Goal: Communication & Community: Answer question/provide support

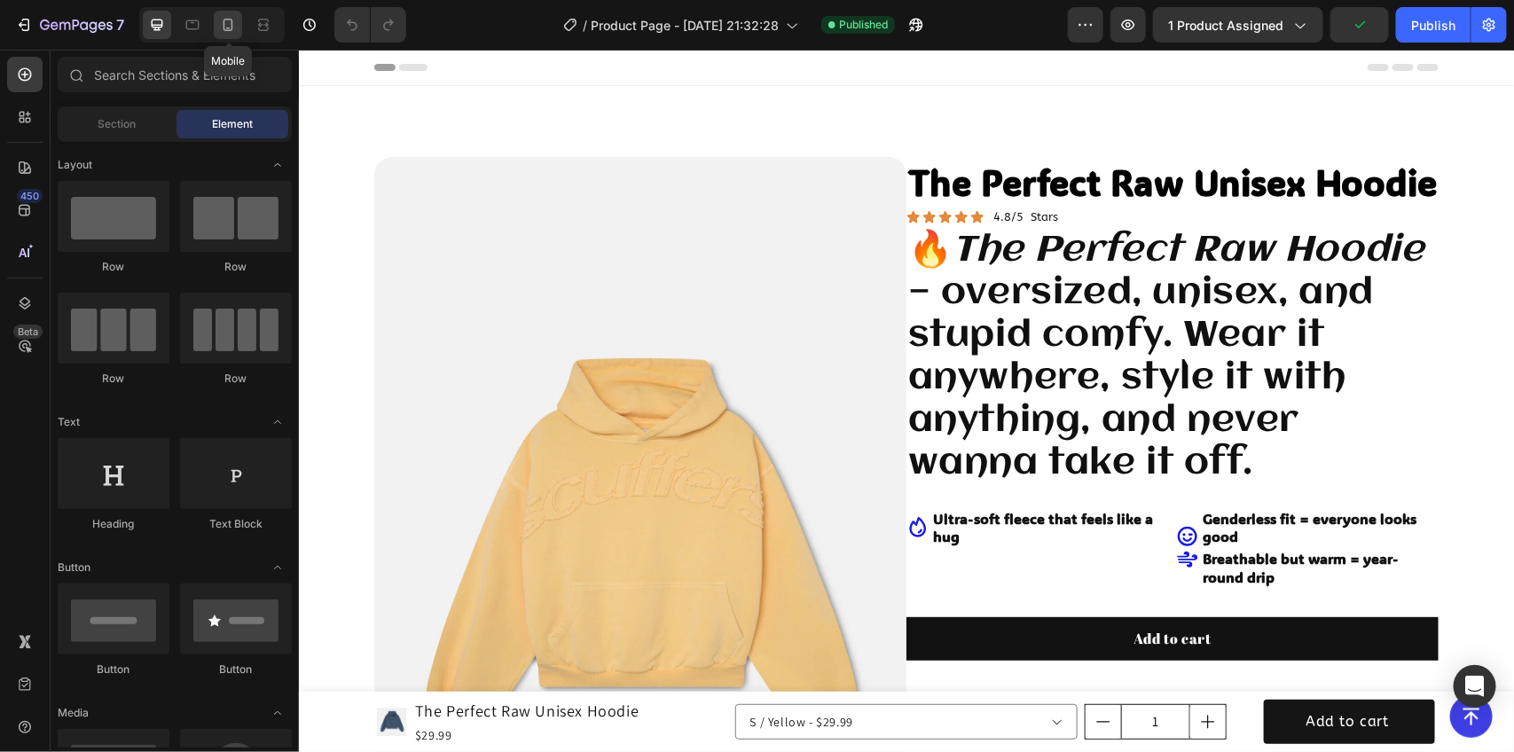
click at [224, 23] on icon at bounding box center [229, 25] width 10 height 12
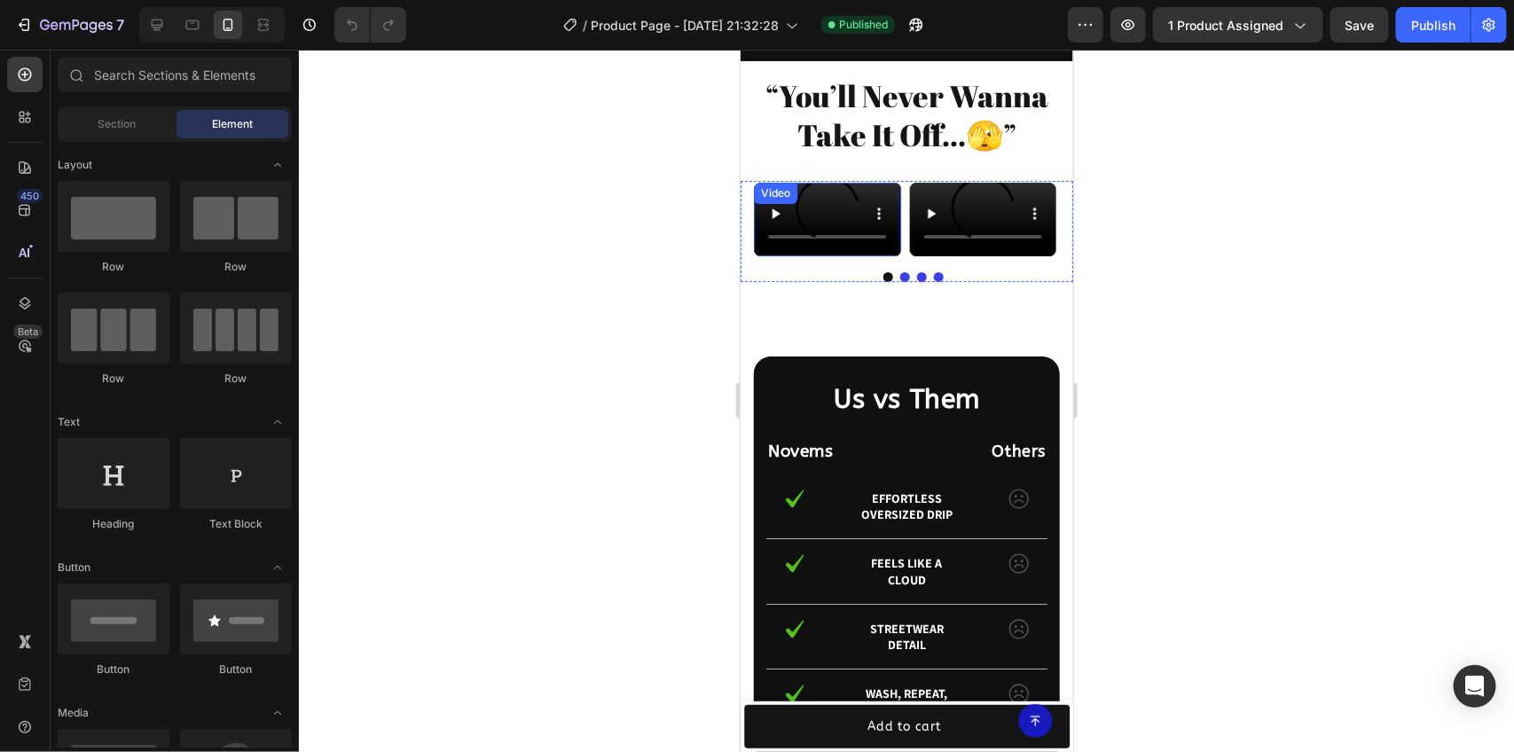
scroll to position [2772, 0]
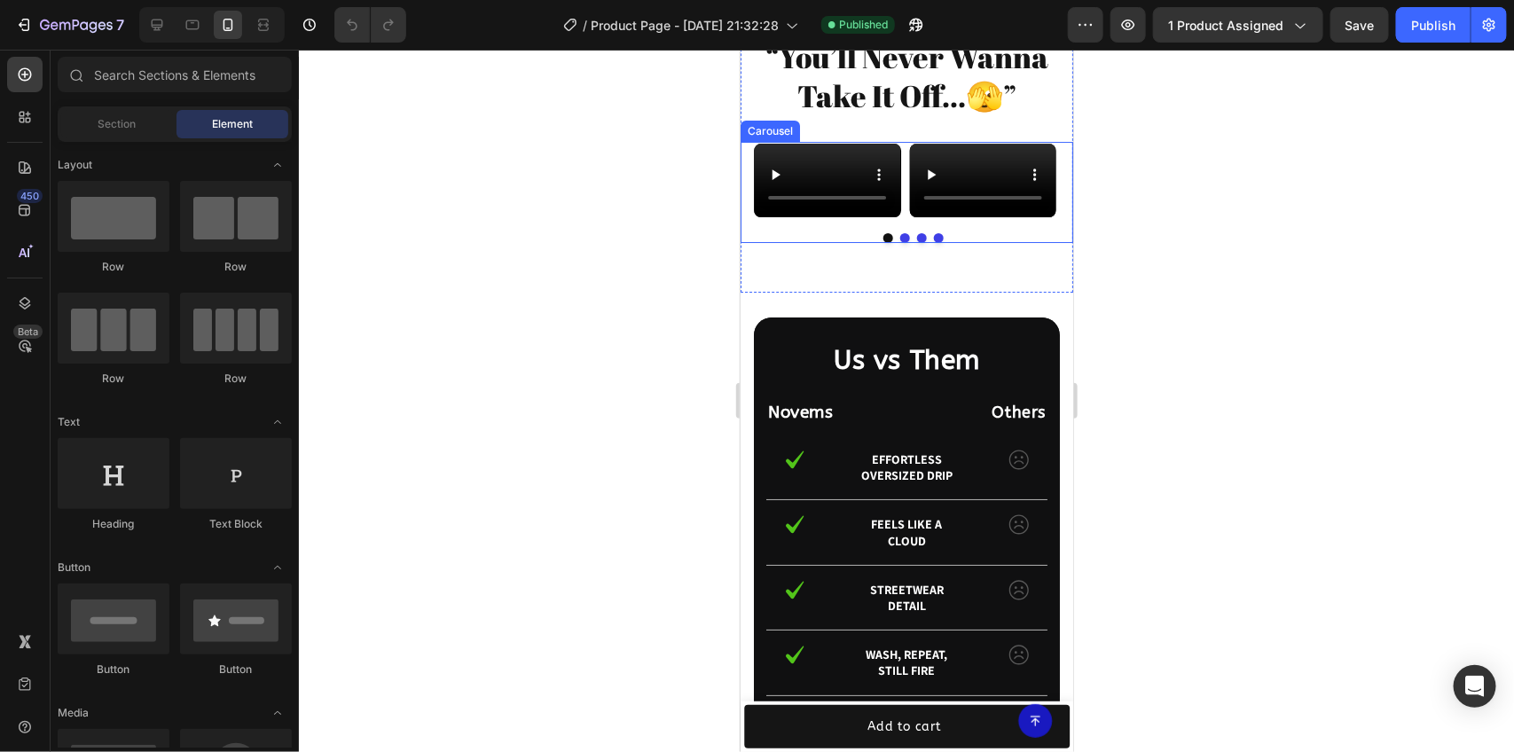
click at [899, 242] on button "Dot" at bounding box center [904, 237] width 10 height 10
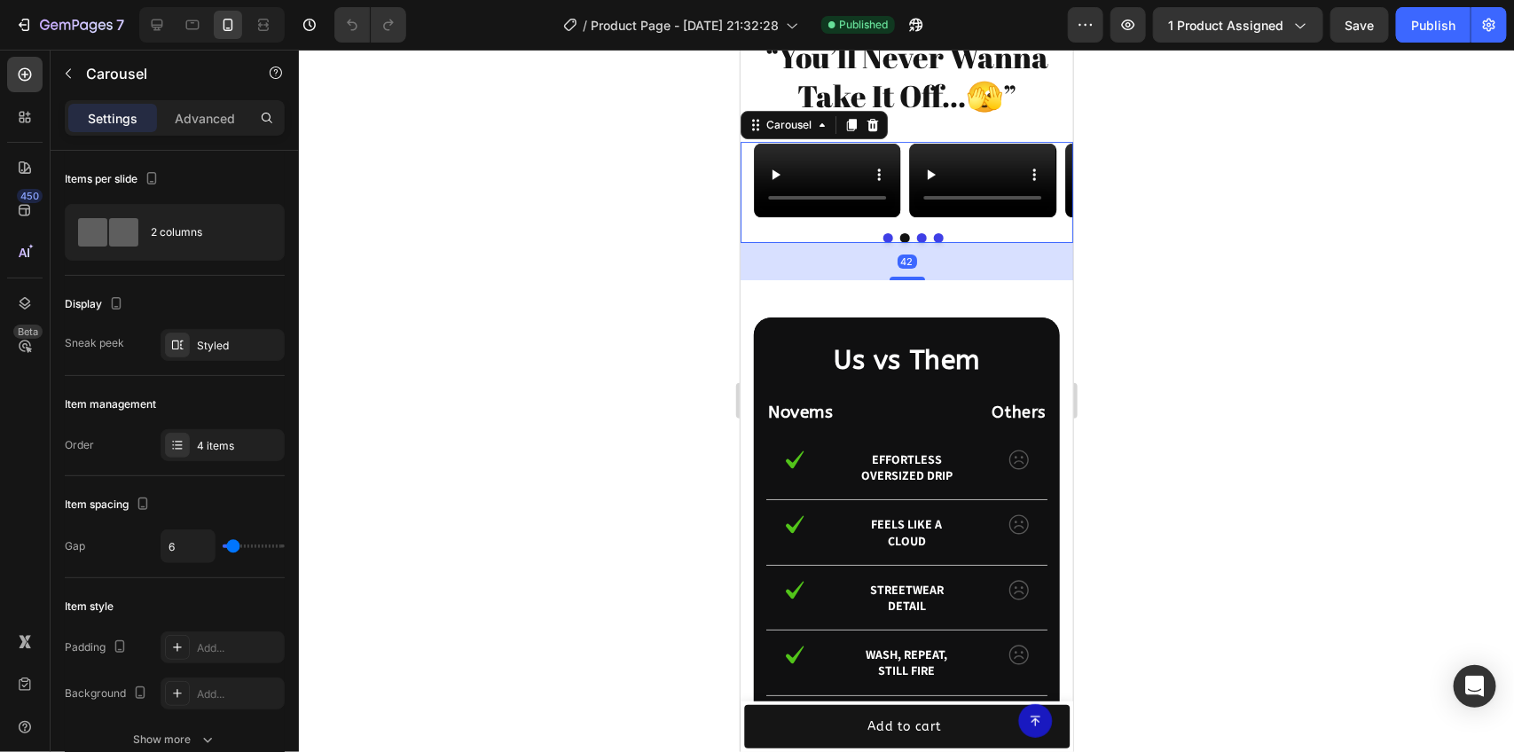
click at [916, 242] on button "Dot" at bounding box center [921, 237] width 10 height 10
click at [933, 242] on button "Dot" at bounding box center [938, 237] width 10 height 10
click at [883, 242] on button "Dot" at bounding box center [888, 237] width 10 height 10
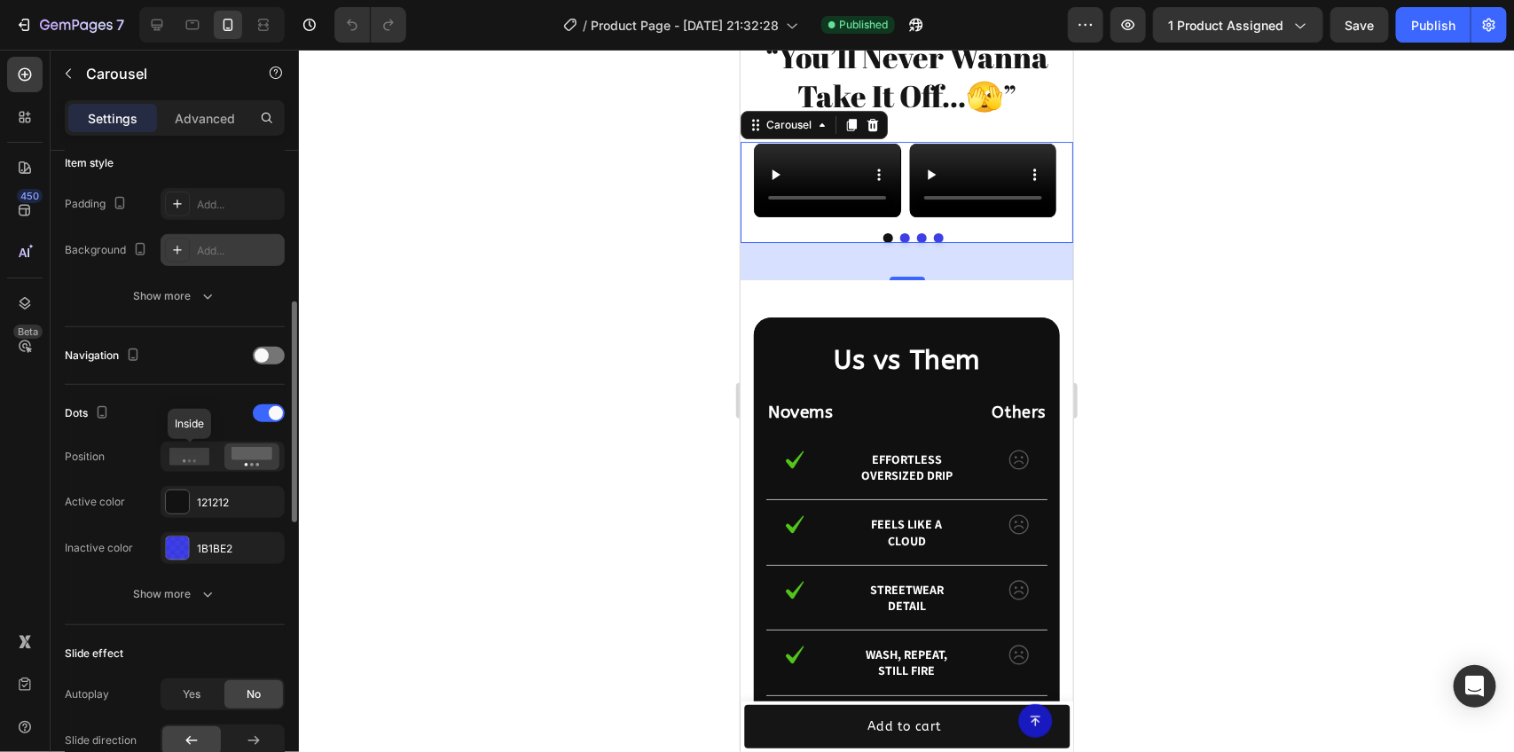
scroll to position [0, 0]
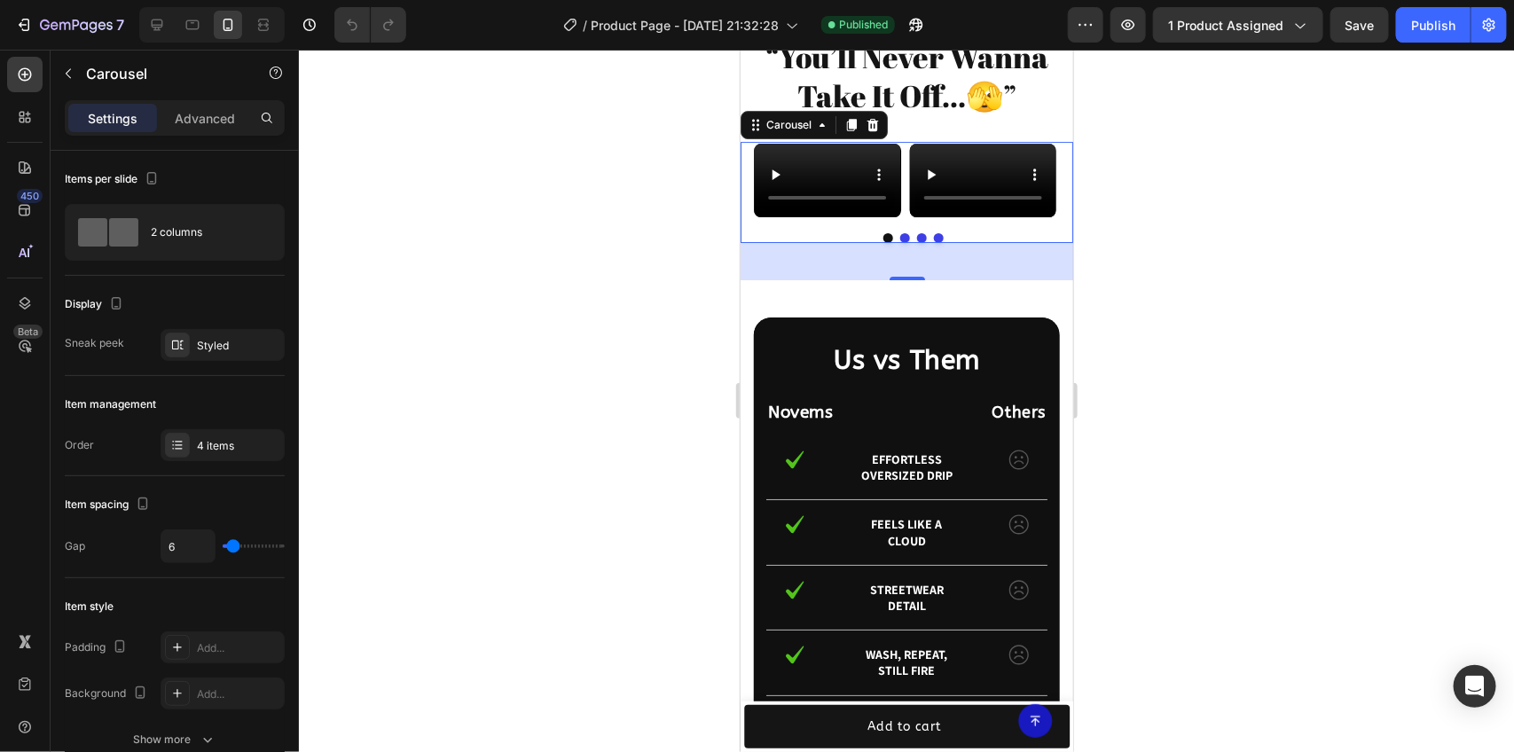
click at [829, 242] on div "Video Video Video Video Carousel 42" at bounding box center [906, 191] width 333 height 101
click at [904, 200] on div "Video Video Video Video" at bounding box center [912, 179] width 319 height 77
click at [749, 239] on div "Video Video Video Video Carousel 42" at bounding box center [906, 191] width 333 height 101
click at [907, 218] on div "Video" at bounding box center [982, 179] width 150 height 77
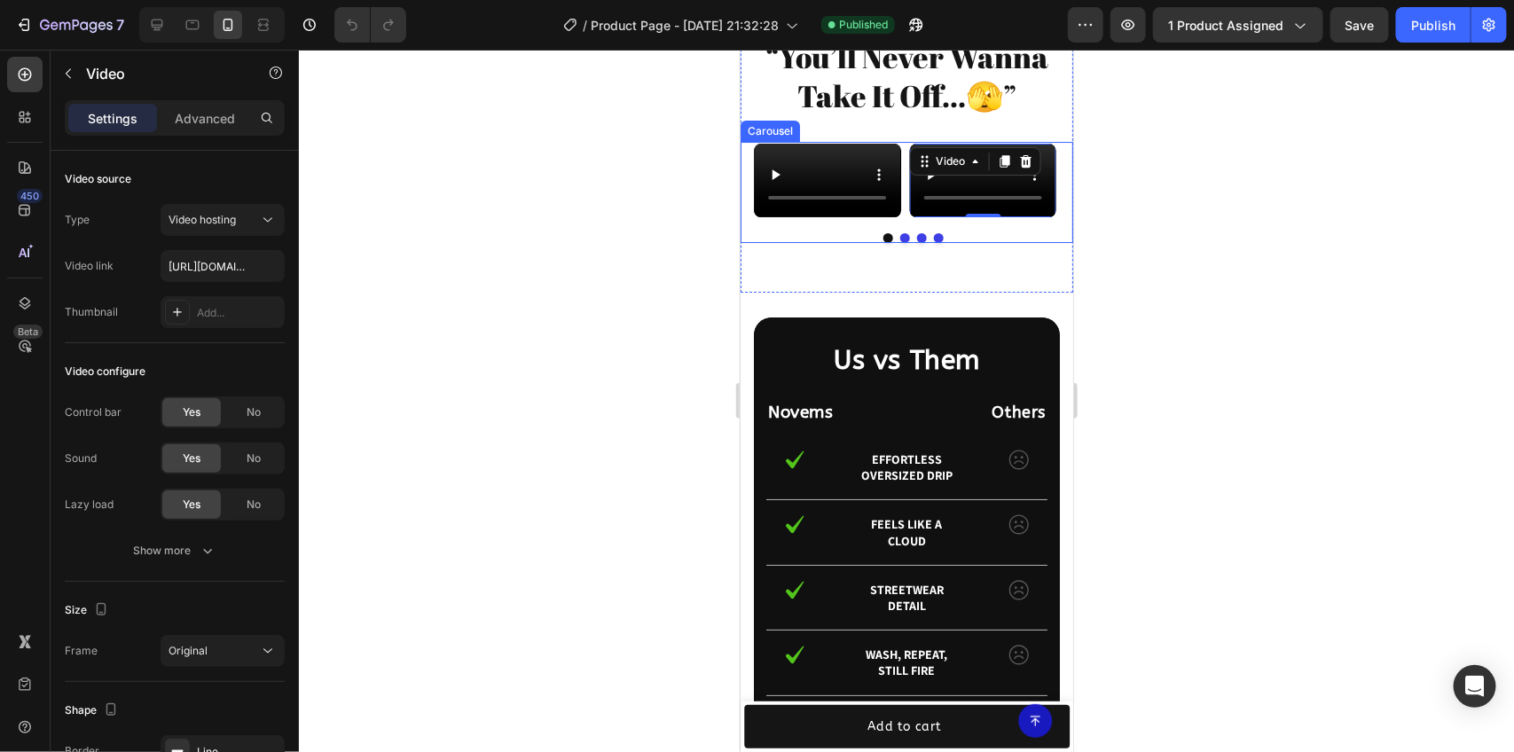
click at [905, 218] on div "Video 0 Video Video Video" at bounding box center [912, 179] width 319 height 77
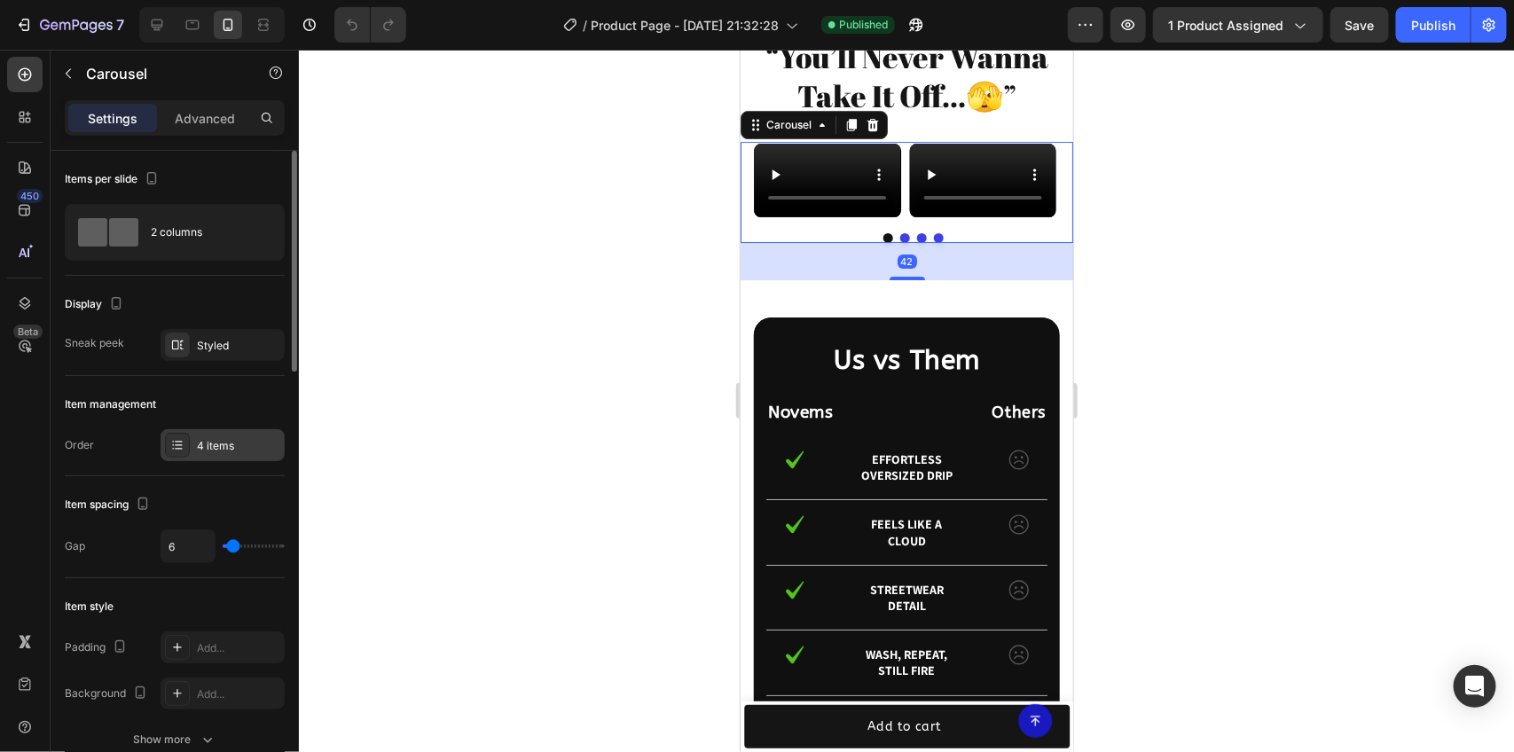
click at [200, 431] on div "Item management Order 4 items" at bounding box center [175, 426] width 220 height 100
click at [202, 452] on div "4 items" at bounding box center [238, 446] width 83 height 16
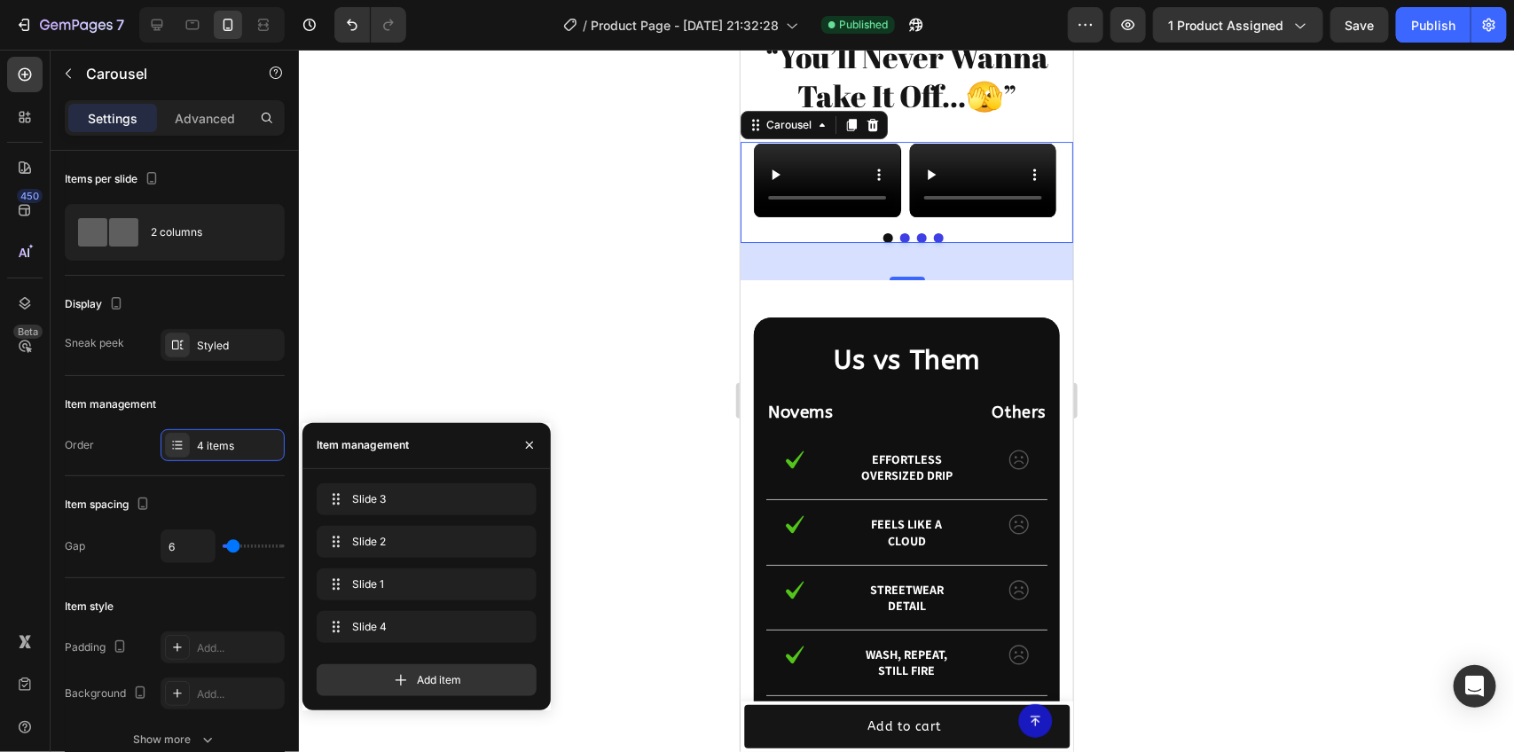
drag, startPoint x: 395, startPoint y: 569, endPoint x: 401, endPoint y: 466, distance: 104.0
drag, startPoint x: 380, startPoint y: 623, endPoint x: 404, endPoint y: 330, distance: 293.7
drag, startPoint x: 383, startPoint y: 541, endPoint x: 373, endPoint y: 578, distance: 38.5
drag, startPoint x: 380, startPoint y: 615, endPoint x: 404, endPoint y: 530, distance: 87.8
click at [883, 242] on button "Dot" at bounding box center [888, 237] width 10 height 10
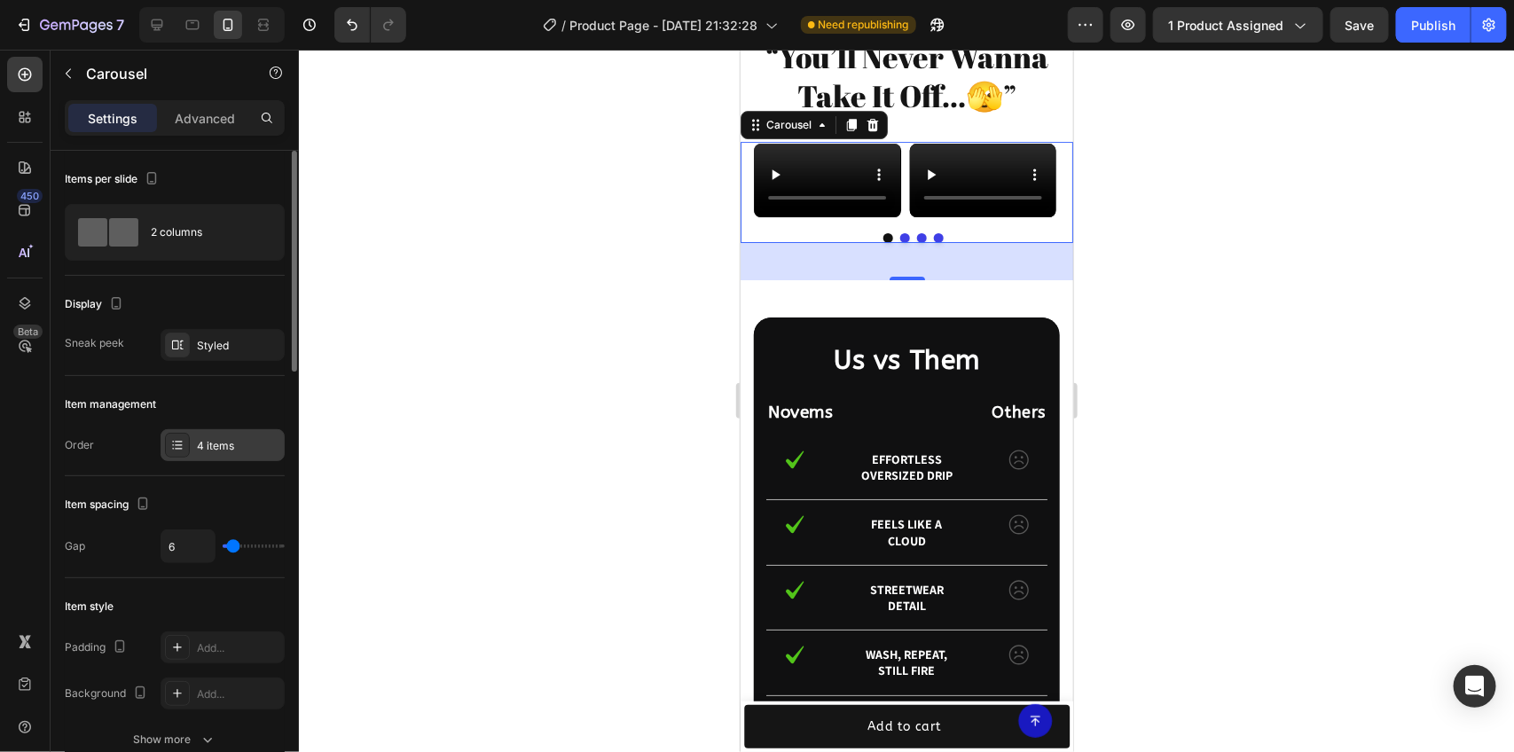
click at [236, 441] on div "4 items" at bounding box center [238, 446] width 83 height 16
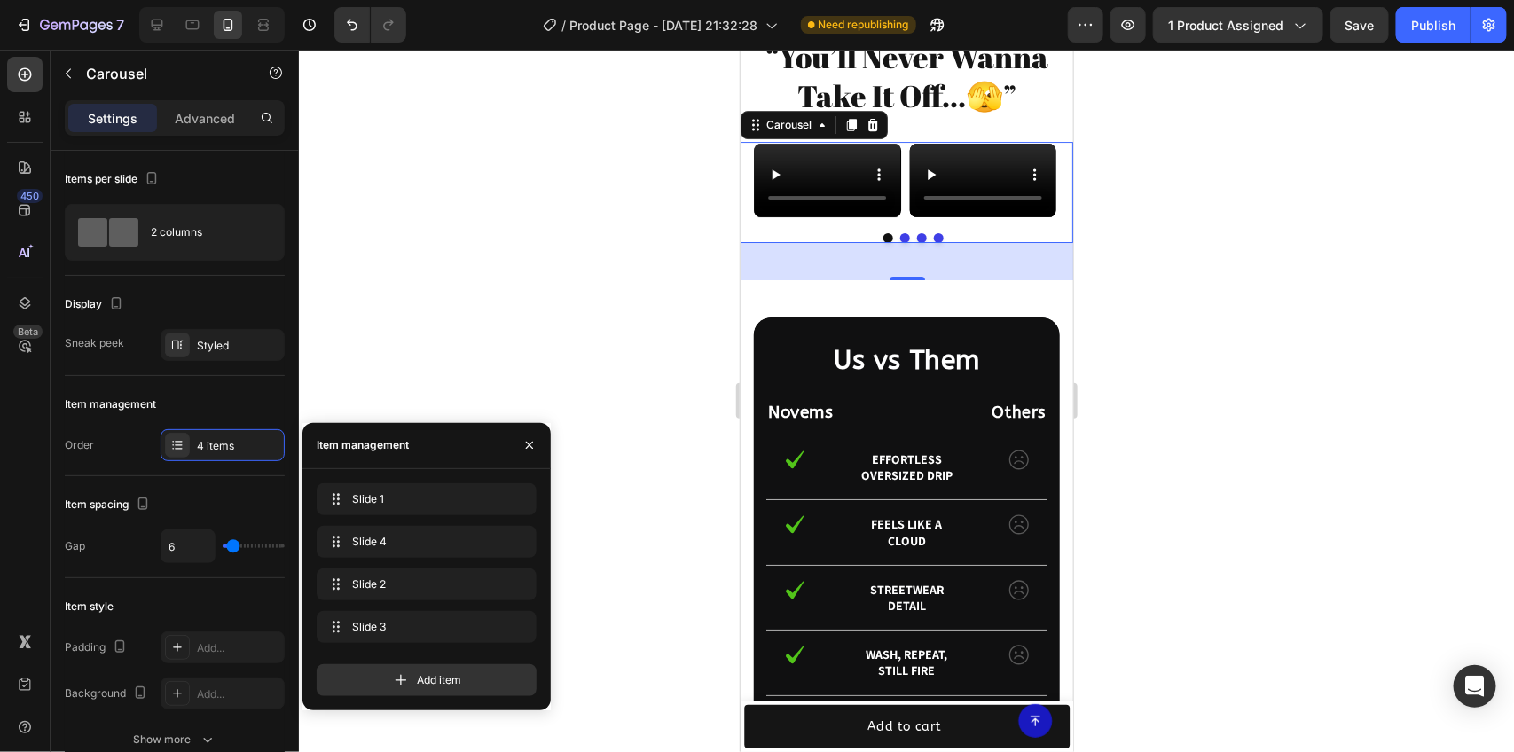
drag, startPoint x: 390, startPoint y: 537, endPoint x: 420, endPoint y: 475, distance: 68.6
drag, startPoint x: 411, startPoint y: 577, endPoint x: 415, endPoint y: 550, distance: 27.0
drag, startPoint x: 414, startPoint y: 615, endPoint x: 404, endPoint y: 645, distance: 32.0
drag, startPoint x: 419, startPoint y: 537, endPoint x: 414, endPoint y: 479, distance: 58.7
drag, startPoint x: 400, startPoint y: 578, endPoint x: 415, endPoint y: 404, distance: 175.4
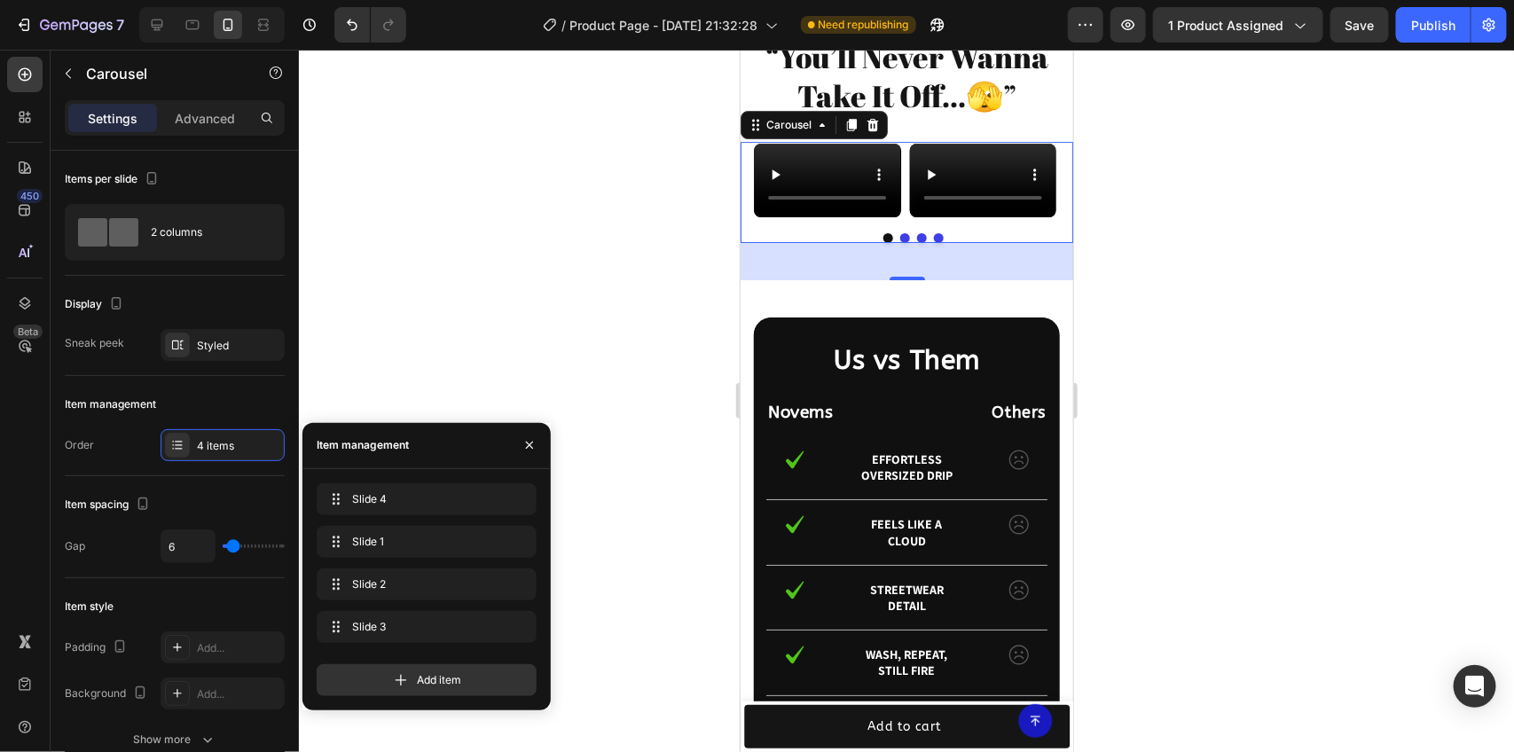
drag, startPoint x: 388, startPoint y: 596, endPoint x: 374, endPoint y: 507, distance: 89.8
drag, startPoint x: 374, startPoint y: 569, endPoint x: 387, endPoint y: 537, distance: 35.1
click at [676, 241] on div at bounding box center [906, 401] width 1215 height 702
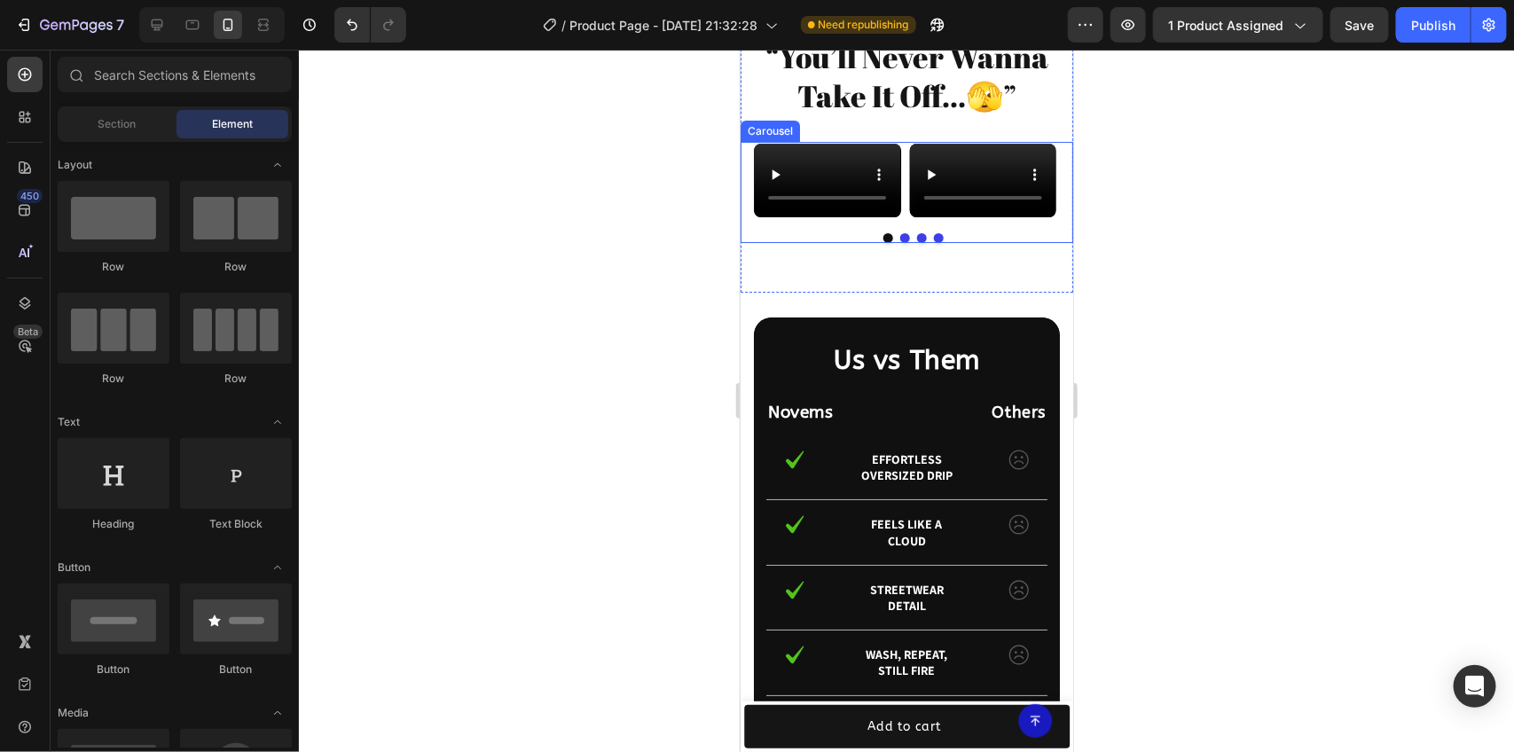
click at [883, 242] on button "Dot" at bounding box center [888, 237] width 10 height 10
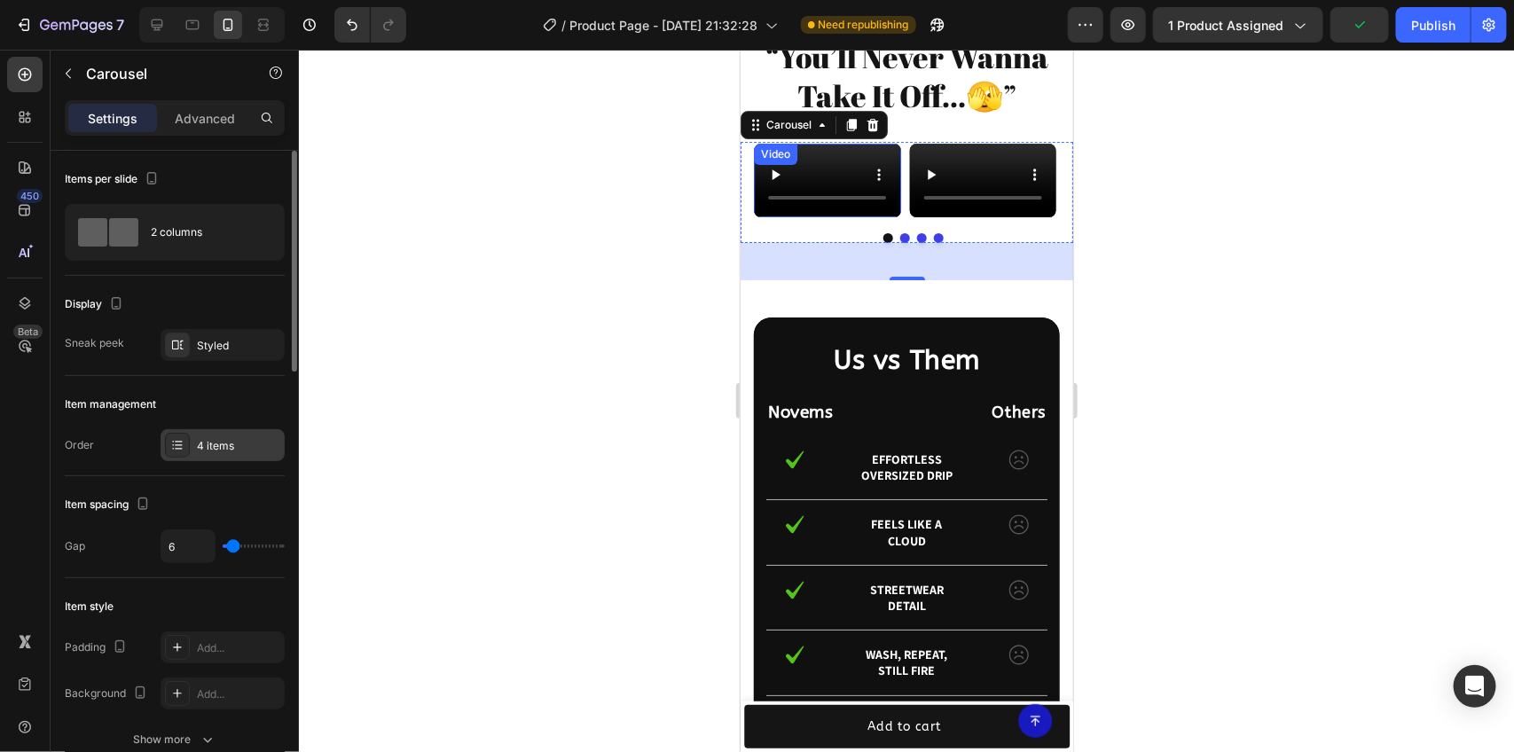
click at [242, 454] on div "4 items" at bounding box center [223, 445] width 124 height 32
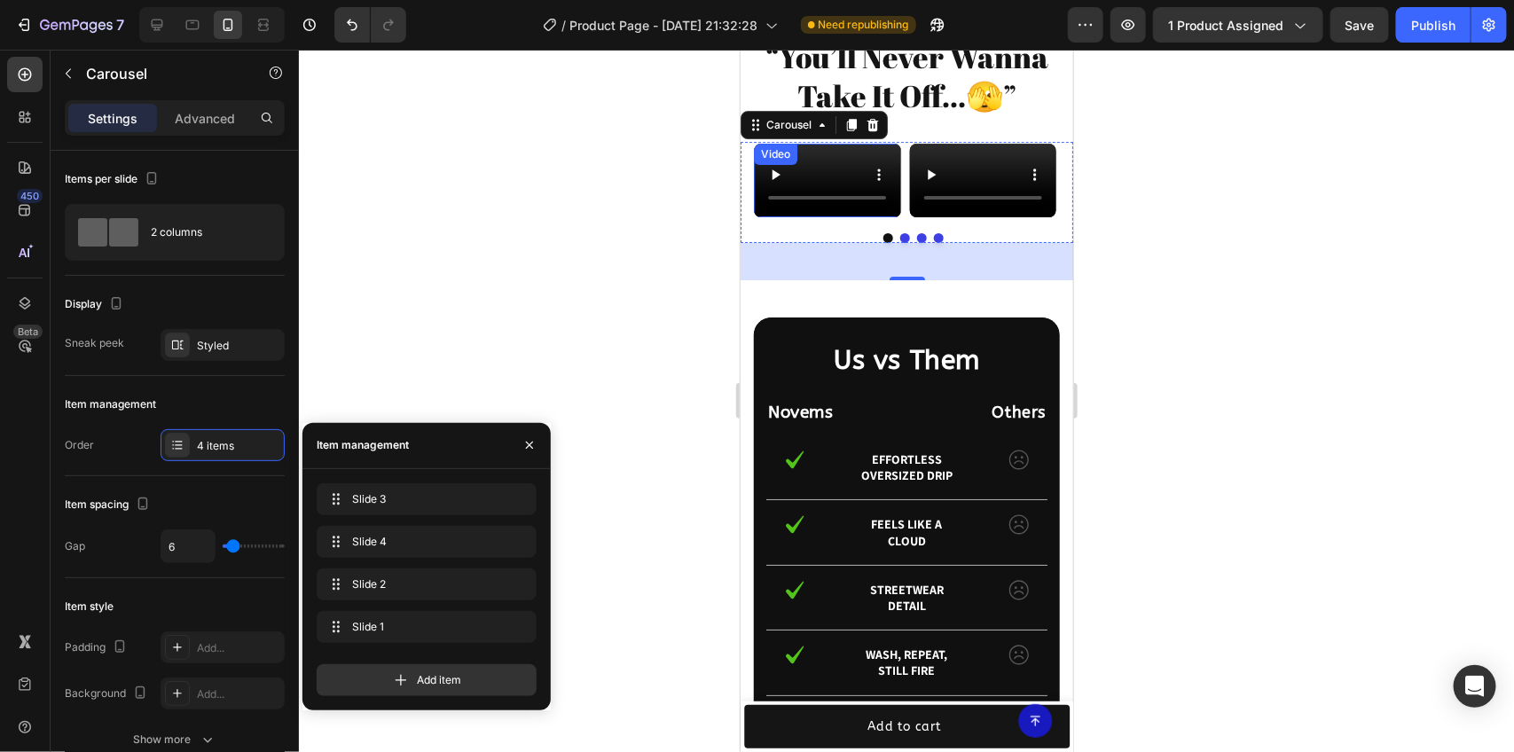
drag, startPoint x: 374, startPoint y: 575, endPoint x: 395, endPoint y: 423, distance: 153.0
drag, startPoint x: 366, startPoint y: 637, endPoint x: 377, endPoint y: 553, distance: 84.9
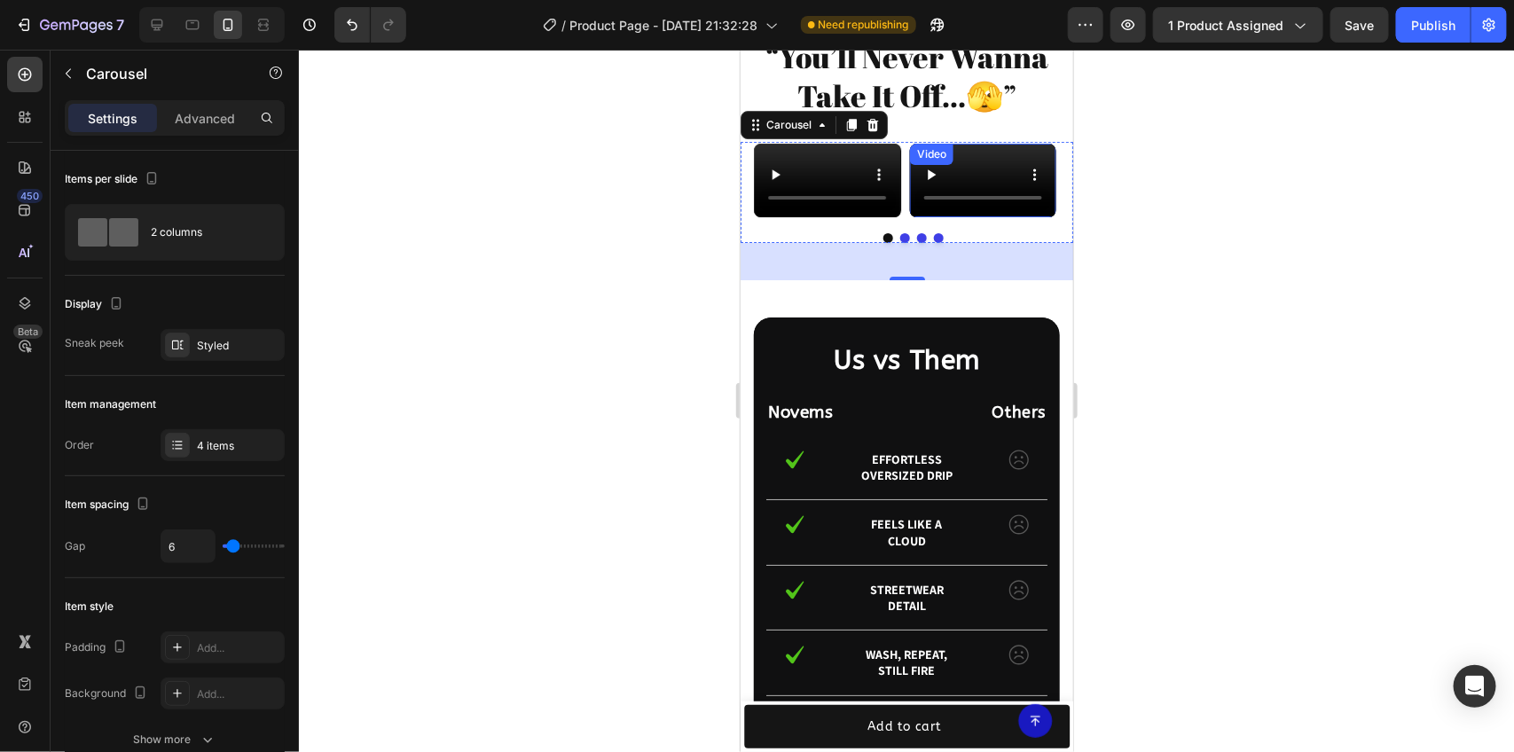
click at [626, 412] on div at bounding box center [906, 401] width 1215 height 702
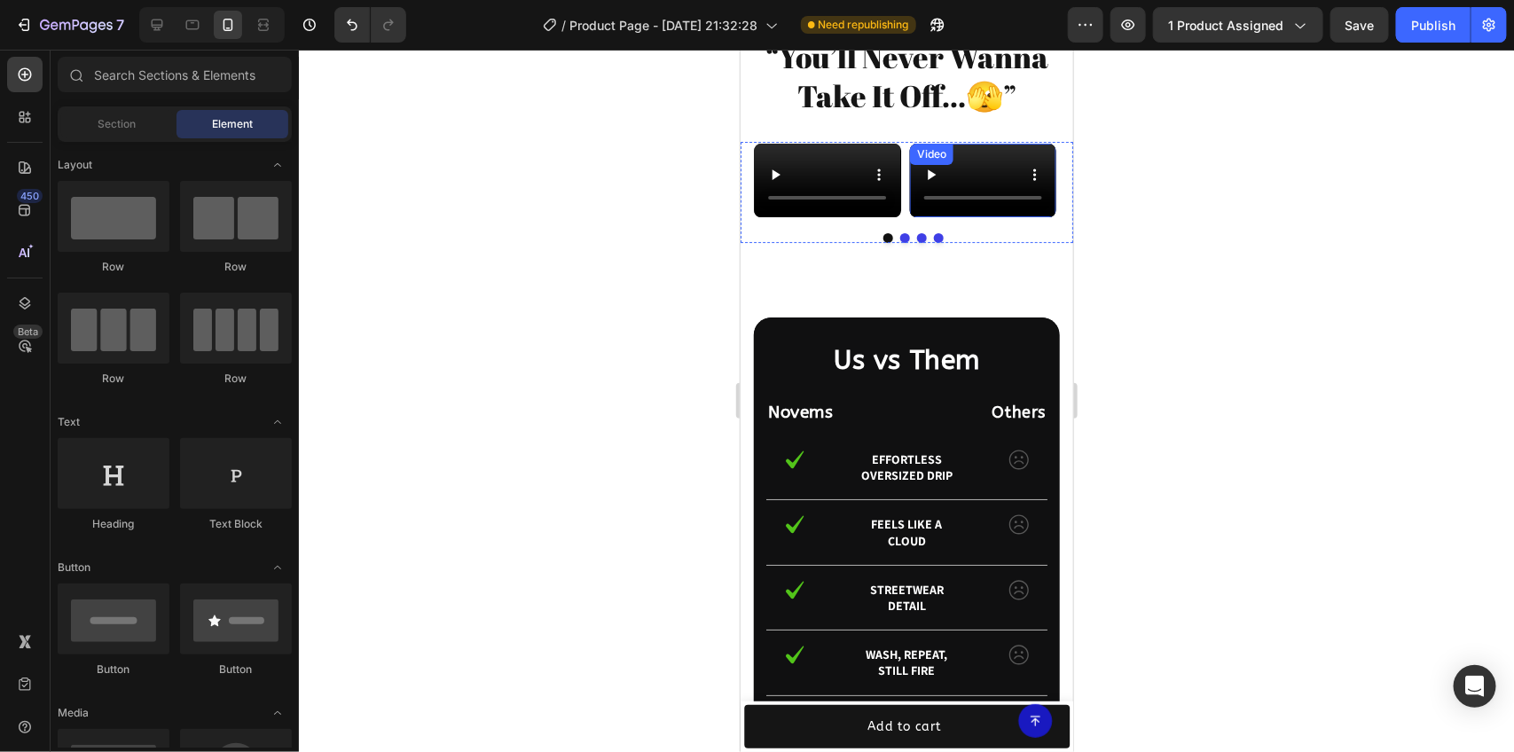
click at [907, 218] on div "Video" at bounding box center [982, 179] width 150 height 77
click at [903, 218] on div "Video Video Video Video" at bounding box center [912, 179] width 319 height 77
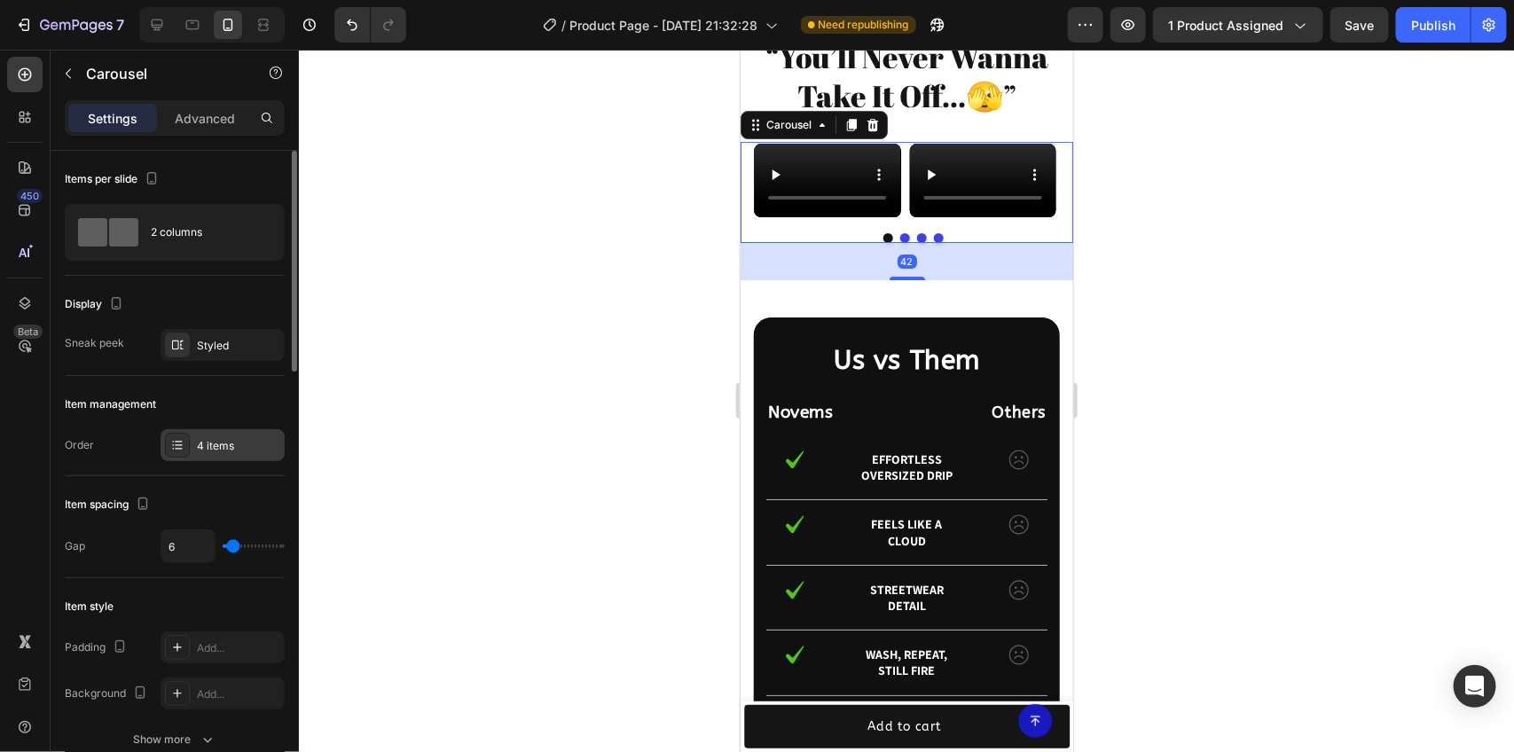
click at [224, 444] on div "4 items" at bounding box center [238, 446] width 83 height 16
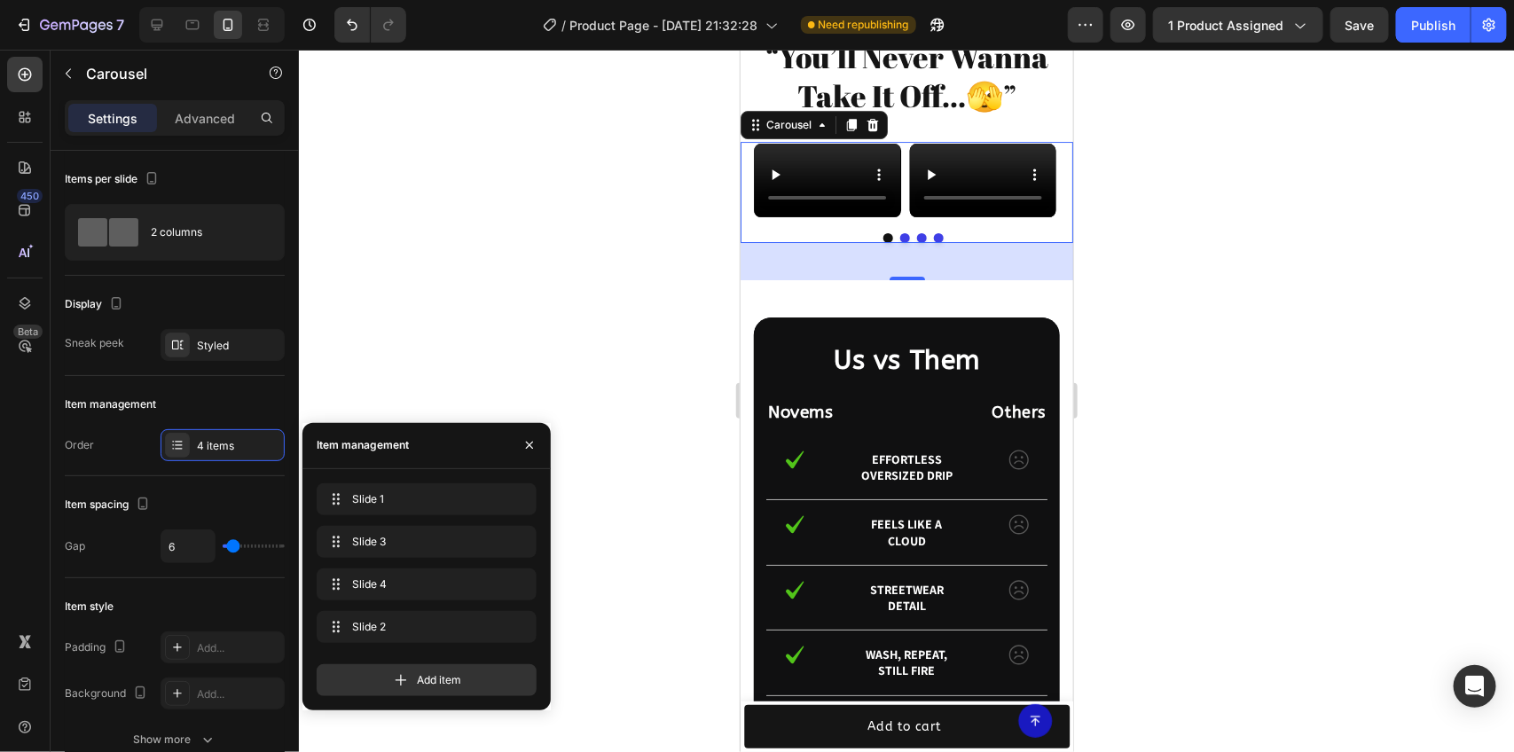
drag, startPoint x: 401, startPoint y: 542, endPoint x: 379, endPoint y: 430, distance: 113.9
drag, startPoint x: 427, startPoint y: 506, endPoint x: 423, endPoint y: 446, distance: 60.4
drag, startPoint x: 339, startPoint y: 537, endPoint x: 339, endPoint y: 498, distance: 39.0
drag, startPoint x: 334, startPoint y: 538, endPoint x: 319, endPoint y: 583, distance: 46.8
drag, startPoint x: 331, startPoint y: 570, endPoint x: 334, endPoint y: 532, distance: 38.3
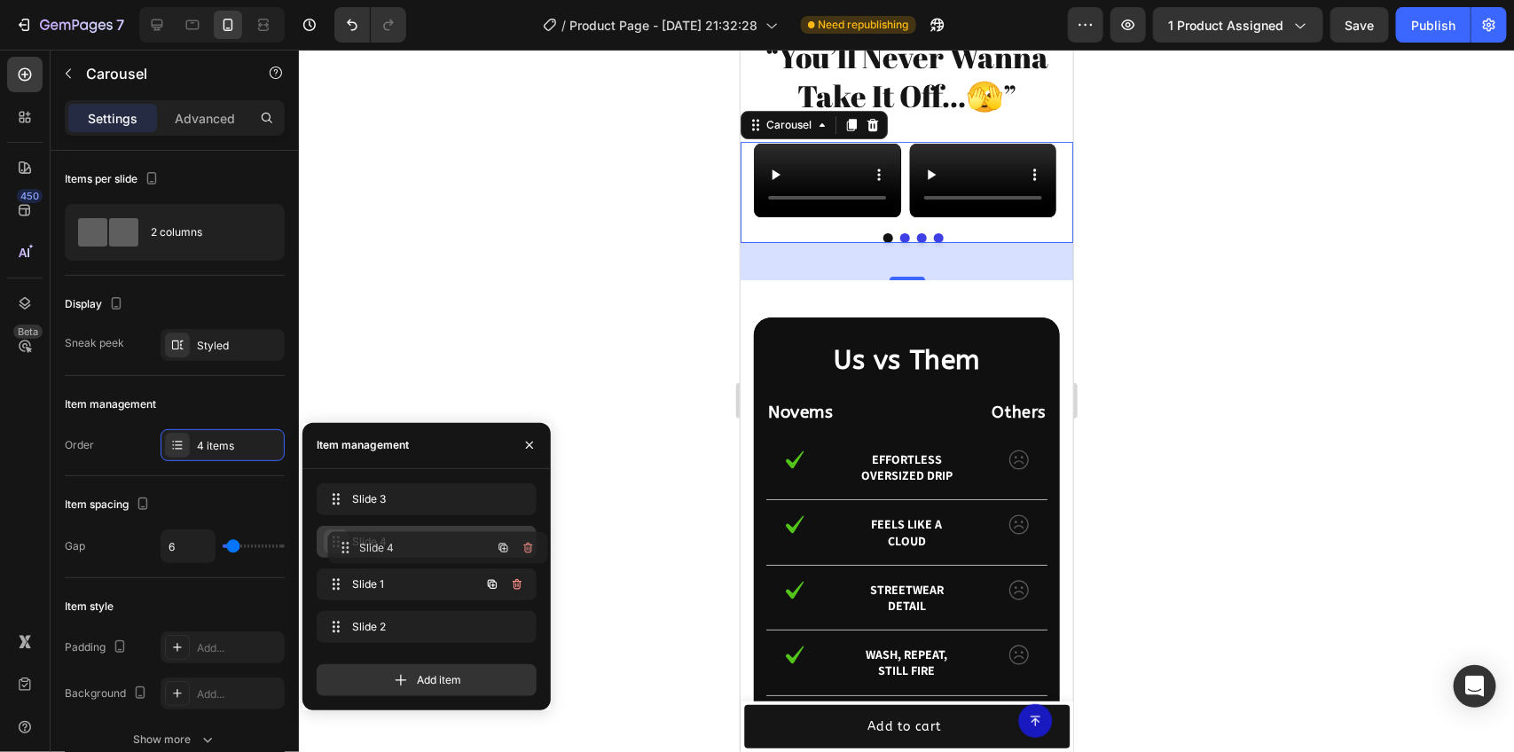
drag, startPoint x: 325, startPoint y: 577, endPoint x: 343, endPoint y: 530, distance: 50.6
drag, startPoint x: 337, startPoint y: 631, endPoint x: 338, endPoint y: 583, distance: 47.9
drag, startPoint x: 401, startPoint y: 488, endPoint x: 362, endPoint y: 529, distance: 56.5
click at [362, 529] on div "Slide 3 Slide 3 Slide 4 Slide 4 Slide 2 Slide 2 Slide 1 Slide 1" at bounding box center [427, 566] width 220 height 167
drag, startPoint x: 333, startPoint y: 498, endPoint x: 321, endPoint y: 545, distance: 48.4
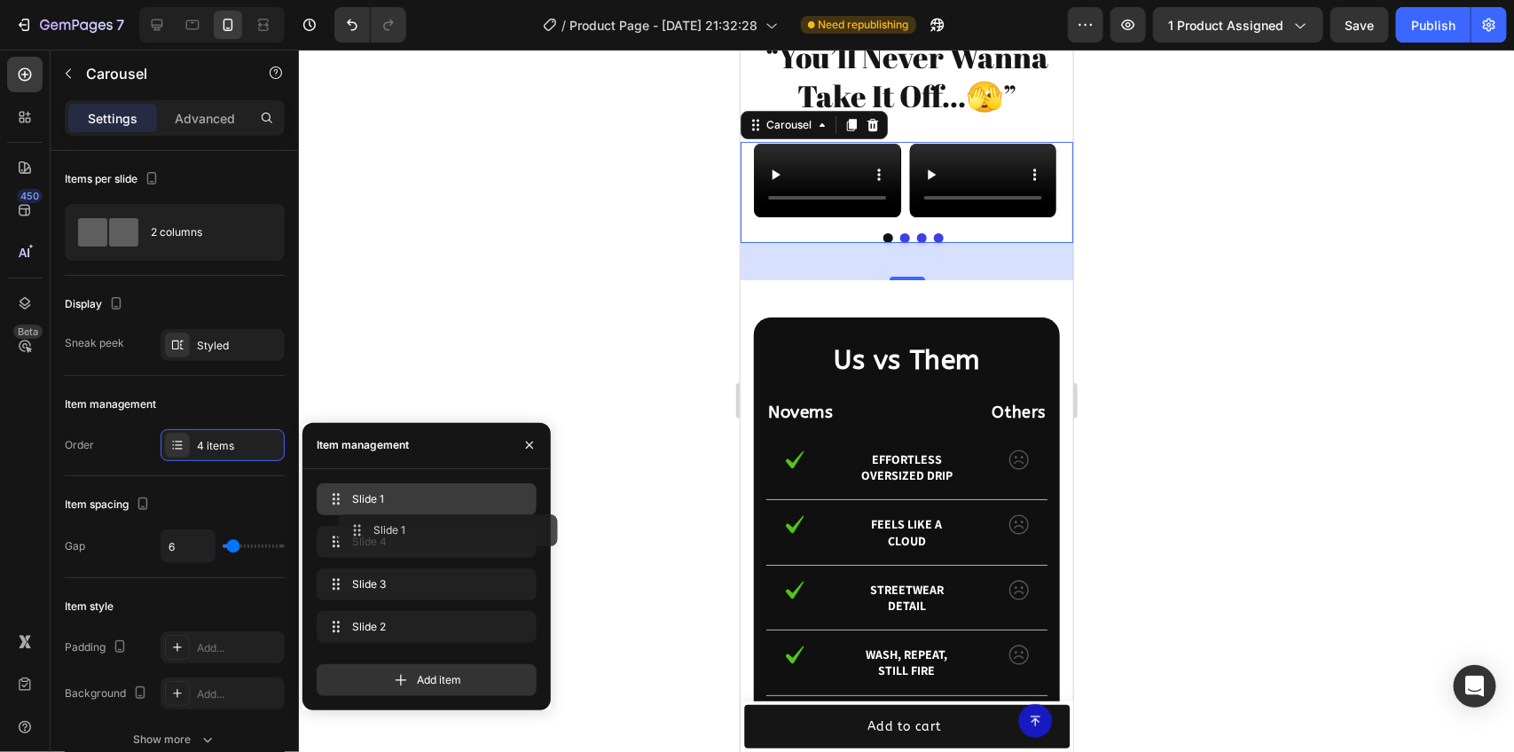
drag, startPoint x: 377, startPoint y: 613, endPoint x: 397, endPoint y: 516, distance: 98.8
drag, startPoint x: 402, startPoint y: 546, endPoint x: 388, endPoint y: 592, distance: 48.0
drag, startPoint x: 396, startPoint y: 501, endPoint x: 386, endPoint y: 535, distance: 35.1
drag, startPoint x: 388, startPoint y: 526, endPoint x: 404, endPoint y: 481, distance: 48.0
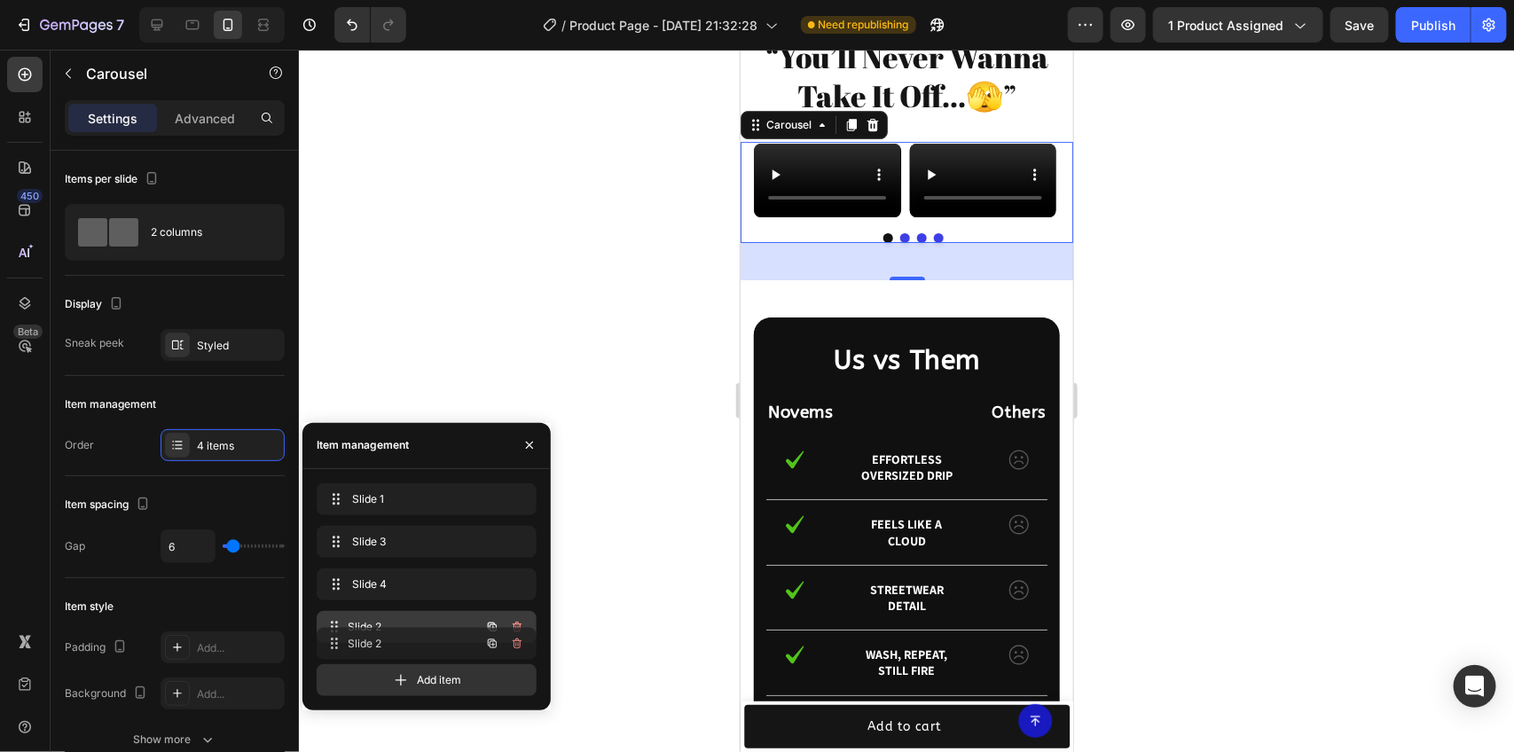
drag, startPoint x: 413, startPoint y: 622, endPoint x: 413, endPoint y: 639, distance: 16.9
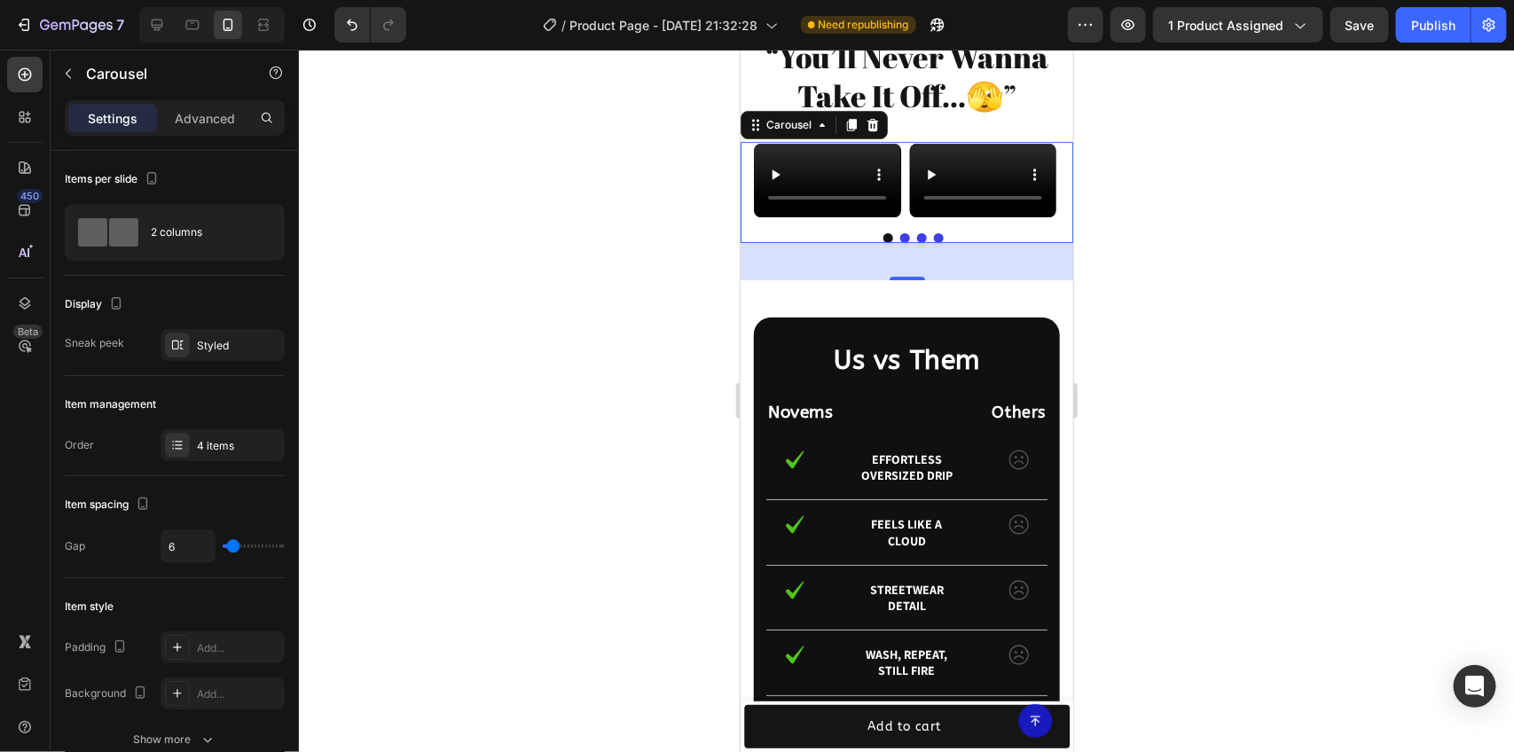
click at [533, 347] on div at bounding box center [906, 401] width 1215 height 702
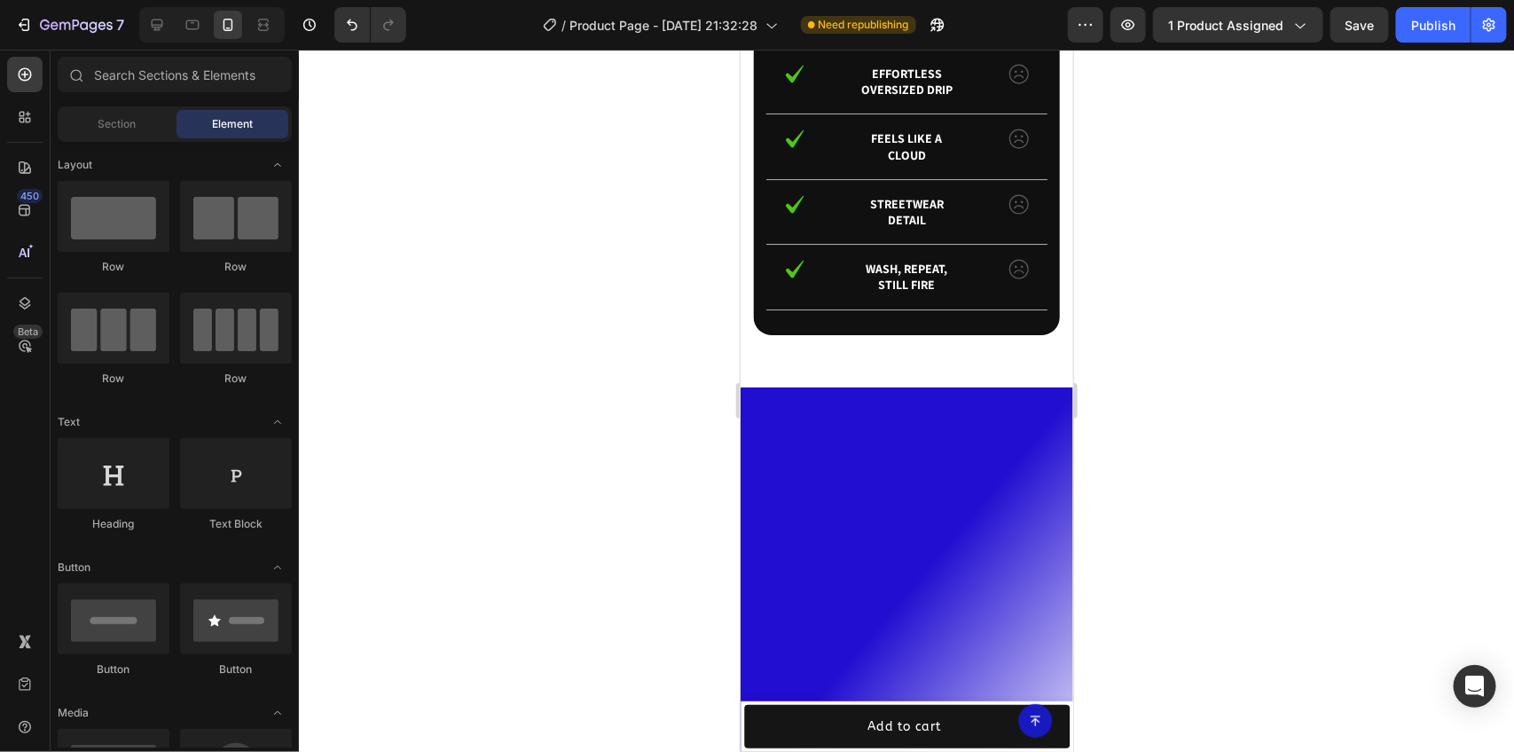
scroll to position [2661, 0]
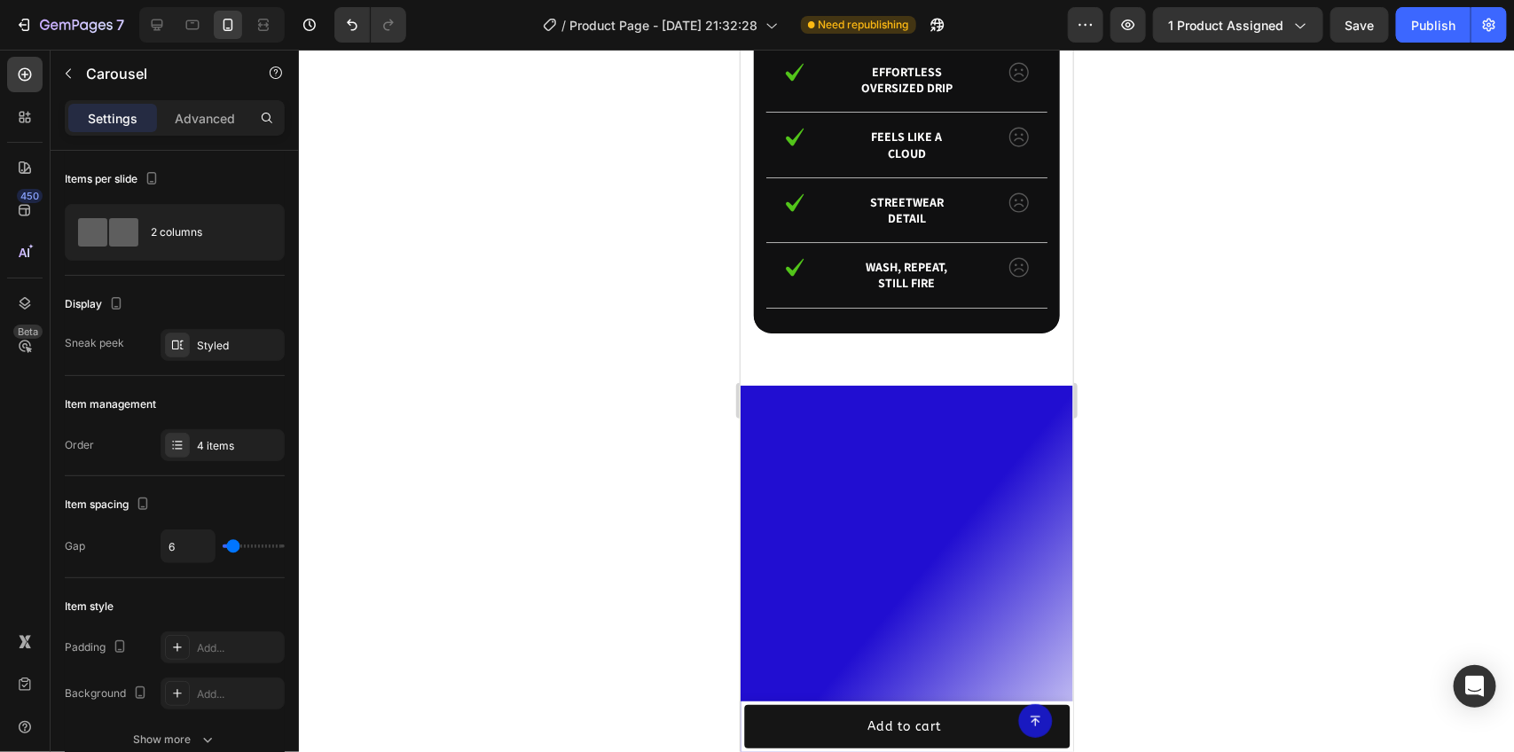
click at [236, 435] on div "4 items" at bounding box center [223, 445] width 124 height 32
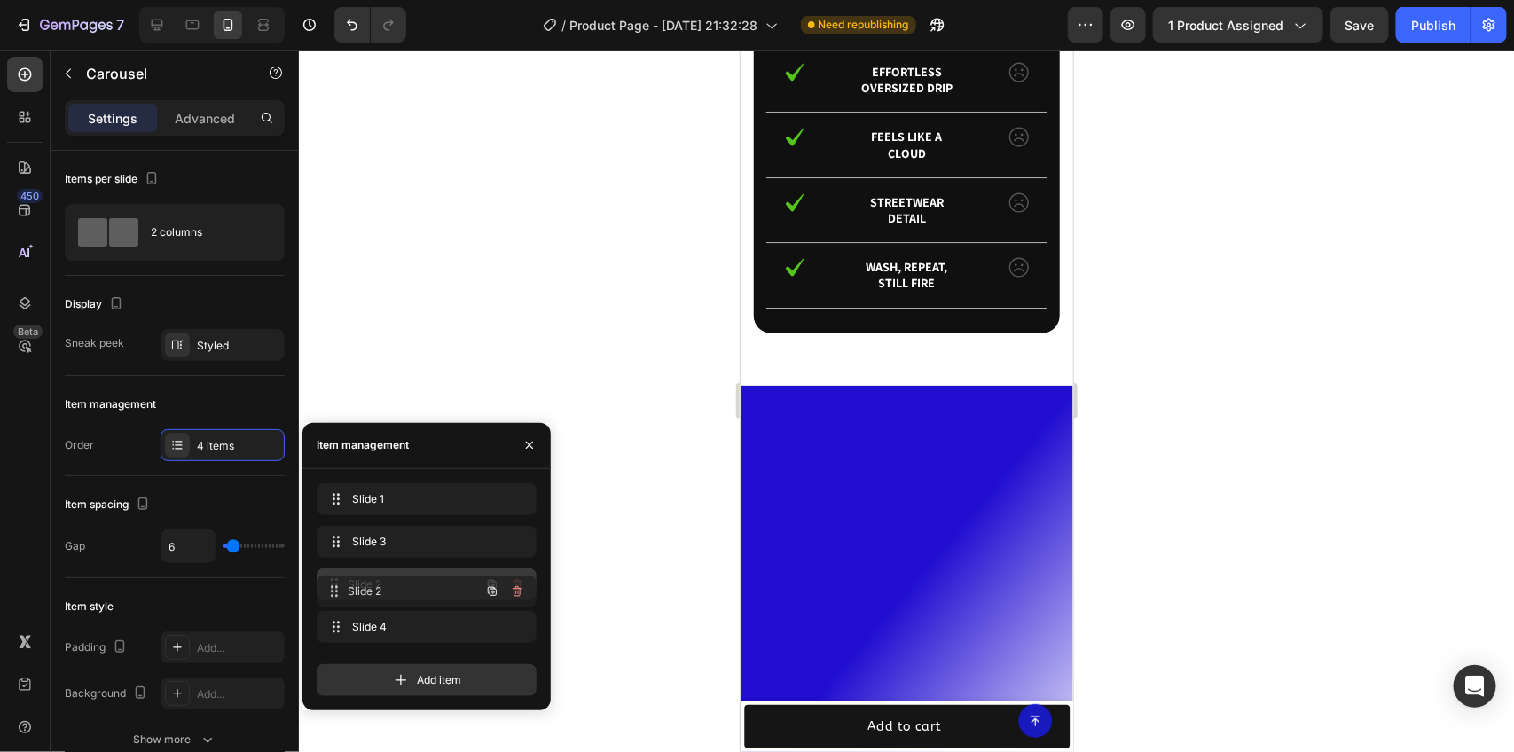
drag, startPoint x: 421, startPoint y: 627, endPoint x: 421, endPoint y: 592, distance: 35.5
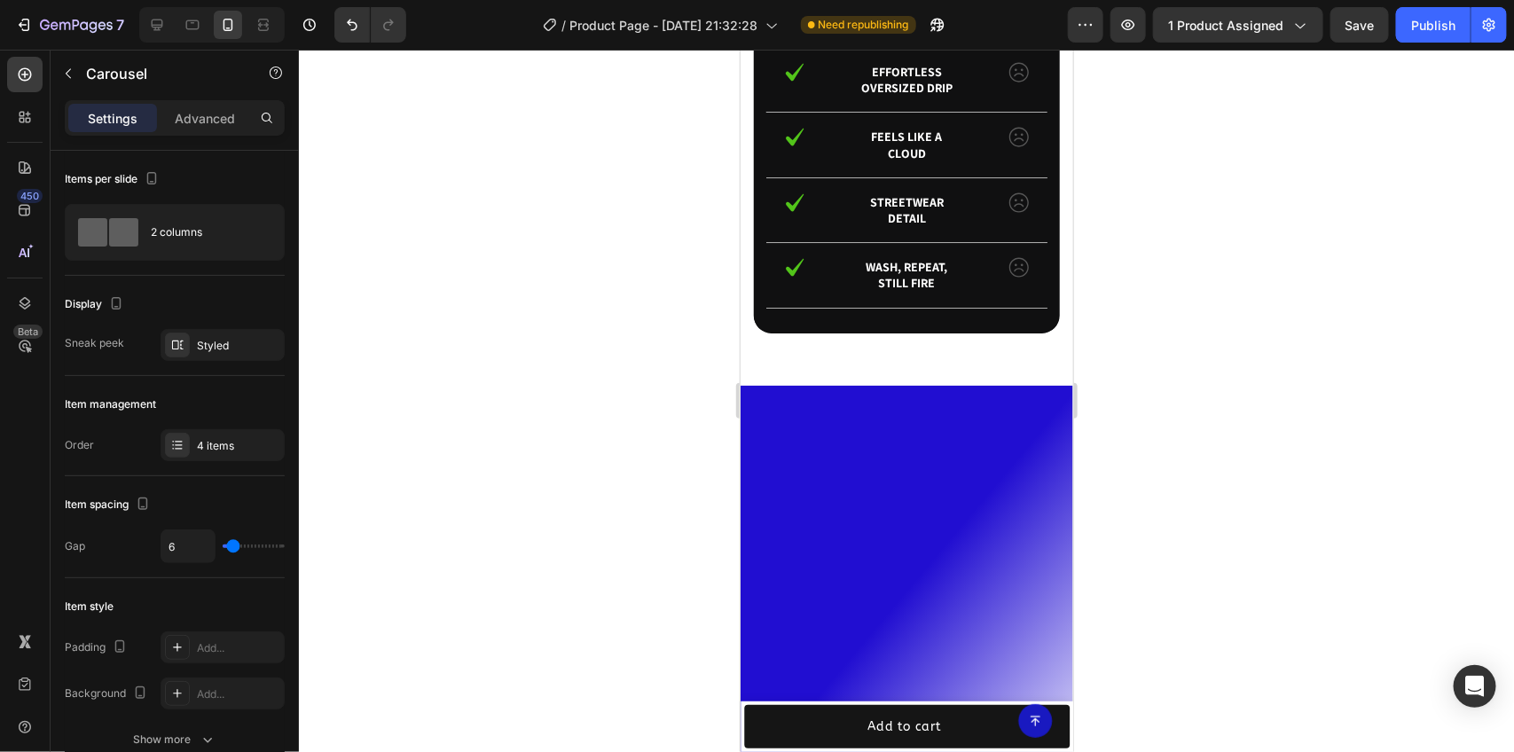
click at [217, 443] on div "4 items" at bounding box center [238, 446] width 83 height 16
click at [350, 22] on icon "Undo/Redo" at bounding box center [352, 26] width 11 height 12
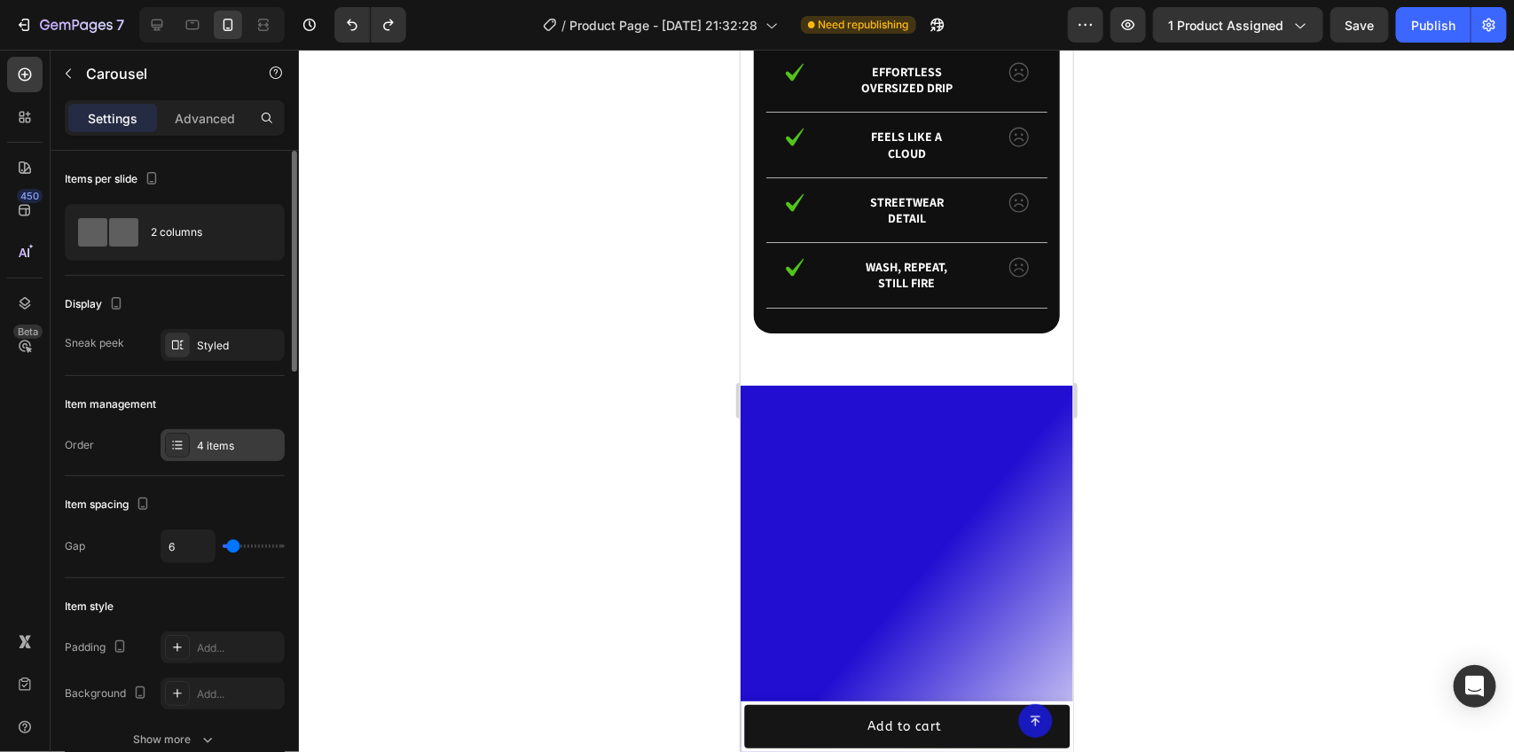
click at [226, 430] on div "4 items" at bounding box center [223, 445] width 124 height 32
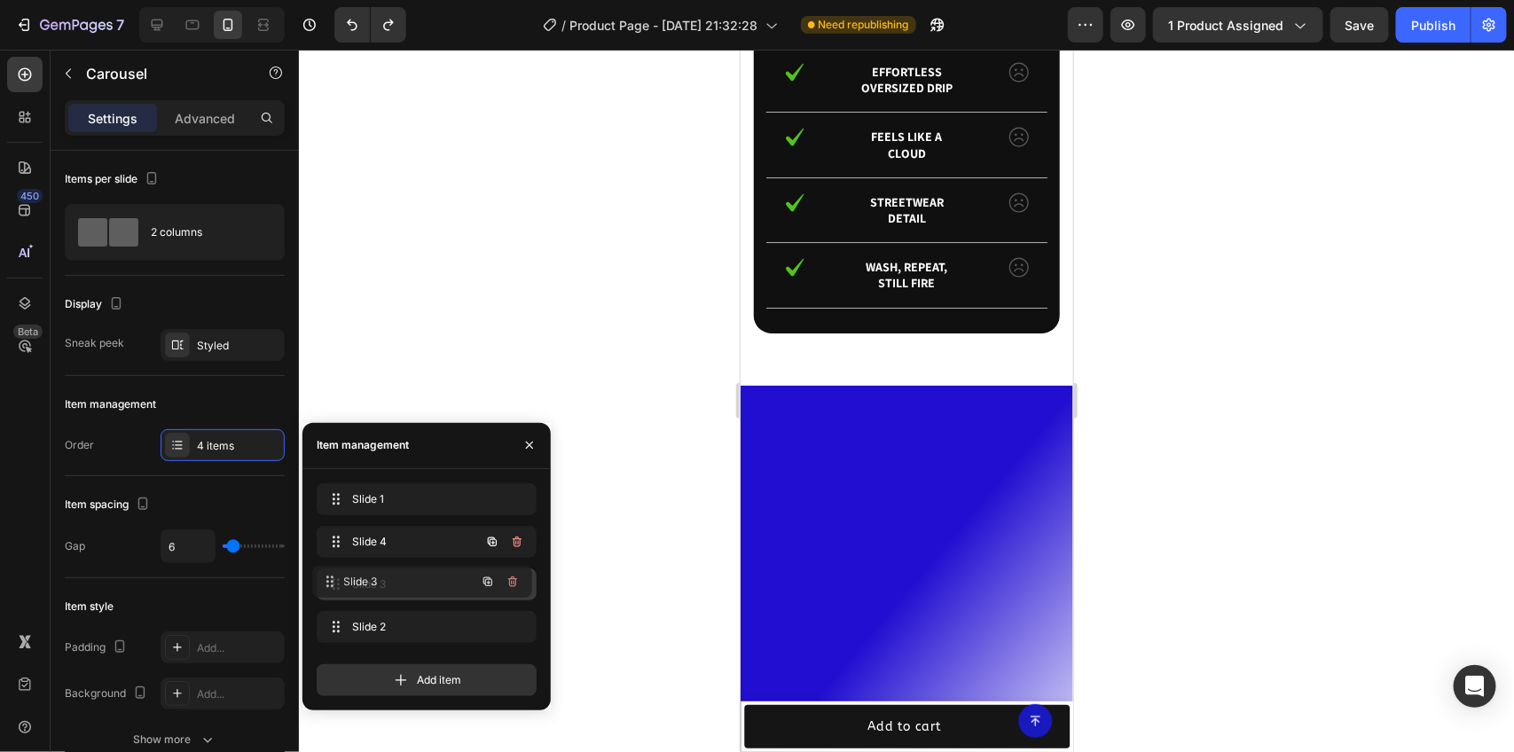
drag, startPoint x: 408, startPoint y: 543, endPoint x: 404, endPoint y: 595, distance: 52.5
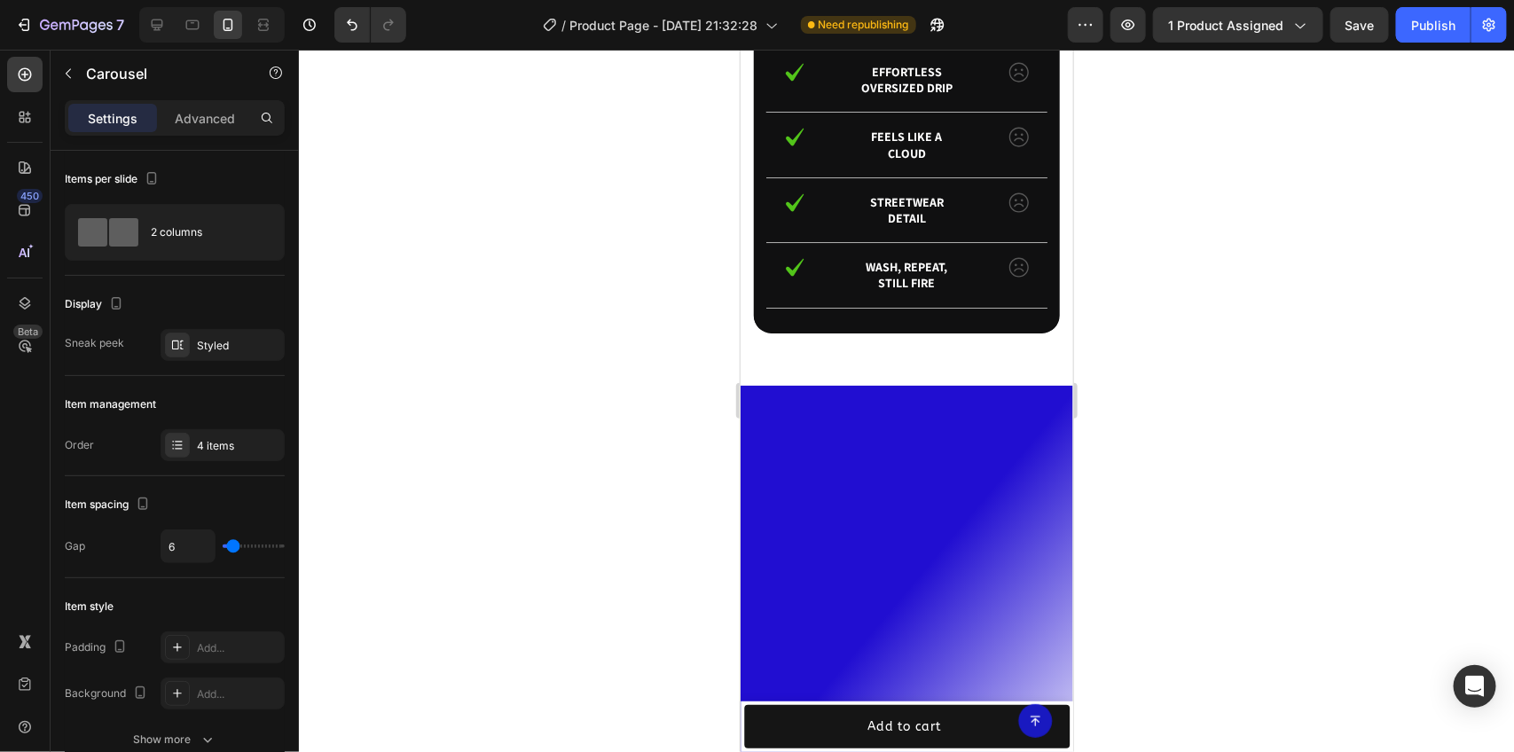
click at [1215, 433] on div at bounding box center [906, 401] width 1215 height 702
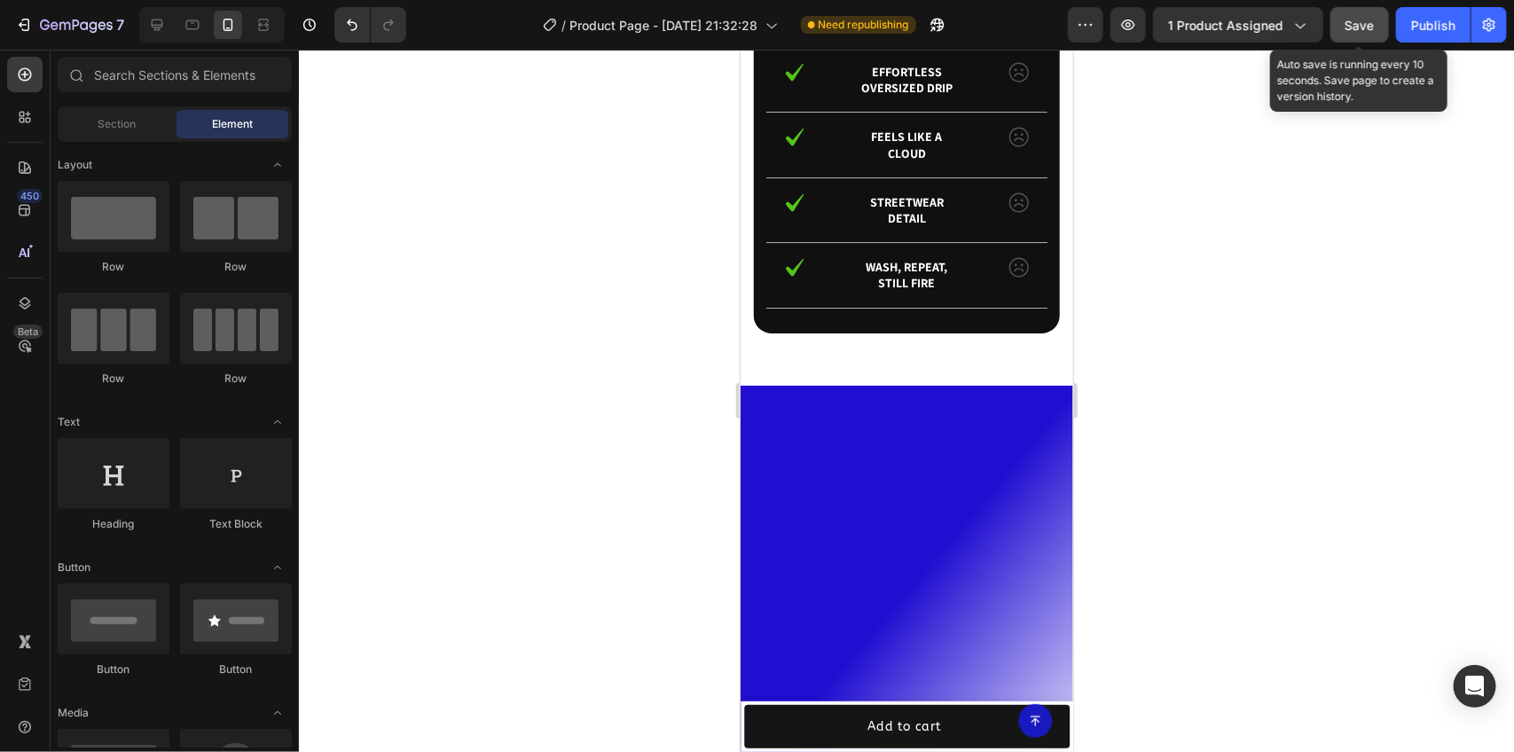
click at [1362, 18] on span "Save" at bounding box center [1359, 25] width 29 height 15
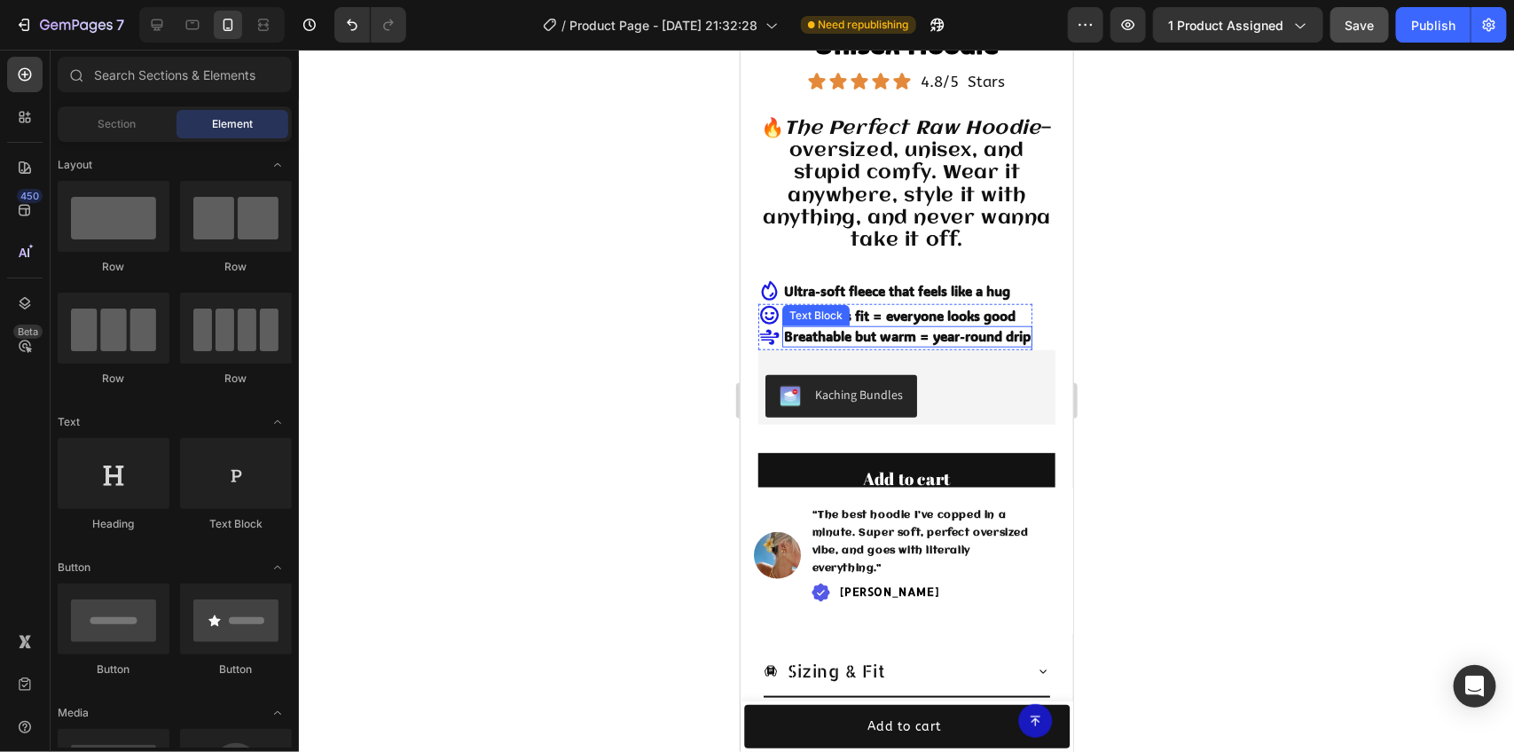
scroll to position [0, 0]
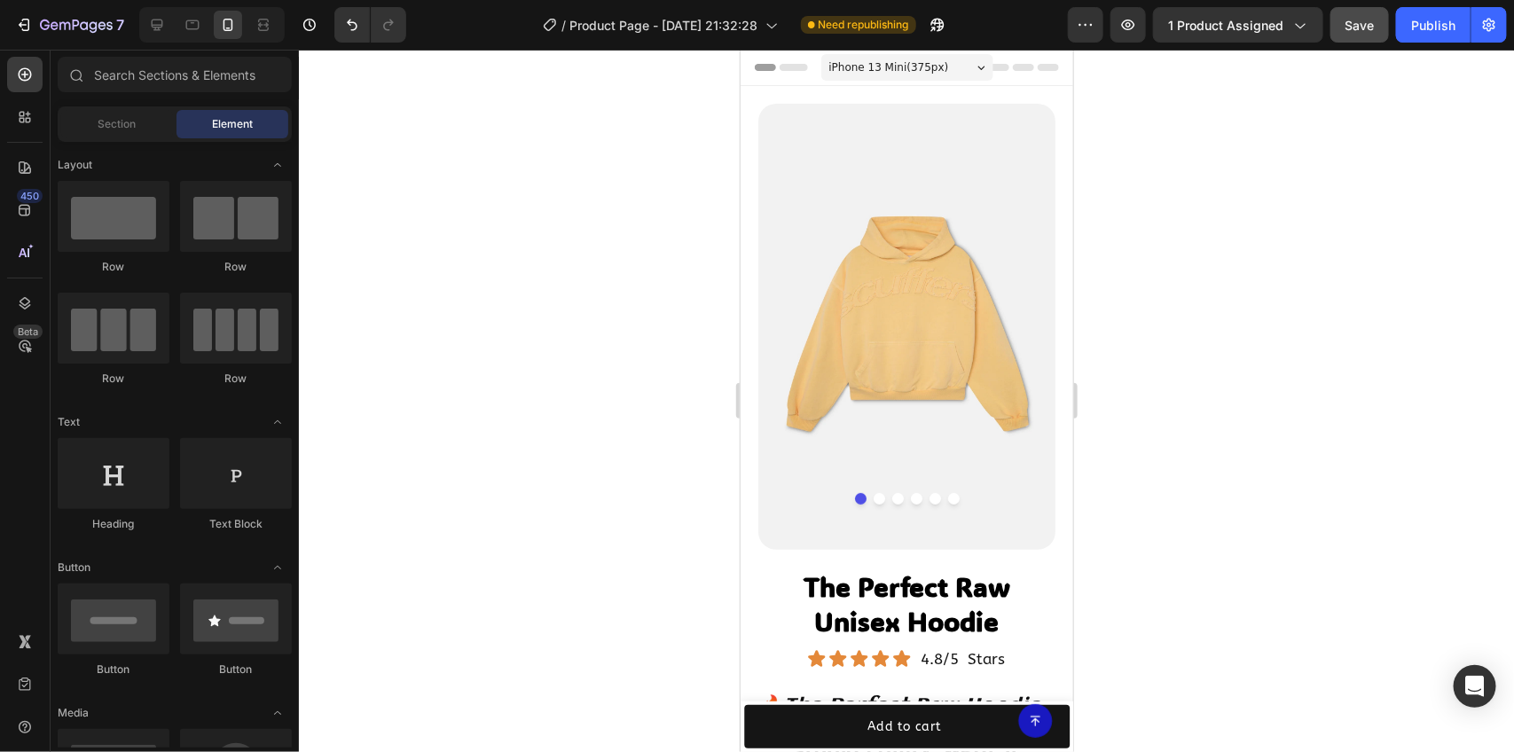
click at [1391, 7] on div "Preview 1 product assigned Save Publish" at bounding box center [1287, 24] width 439 height 35
click at [1377, 14] on button "Save" at bounding box center [1359, 24] width 59 height 35
click at [1426, 16] on div "Publish" at bounding box center [1433, 25] width 44 height 19
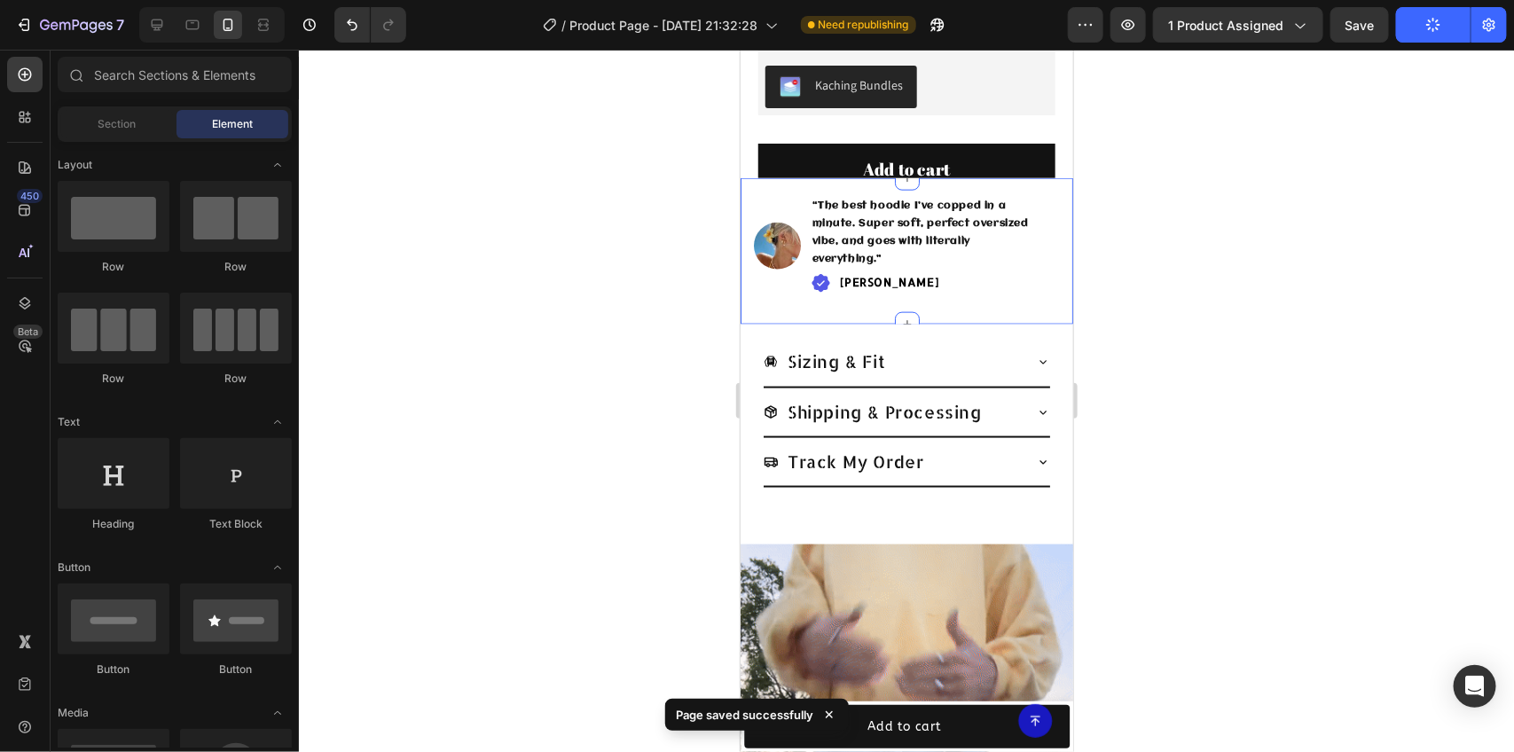
scroll to position [1109, 0]
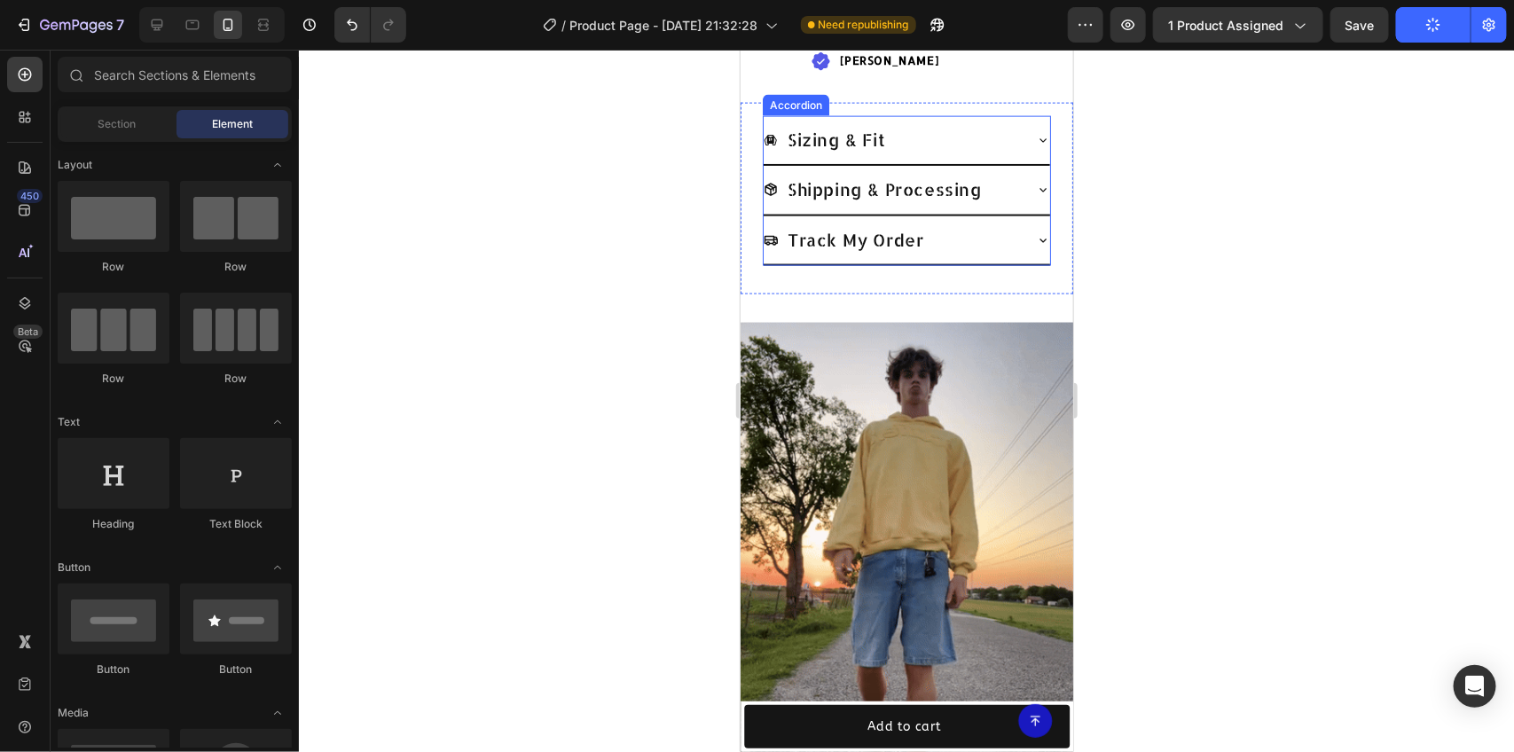
click at [1035, 240] on icon at bounding box center [1042, 239] width 14 height 14
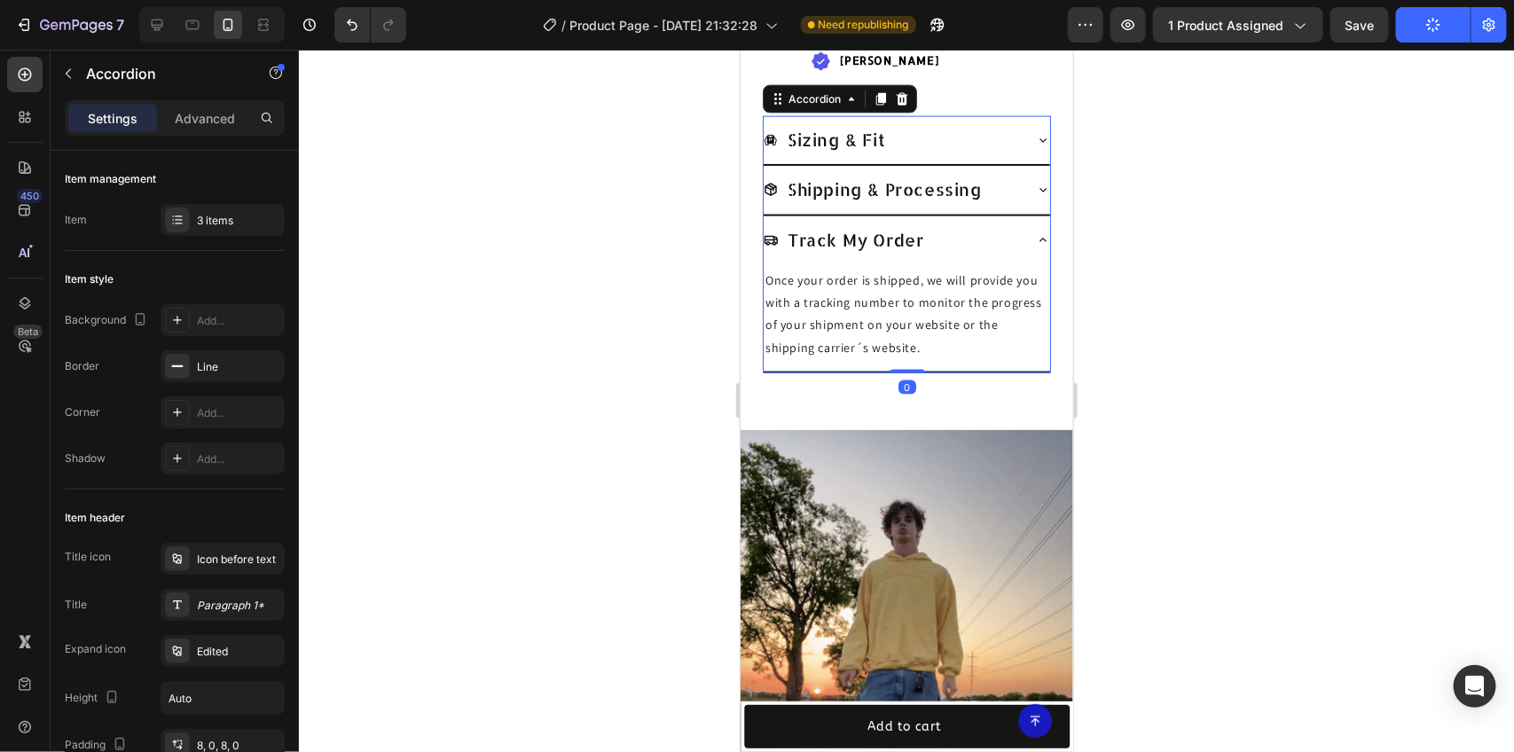
click at [1035, 240] on icon at bounding box center [1042, 239] width 14 height 14
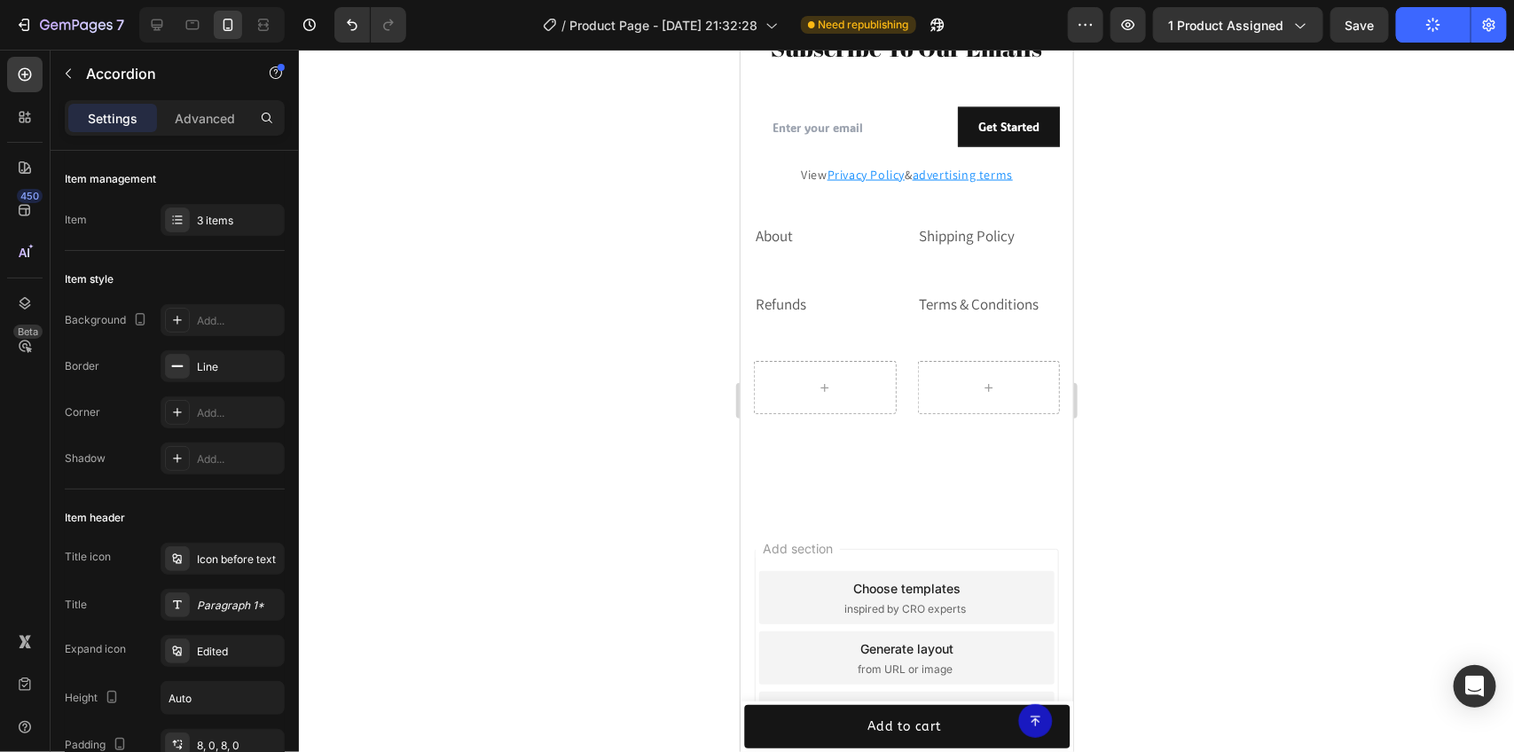
scroll to position [4298, 0]
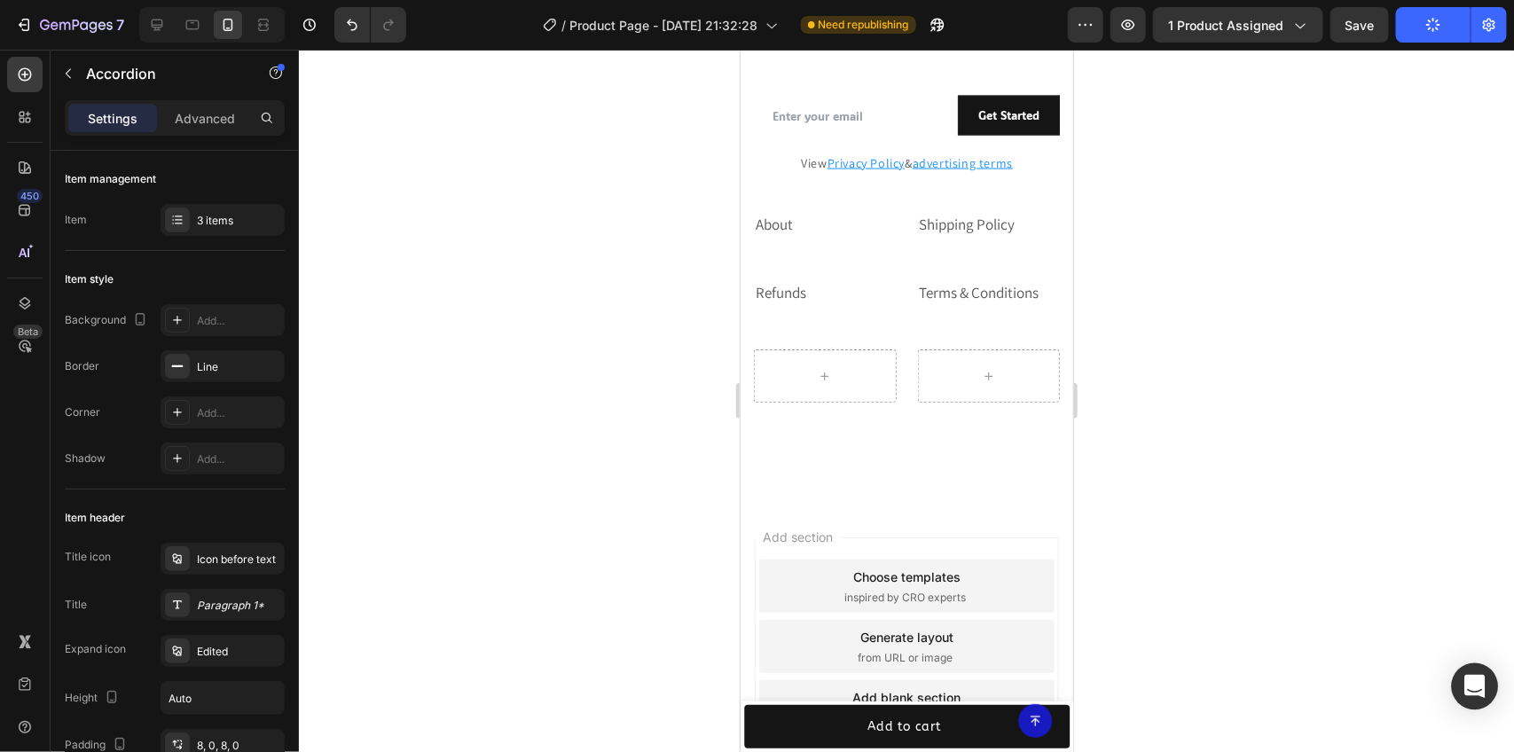
click at [1463, 671] on div "Open Intercom Messenger" at bounding box center [1475, 686] width 47 height 47
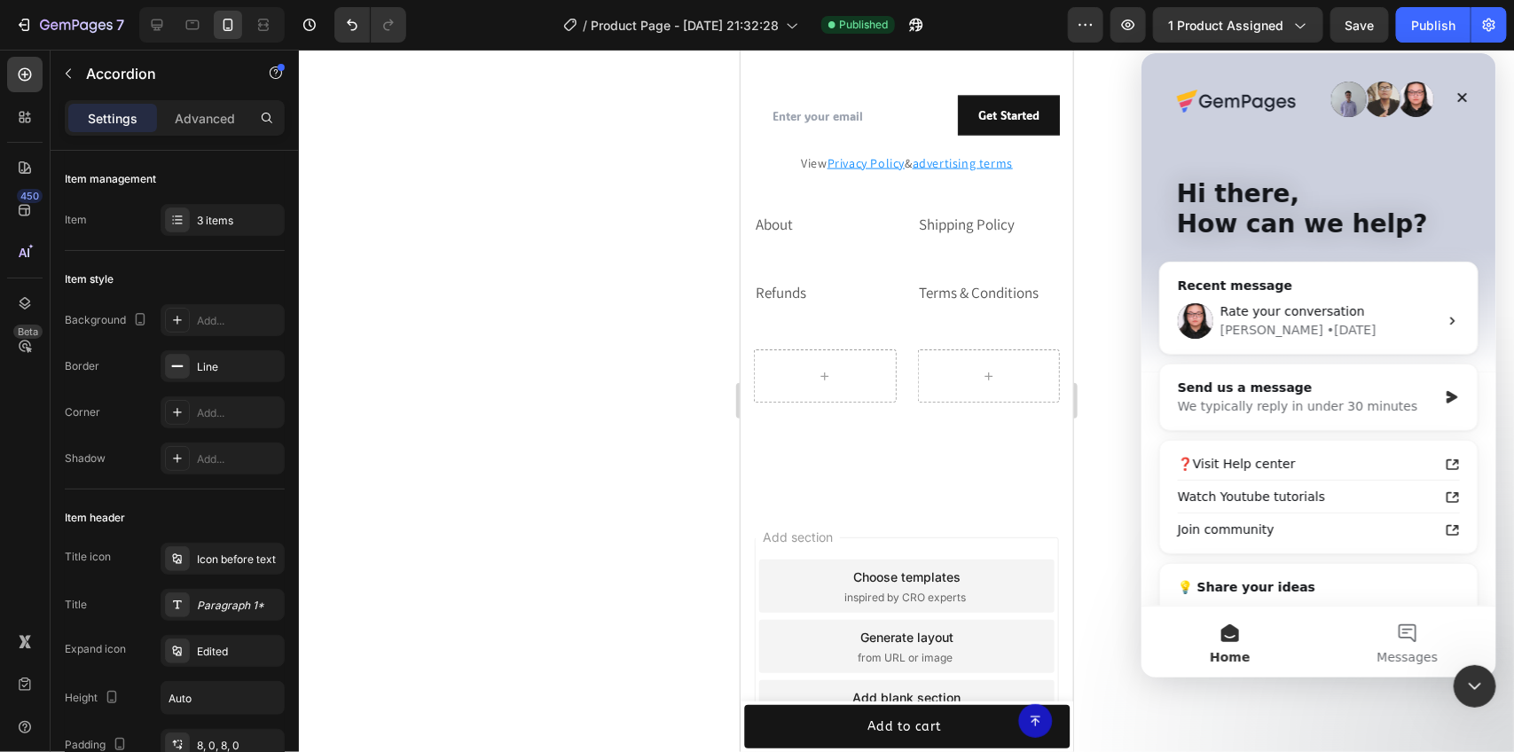
scroll to position [0, 0]
click at [1395, 637] on button "Messages" at bounding box center [1406, 641] width 177 height 71
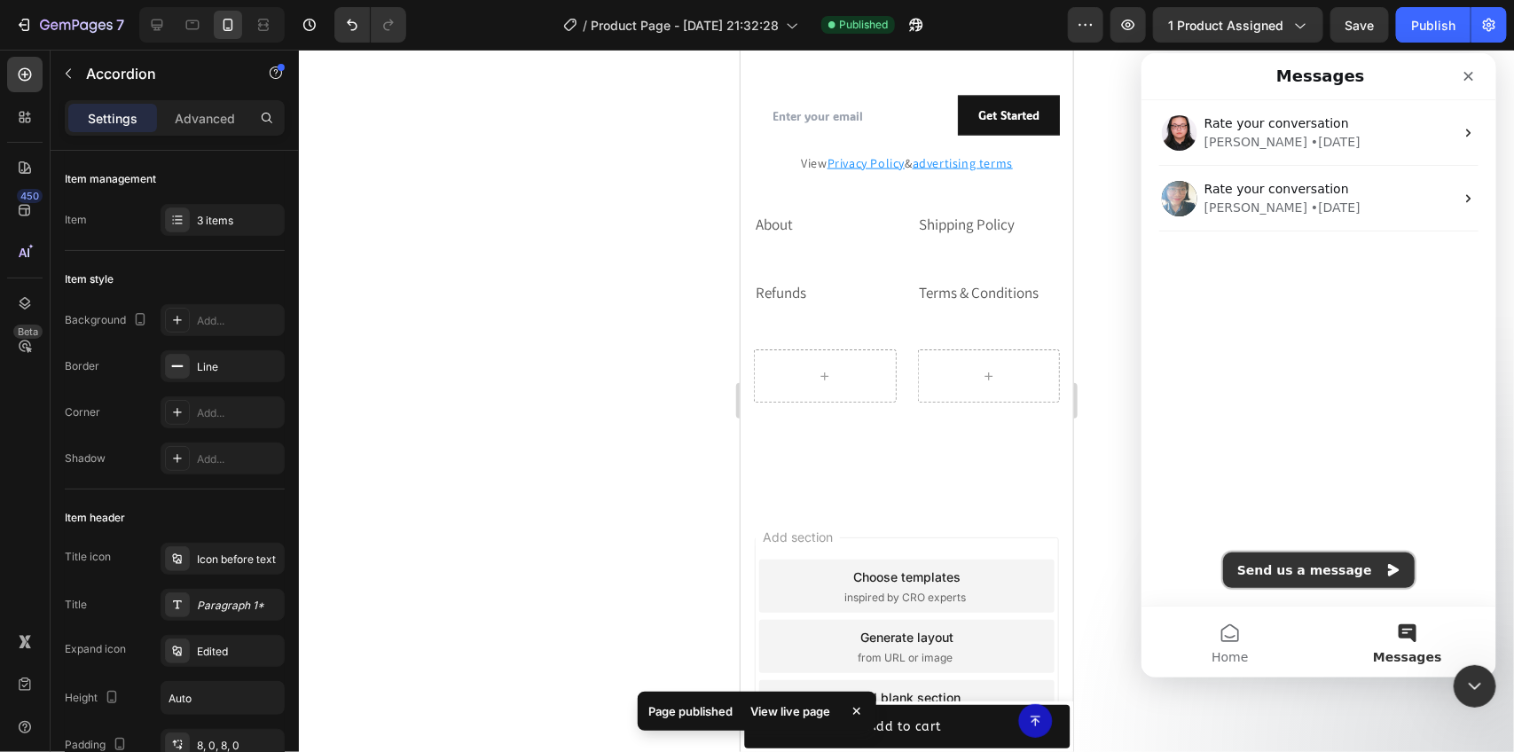
click at [1318, 571] on button "Send us a message" at bounding box center [1318, 569] width 192 height 35
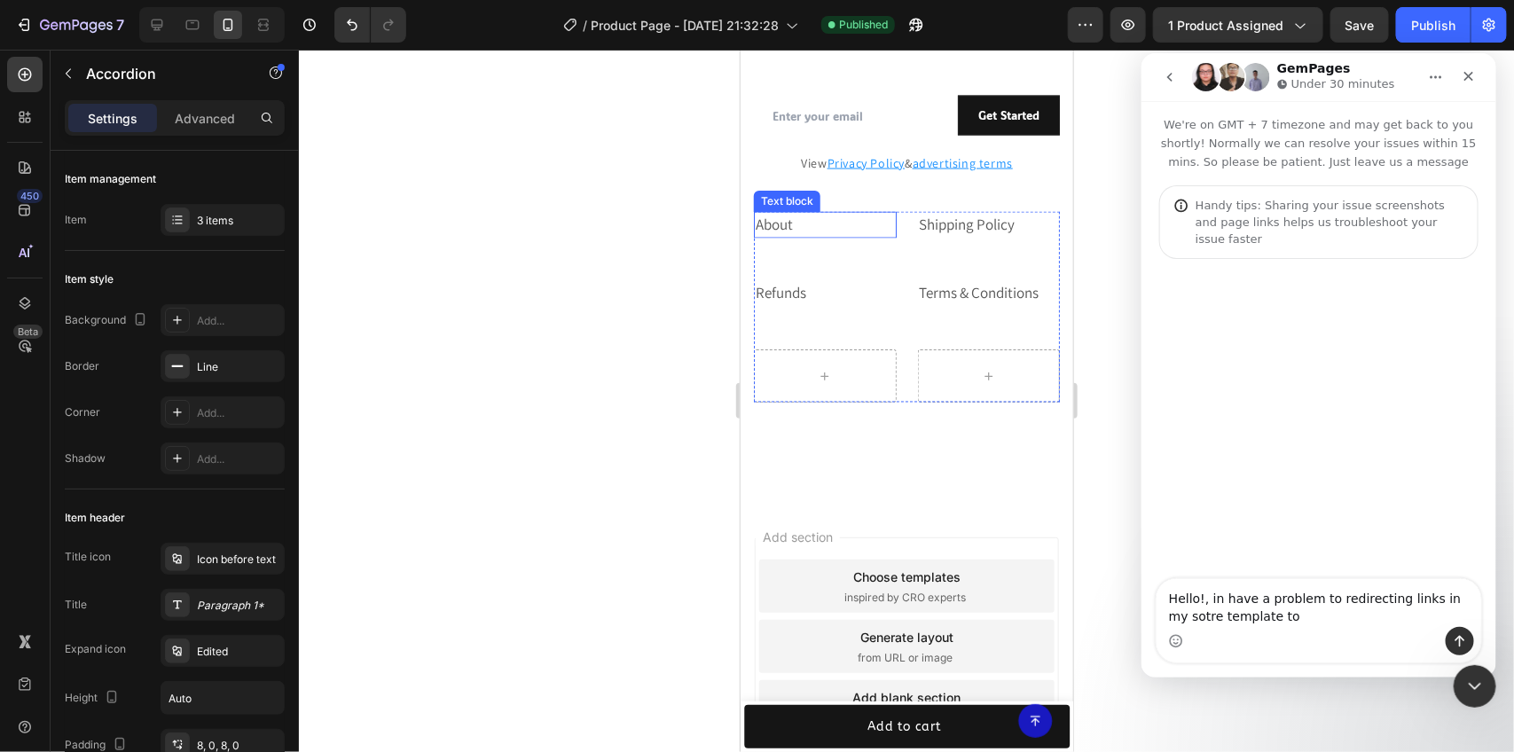
click at [810, 234] on p "About" at bounding box center [824, 224] width 139 height 23
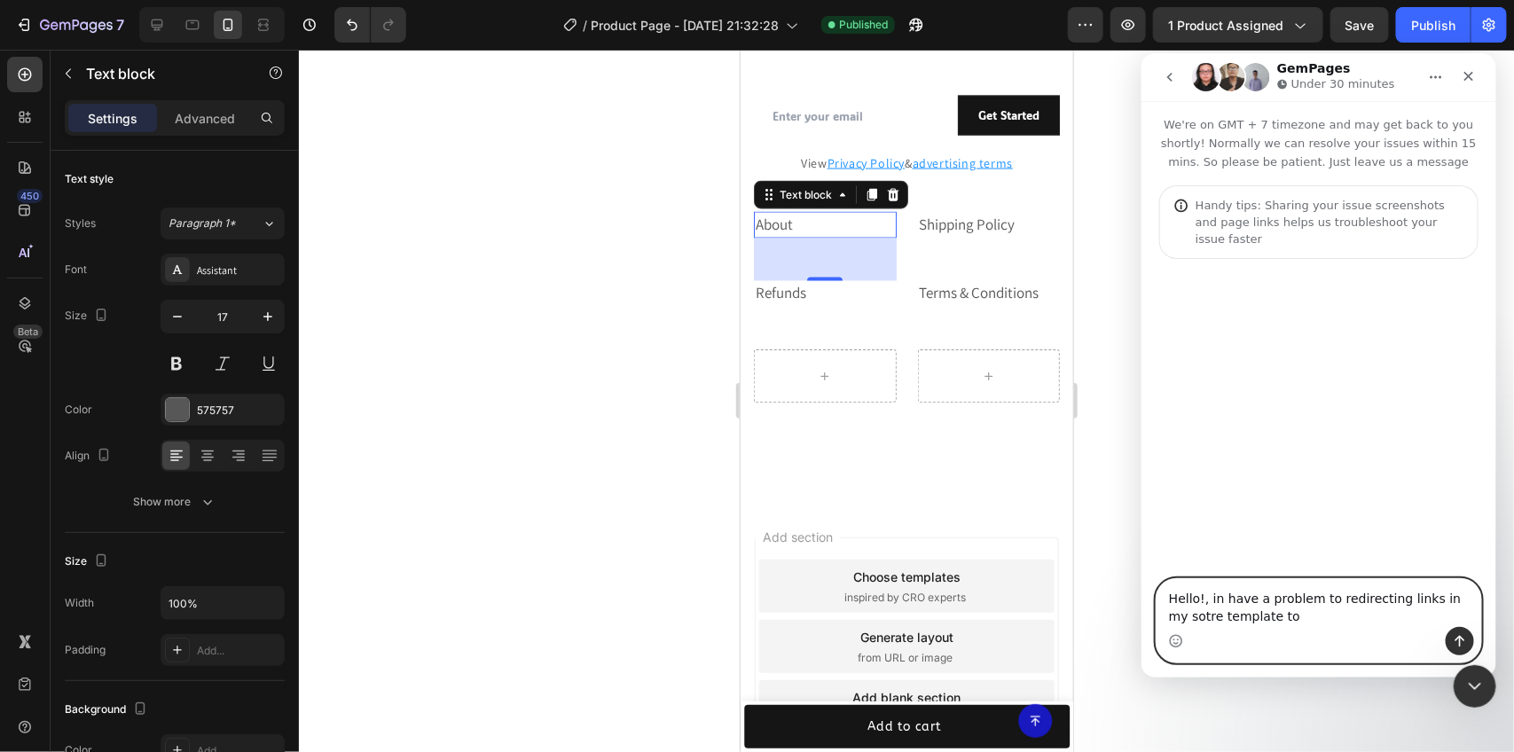
click at [1300, 616] on textarea "Hello!, in have a problem to redirecting links in my sotre template to" at bounding box center [1318, 602] width 325 height 48
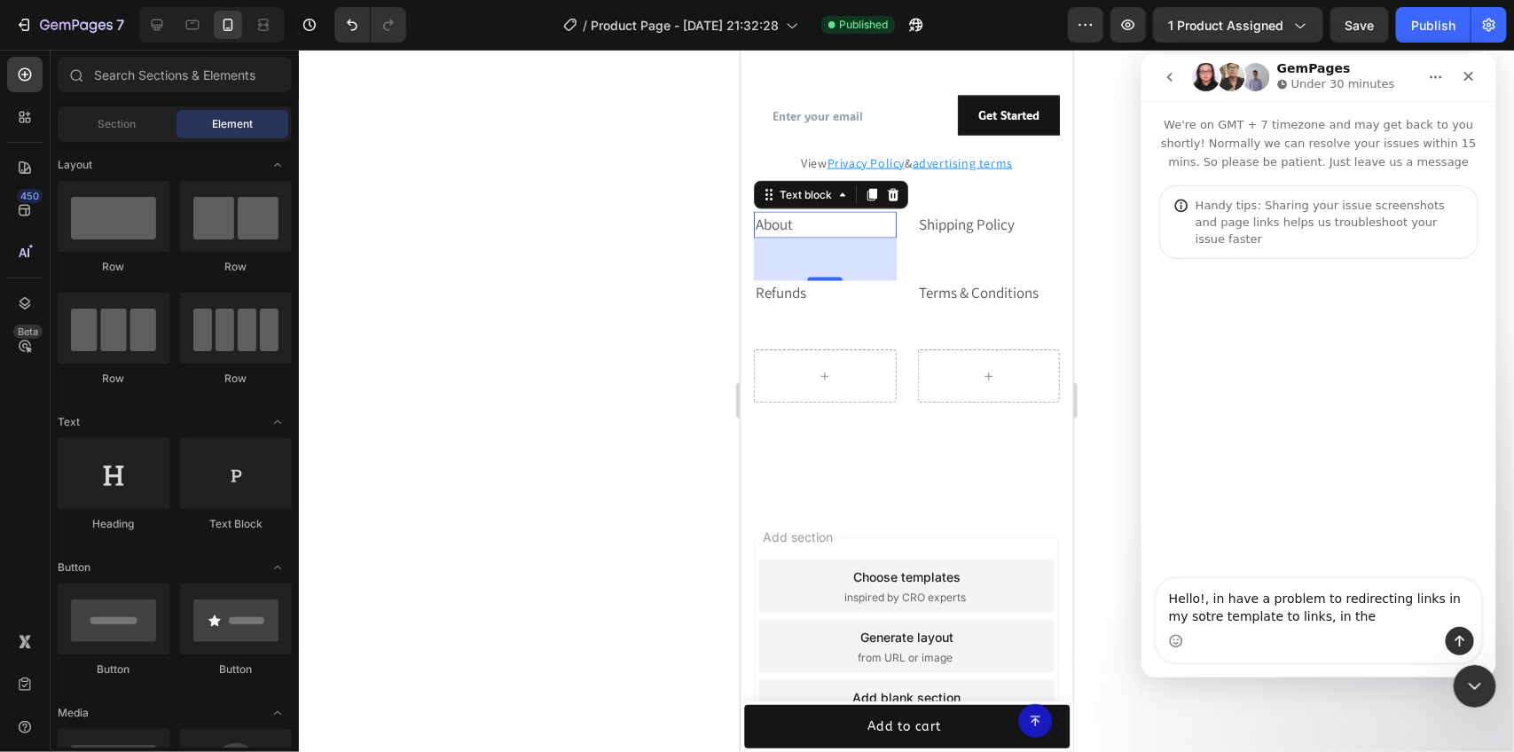
click at [875, 561] on div "Choose templates inspired by CRO experts" at bounding box center [905, 585] width 295 height 53
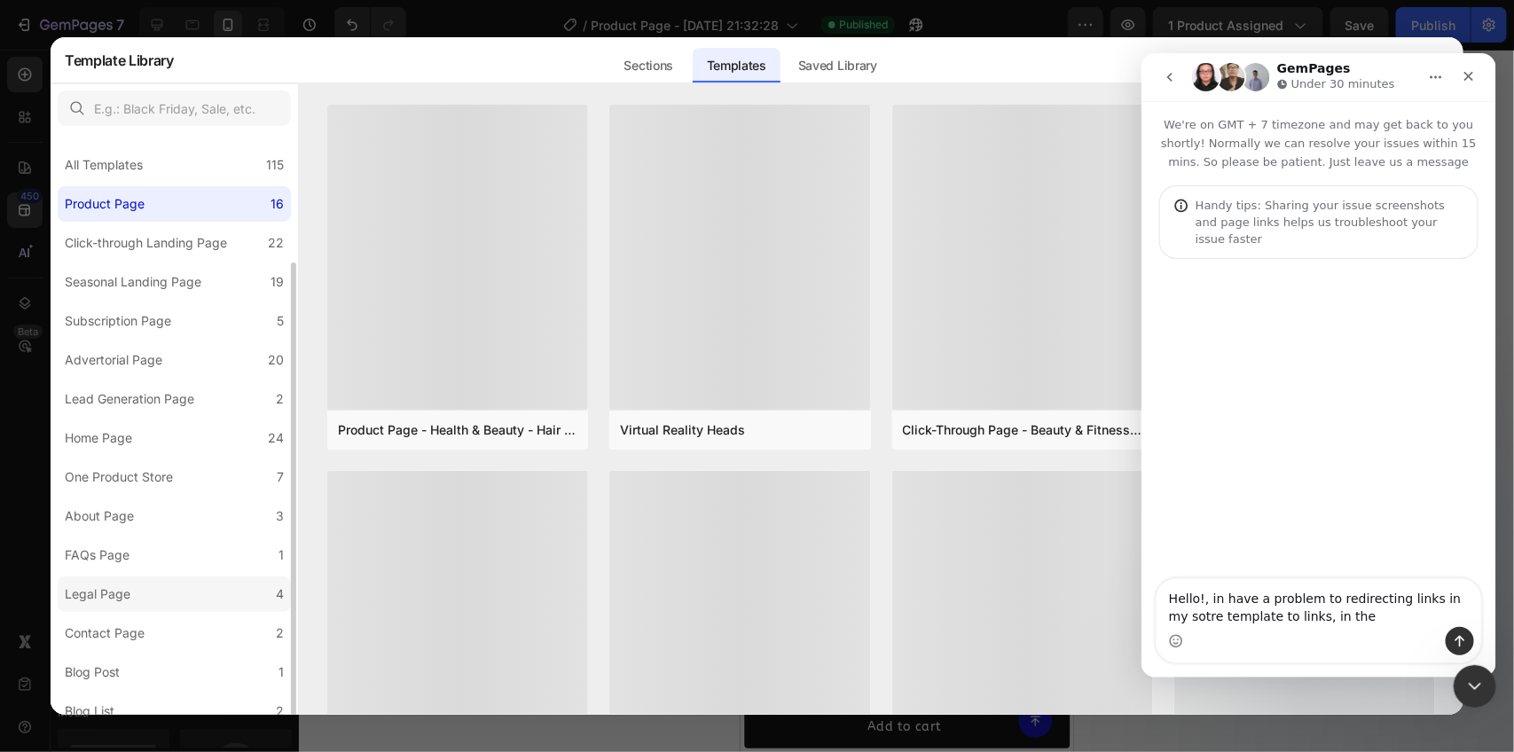
scroll to position [68, 0]
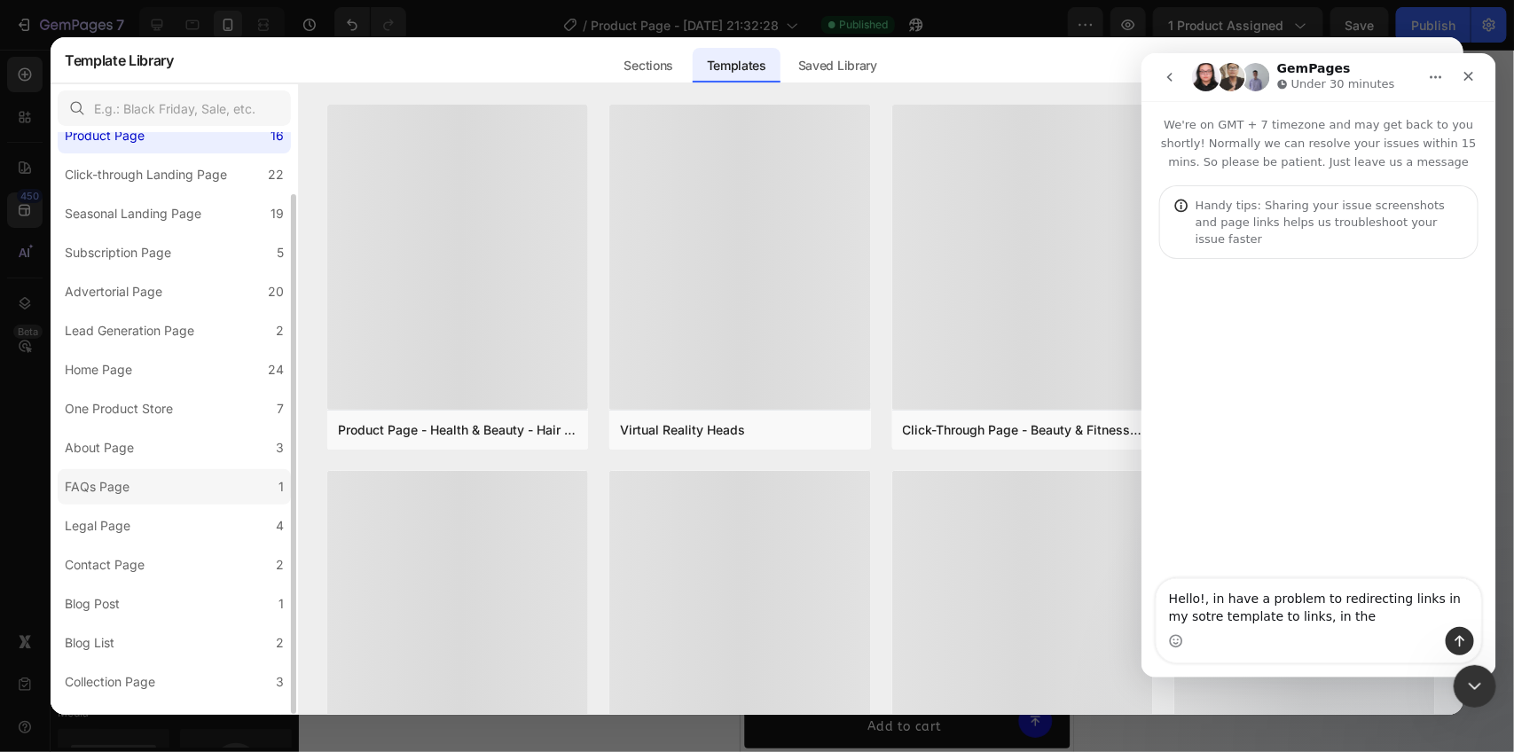
click at [127, 480] on div "FAQs Page" at bounding box center [97, 486] width 65 height 21
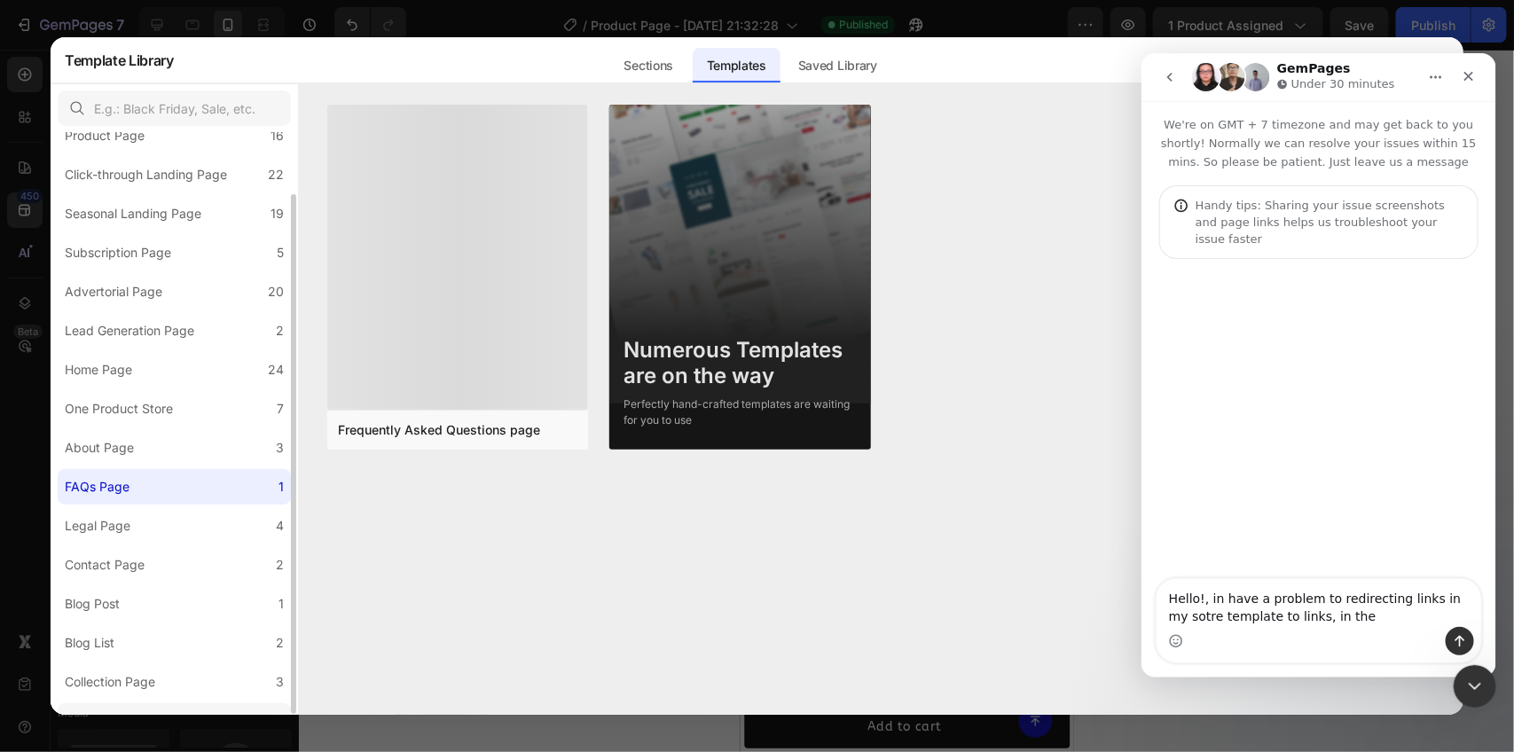
click at [170, 703] on label "Quiz Page 1" at bounding box center [174, 720] width 233 height 35
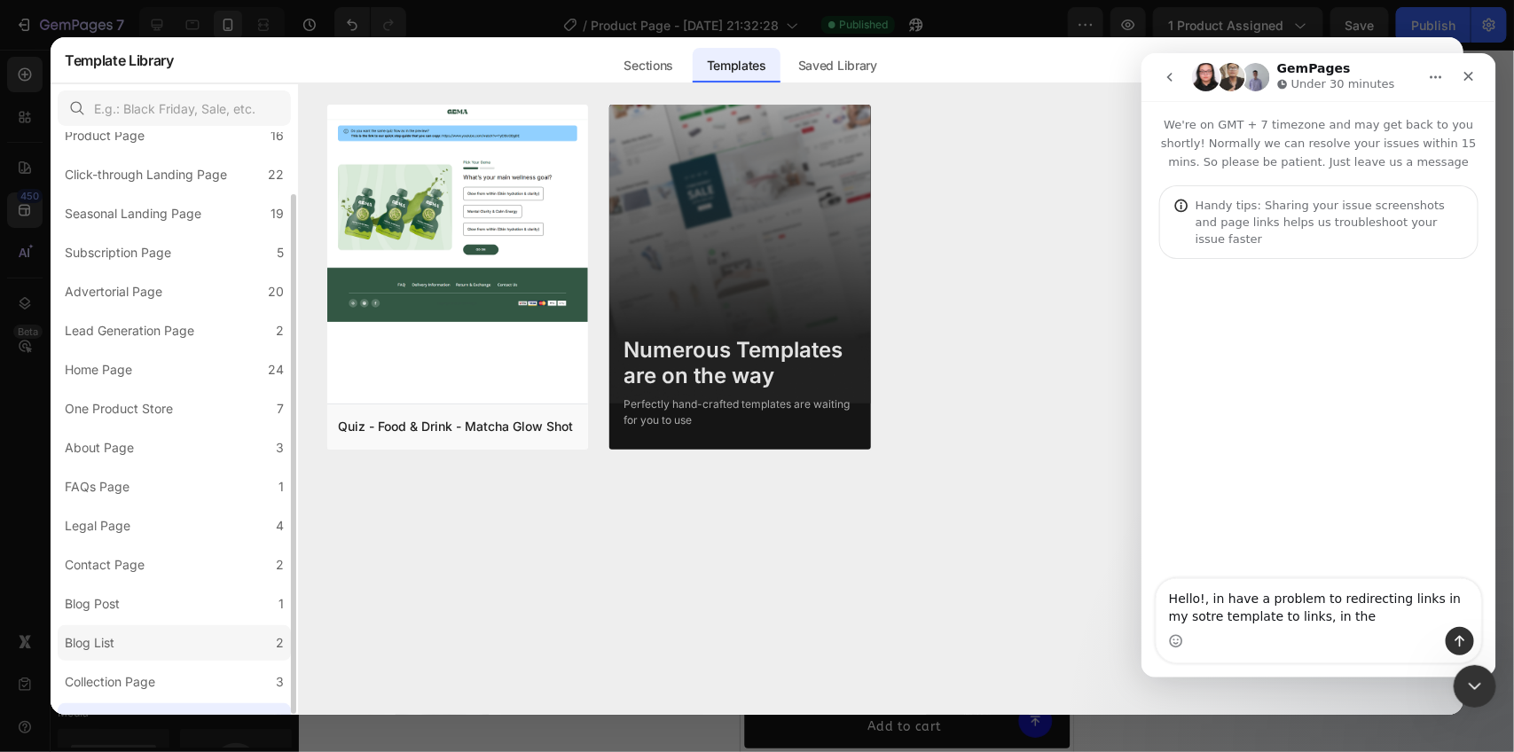
click at [191, 625] on label "Blog List 2" at bounding box center [174, 642] width 233 height 35
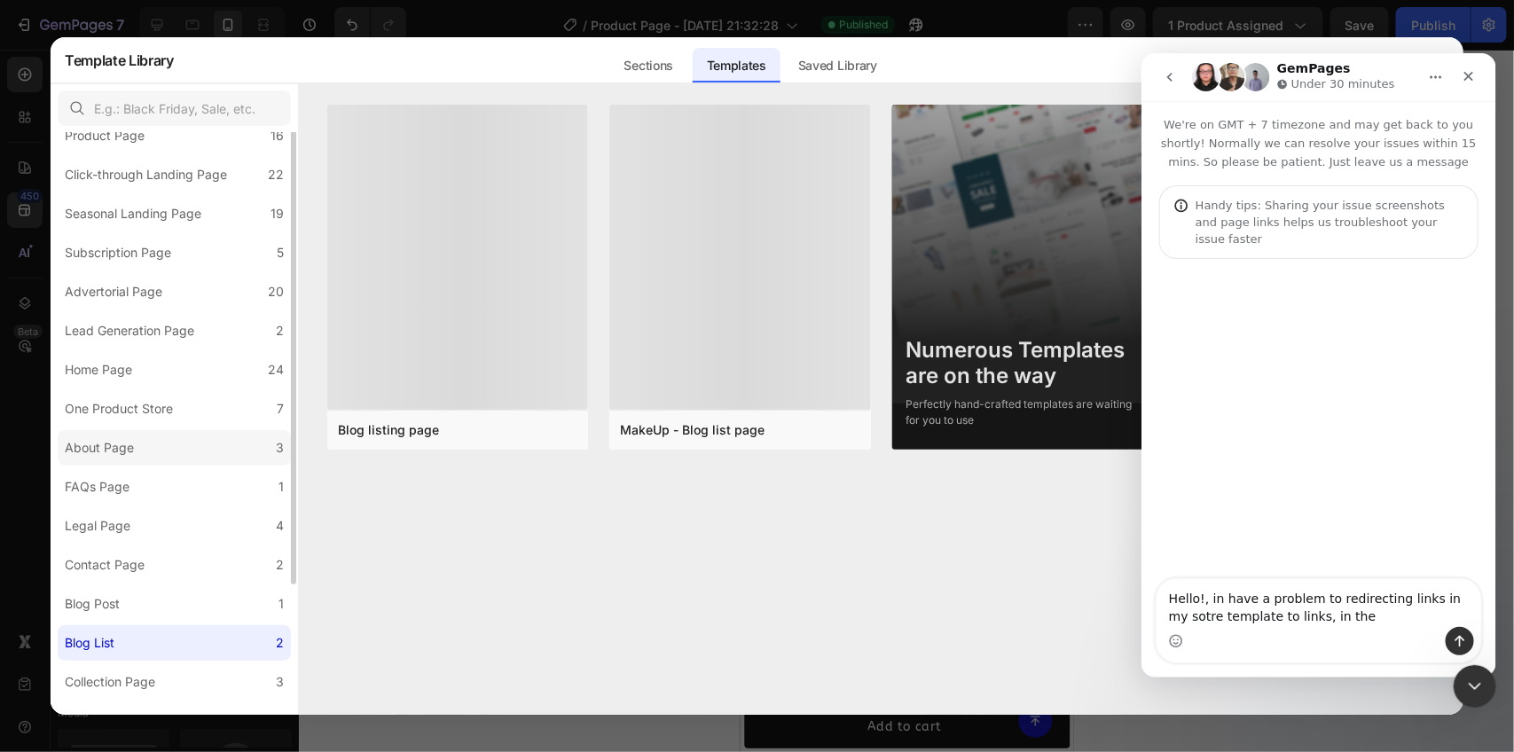
scroll to position [0, 0]
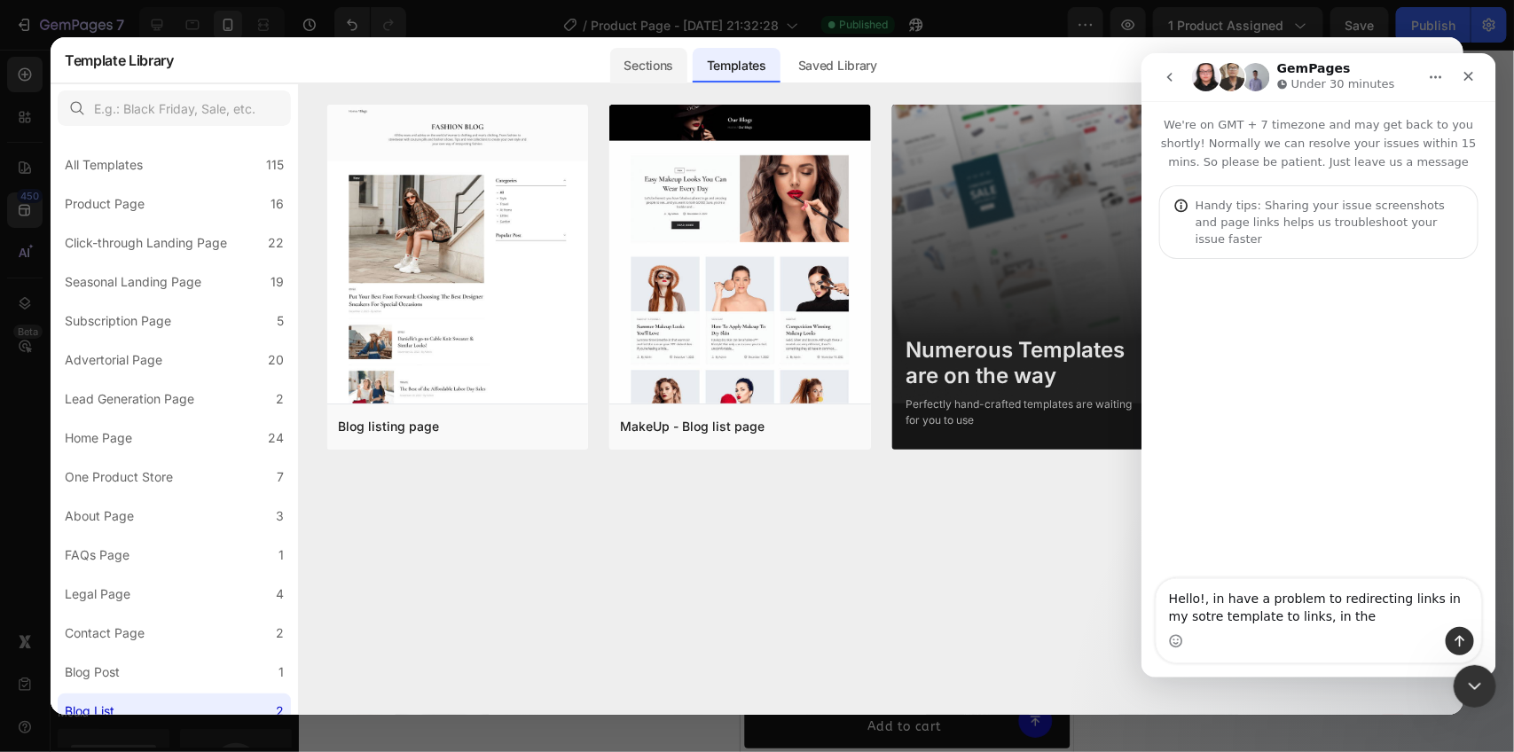
click at [689, 69] on div "Sections" at bounding box center [648, 60] width 81 height 46
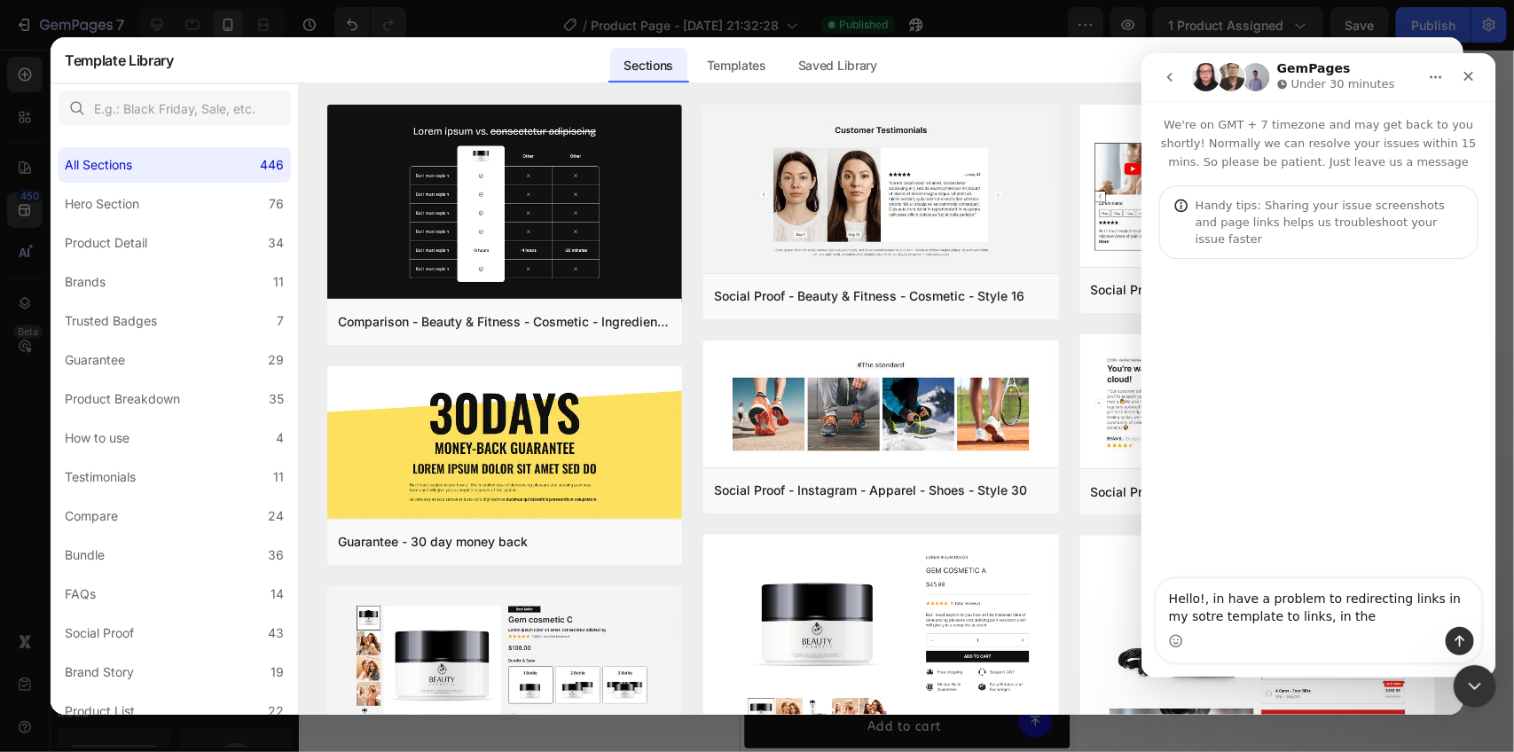
click at [632, 69] on div "Sections" at bounding box center [648, 65] width 77 height 35
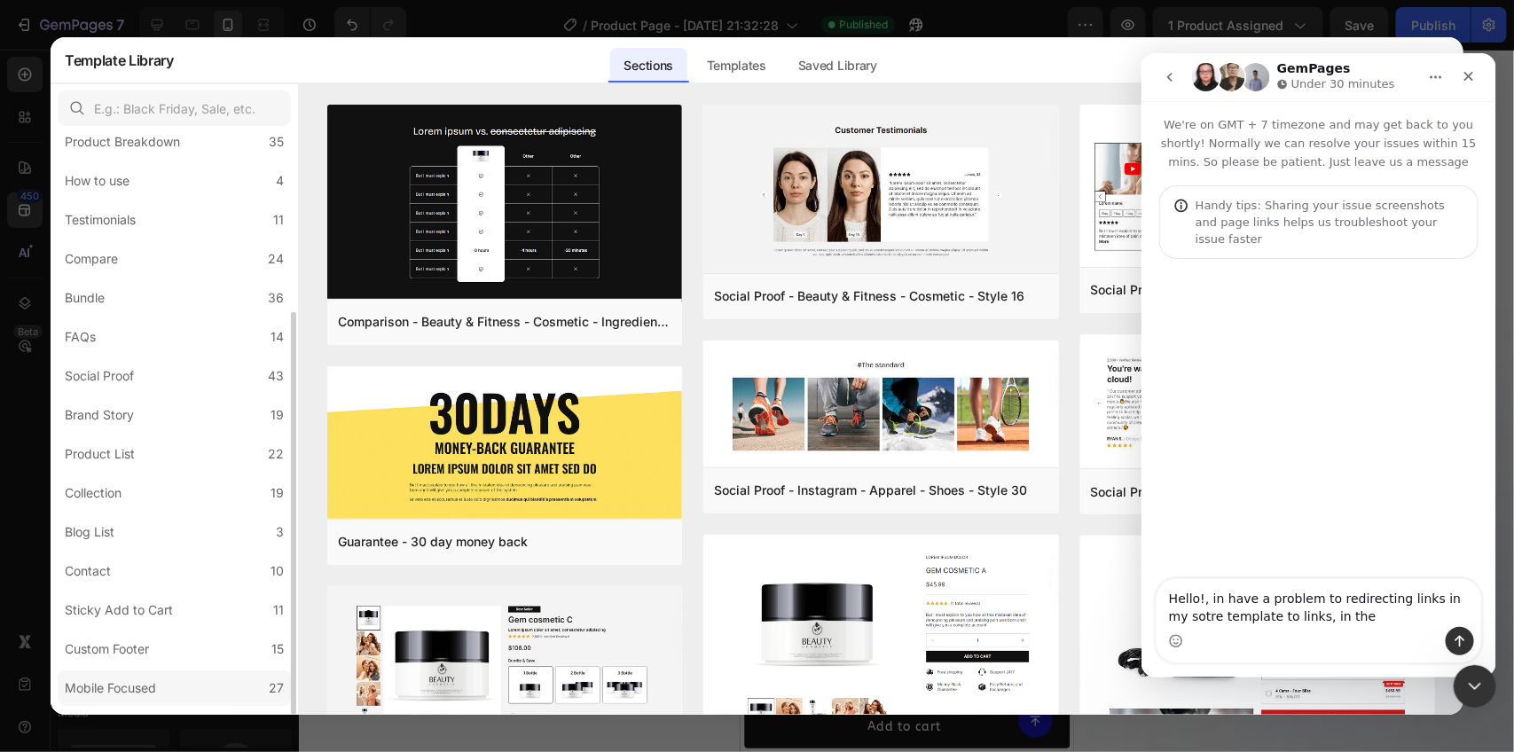
click at [138, 678] on div "Mobile Focused" at bounding box center [110, 688] width 91 height 21
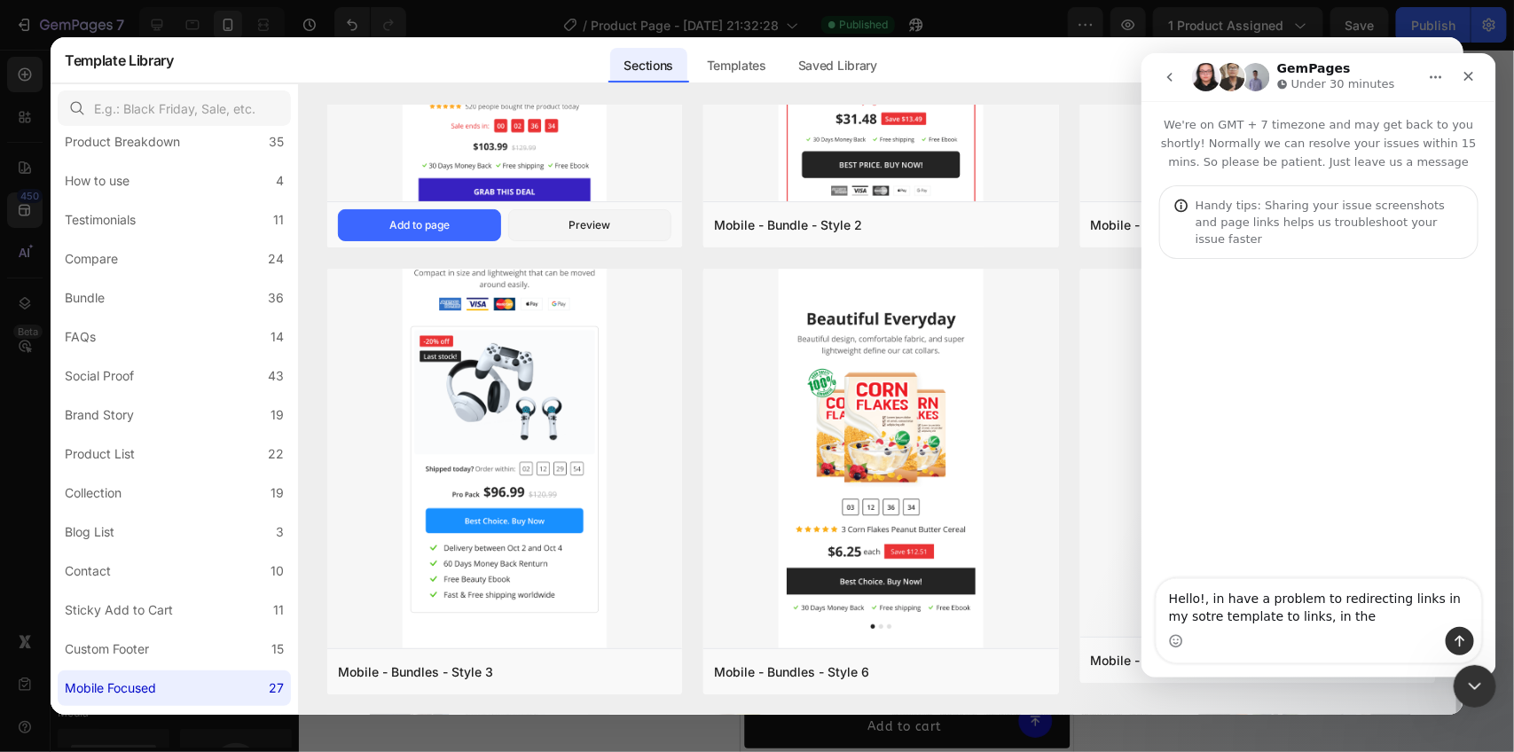
scroll to position [1670, 0]
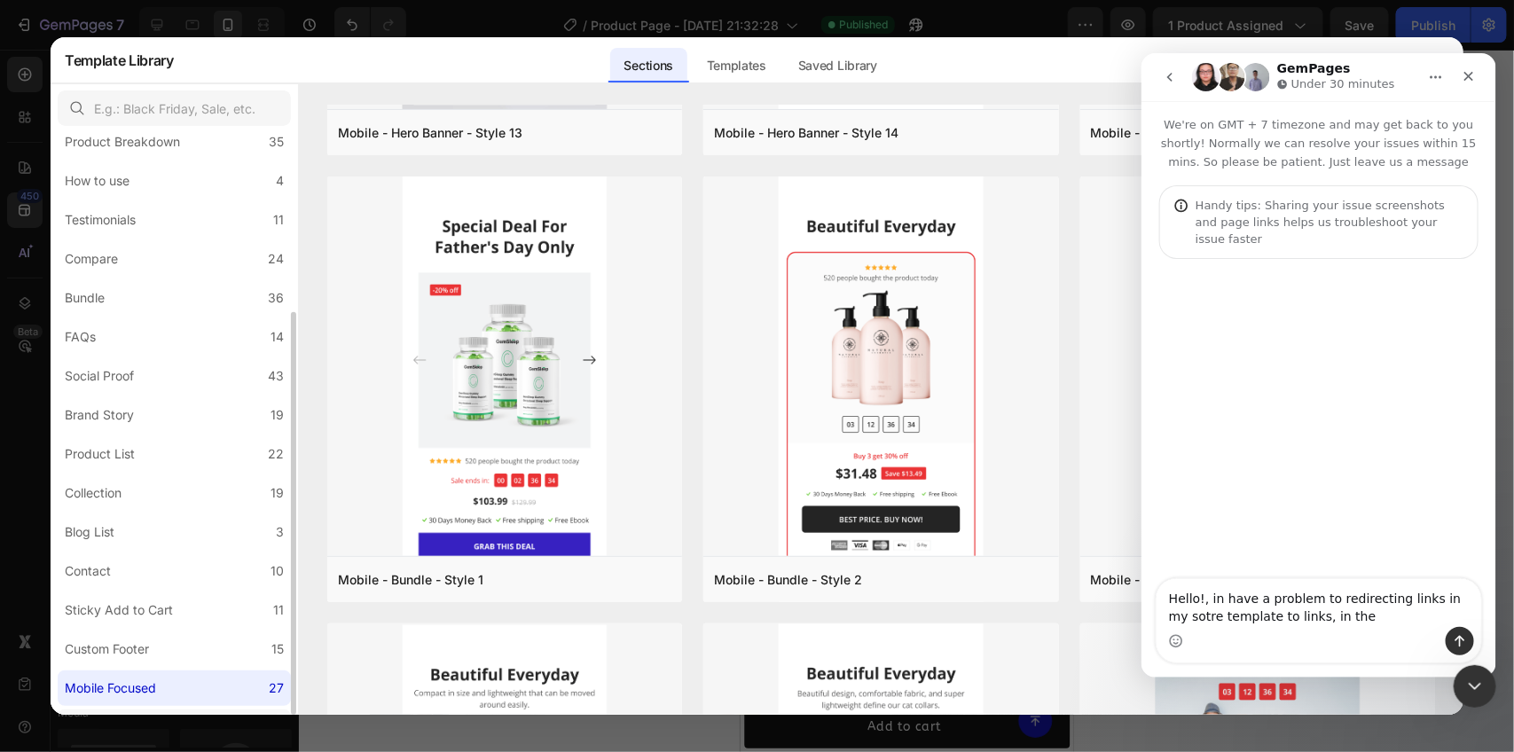
click at [122, 717] on div "Announcement Bar" at bounding box center [120, 727] width 111 height 21
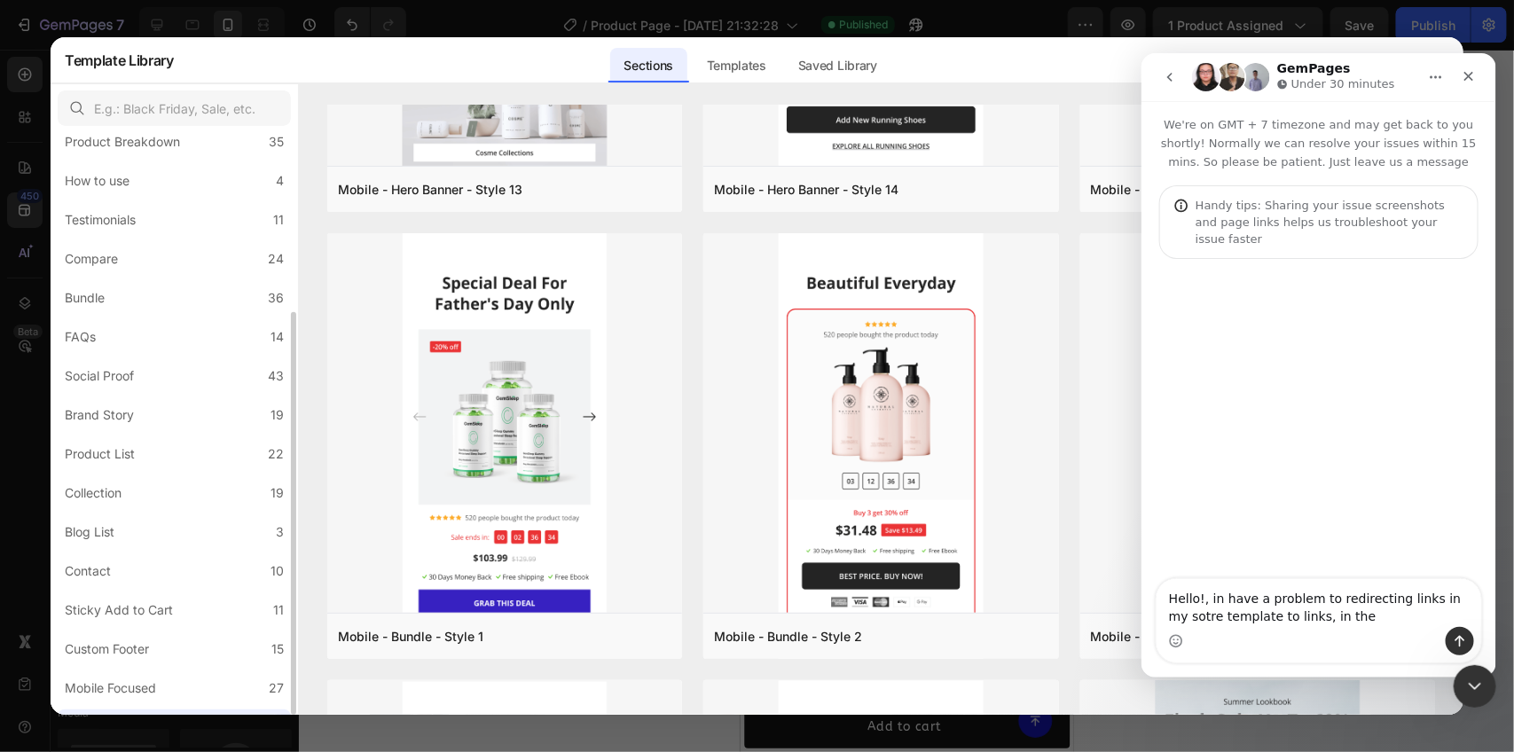
scroll to position [0, 0]
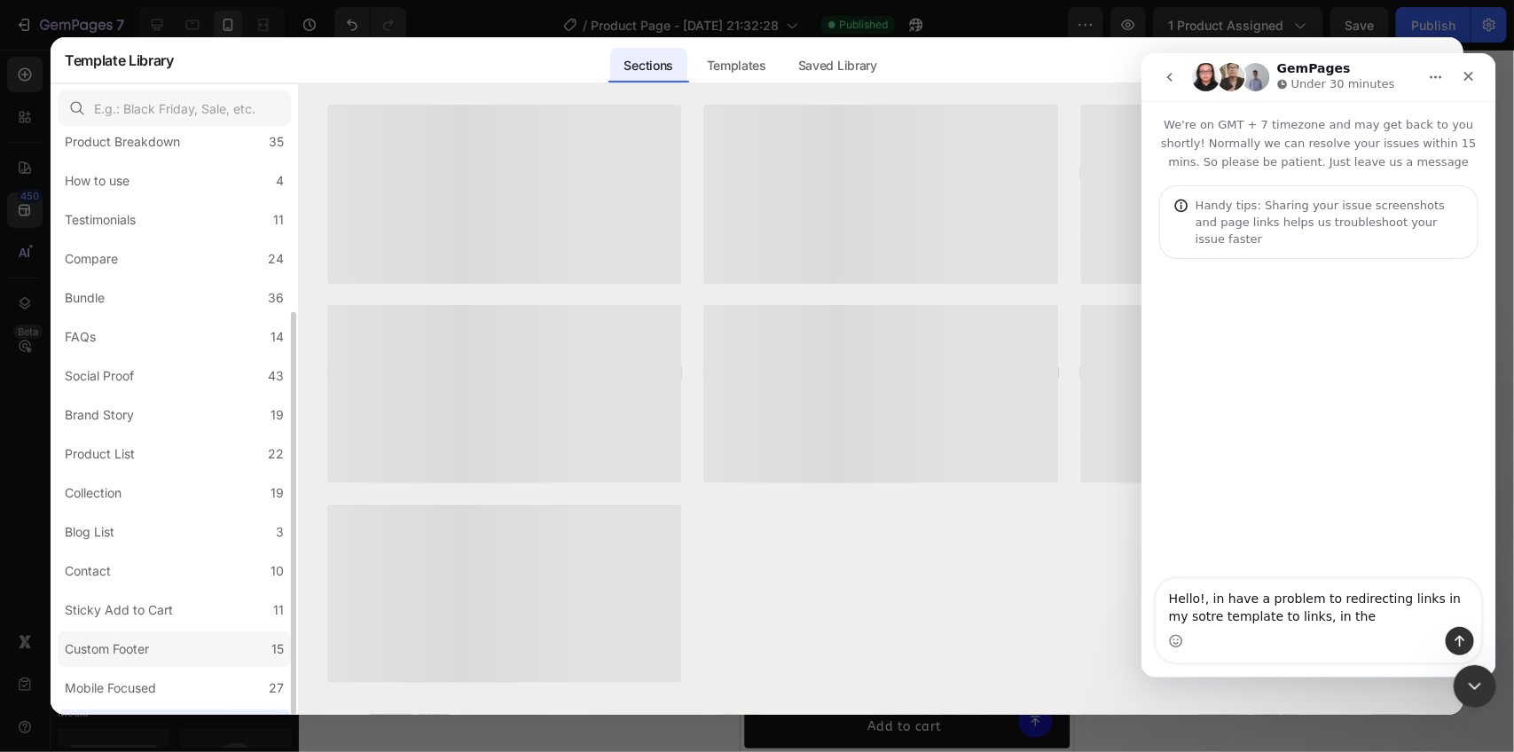
click at [147, 639] on div "Custom Footer" at bounding box center [107, 649] width 84 height 21
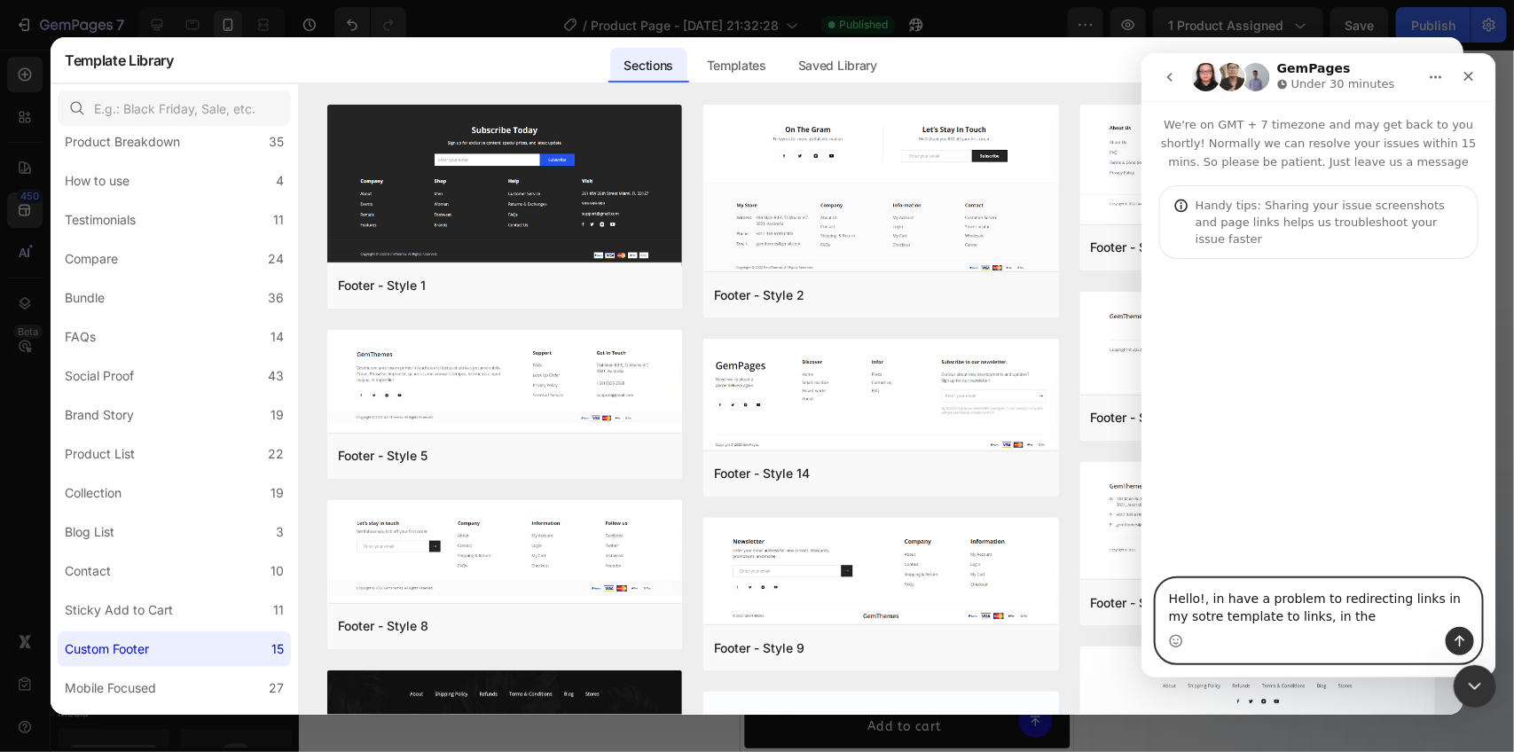
click at [1341, 622] on textarea "Hello!, in have a problem to redirecting links in my sotre template to links, i…" at bounding box center [1318, 602] width 325 height 48
click at [1183, 617] on textarea "Hello!, in have a problem to redirecting links in my sotre template to links, o…" at bounding box center [1318, 602] width 325 height 48
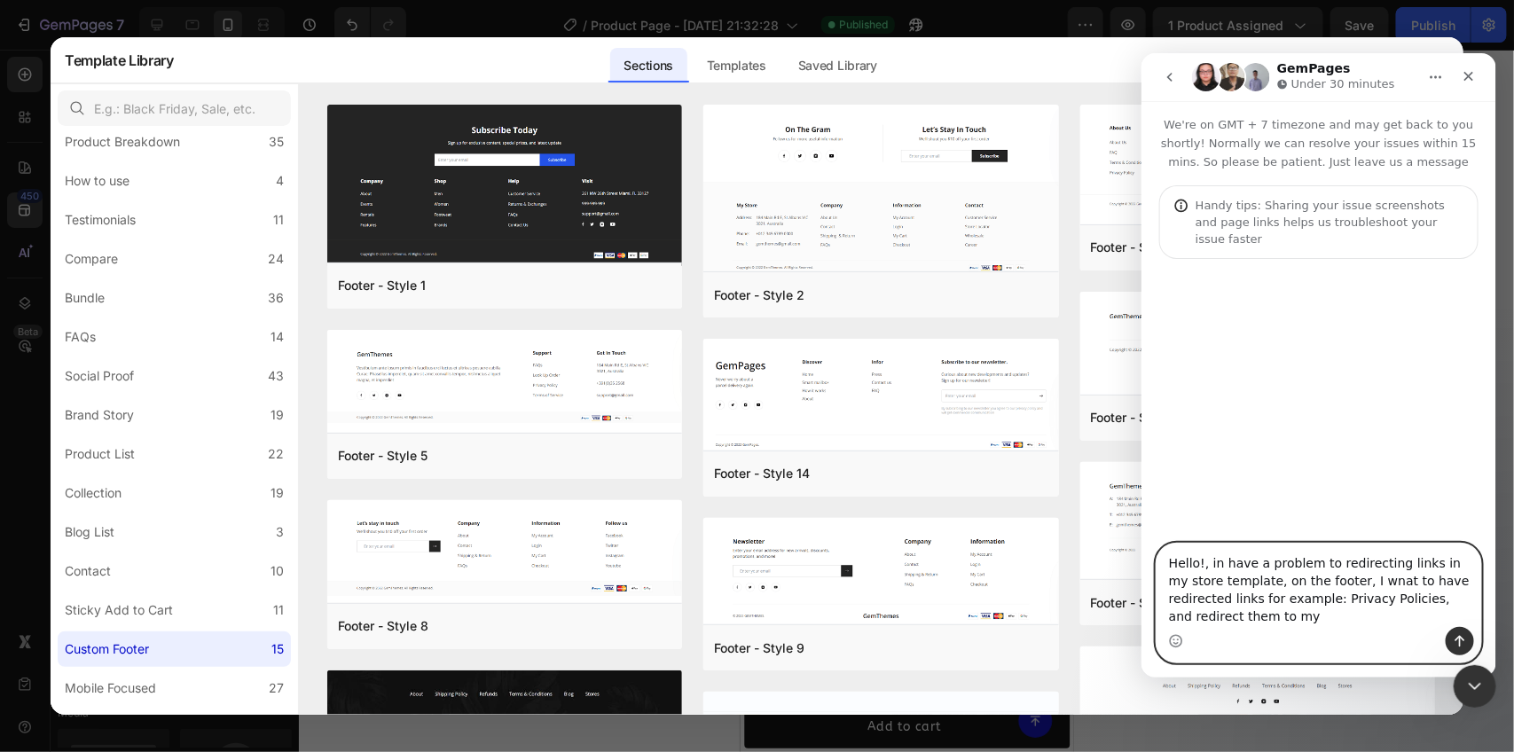
paste textarea "Privacy Policies"
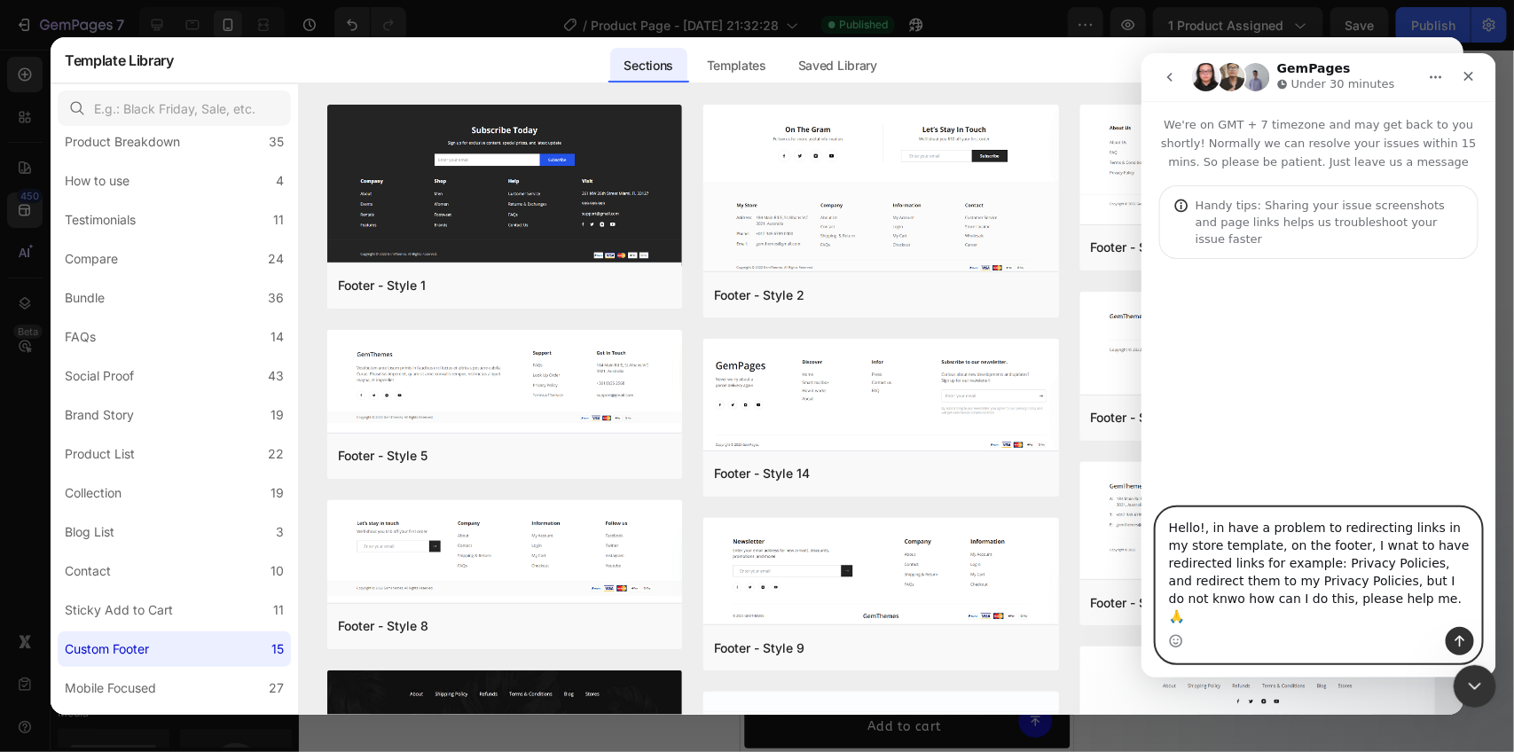
type textarea "Hello!, in have a problem to redirecting links in my store template, on the foo…"
click at [1456, 635] on icon "Send a message…" at bounding box center [1459, 640] width 14 height 14
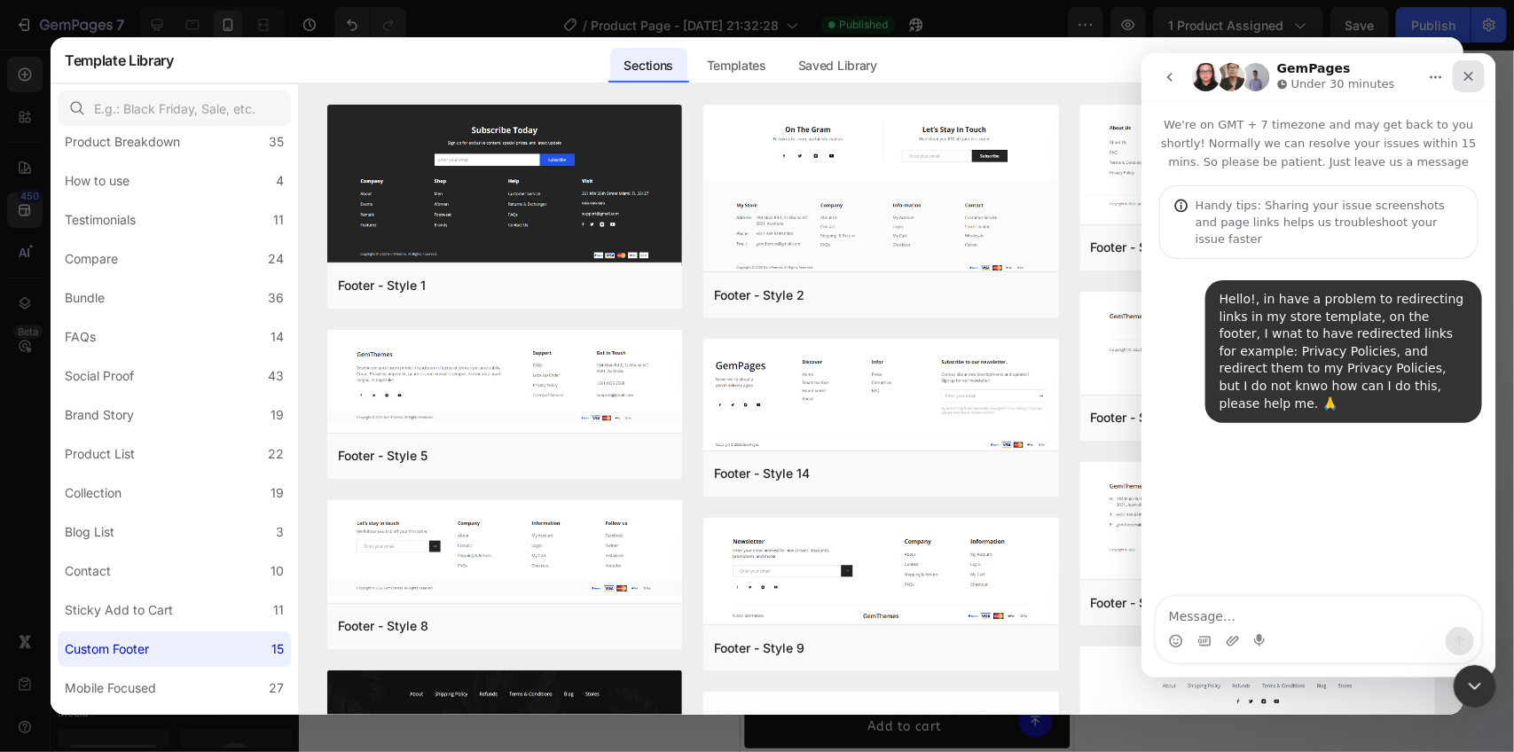
click at [1456, 78] on div "Close" at bounding box center [1468, 75] width 32 height 32
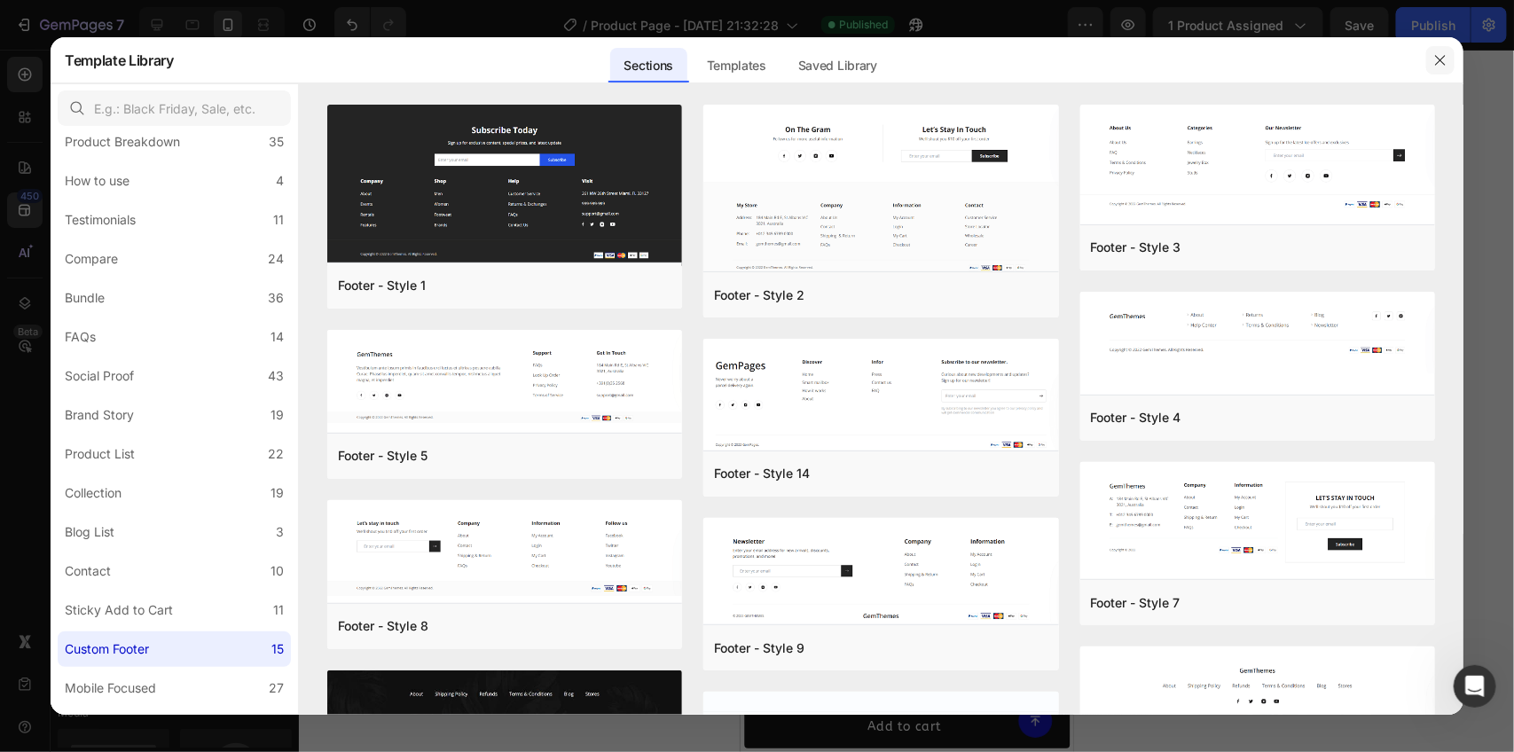
click at [1441, 53] on icon "button" at bounding box center [1440, 60] width 14 height 14
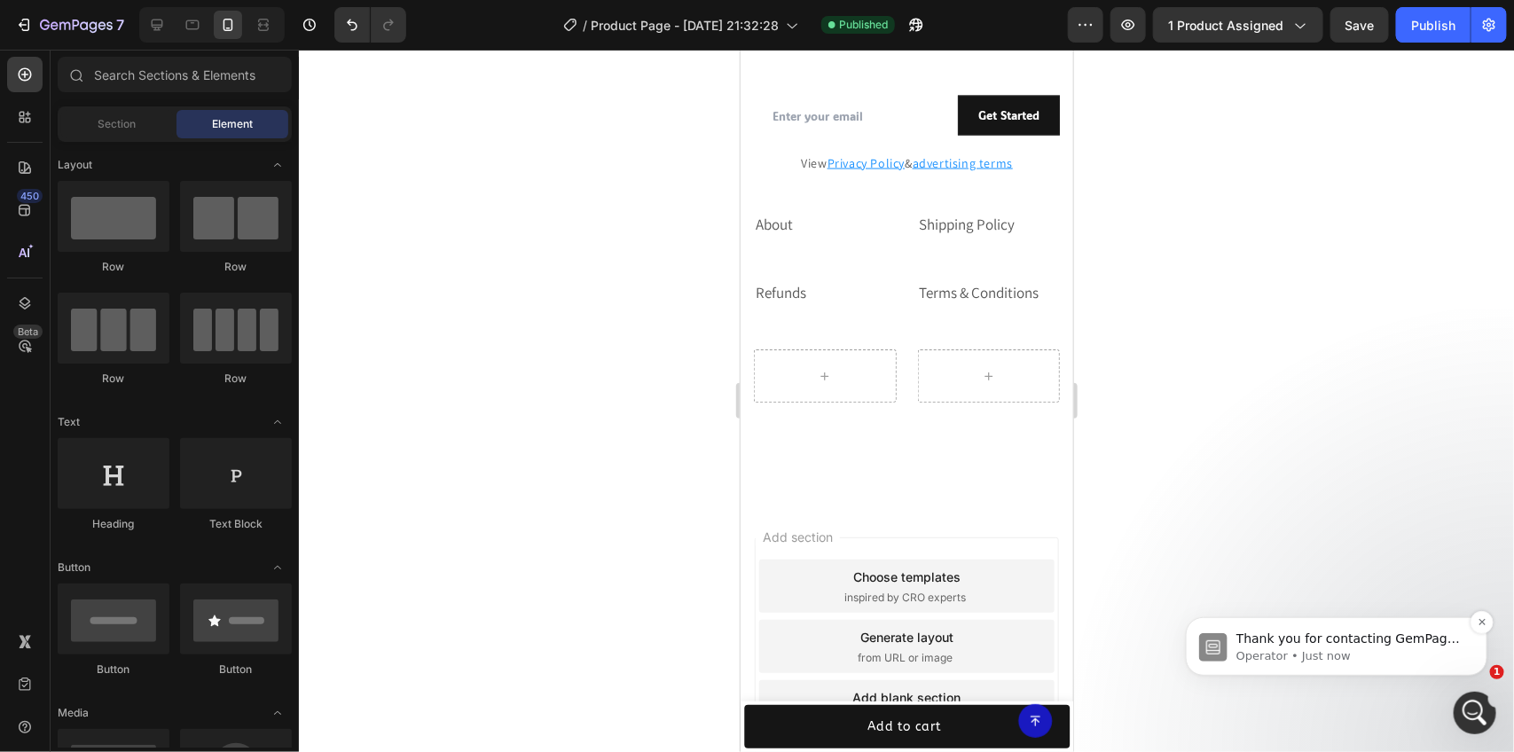
click at [1444, 663] on div "Thank you for contacting GemPages Support! 👋 Our support team will assist you s…" at bounding box center [1336, 645] width 302 height 59
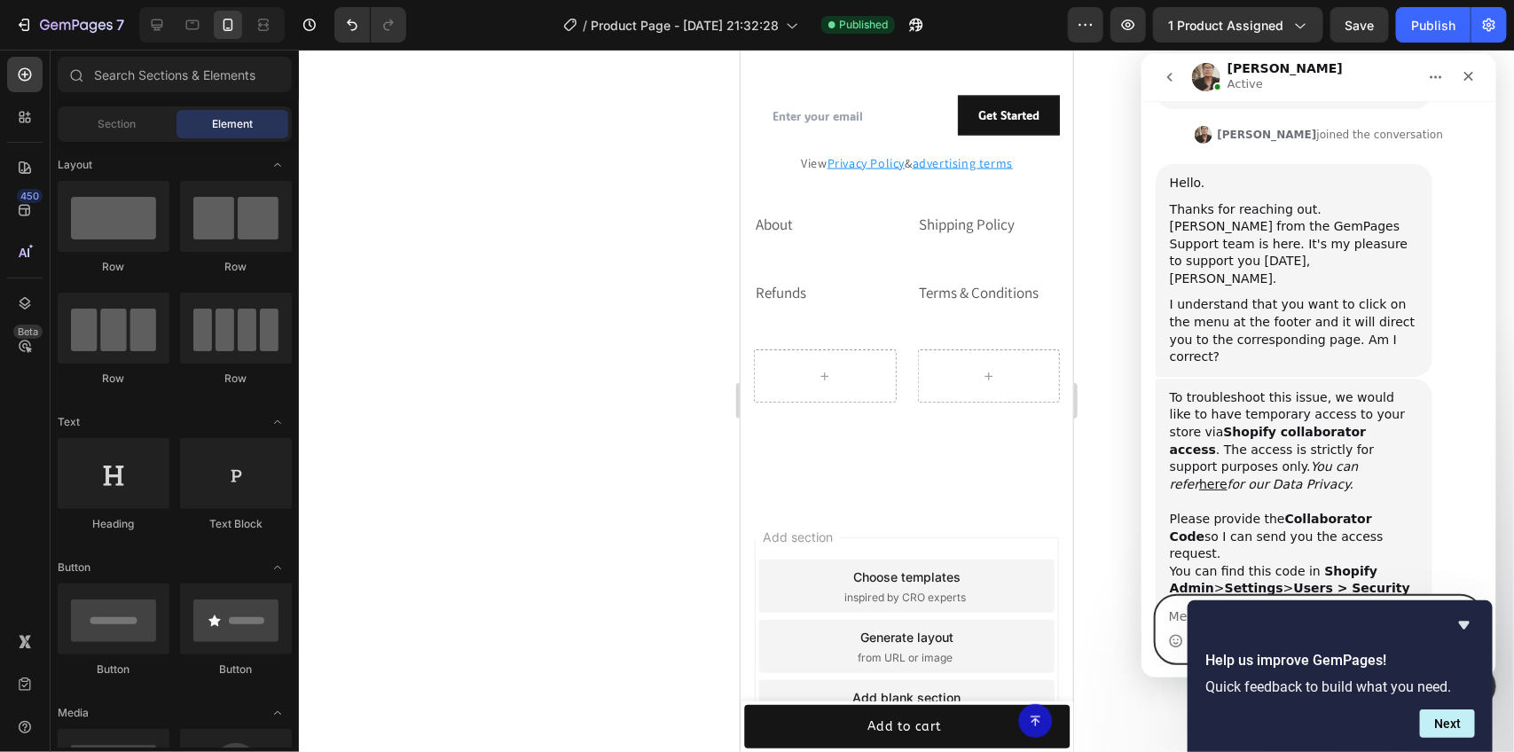
scroll to position [511, 0]
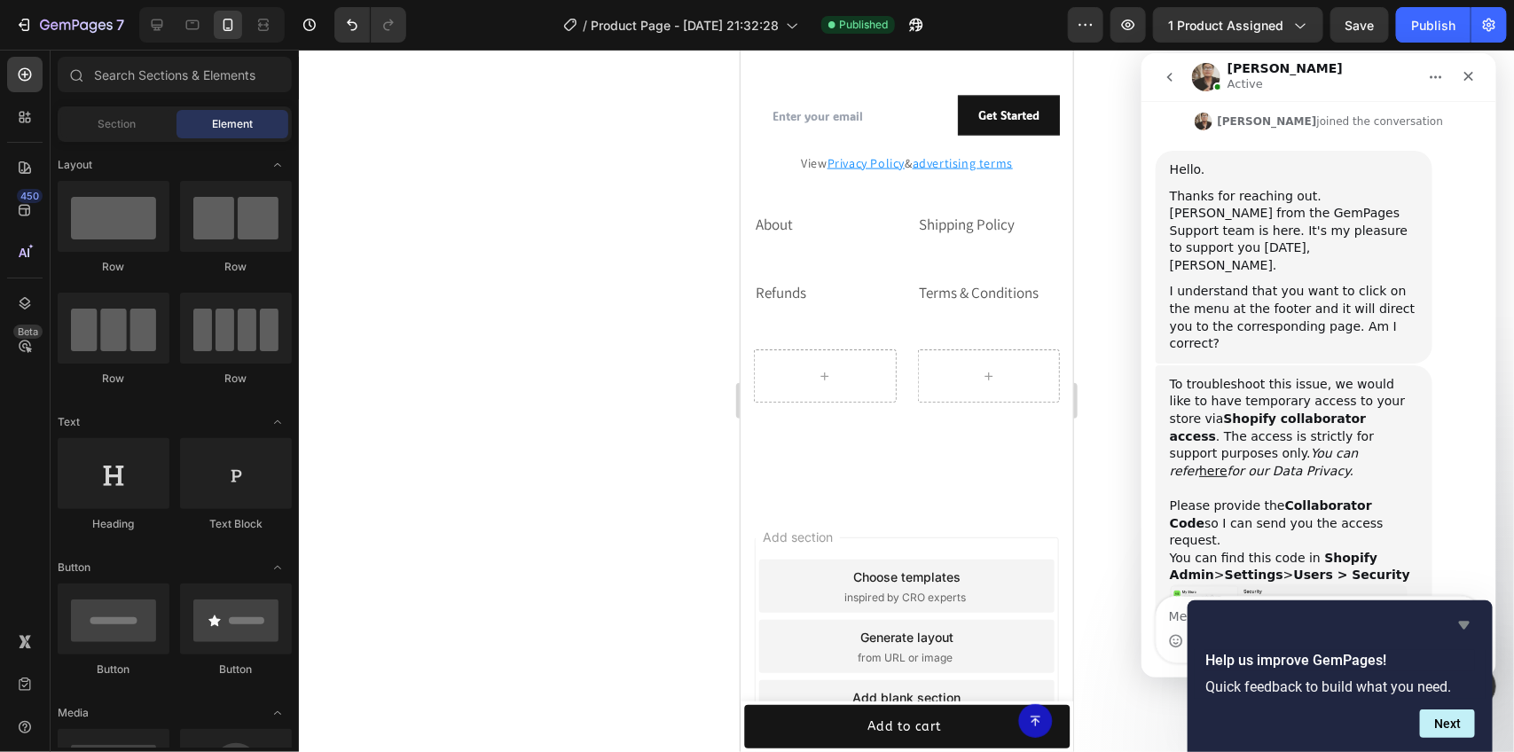
click at [1472, 623] on icon "Hide survey" at bounding box center [1464, 625] width 21 height 21
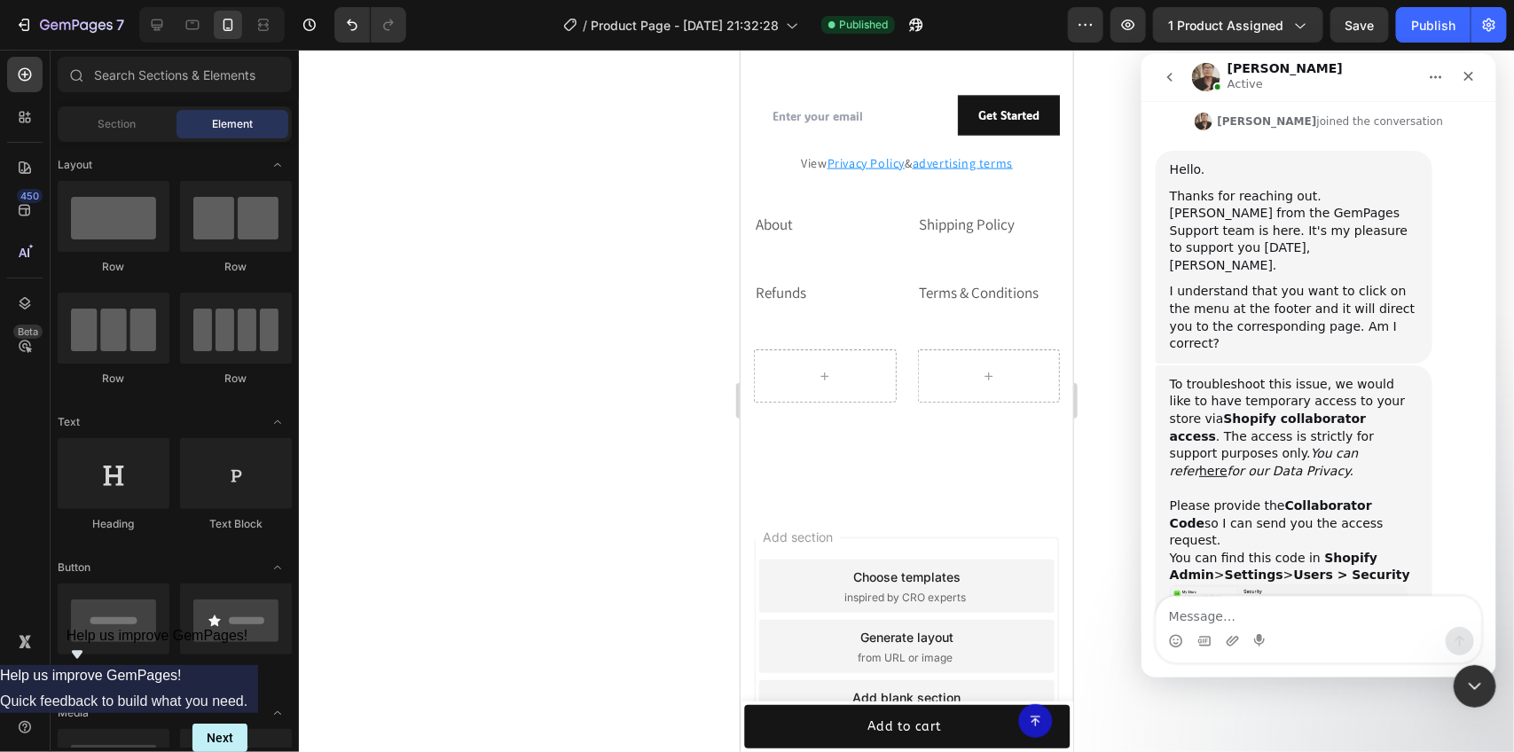
click at [1244, 584] on img "Ken says…" at bounding box center [1288, 631] width 238 height 94
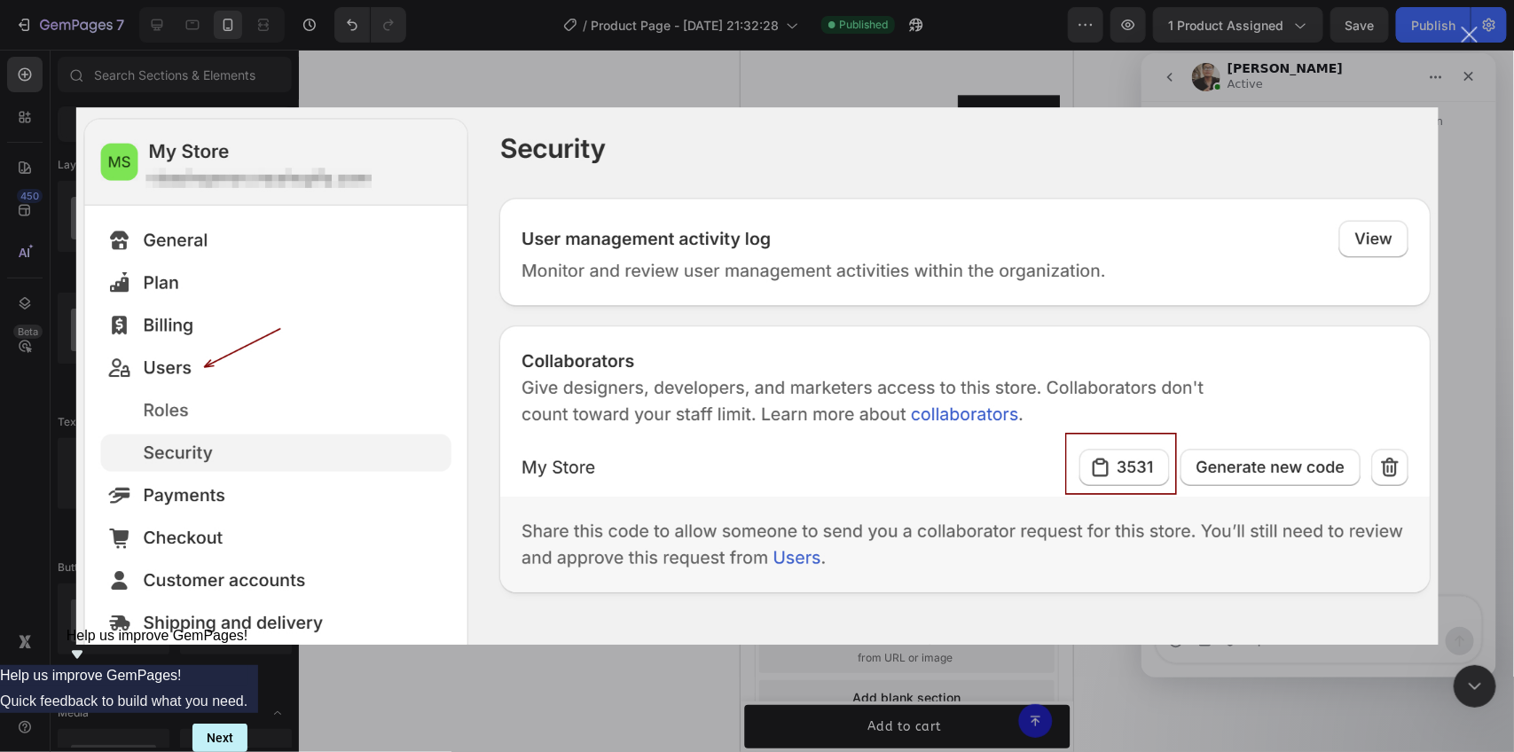
click at [785, 71] on div "Intercom messenger" at bounding box center [757, 376] width 1514 height 752
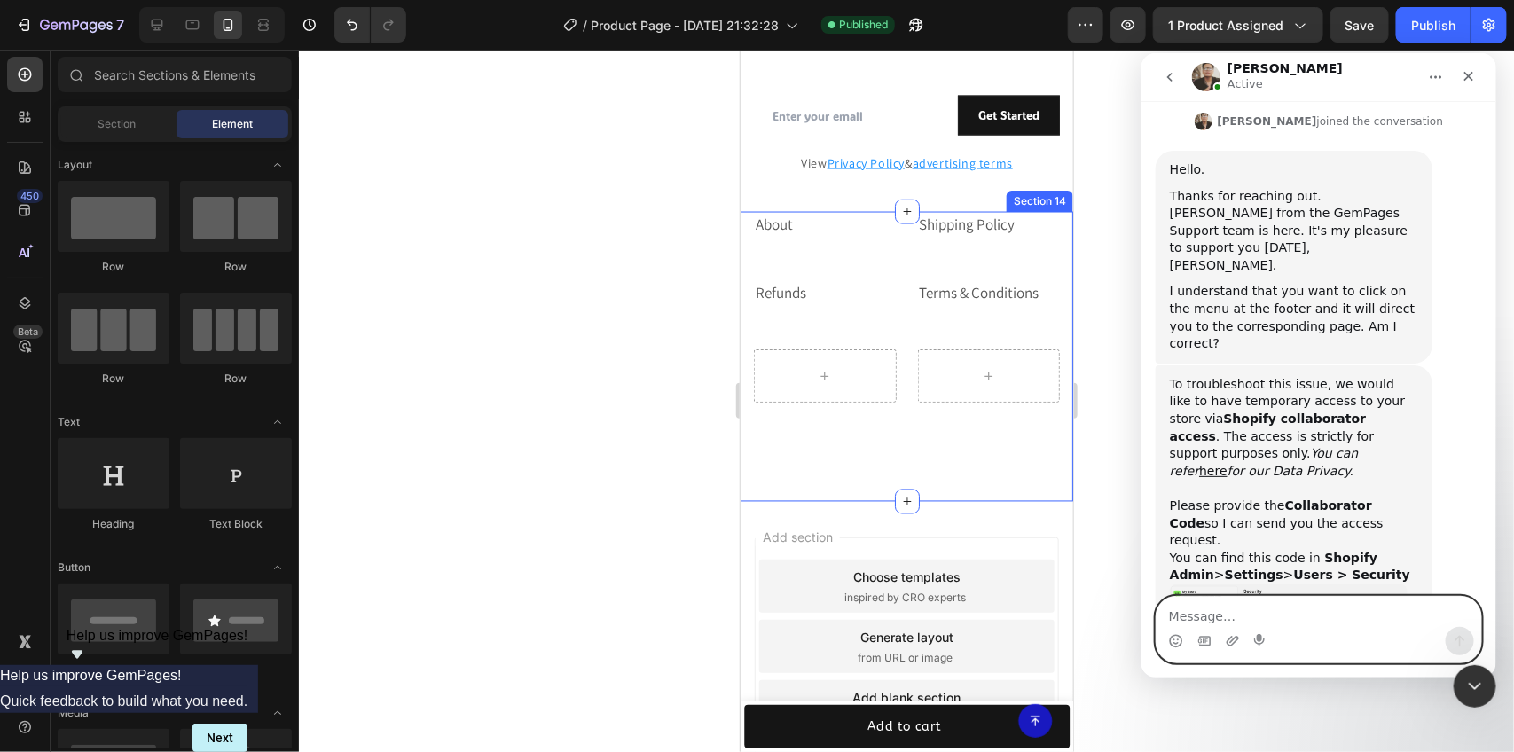
click at [1258, 616] on textarea "Message…" at bounding box center [1318, 611] width 325 height 30
type textarea "So, I should Put that code in the geme pages? or how?"
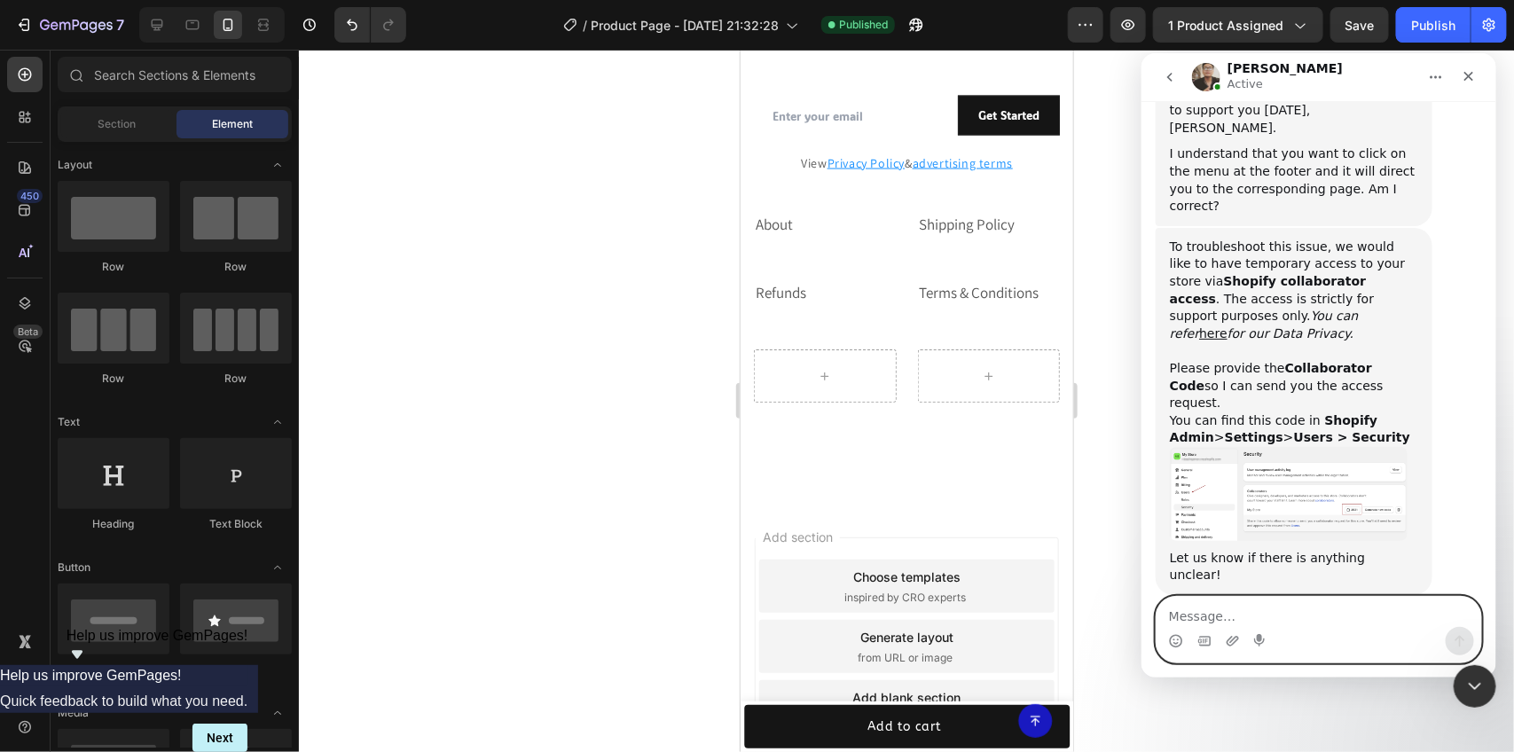
scroll to position [649, 0]
click at [1248, 445] on img "Ken says…" at bounding box center [1288, 492] width 238 height 94
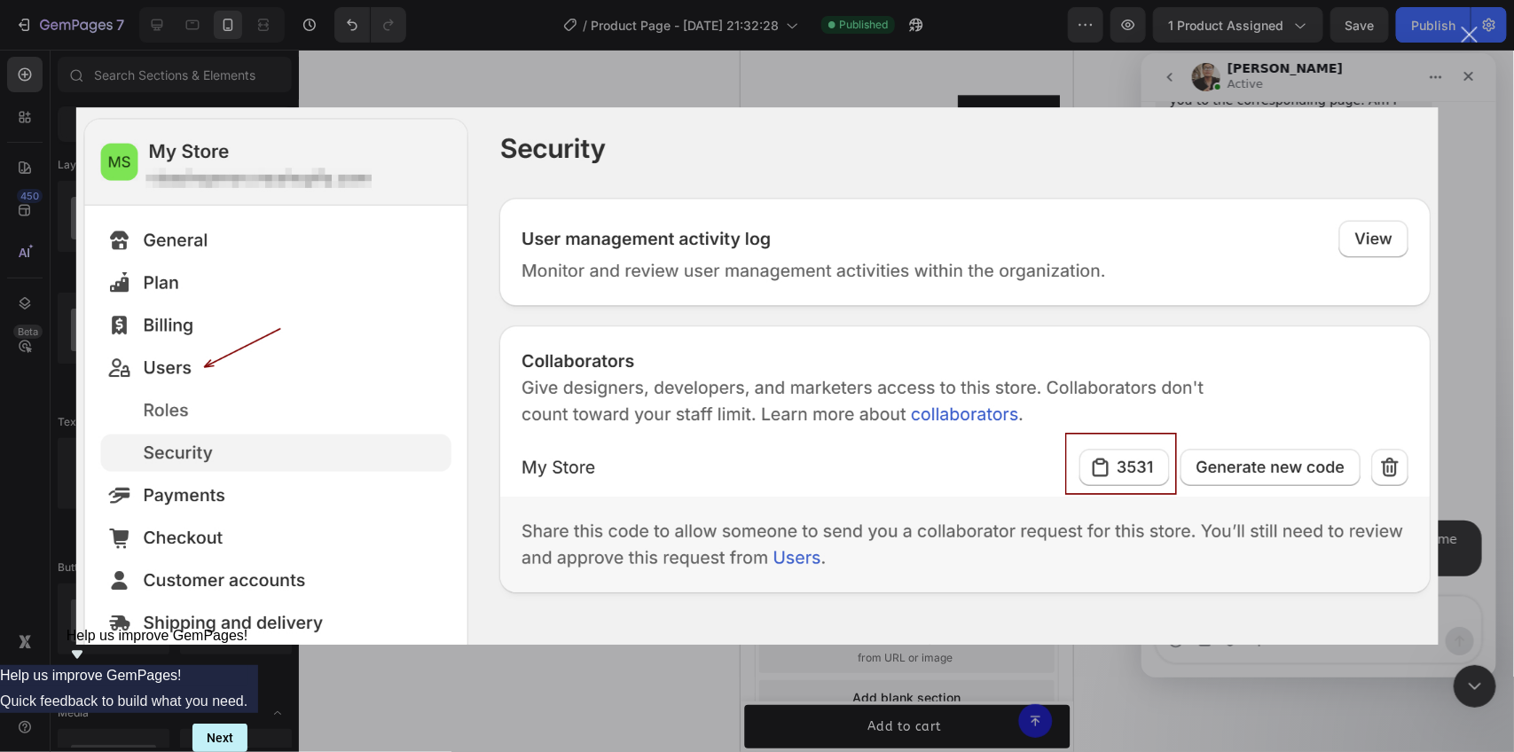
scroll to position [0, 0]
click at [507, 58] on div "Intercom messenger" at bounding box center [757, 376] width 1514 height 752
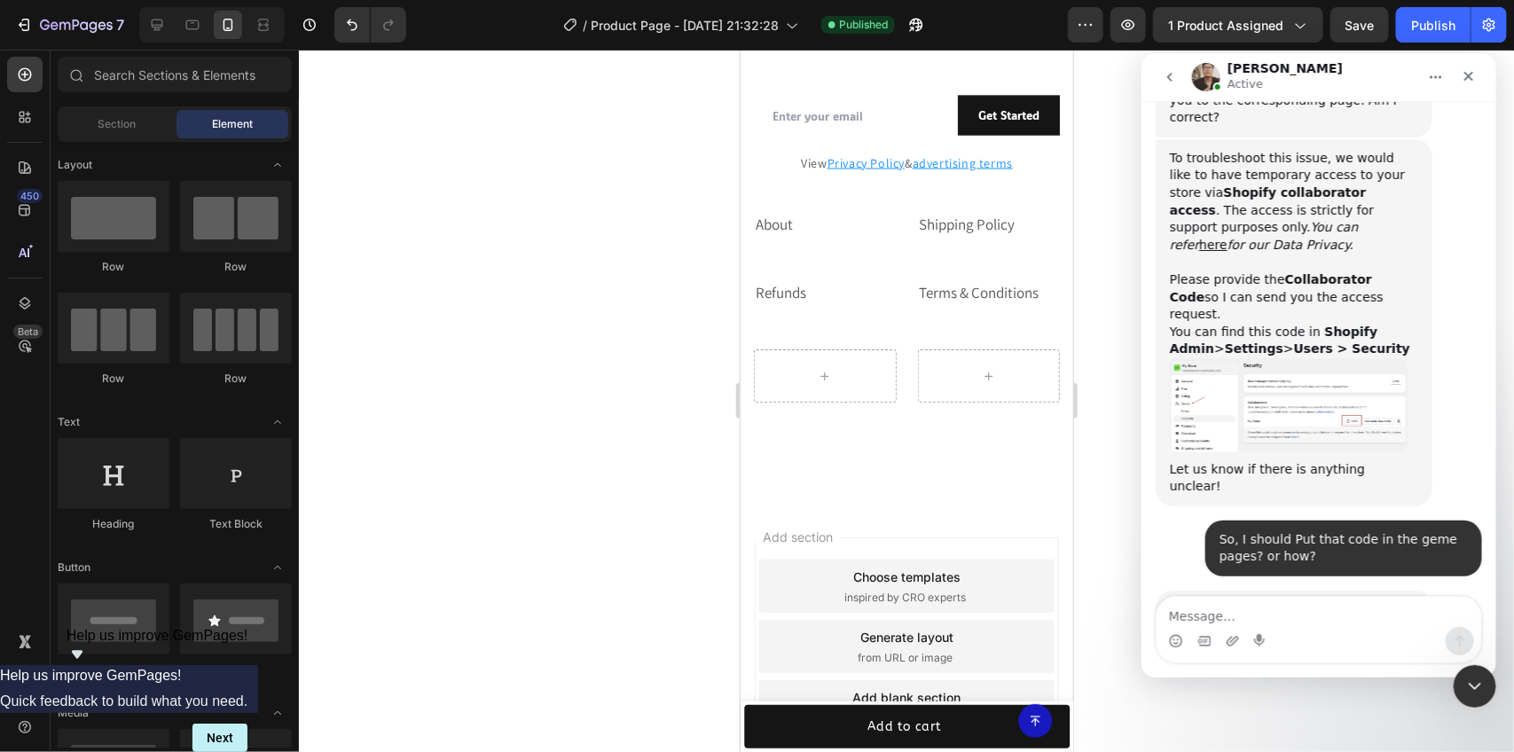
scroll to position [668, 0]
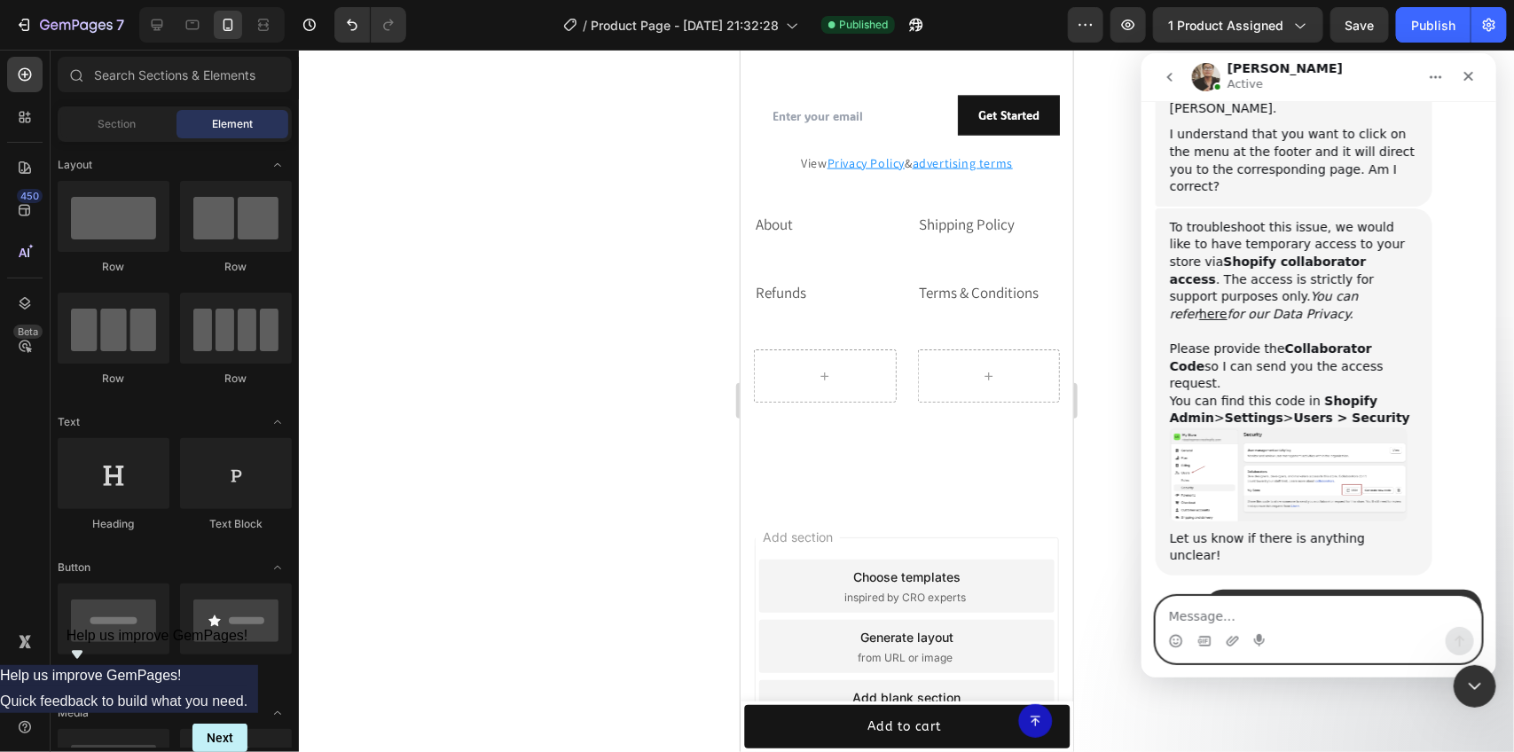
click at [1265, 621] on textarea "Message…" at bounding box center [1318, 611] width 325 height 30
type textarea "oooh, so you can help me?"
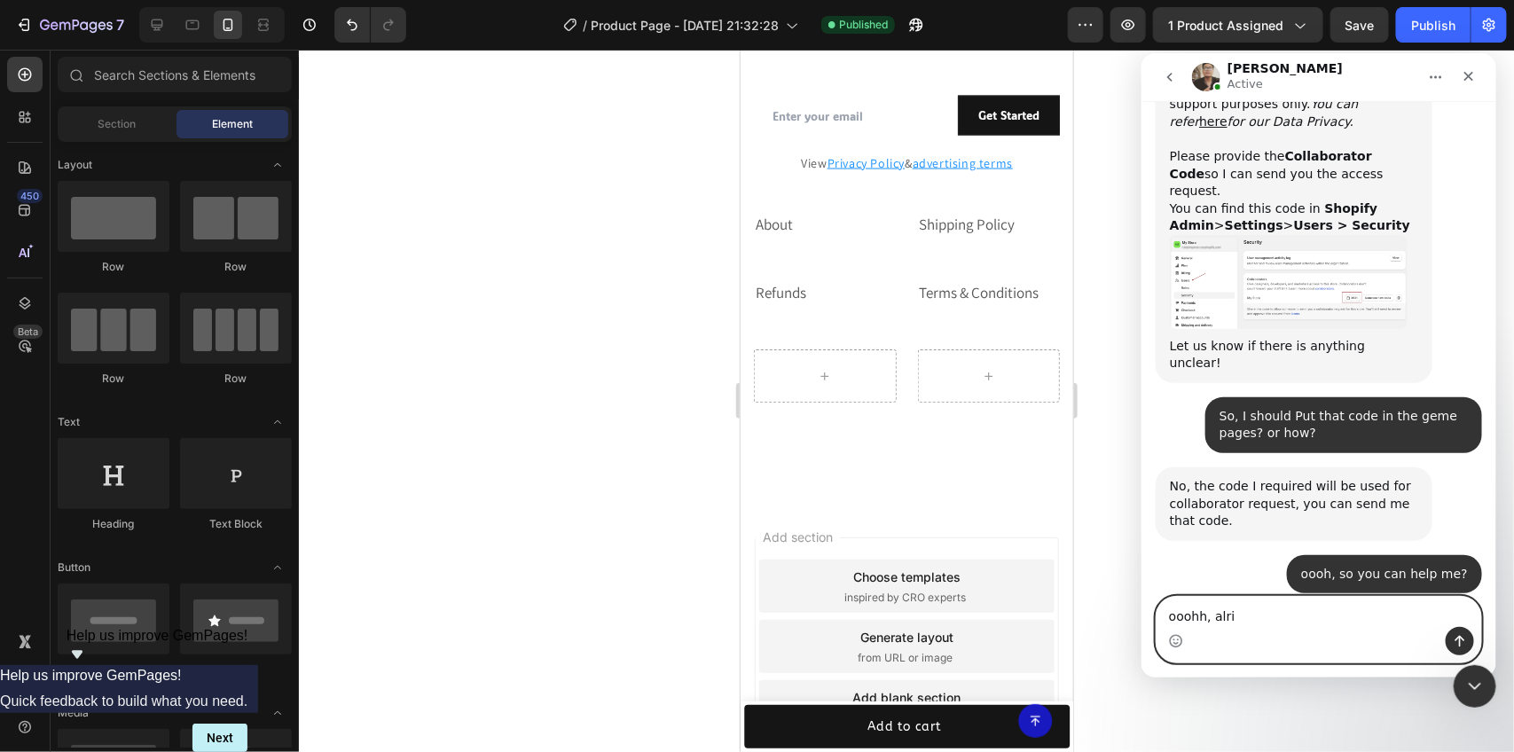
scroll to position [791, 0]
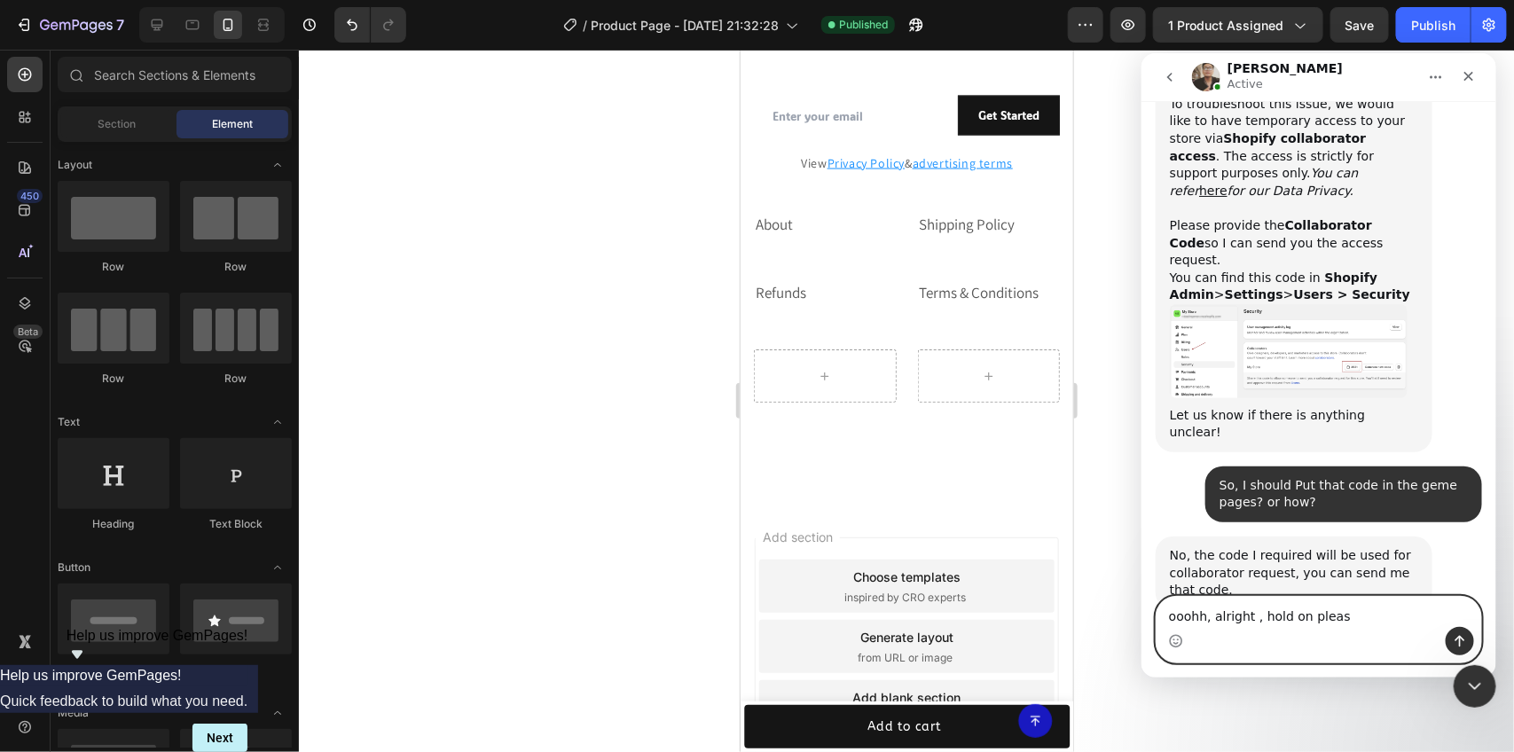
type textarea "ooohh, alright , hold on please"
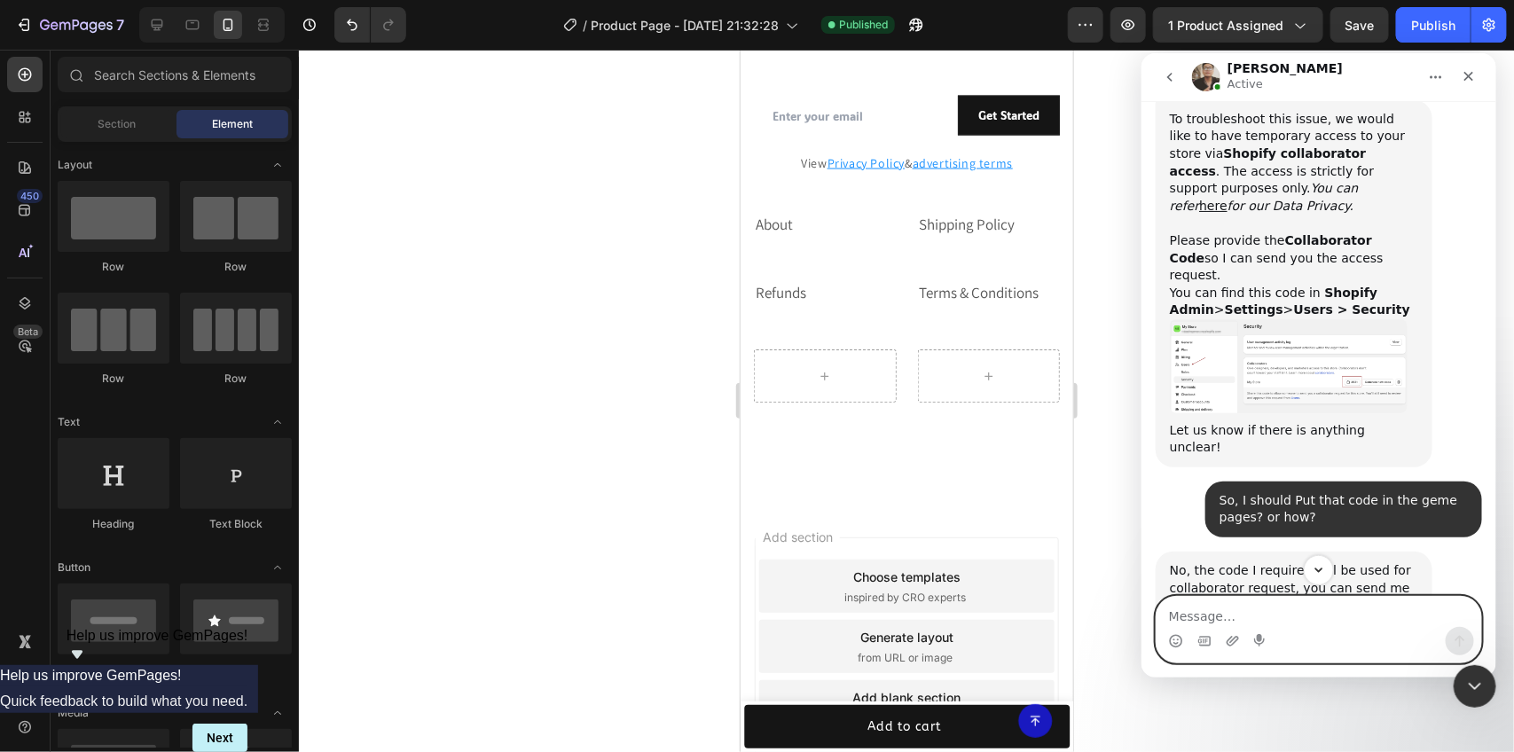
scroll to position [665, 0]
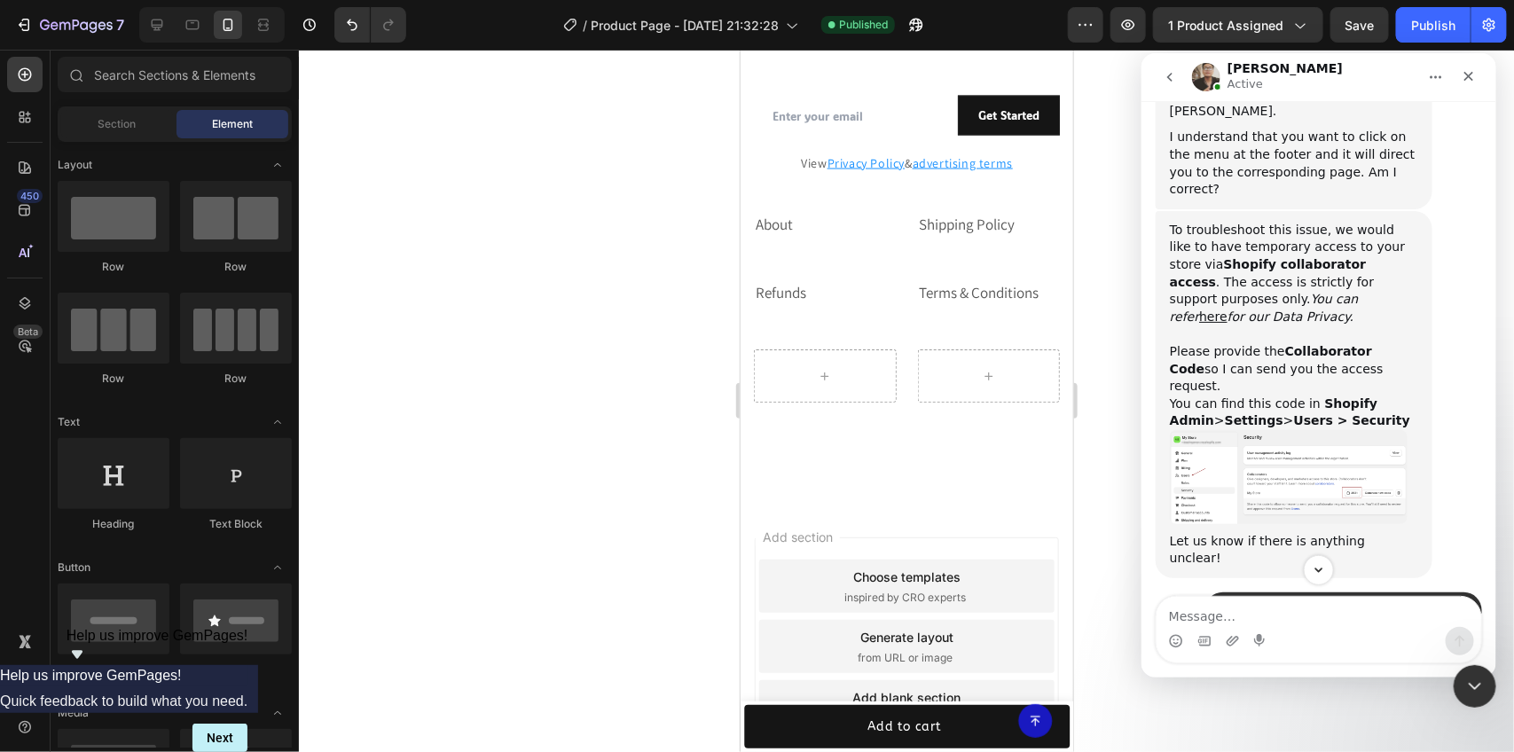
click at [1267, 429] on img "Ken says…" at bounding box center [1288, 476] width 238 height 94
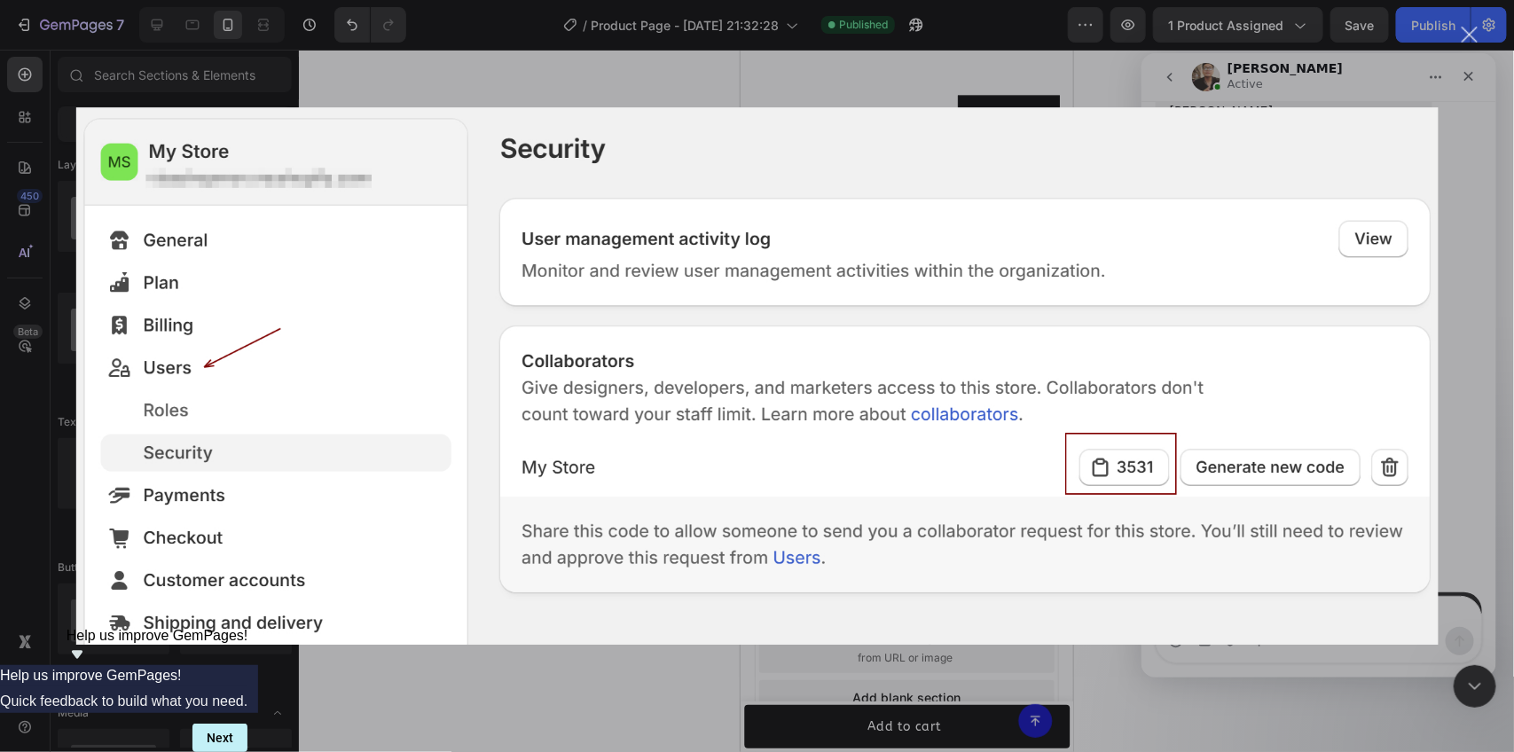
click at [1462, 34] on div "Close" at bounding box center [1470, 35] width 17 height 17
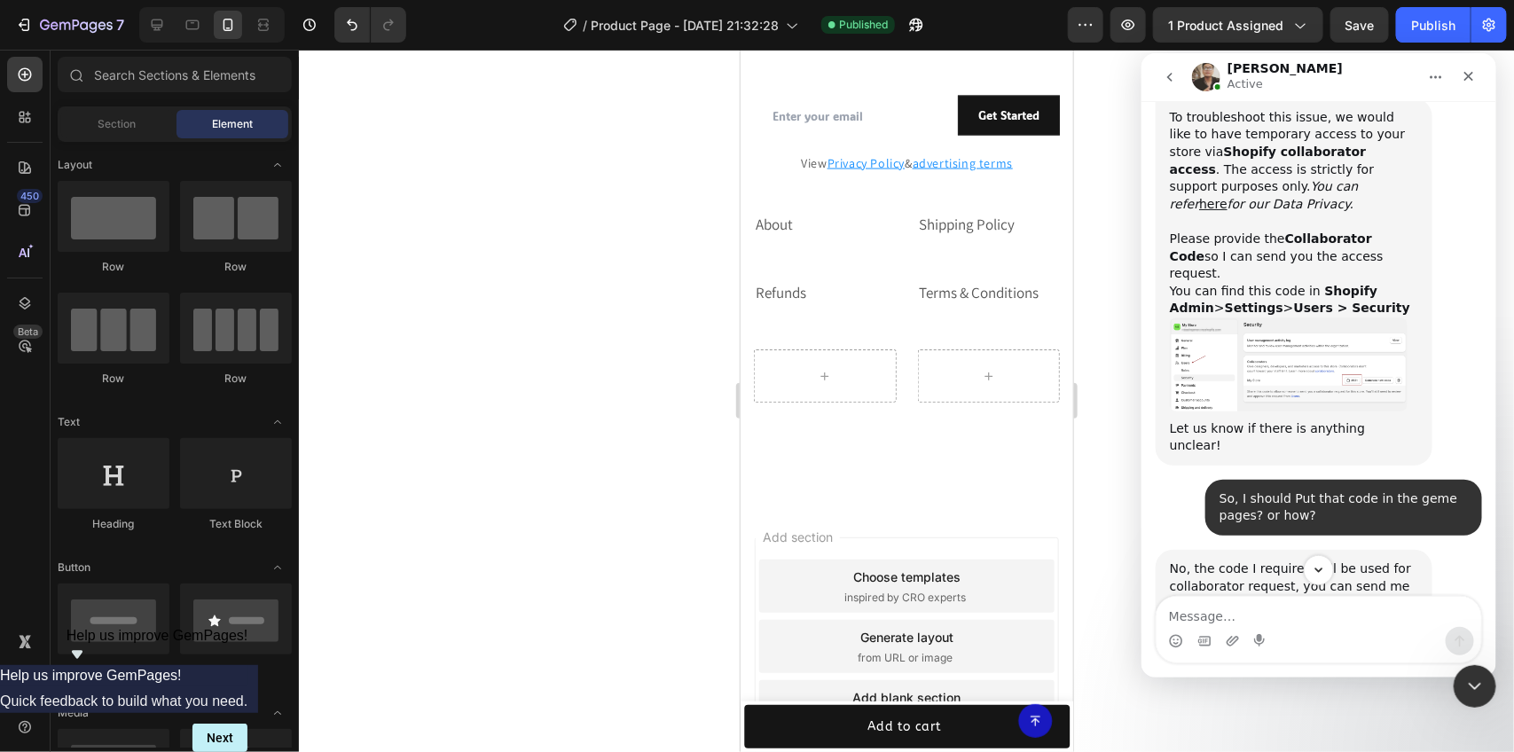
scroll to position [898, 0]
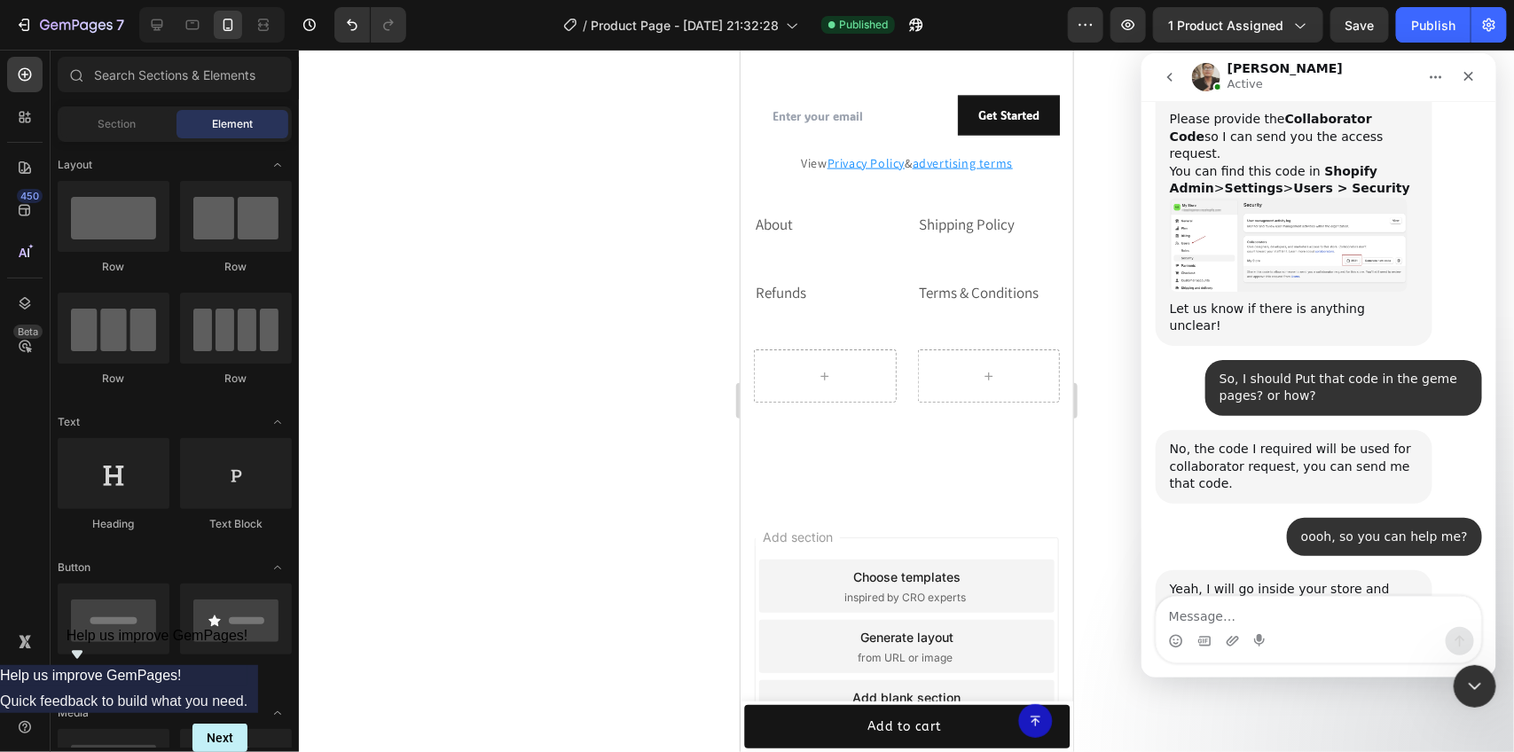
click at [1316, 631] on div "Intercom messenger" at bounding box center [1318, 640] width 325 height 28
click at [1315, 626] on div "Intercom messenger" at bounding box center [1318, 640] width 325 height 28
click at [1315, 608] on textarea "Message…" at bounding box center [1318, 611] width 325 height 30
paste textarea "9988"
type textarea "9988"
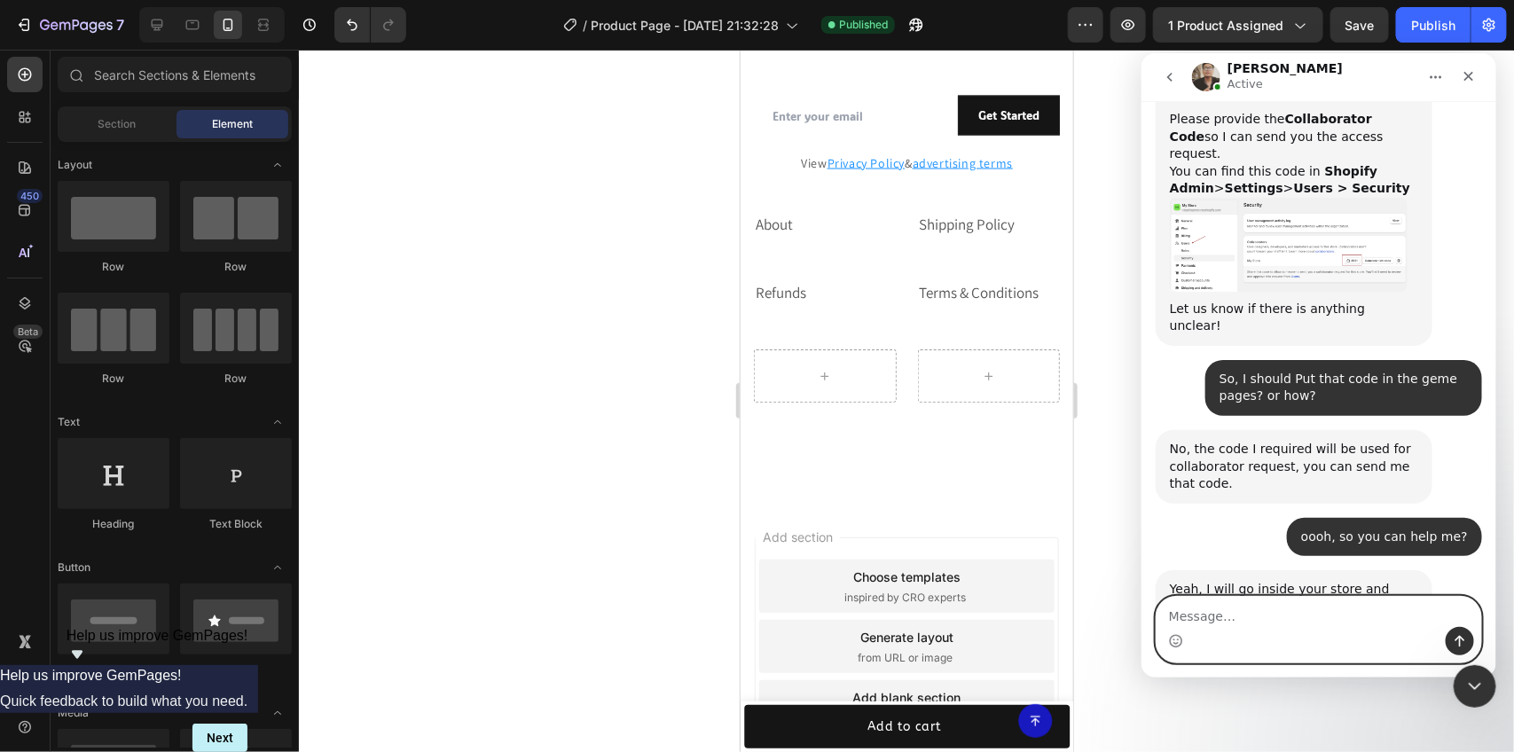
scroll to position [950, 0]
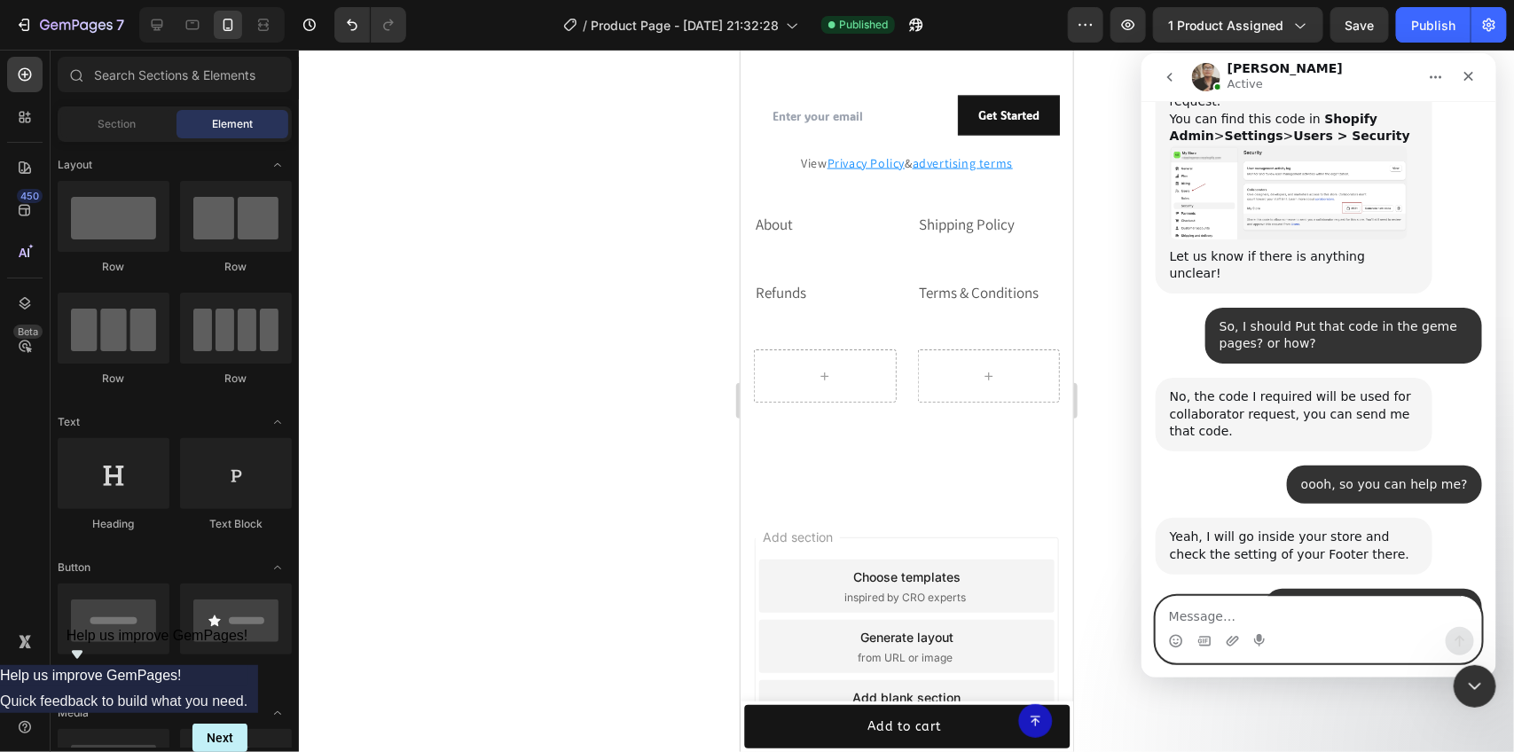
click at [1285, 616] on textarea "Message…" at bounding box center [1318, 611] width 325 height 30
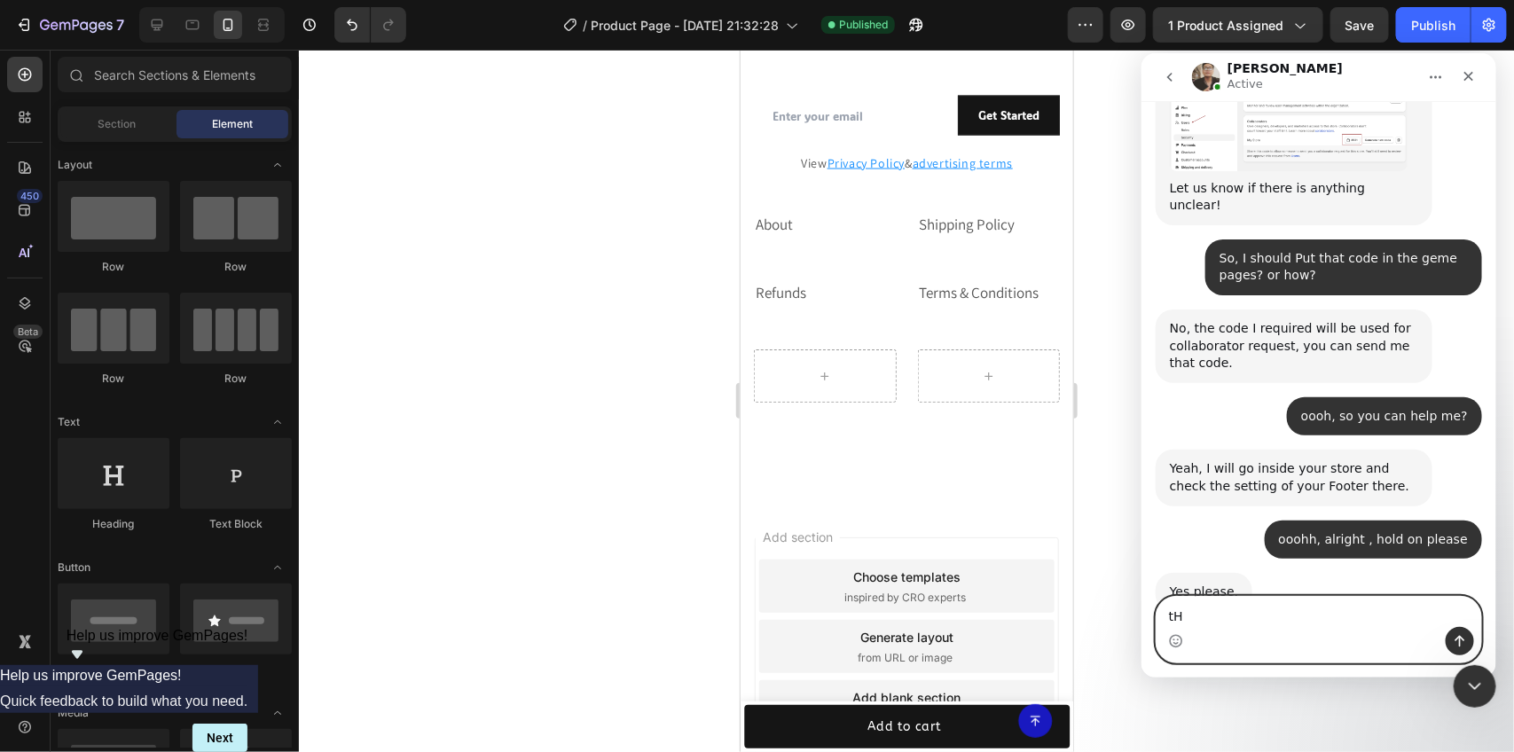
type textarea "t"
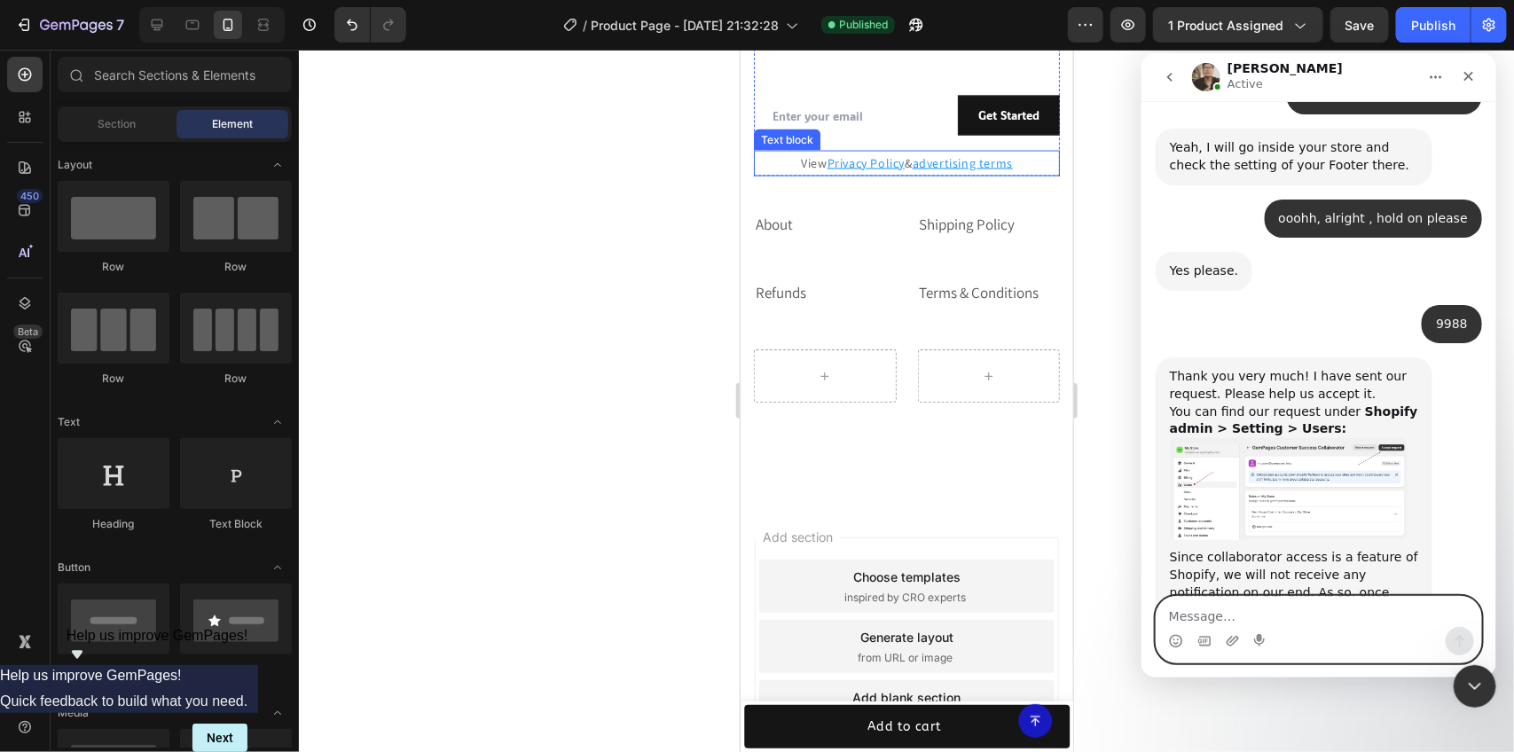
scroll to position [1271, 0]
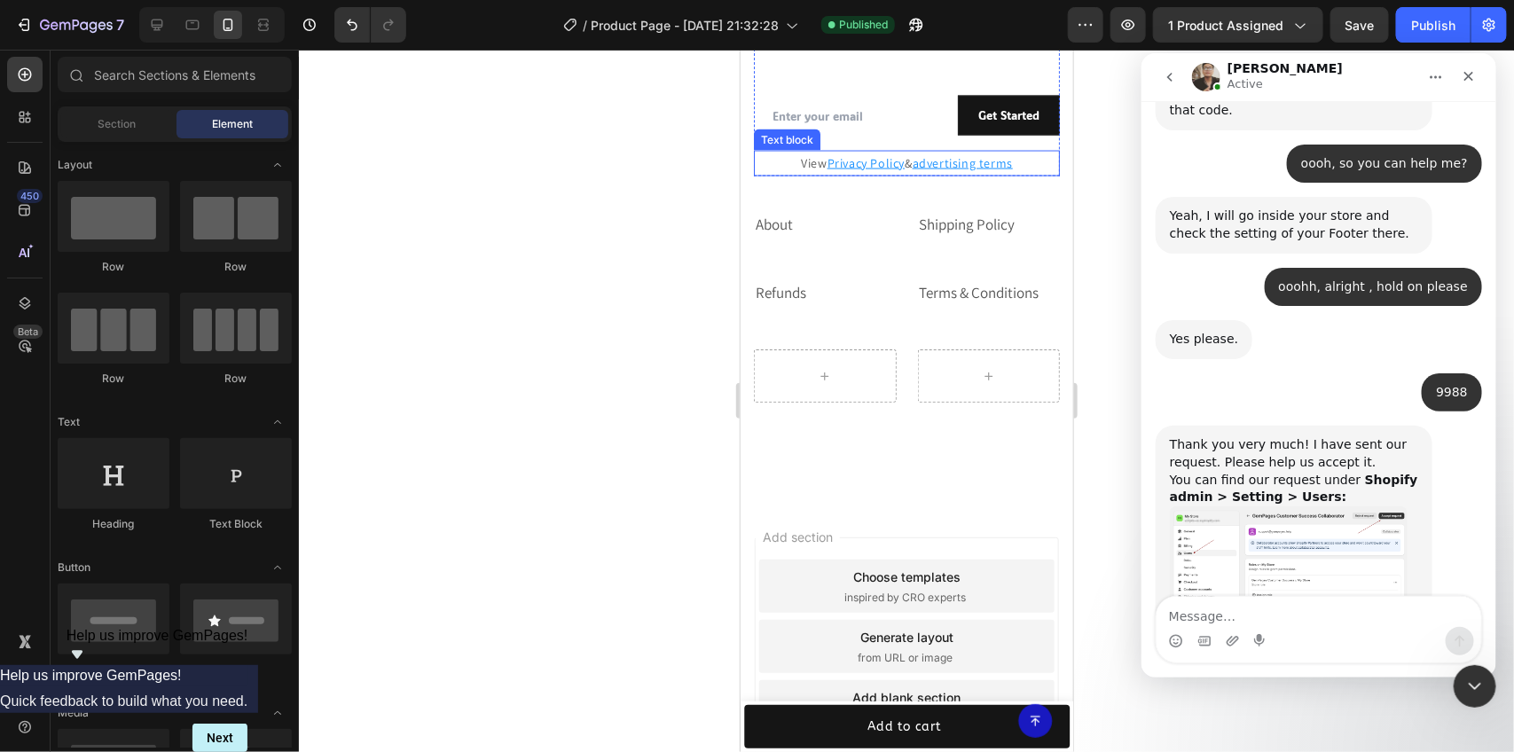
click at [1328, 506] on img "Ken says…" at bounding box center [1288, 557] width 238 height 103
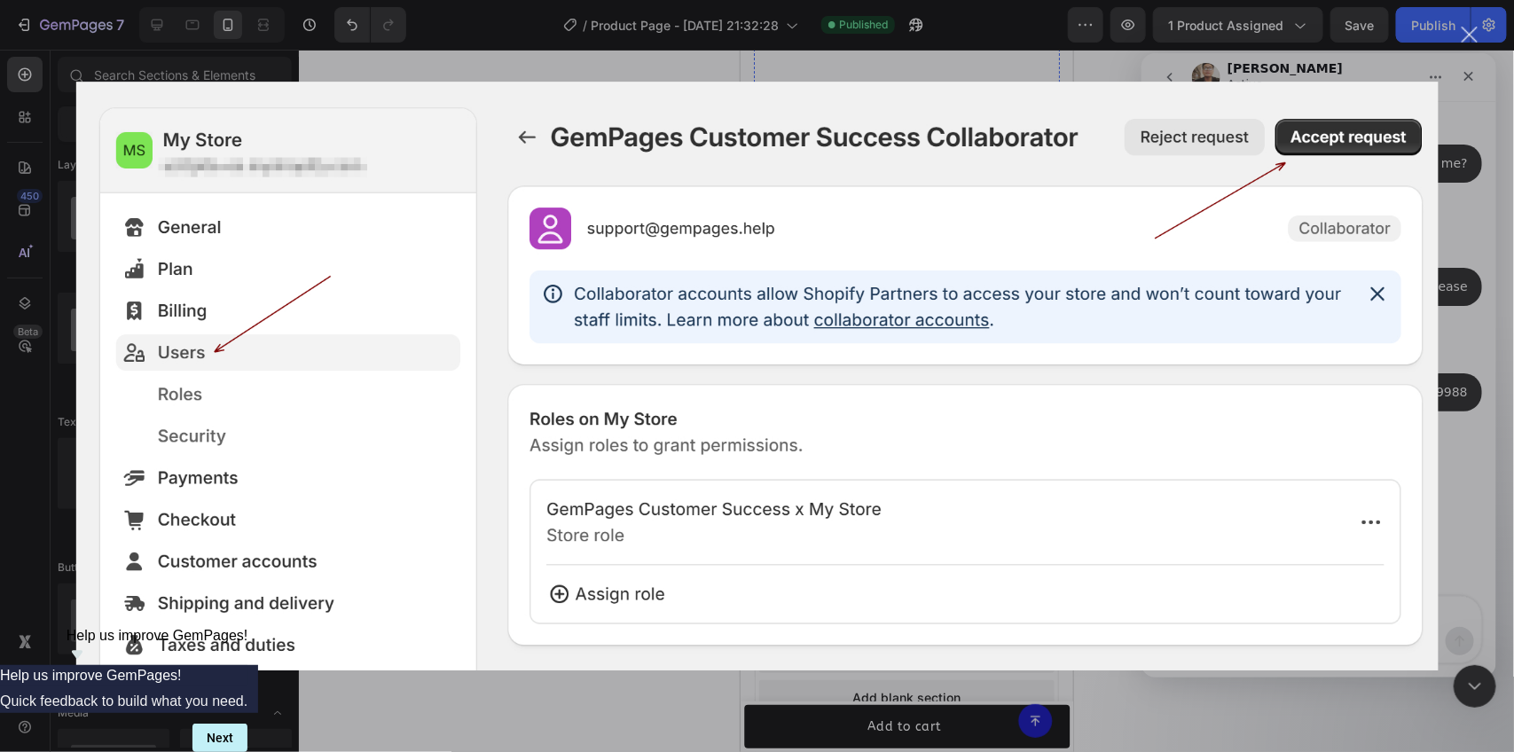
click at [1493, 134] on div "Intercom messenger" at bounding box center [757, 376] width 1514 height 752
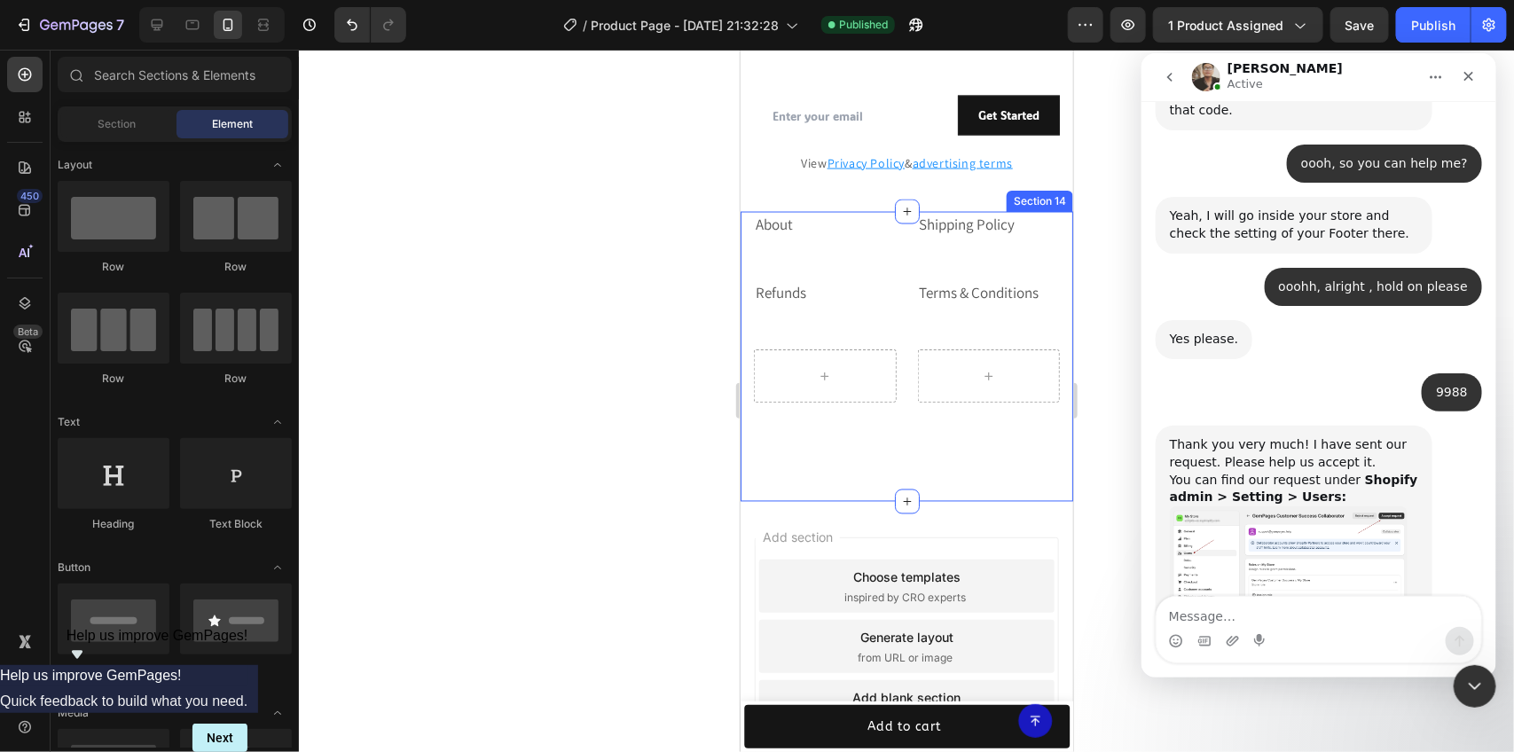
click at [648, 273] on div at bounding box center [906, 401] width 1215 height 702
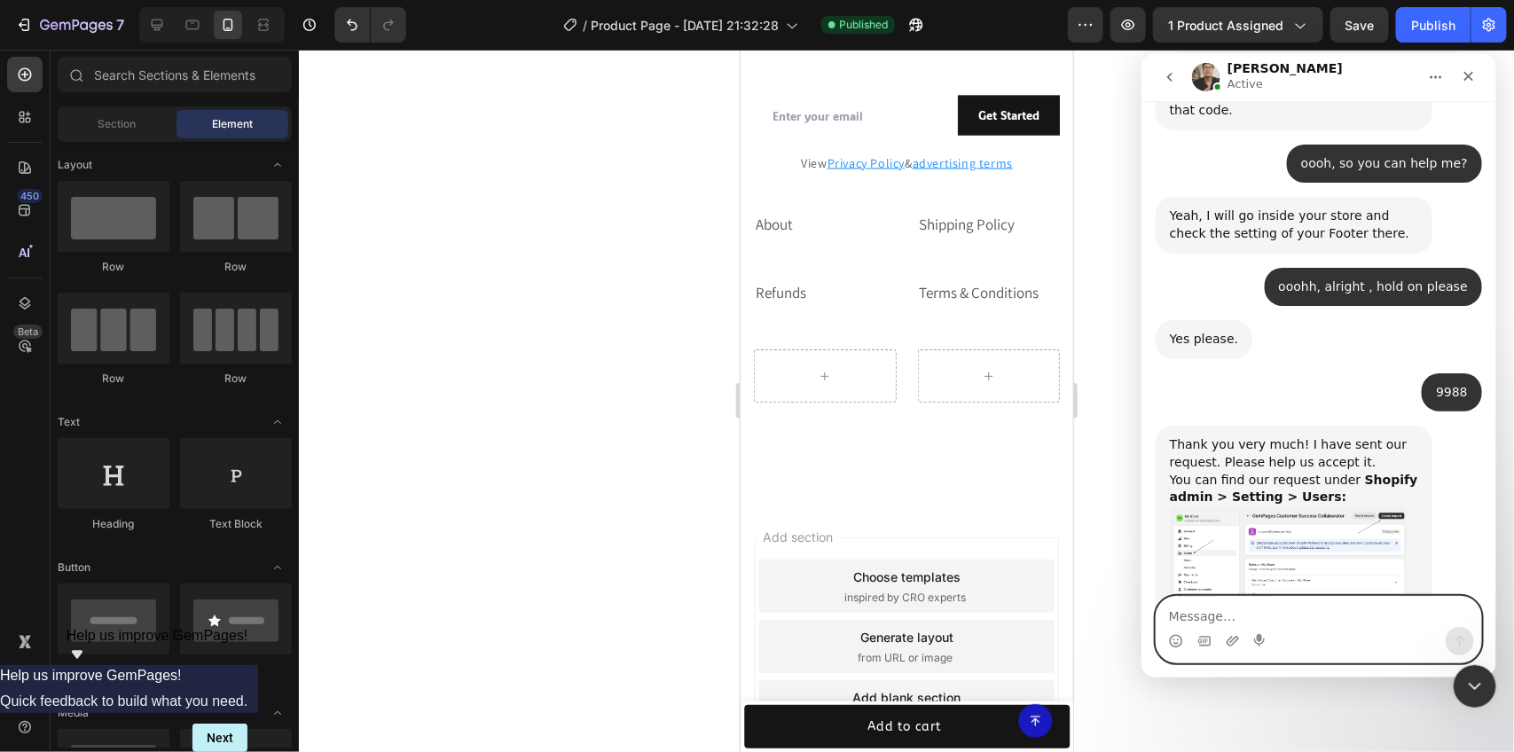
click at [1208, 611] on textarea "Message…" at bounding box center [1318, 611] width 325 height 30
type textarea "I have acepted it"
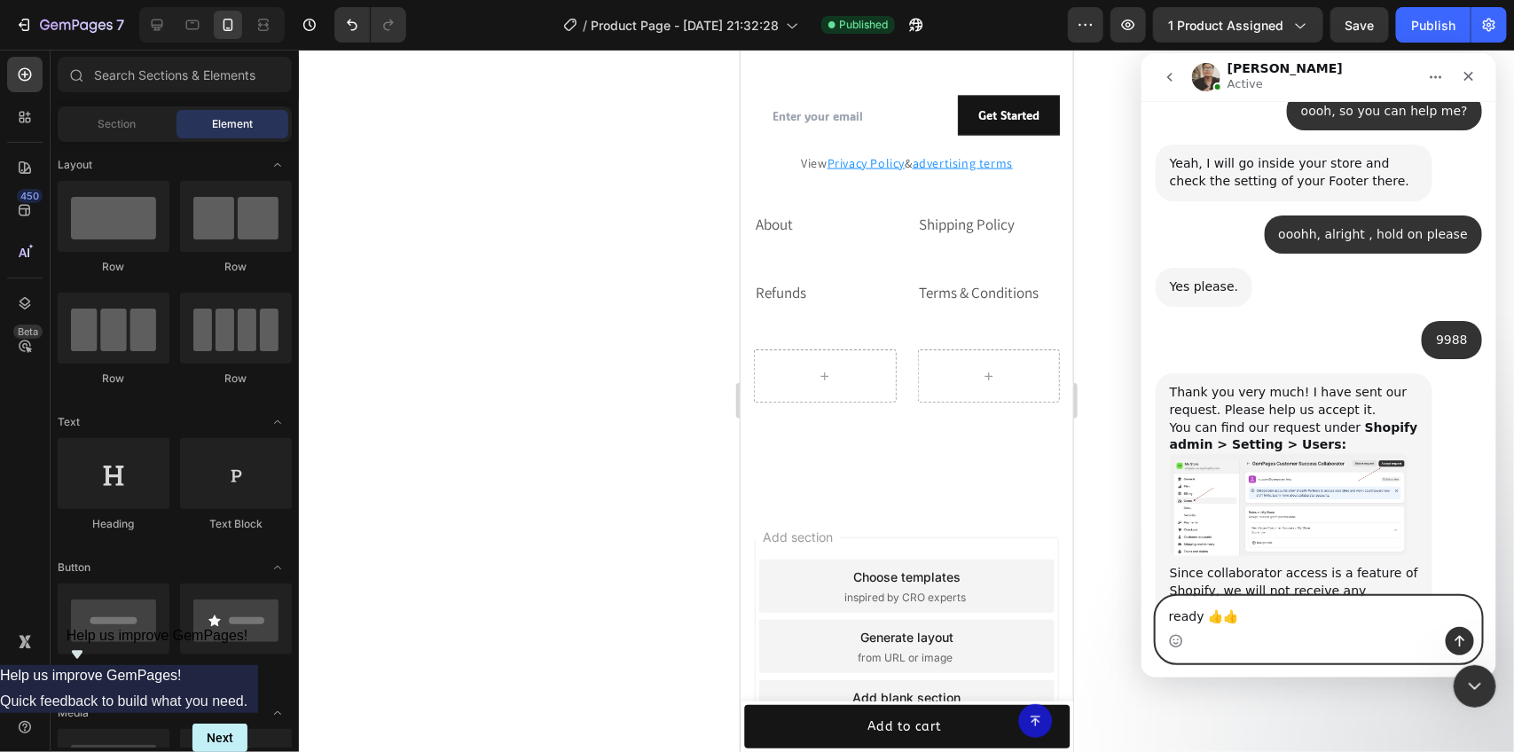
scroll to position [1392, 0]
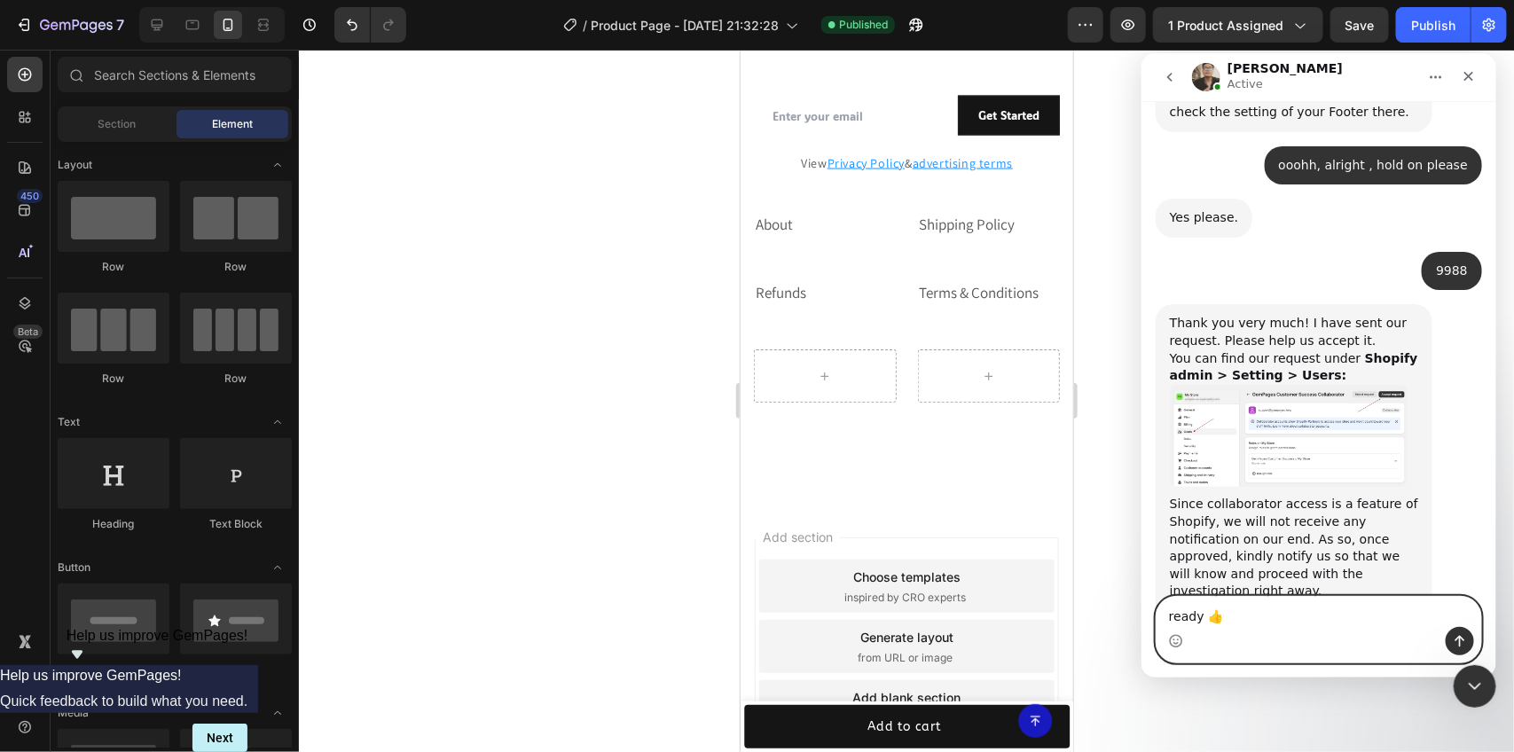
type textarea "ready 👍"
drag, startPoint x: 1467, startPoint y: 642, endPoint x: 1463, endPoint y: 620, distance: 22.6
click at [1465, 642] on button "Send a message…" at bounding box center [1459, 640] width 28 height 28
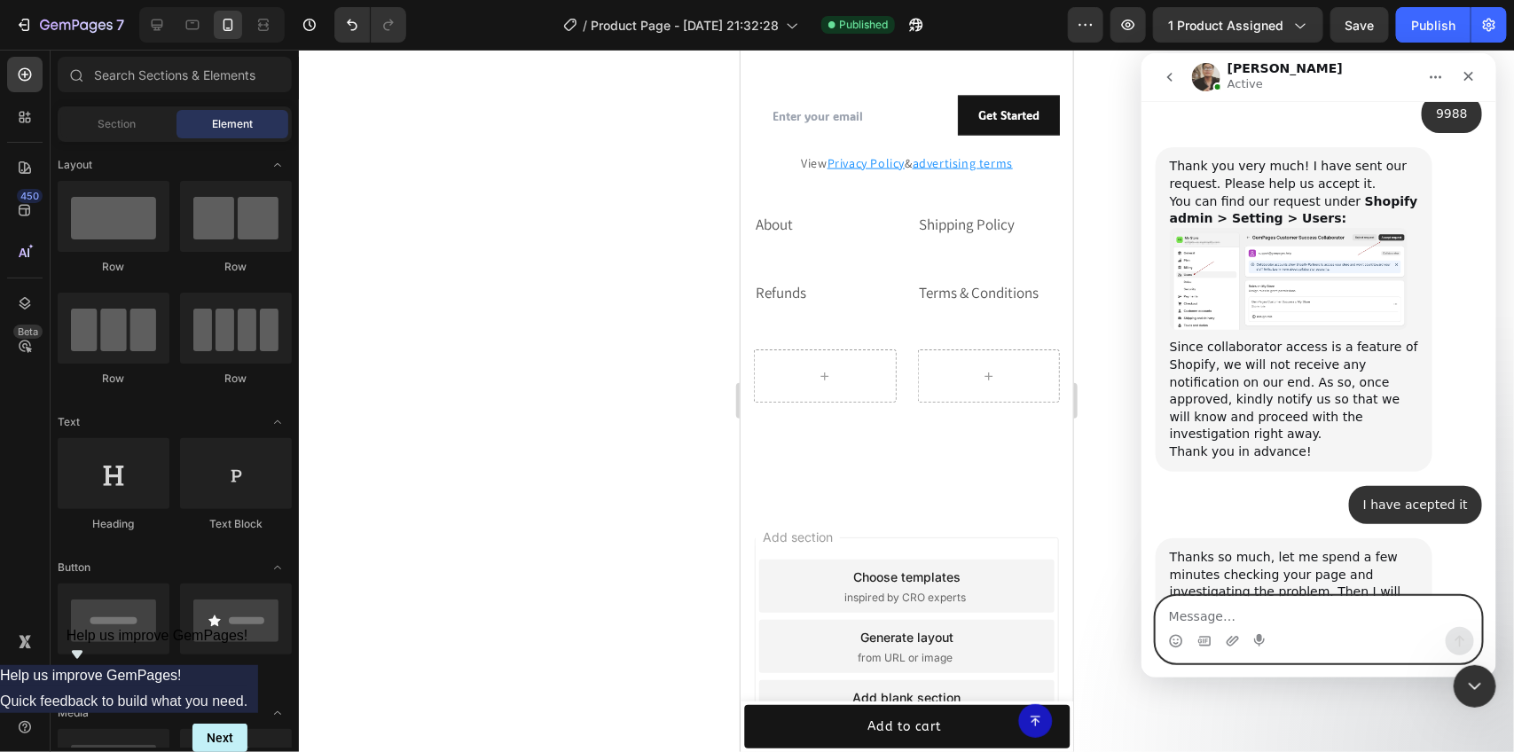
scroll to position [1549, 0]
type textarea "o"
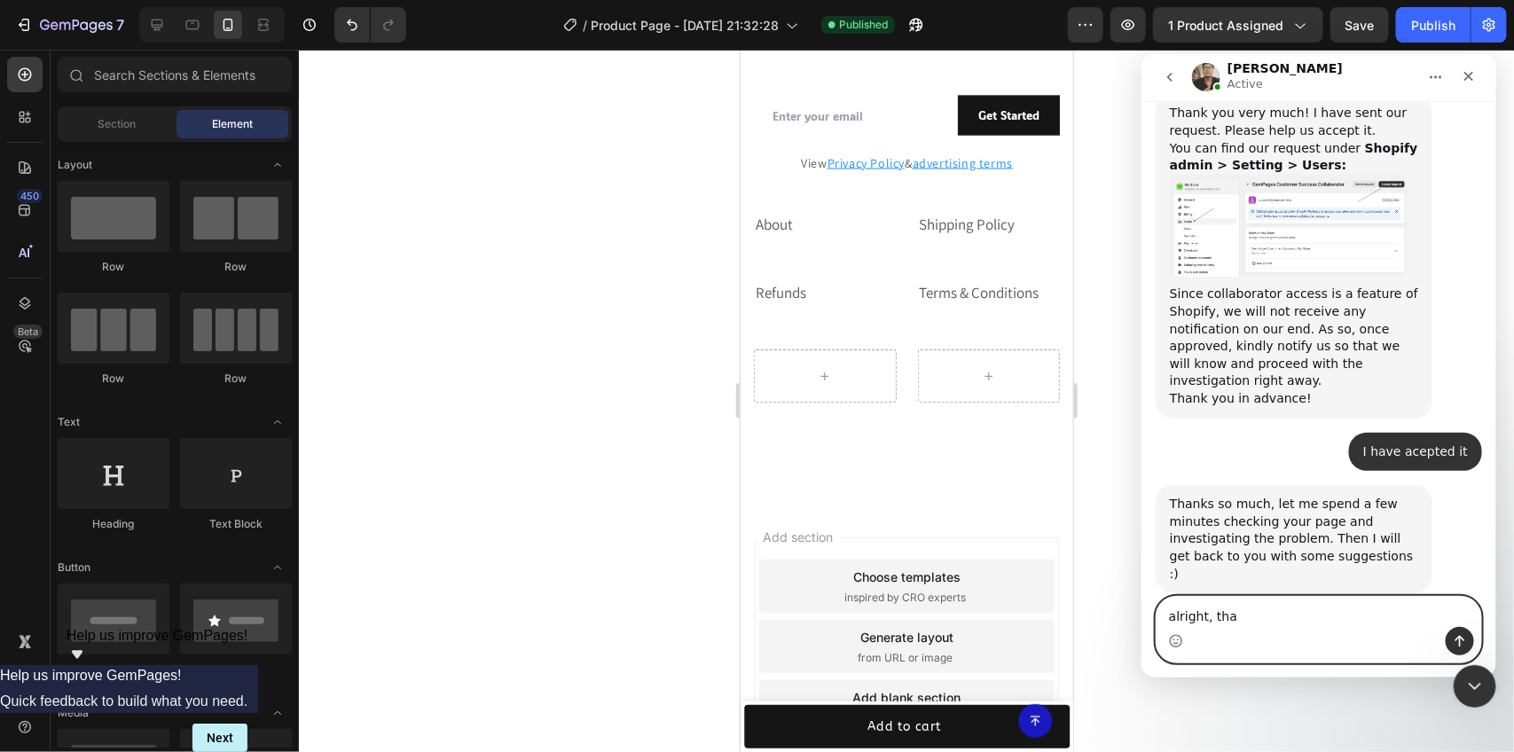
scroll to position [1534, 0]
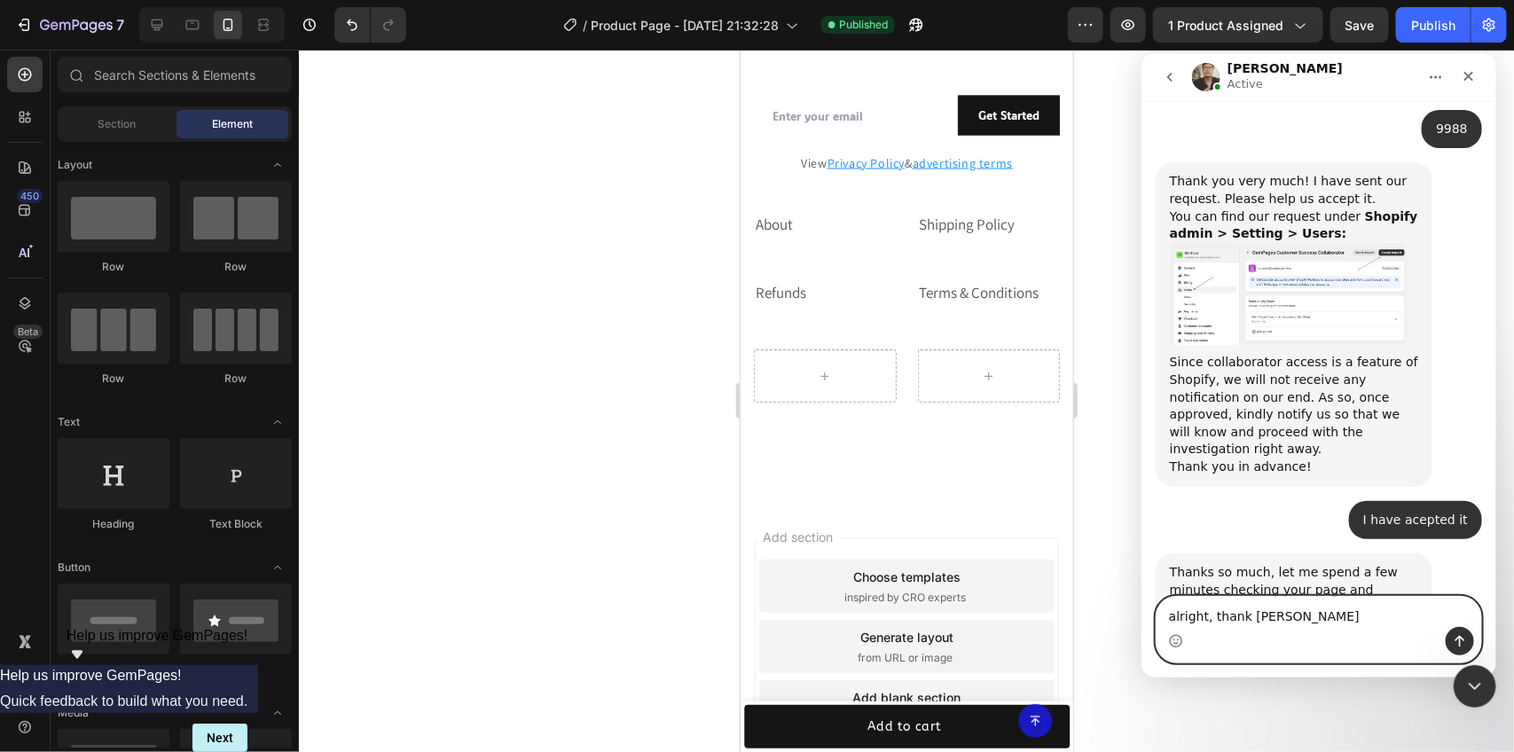
type textarea "alright, thank you"
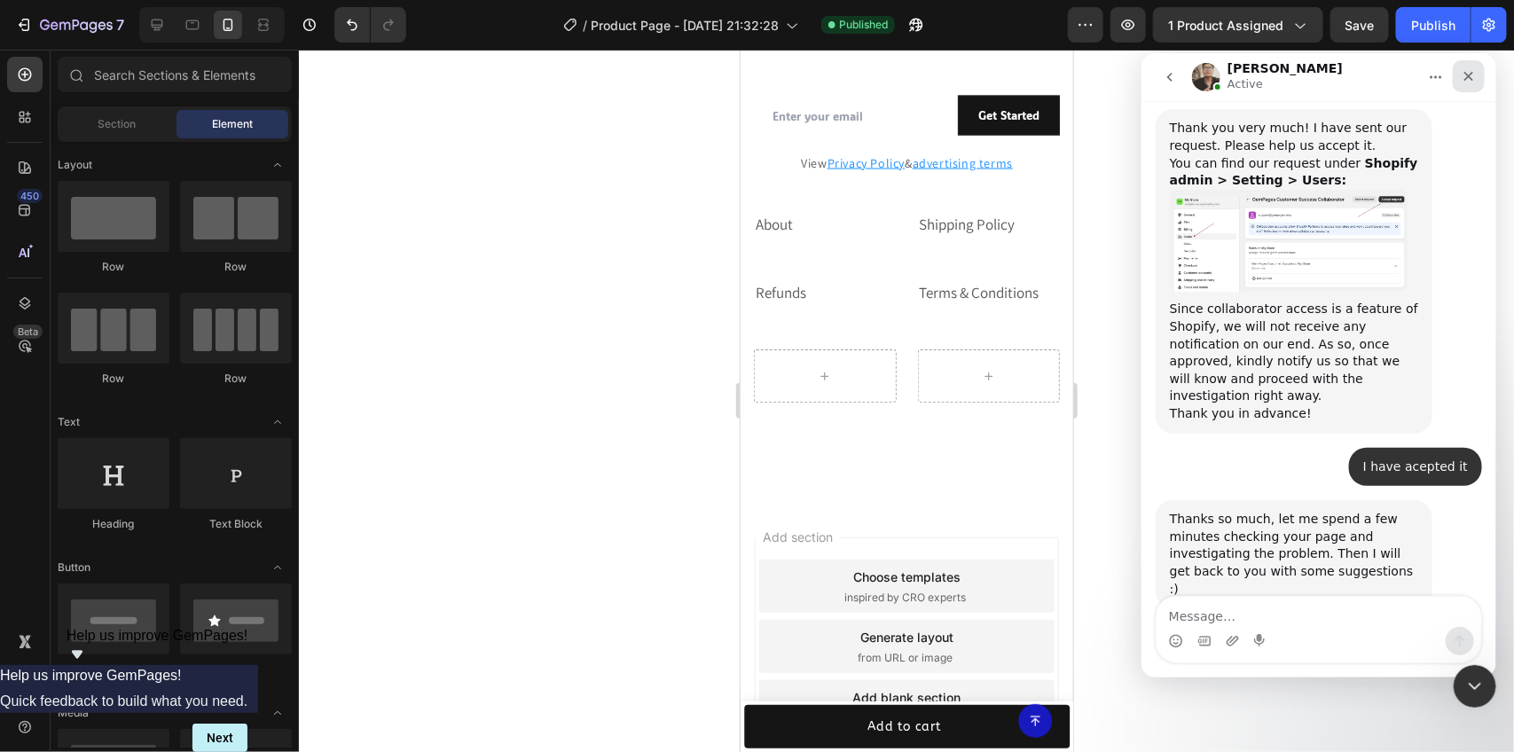
click at [1471, 79] on icon "Close" at bounding box center [1468, 76] width 10 height 10
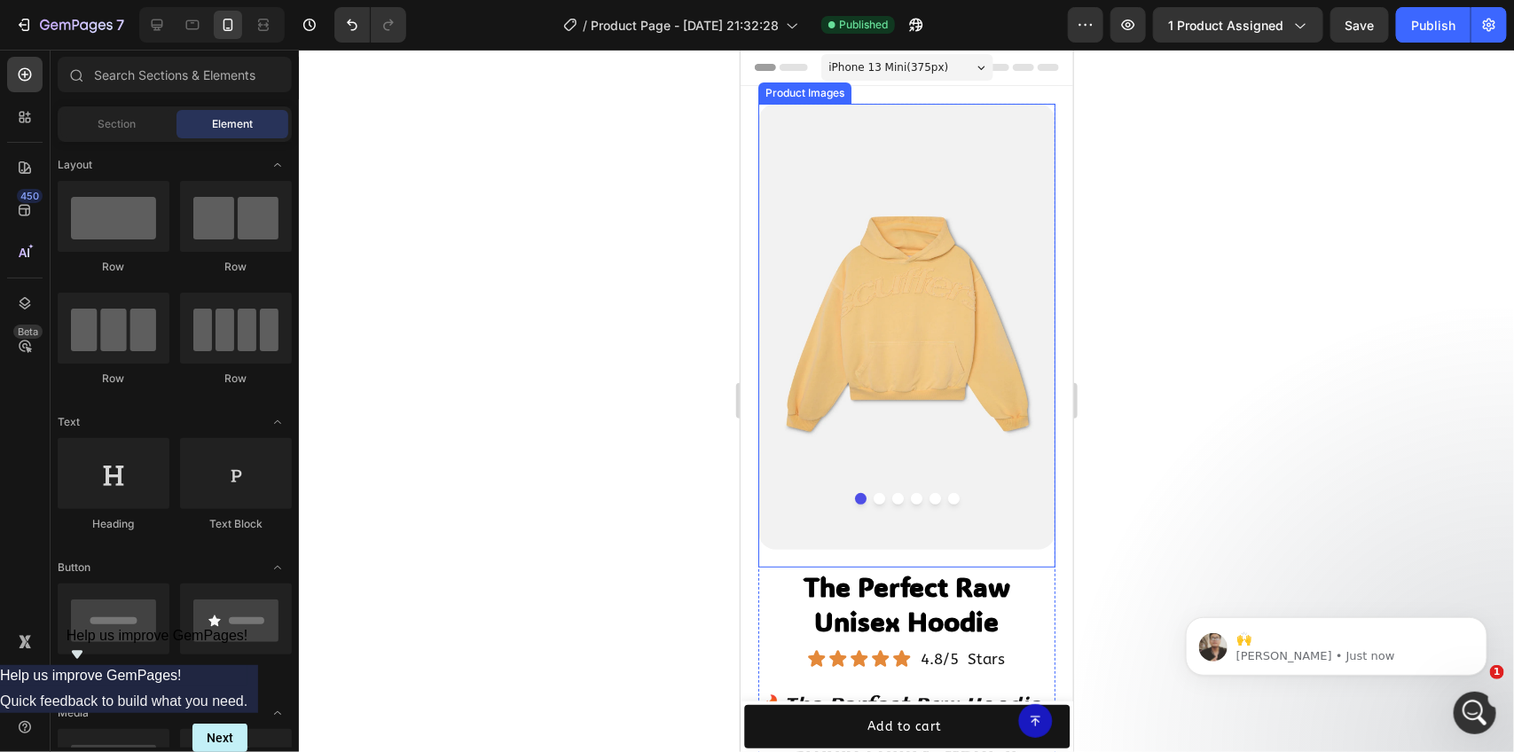
scroll to position [1754, 0]
click at [1350, 648] on p "[PERSON_NAME] • Just now" at bounding box center [1350, 655] width 229 height 16
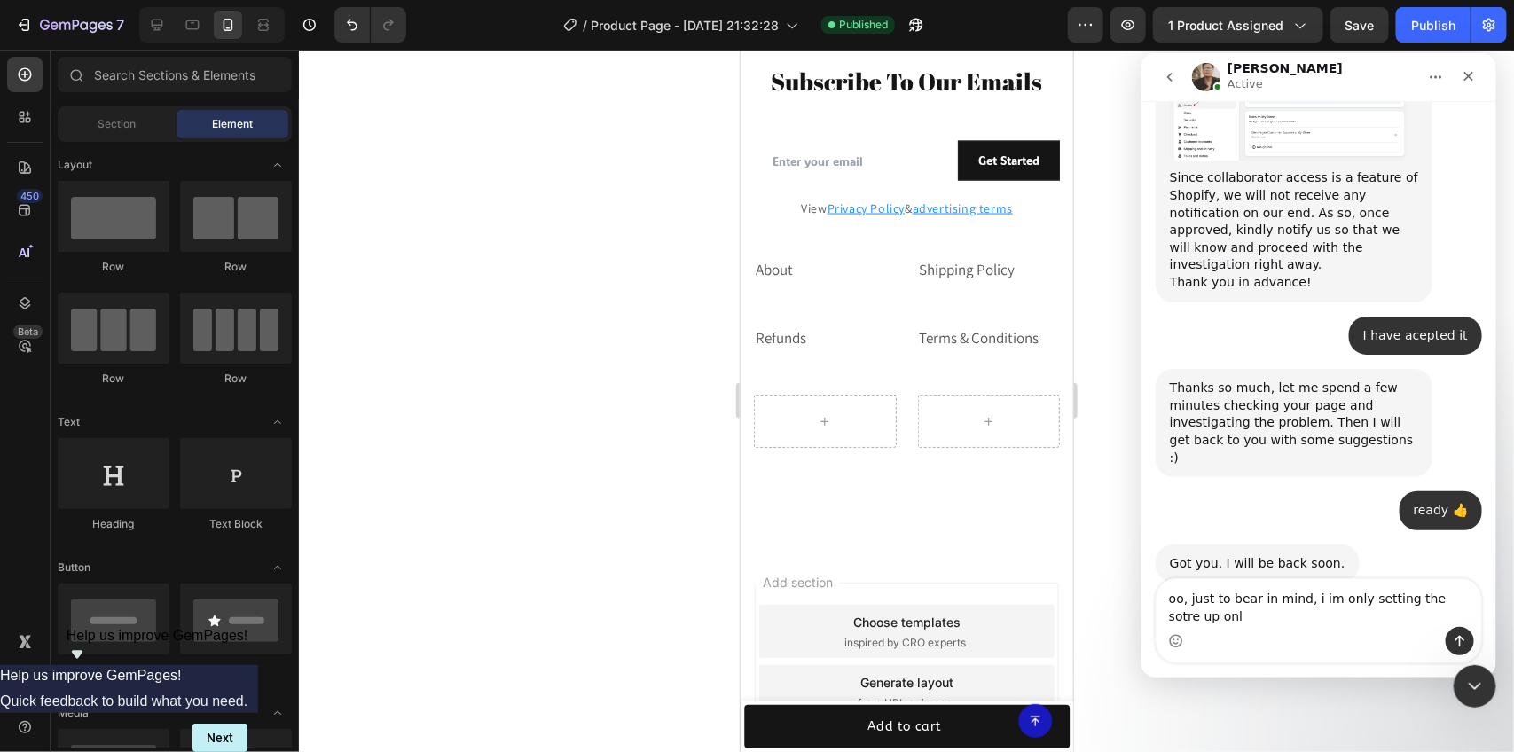
scroll to position [1734, 0]
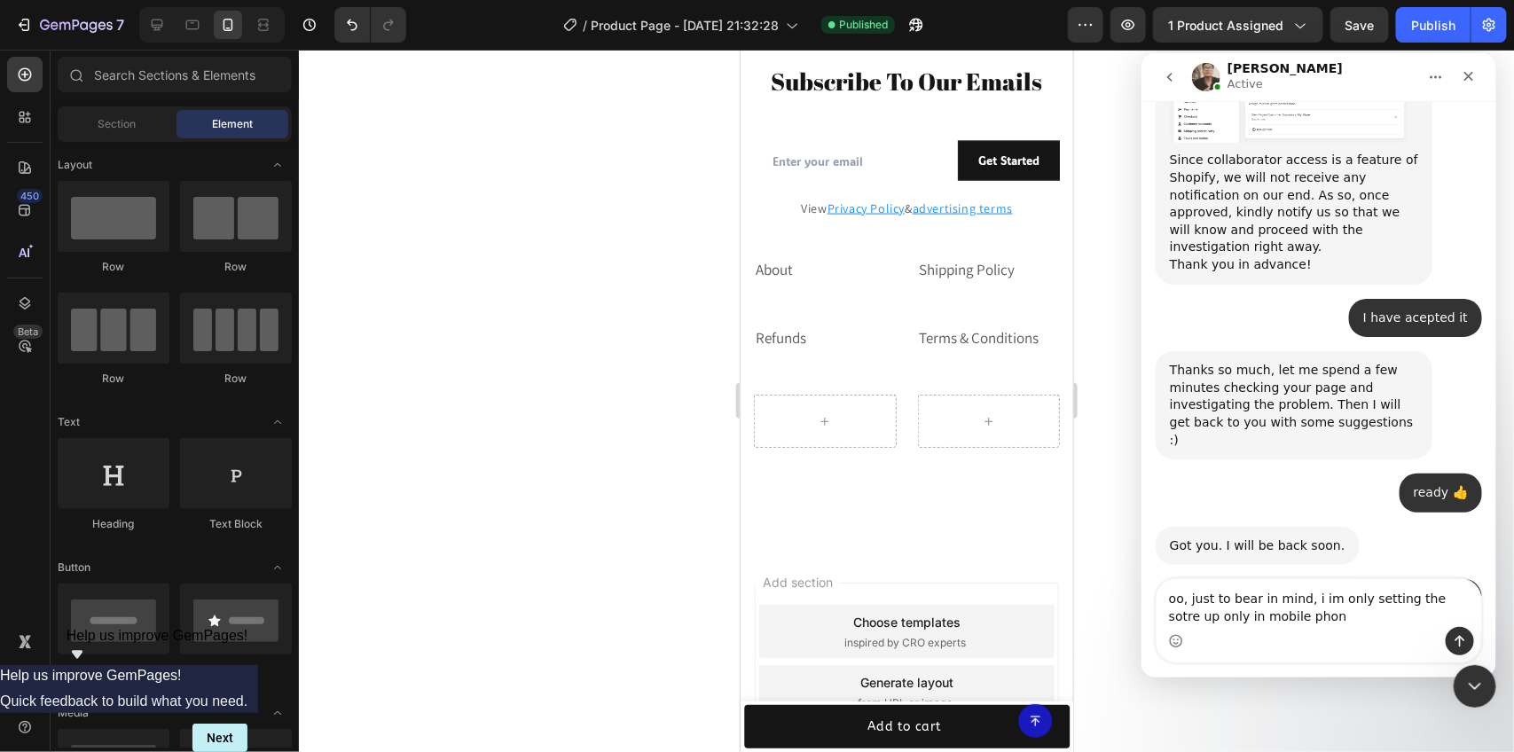
type textarea "oo, just to bear in mind, i im only setting the sotre up only in mobile phone"
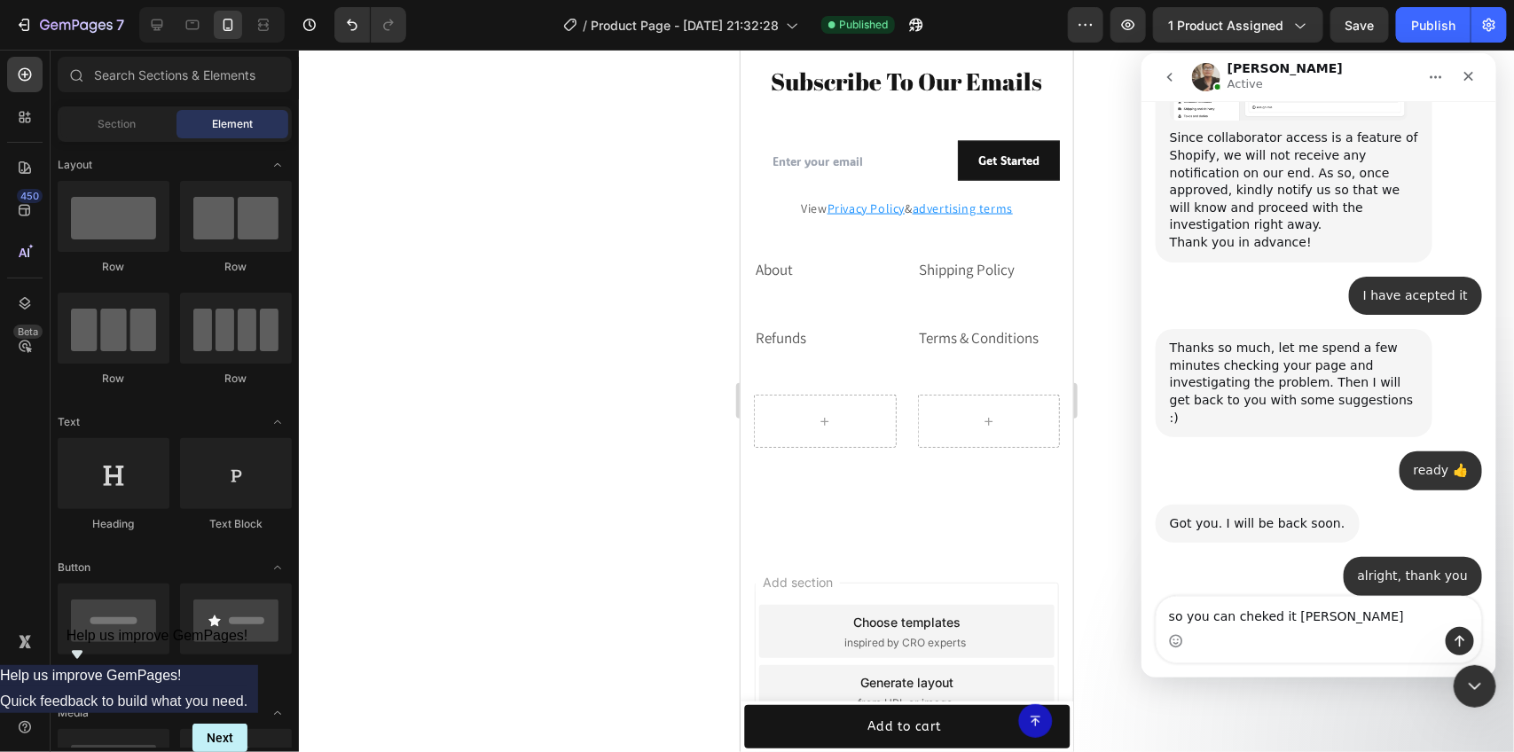
type textarea "so you can cheked it better"
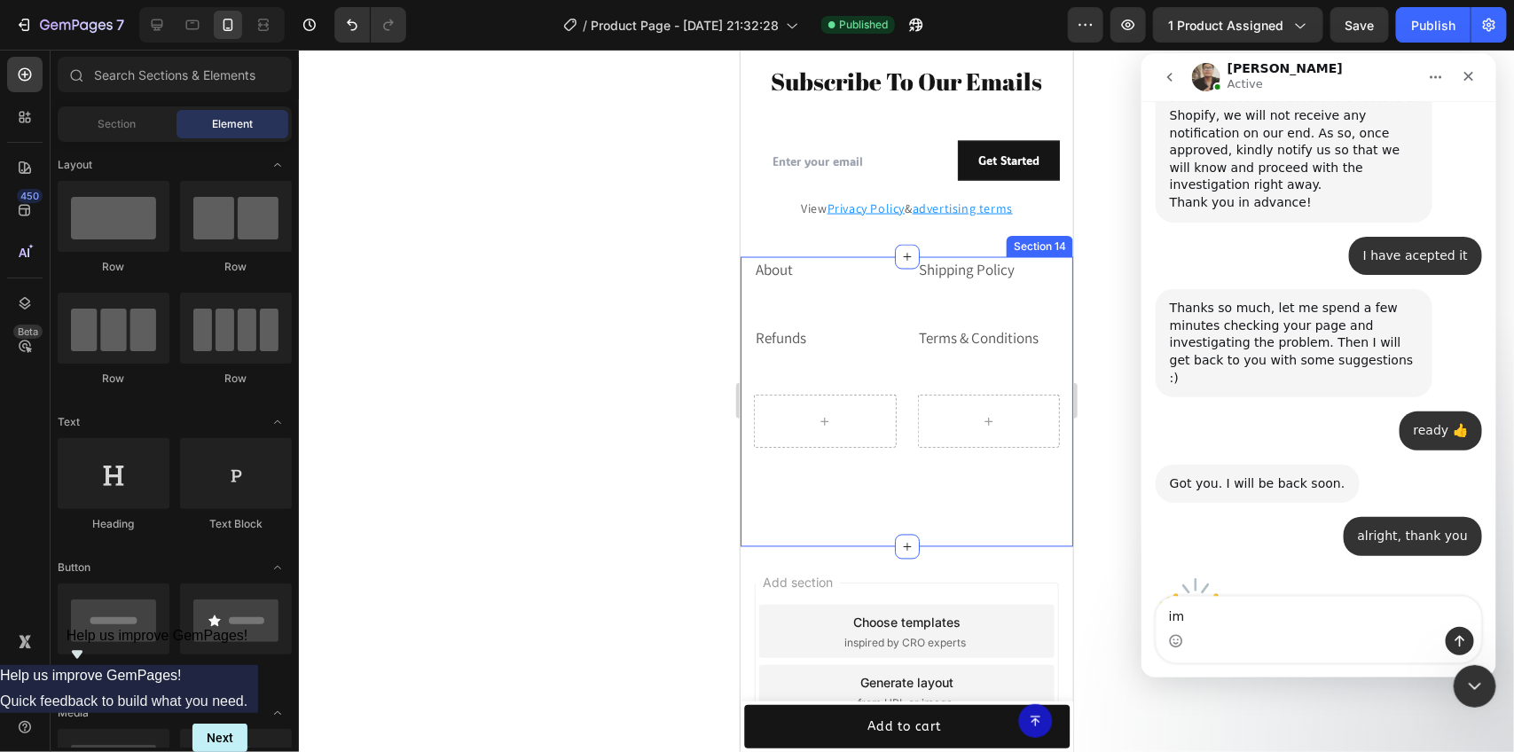
type textarea "i"
click at [1469, 76] on icon "Close" at bounding box center [1468, 76] width 10 height 10
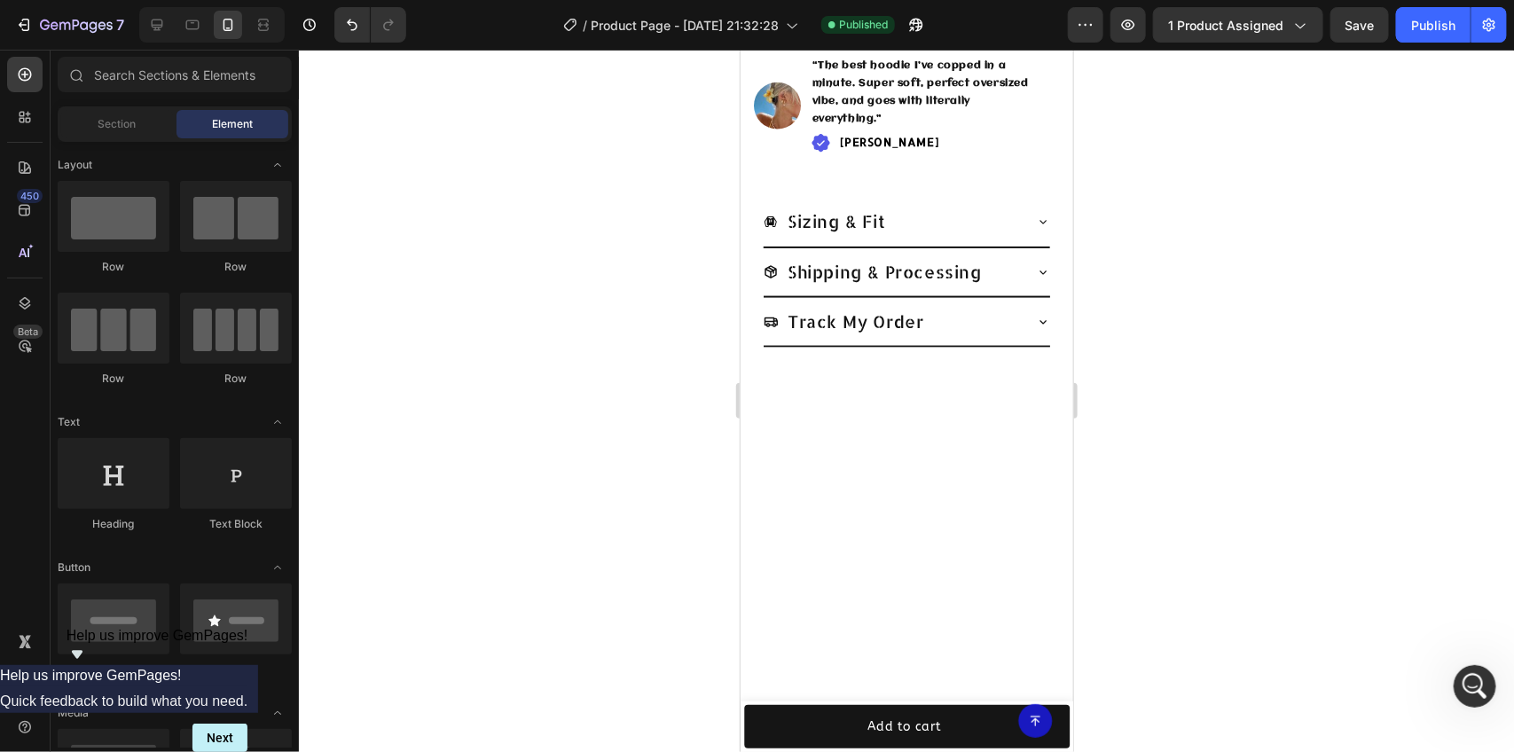
scroll to position [0, 0]
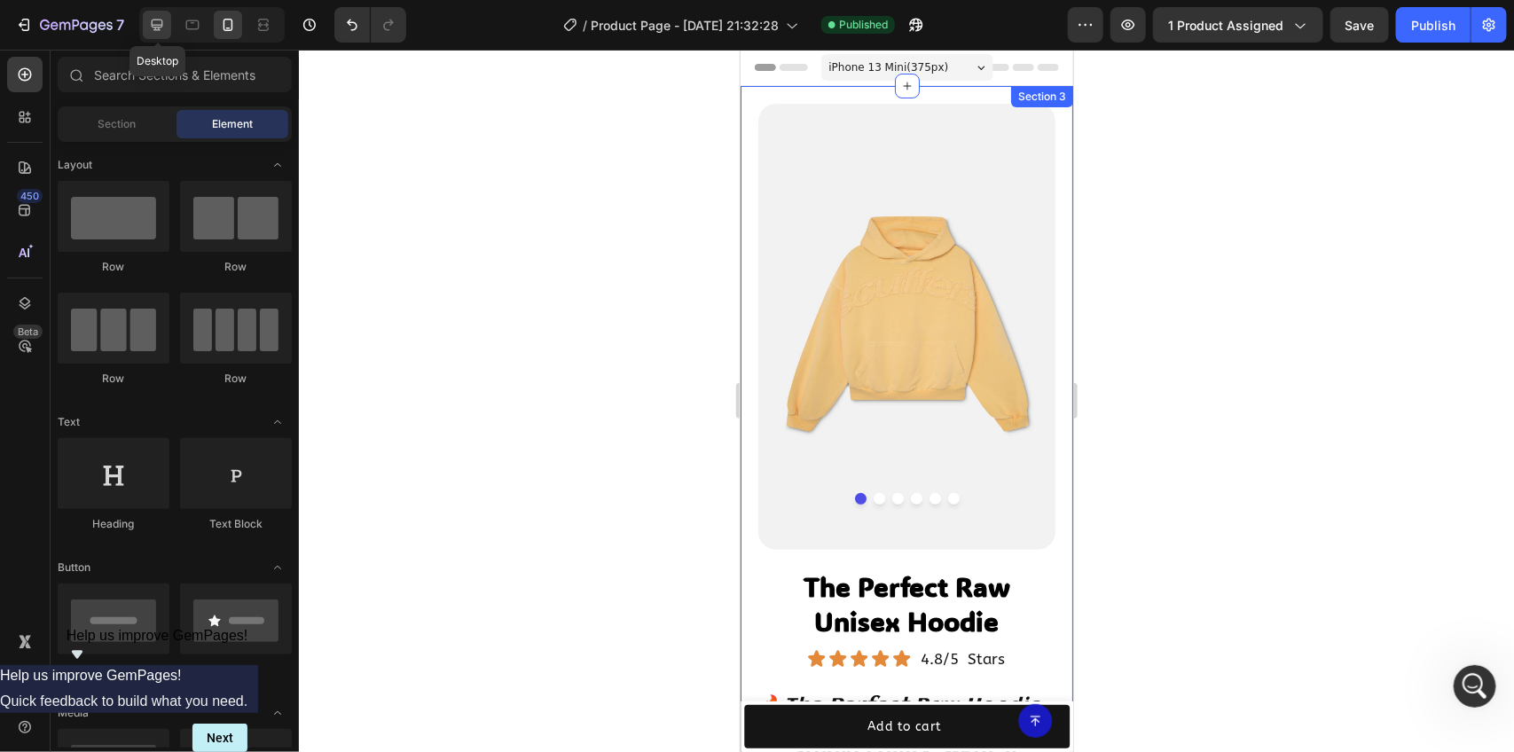
click at [148, 27] on icon at bounding box center [157, 25] width 18 height 18
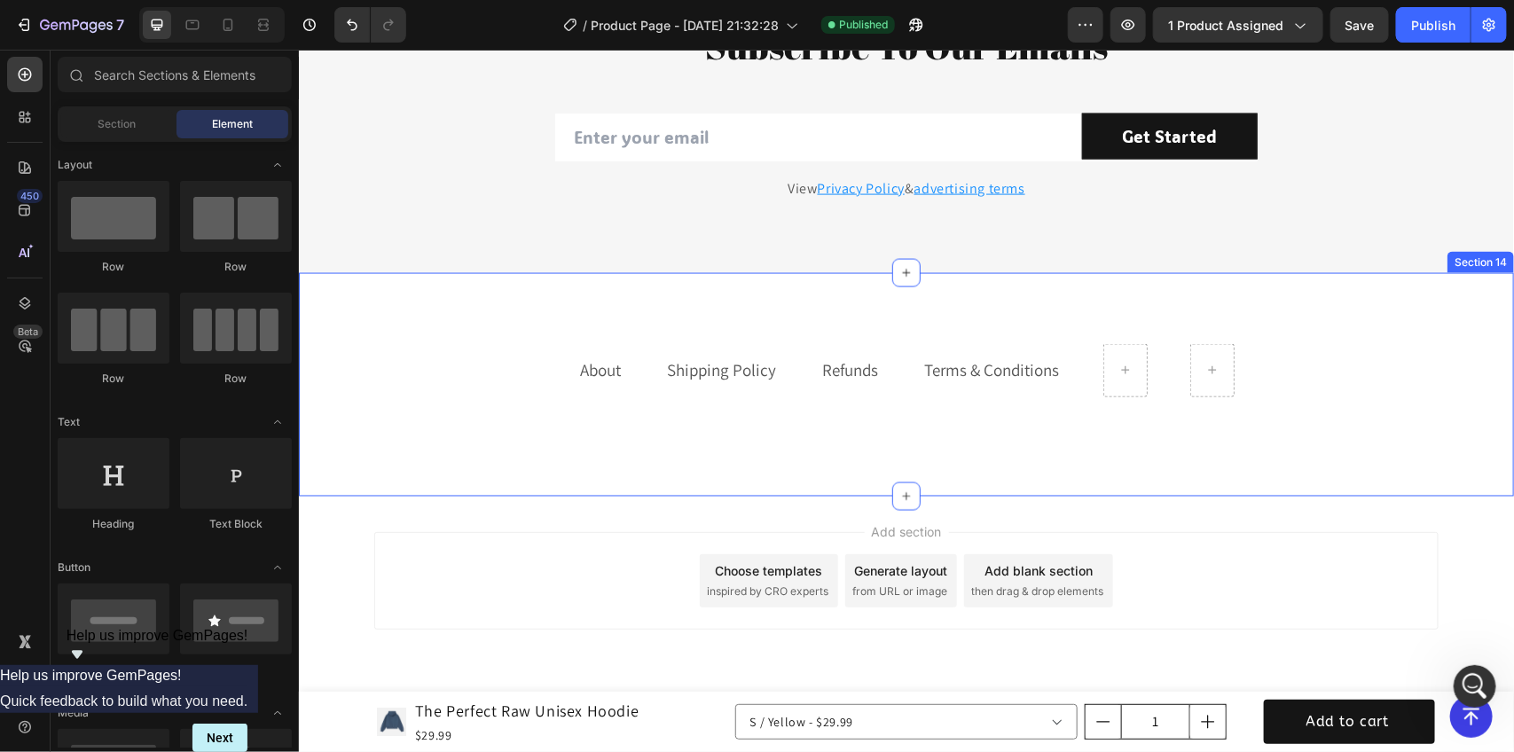
scroll to position [4162, 0]
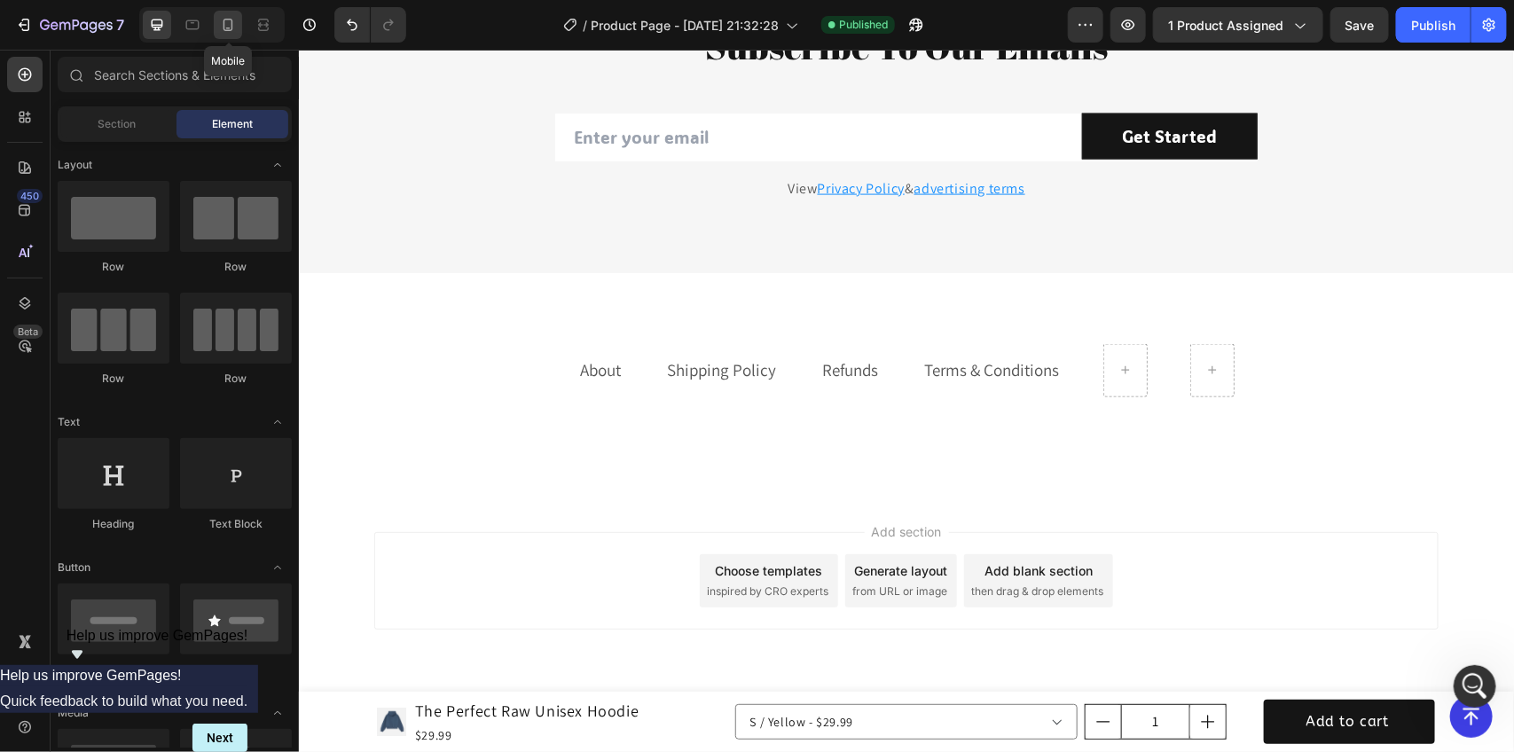
click at [226, 18] on icon at bounding box center [228, 25] width 18 height 18
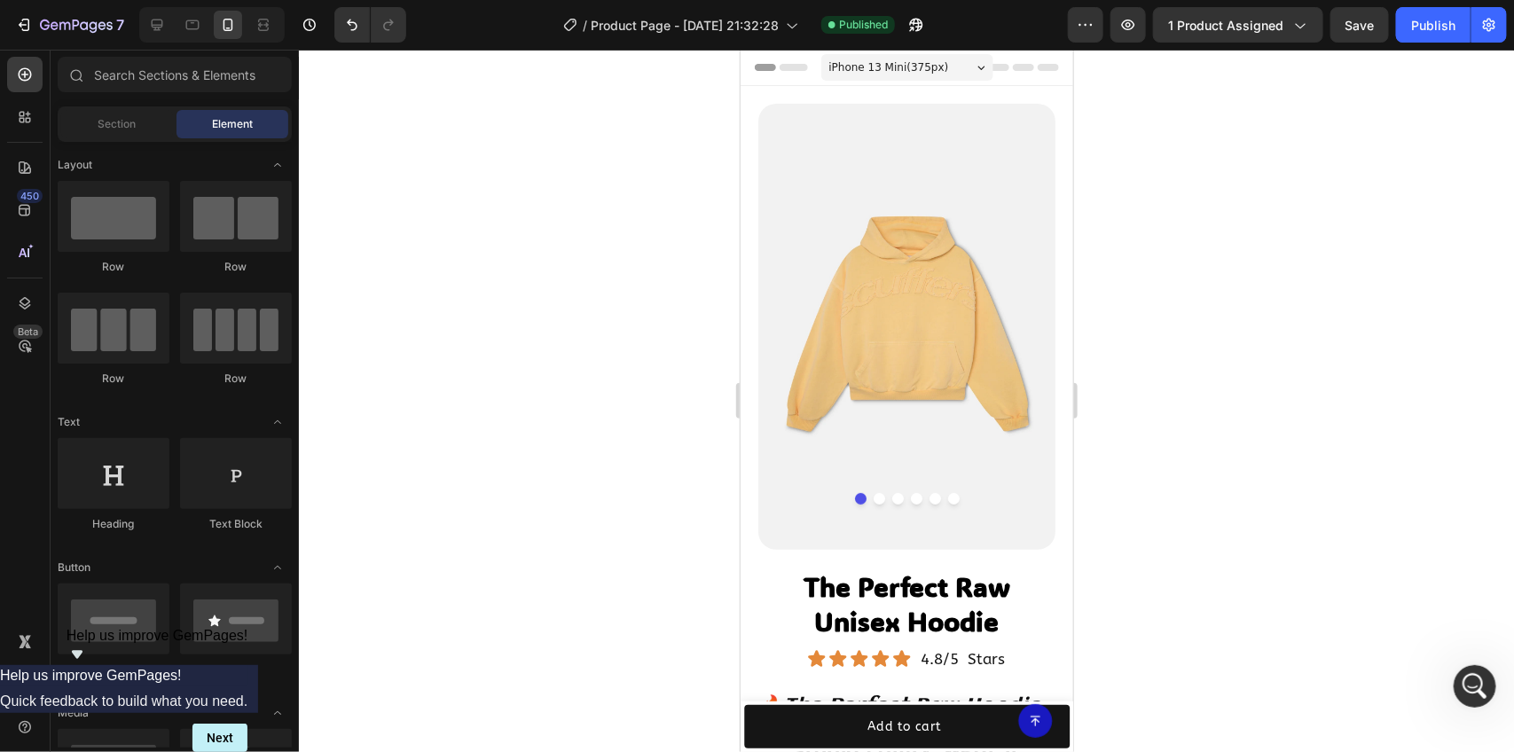
drag, startPoint x: 1064, startPoint y: 569, endPoint x: 1828, endPoint y: 94, distance: 899.5
drag, startPoint x: 1063, startPoint y: 256, endPoint x: 1823, endPoint y: 130, distance: 769.6
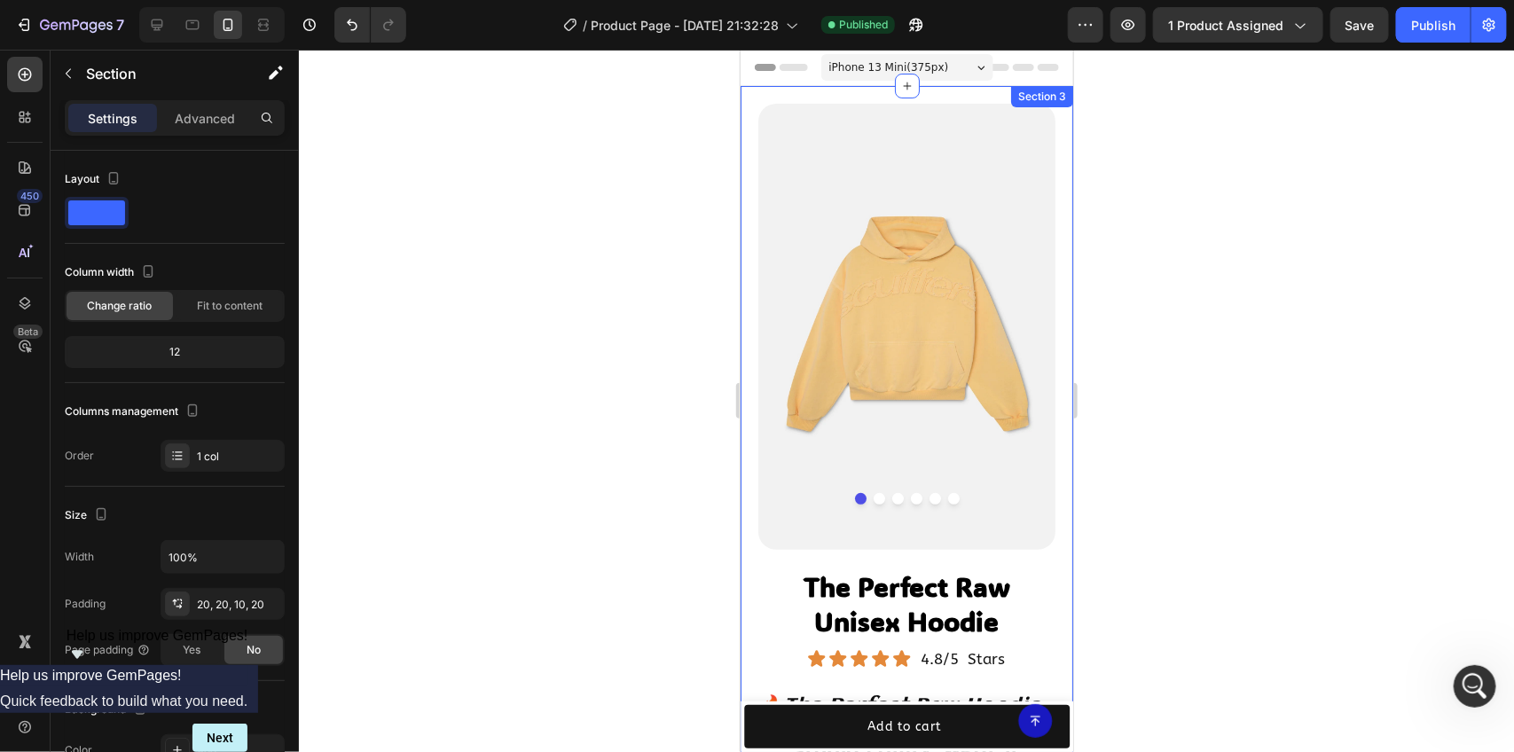
click at [1043, 246] on div "Product Images The Perfect Raw Unisex Hoodie Product Title Icon Icon Icon Icon …" at bounding box center [906, 587] width 333 height 1005
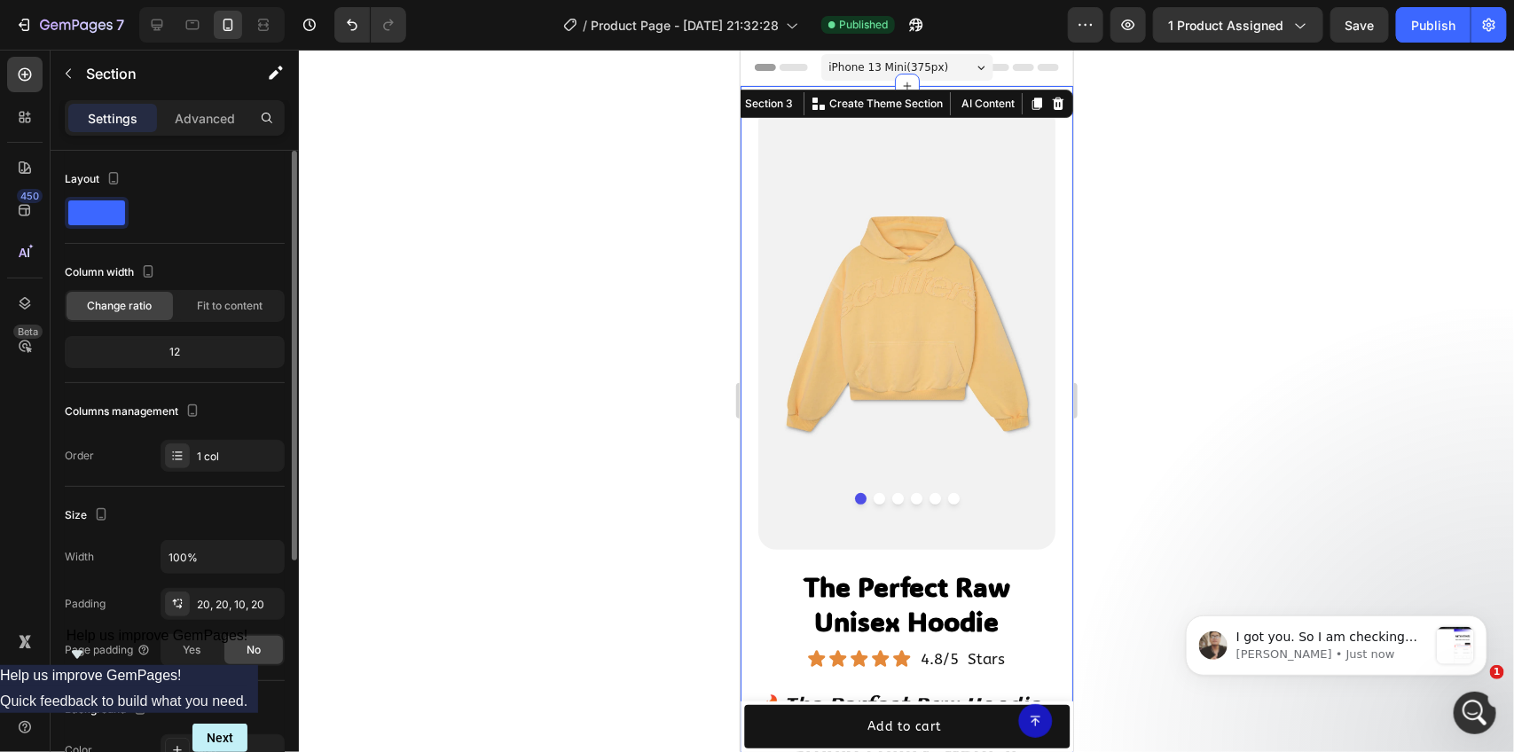
scroll to position [2080, 0]
click at [1361, 615] on div "I got you. So I am checking your page, you want to click on here and it will di…" at bounding box center [1336, 645] width 302 height 60
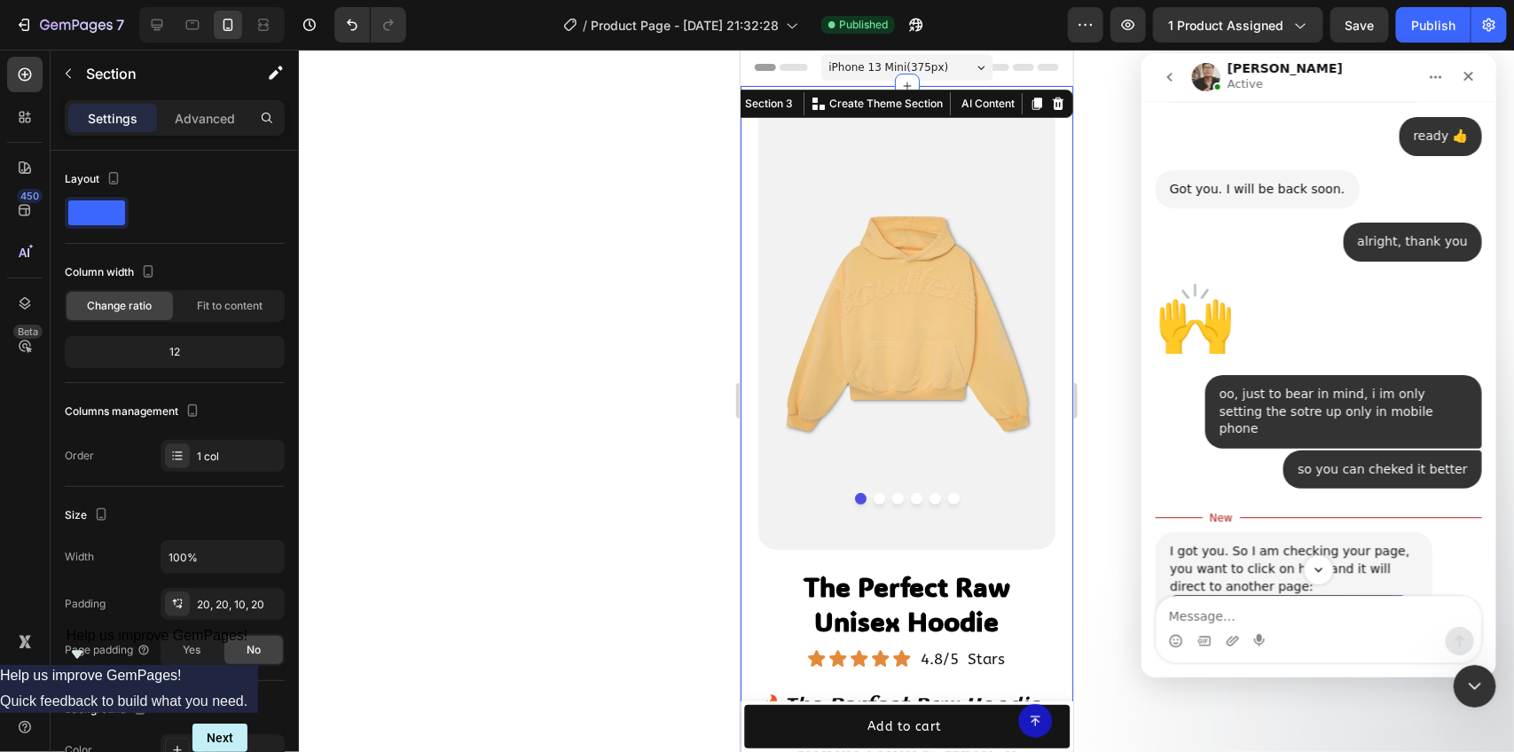
scroll to position [2109, 0]
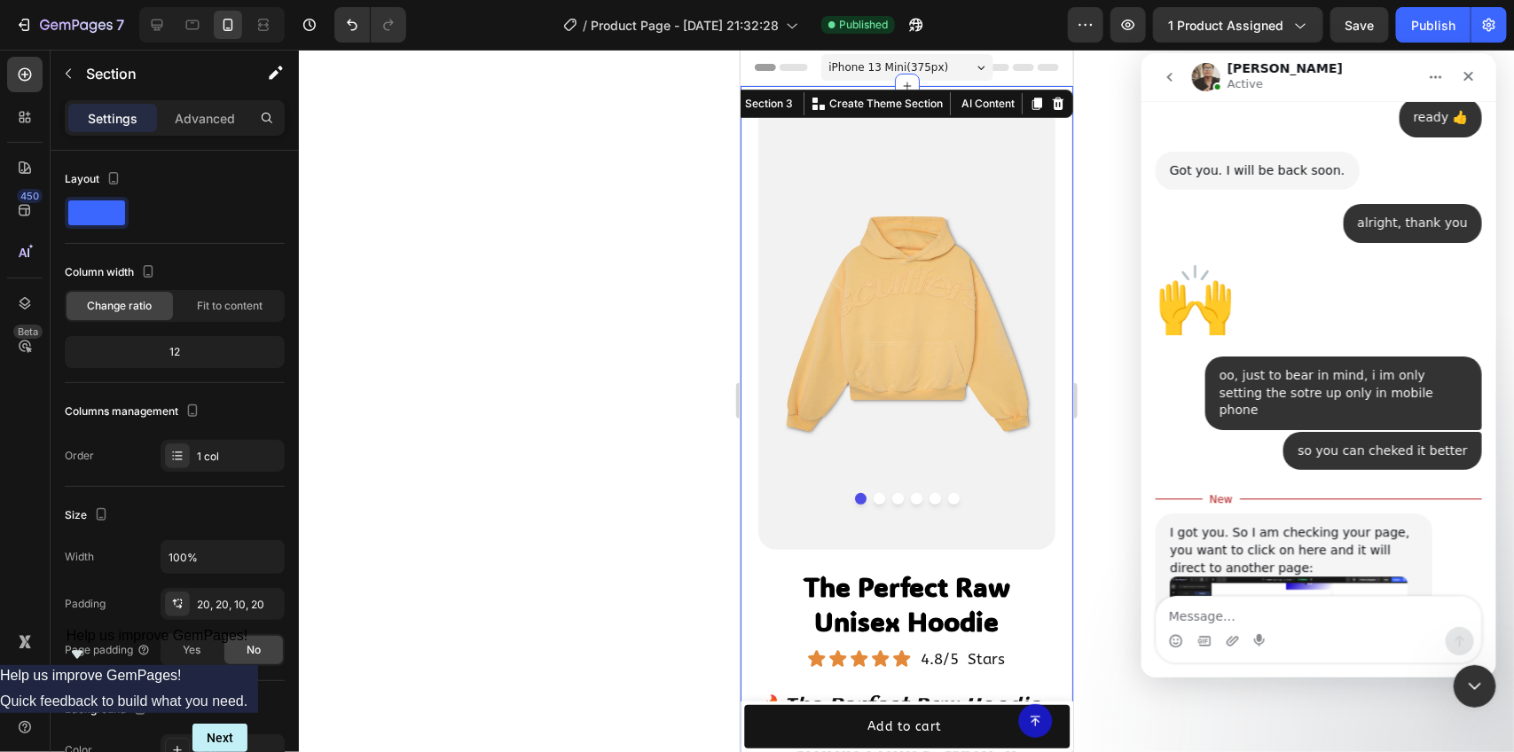
click at [1293, 576] on img "Ken says…" at bounding box center [1288, 626] width 238 height 101
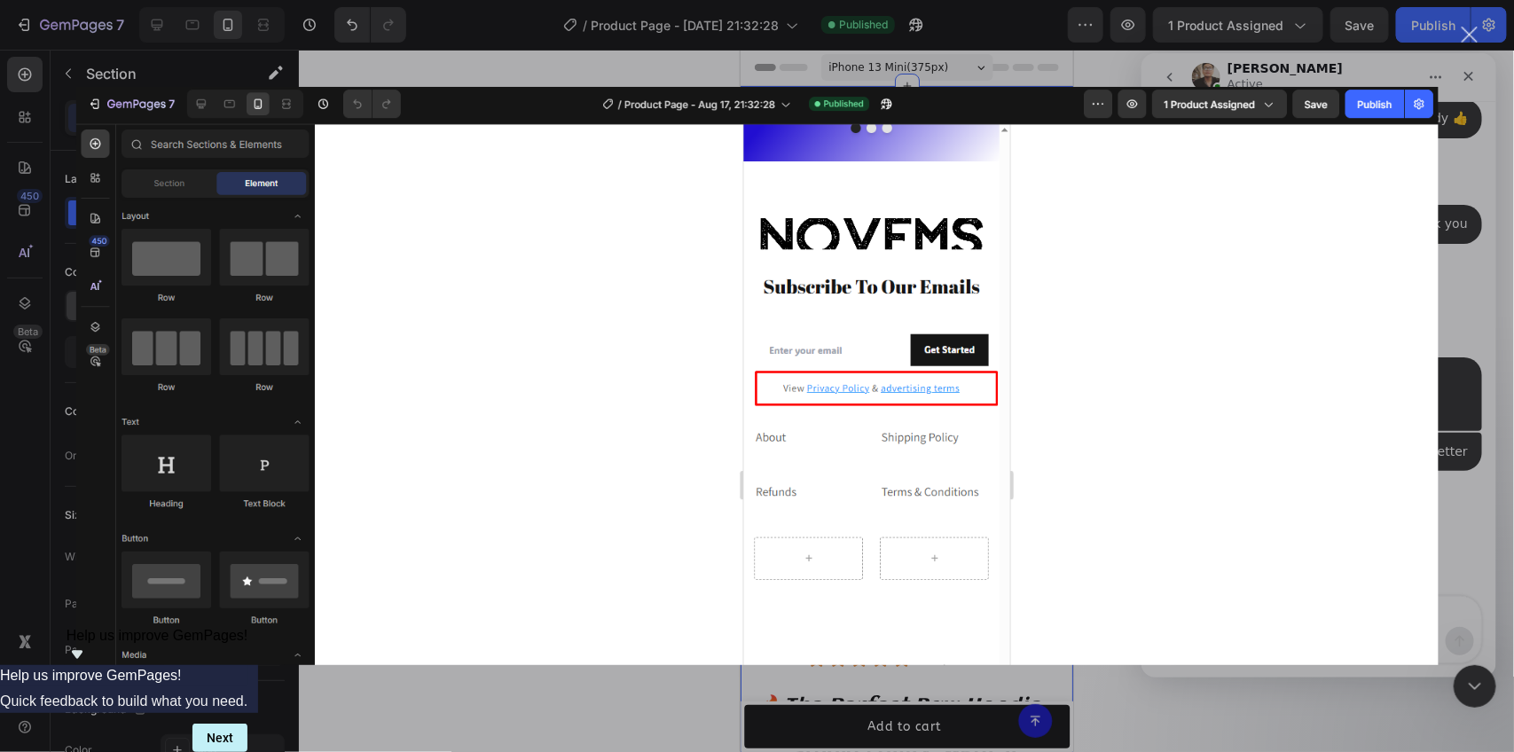
scroll to position [2121, 0]
click at [1474, 36] on div "Close" at bounding box center [1470, 35] width 17 height 17
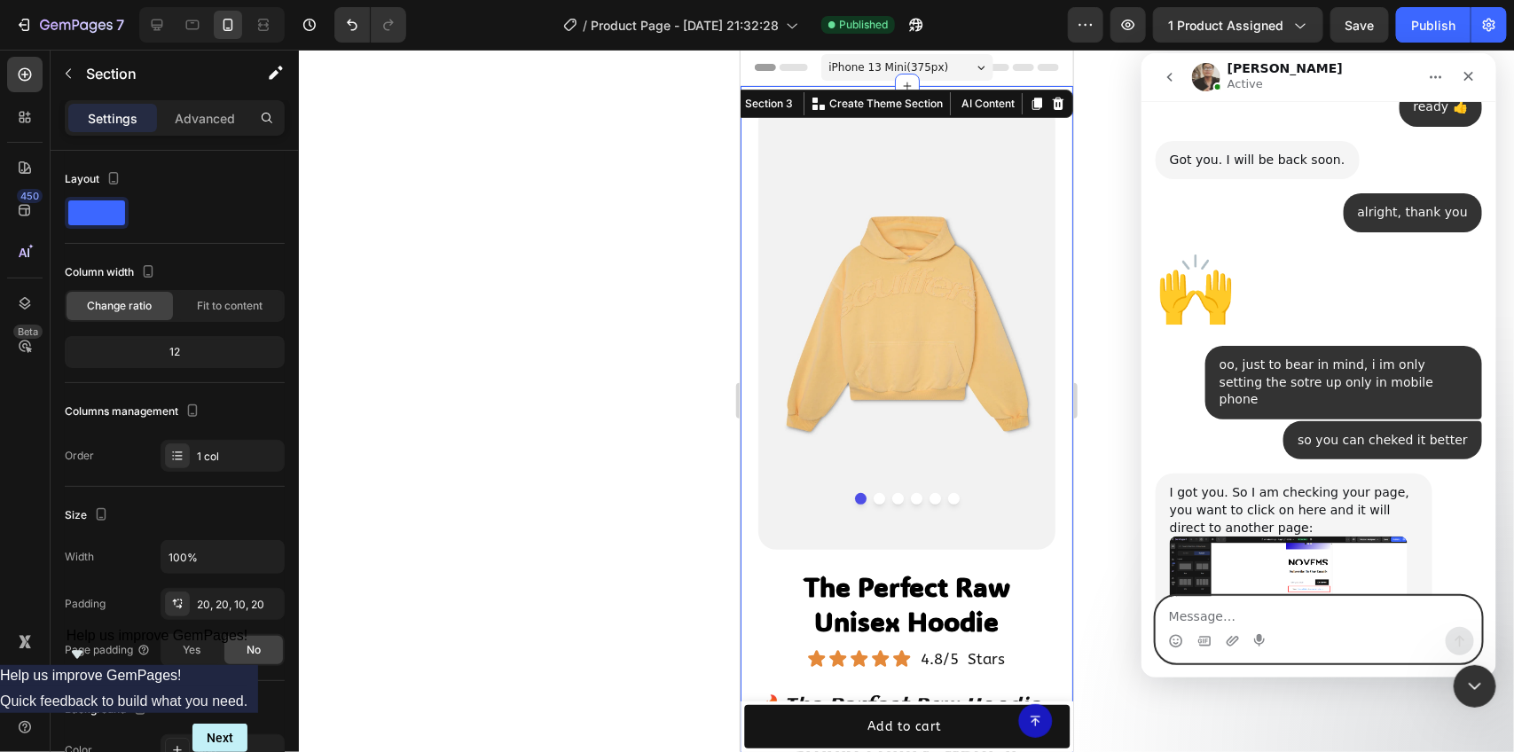
click at [1266, 610] on textarea "Message…" at bounding box center [1318, 611] width 325 height 30
type textarea "both"
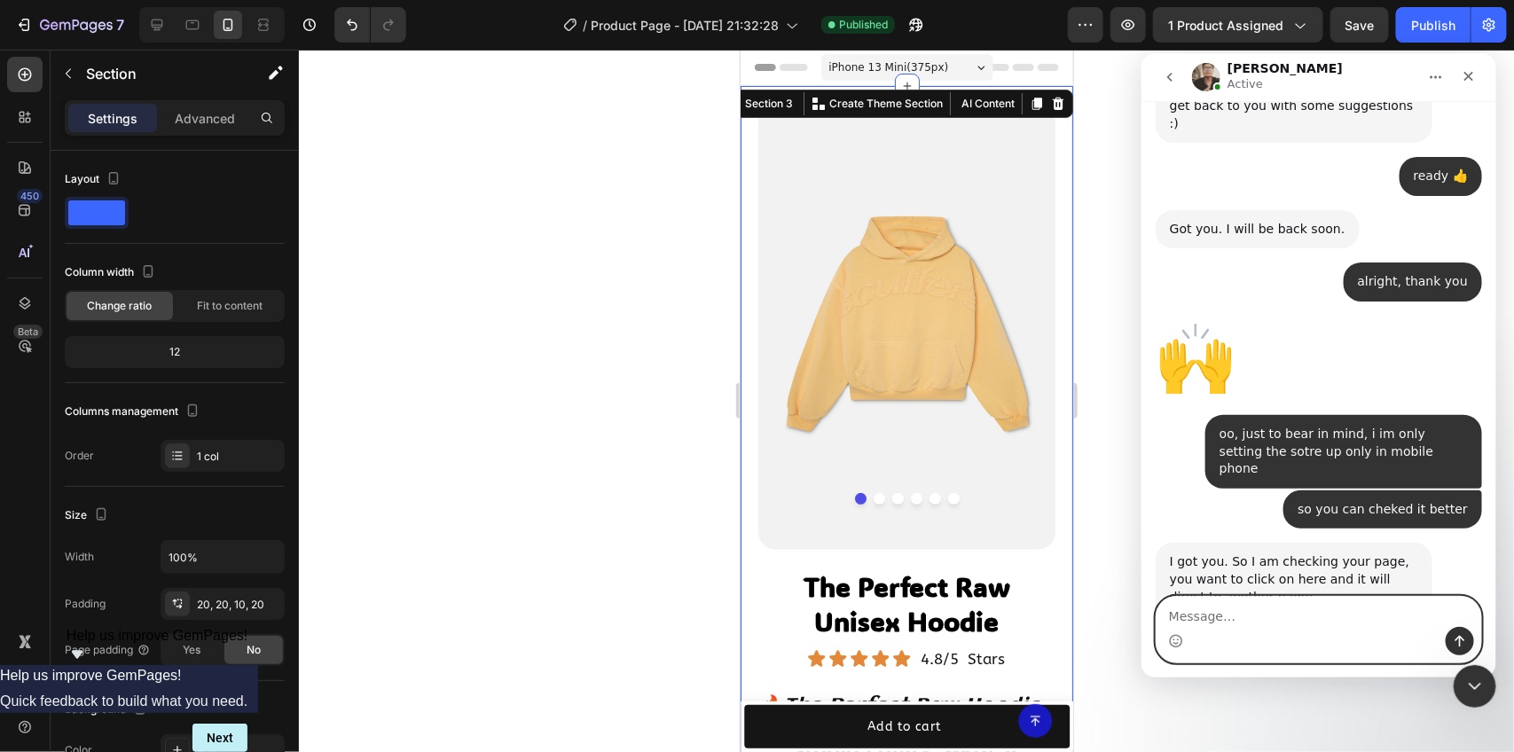
scroll to position [2105, 0]
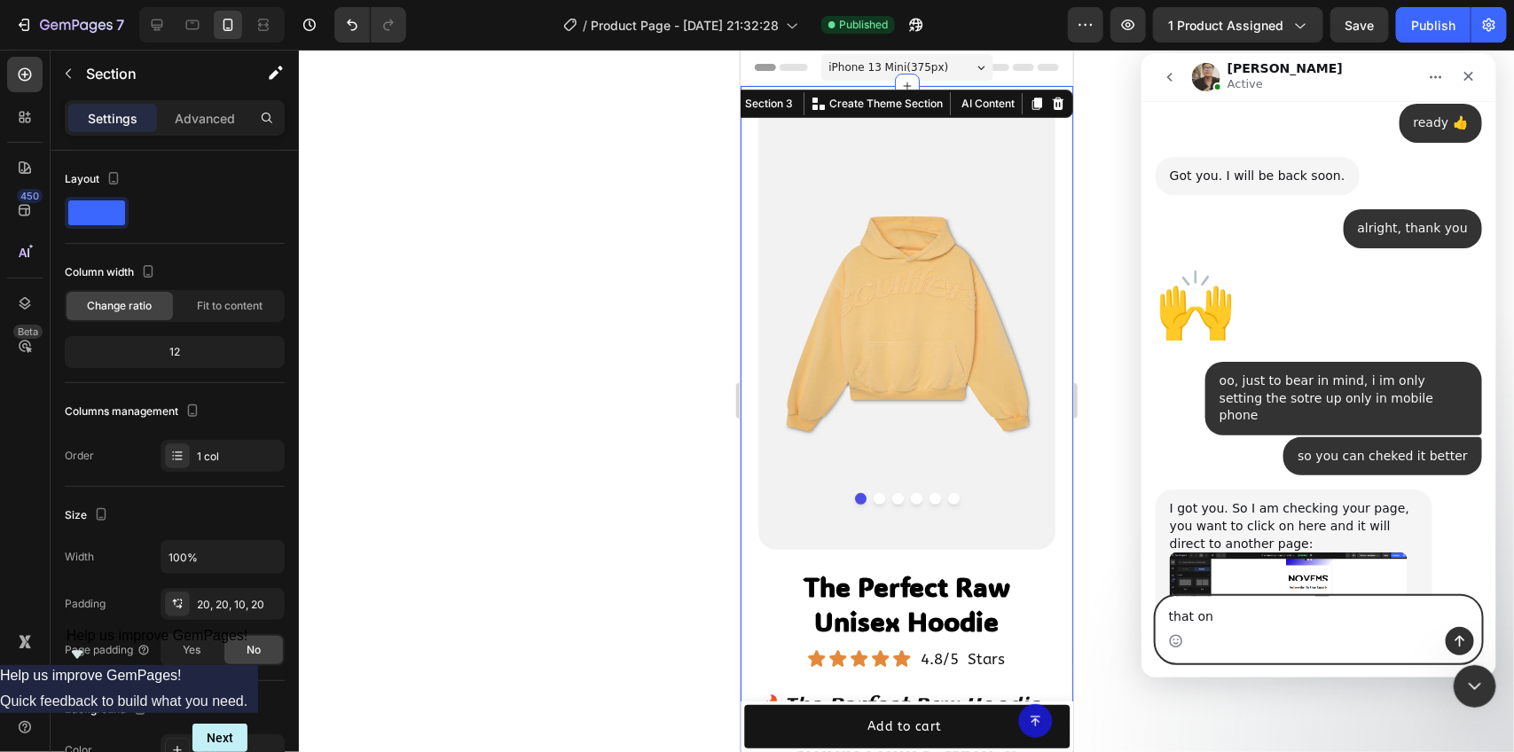
type textarea "that one"
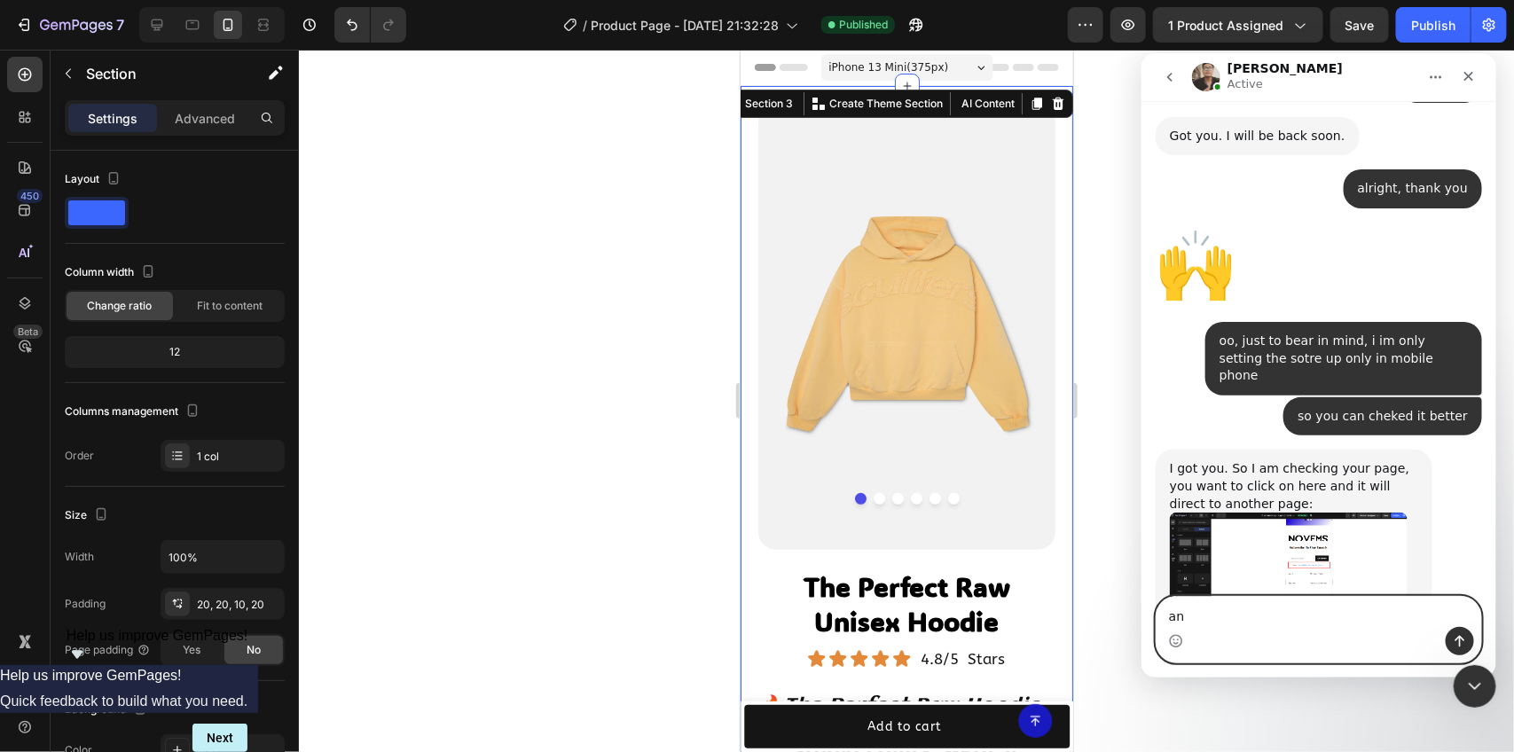
type textarea "and"
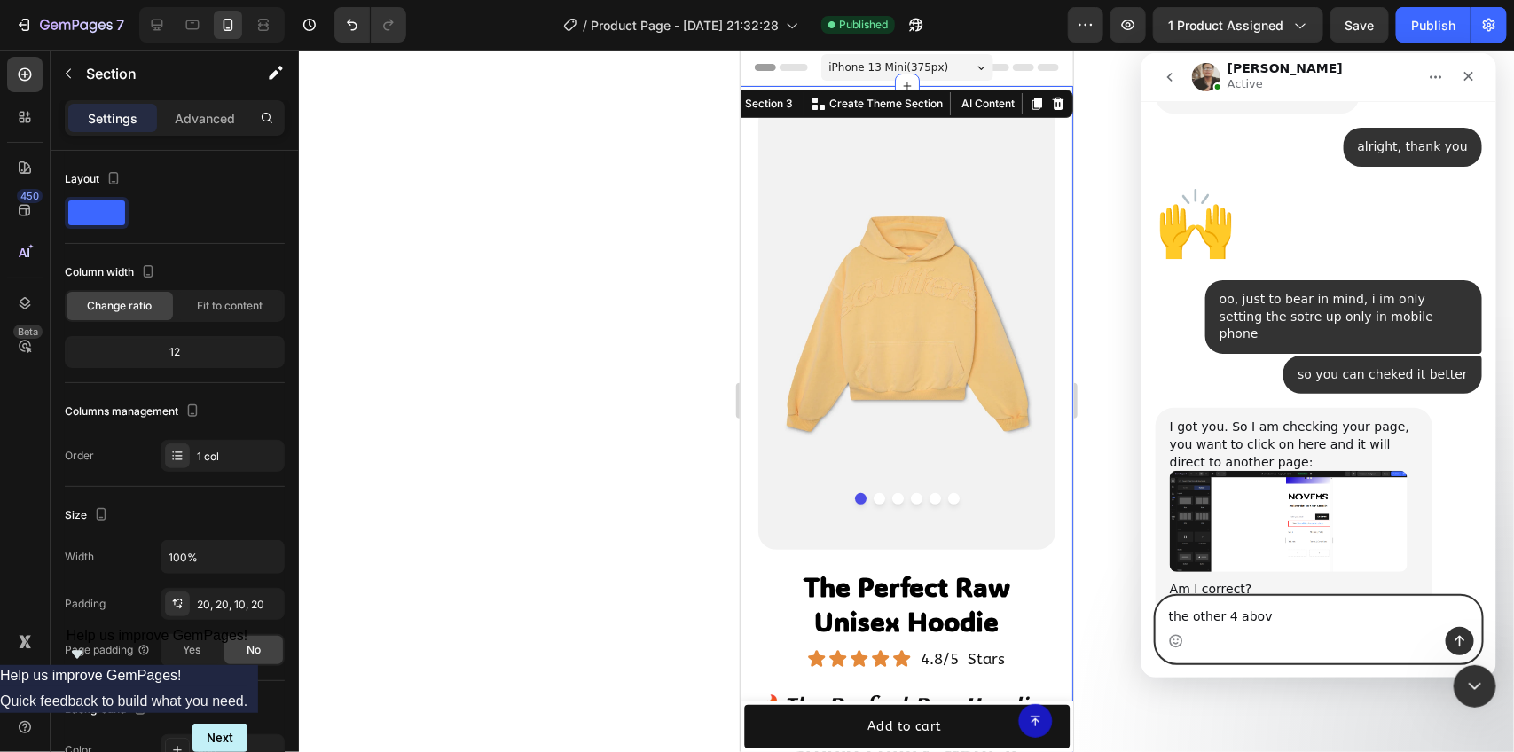
type textarea "the other 4 above"
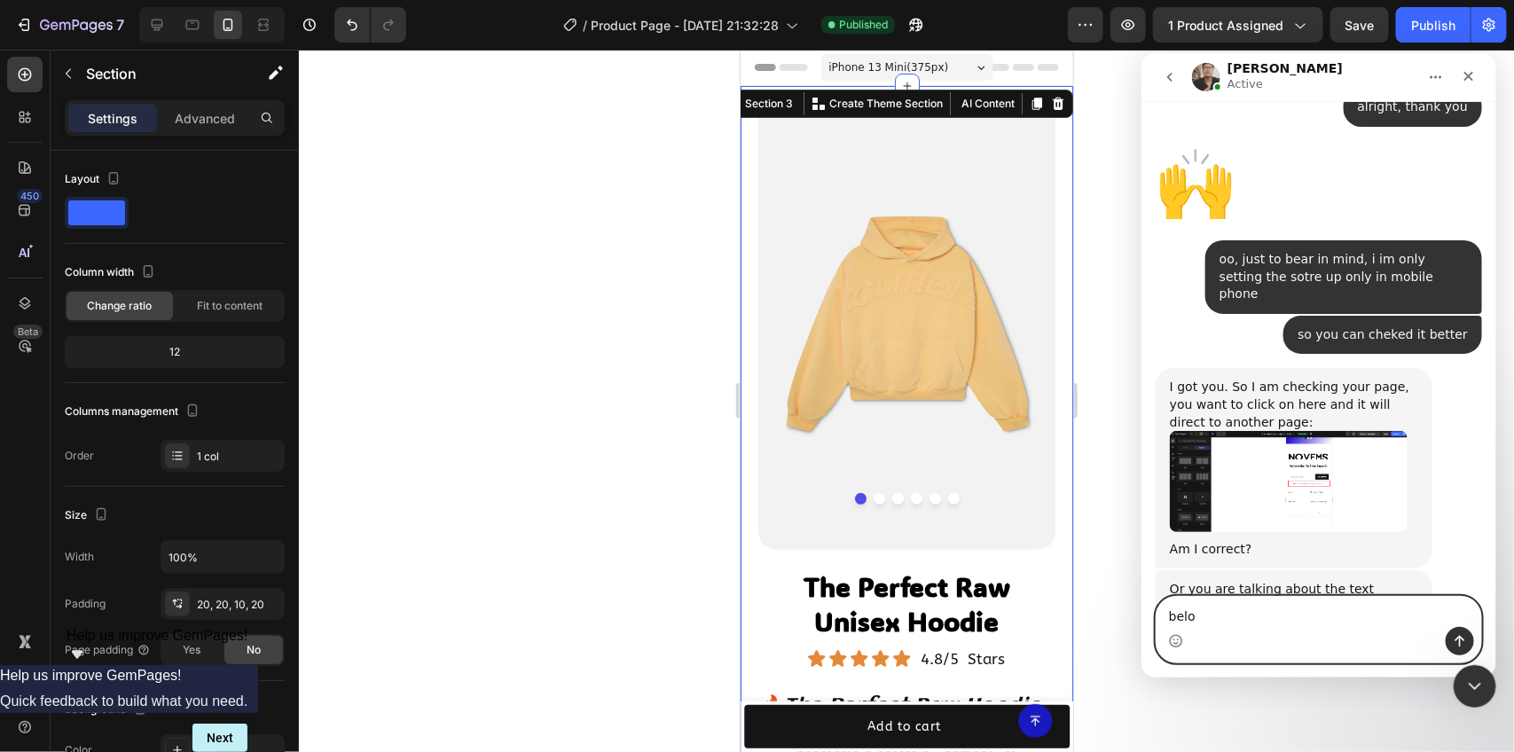
type textarea "below"
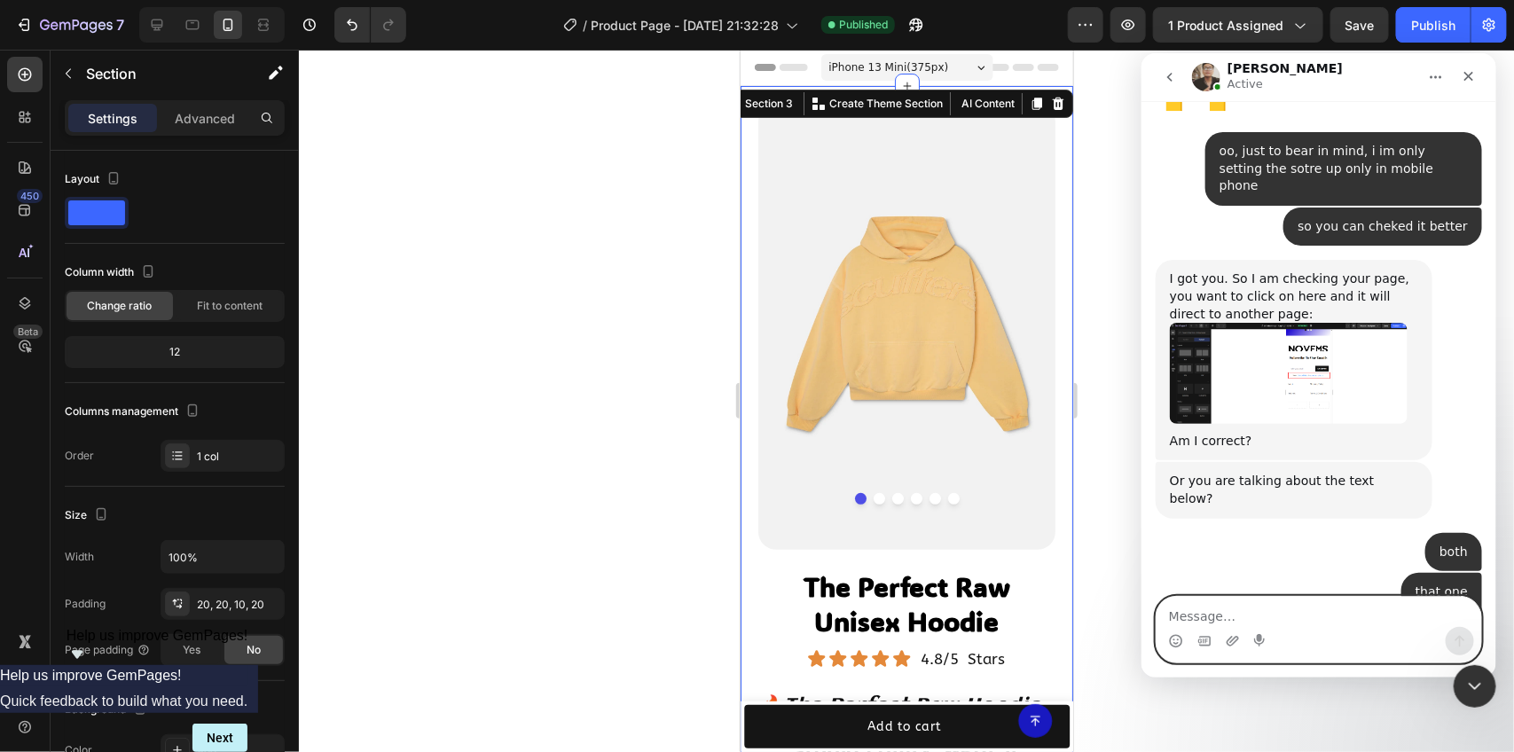
scroll to position [2388, 0]
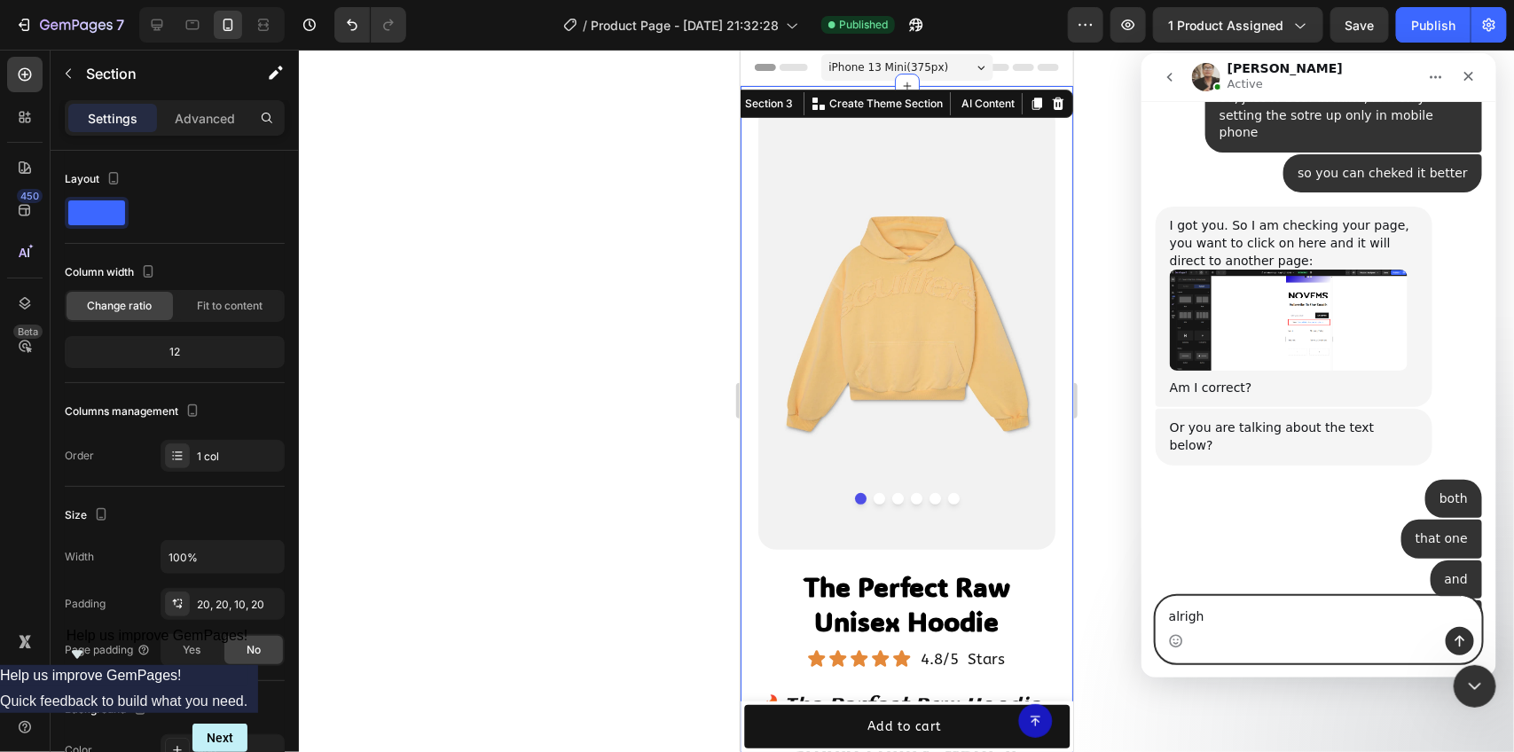
type textarea "alright"
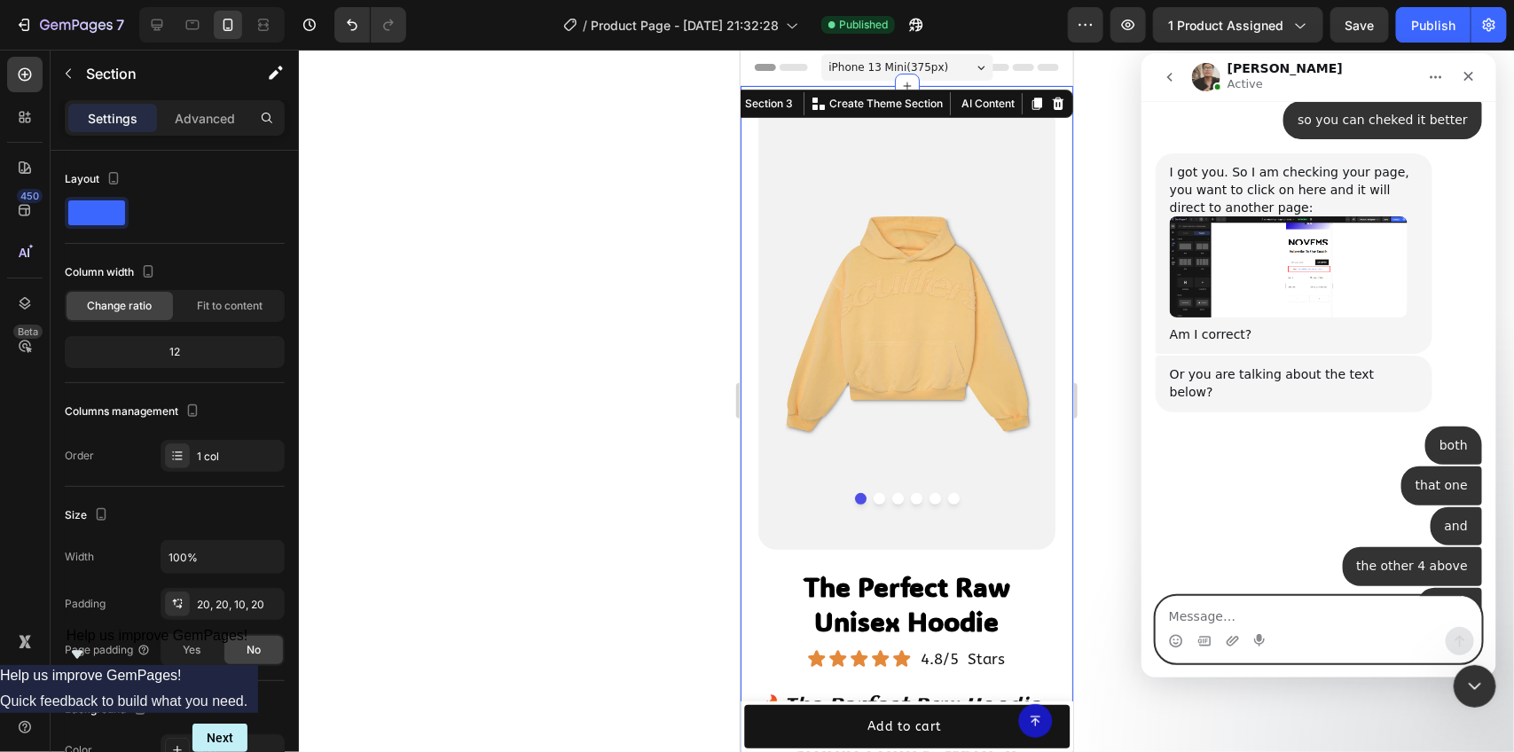
scroll to position [2373, 0]
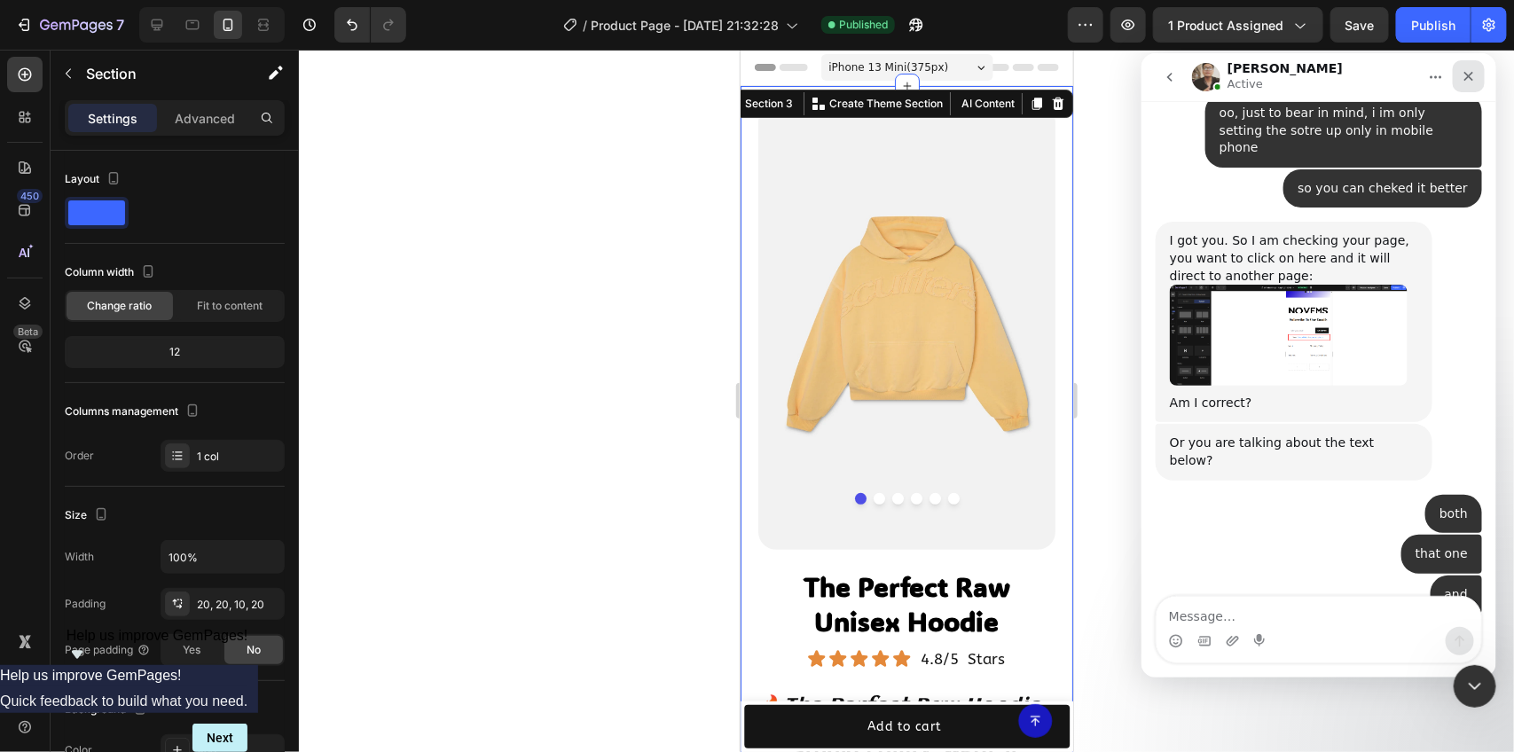
click at [1463, 75] on icon "Close" at bounding box center [1468, 75] width 14 height 14
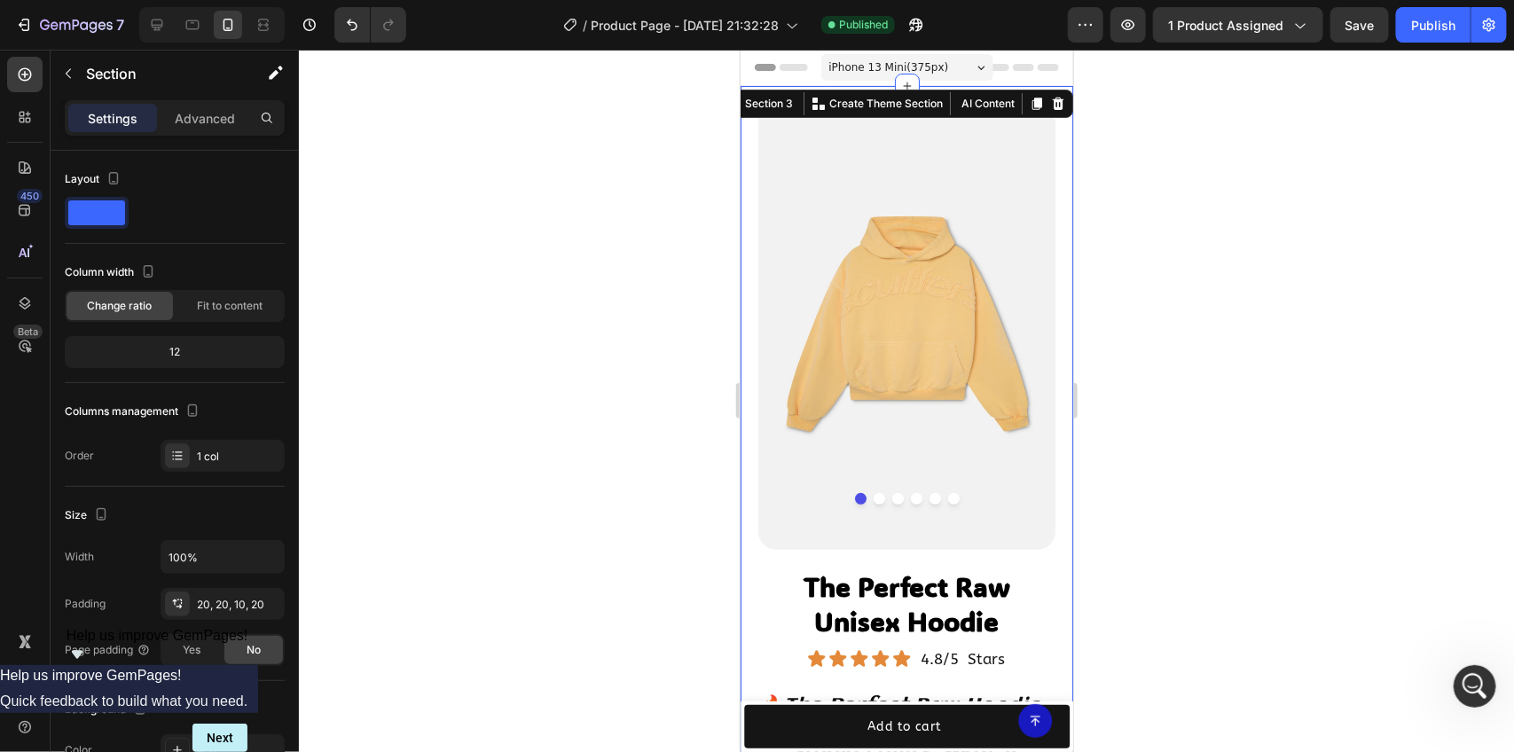
click at [1184, 248] on div at bounding box center [906, 401] width 1215 height 702
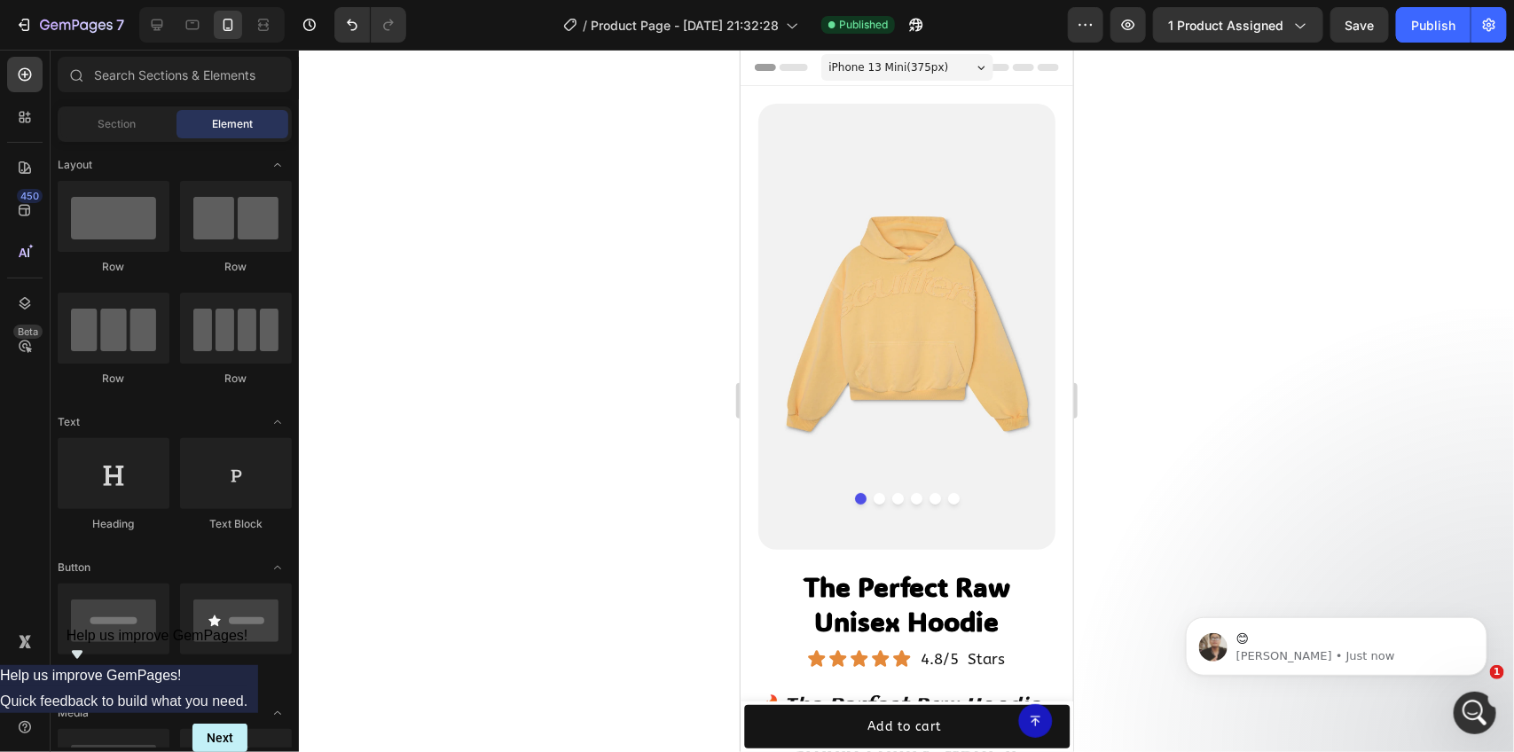
scroll to position [2539, 0]
click at [1287, 620] on div "😊 [PERSON_NAME] • Just now" at bounding box center [1336, 645] width 302 height 59
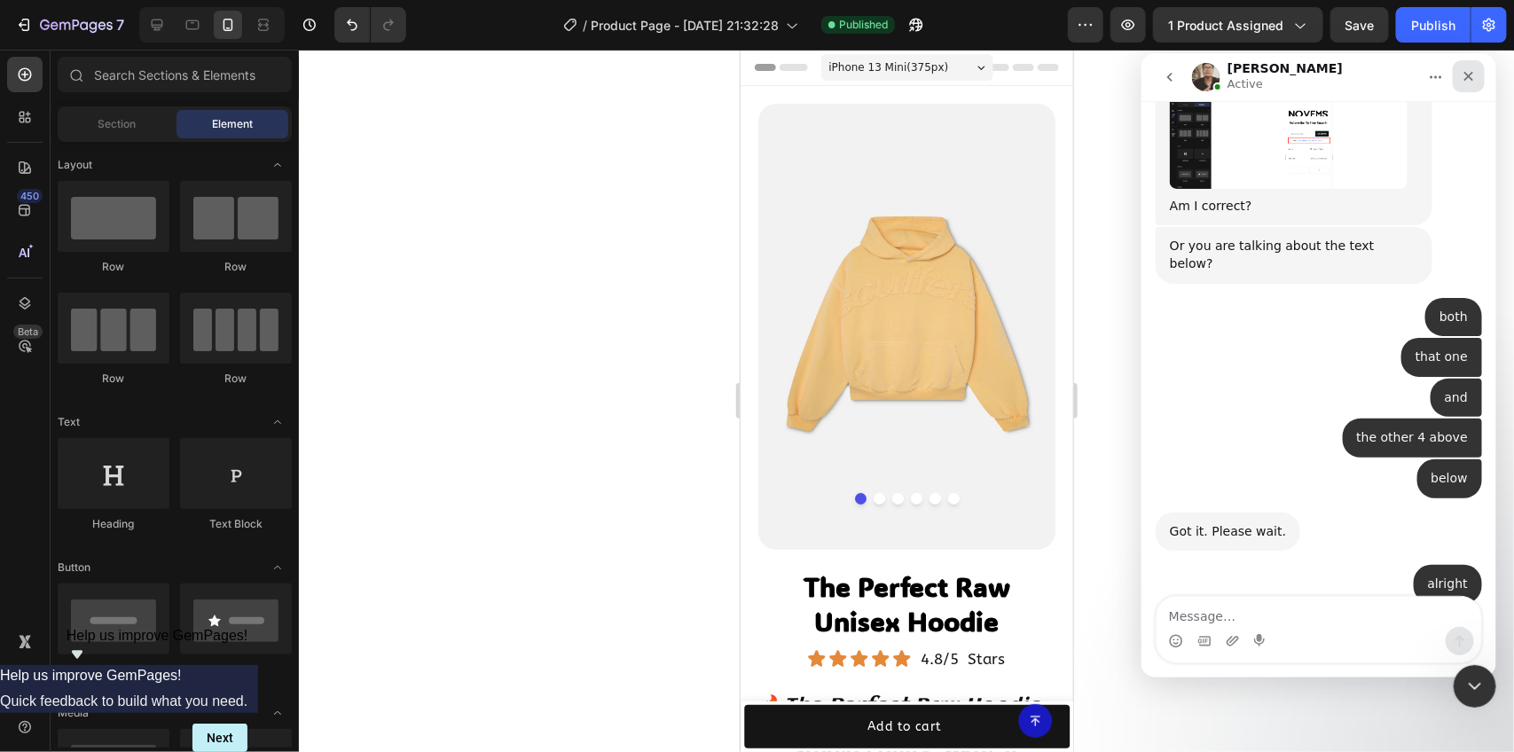
scroll to position [2501, 0]
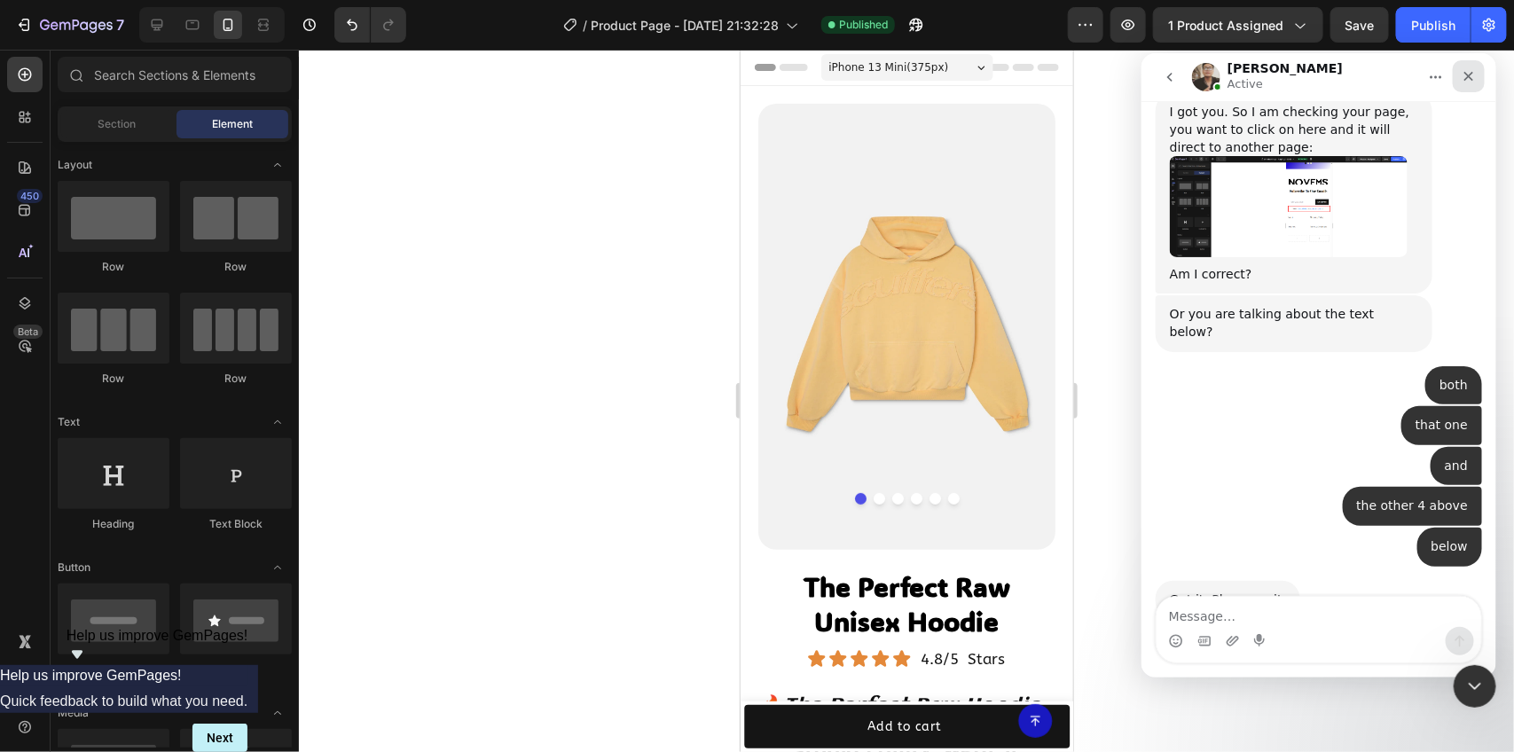
drag, startPoint x: 1467, startPoint y: 79, endPoint x: 2547, endPoint y: 169, distance: 1084.0
click at [1467, 79] on icon "Close" at bounding box center [1468, 75] width 14 height 14
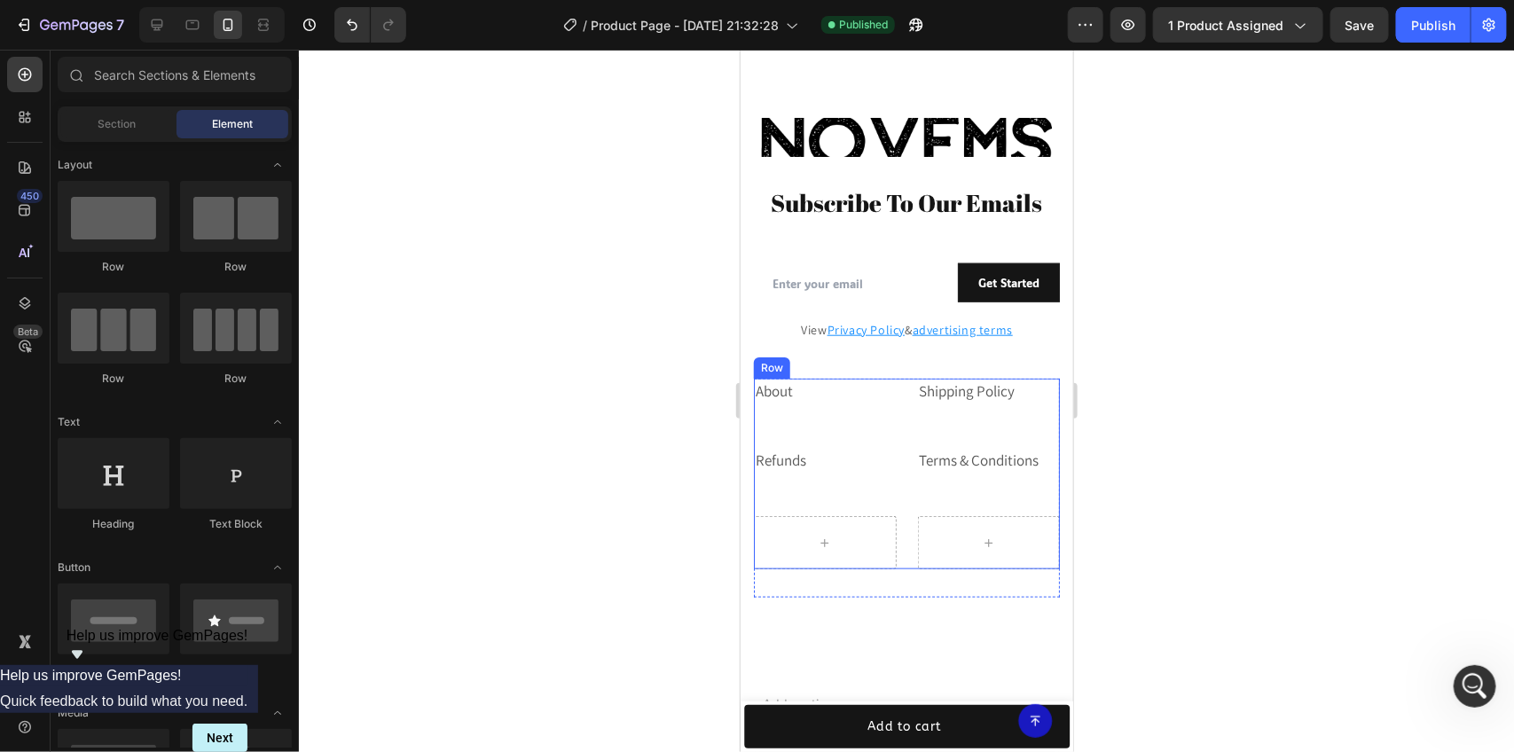
scroll to position [3655, 0]
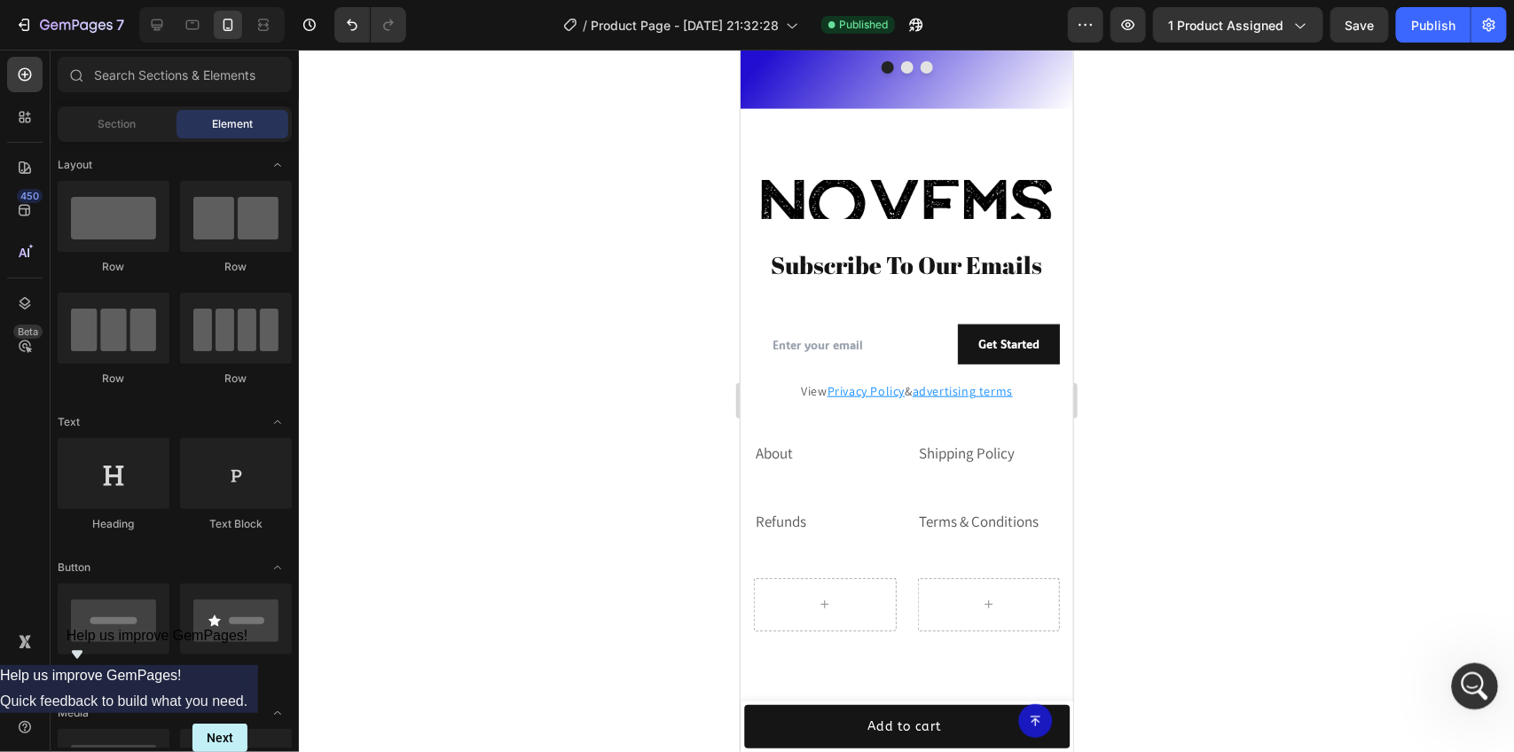
click at [1470, 682] on icon "Open Intercom Messenger" at bounding box center [1472, 684] width 29 height 29
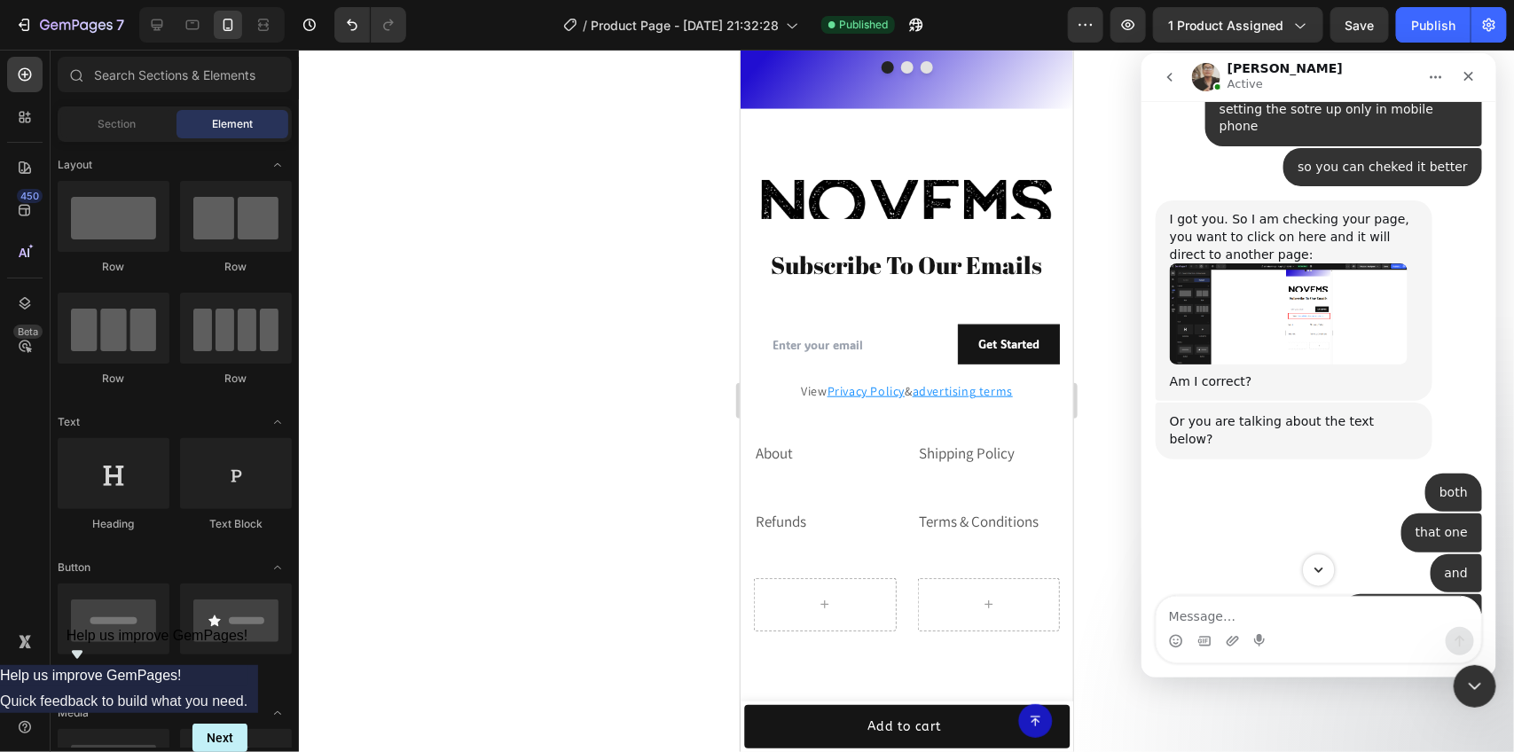
click at [1318, 561] on icon "Scroll to bottom" at bounding box center [1318, 569] width 16 height 16
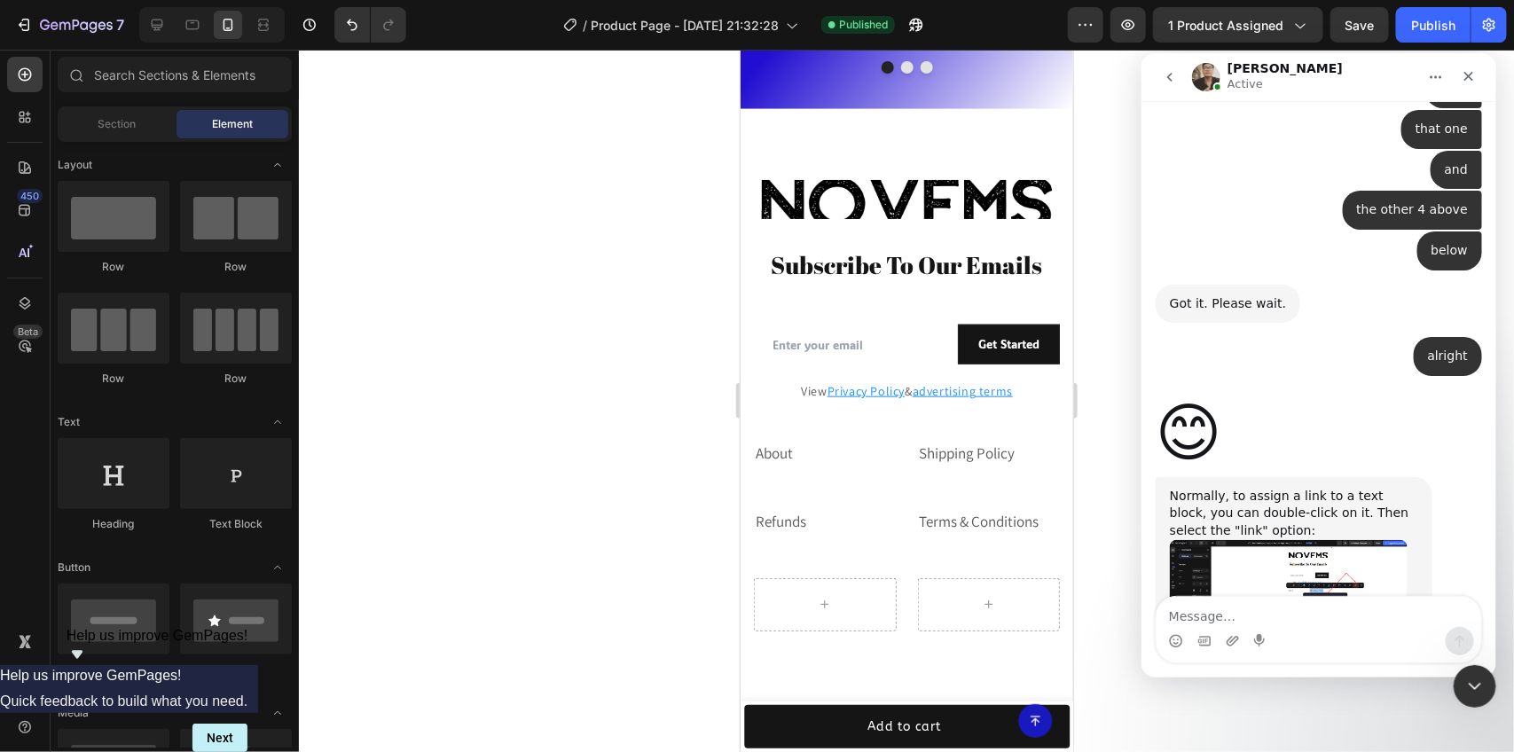
scroll to position [2810, 0]
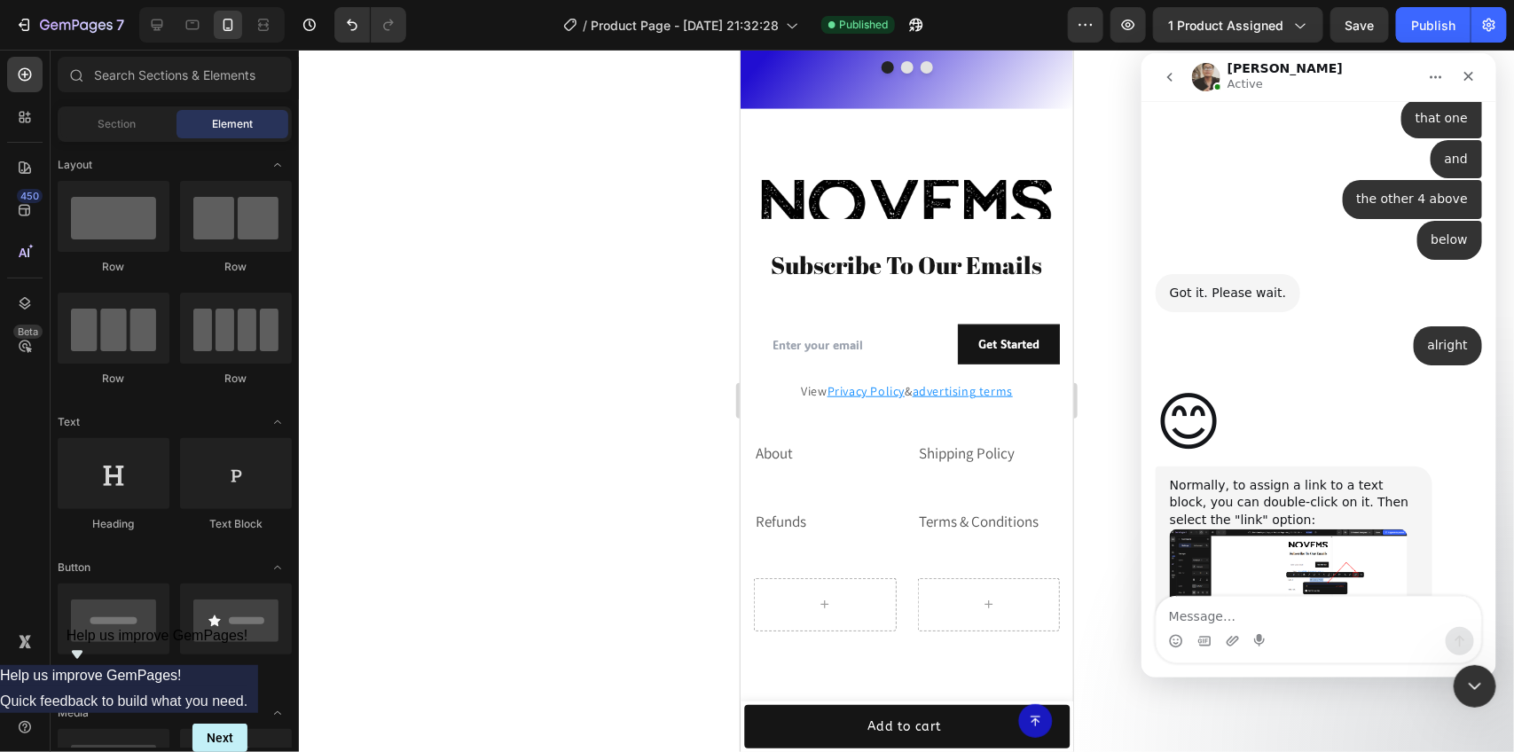
click at [1279, 529] on img "Ken says…" at bounding box center [1288, 584] width 238 height 111
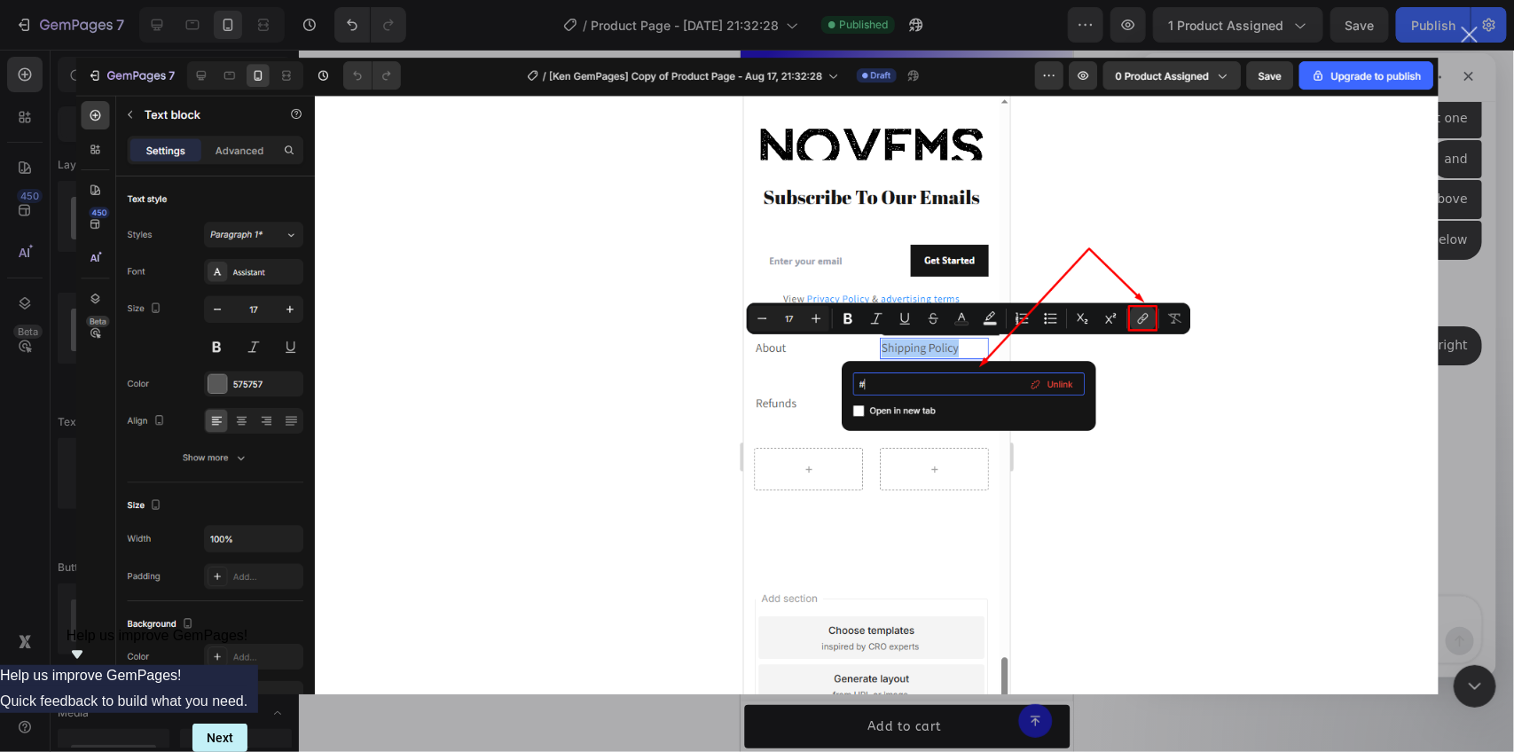
click at [1456, 189] on div "Intercom messenger" at bounding box center [757, 376] width 1514 height 752
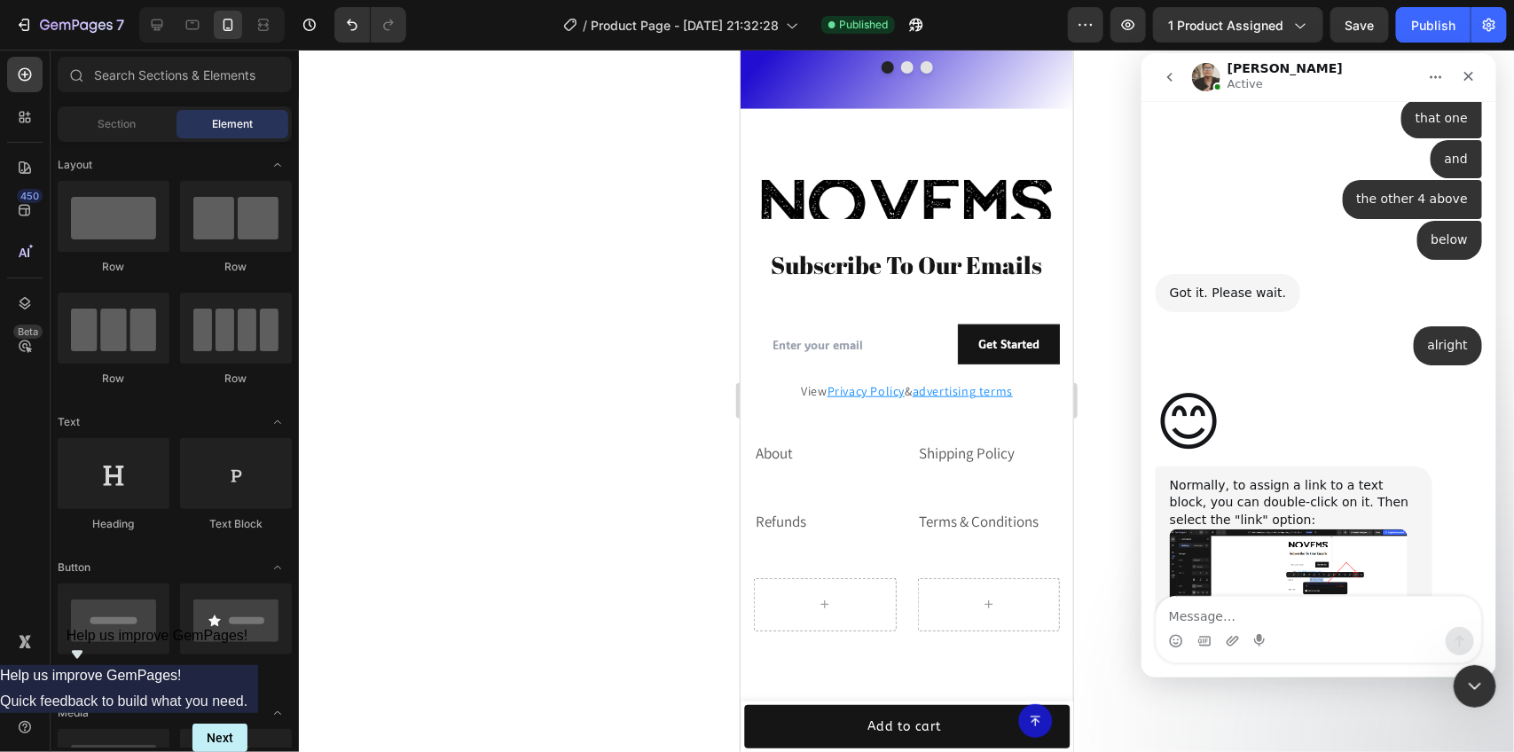
scroll to position [2742, 0]
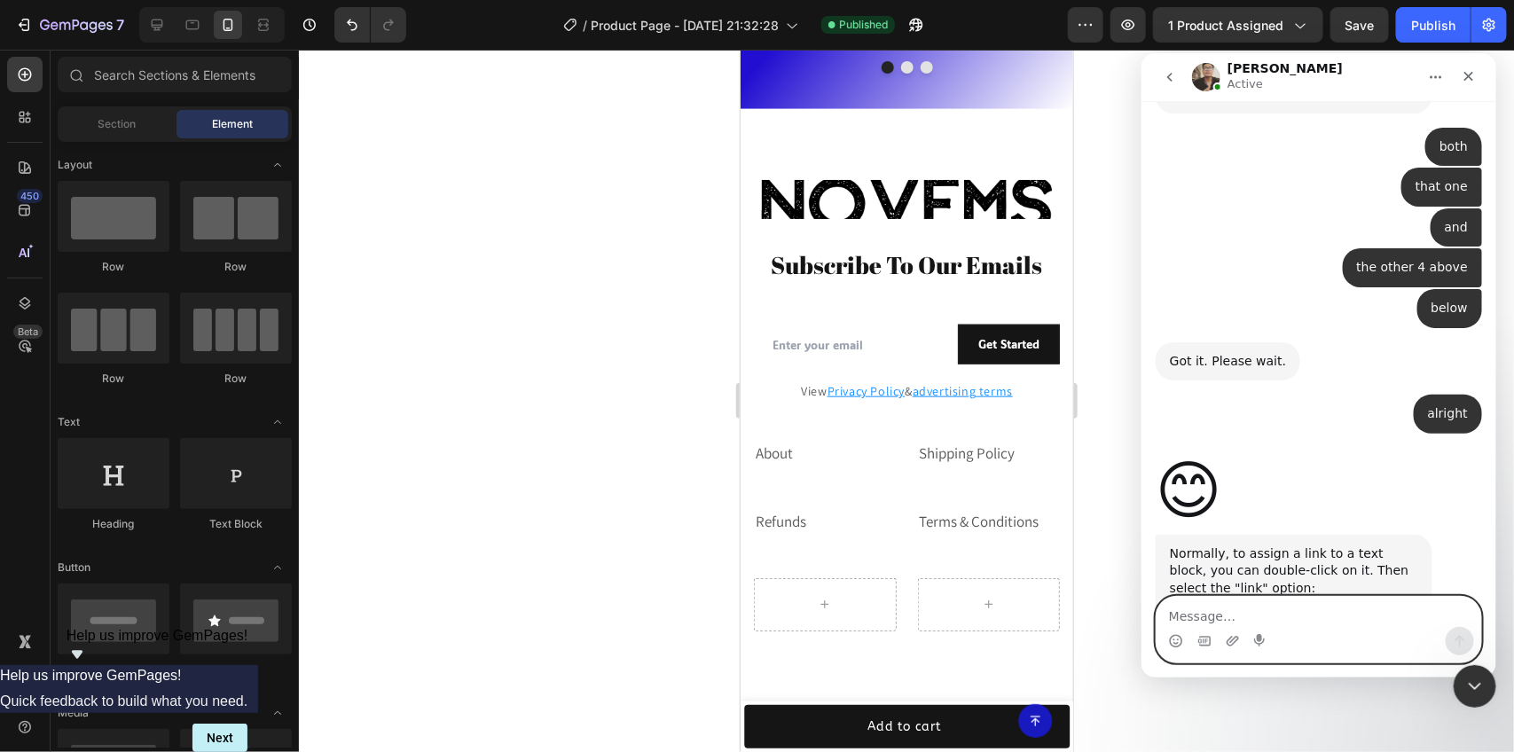
click at [1267, 599] on textarea "Message…" at bounding box center [1318, 611] width 325 height 30
type textarea "ooohh, didnt know that"
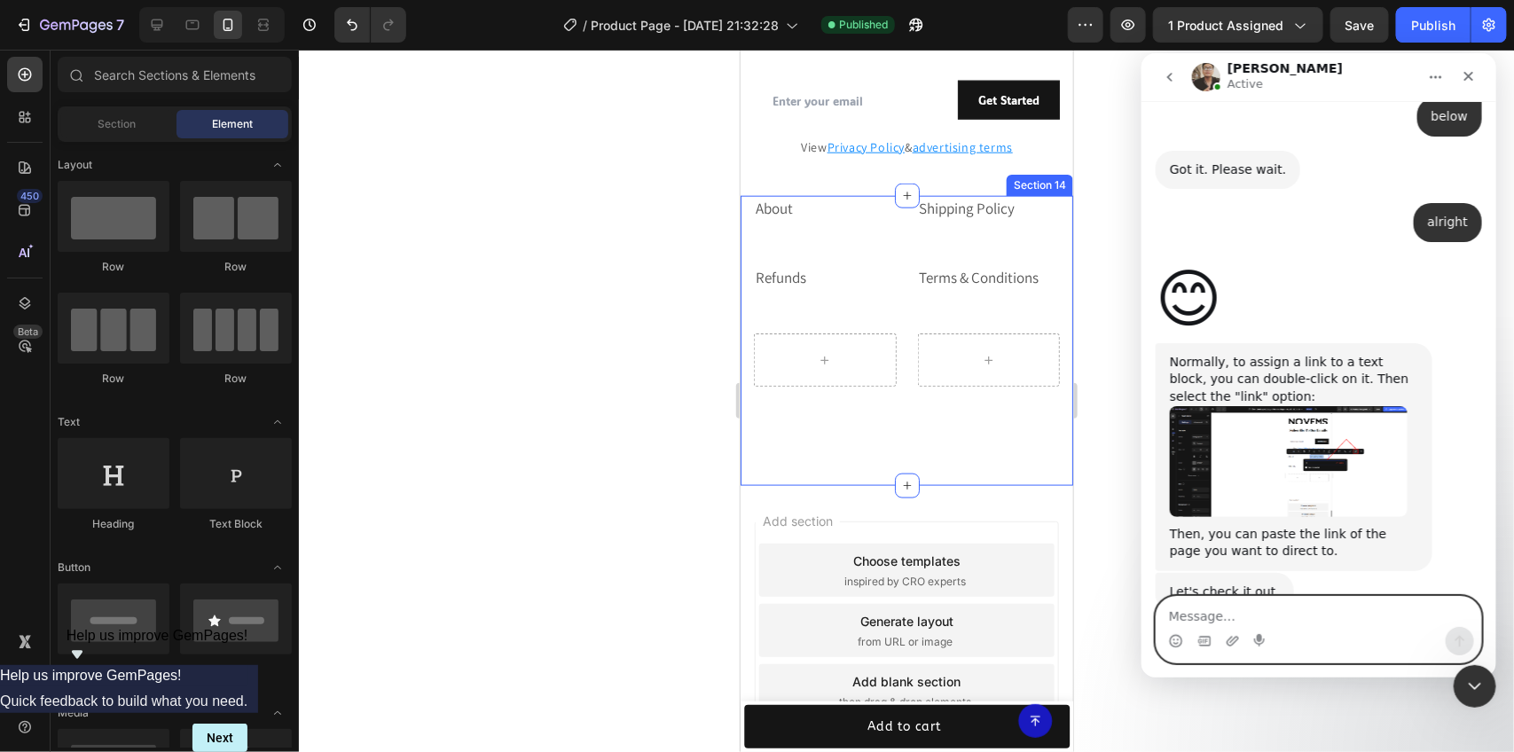
scroll to position [2973, 0]
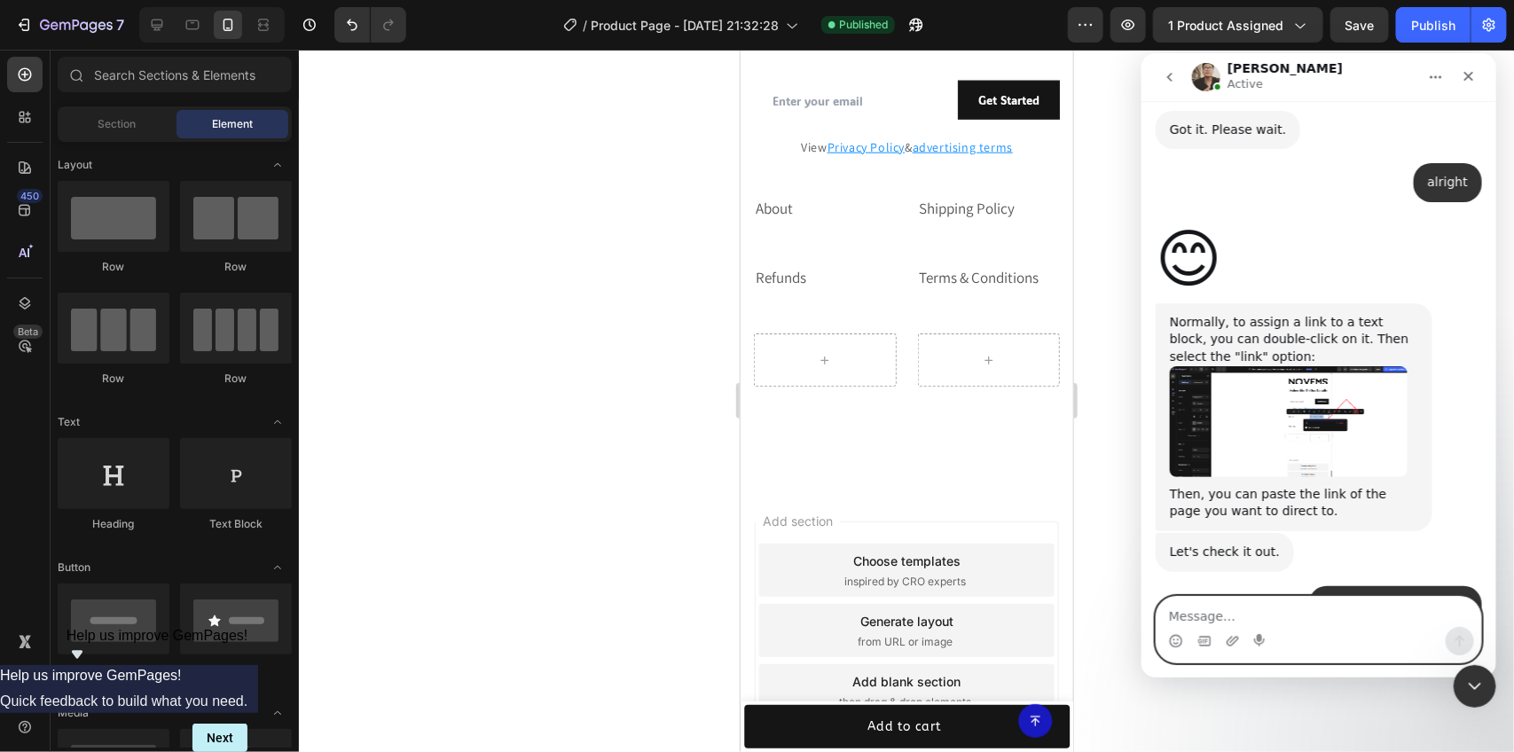
click at [1290, 608] on textarea "Message…" at bounding box center [1318, 611] width 325 height 30
type textarea "a"
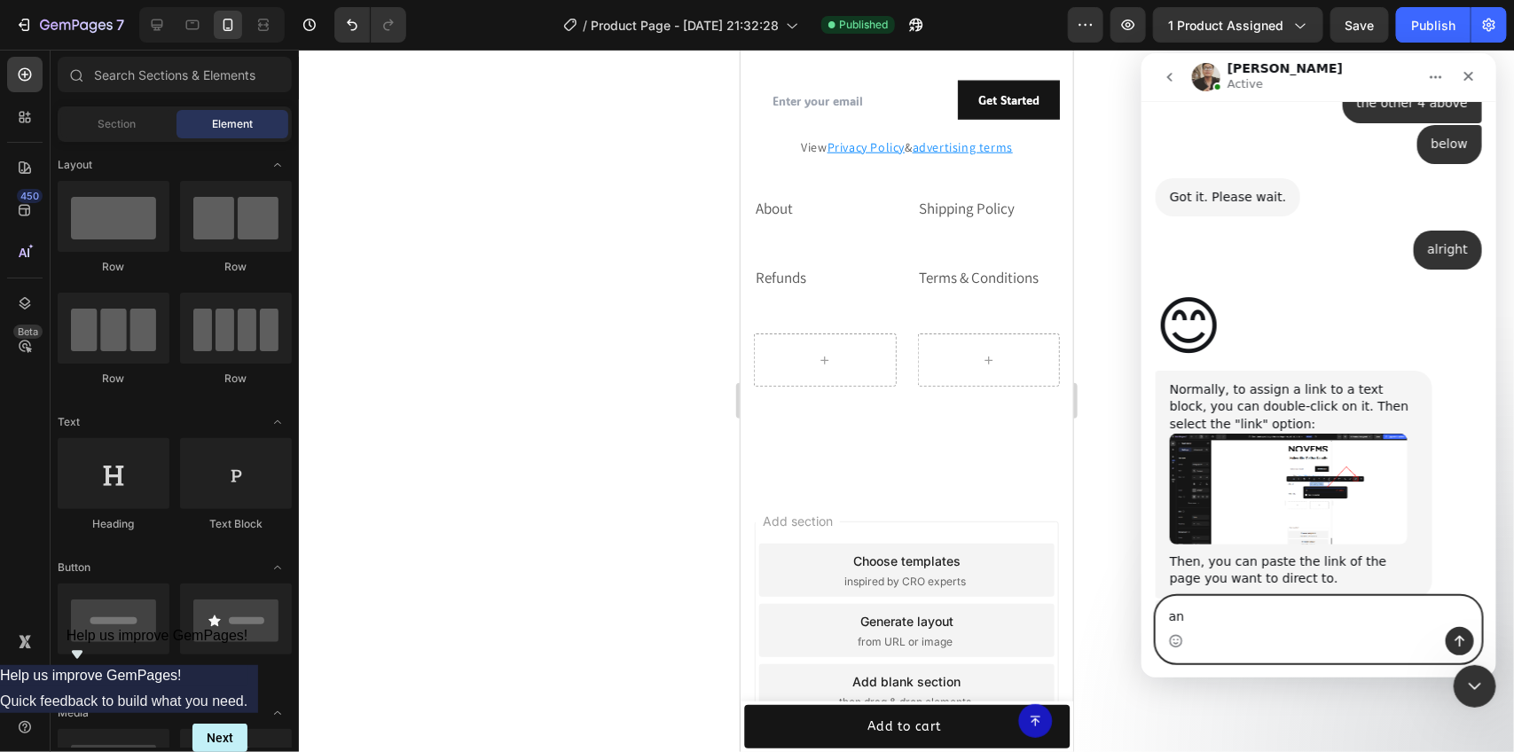
type textarea "a"
type textarea "ok"
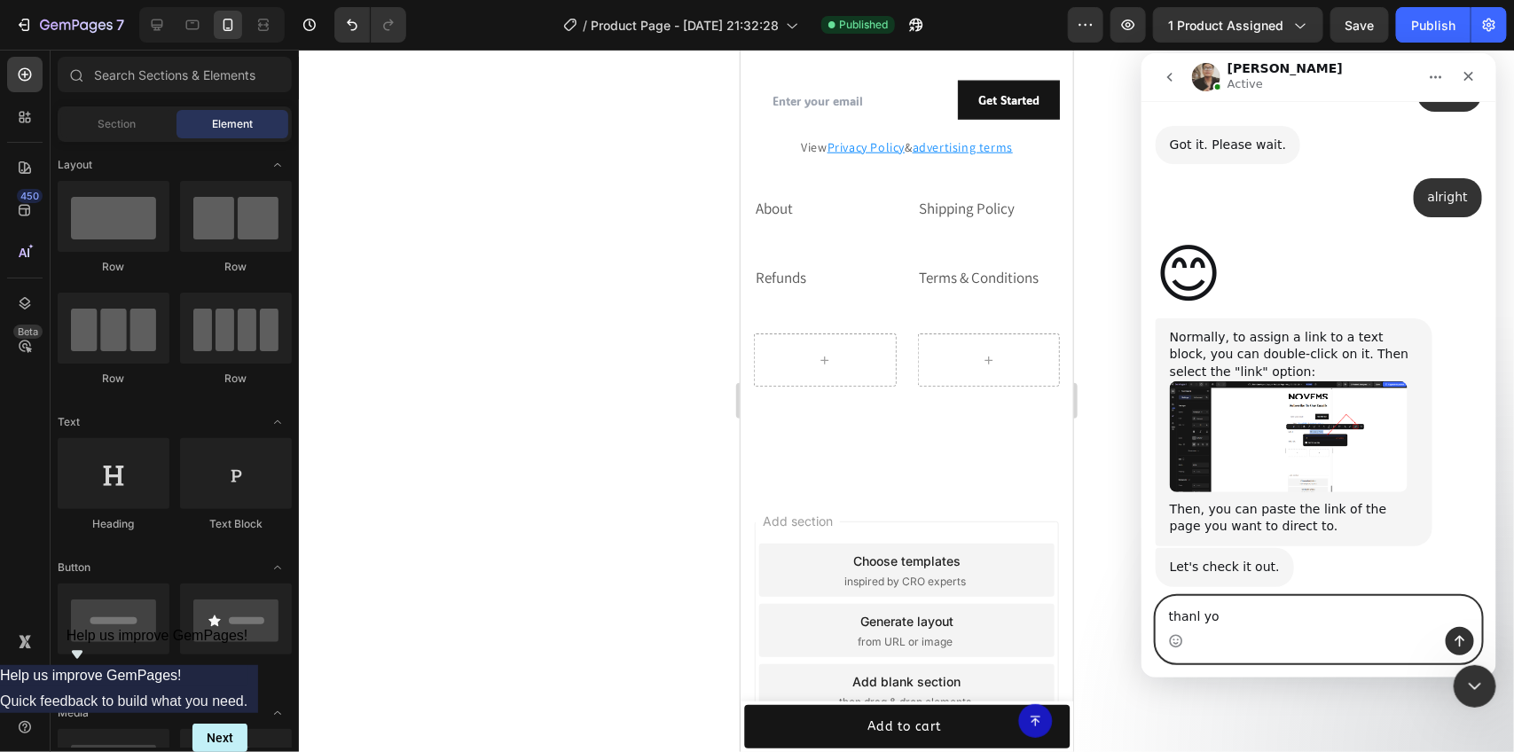
type textarea "thanl you"
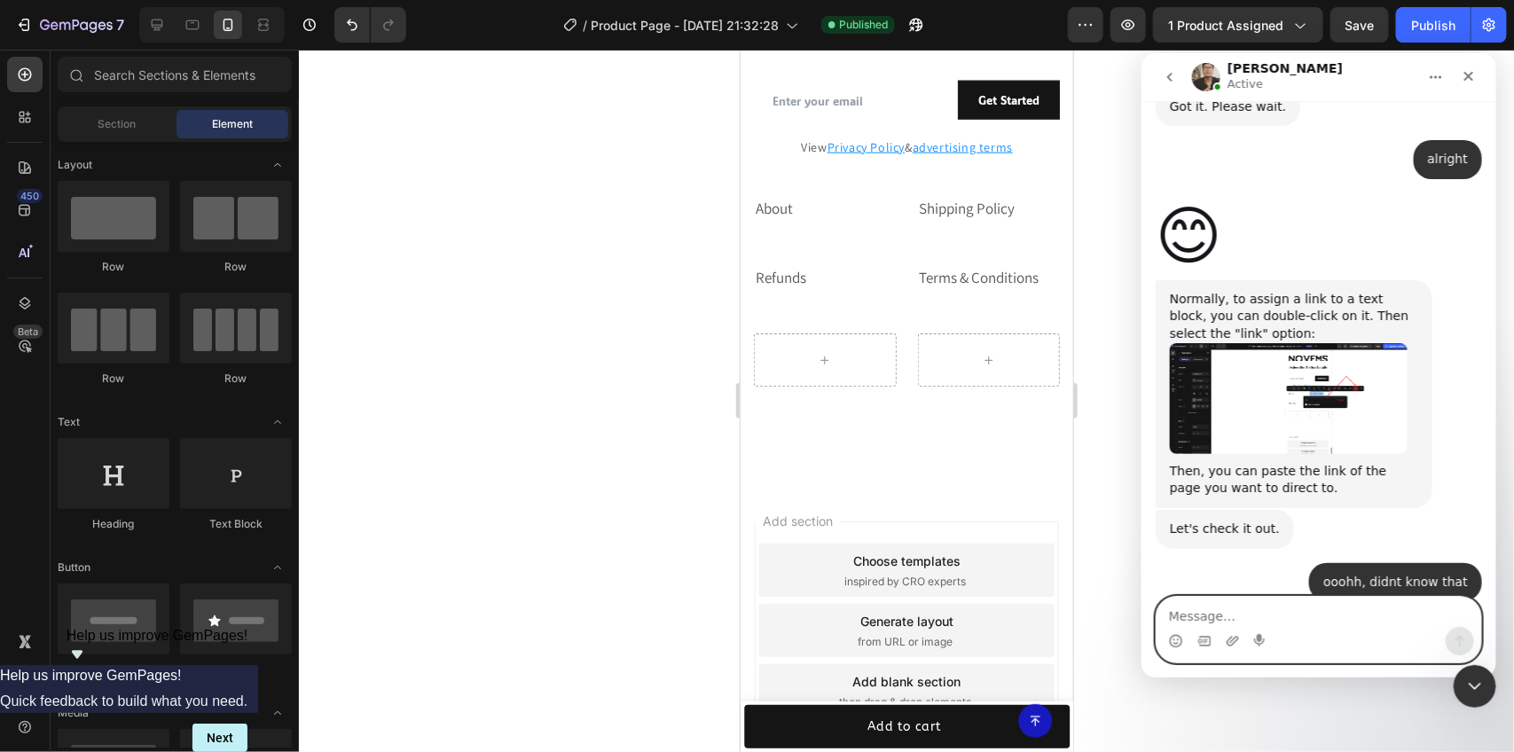
scroll to position [2999, 0]
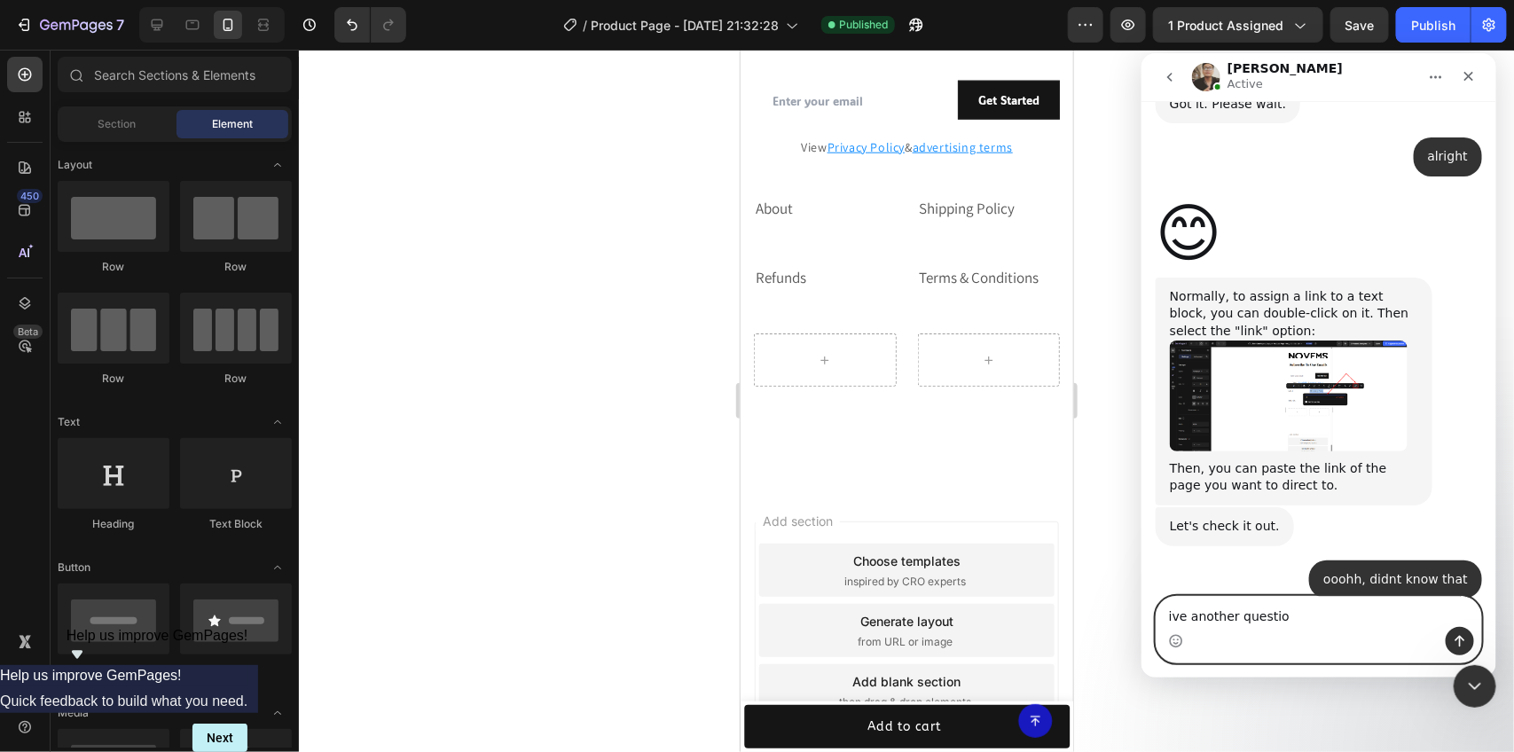
type textarea "ive another question"
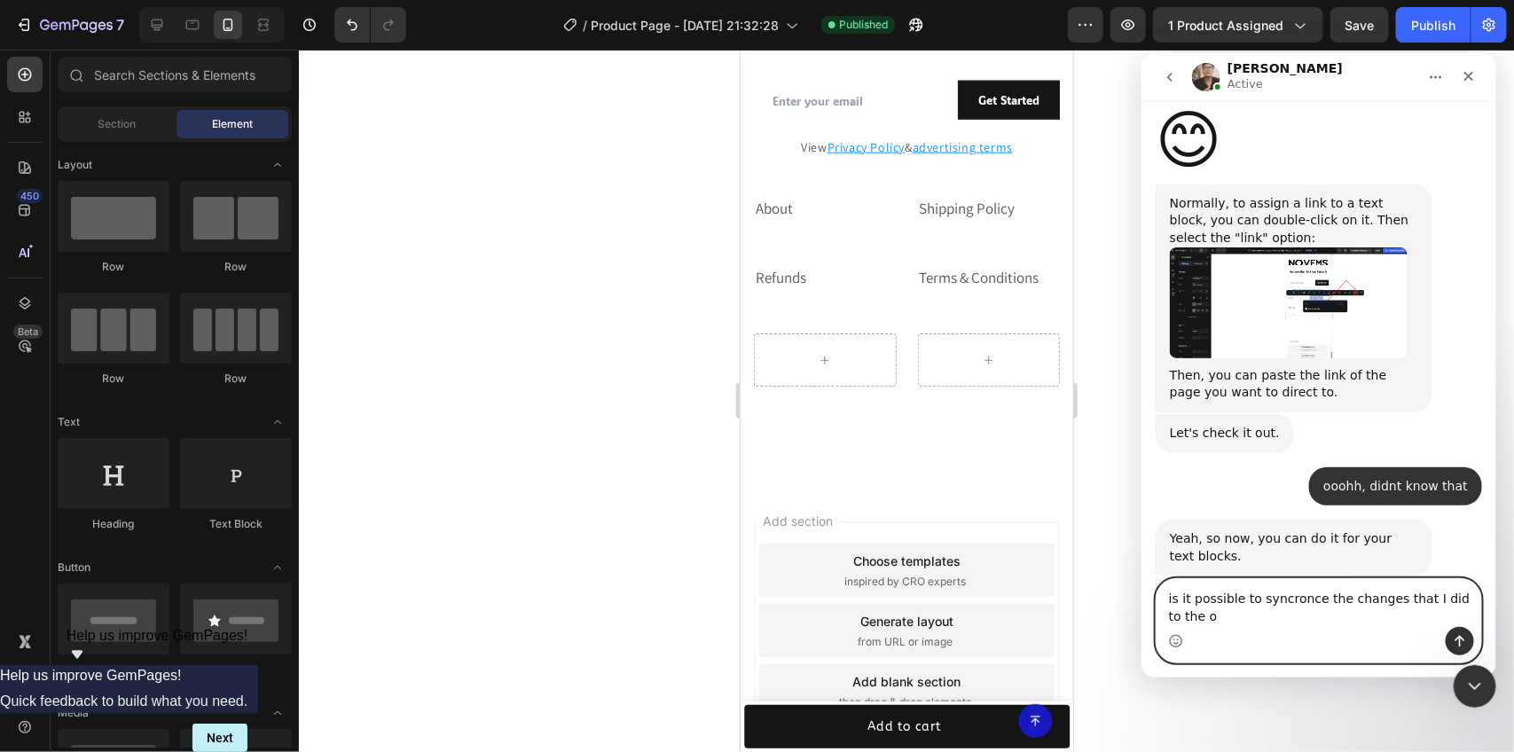
scroll to position [3110, 0]
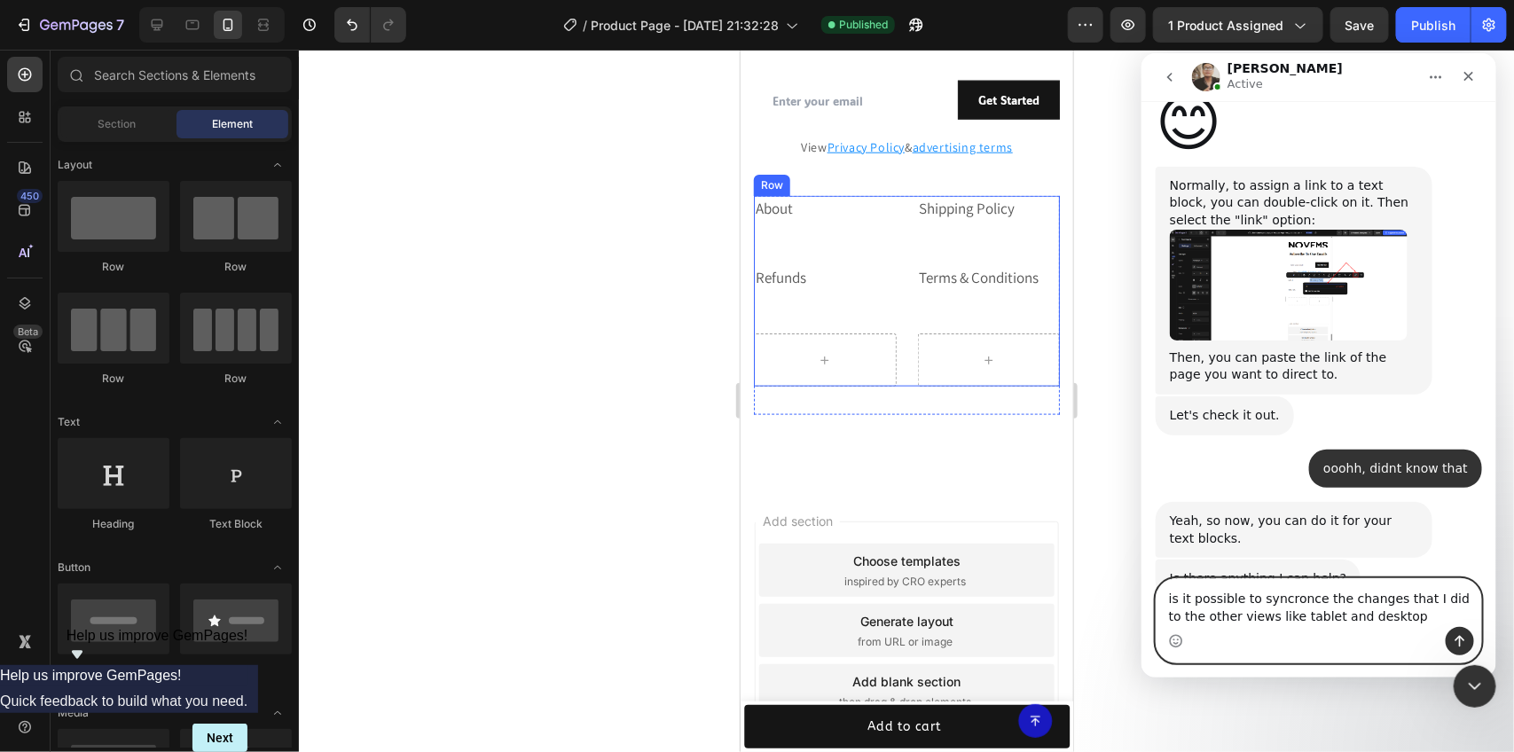
type textarea "is it possible to syncronce the changes that I did to the other views like tabl…"
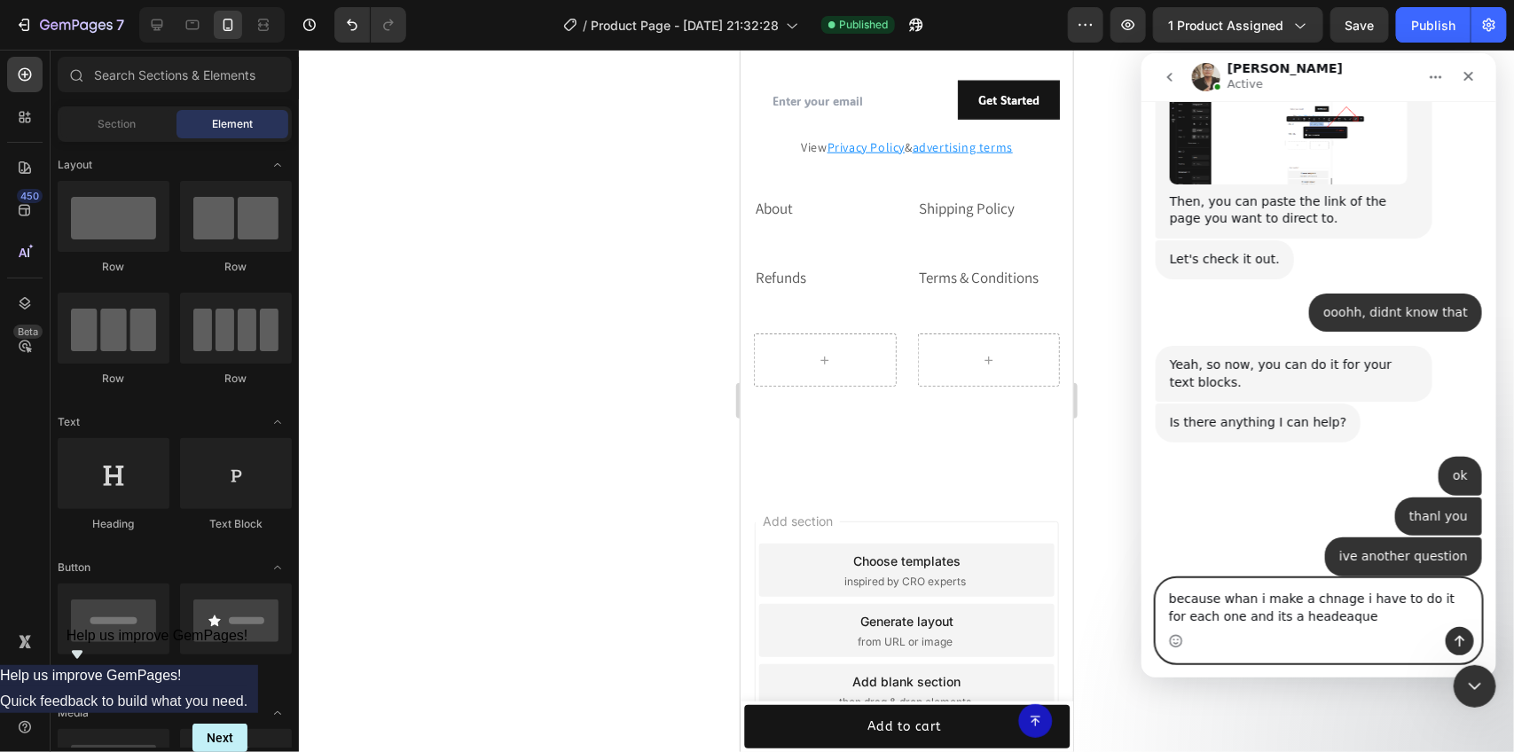
scroll to position [3354, 0]
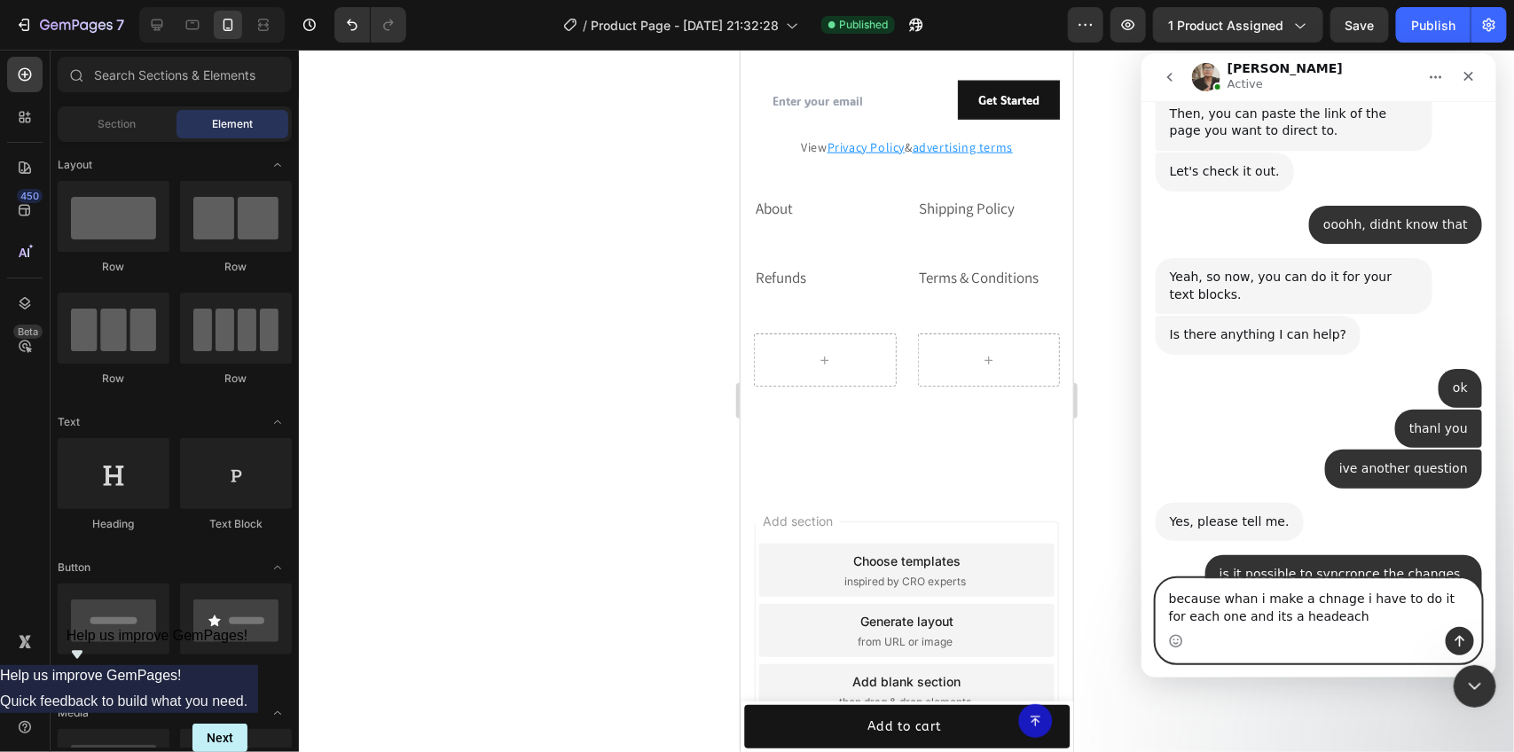
type textarea "because whan i make a chnage i have to do it for each one and its a headeache"
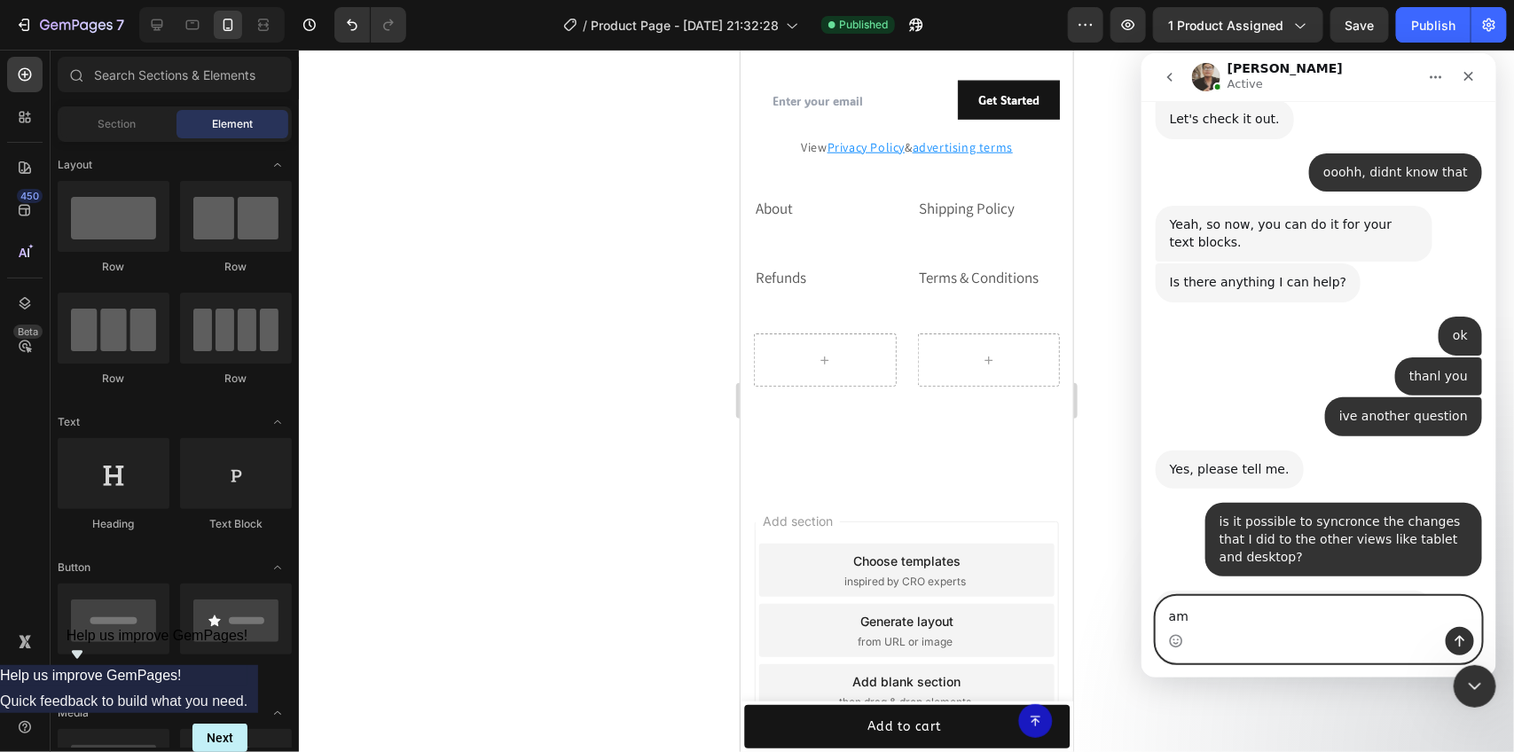
type textarea "a"
type textarea "yes"
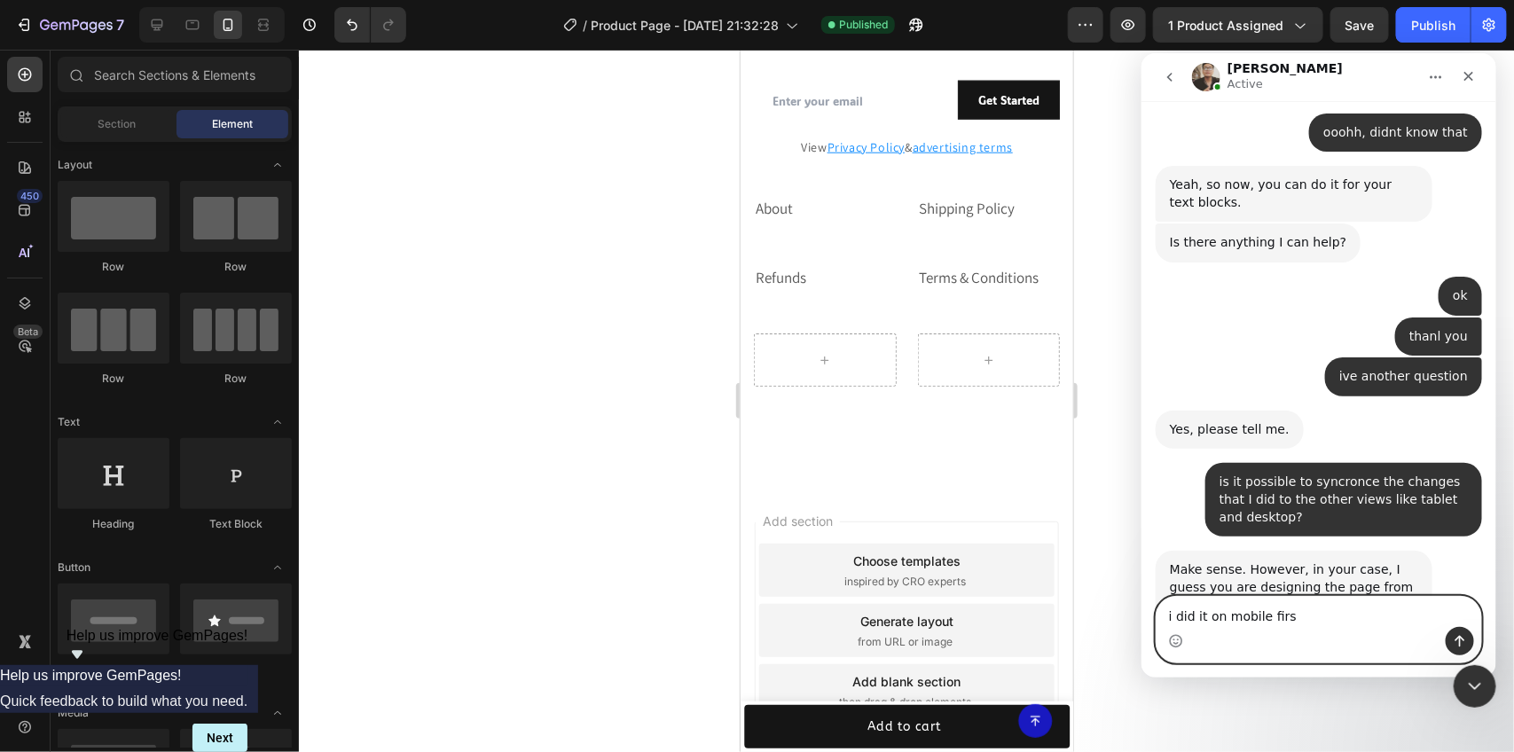
type textarea "i did it on mobile first"
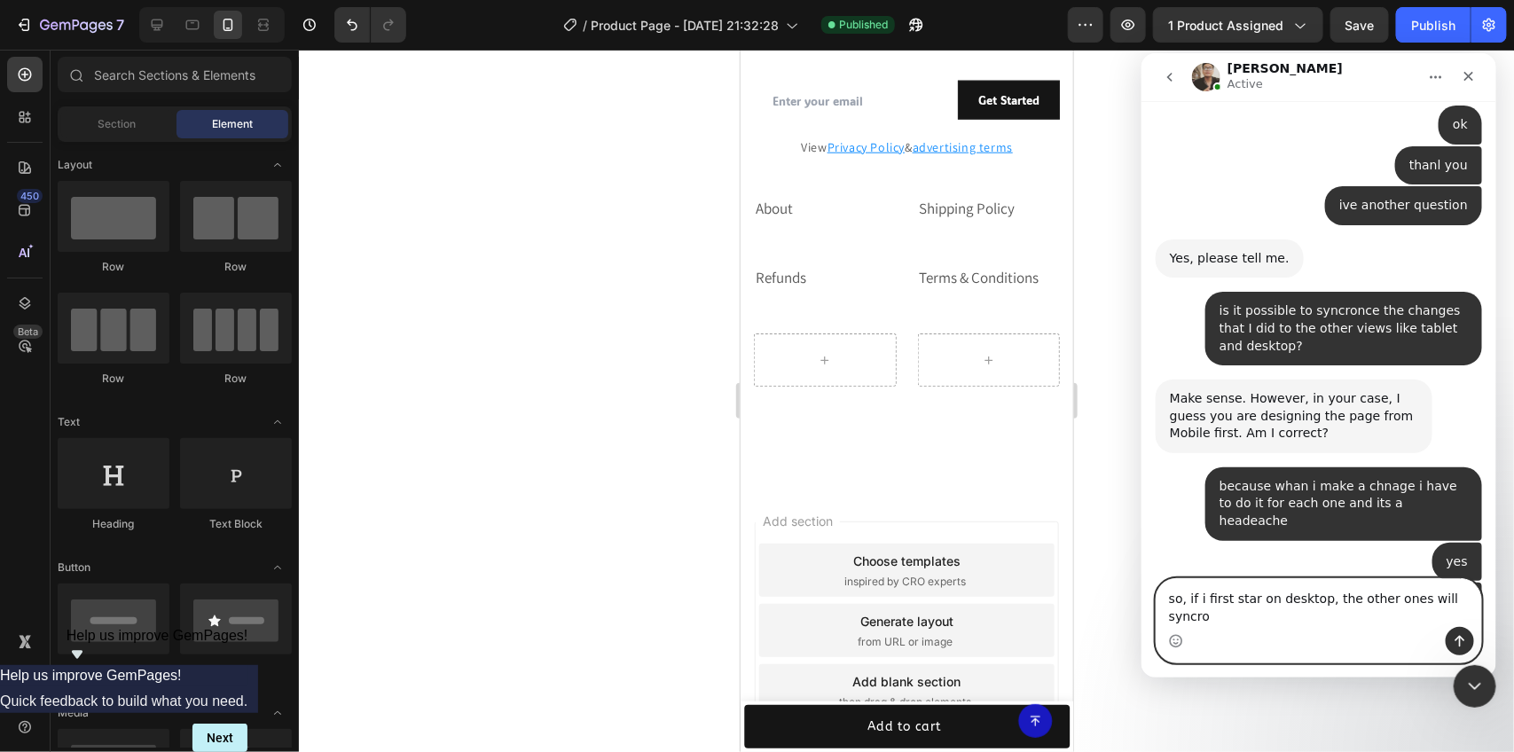
scroll to position [3692, 0]
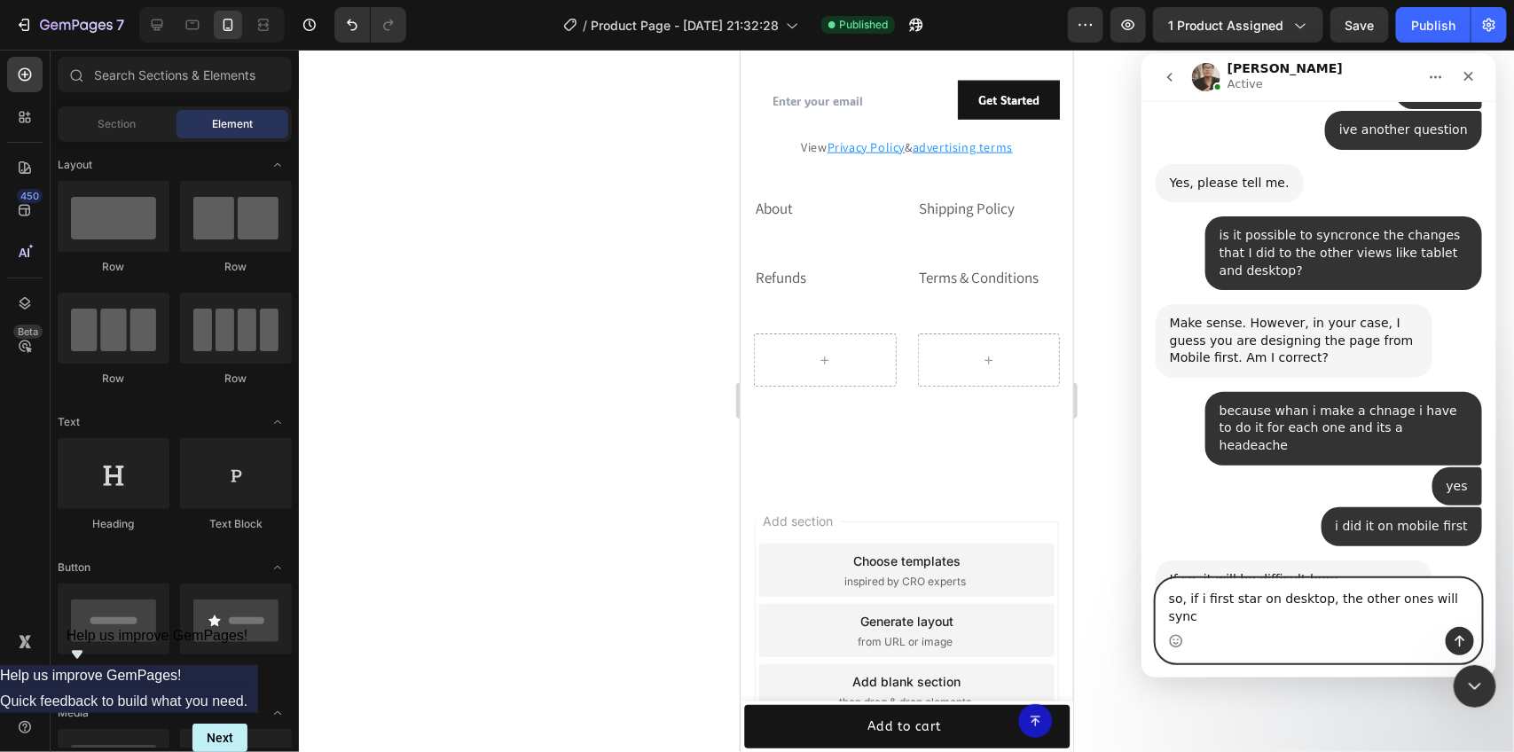
type textarea "so, if i first star on desktop, the other ones will sync?"
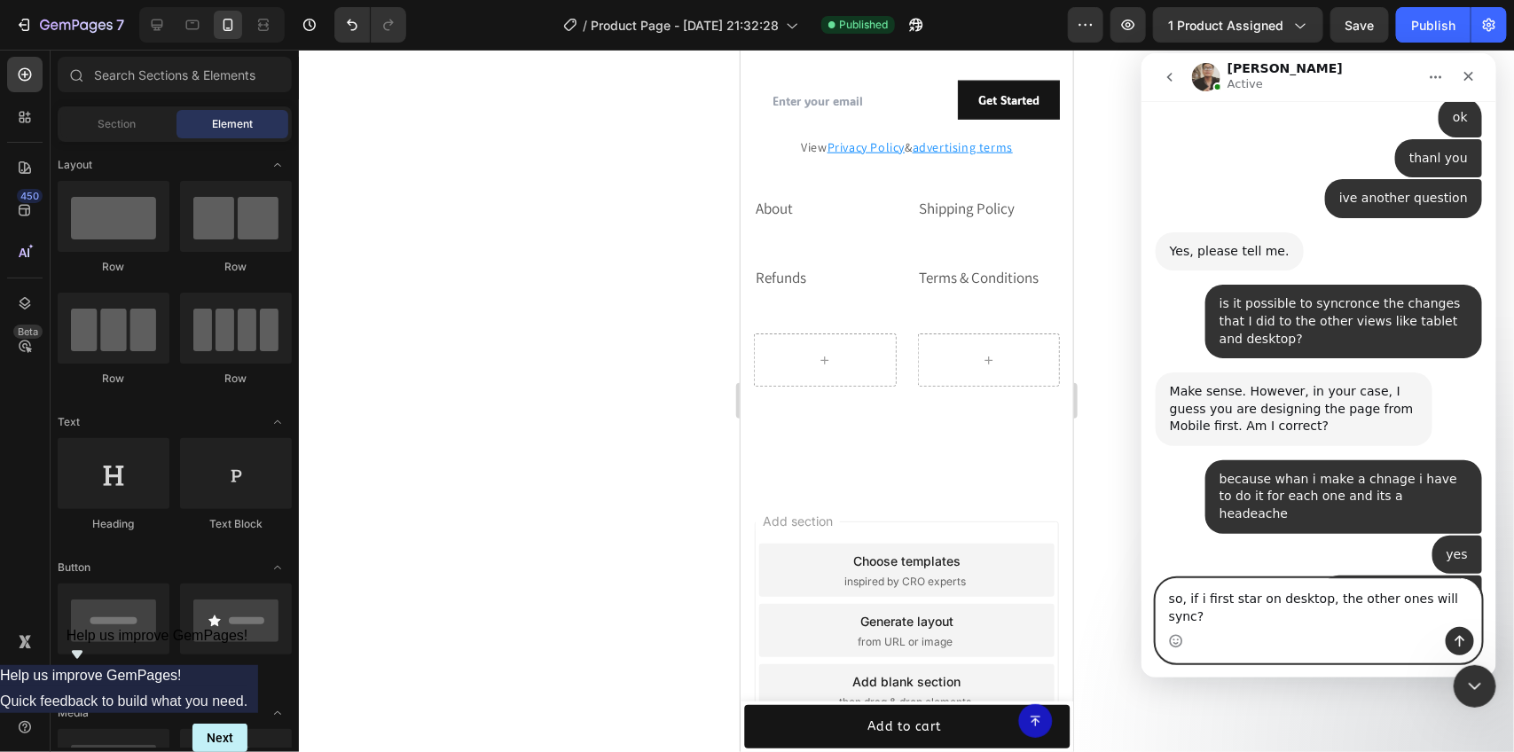
drag, startPoint x: 1457, startPoint y: 608, endPoint x: 2271, endPoint y: 675, distance: 817.0
click at [1141, 621] on html "[PERSON_NAME] Active We're on GMT + 7 timezone and may get back to you shortly!…" at bounding box center [1318, 364] width 355 height 624
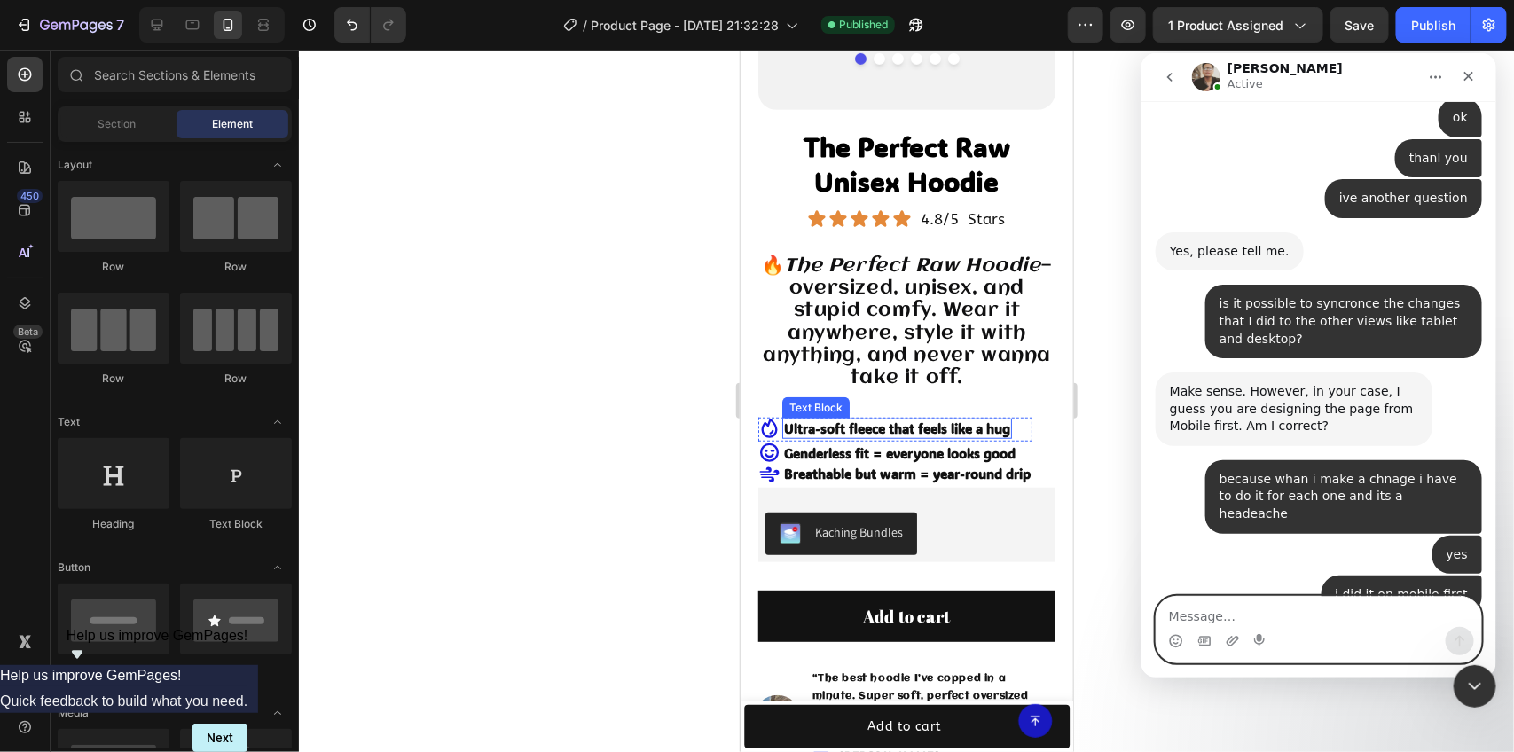
scroll to position [551, 0]
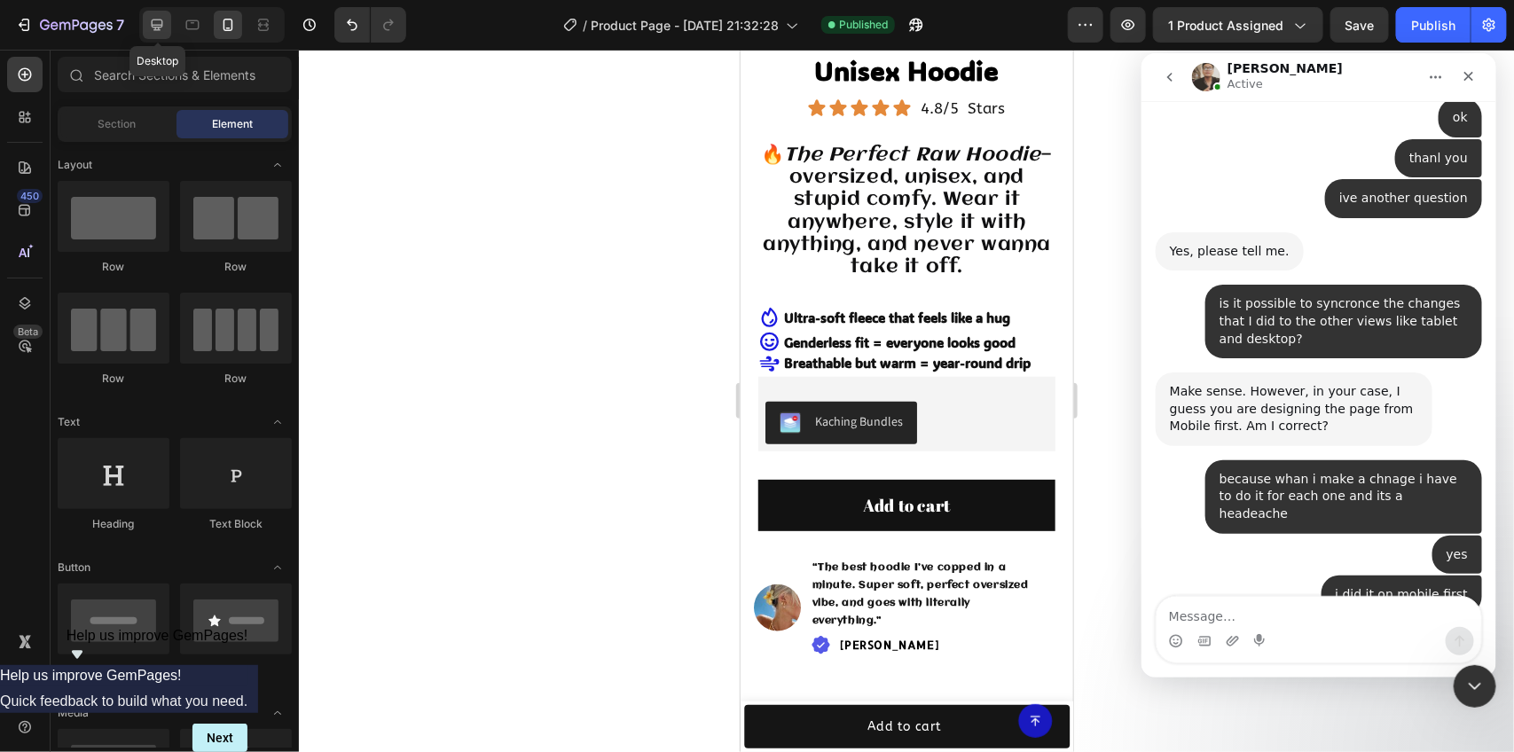
click at [162, 24] on icon at bounding box center [157, 25] width 18 height 18
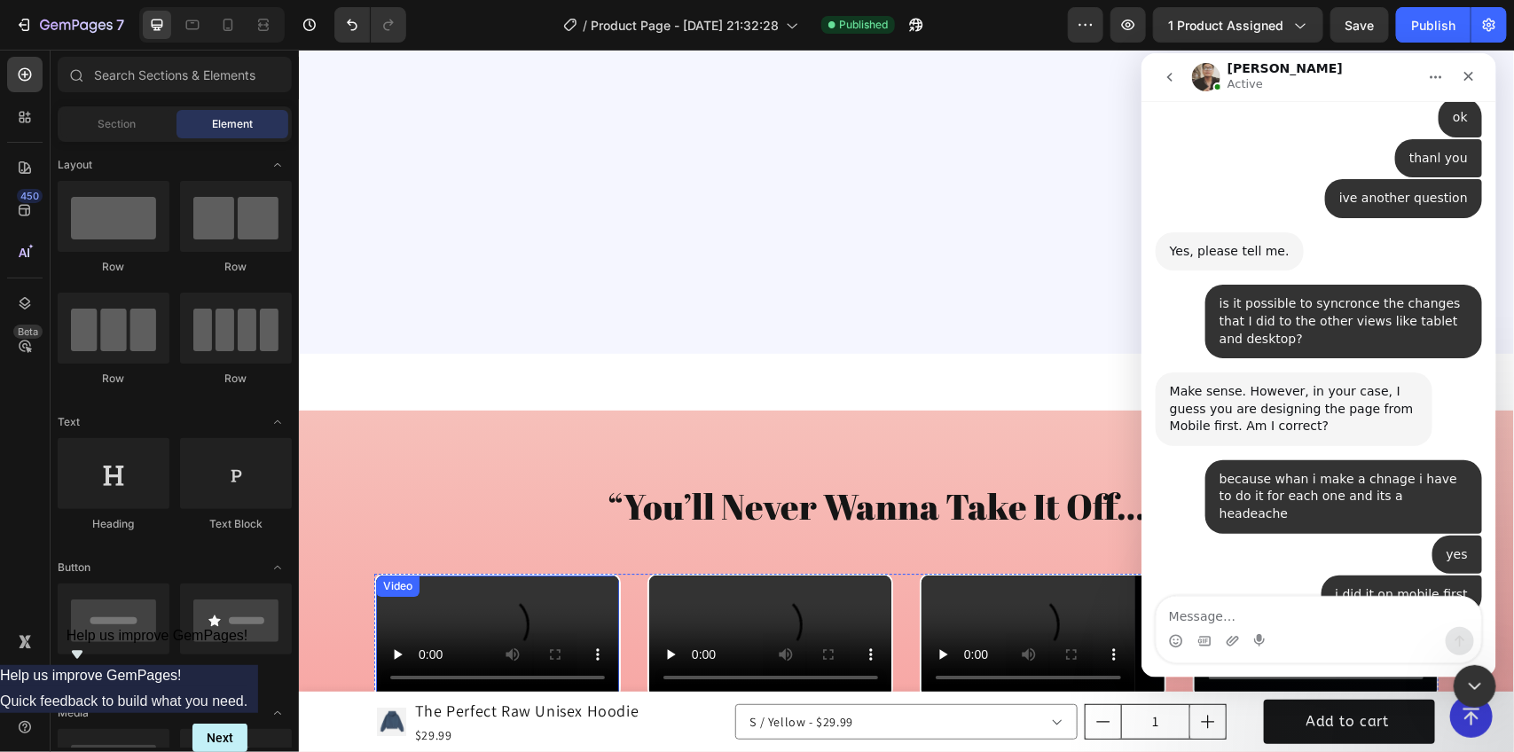
scroll to position [2974, 0]
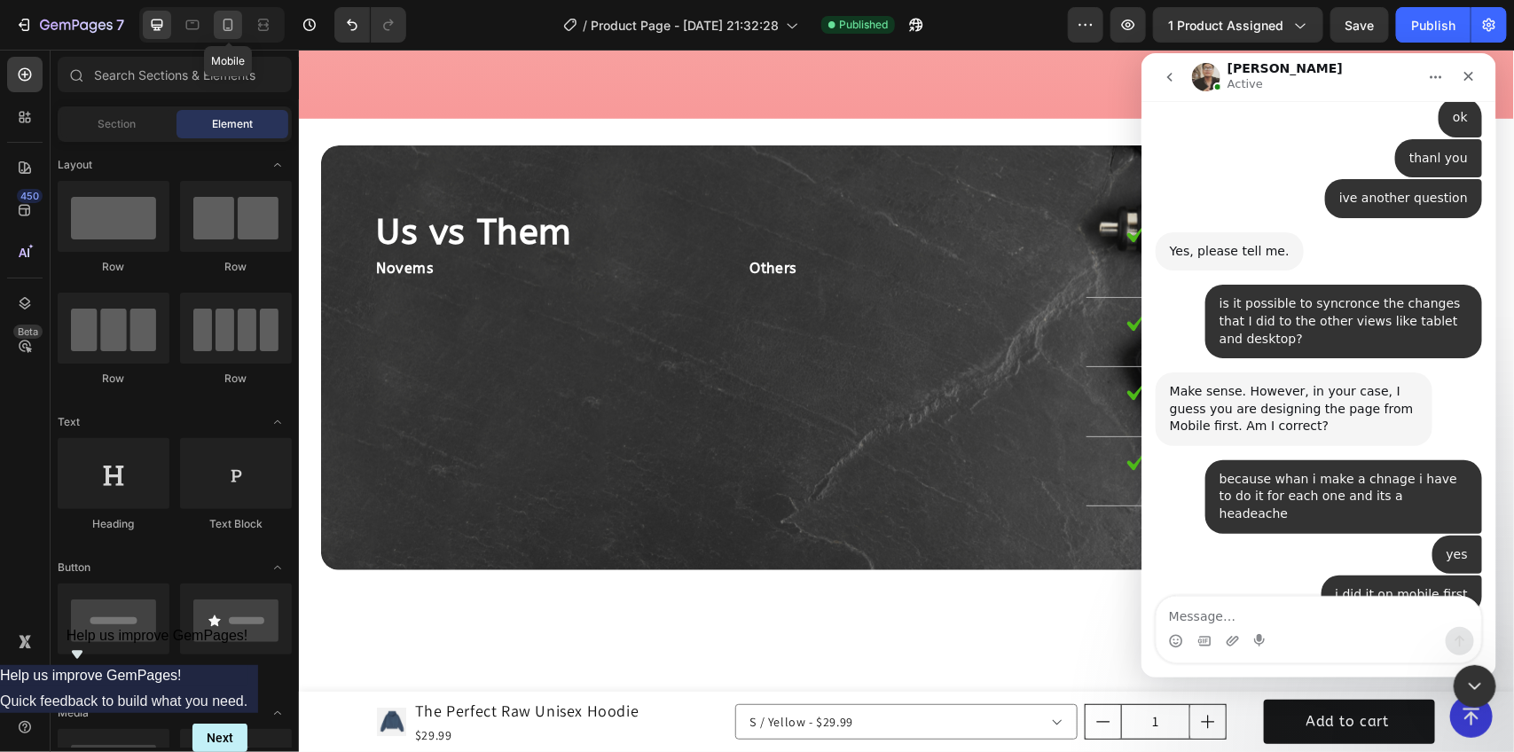
click at [224, 22] on icon at bounding box center [229, 25] width 10 height 12
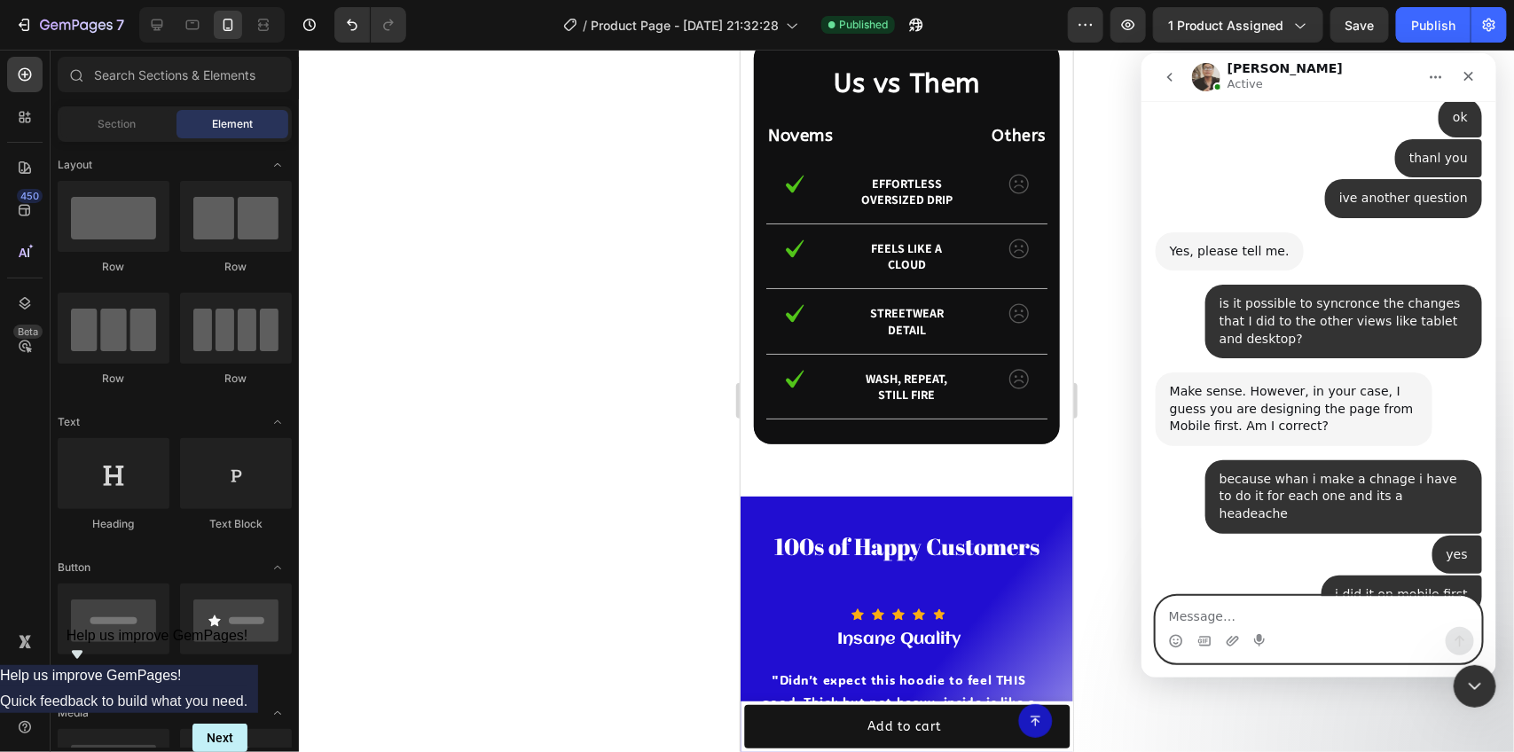
click at [1305, 597] on textarea "Message…" at bounding box center [1318, 611] width 325 height 30
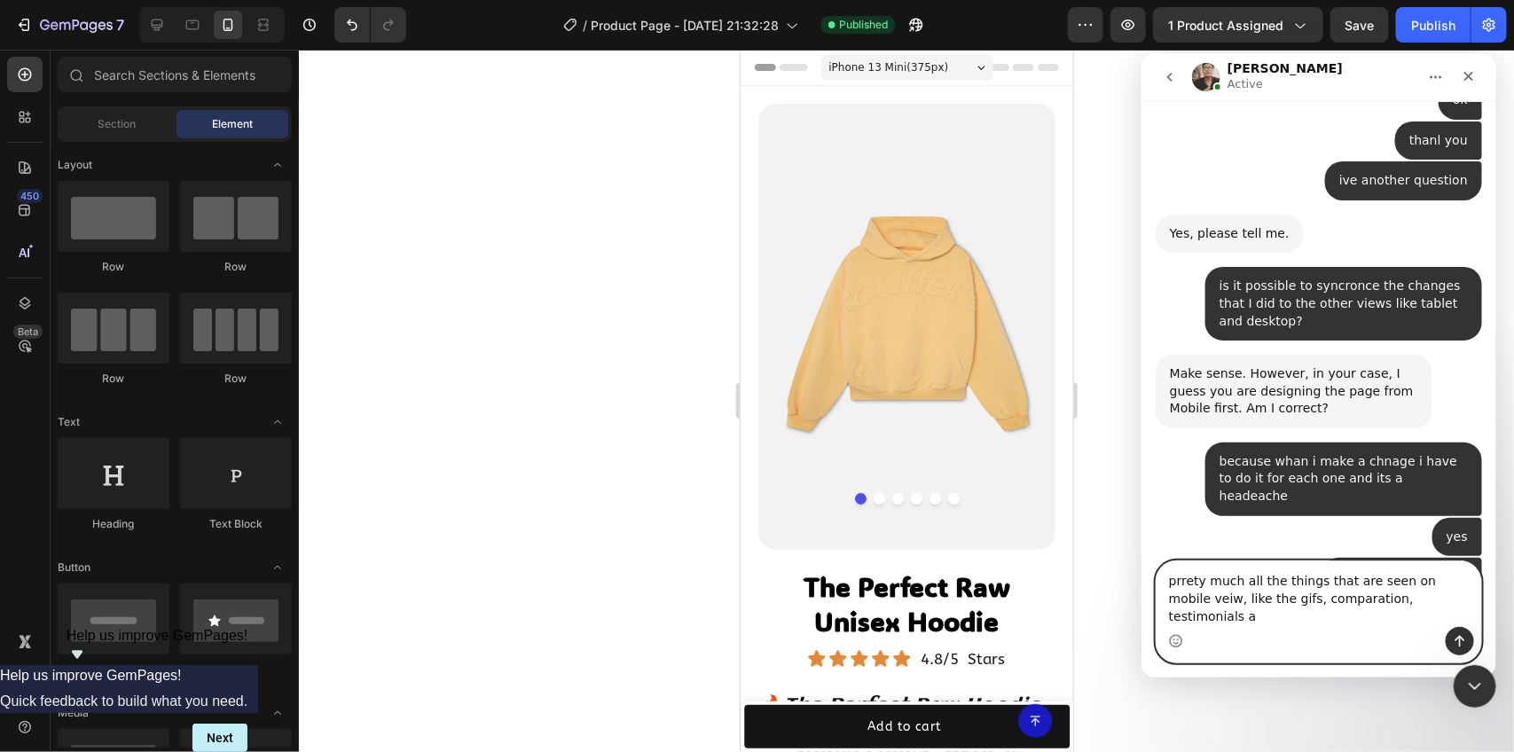
type textarea "prrety much all the things that are seen on mobile veiw, like the gifs, compara…"
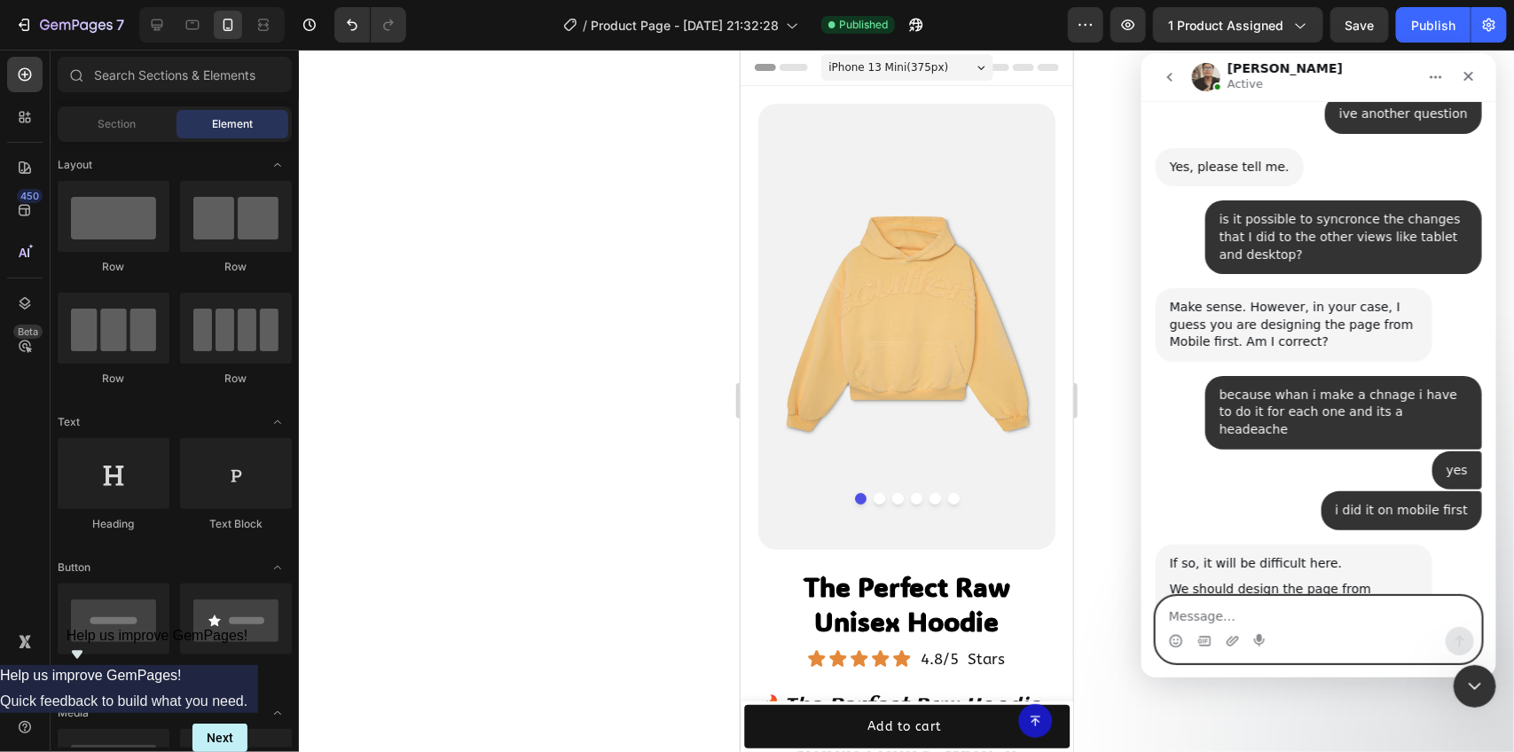
scroll to position [3712, 0]
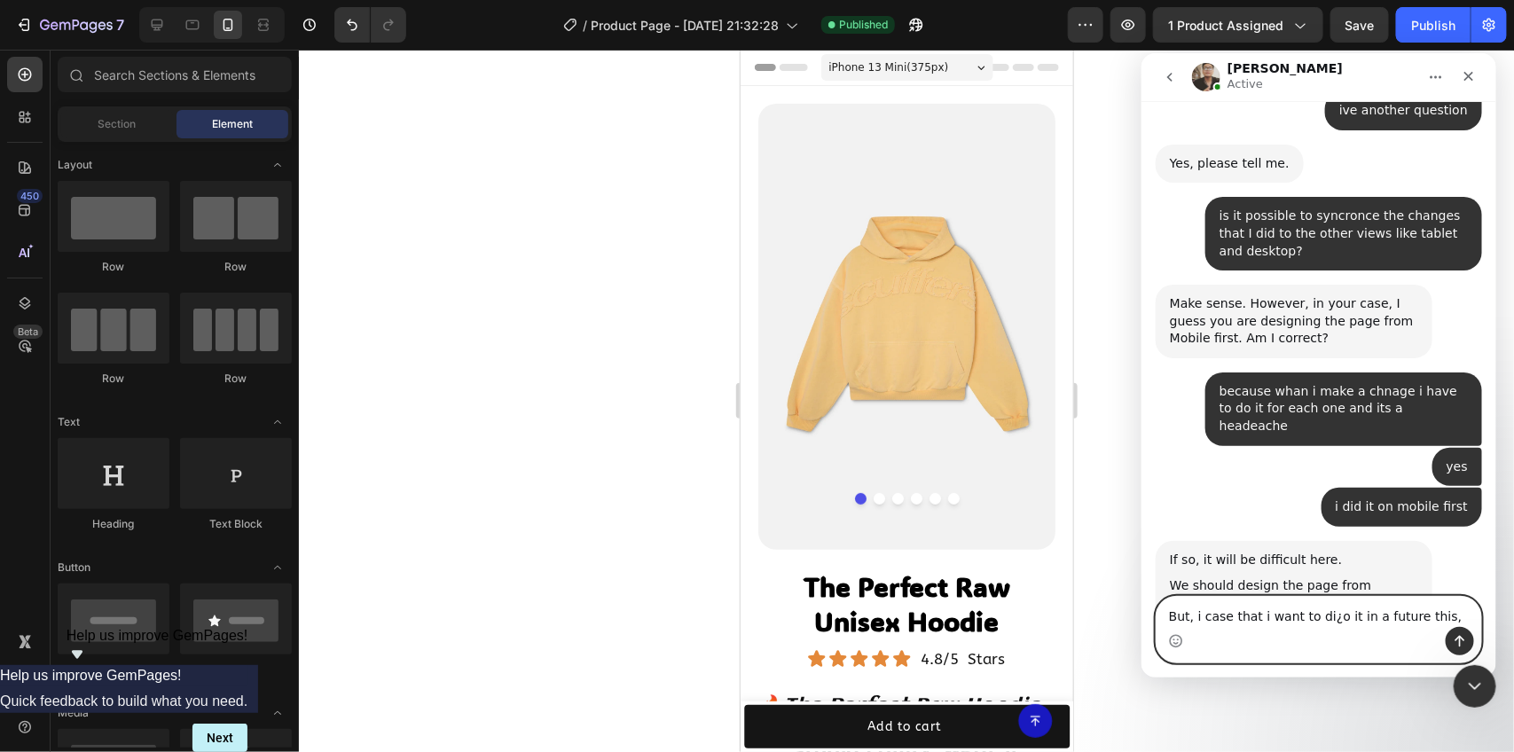
paste textarea "so, if i first star on desktop, the other ones will sync?"
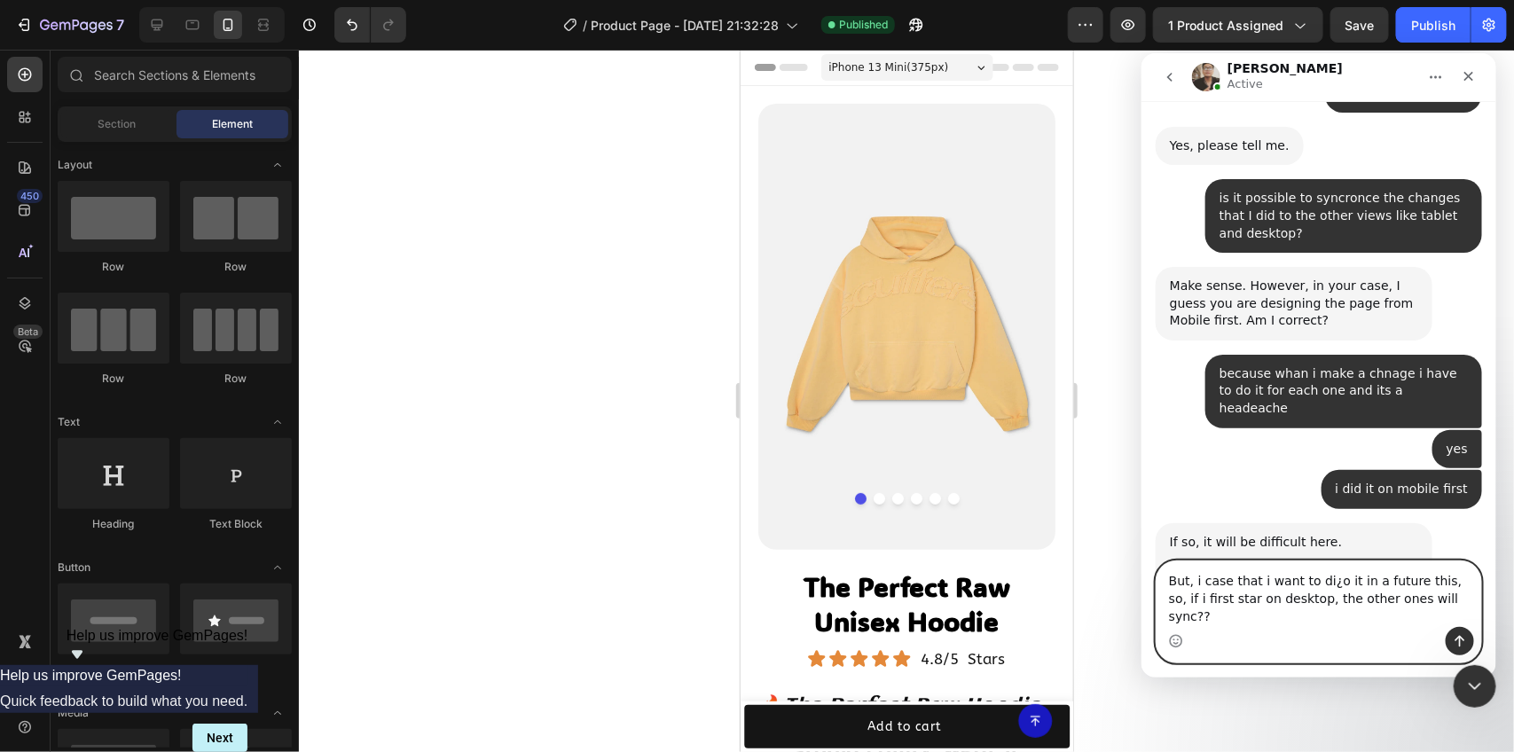
click at [1318, 598] on textarea "But, i case that i want to di¿o it in a future this, so, if i first star on des…" at bounding box center [1318, 594] width 325 height 66
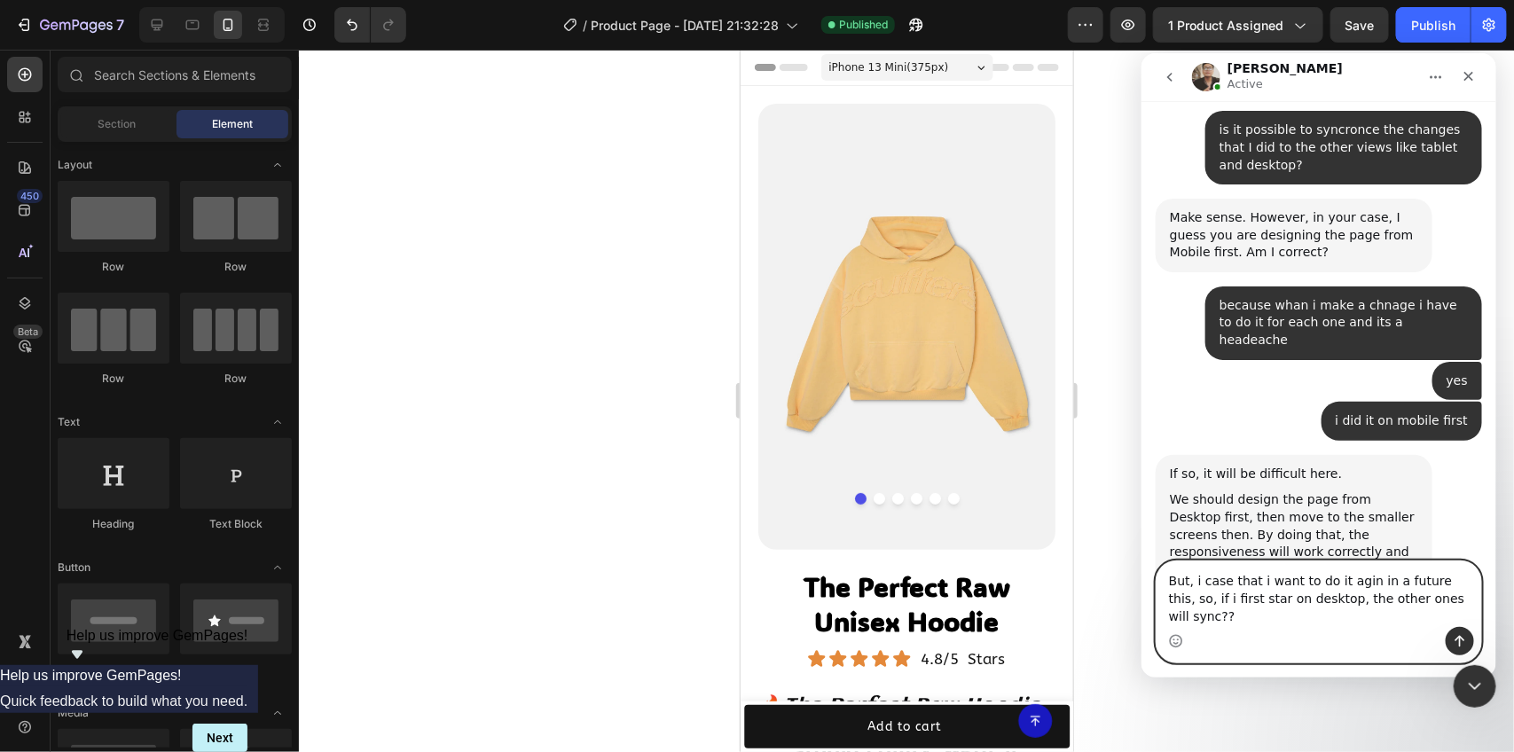
click at [1469, 594] on textarea "But, i case that i want to do it agin in a future this, so, if i first star on …" at bounding box center [1318, 594] width 325 height 66
type textarea "But, i case that i want to do it agin in a future this, if i first start on des…"
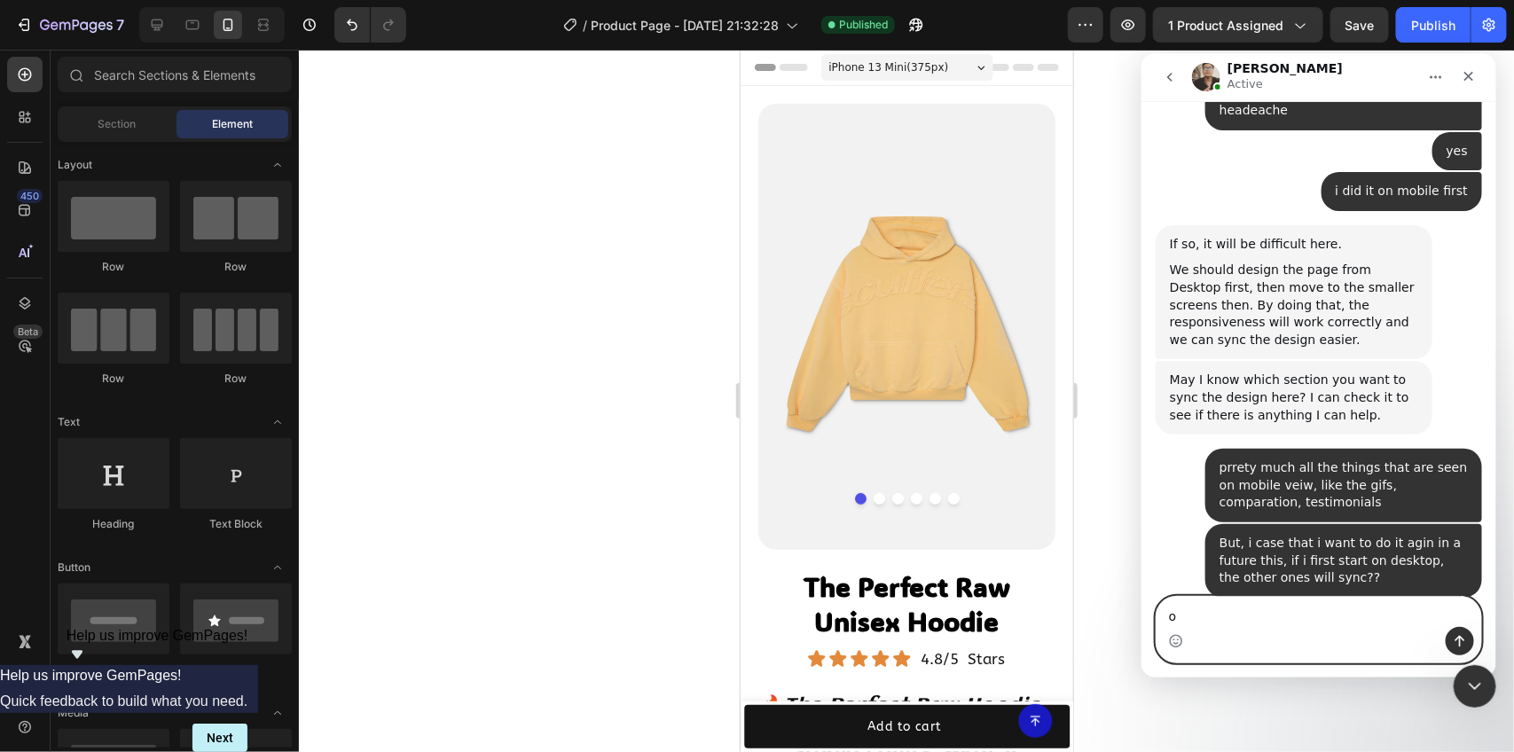
scroll to position [3958, 0]
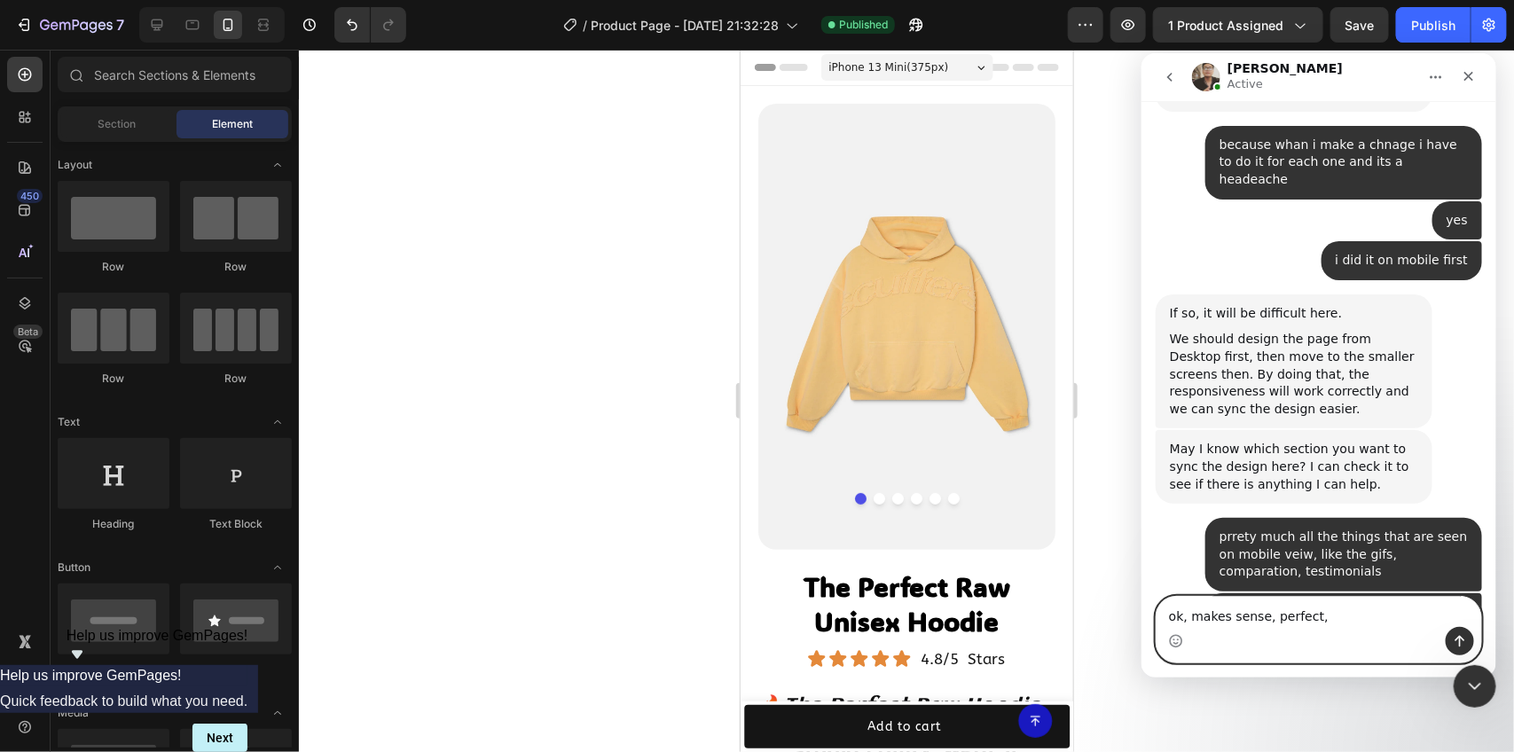
type textarea "ok, makes sense, perfect"
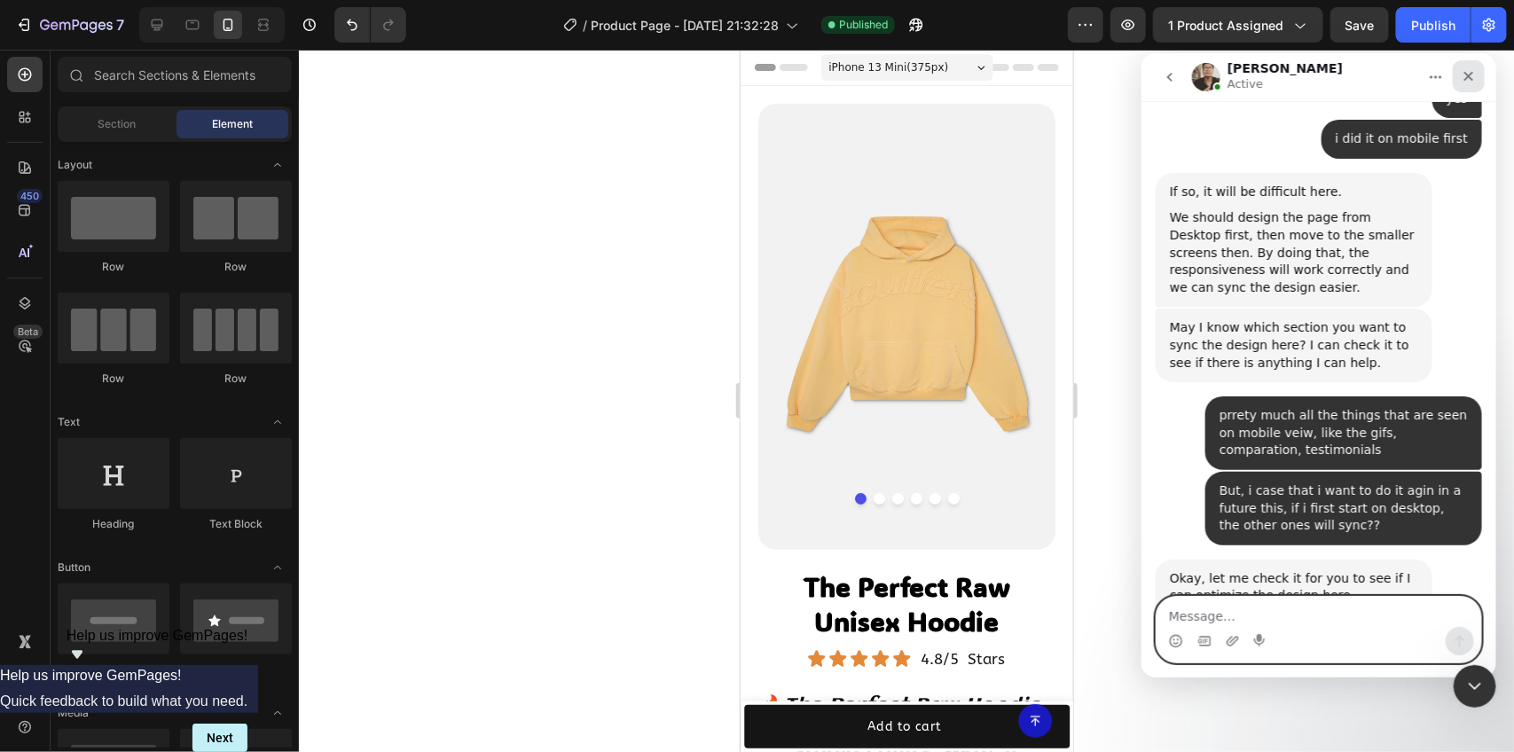
scroll to position [4133, 0]
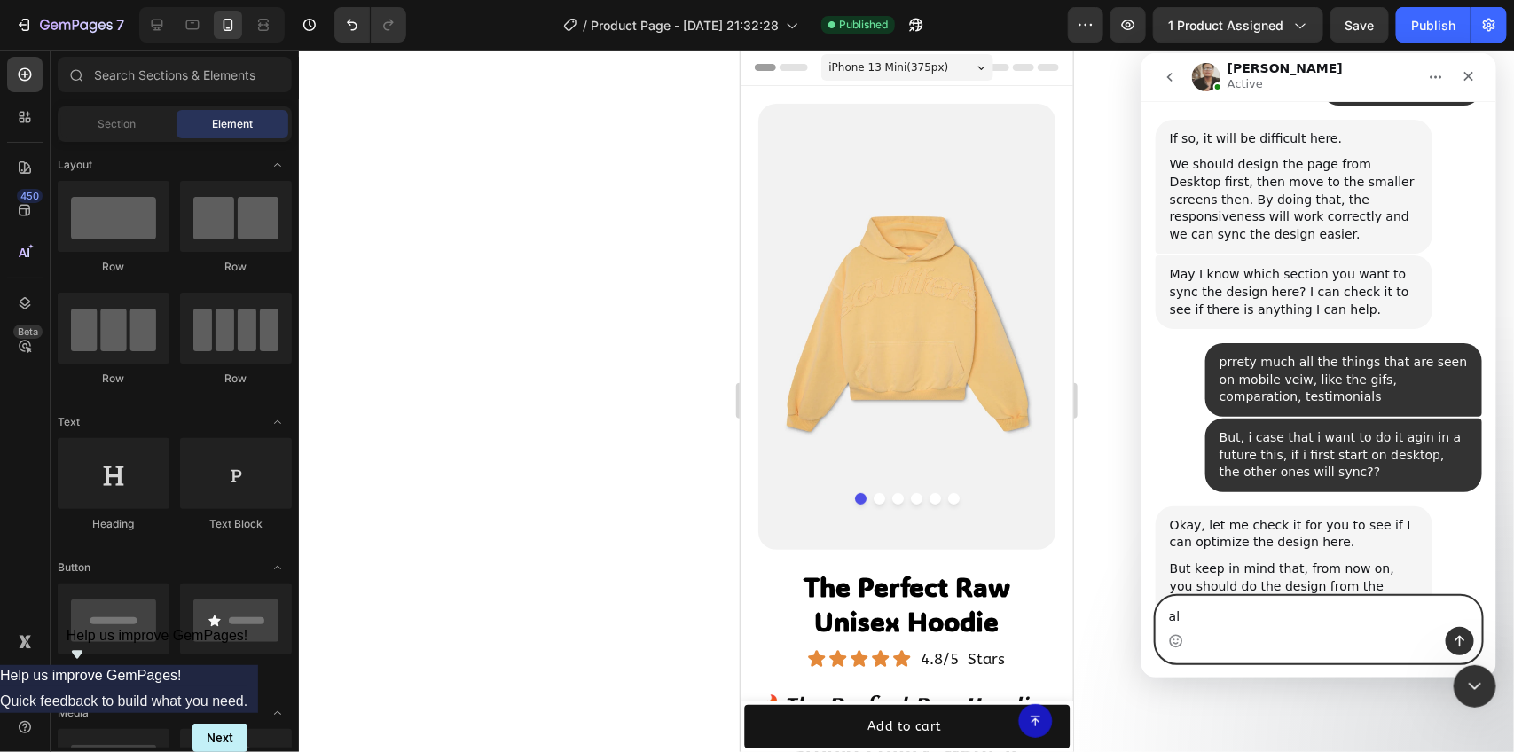
type textarea "a"
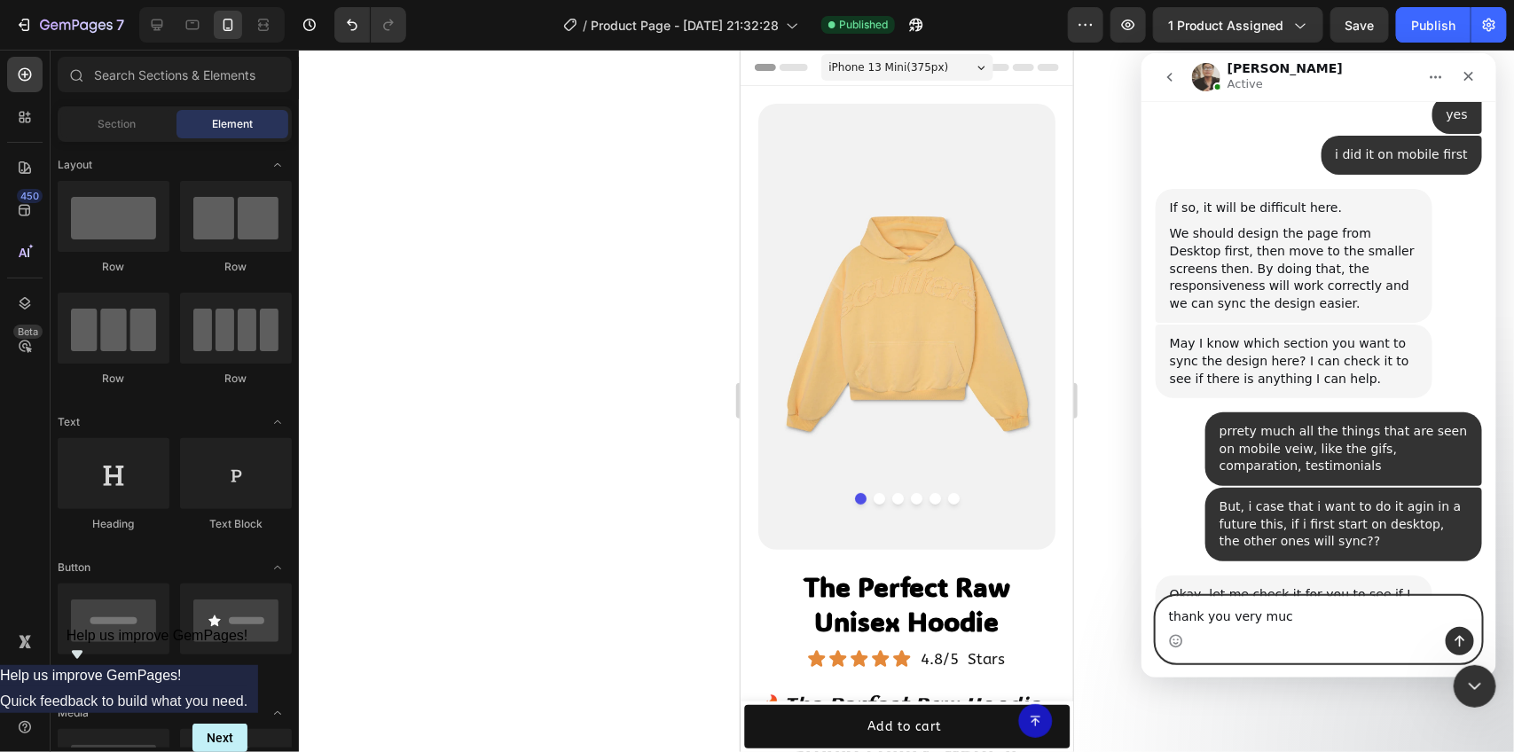
type textarea "thank you very much"
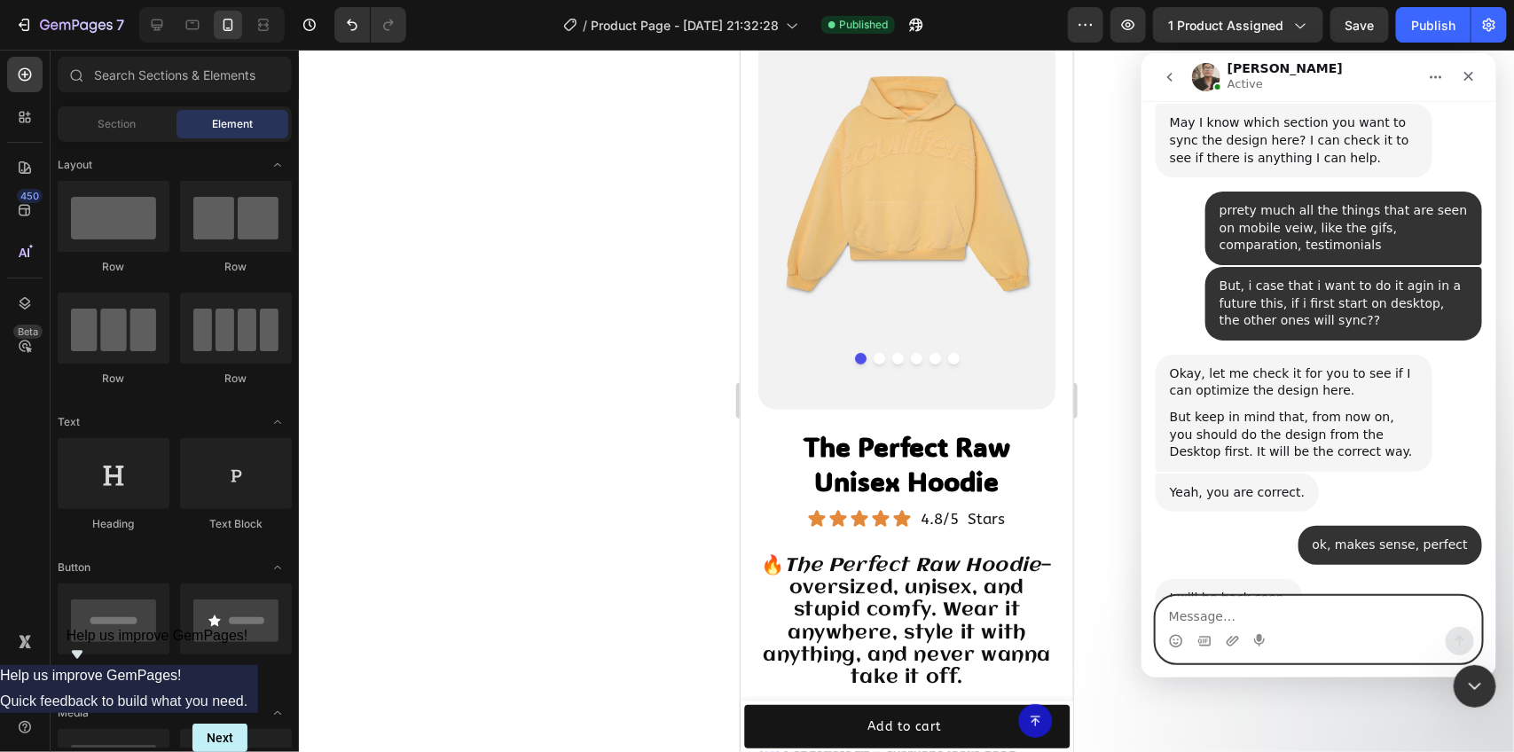
scroll to position [0, 0]
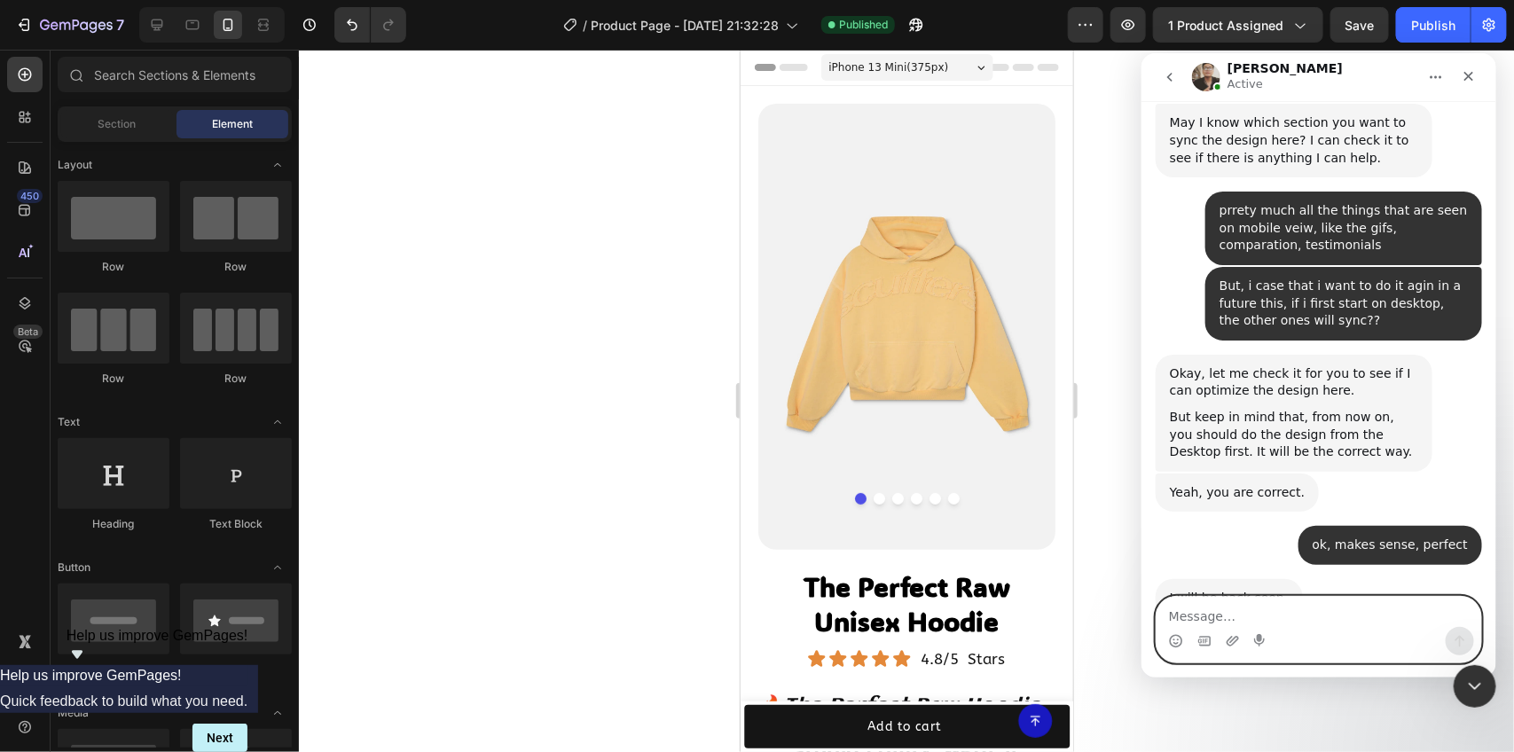
drag, startPoint x: 1064, startPoint y: 152, endPoint x: 745, endPoint y: 108, distance: 322.2
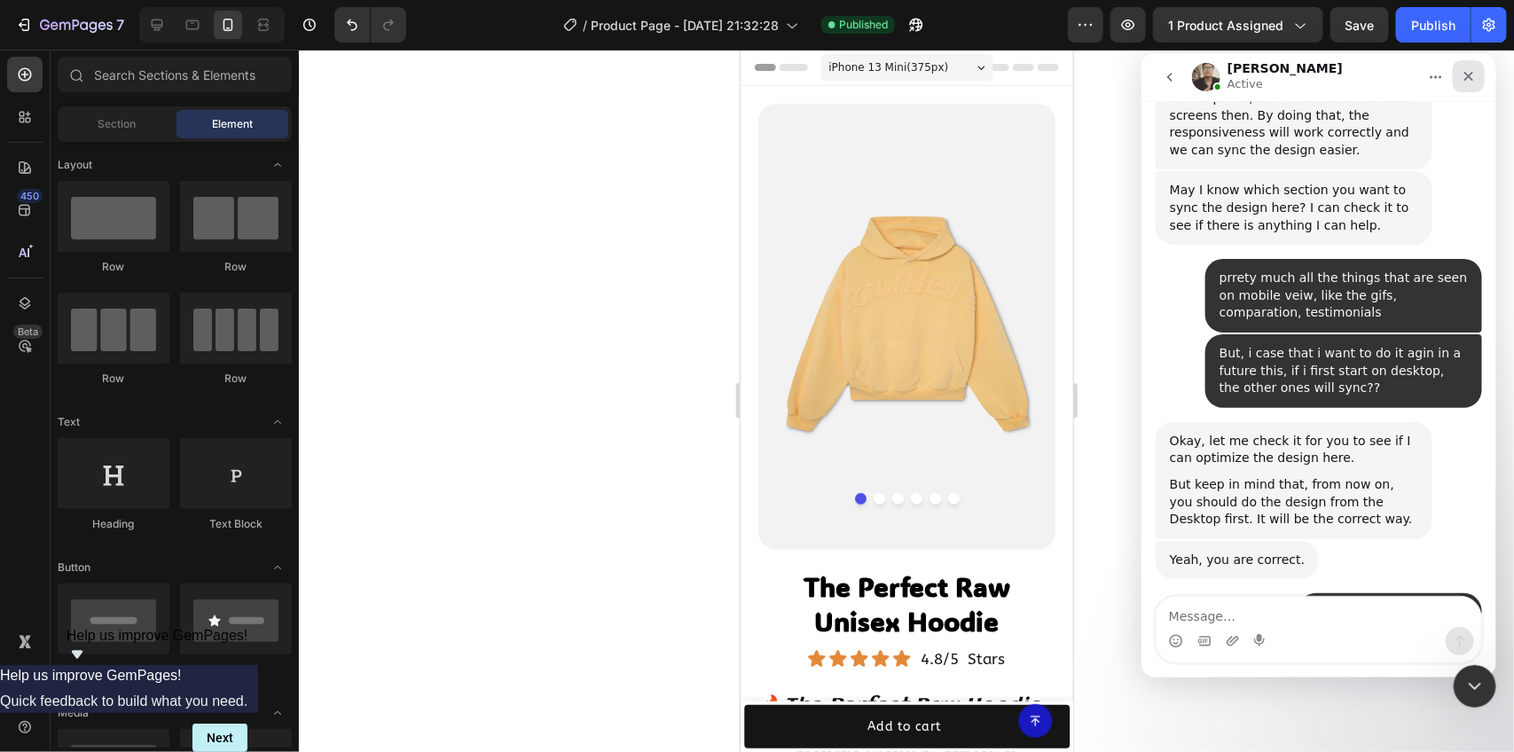
click at [1471, 76] on icon "Close" at bounding box center [1468, 75] width 14 height 14
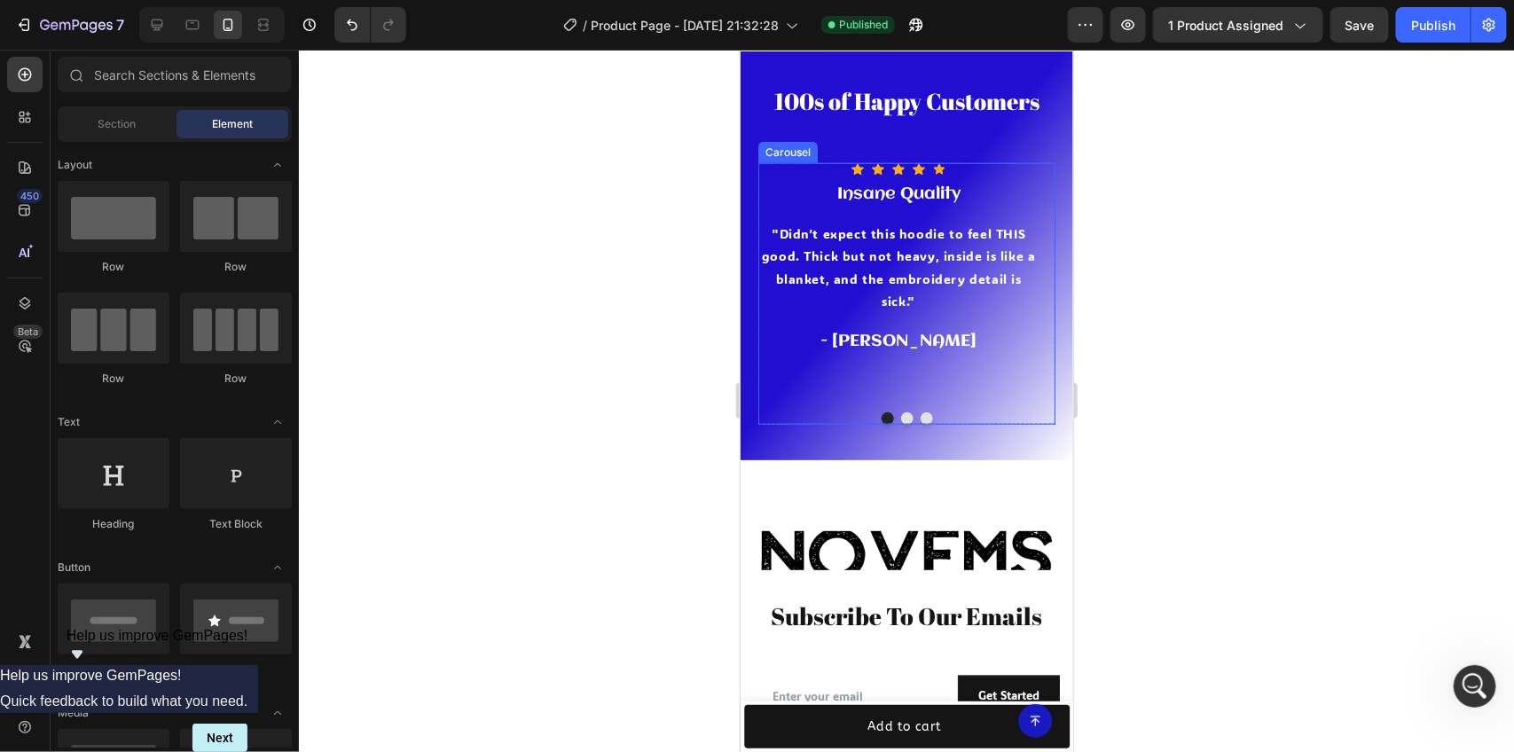
scroll to position [3599, 0]
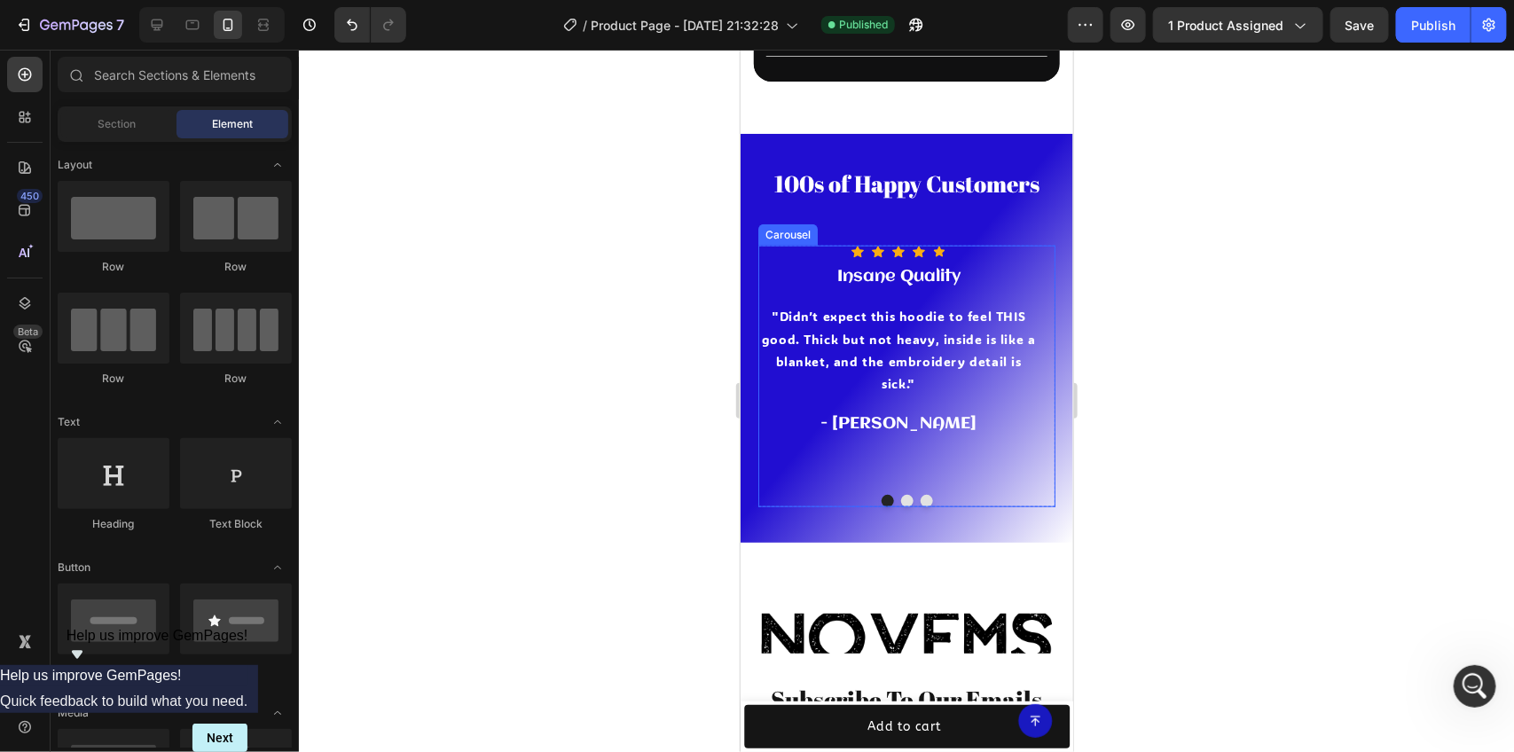
click at [901, 494] on button "Dot" at bounding box center [906, 500] width 12 height 12
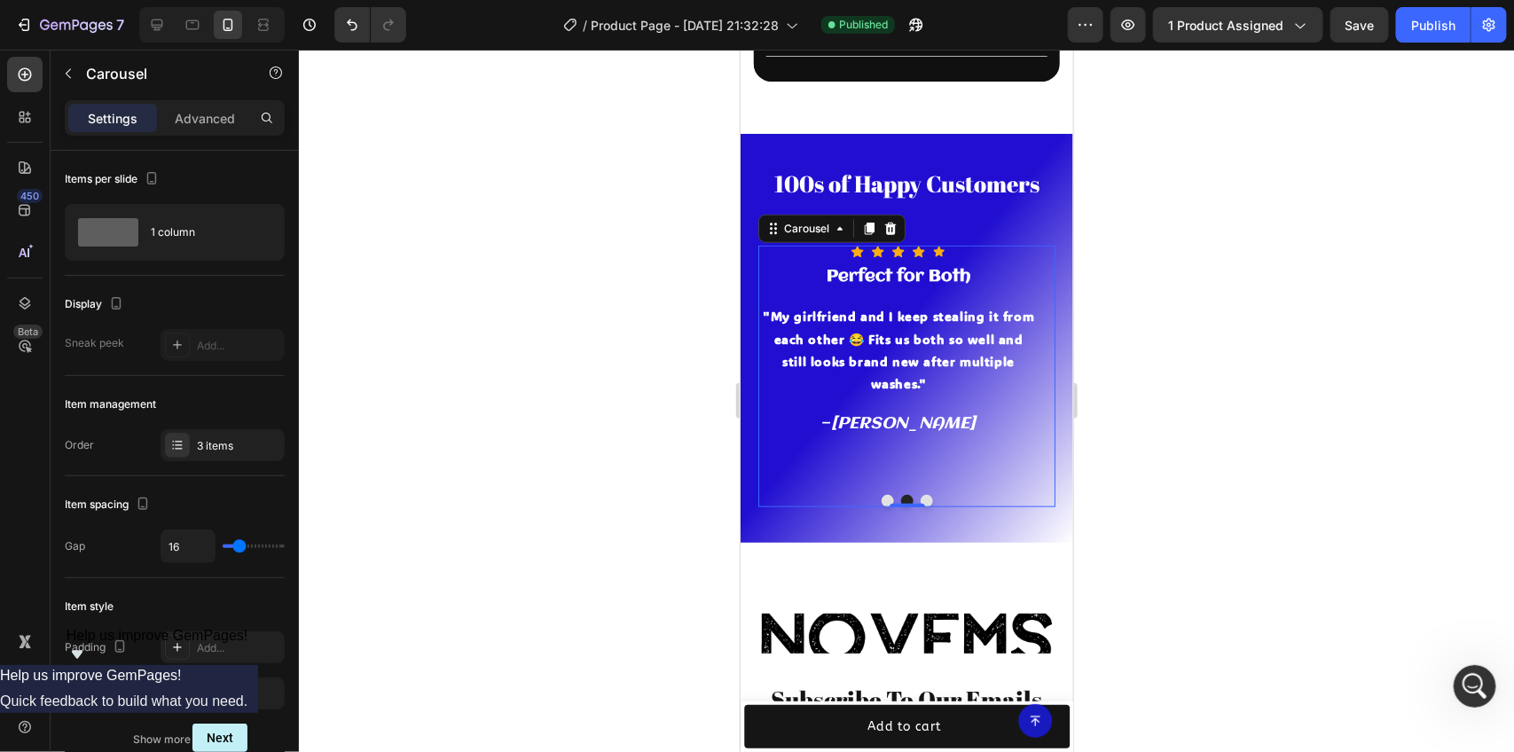
click at [920, 494] on button "Dot" at bounding box center [926, 500] width 12 height 12
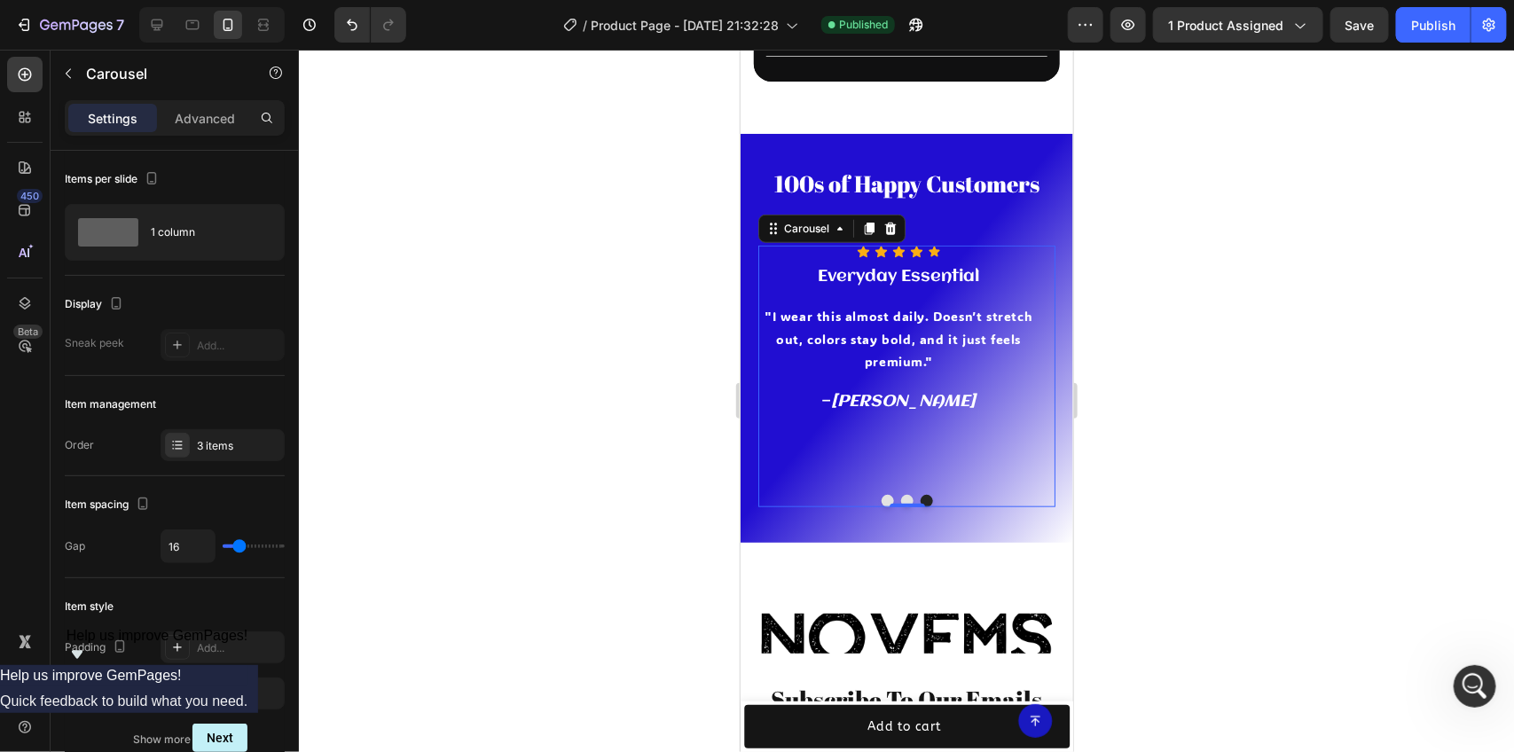
click at [881, 494] on button "Dot" at bounding box center [887, 500] width 12 height 12
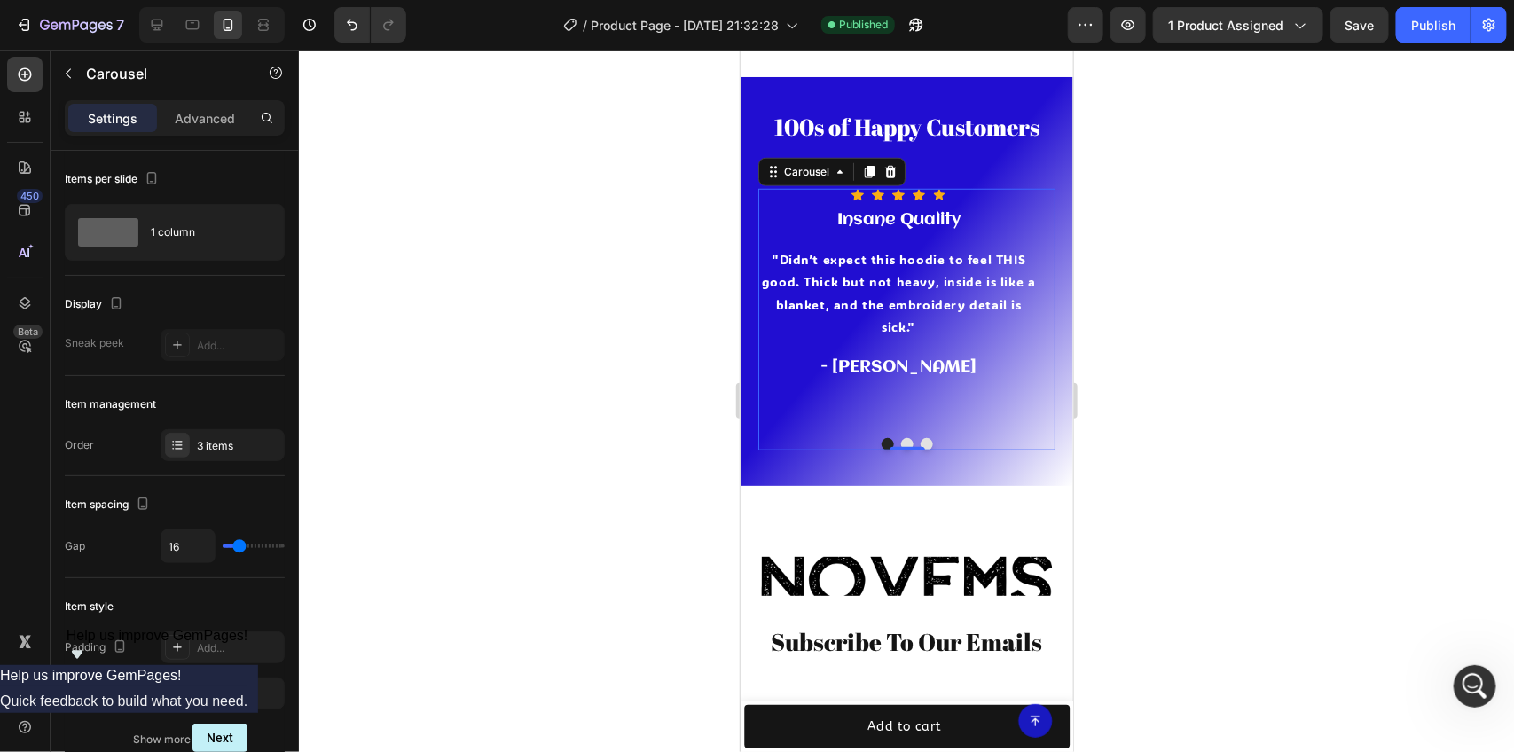
scroll to position [3710, 0]
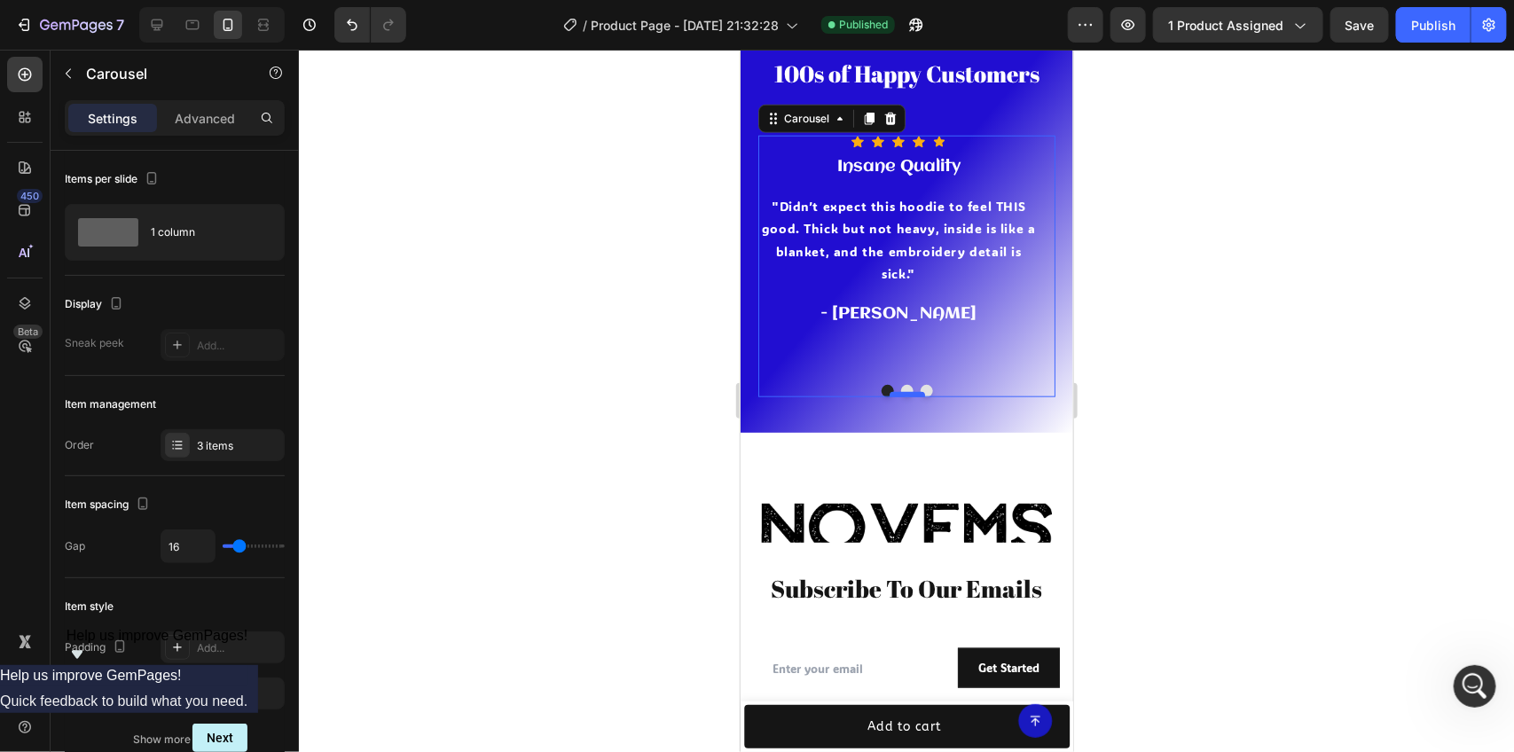
click at [901, 391] on div at bounding box center [906, 393] width 35 height 5
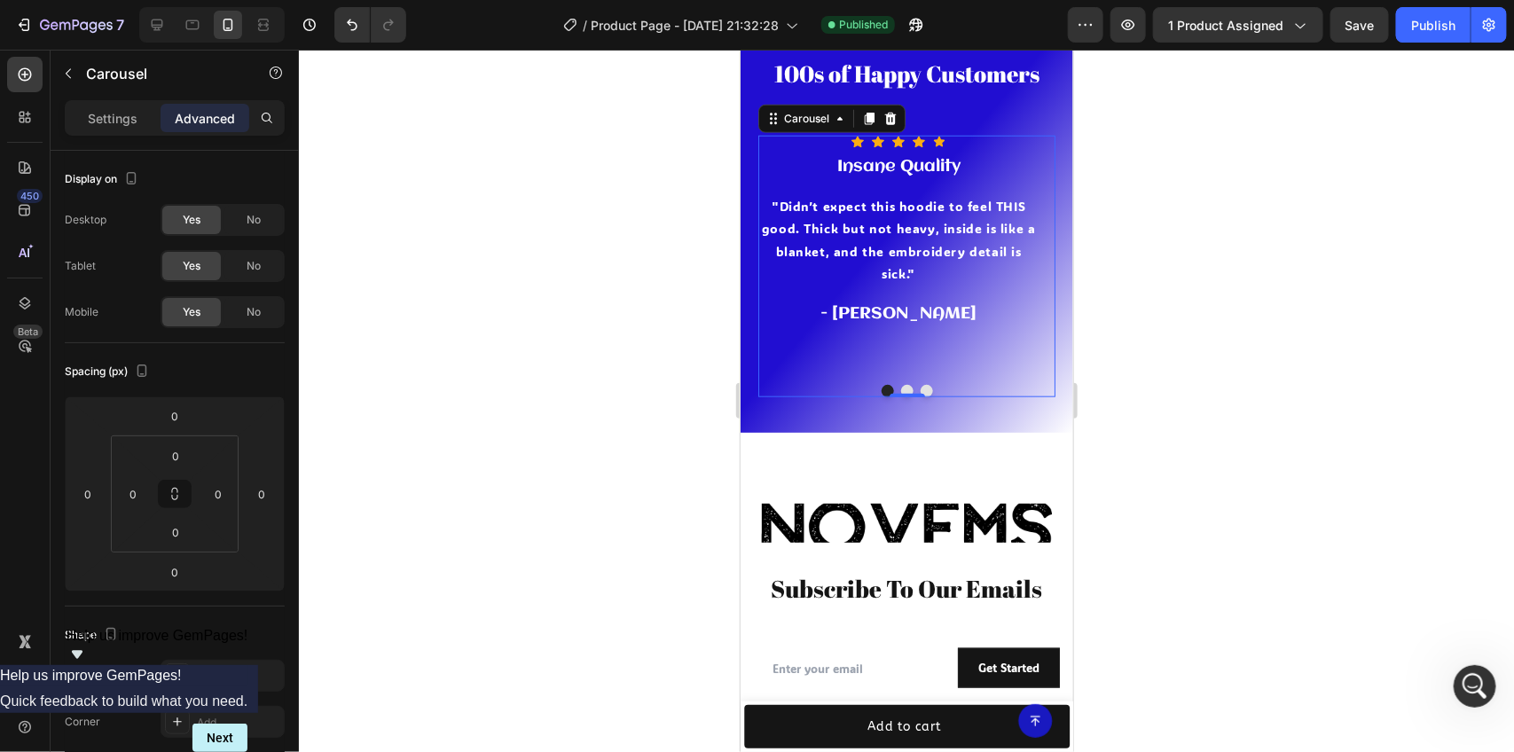
click at [900, 384] on button "Dot" at bounding box center [906, 390] width 12 height 12
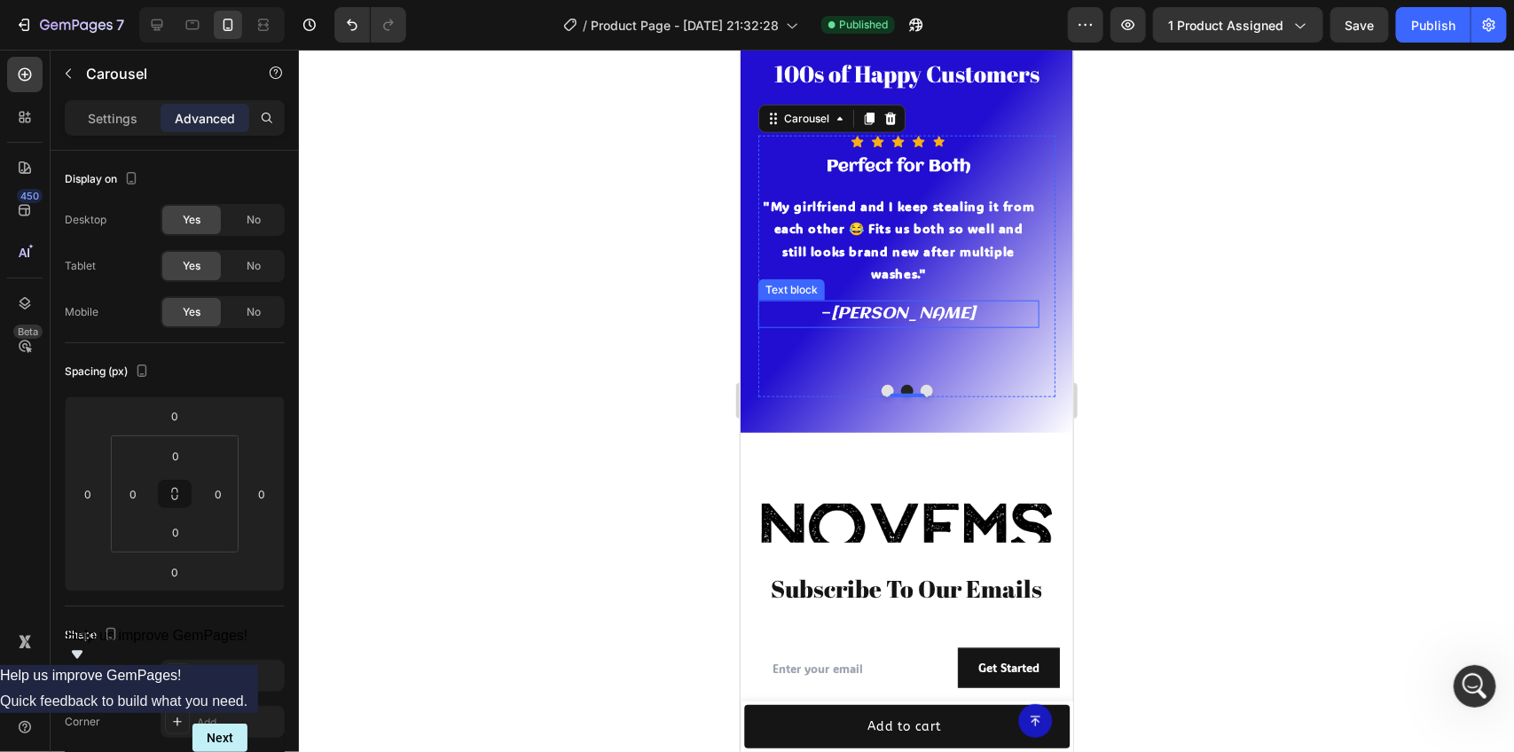
click at [905, 304] on icon "[PERSON_NAME]" at bounding box center [902, 313] width 145 height 18
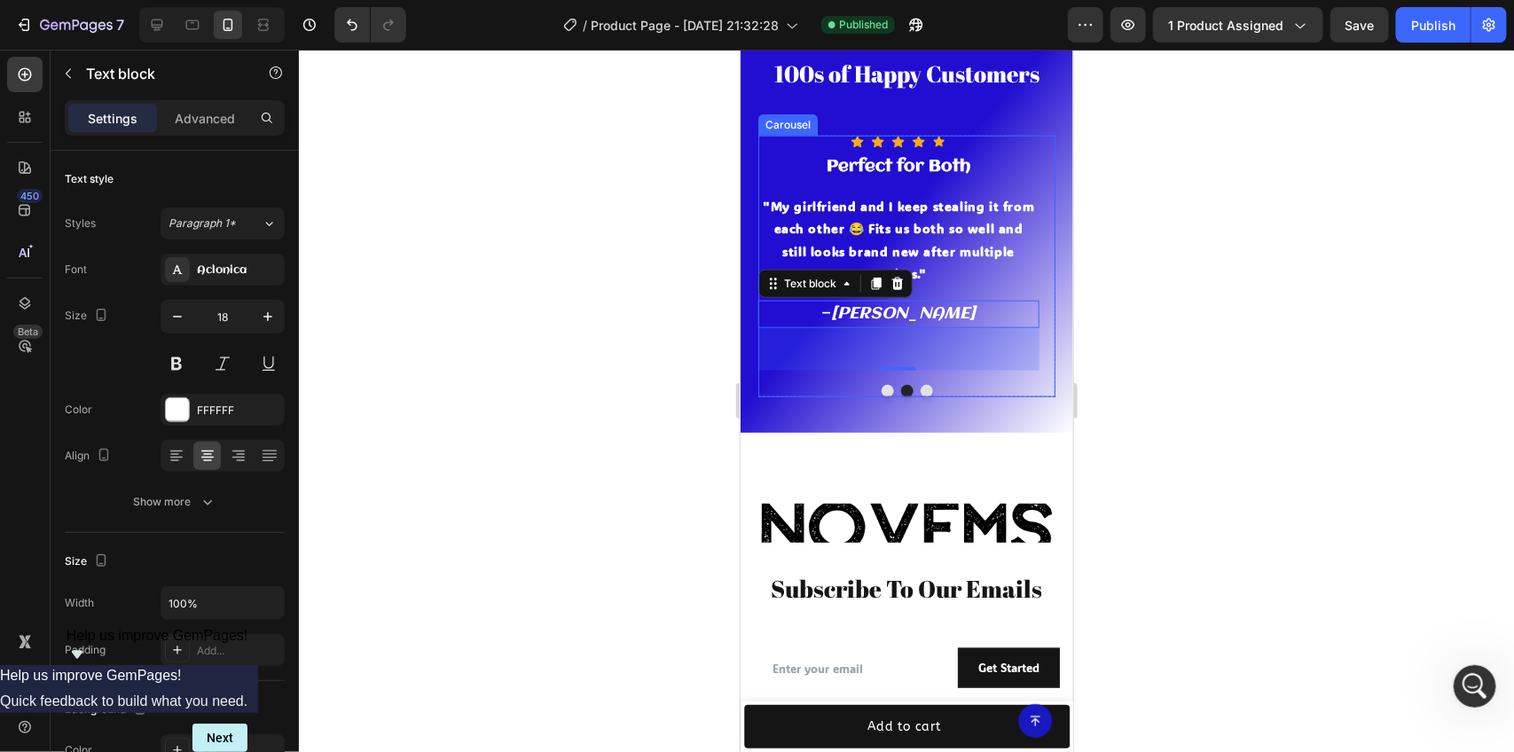
click at [878, 359] on div "Icon Icon Icon Icon Icon Icon List Hoz Insane Quality Heading "Didn’t expect th…" at bounding box center [905, 266] width 297 height 262
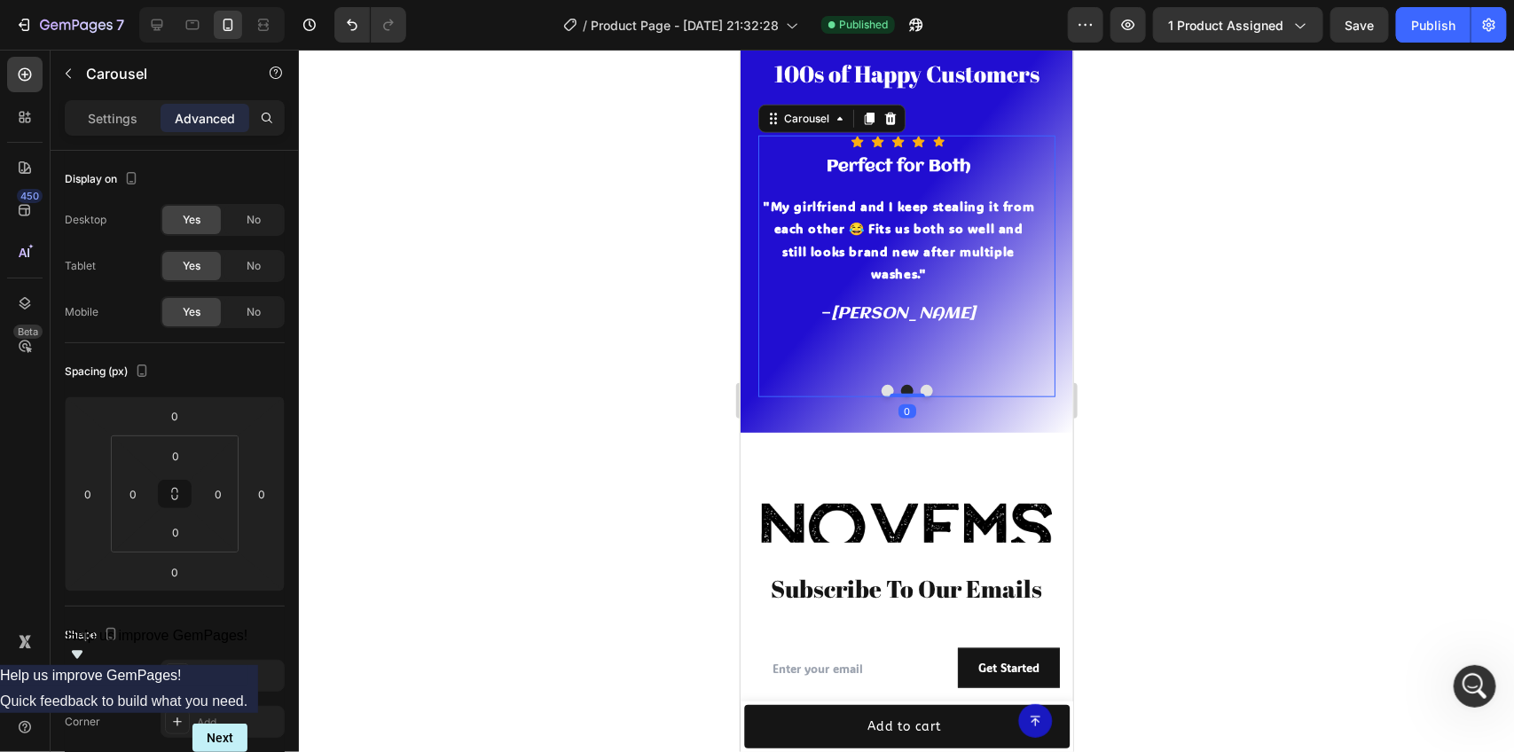
click at [881, 384] on button "Dot" at bounding box center [887, 390] width 12 height 12
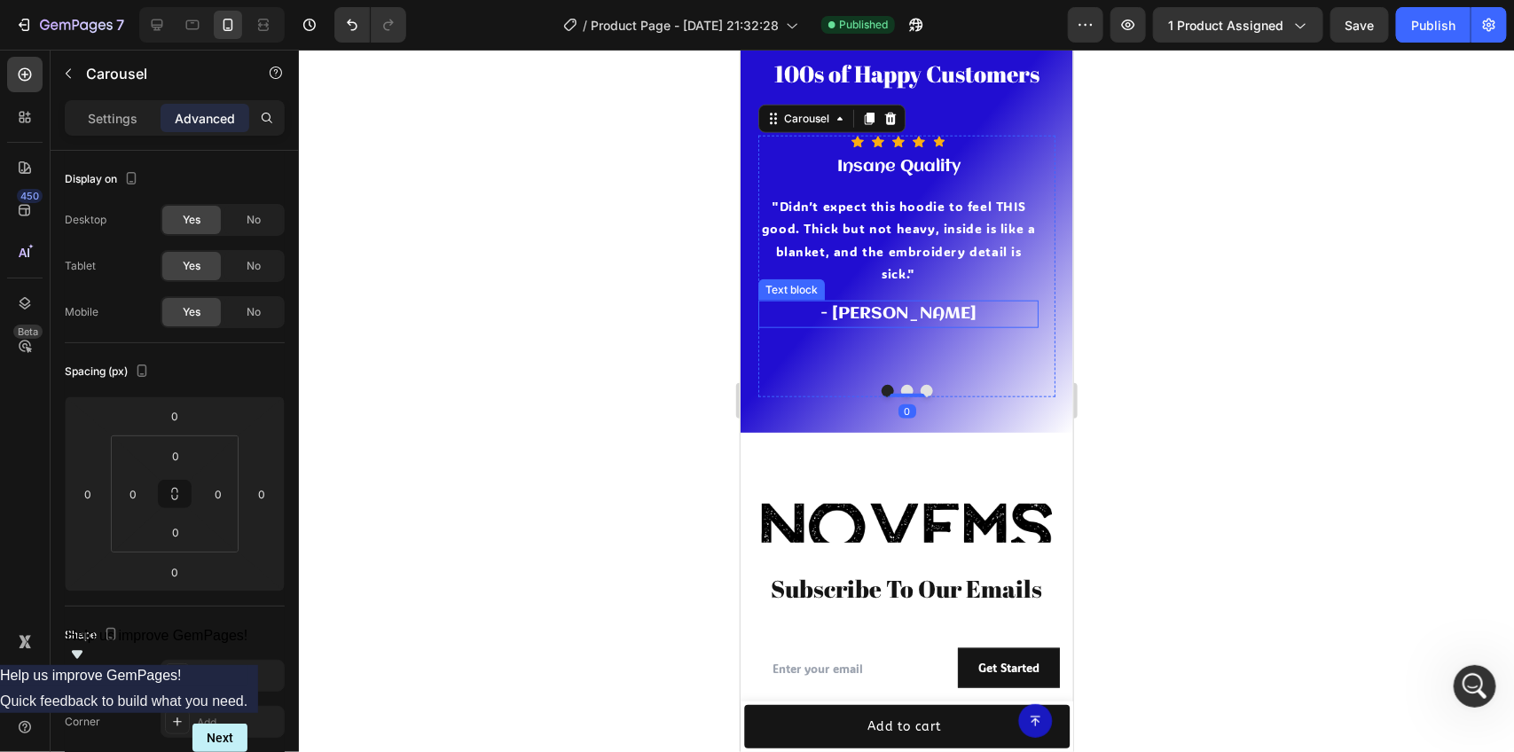
click at [886, 302] on p "- [PERSON_NAME]" at bounding box center [897, 314] width 277 height 24
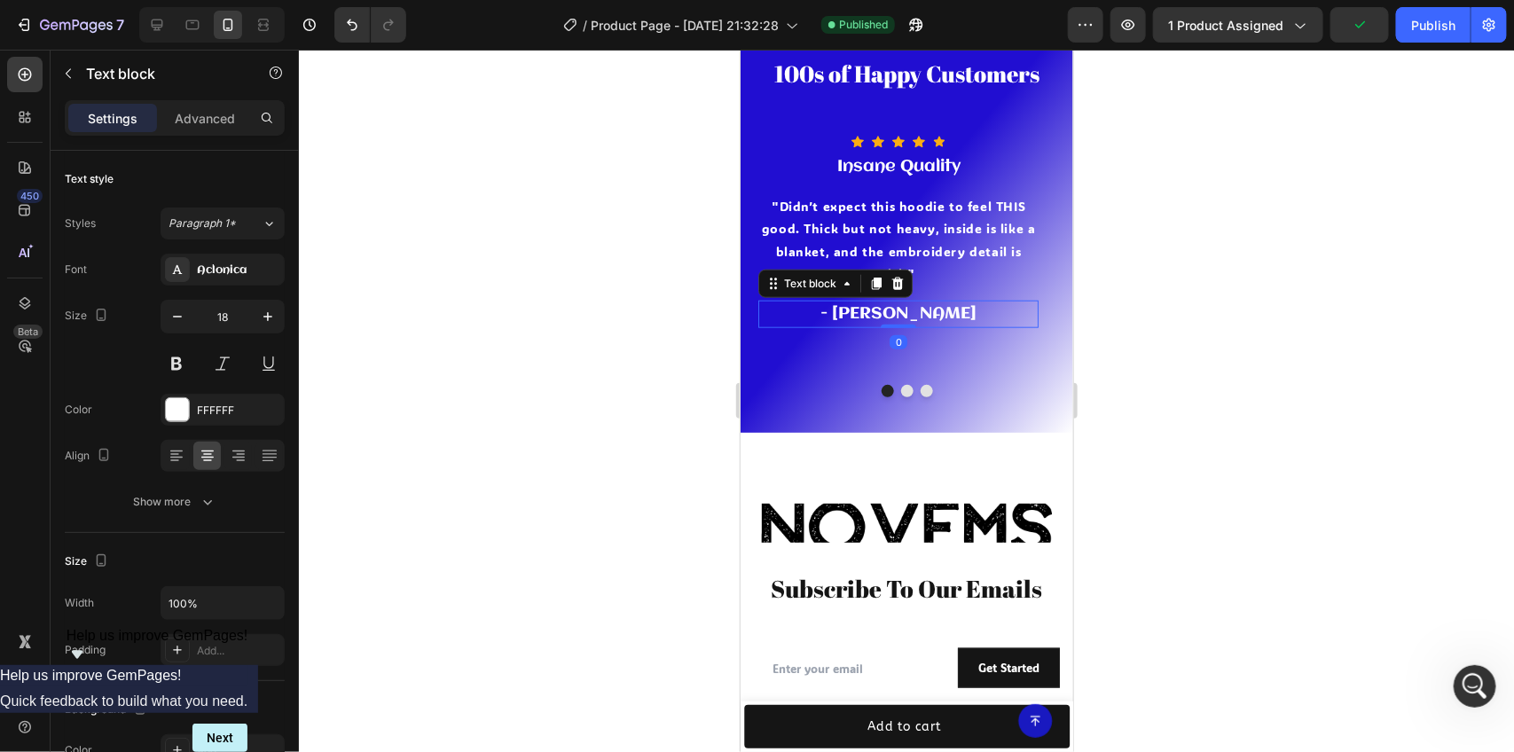
click at [516, 286] on div at bounding box center [906, 401] width 1215 height 702
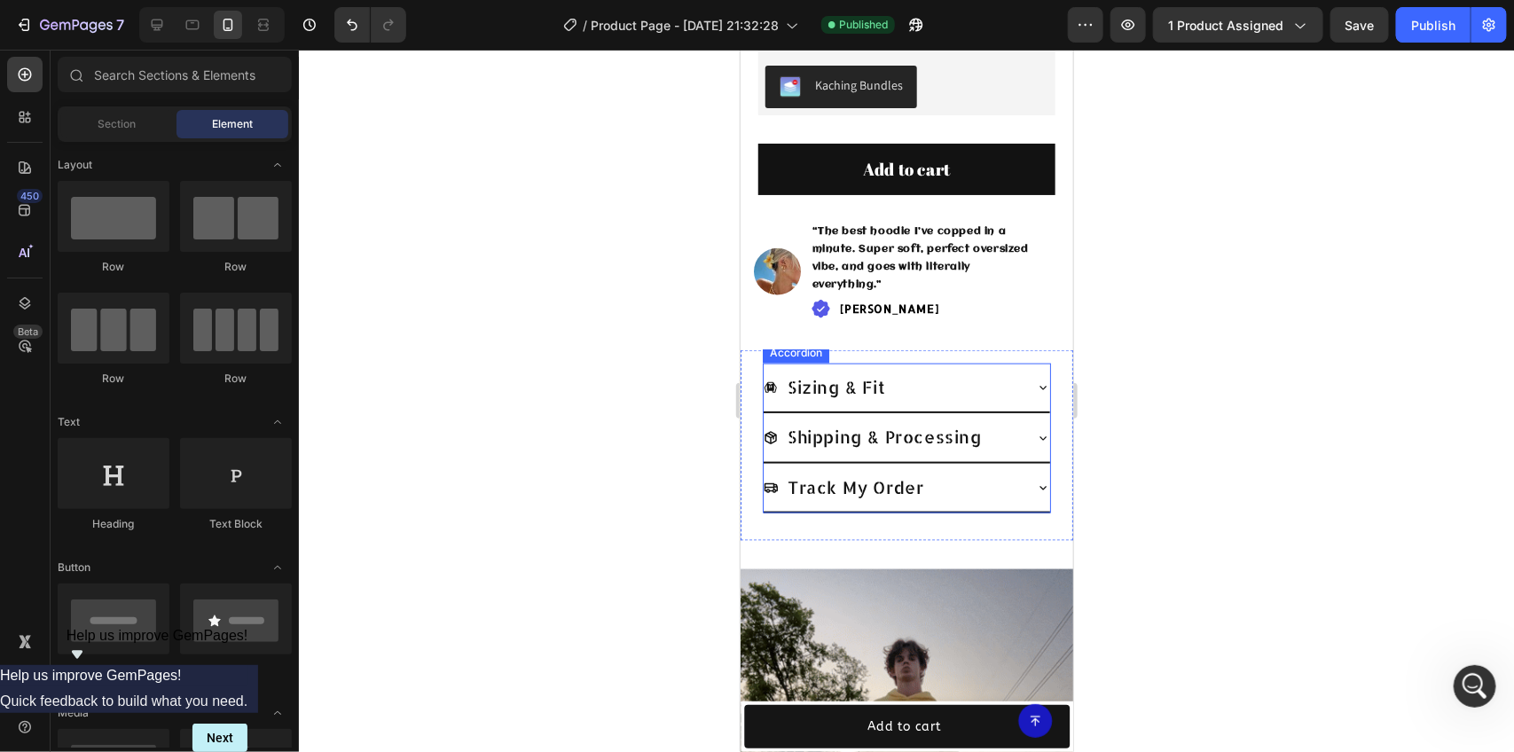
scroll to position [998, 0]
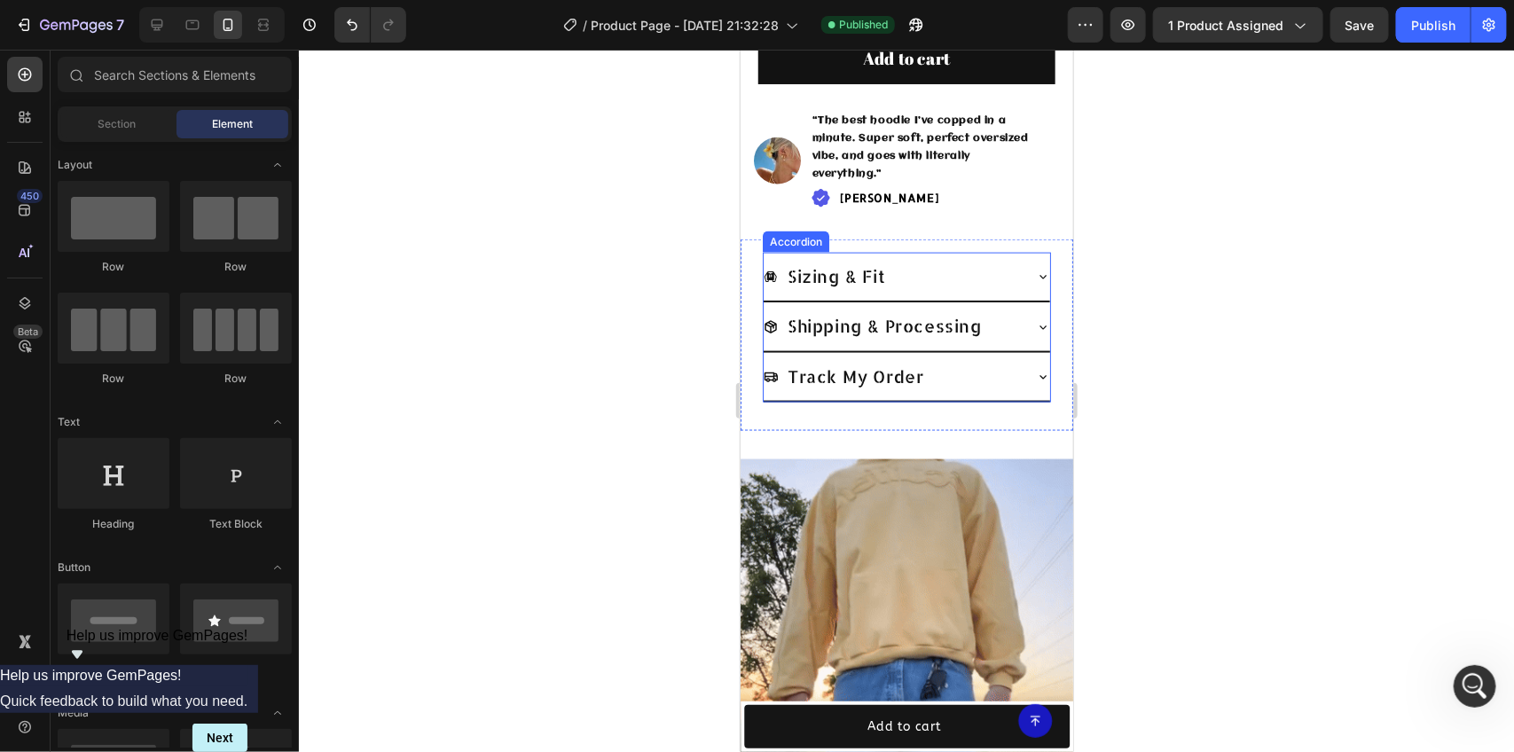
click at [1039, 375] on icon at bounding box center [1042, 377] width 7 height 4
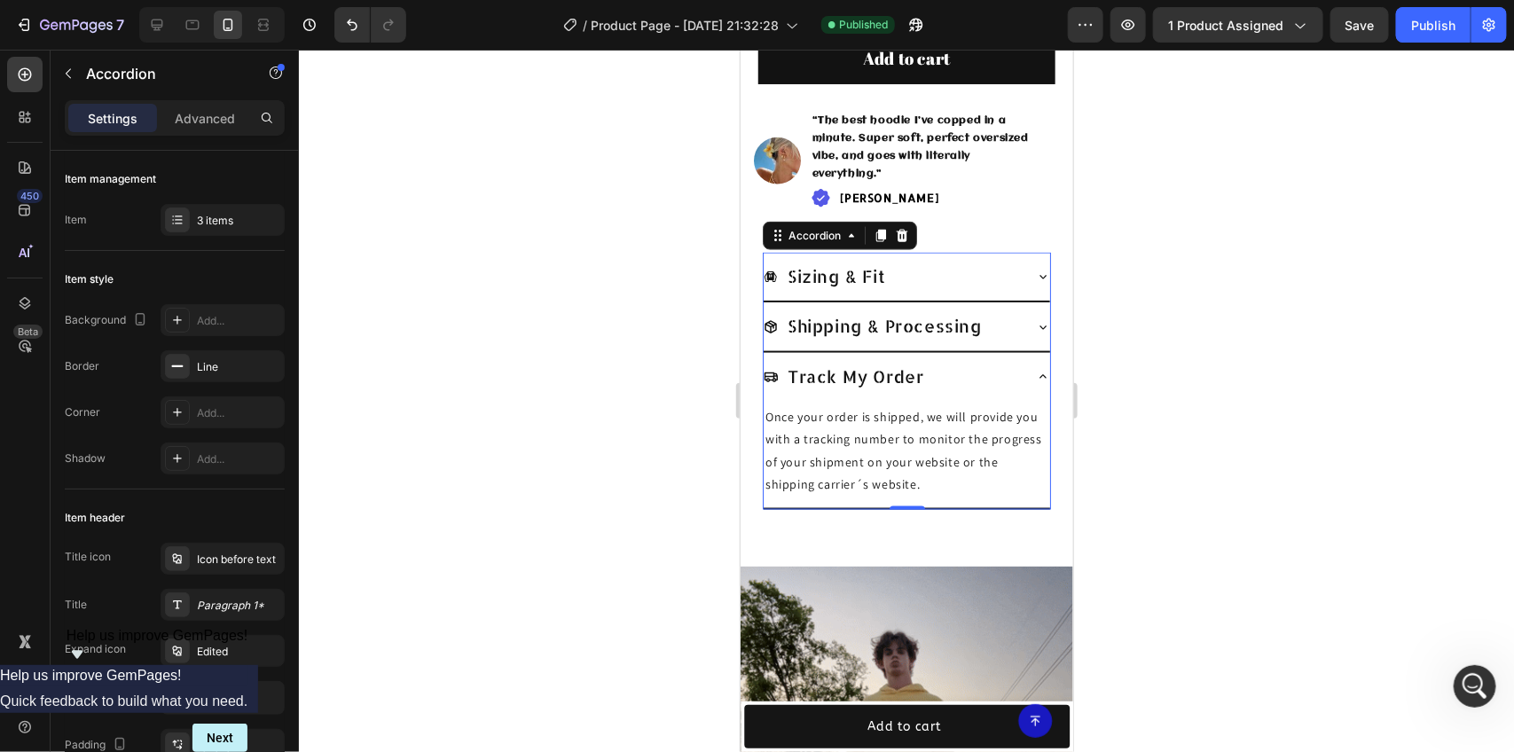
click at [1035, 369] on icon at bounding box center [1042, 376] width 14 height 14
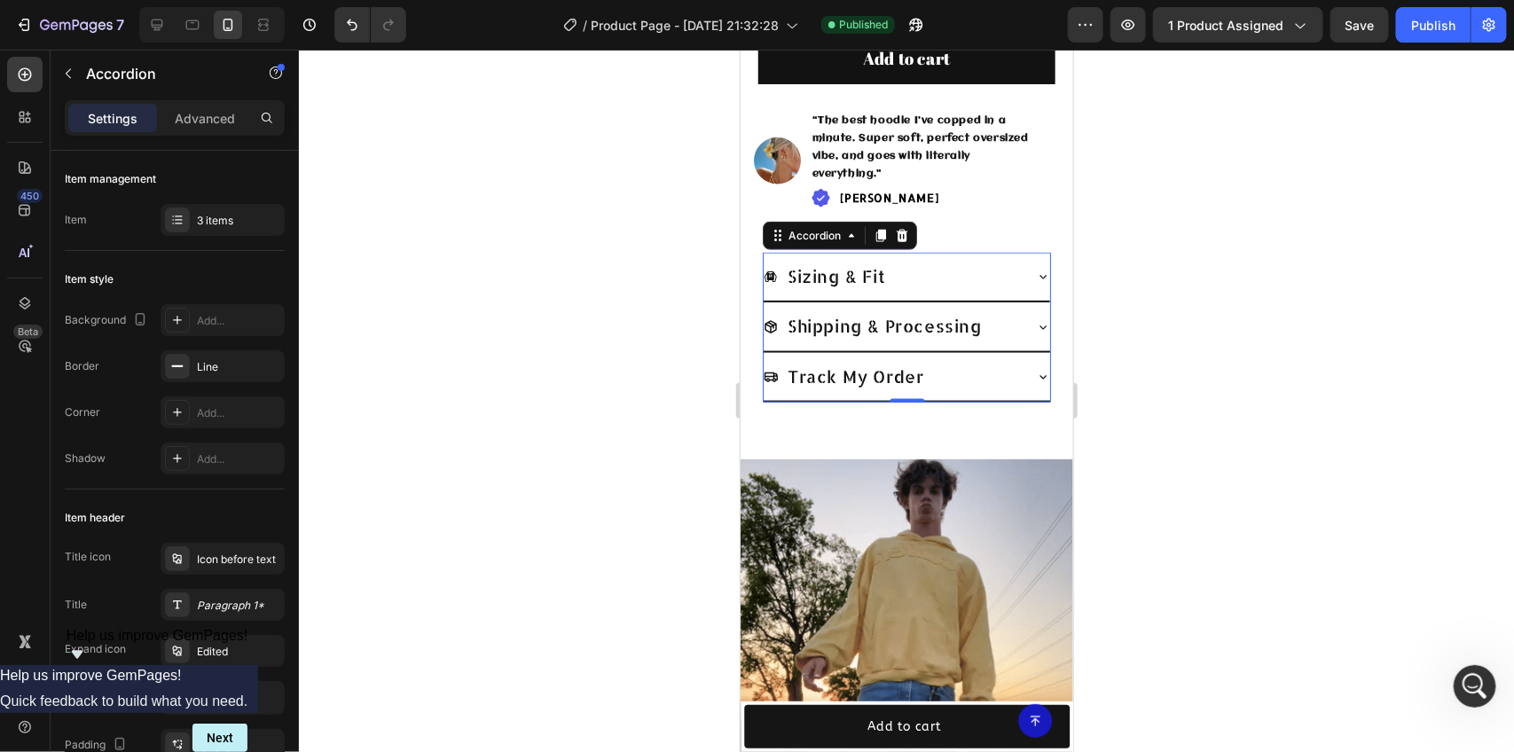
click at [1039, 375] on icon at bounding box center [1042, 377] width 7 height 4
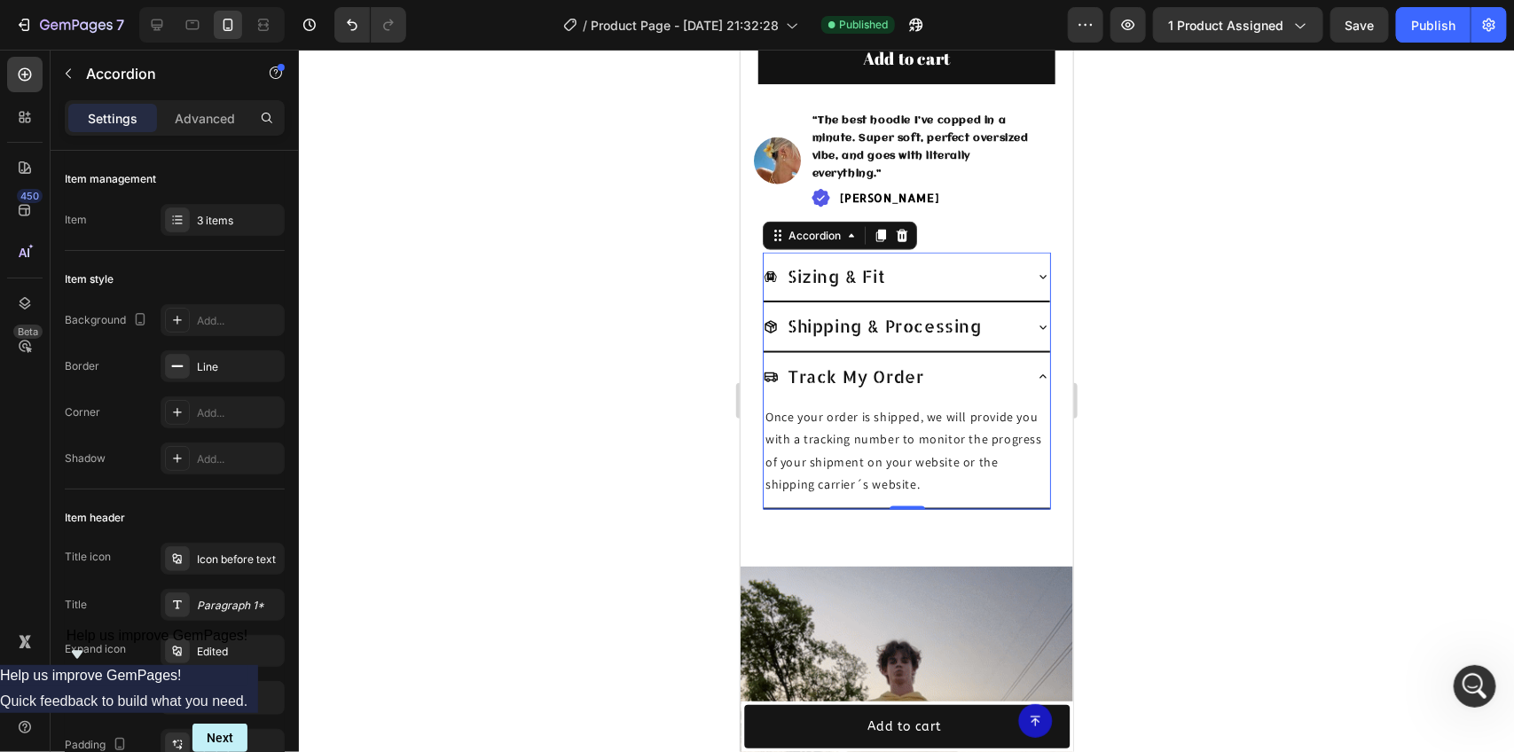
click at [1035, 369] on icon at bounding box center [1042, 376] width 14 height 14
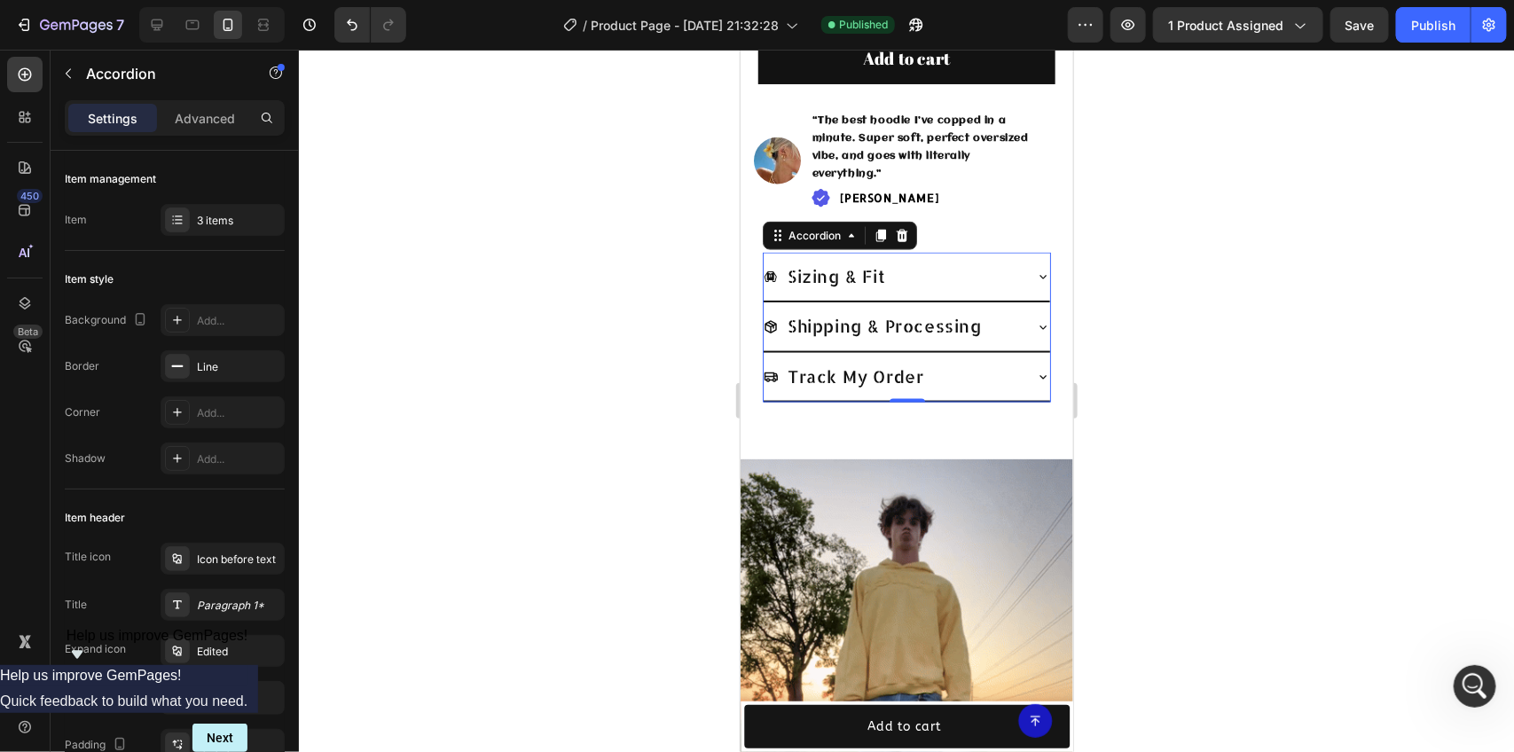
click at [1035, 369] on icon at bounding box center [1042, 376] width 14 height 14
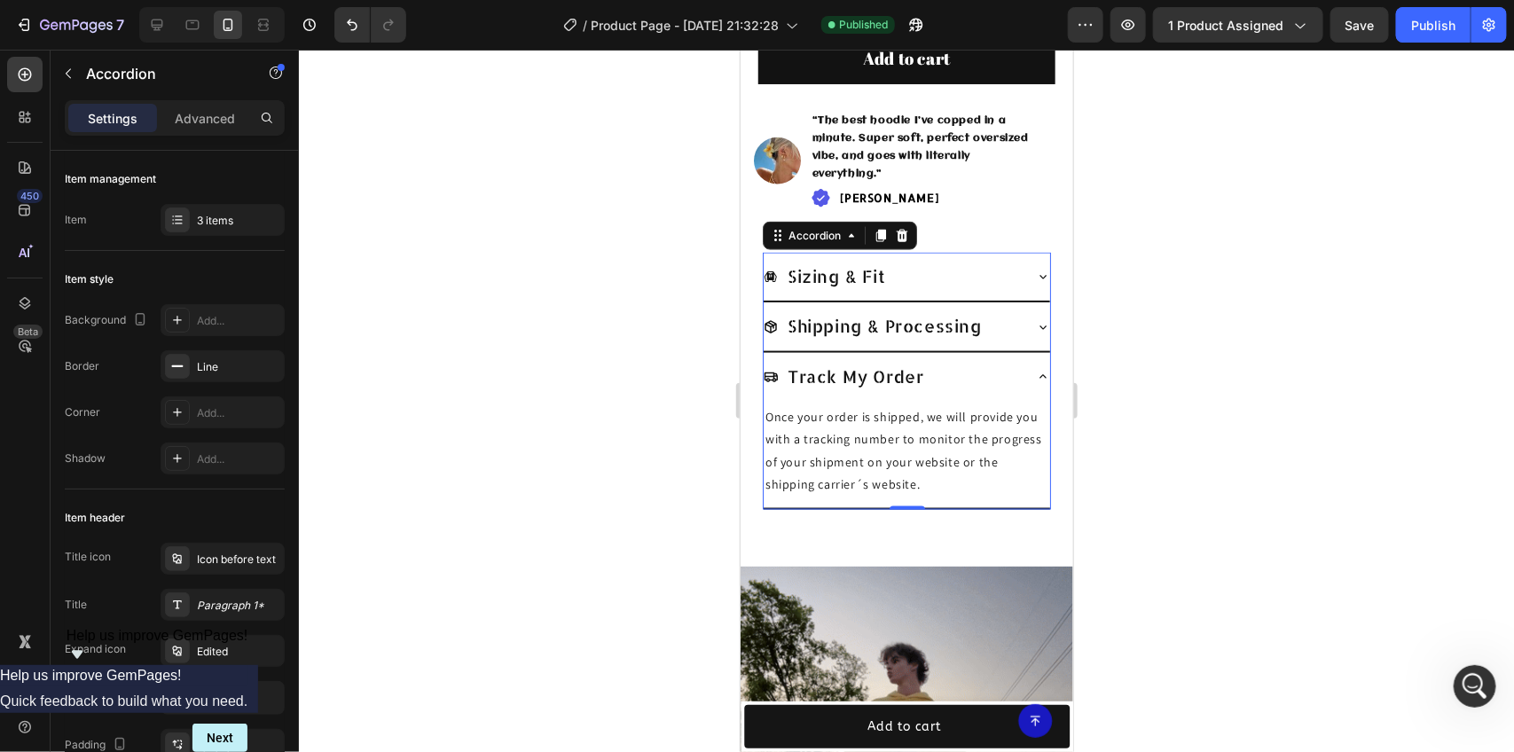
click at [1035, 369] on icon at bounding box center [1042, 376] width 14 height 14
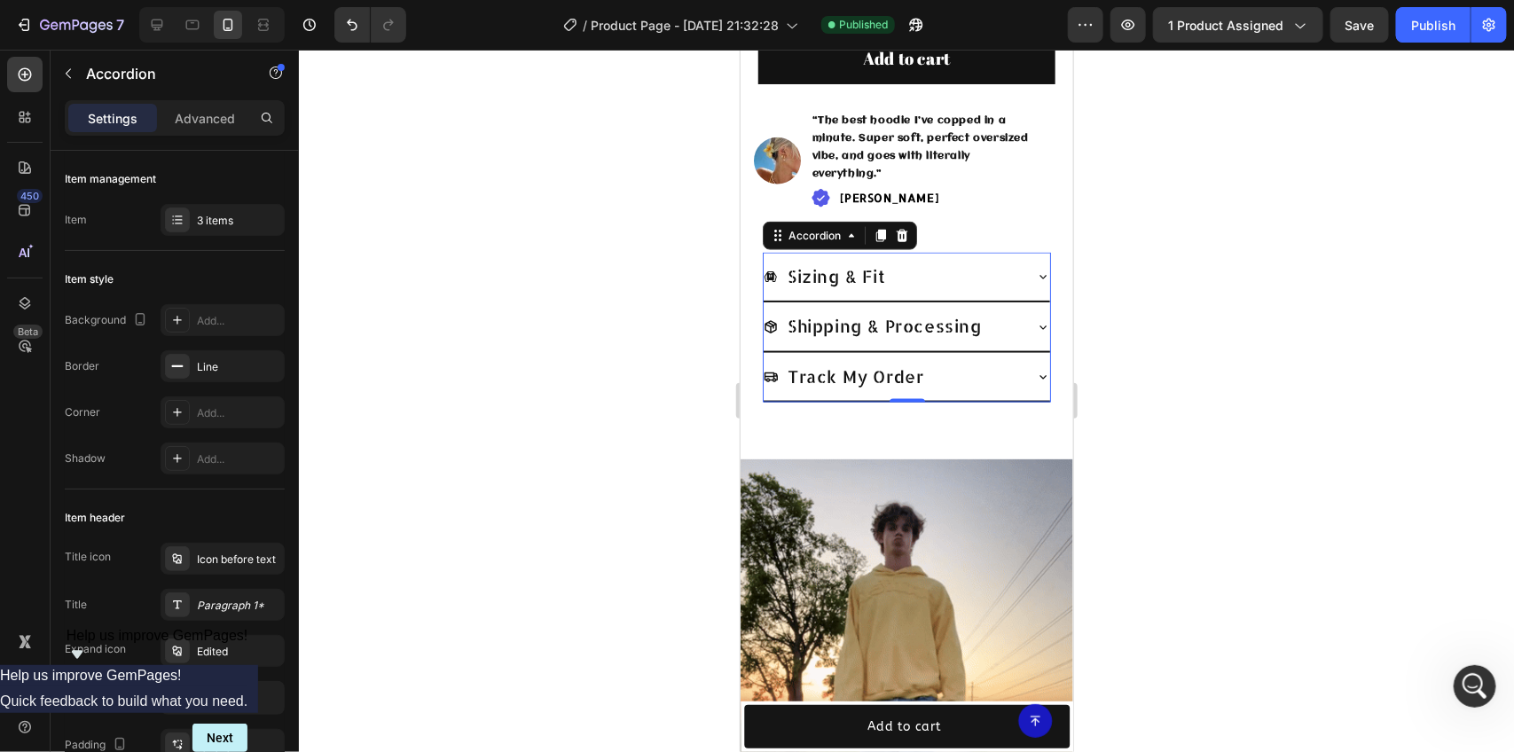
click at [1035, 369] on icon at bounding box center [1042, 376] width 14 height 14
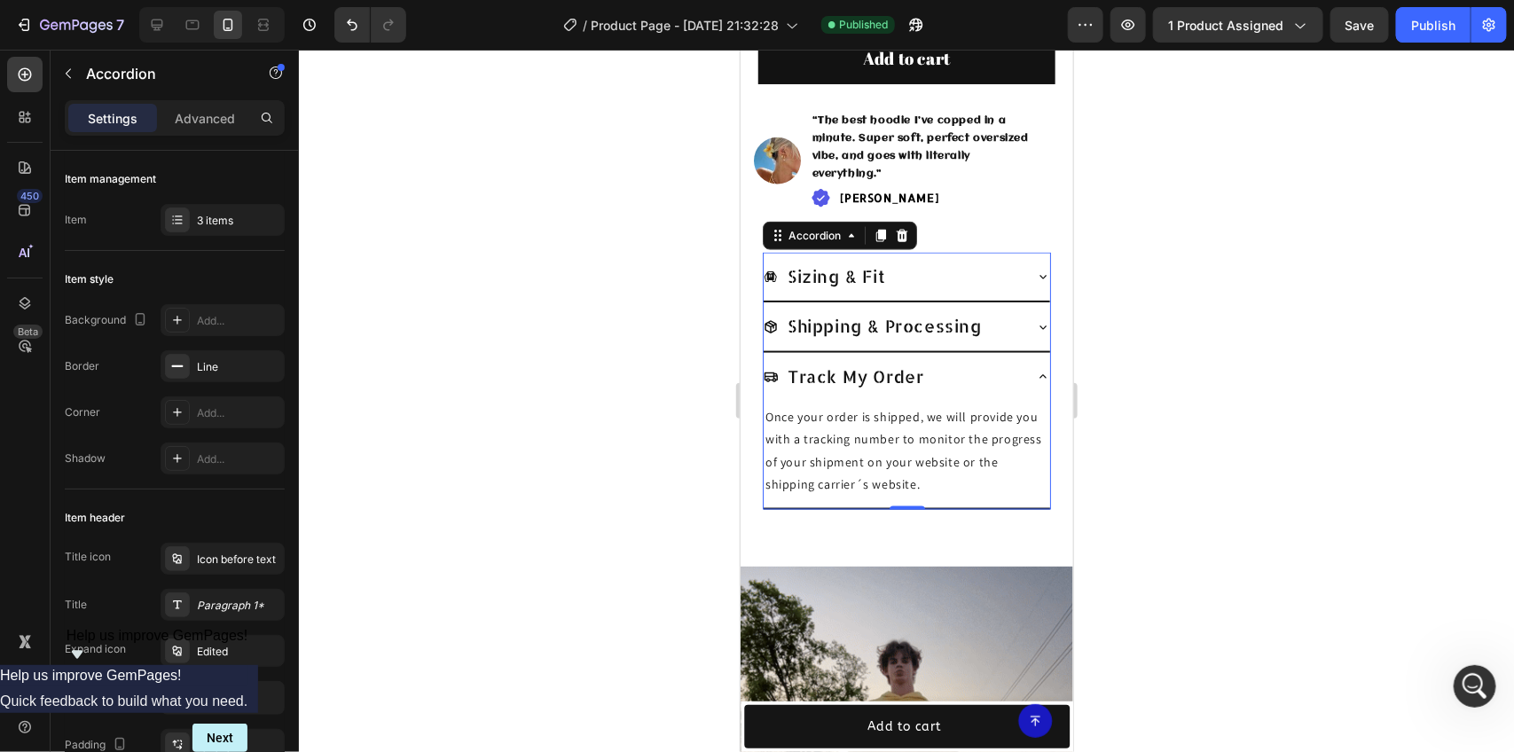
click at [1035, 369] on icon at bounding box center [1042, 376] width 14 height 14
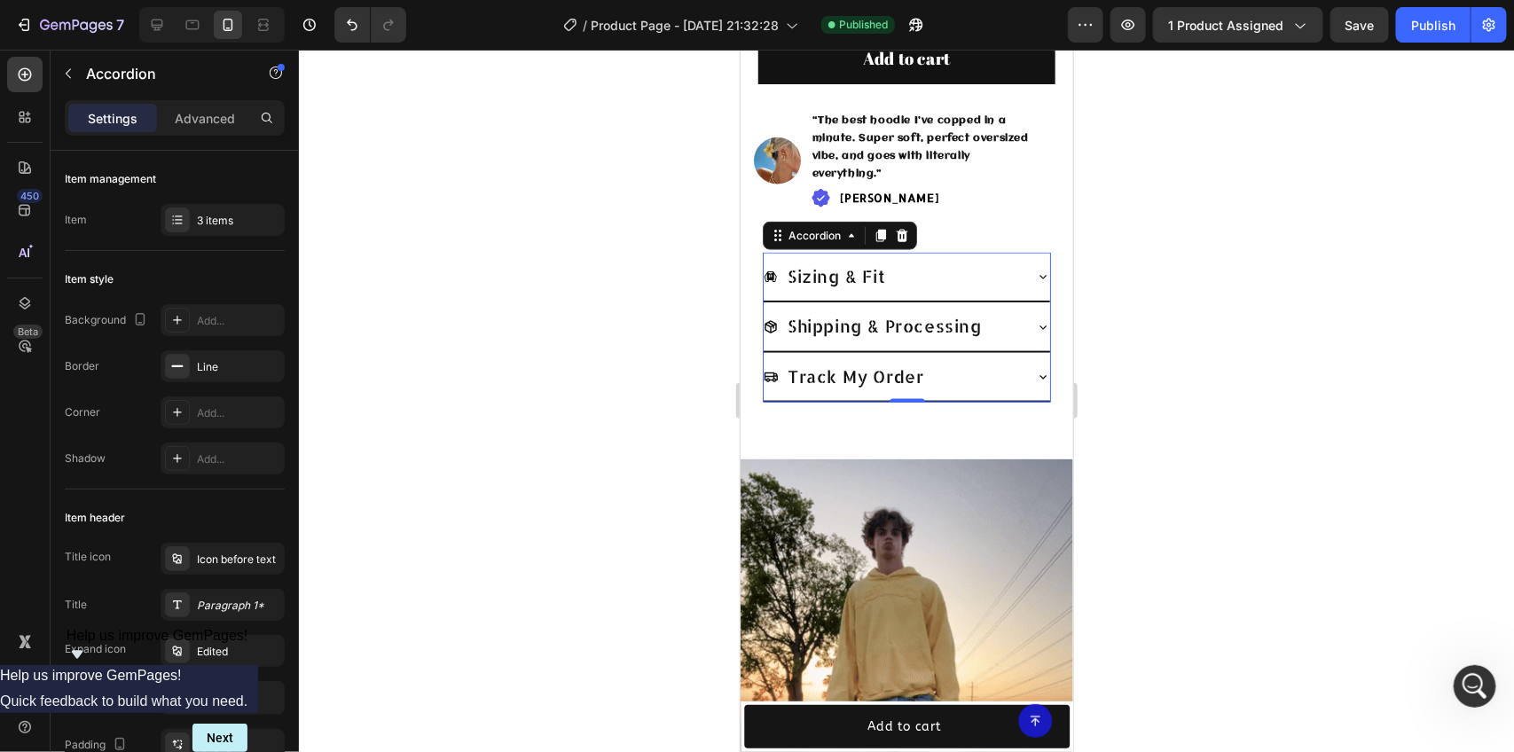
click at [578, 192] on div at bounding box center [906, 401] width 1215 height 702
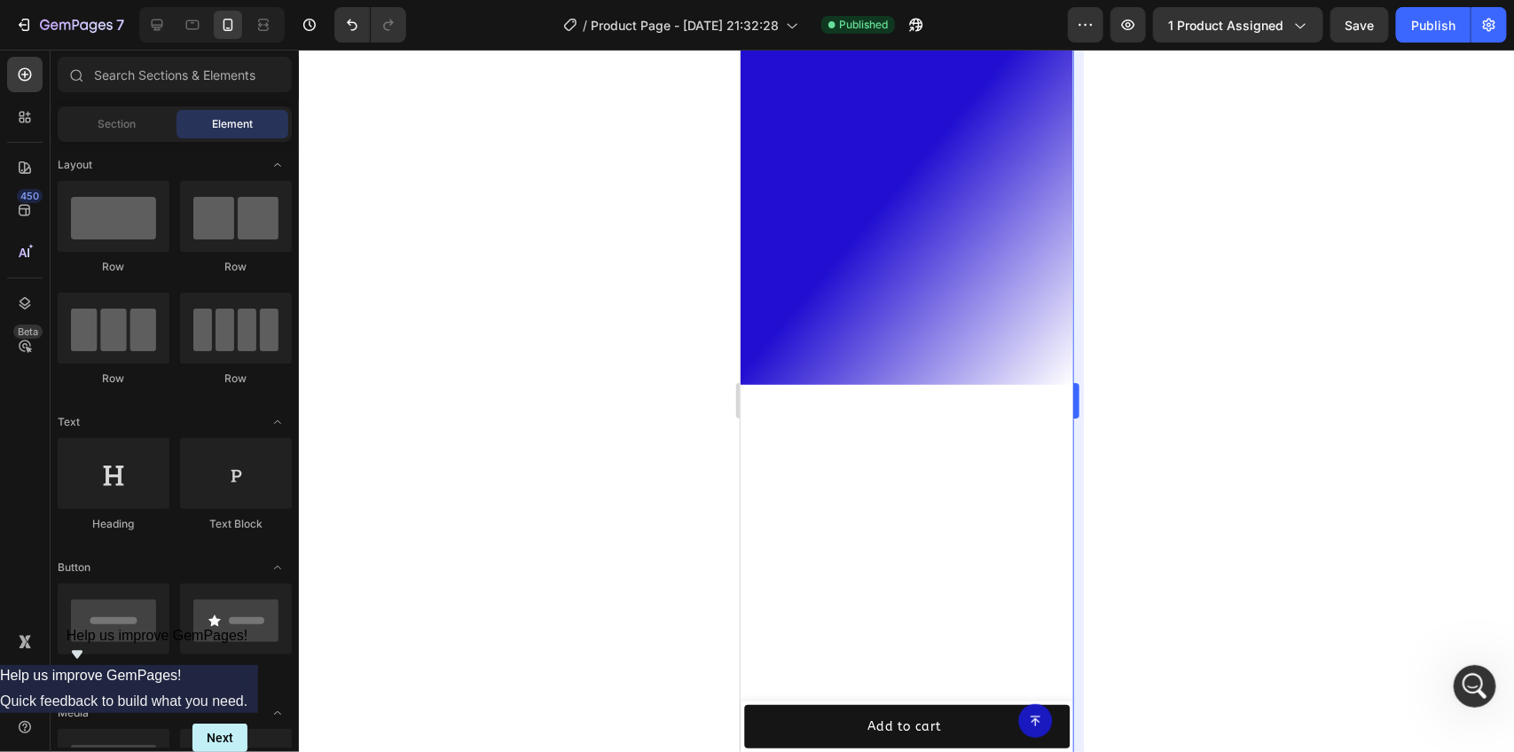
scroll to position [0, 0]
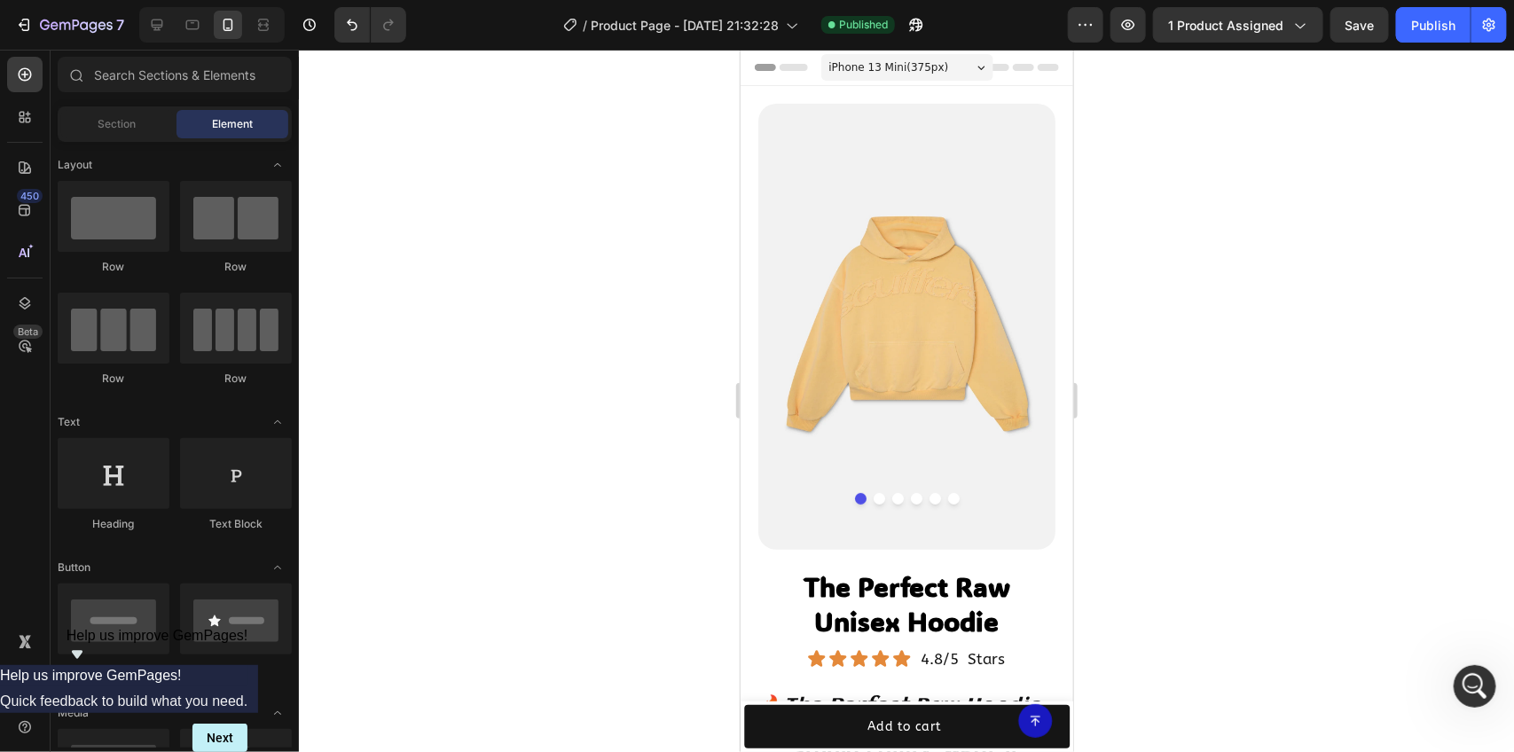
click at [977, 65] on icon at bounding box center [981, 67] width 8 height 4
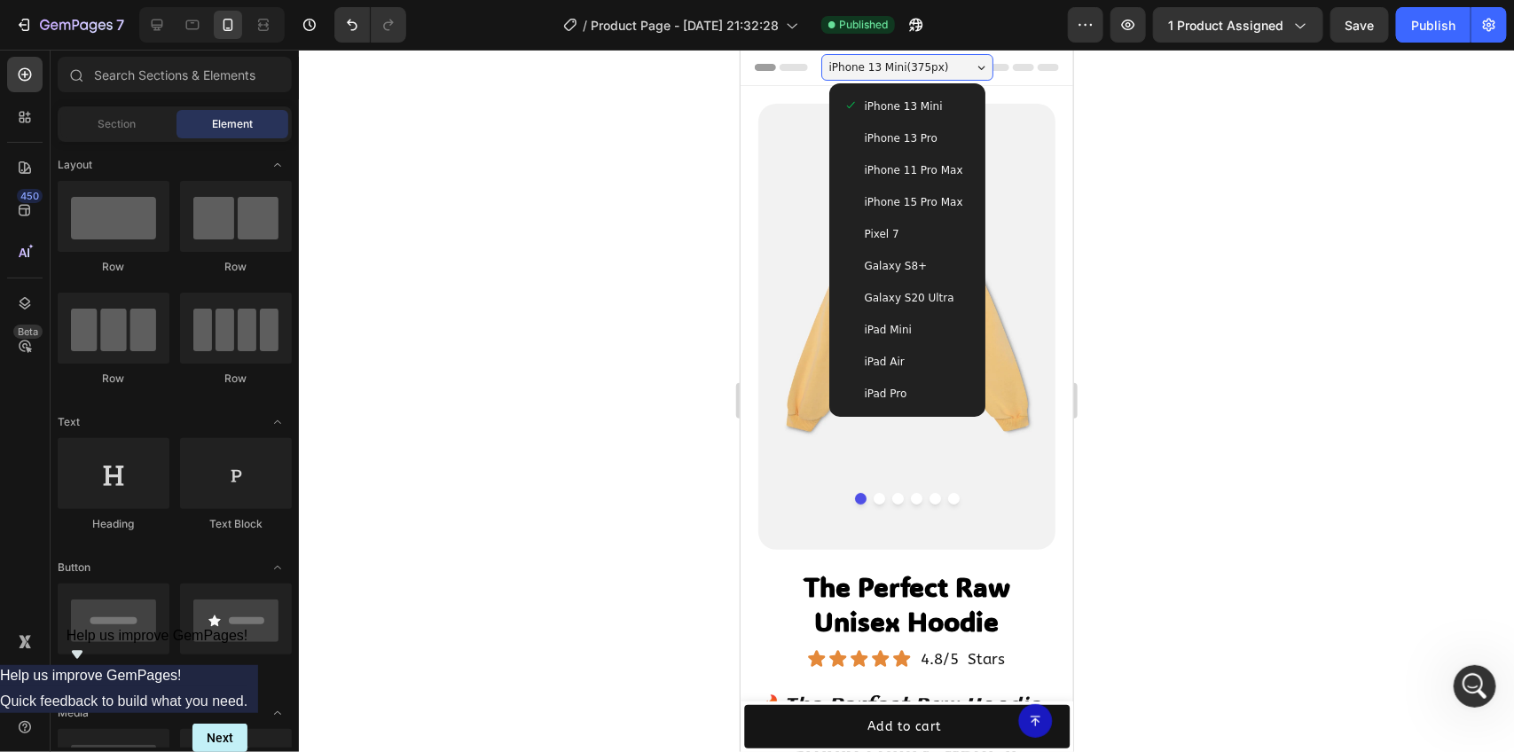
click at [1182, 139] on div at bounding box center [906, 401] width 1215 height 702
click at [921, 58] on span "iPhone 13 Mini ( 375 px)" at bounding box center [888, 67] width 120 height 18
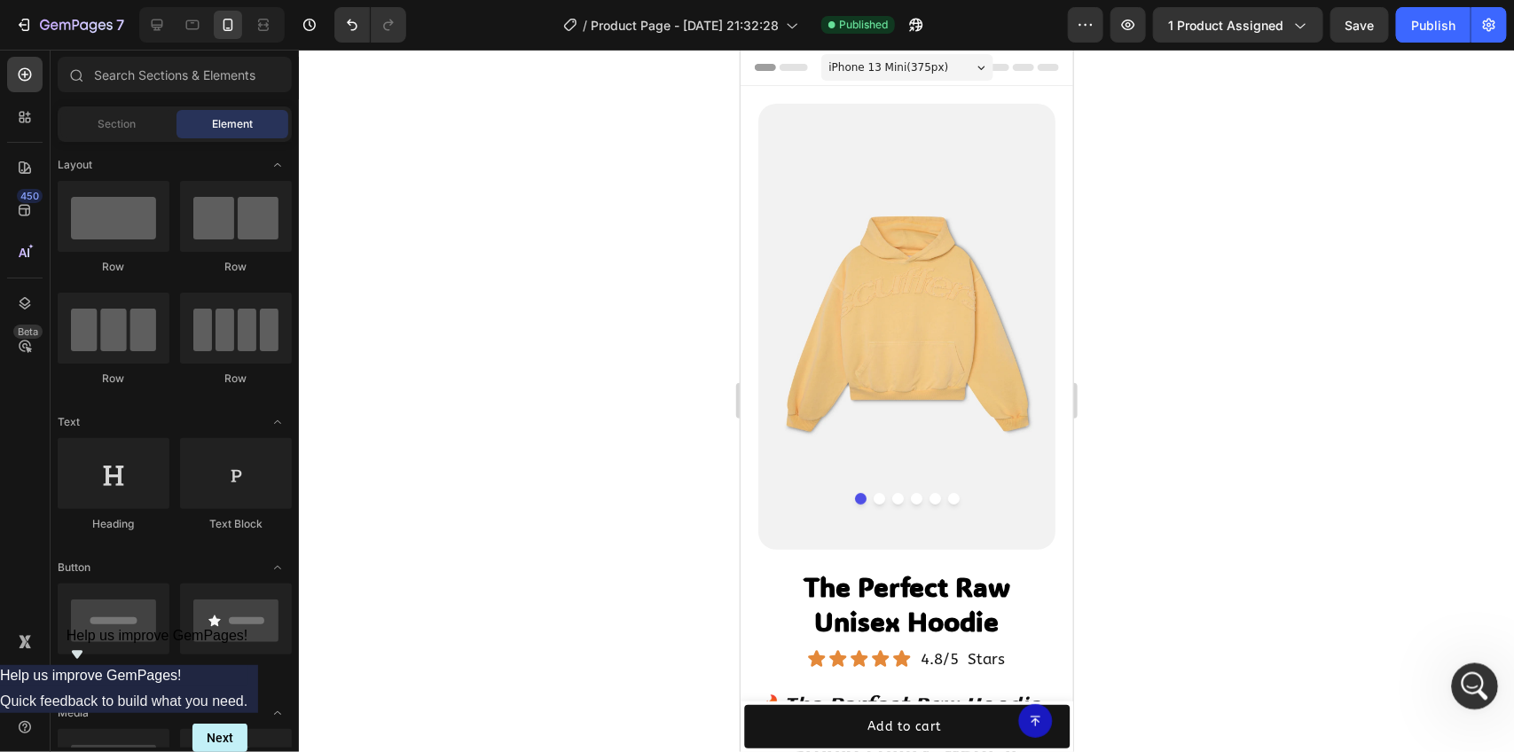
click at [1479, 671] on div "Open Intercom Messenger" at bounding box center [1472, 684] width 59 height 59
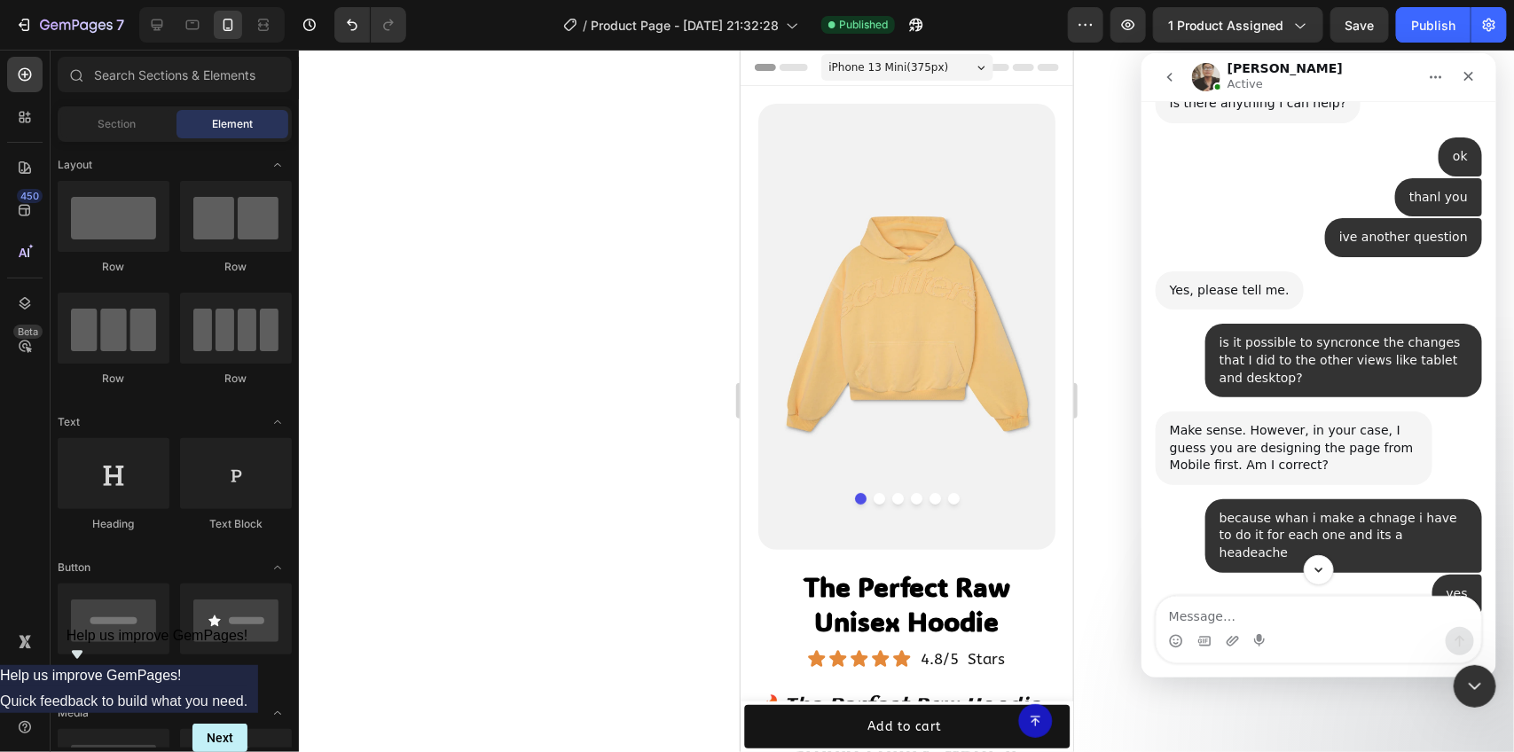
scroll to position [4217, 0]
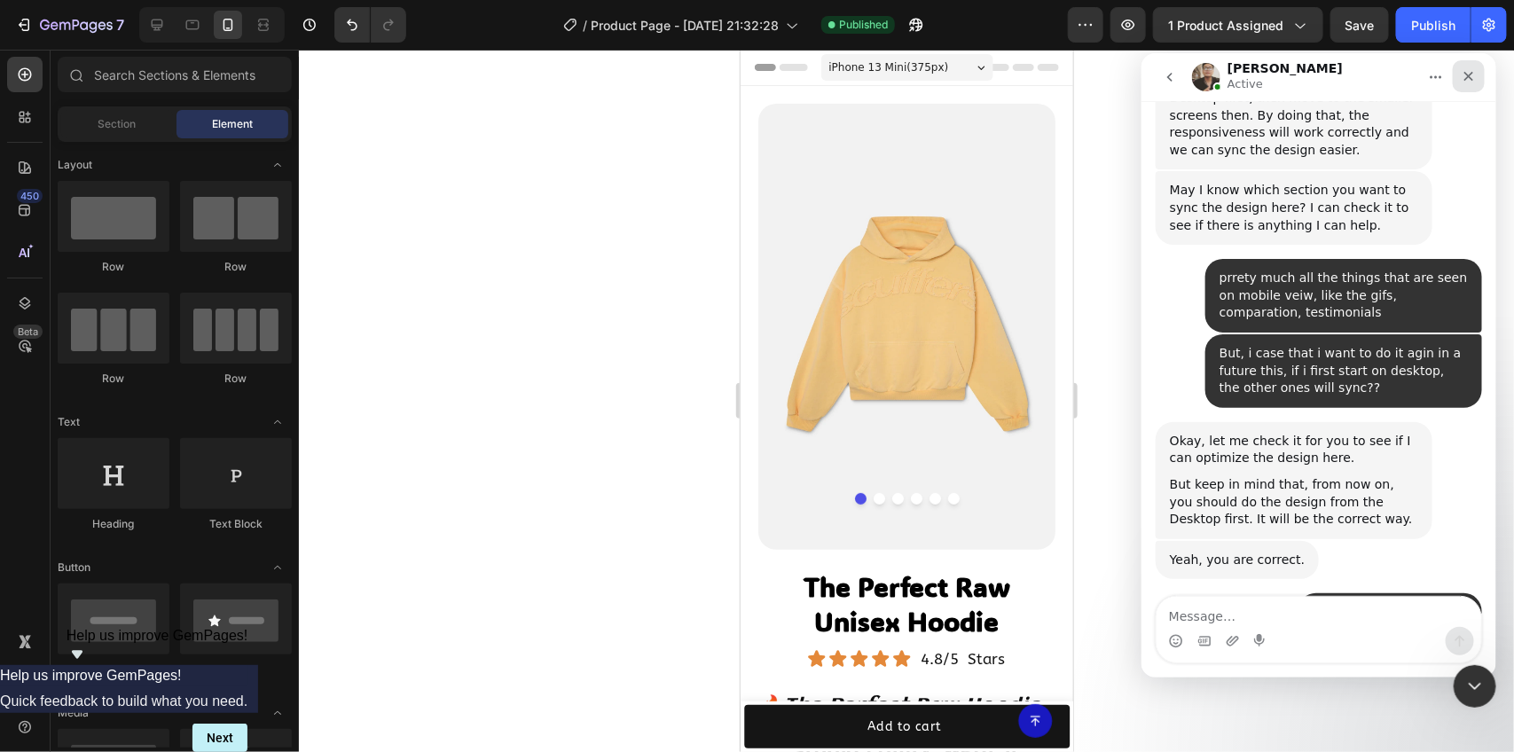
click at [1461, 74] on icon "Close" at bounding box center [1468, 75] width 14 height 14
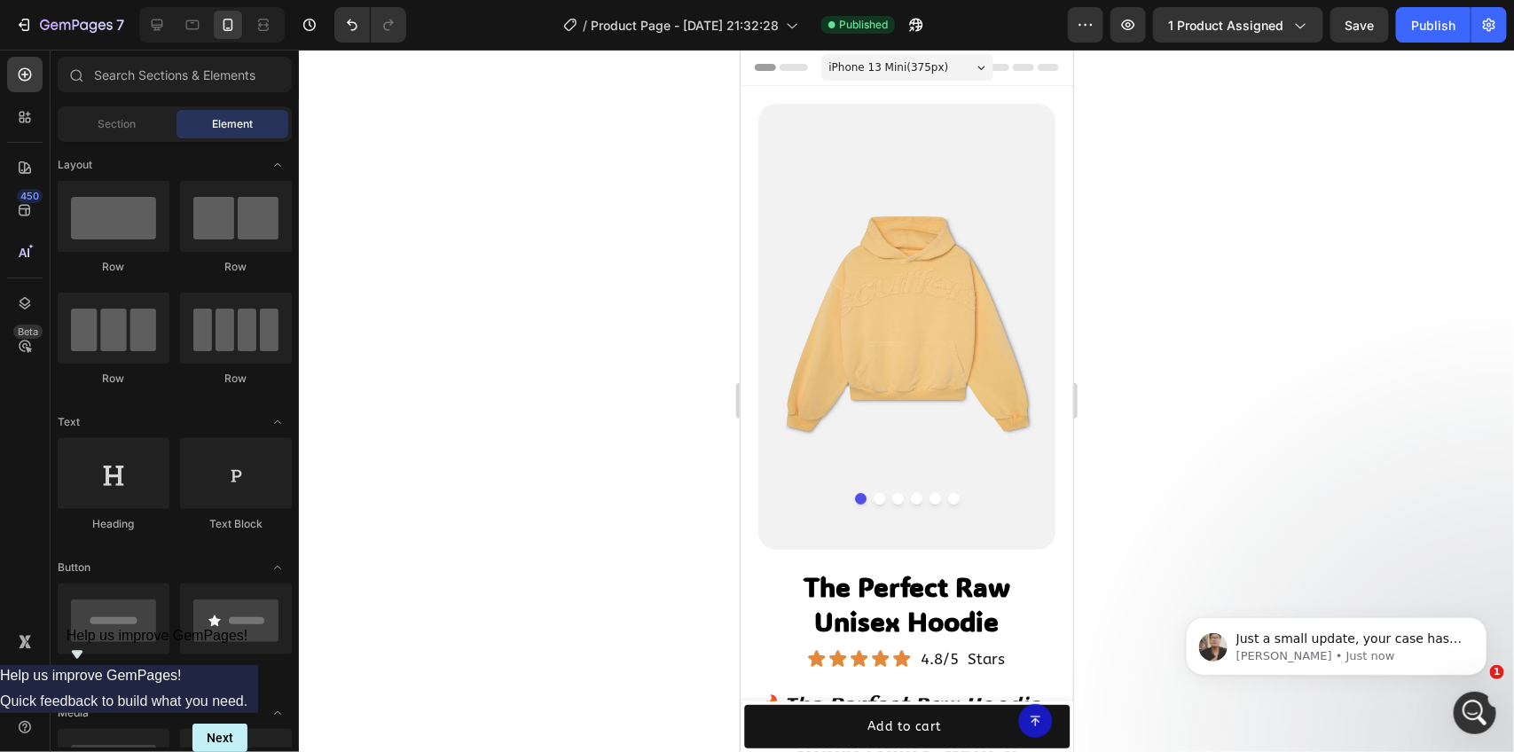
scroll to position [4439, 0]
click at [1345, 652] on p "[PERSON_NAME] • Just now" at bounding box center [1350, 655] width 229 height 16
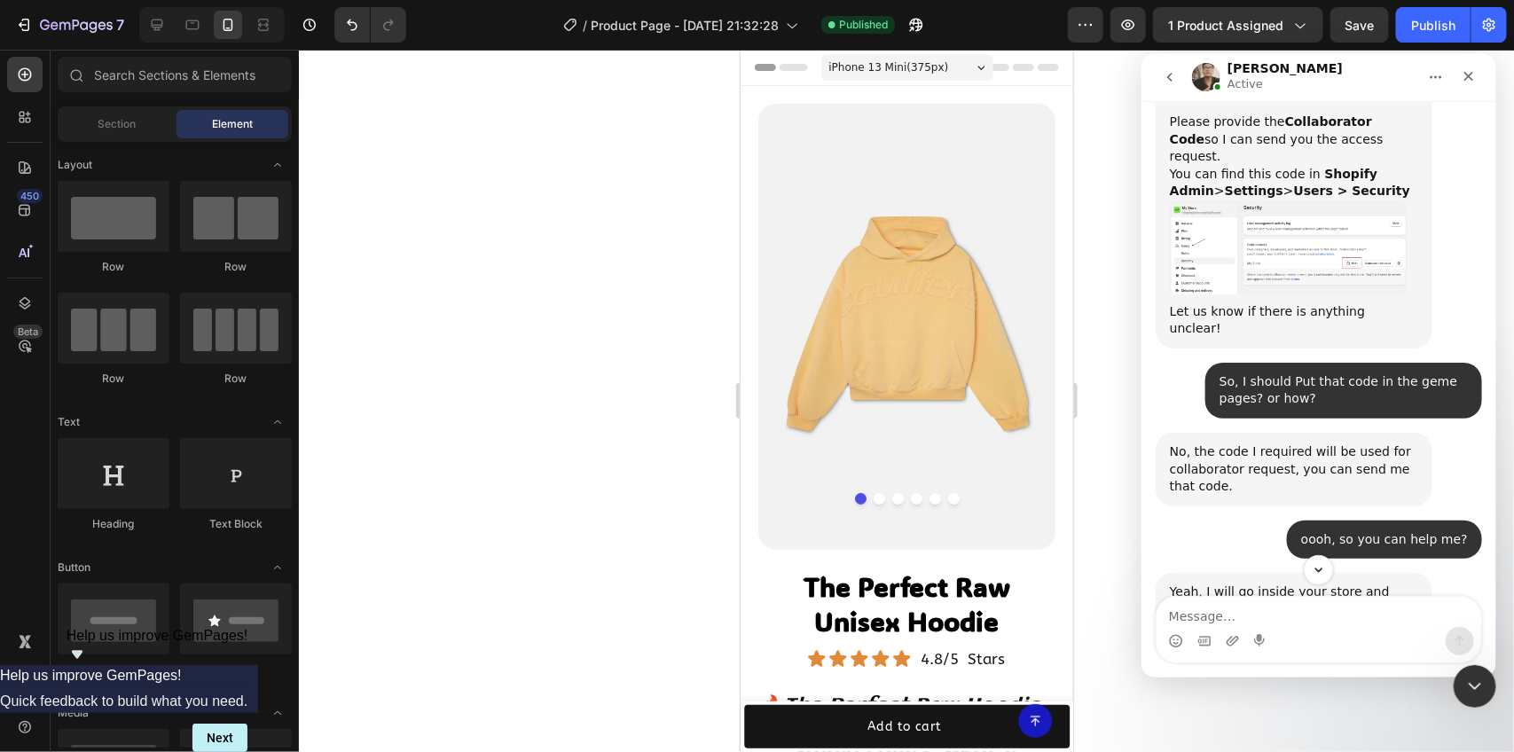
scroll to position [937, 0]
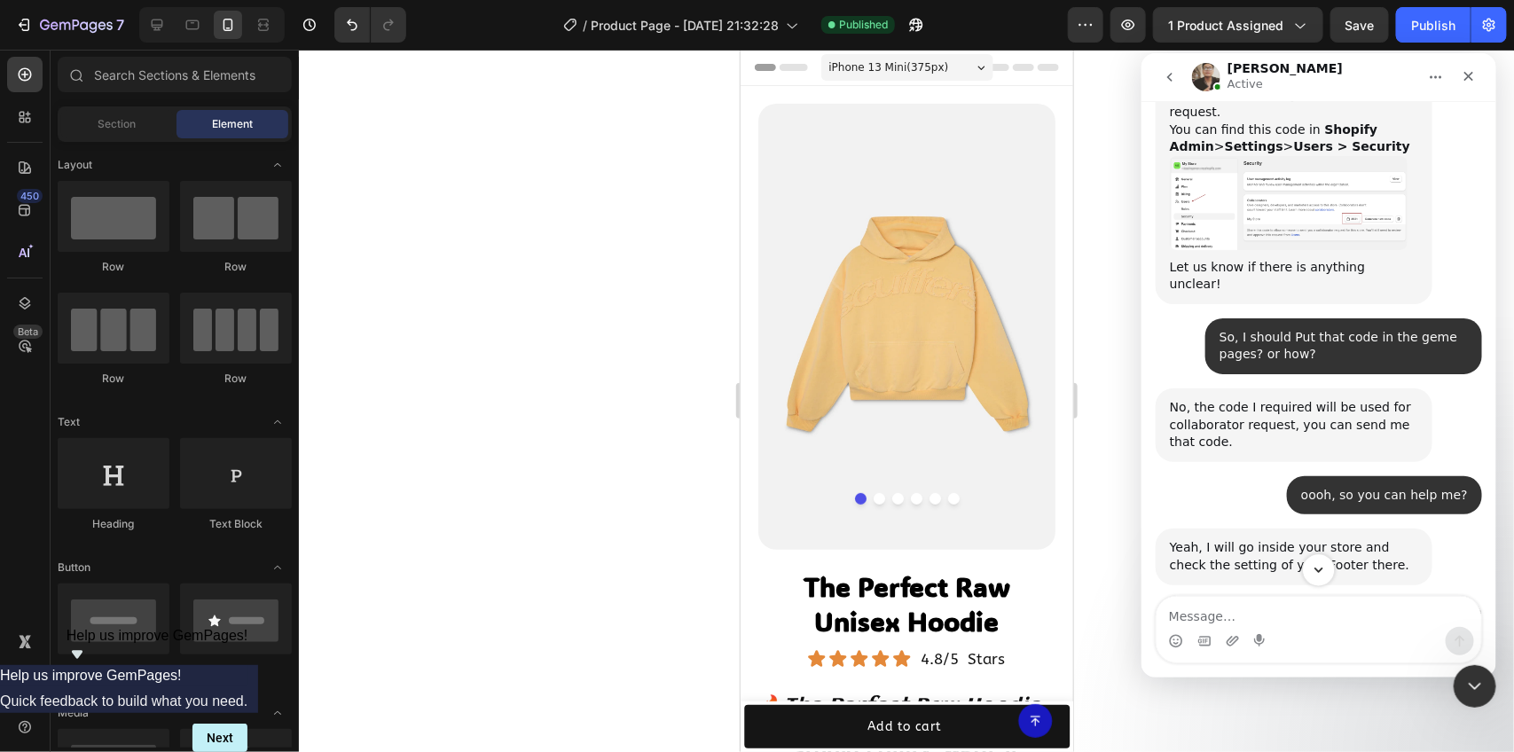
click at [1323, 569] on icon "Scroll to bottom" at bounding box center [1318, 569] width 16 height 16
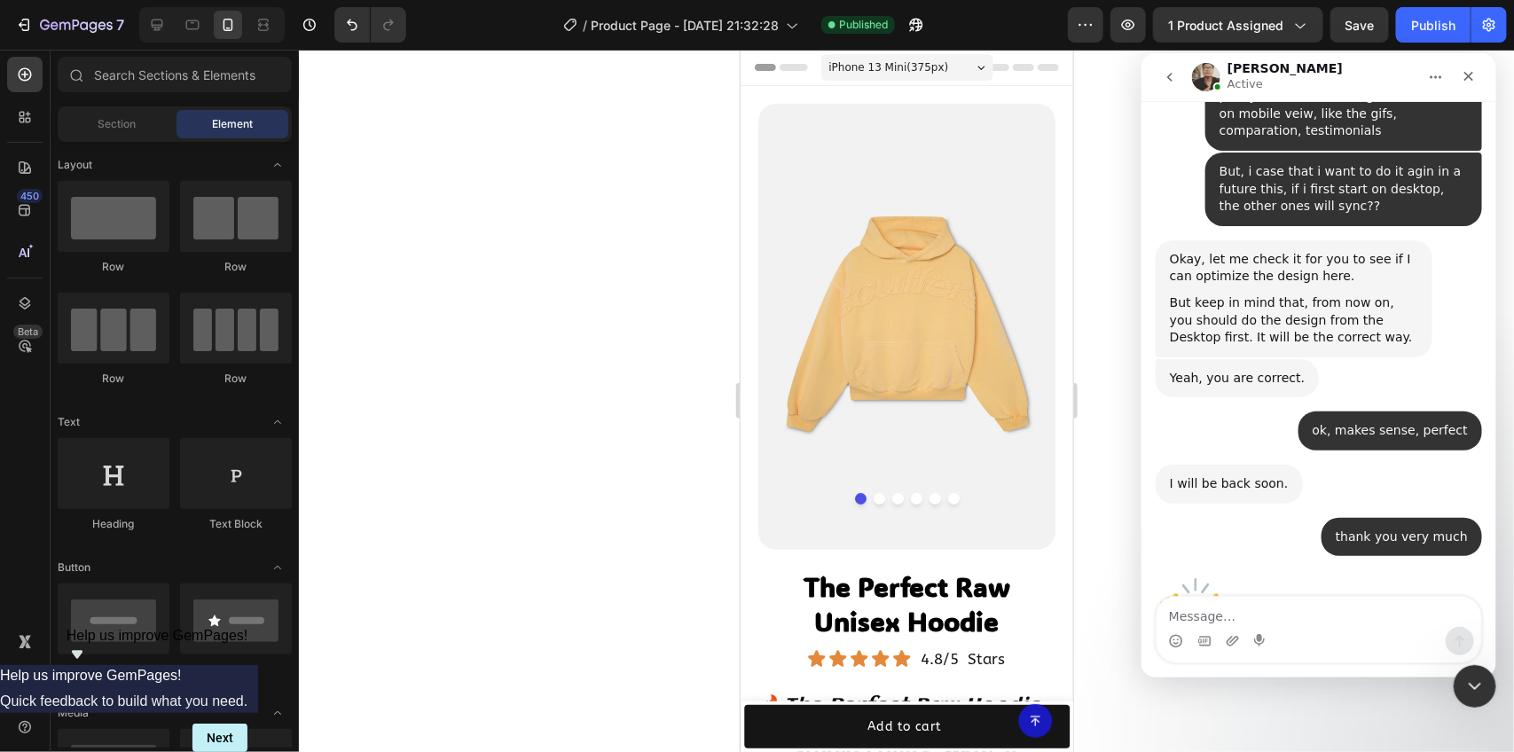
scroll to position [4399, 0]
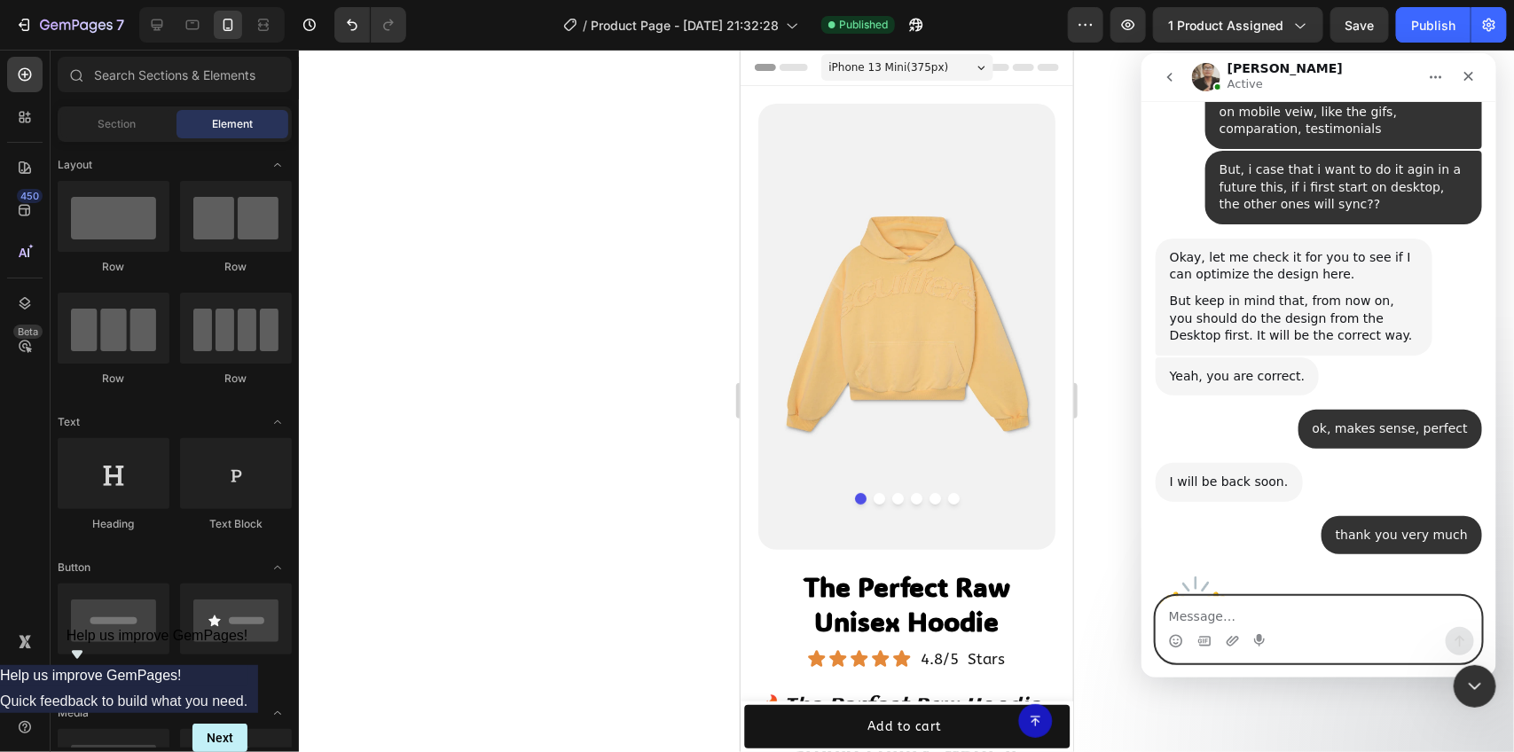
click at [1322, 600] on textarea "Message…" at bounding box center [1318, 611] width 325 height 30
paste textarea "Perfect, I appreciae you so much 🫡"
type textarea "Perfect, I appreciae you so much 🫡"
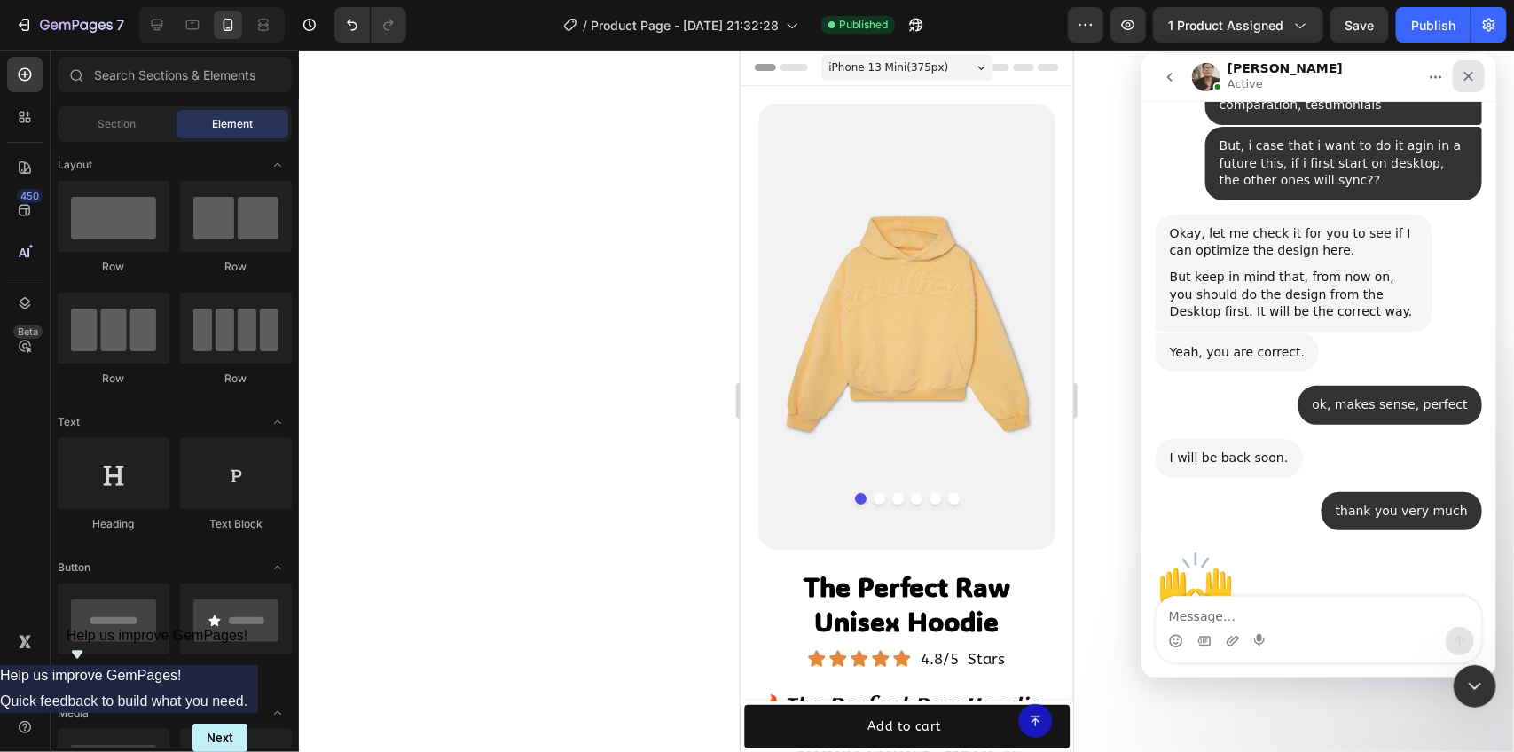
click at [1466, 79] on icon "Close" at bounding box center [1468, 75] width 14 height 14
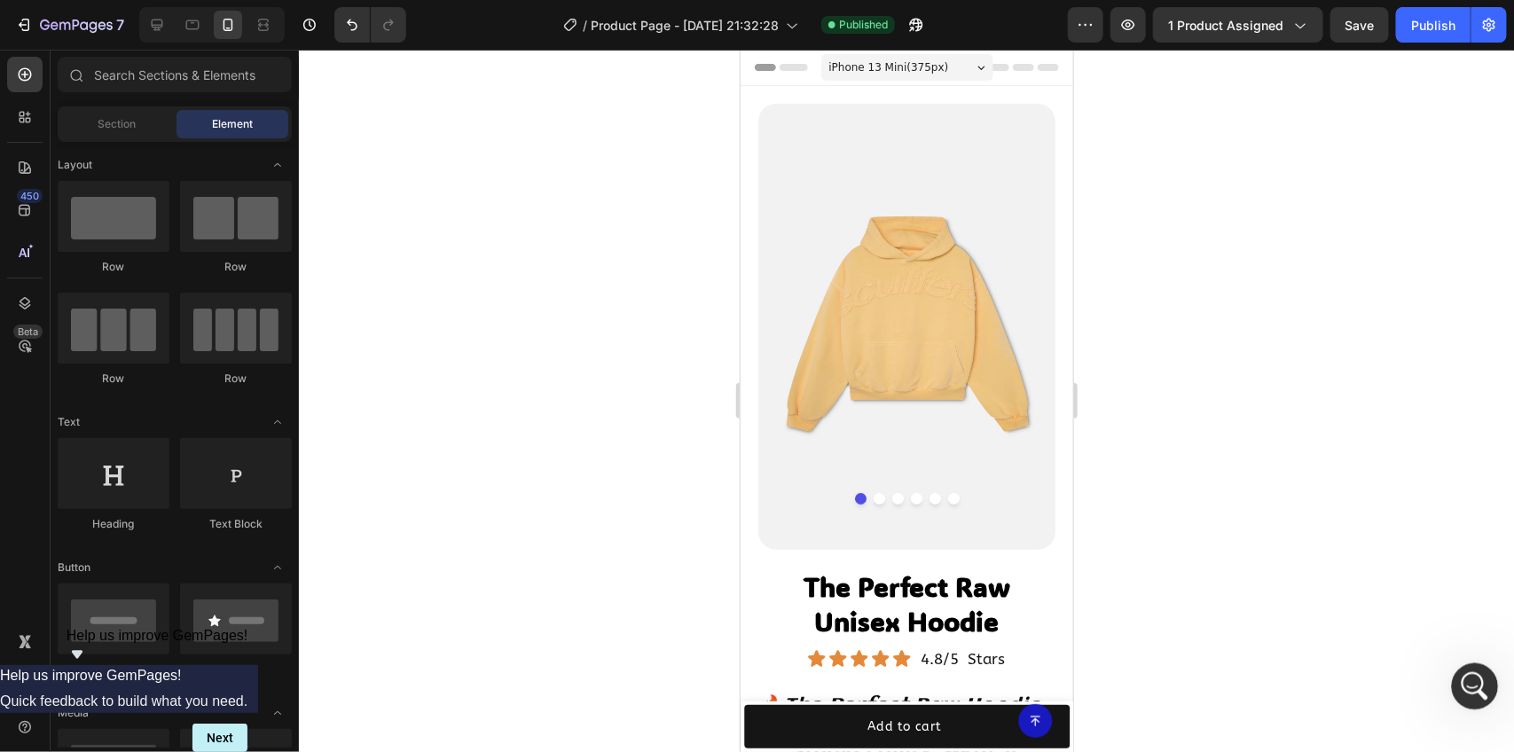
click at [1467, 677] on icon "Open Intercom Messenger" at bounding box center [1472, 684] width 29 height 29
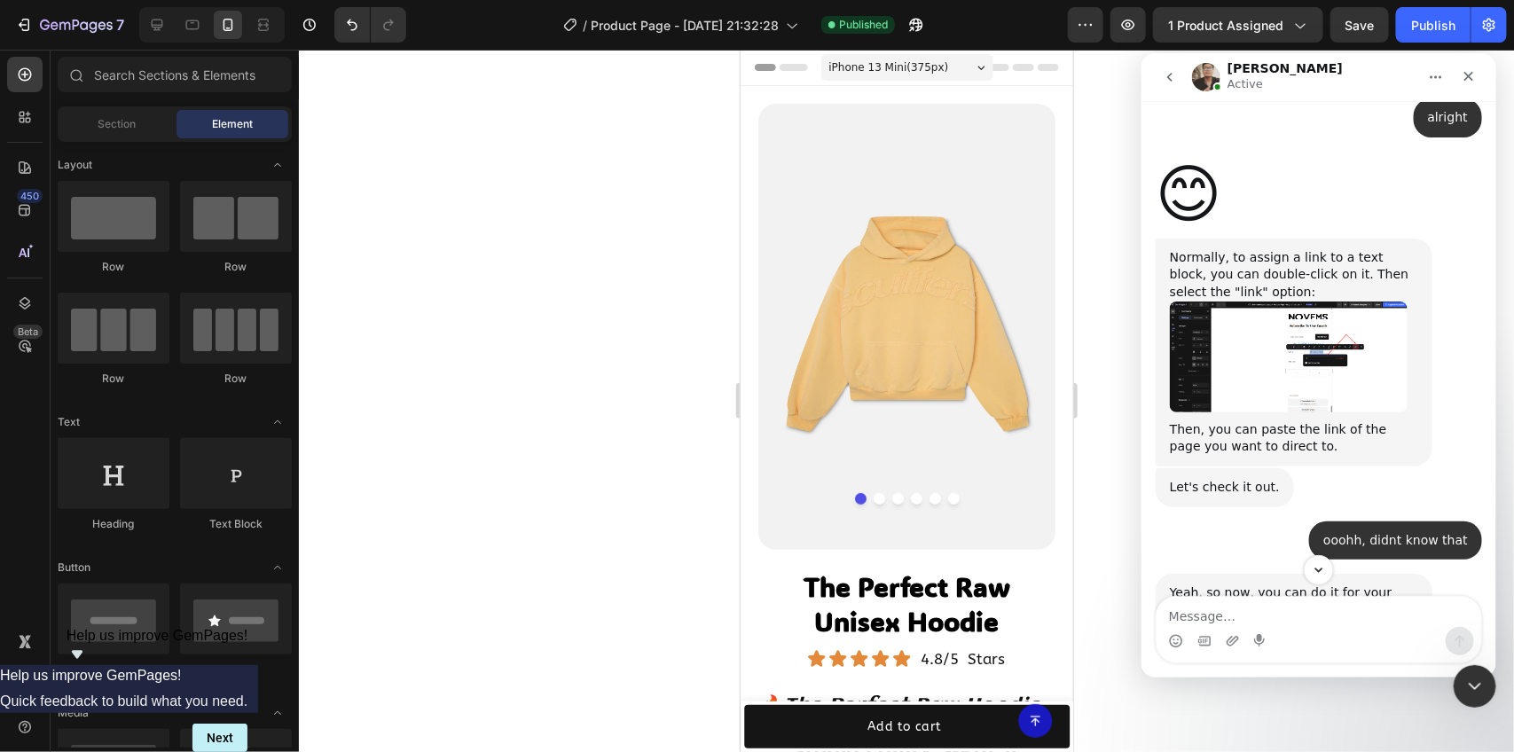
scroll to position [3221, 0]
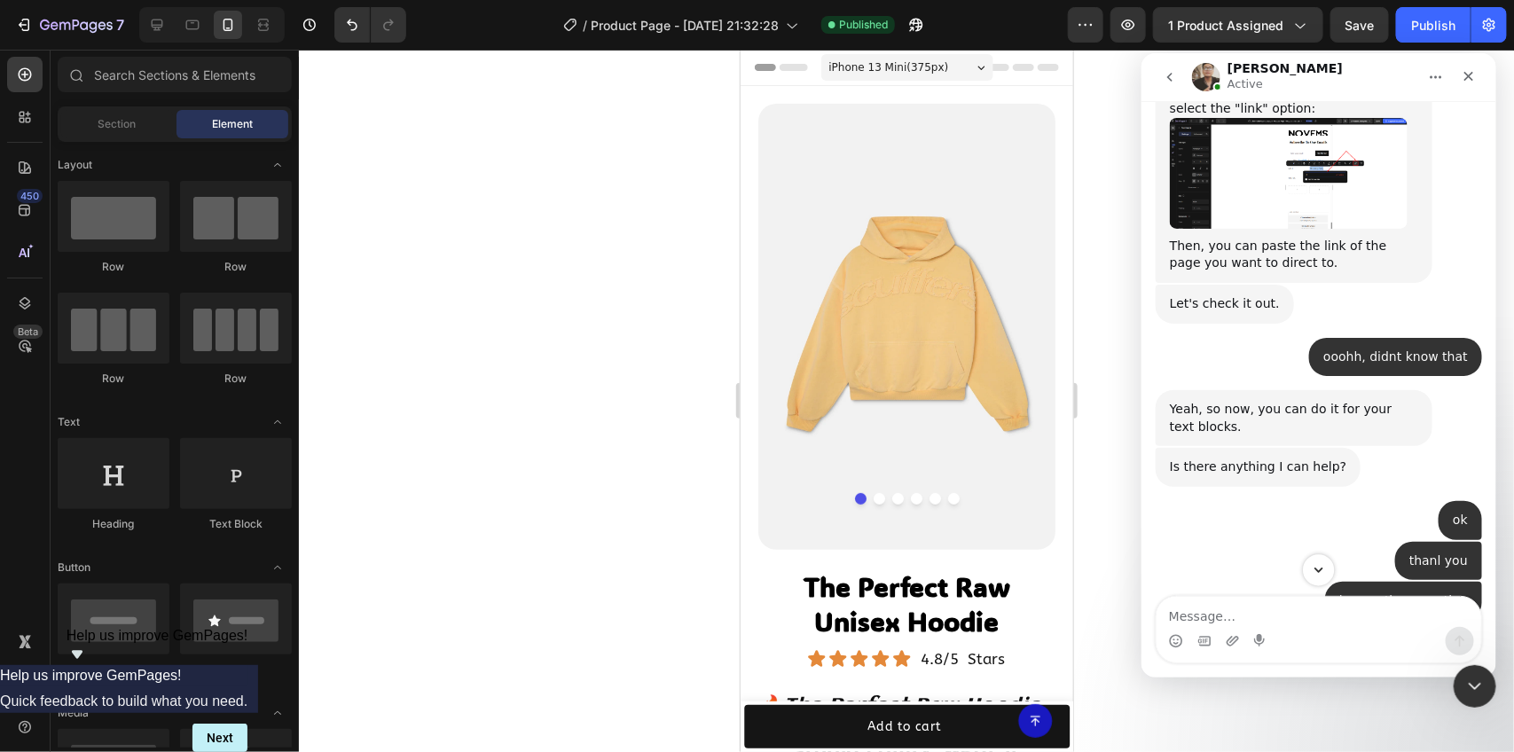
click at [1329, 577] on button "Scroll to bottom" at bounding box center [1317, 569] width 33 height 33
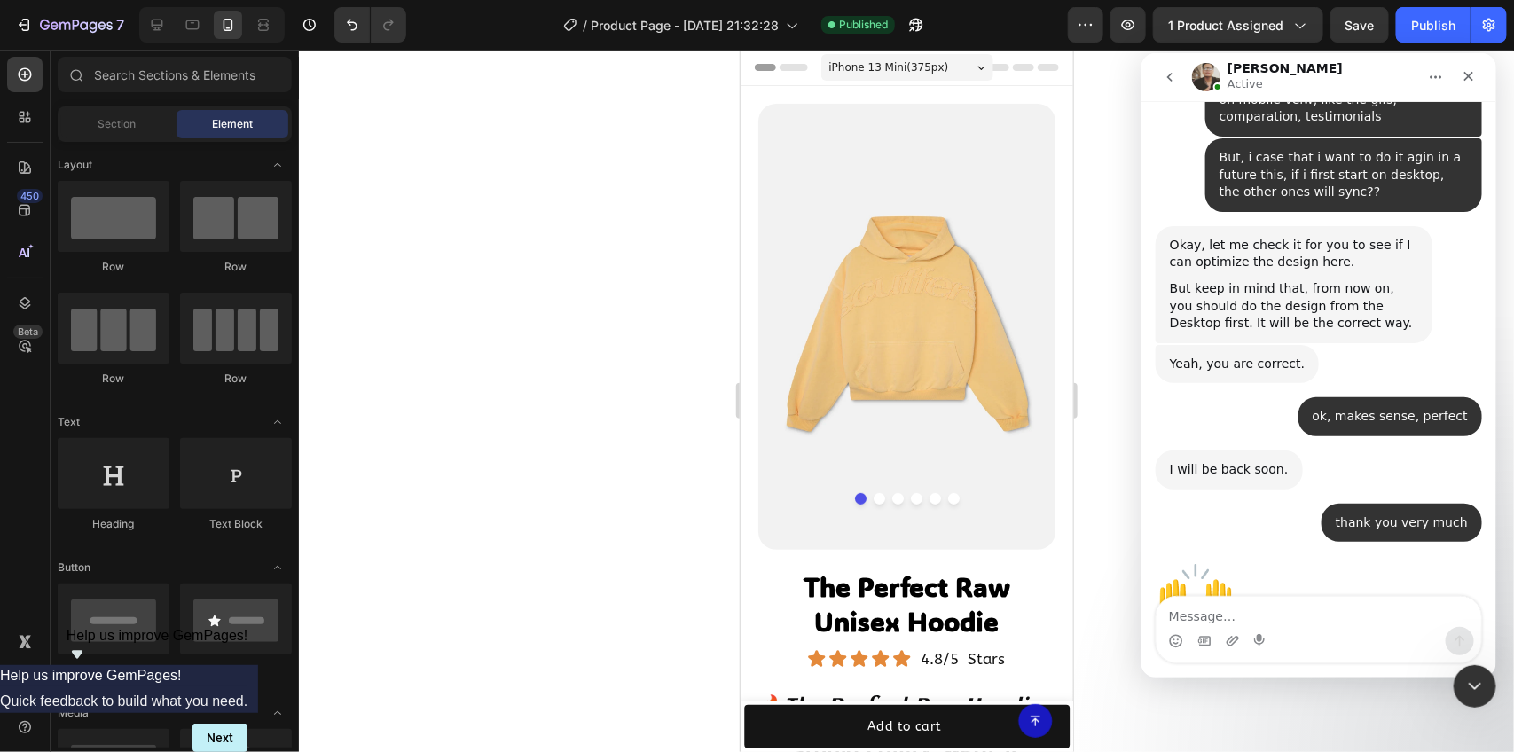
scroll to position [4423, 0]
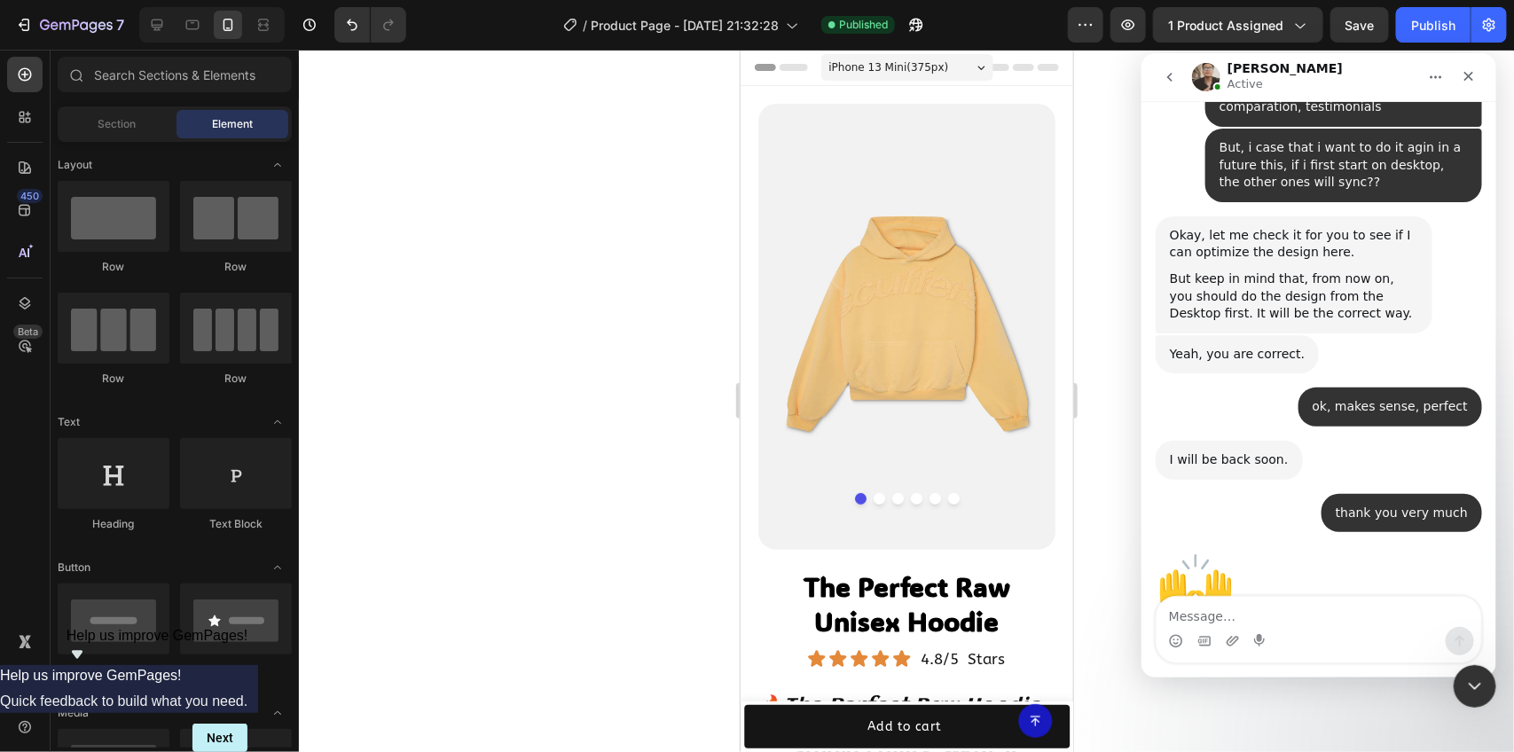
drag, startPoint x: 1267, startPoint y: 375, endPoint x: 1373, endPoint y: 403, distance: 109.1
click at [1373, 643] on div "Just a small update, your case has been transferred to our technical team. The …" at bounding box center [1293, 677] width 248 height 69
click at [1300, 712] on div "Ken says…" at bounding box center [1293, 716] width 248 height 9
drag, startPoint x: 1168, startPoint y: 443, endPoint x: 1281, endPoint y: 455, distance: 113.2
click at [1281, 721] on div "I understand its urgency and we will try to speed up the case. I will keep moni…" at bounding box center [1293, 764] width 248 height 87
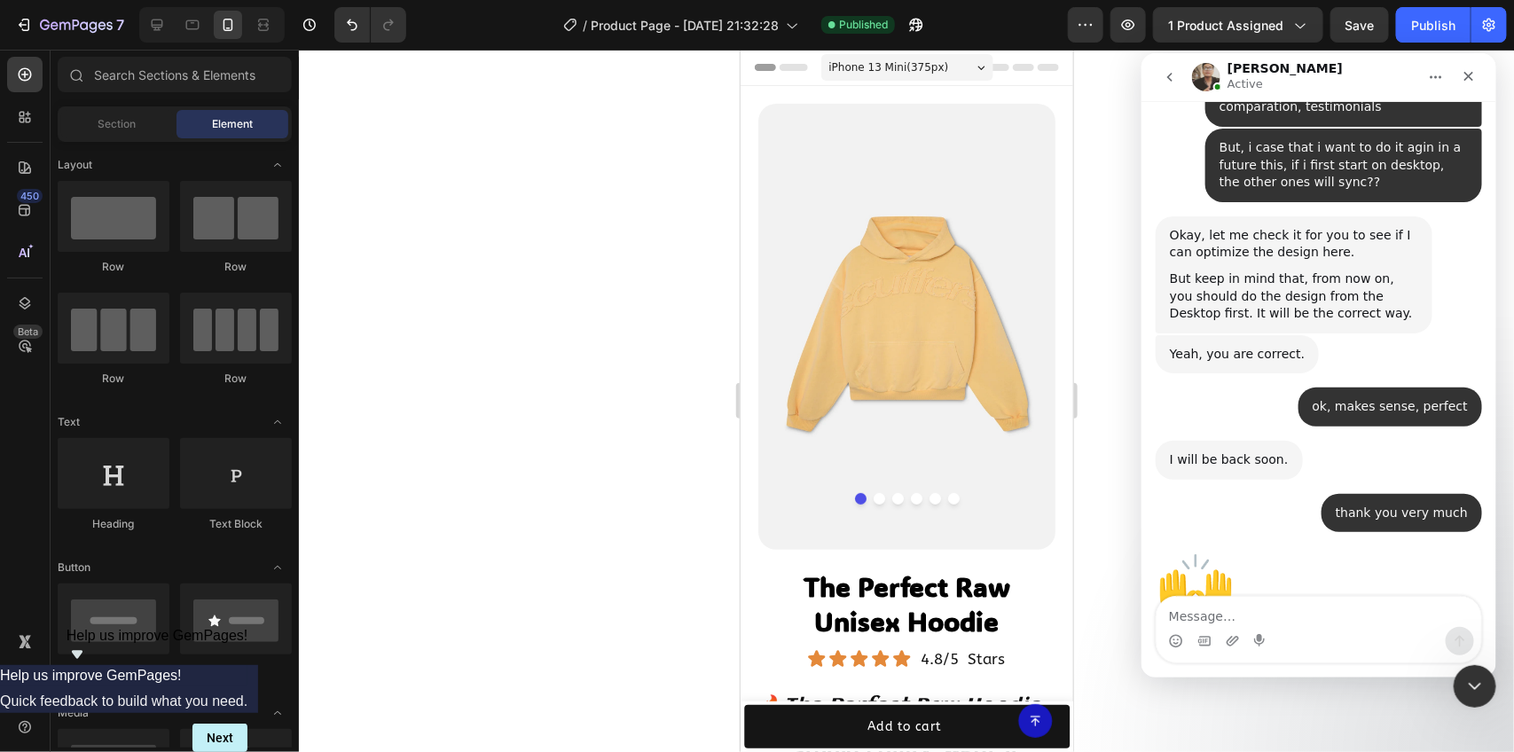
click at [1284, 721] on div "I understand its urgency and we will try to speed up the case. I will keep moni…" at bounding box center [1293, 764] width 248 height 87
click at [1475, 74] on div "Close" at bounding box center [1468, 75] width 32 height 32
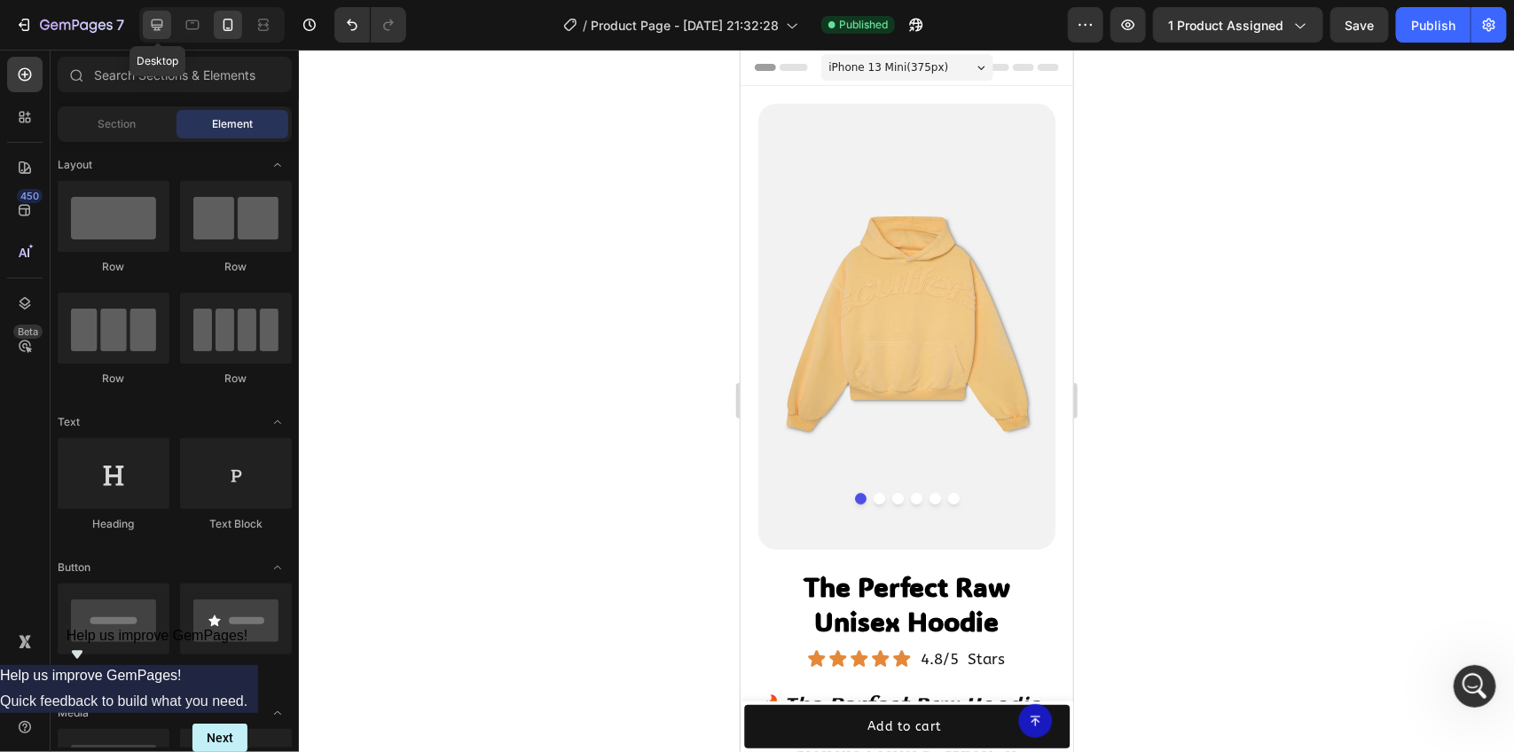
click at [152, 27] on icon at bounding box center [157, 25] width 18 height 18
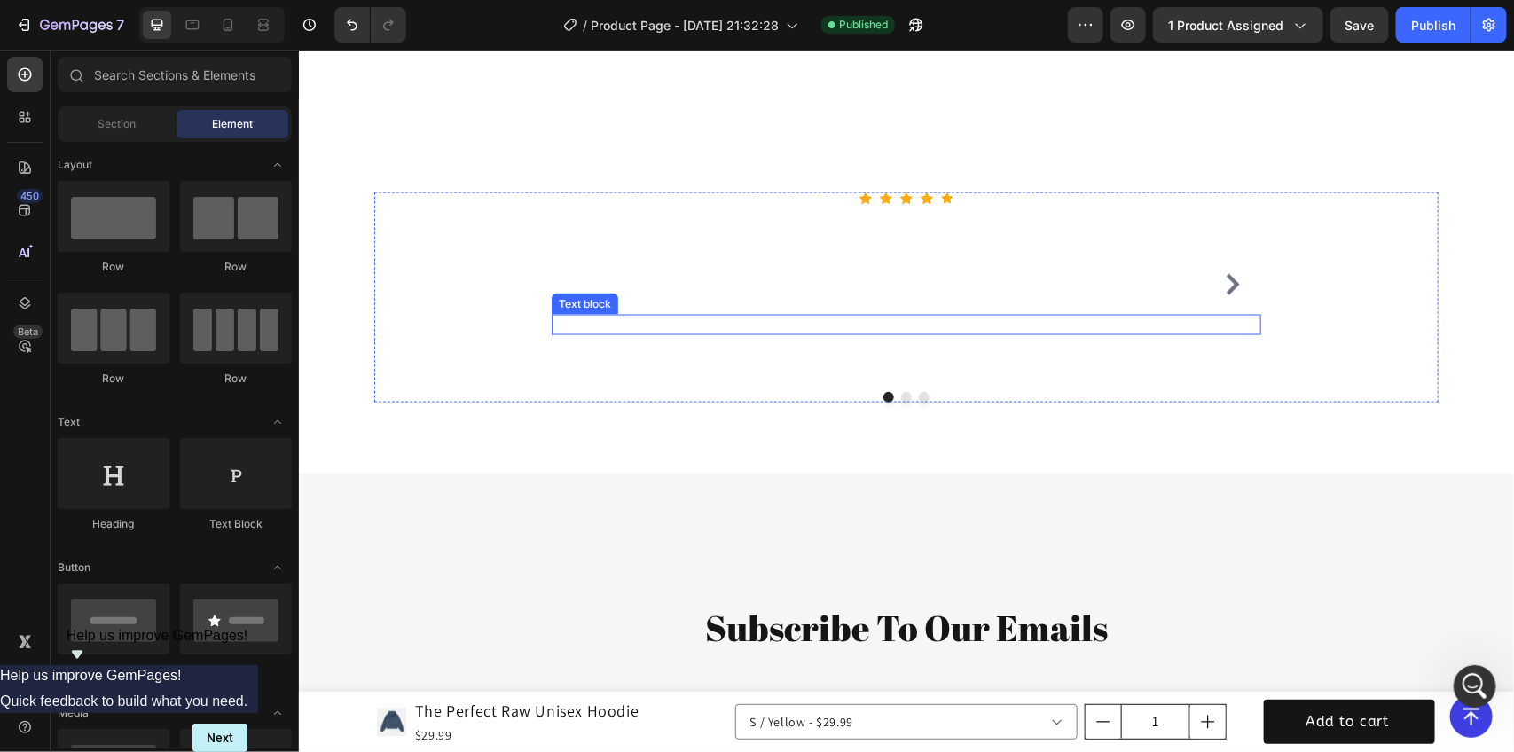
scroll to position [4213, 0]
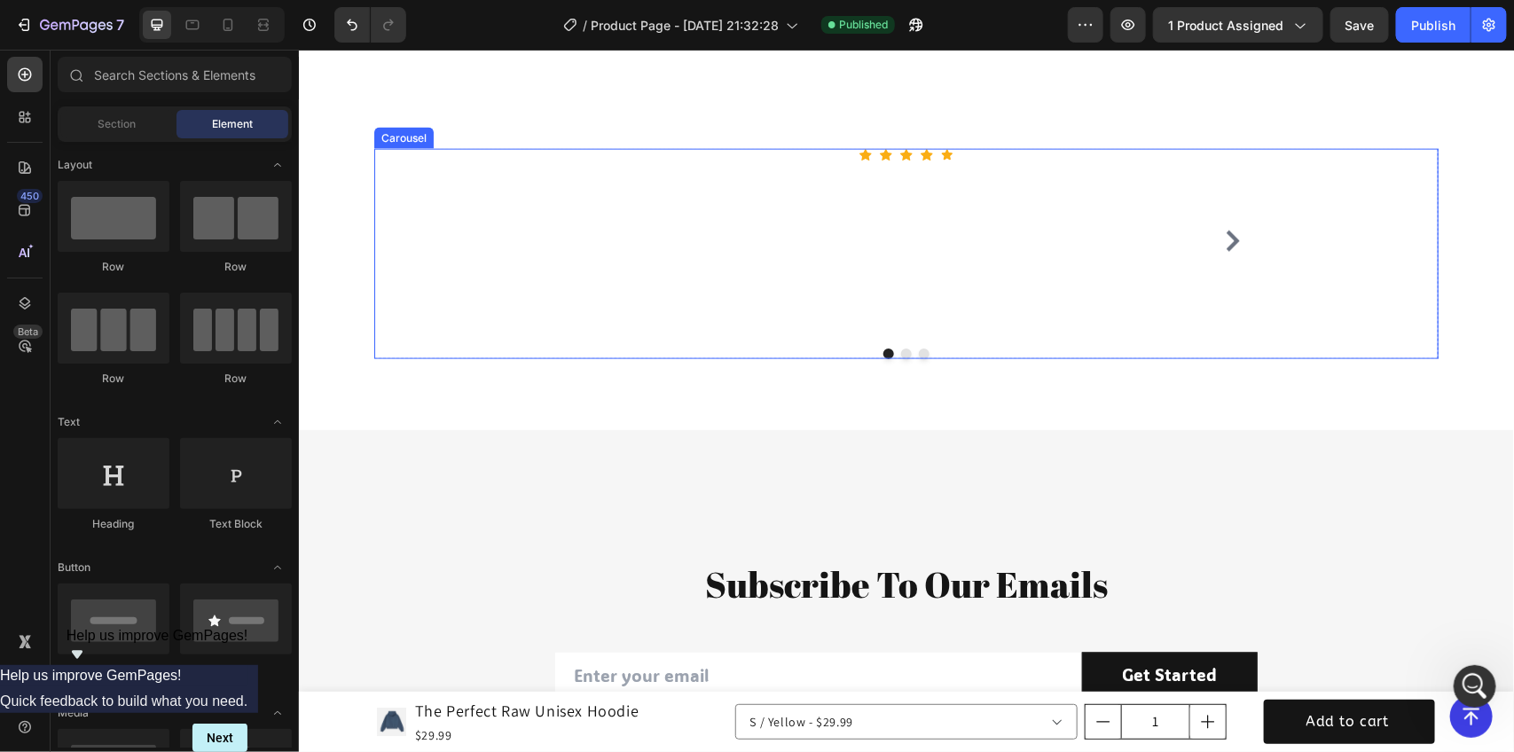
click at [900, 357] on button "Dot" at bounding box center [905, 353] width 11 height 11
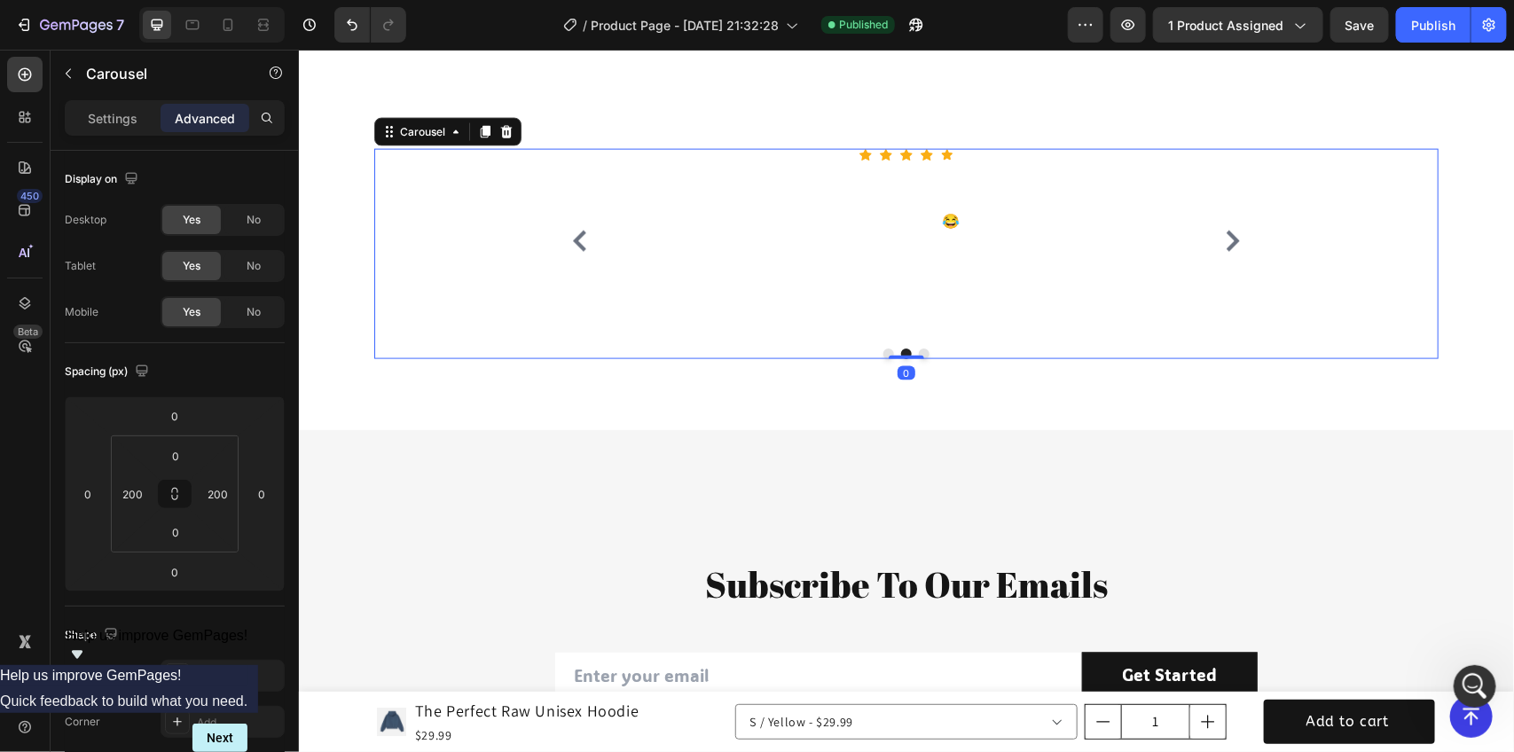
click at [918, 349] on button "Dot" at bounding box center [923, 353] width 11 height 11
drag, startPoint x: 883, startPoint y: 351, endPoint x: 894, endPoint y: 341, distance: 14.4
click at [883, 350] on button "Dot" at bounding box center [888, 353] width 11 height 11
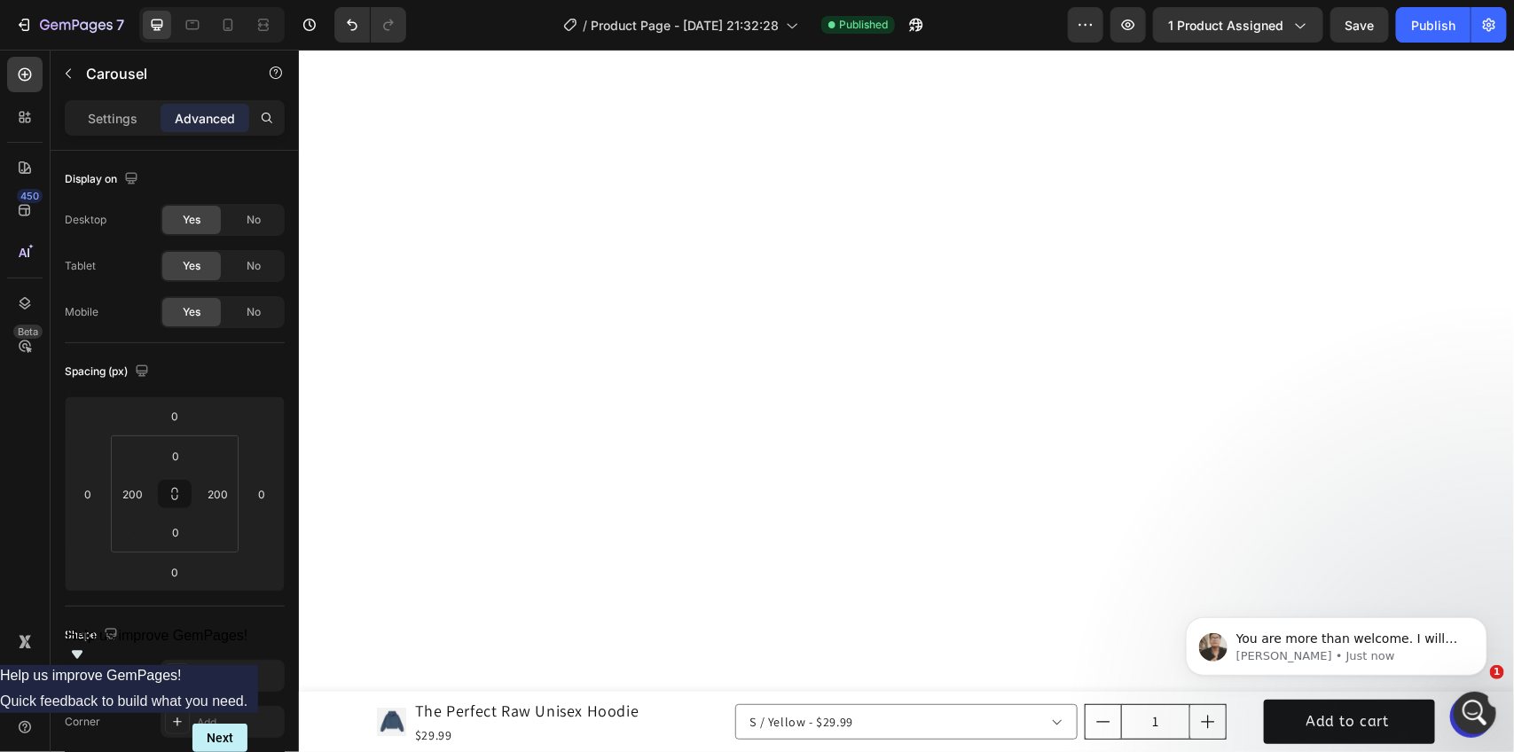
scroll to position [4562, 0]
click at [226, 29] on icon at bounding box center [229, 25] width 10 height 12
type input "0"
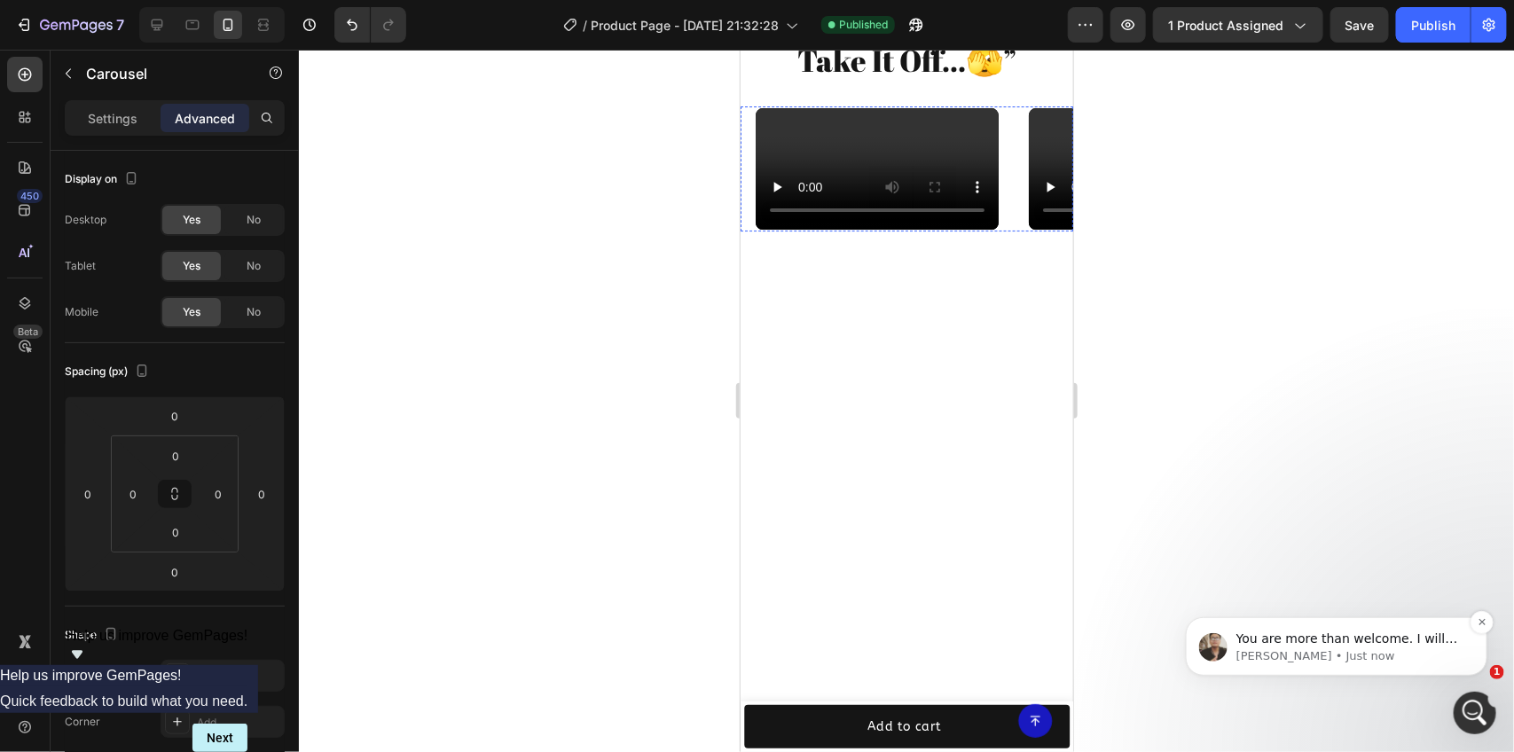
click at [1296, 635] on span "You are more than welcome. I will keep you updated if there is any news." at bounding box center [1347, 656] width 222 height 50
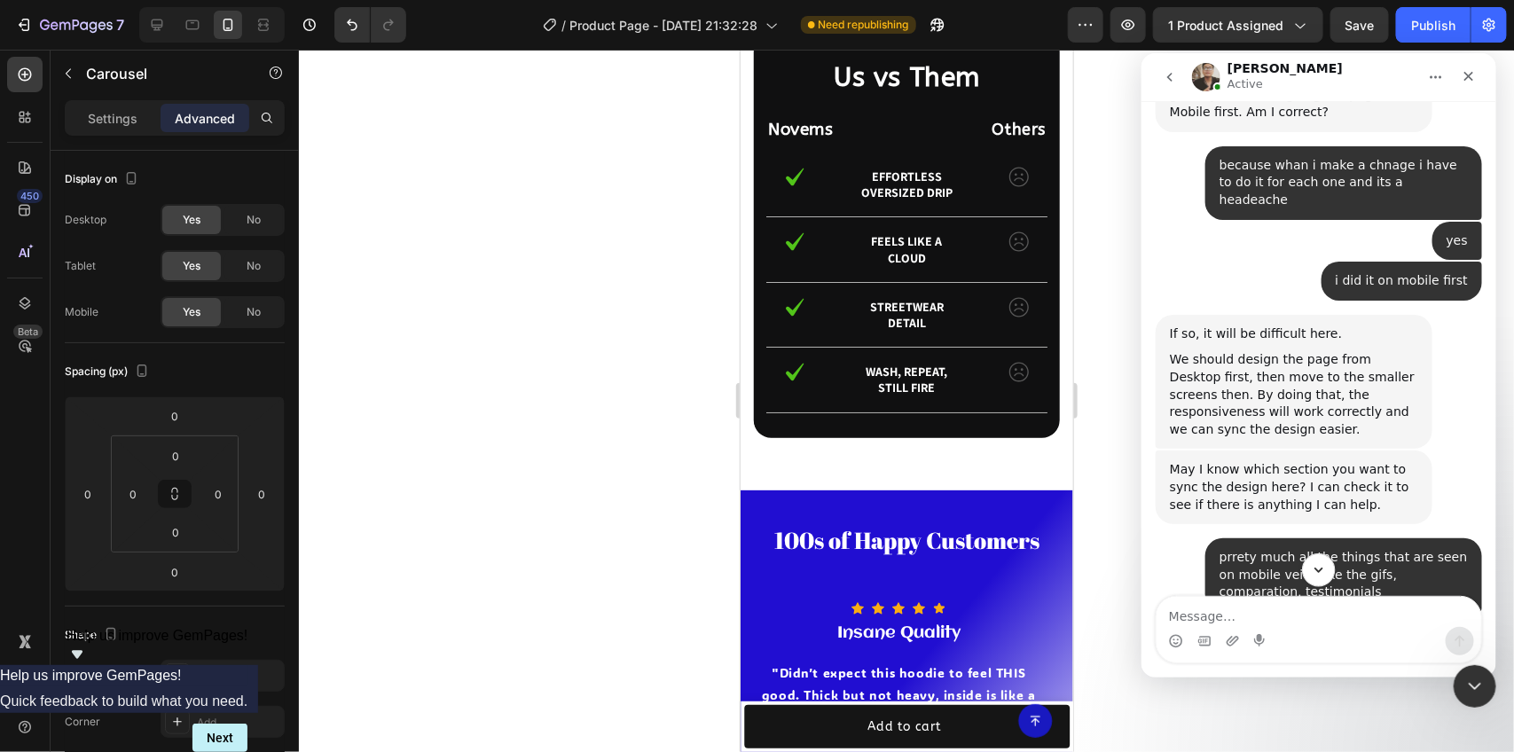
click at [1323, 562] on icon "Scroll to bottom" at bounding box center [1318, 569] width 16 height 16
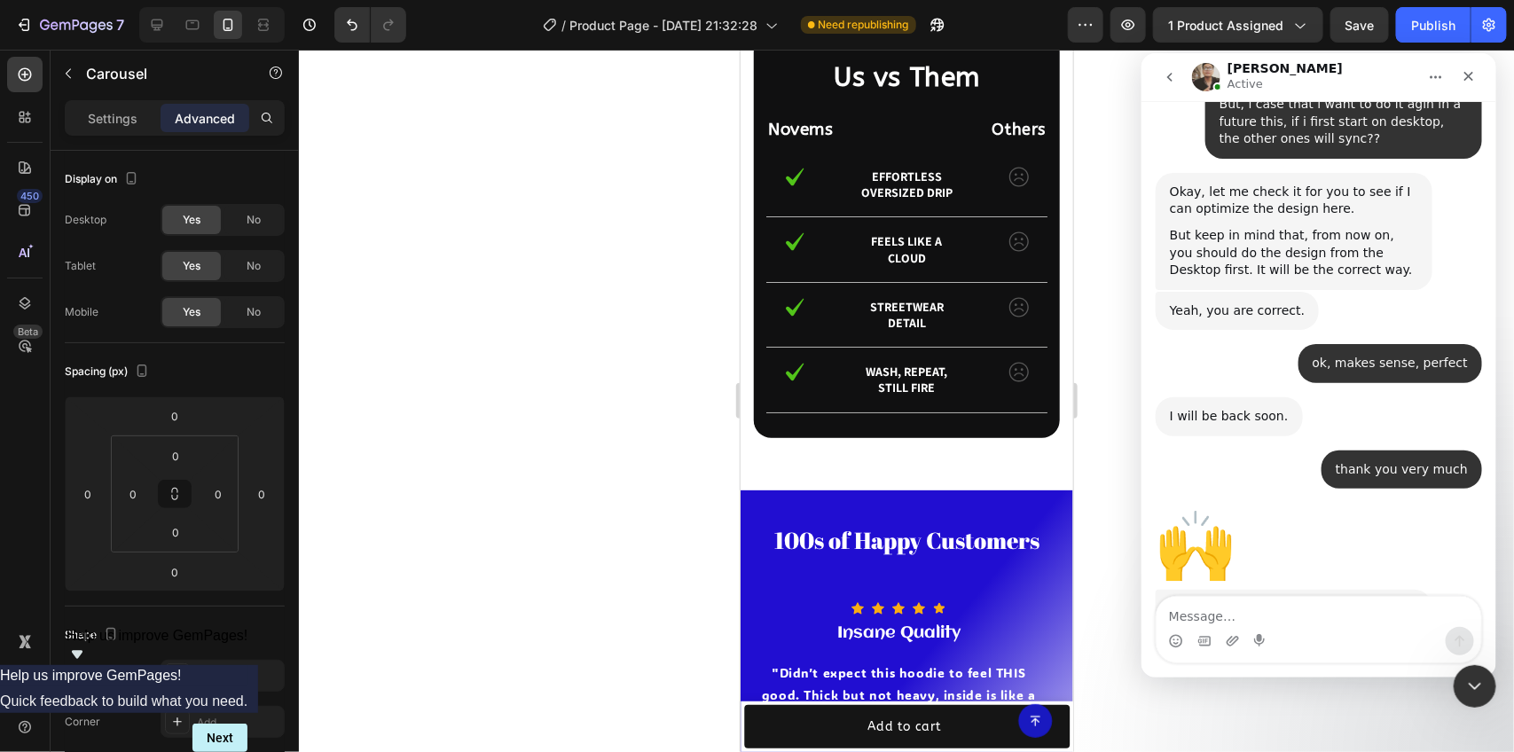
scroll to position [4493, 0]
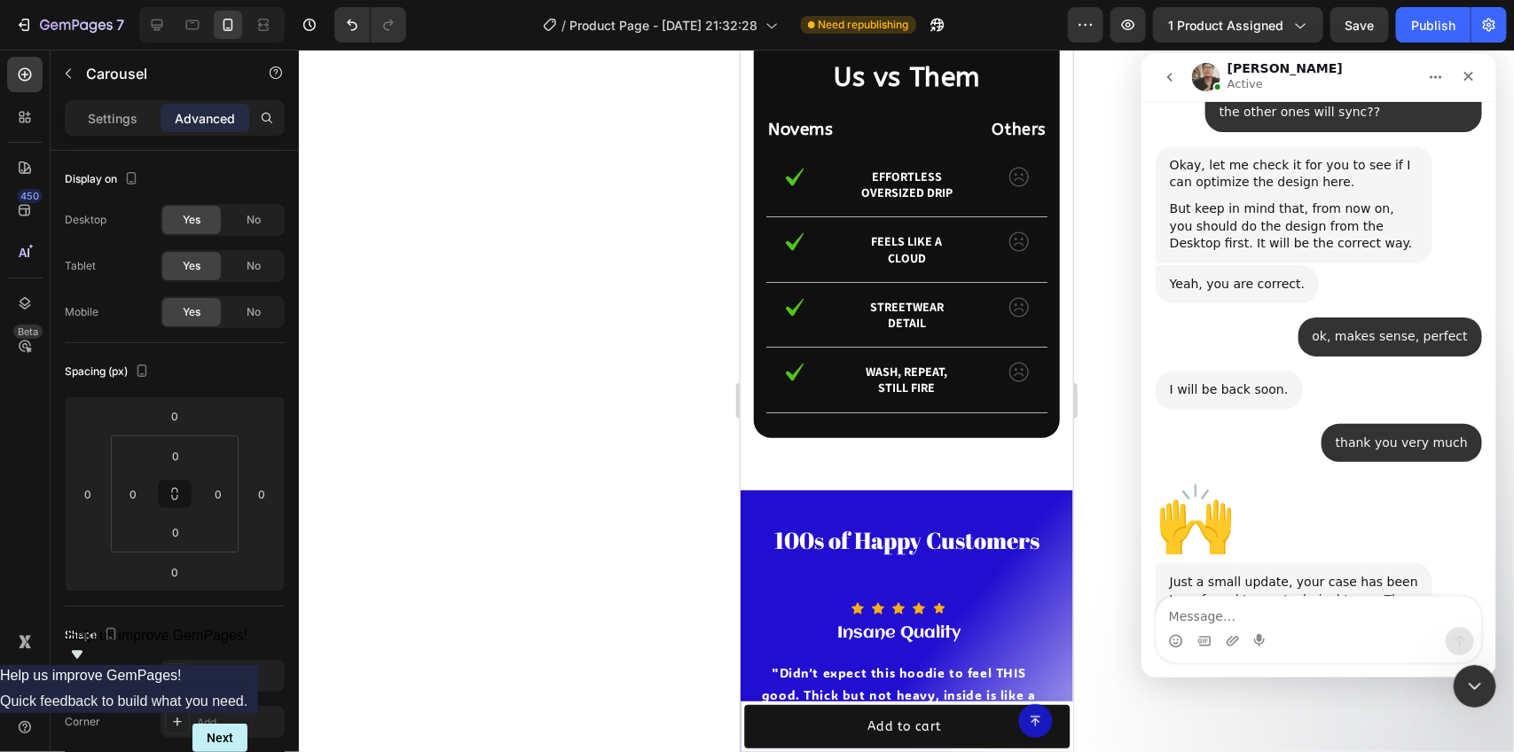
click at [1260, 602] on textarea "Message…" at bounding box center [1318, 611] width 325 height 30
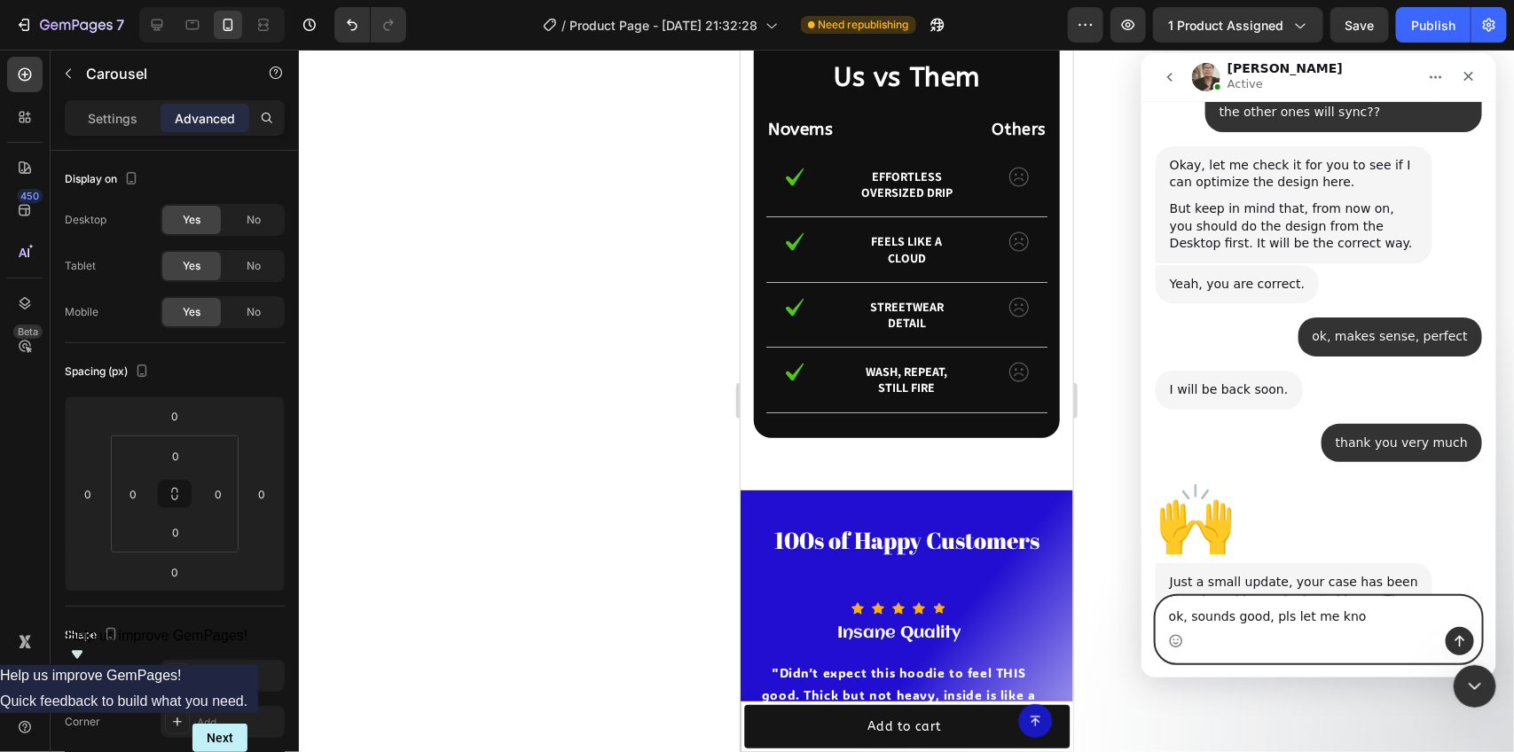
type textarea "ok, sounds good, pls let me know"
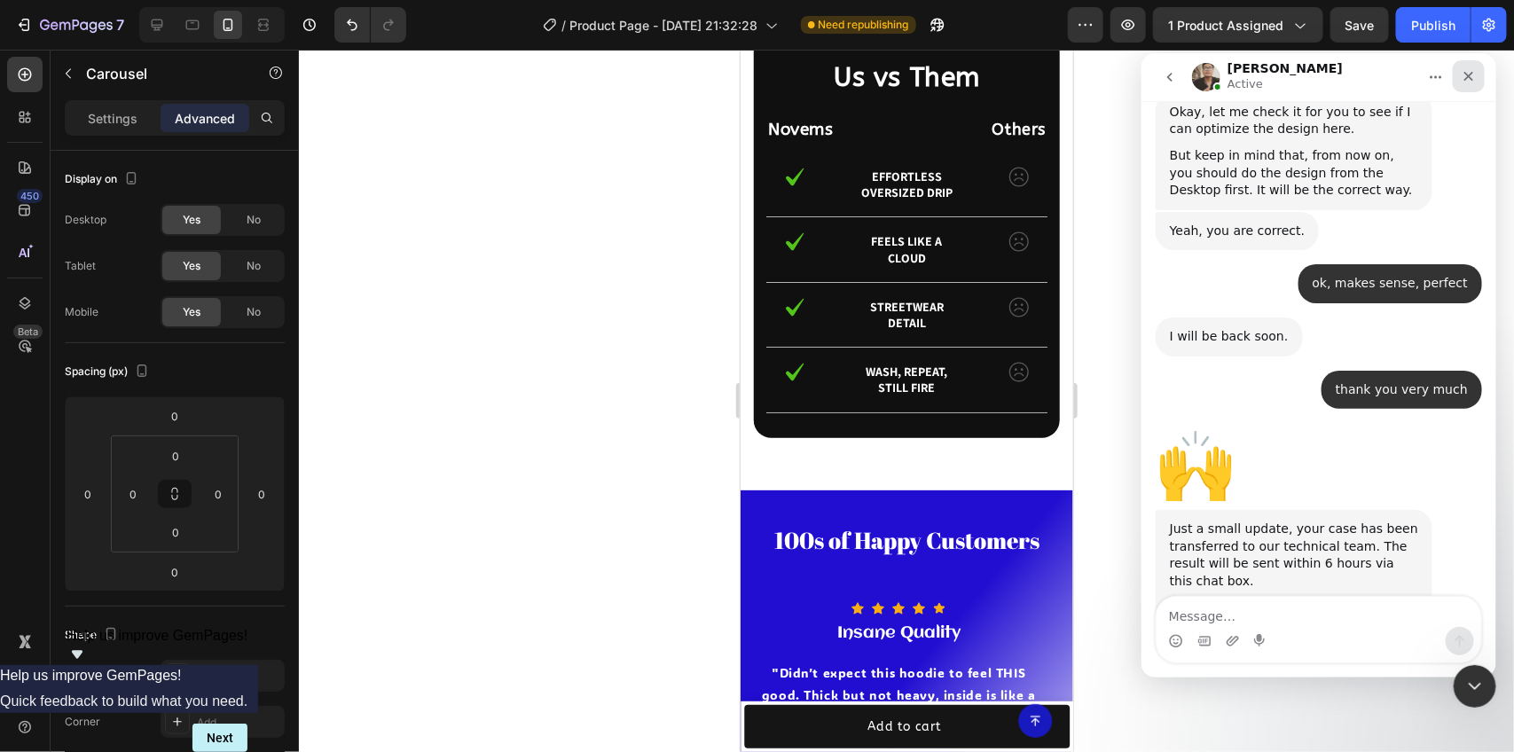
click at [1471, 75] on icon "Close" at bounding box center [1468, 75] width 14 height 14
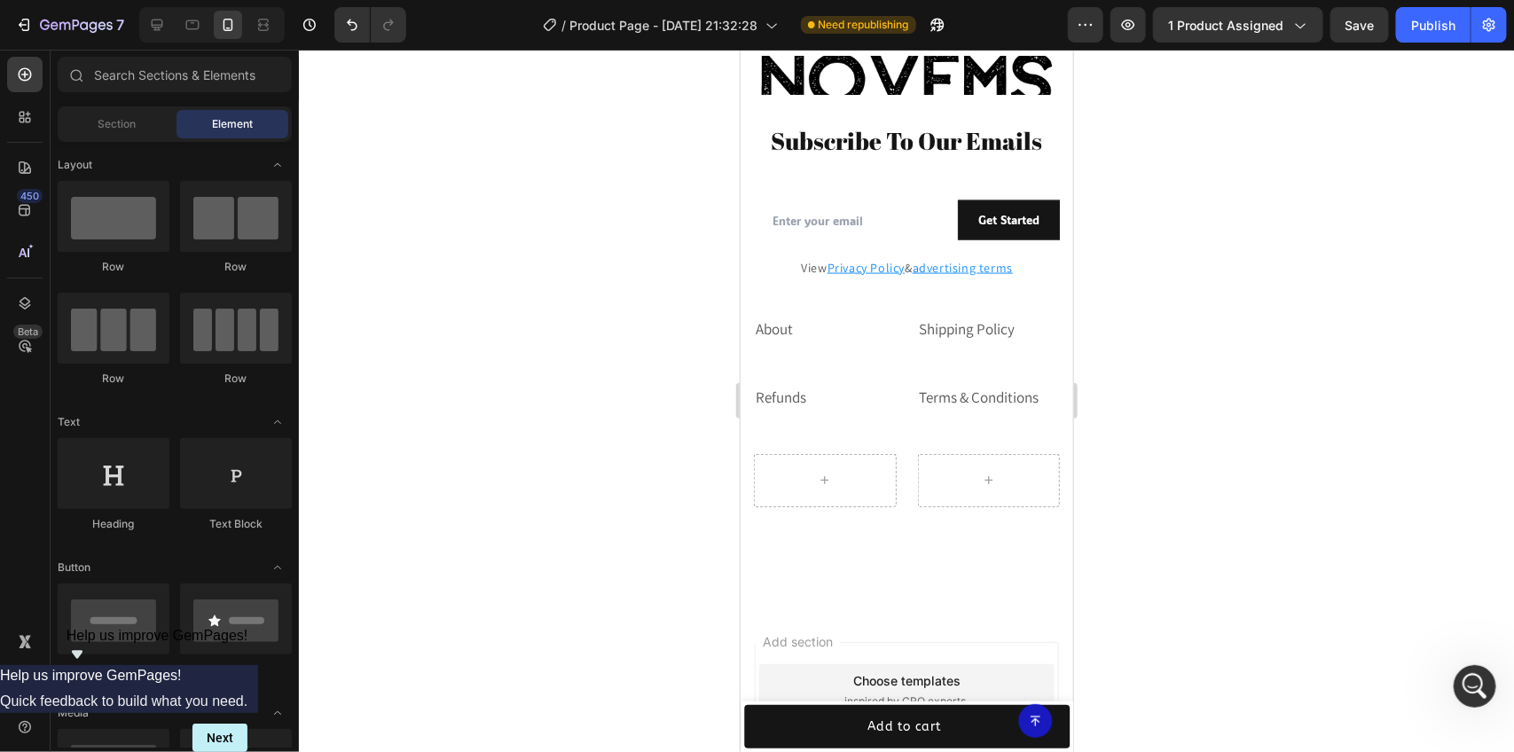
scroll to position [4118, 0]
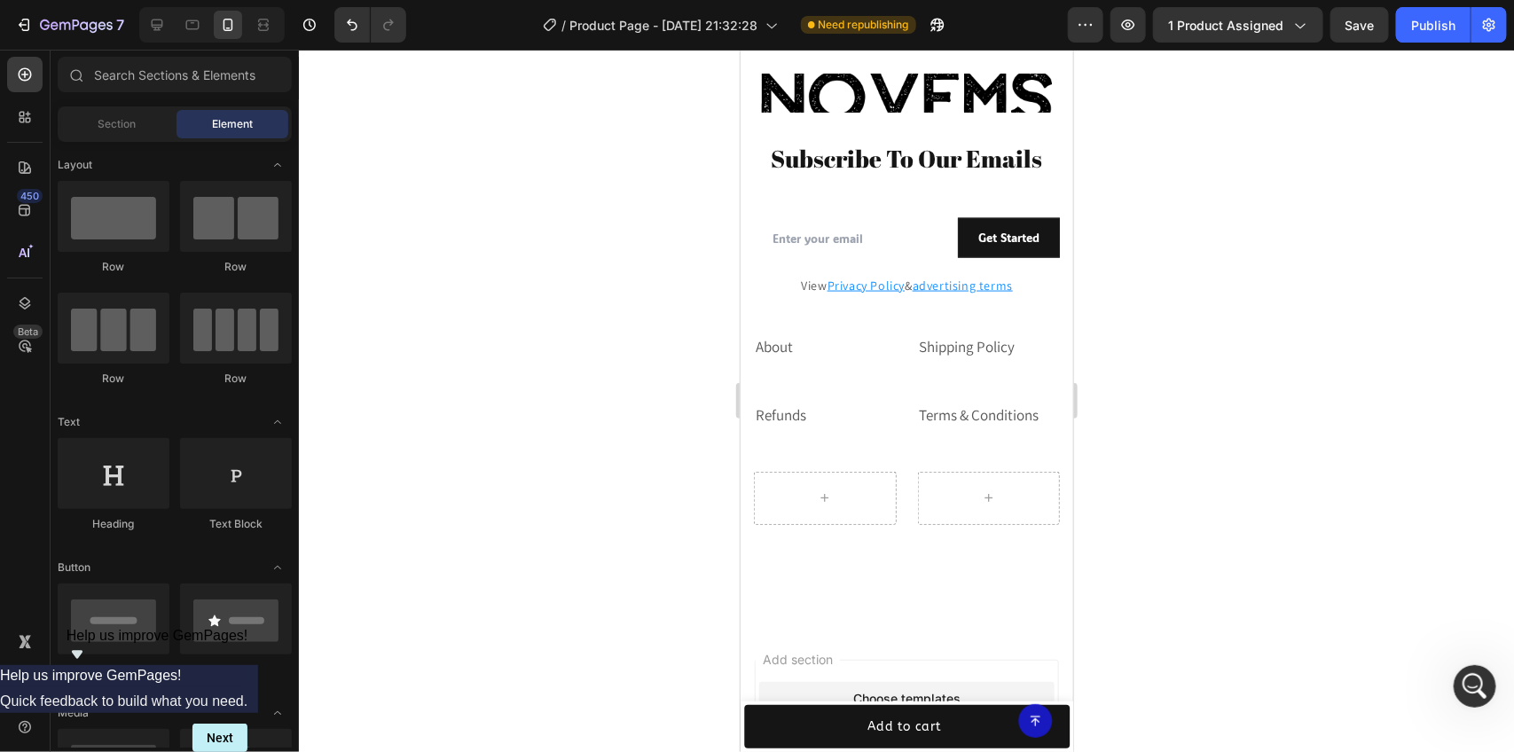
drag, startPoint x: 1064, startPoint y: 447, endPoint x: 1816, endPoint y: 715, distance: 797.6
click at [798, 347] on p "About" at bounding box center [824, 346] width 139 height 23
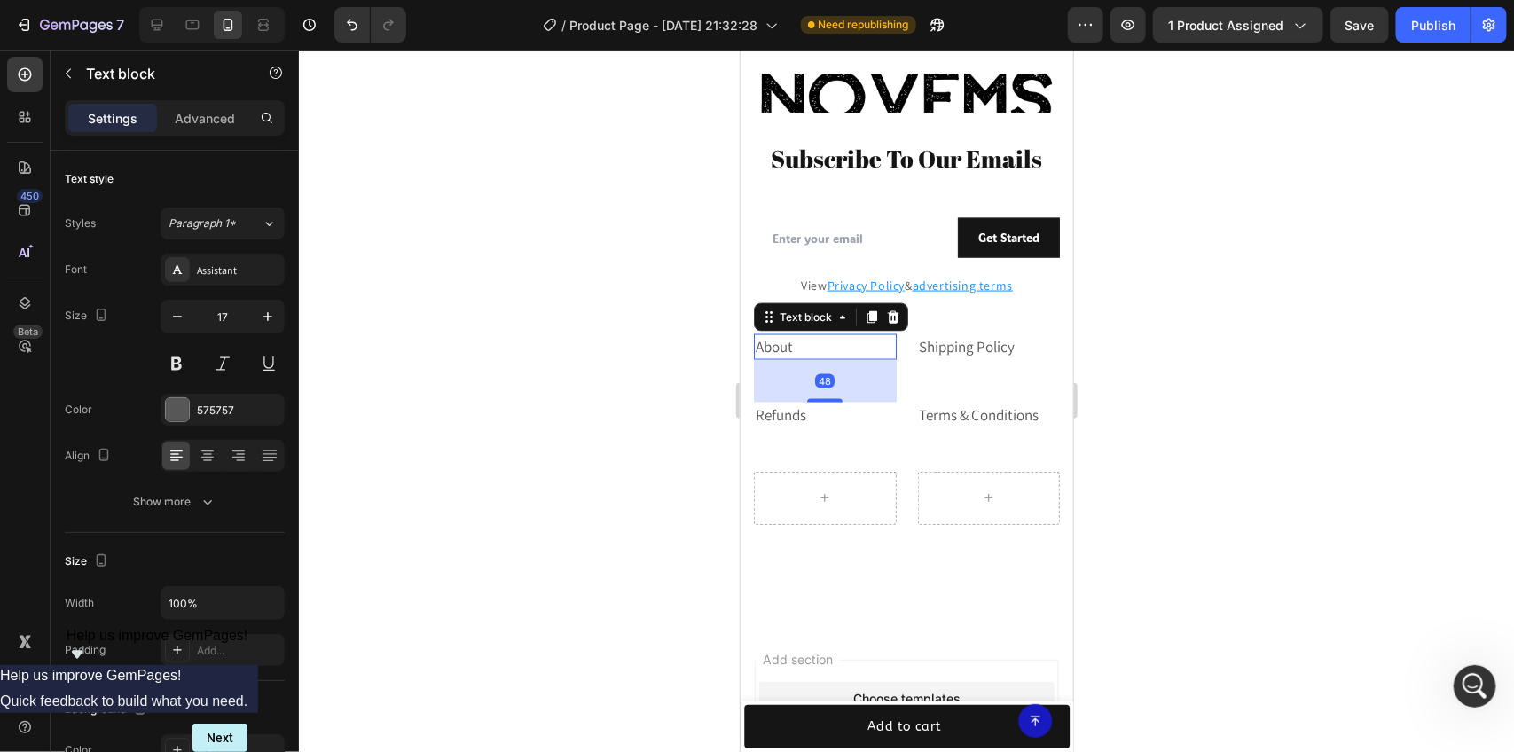
click at [798, 347] on p "About" at bounding box center [824, 346] width 139 height 23
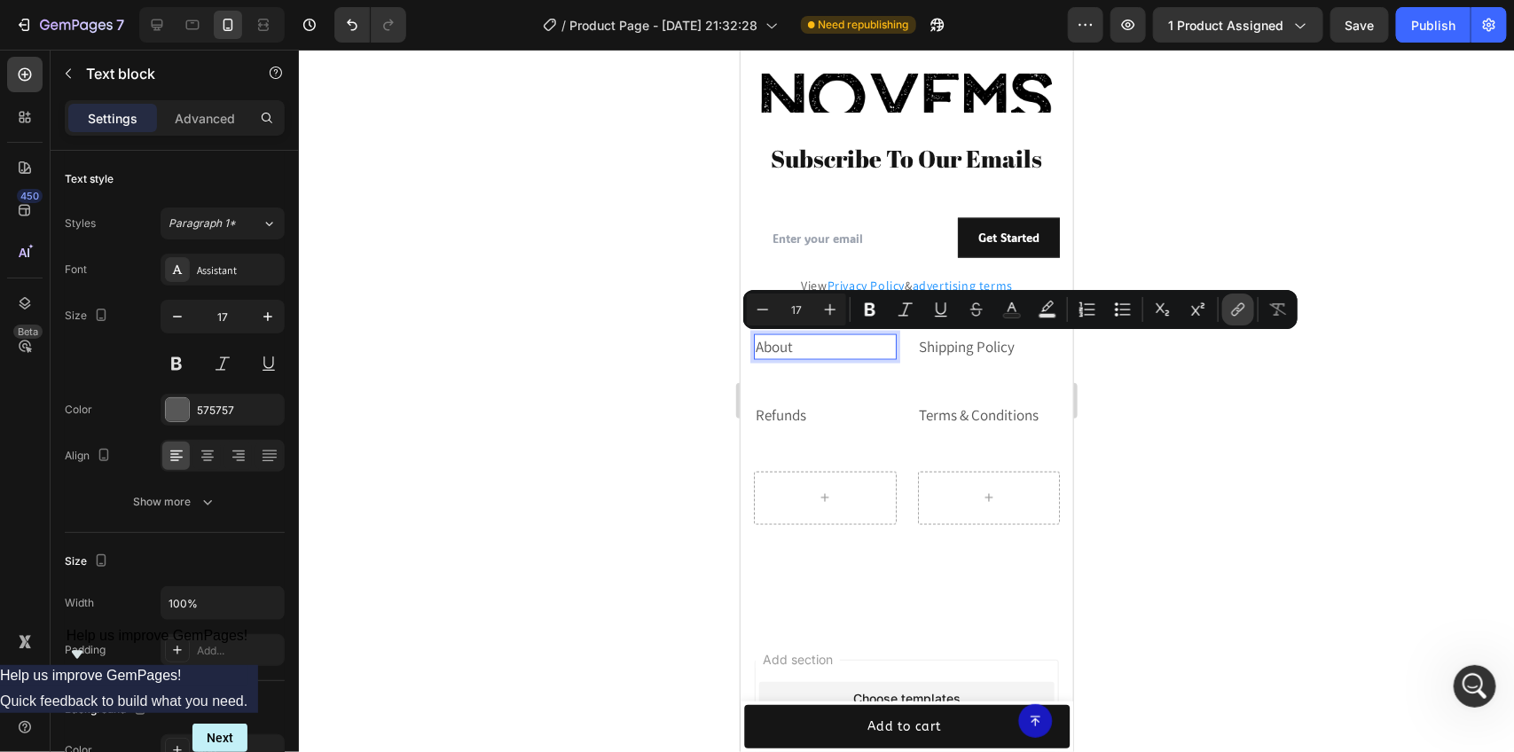
click at [1240, 306] on icon "Editor contextual toolbar" at bounding box center [1238, 310] width 18 height 18
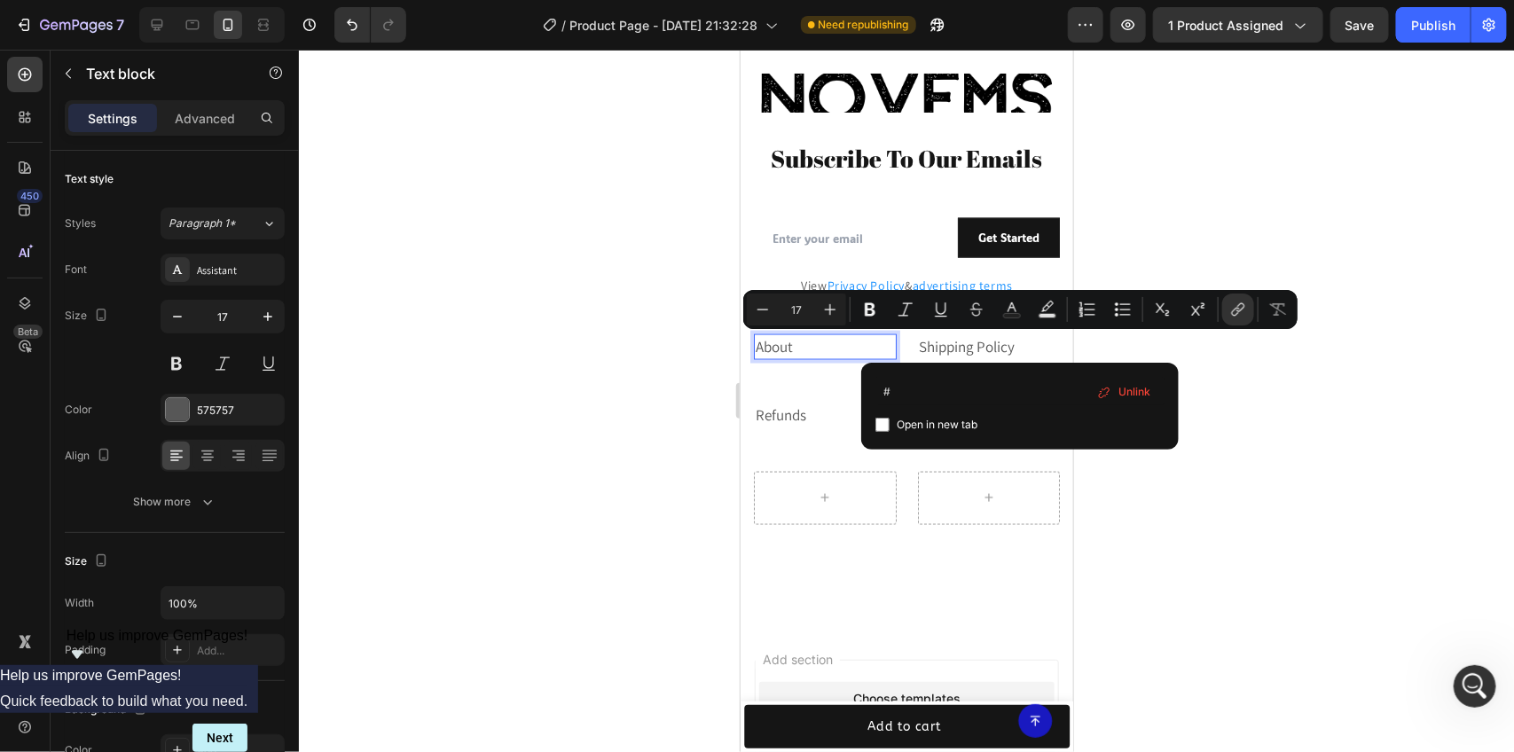
click at [1278, 428] on div at bounding box center [906, 401] width 1215 height 702
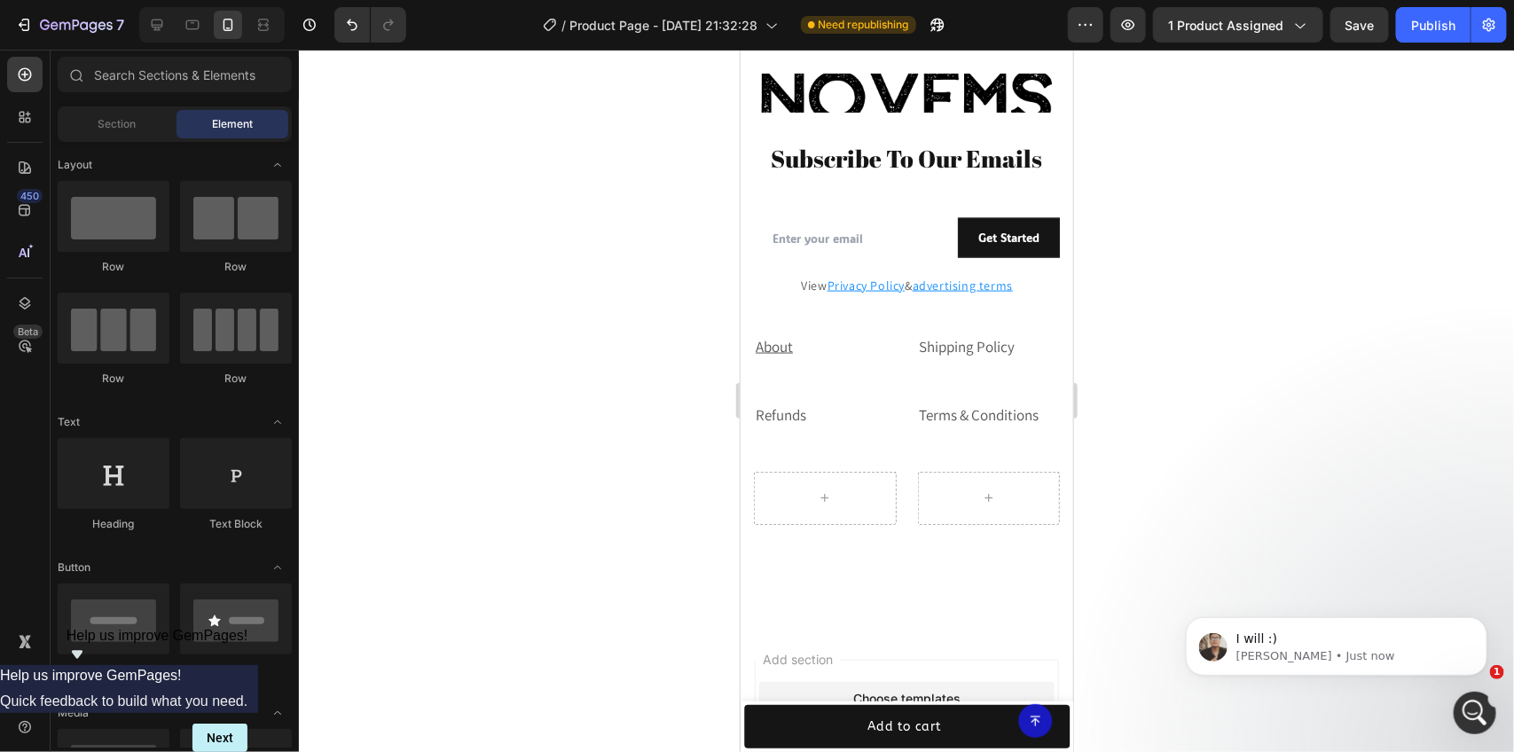
scroll to position [4667, 0]
click at [1393, 643] on p "I will :)" at bounding box center [1350, 639] width 229 height 18
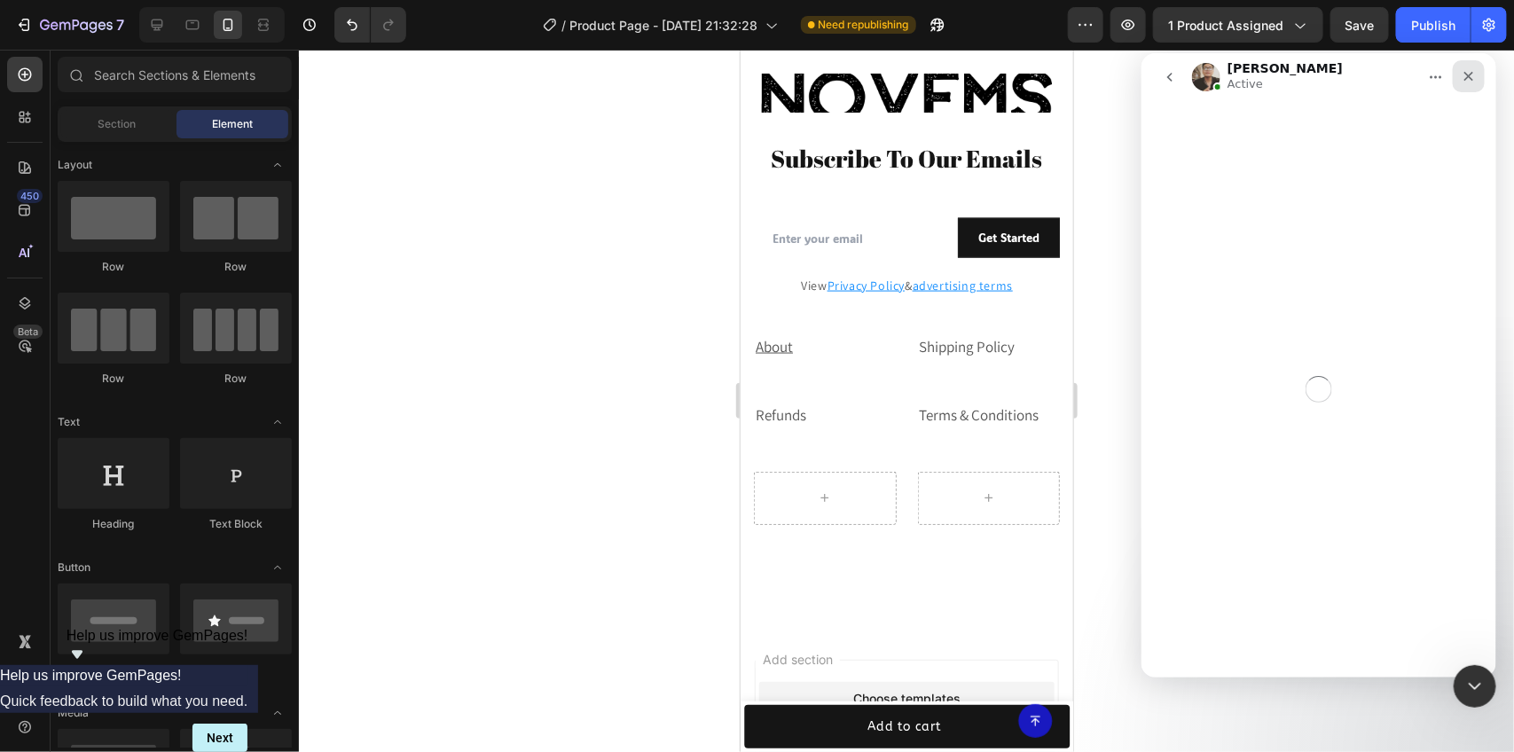
click at [1475, 69] on div "Close" at bounding box center [1468, 75] width 32 height 32
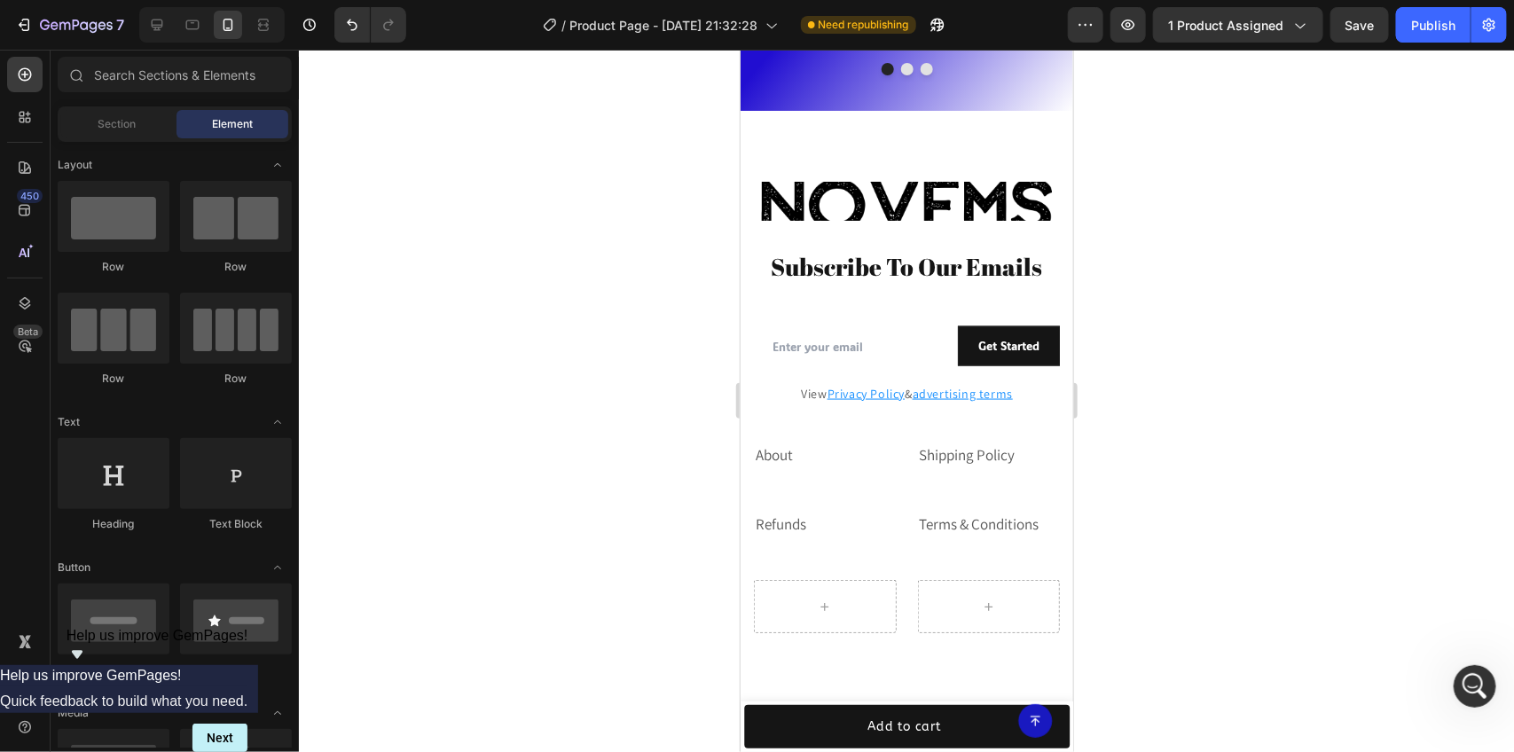
scroll to position [4529, 0]
click at [957, 514] on link "Terms & Conditions" at bounding box center [979, 524] width 120 height 20
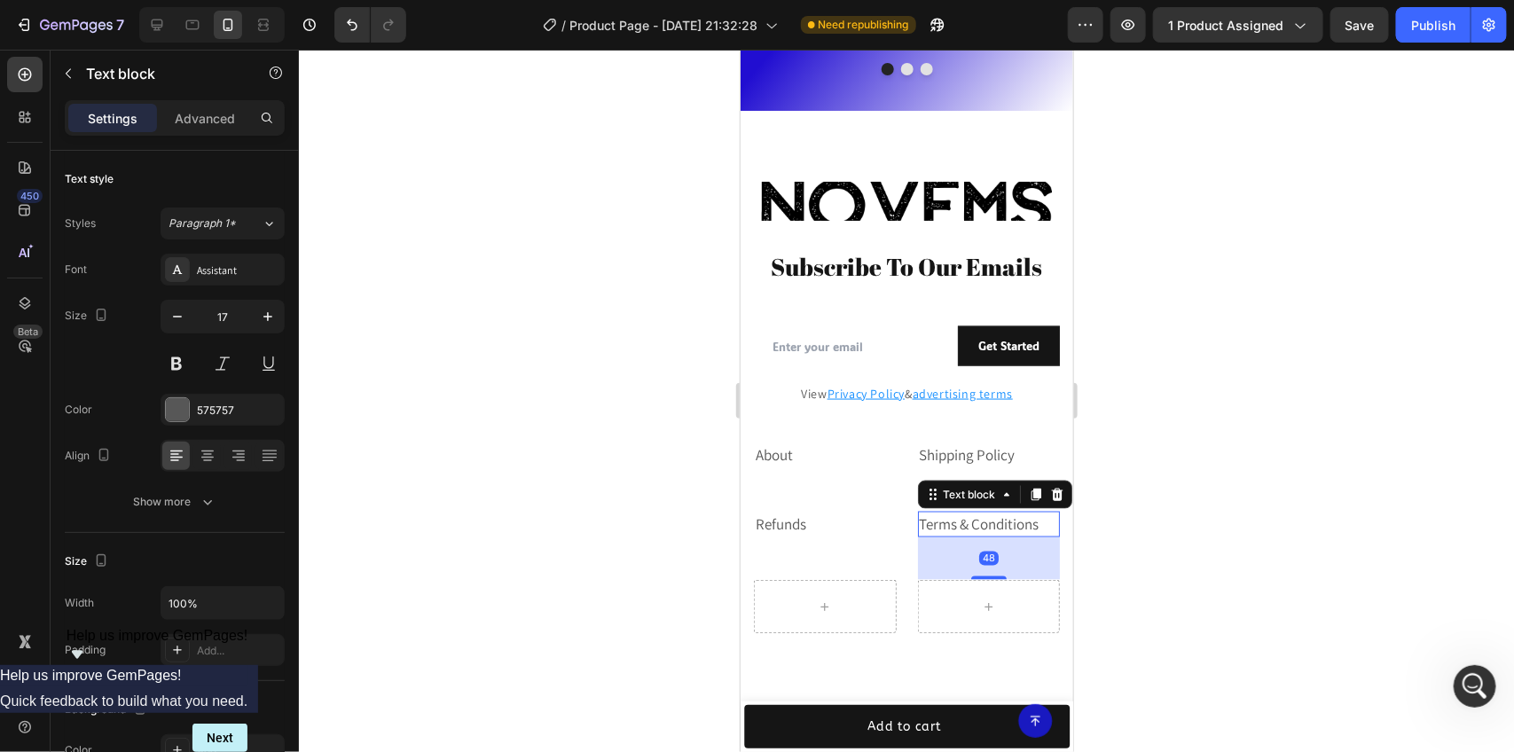
click at [977, 514] on link "Terms & Conditions" at bounding box center [979, 524] width 120 height 20
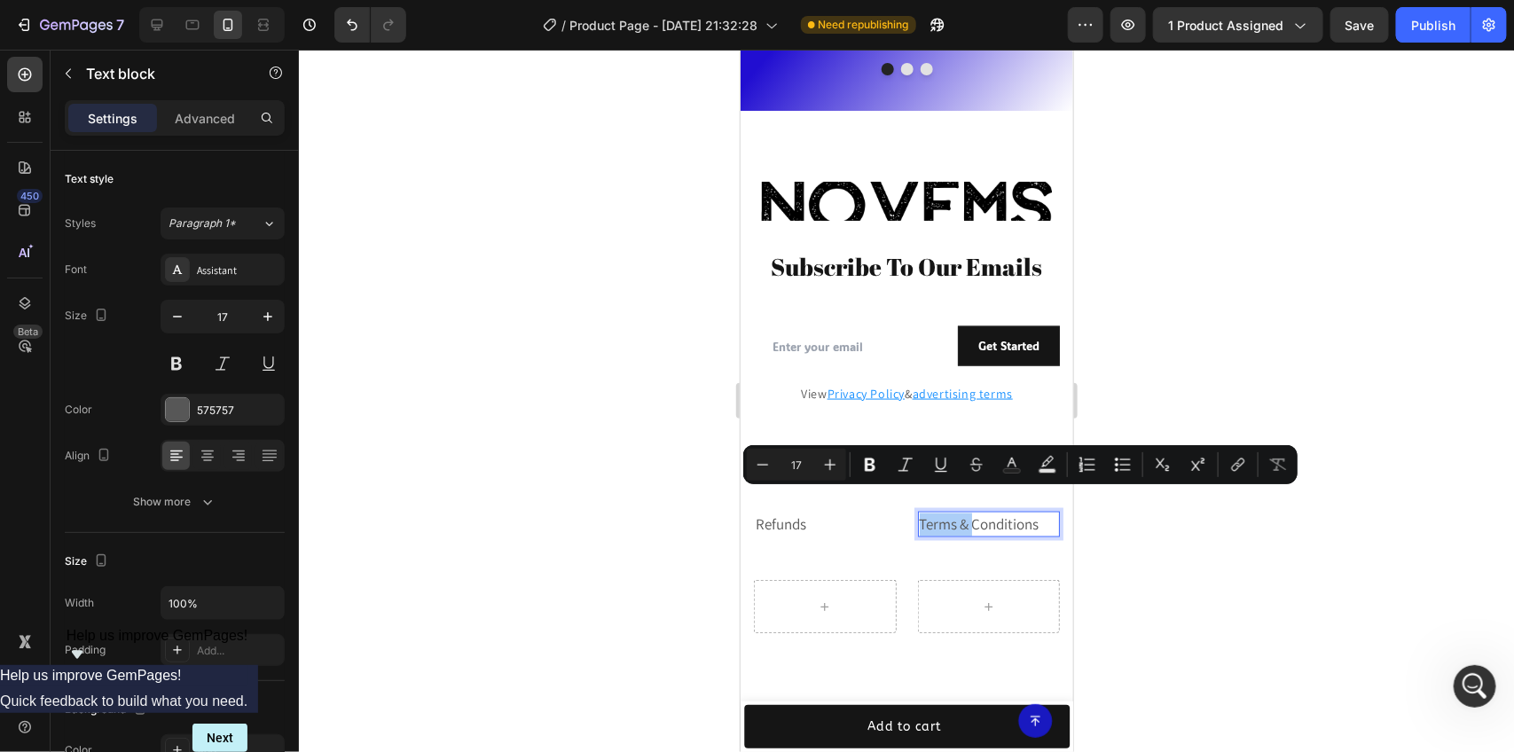
click at [1085, 544] on div at bounding box center [906, 401] width 1215 height 702
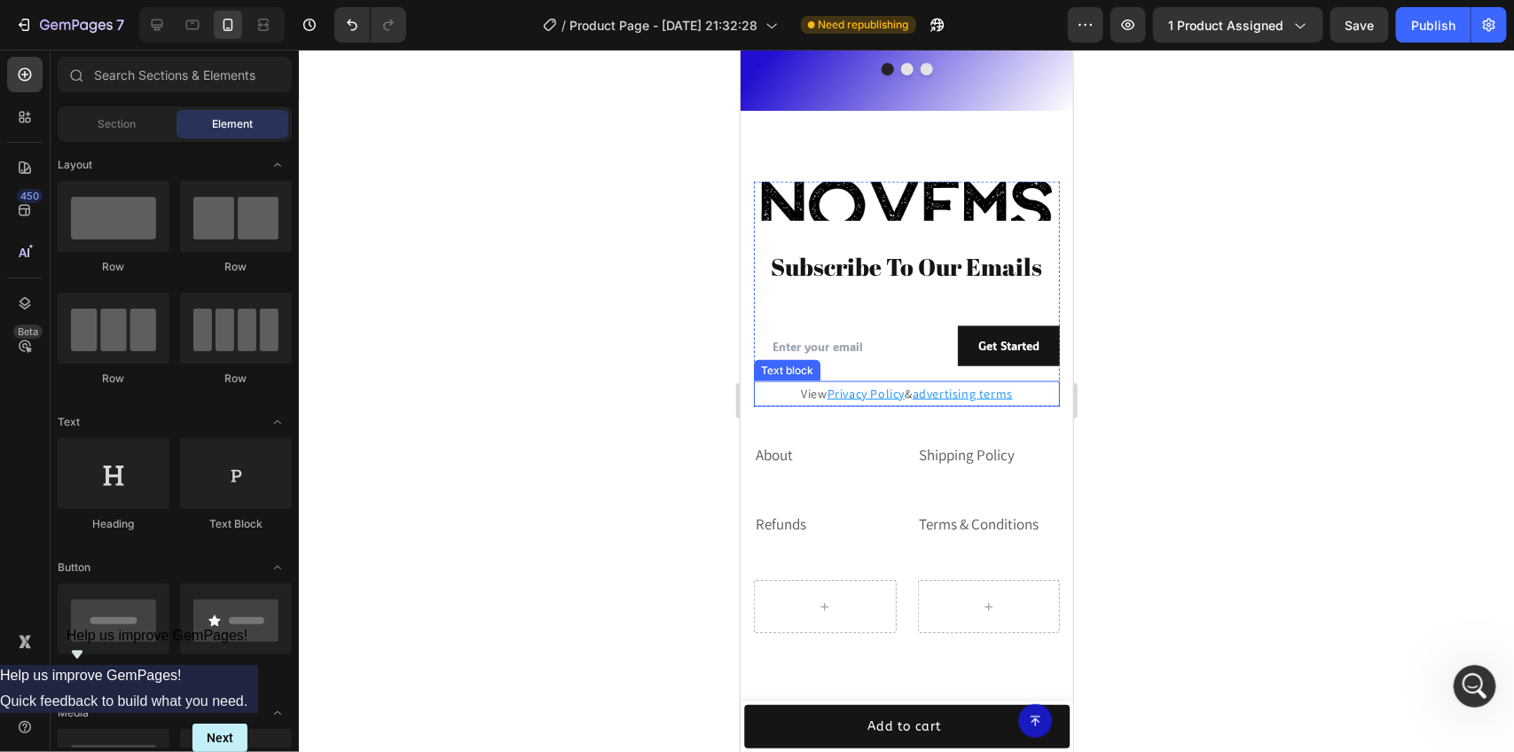
click at [866, 385] on u "Privacy Policy" at bounding box center [865, 393] width 77 height 16
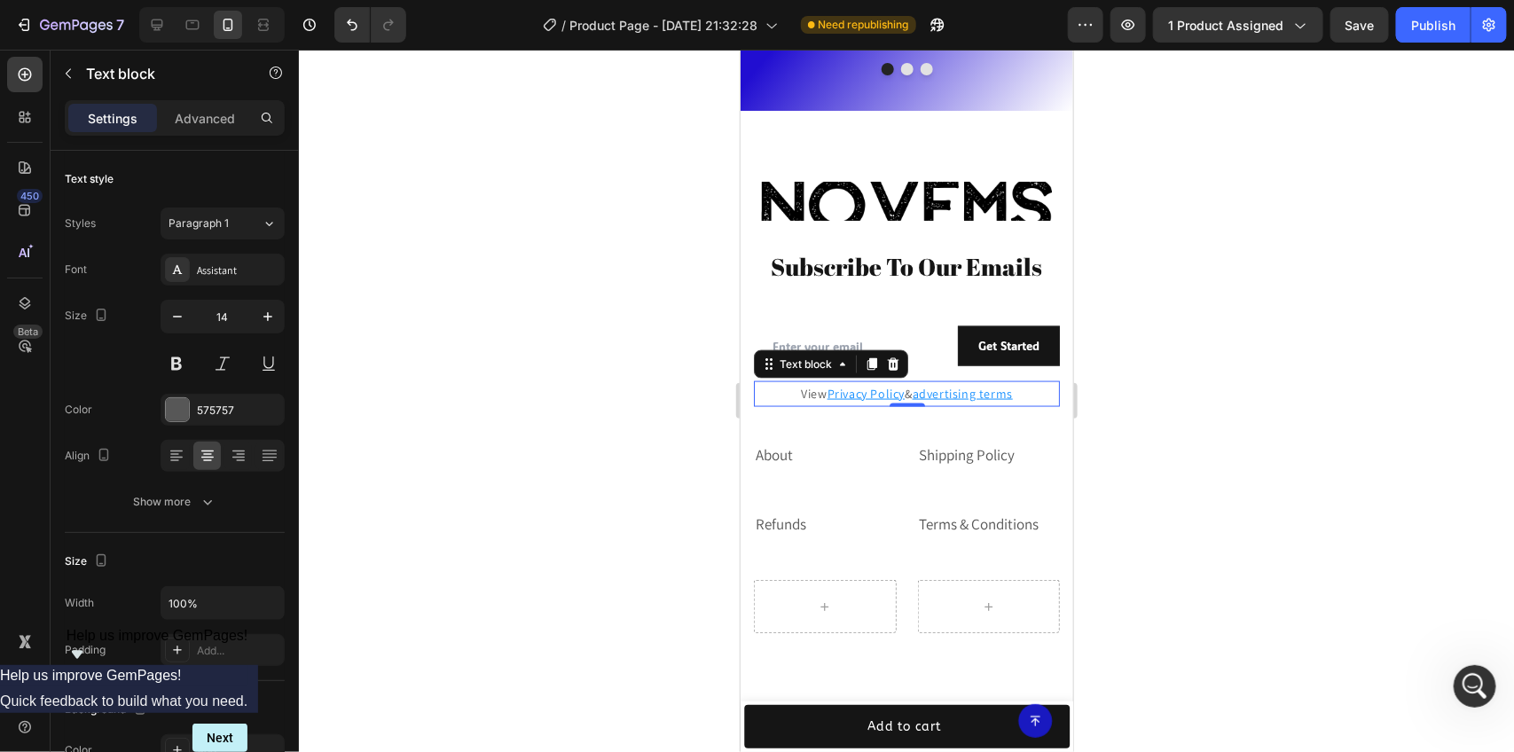
click at [866, 385] on u "Privacy Policy" at bounding box center [865, 393] width 77 height 16
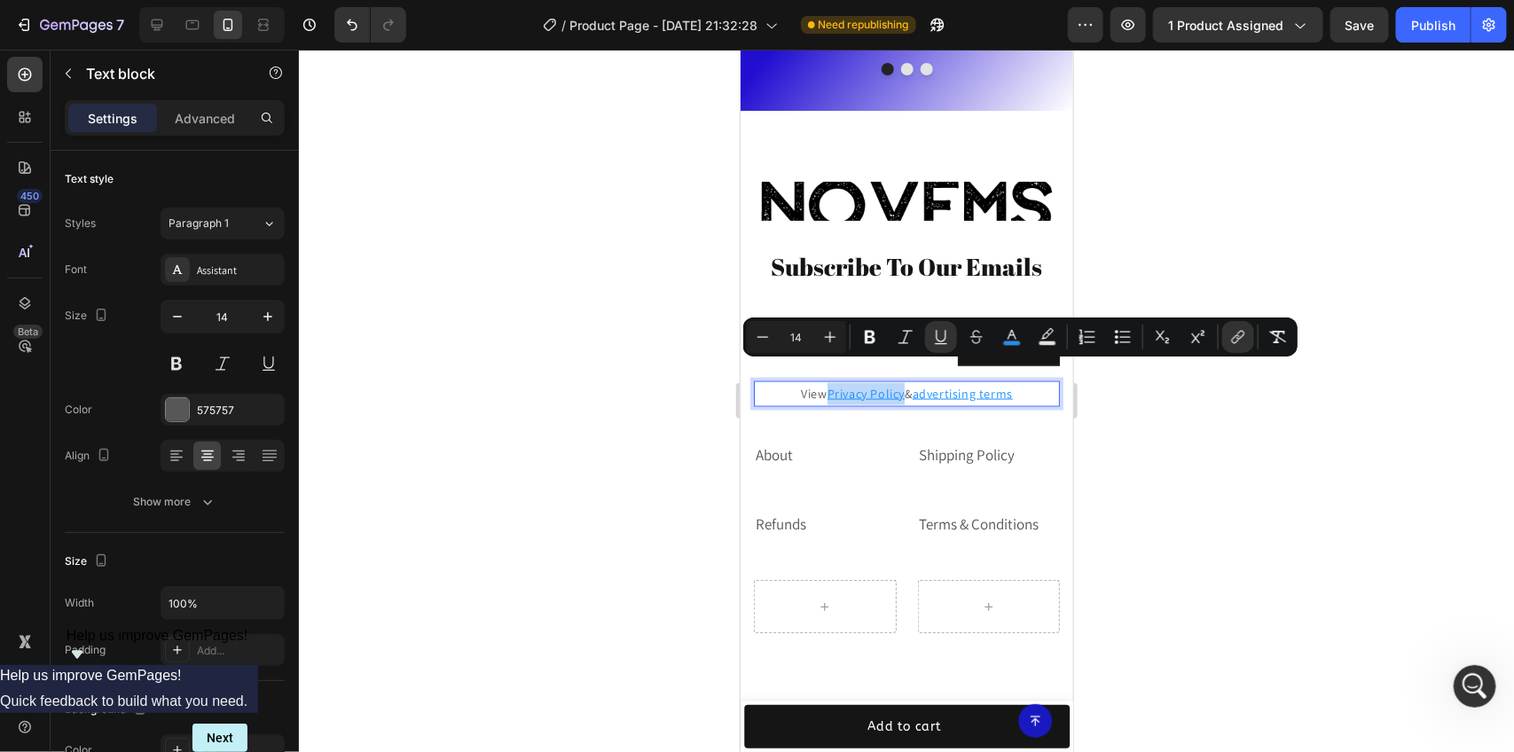
drag, startPoint x: 819, startPoint y: 373, endPoint x: 894, endPoint y: 373, distance: 75.4
click at [894, 382] on p "View Privacy Policy & advertising terms" at bounding box center [906, 393] width 302 height 22
click at [1231, 334] on icon "Editor contextual toolbar" at bounding box center [1238, 337] width 18 height 18
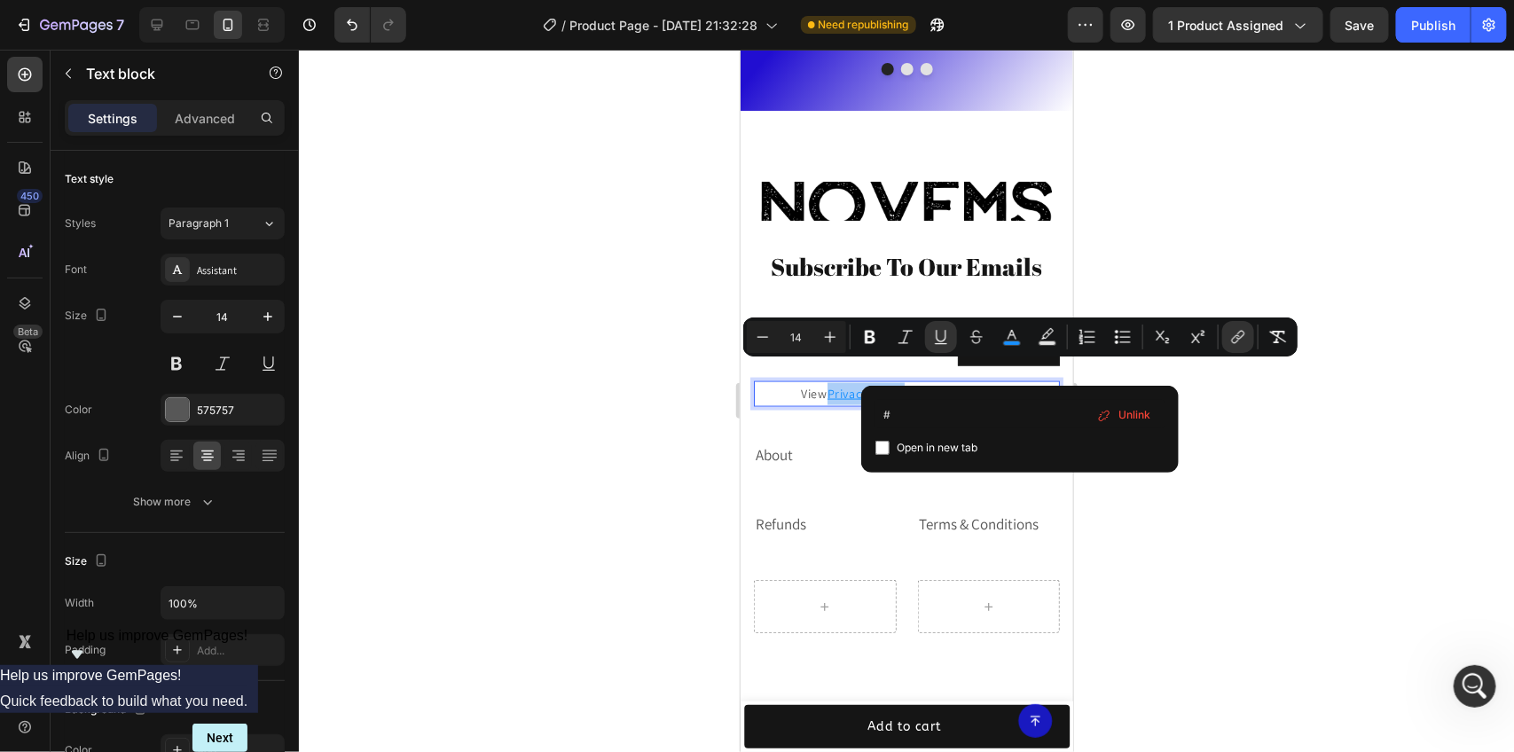
type input "#[URL][DOMAIN_NAME]"
click at [1213, 405] on div at bounding box center [906, 401] width 1215 height 702
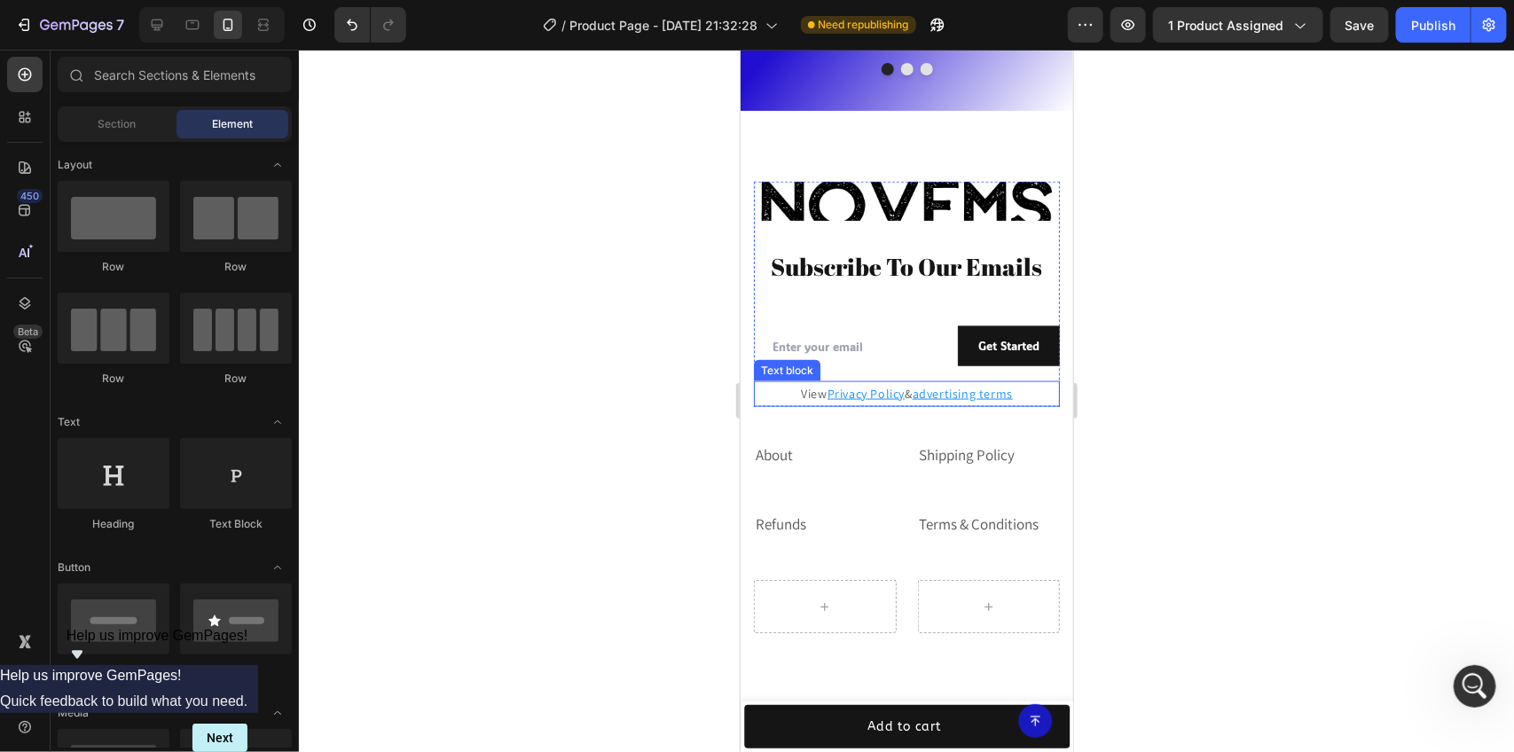
click at [873, 385] on u "Privacy Policy" at bounding box center [865, 393] width 77 height 16
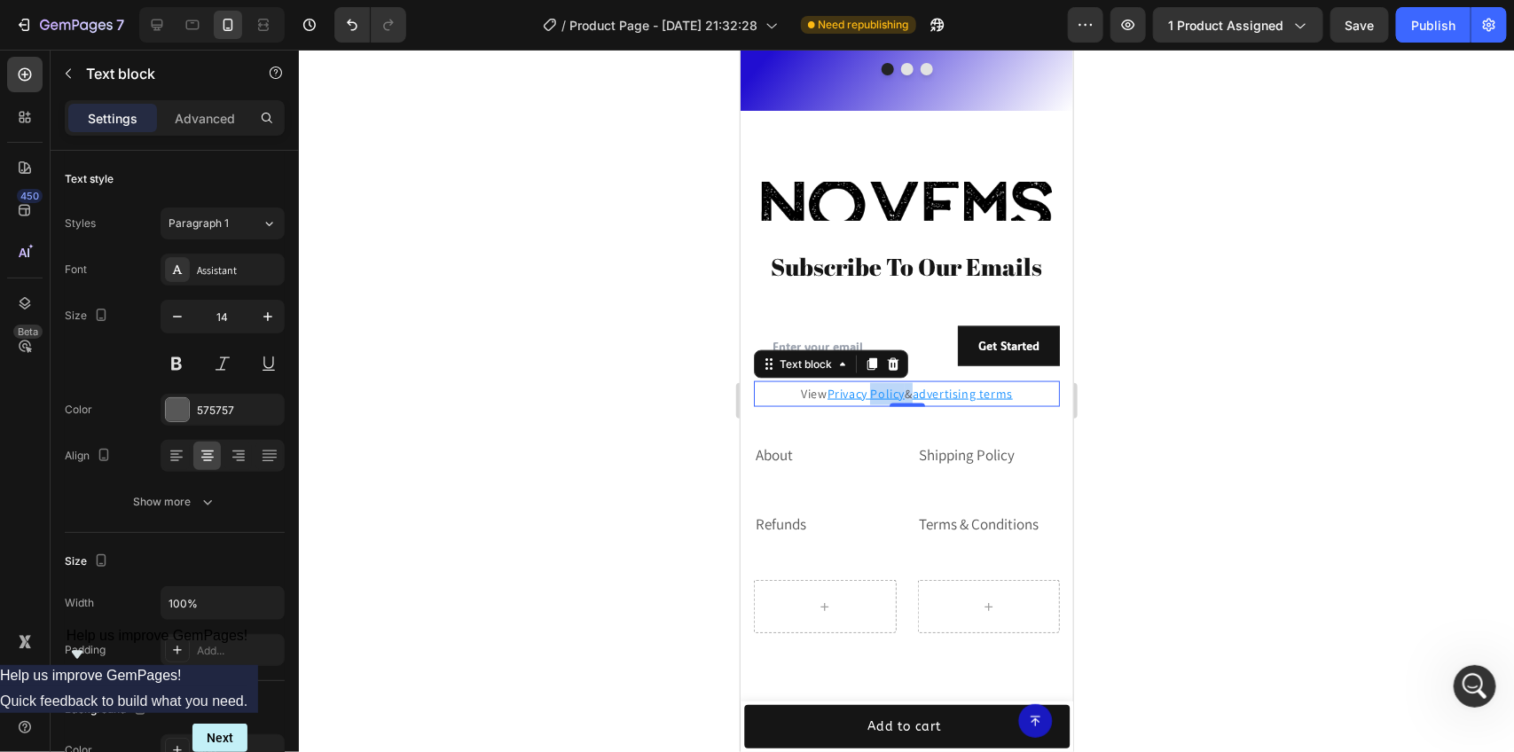
click at [873, 385] on u "Privacy Policy" at bounding box center [865, 393] width 77 height 16
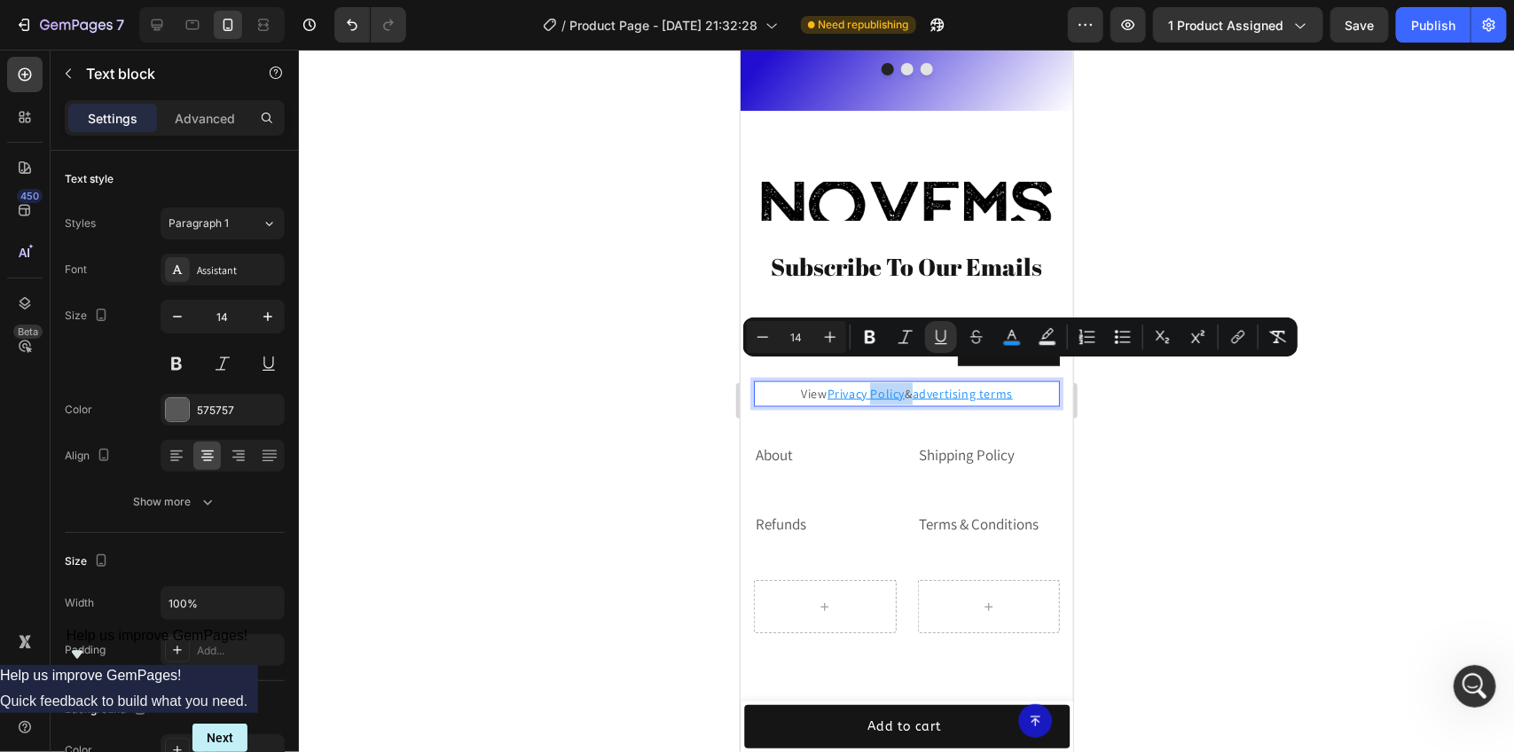
click at [873, 385] on u "Privacy Policy" at bounding box center [865, 393] width 77 height 16
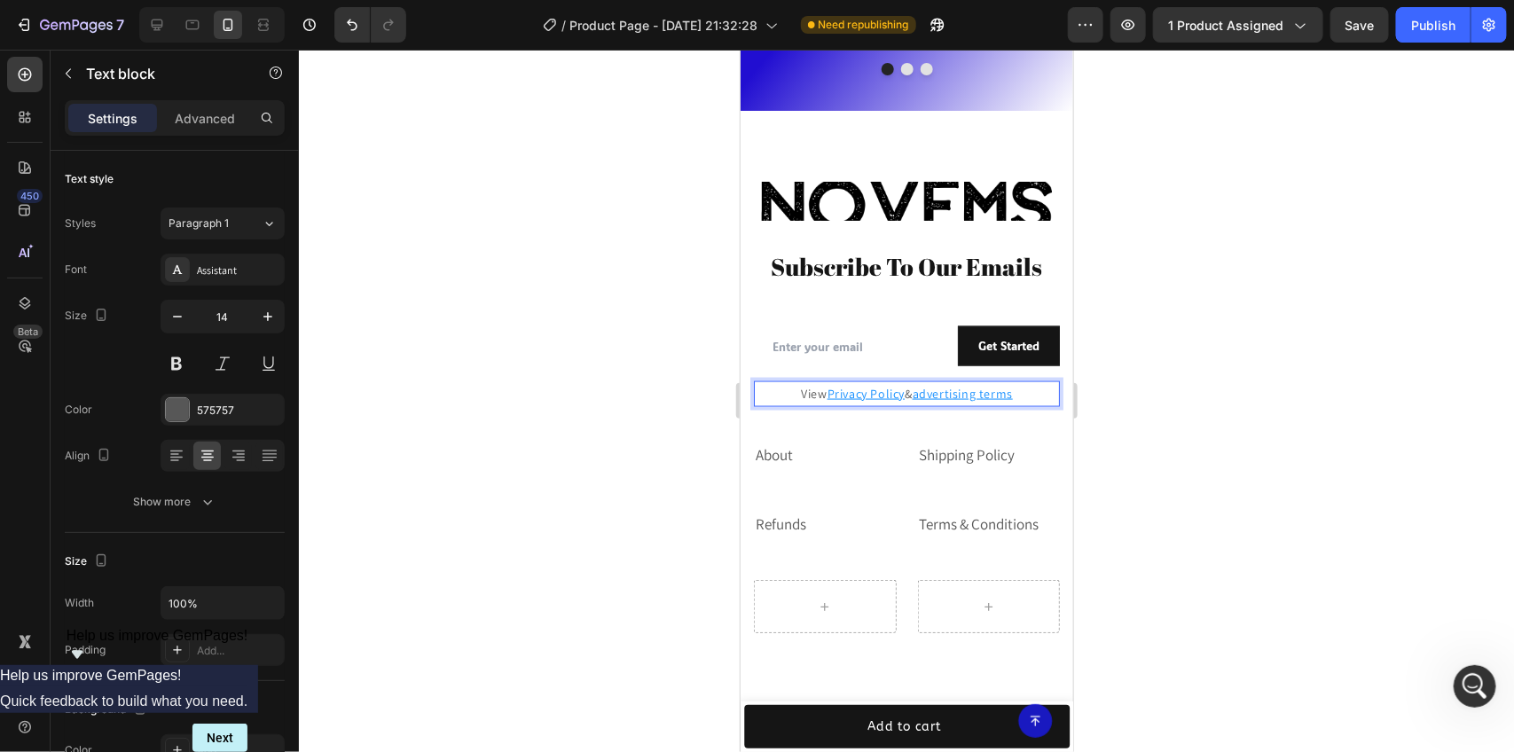
click at [873, 385] on u "Privacy Policy" at bounding box center [865, 393] width 77 height 16
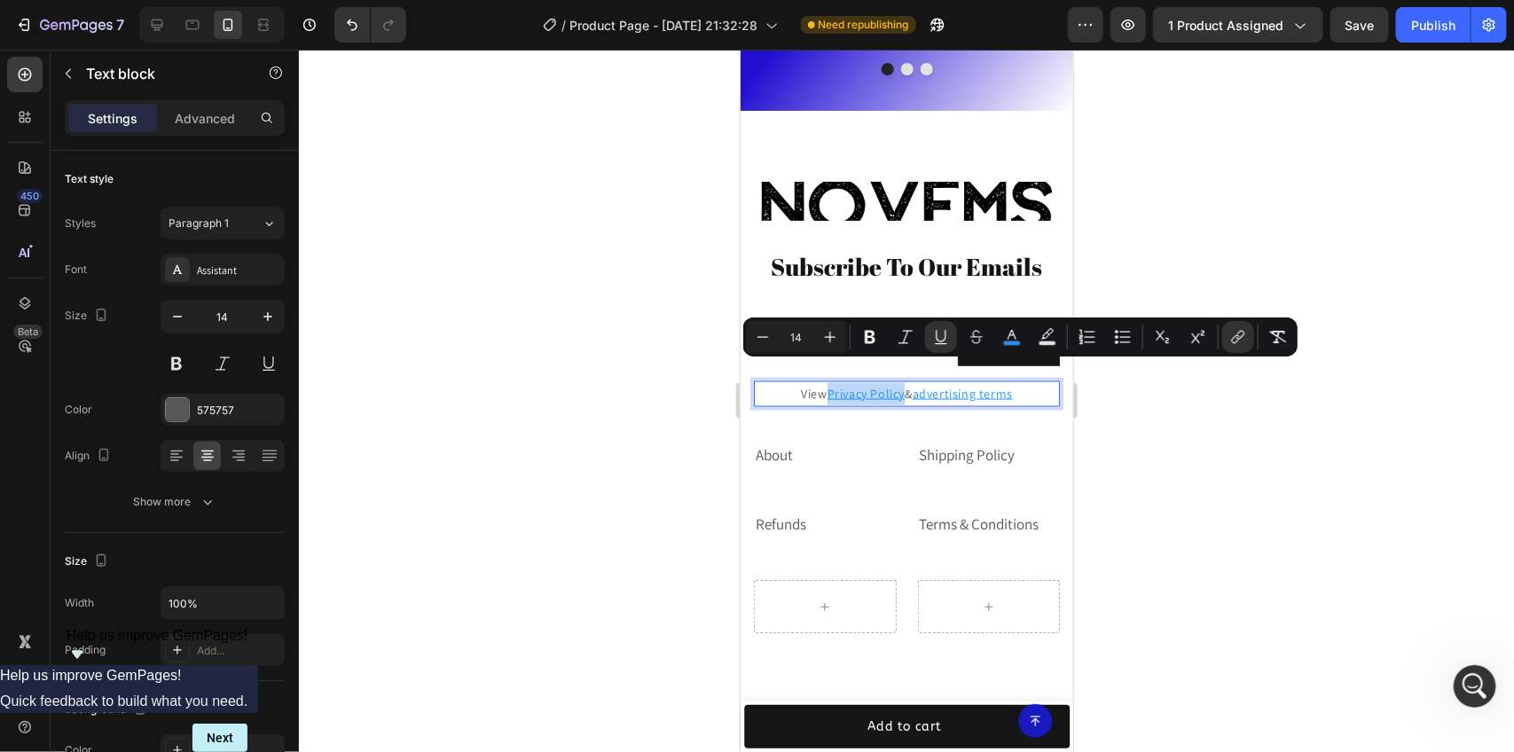
drag, startPoint x: 820, startPoint y: 370, endPoint x: 892, endPoint y: 377, distance: 73.1
click at [892, 385] on u "Privacy Policy" at bounding box center [865, 393] width 77 height 16
click at [1248, 334] on button "link" at bounding box center [1238, 337] width 32 height 32
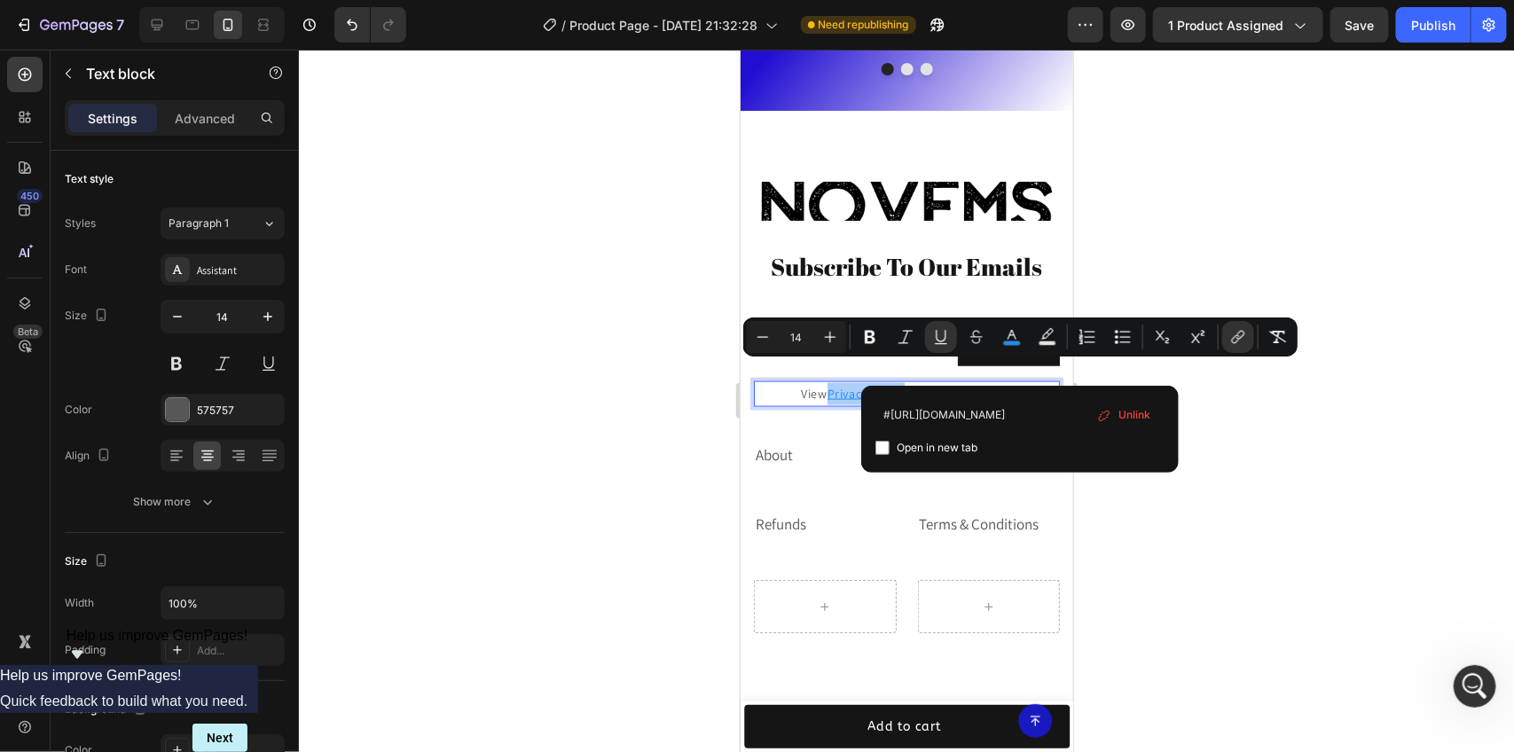
click at [1235, 421] on div at bounding box center [906, 401] width 1215 height 702
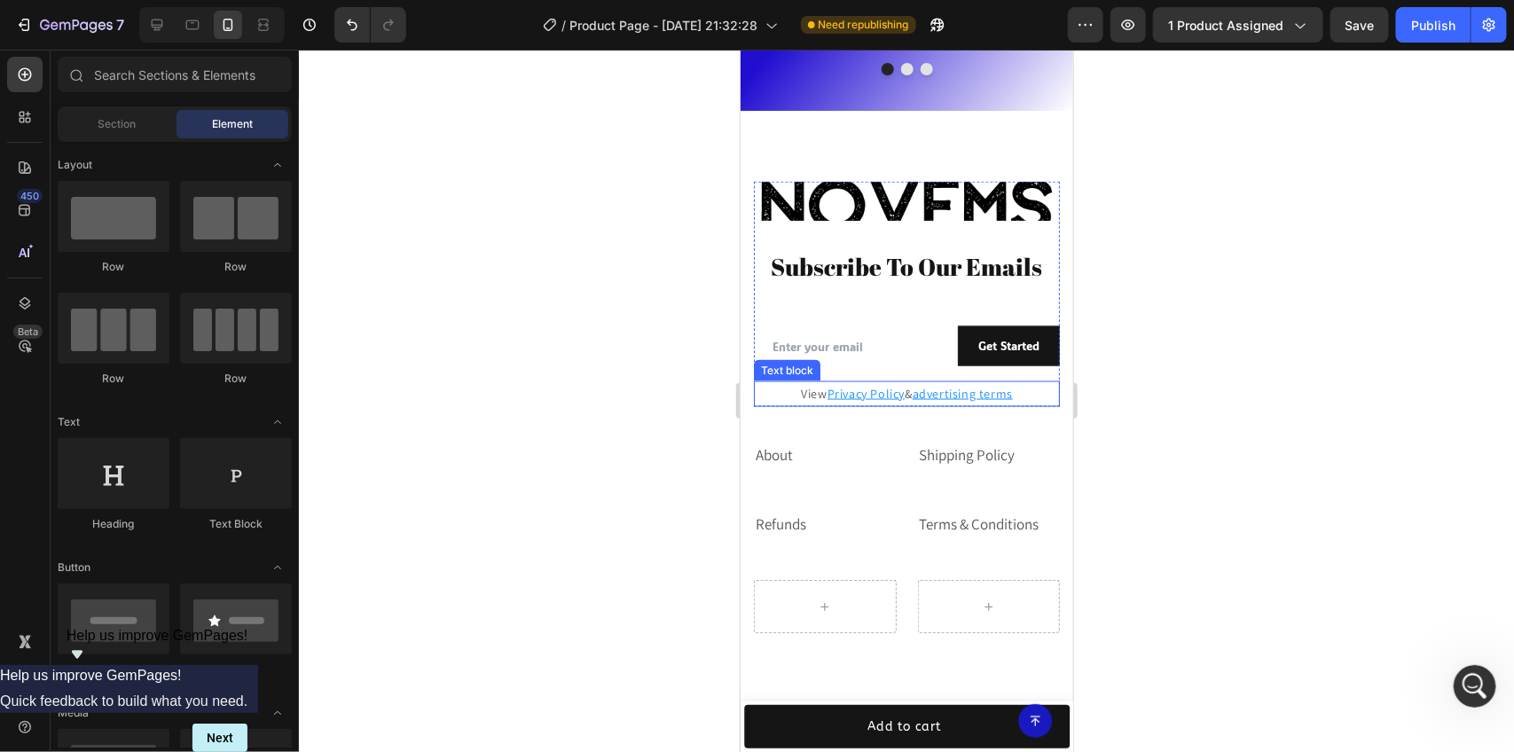
click at [945, 385] on u "advertising terms" at bounding box center [962, 393] width 100 height 16
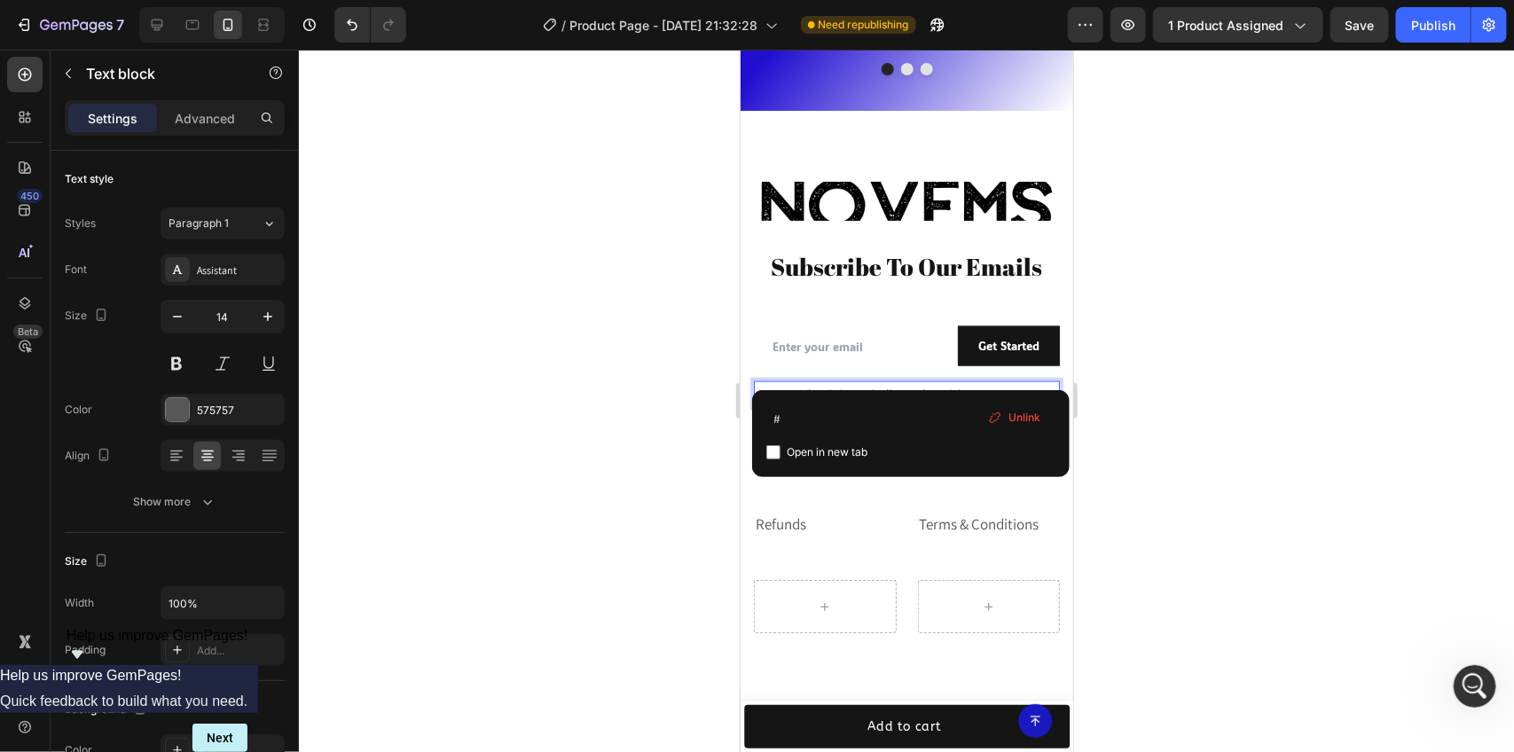
drag, startPoint x: 910, startPoint y: 372, endPoint x: 923, endPoint y: 372, distance: 13.3
click at [921, 385] on u "advertising terms" at bounding box center [962, 393] width 100 height 16
drag, startPoint x: 913, startPoint y: 370, endPoint x: 961, endPoint y: 370, distance: 48.8
click at [961, 385] on u "advertising terms" at bounding box center [962, 393] width 100 height 16
drag, startPoint x: 1003, startPoint y: 376, endPoint x: 979, endPoint y: 376, distance: 23.9
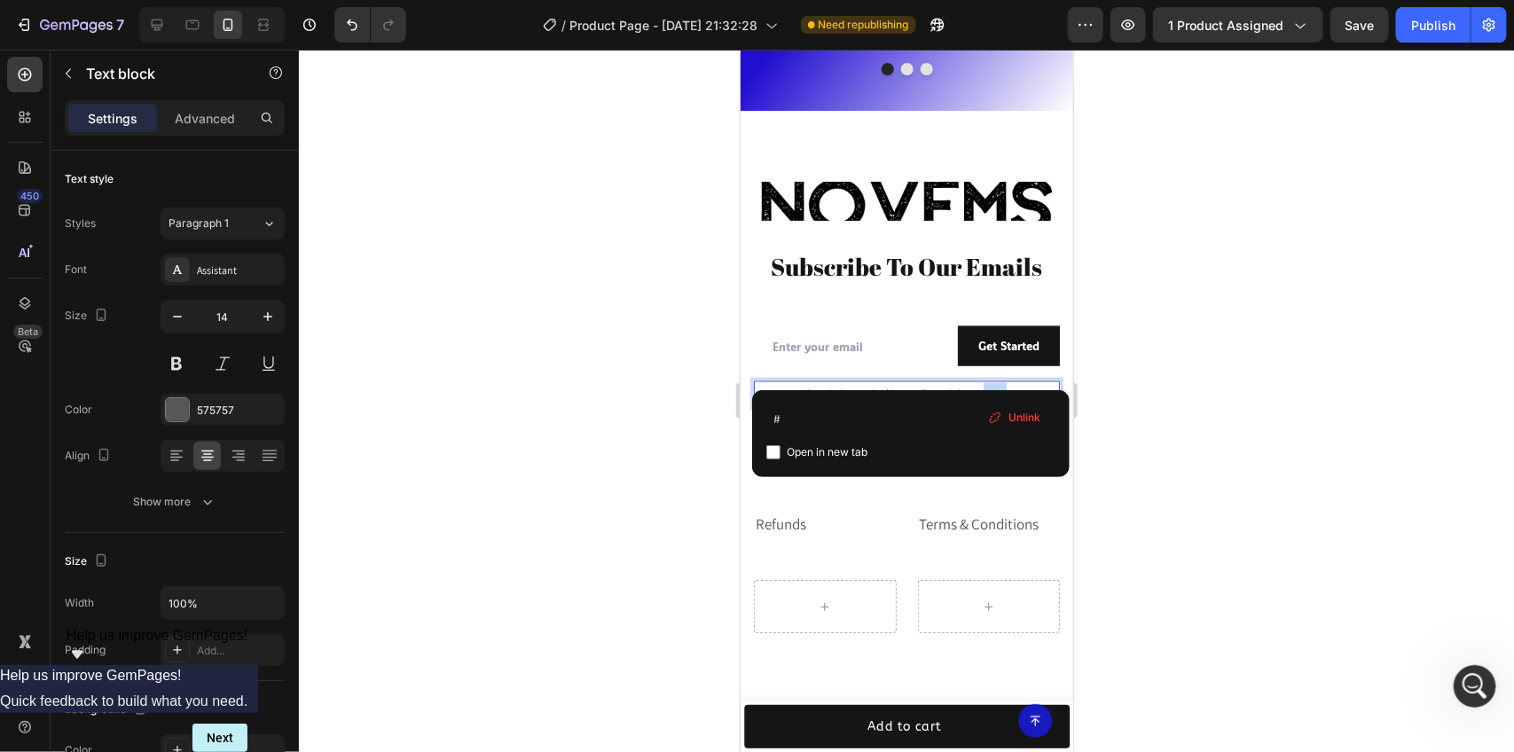
click at [979, 385] on u "advertising terms" at bounding box center [962, 393] width 100 height 16
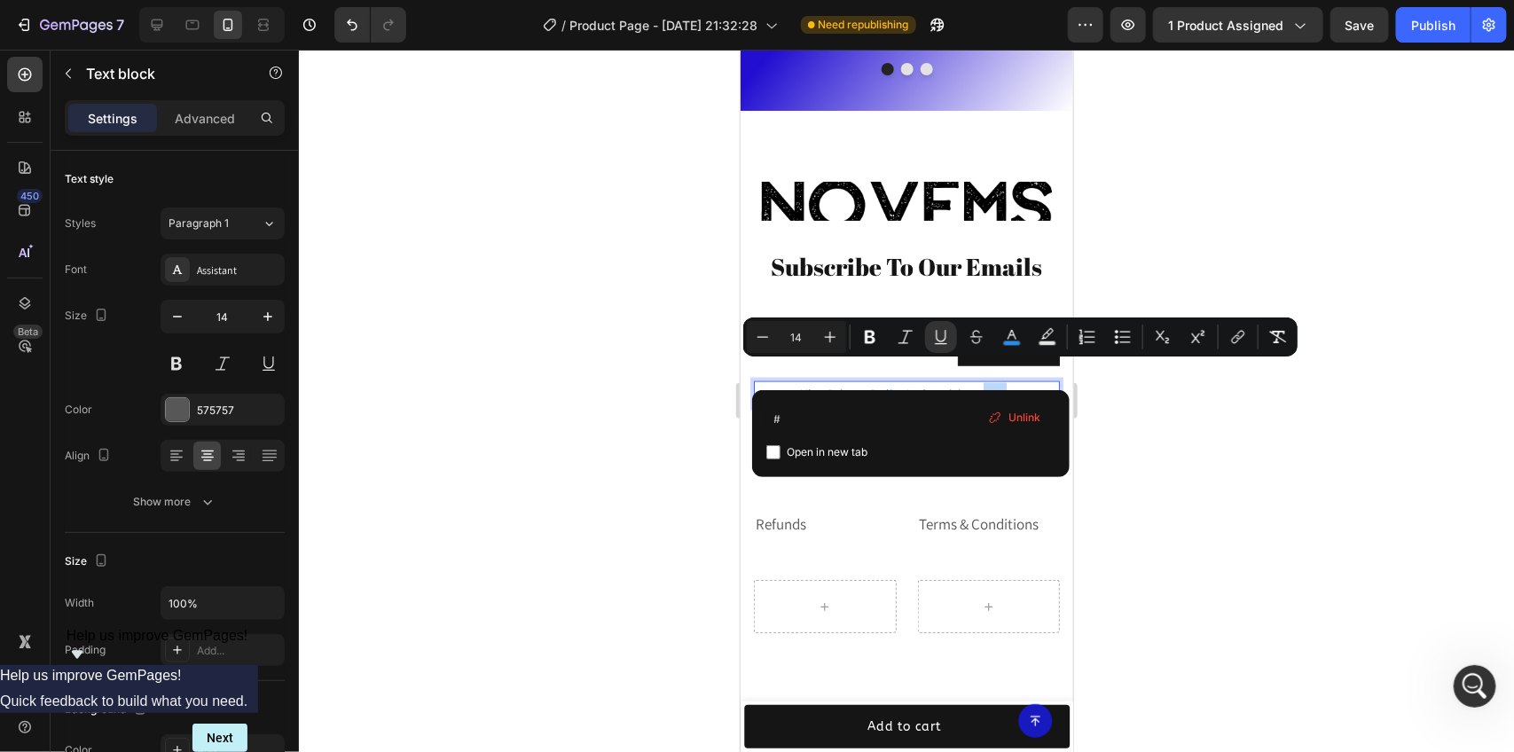
drag, startPoint x: 1005, startPoint y: 376, endPoint x: 980, endPoint y: 376, distance: 24.8
click at [980, 385] on u "advertising terms" at bounding box center [962, 393] width 100 height 16
click at [842, 385] on u "Privacy Policy" at bounding box center [865, 393] width 77 height 16
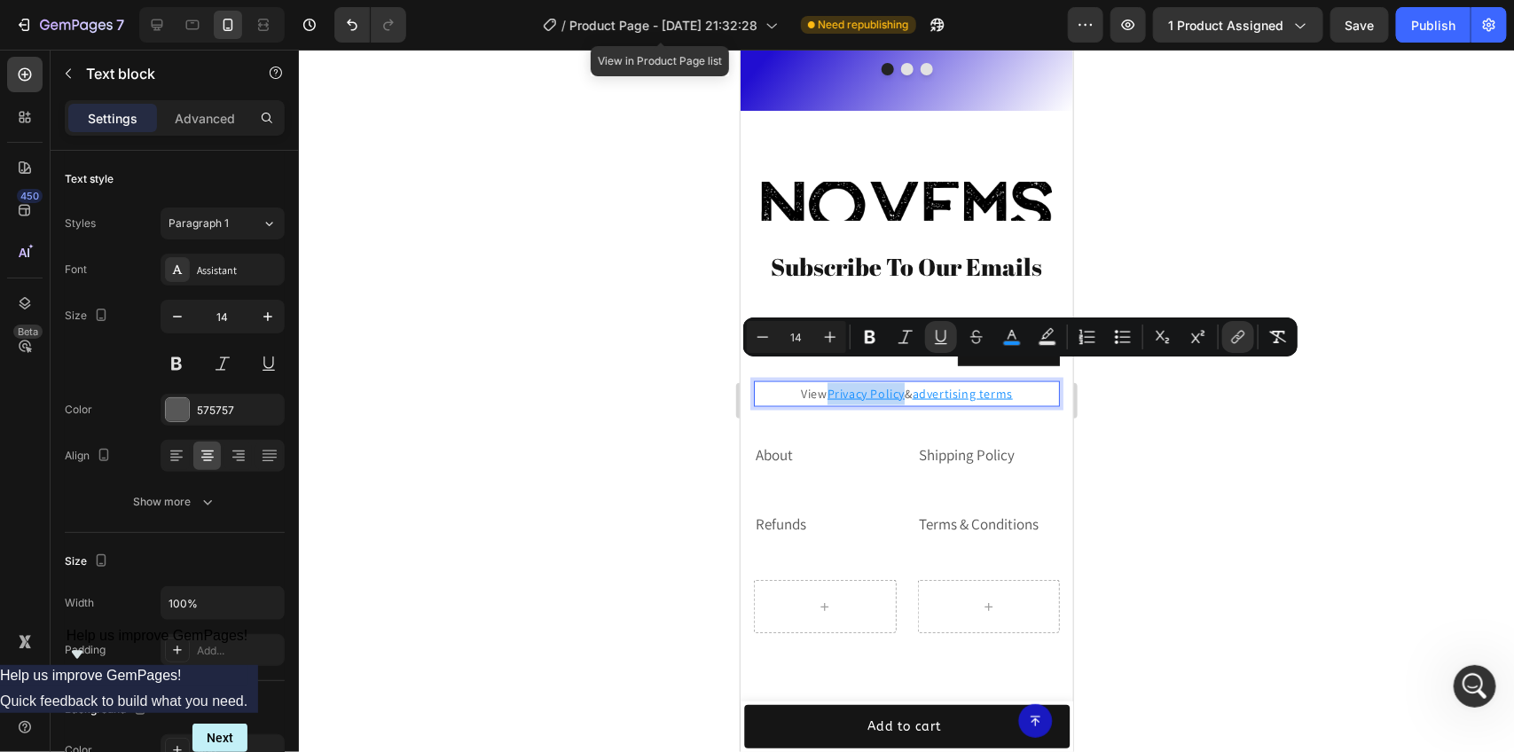
drag, startPoint x: 894, startPoint y: 369, endPoint x: 817, endPoint y: 374, distance: 77.3
click at [817, 382] on p "View Privacy Policy & advertising terms" at bounding box center [906, 393] width 302 height 22
click at [1237, 342] on icon "Editor contextual toolbar" at bounding box center [1238, 337] width 18 height 18
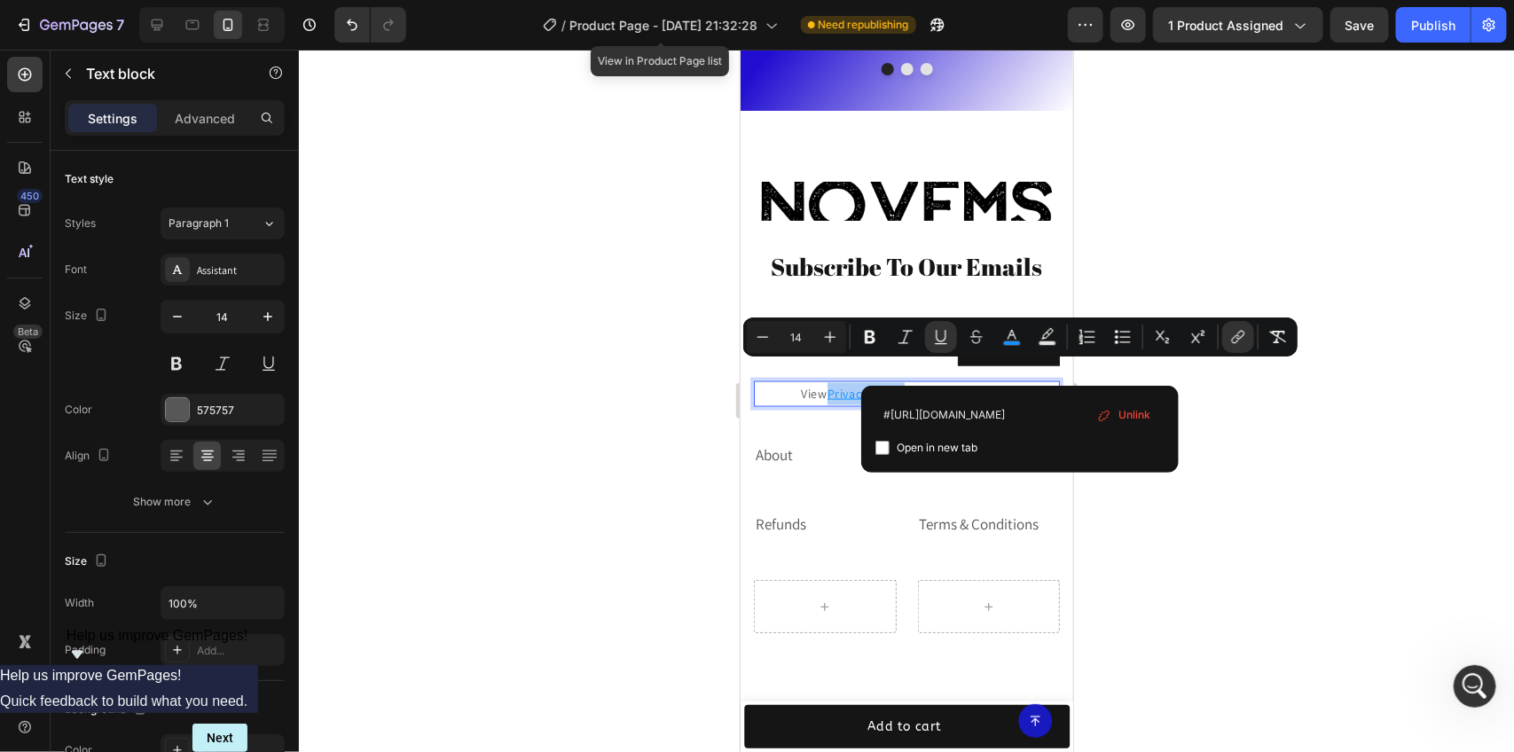
click at [1114, 409] on div "Unlink" at bounding box center [1123, 415] width 67 height 27
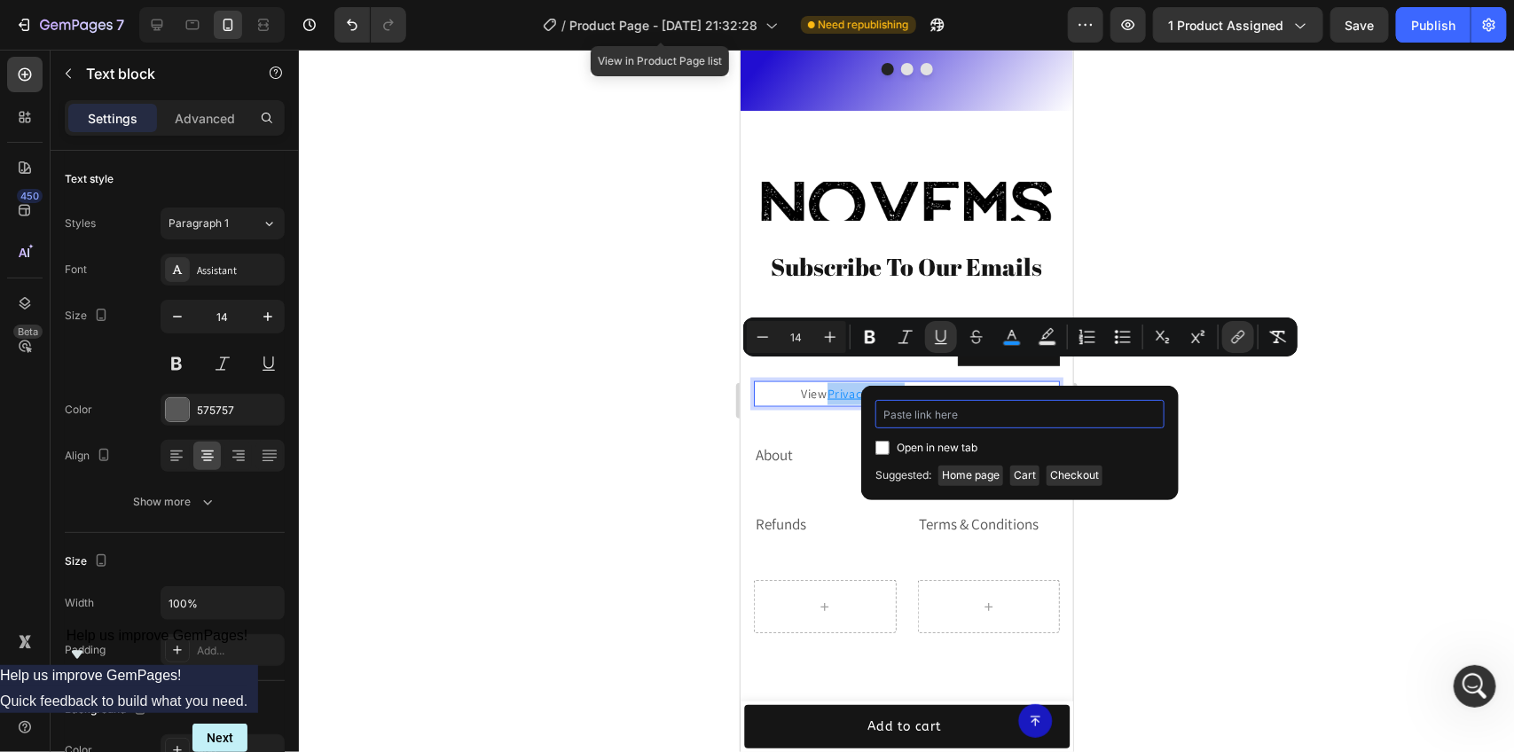
click at [1067, 410] on input "Editor contextual toolbar" at bounding box center [1019, 414] width 289 height 28
paste input "[URL][DOMAIN_NAME]"
type input "[URL][DOMAIN_NAME]"
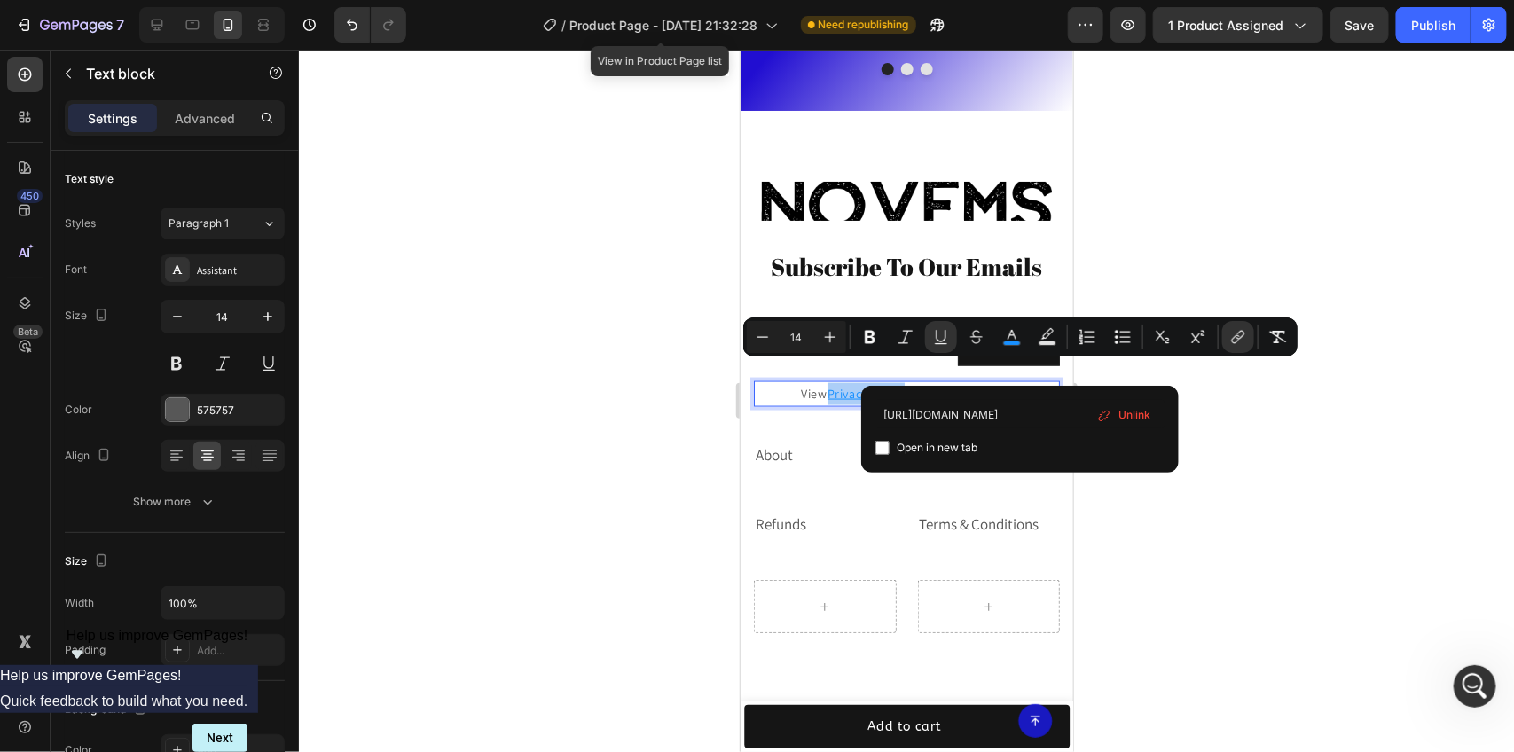
click at [1225, 439] on div at bounding box center [906, 401] width 1215 height 702
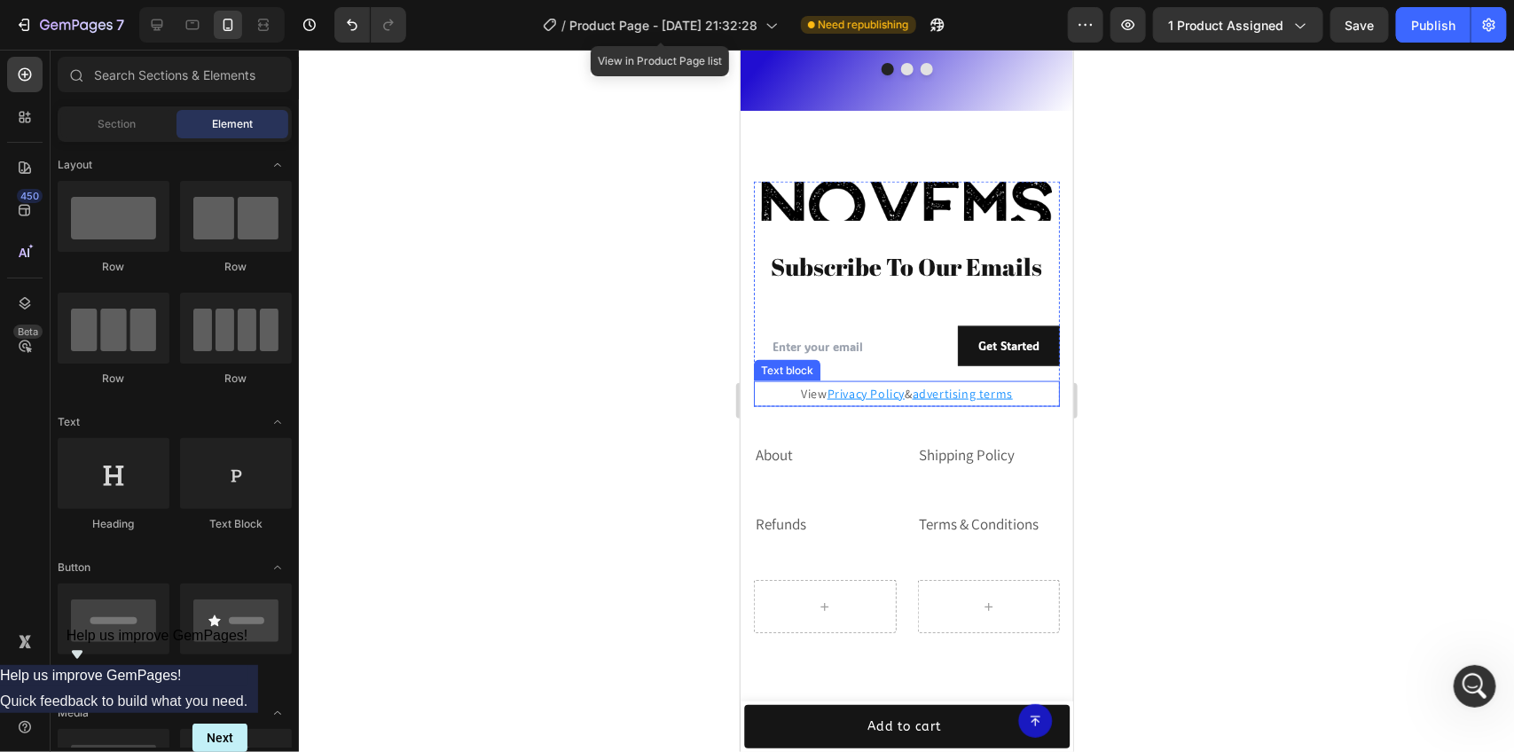
click at [966, 385] on u "advertising terms" at bounding box center [962, 393] width 100 height 16
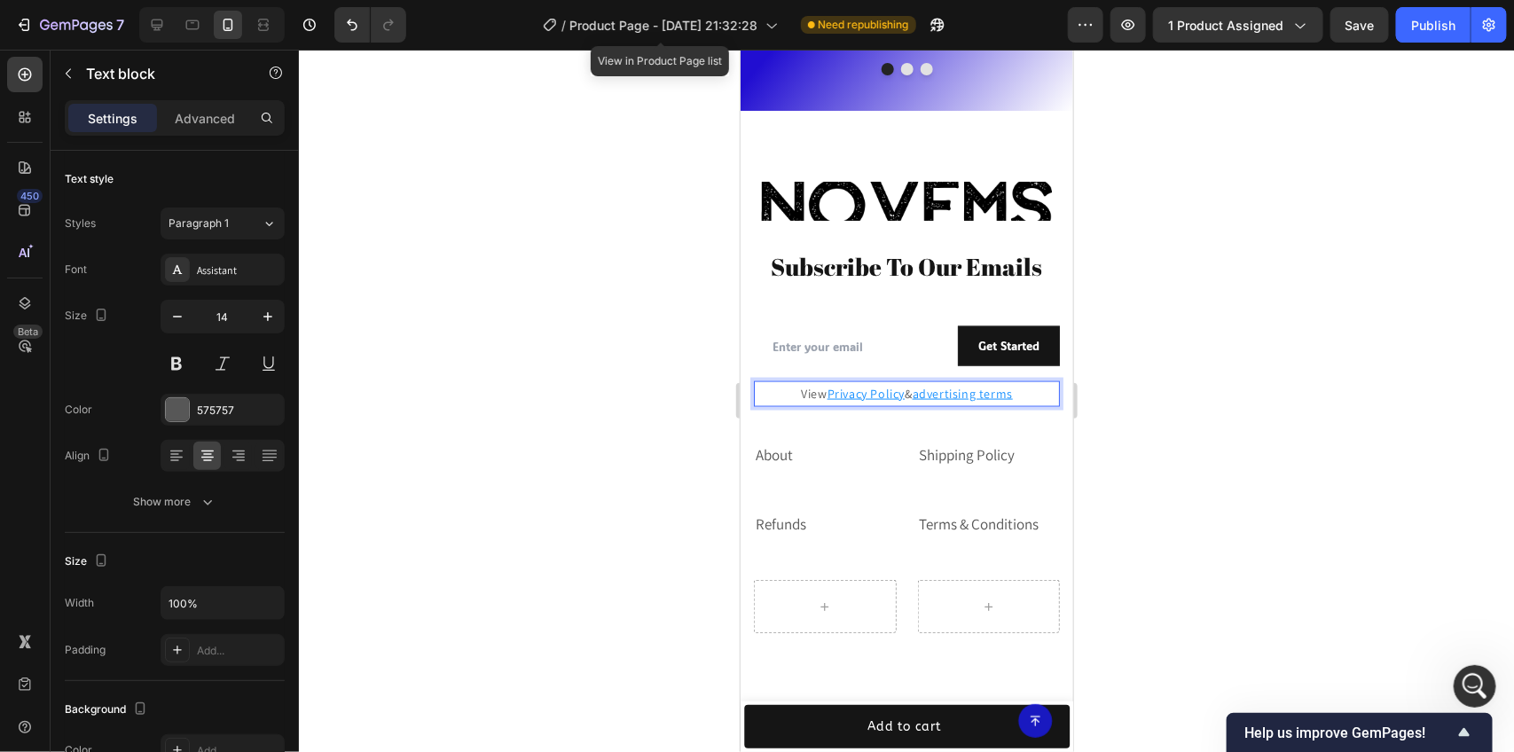
scroll to position [4529, 0]
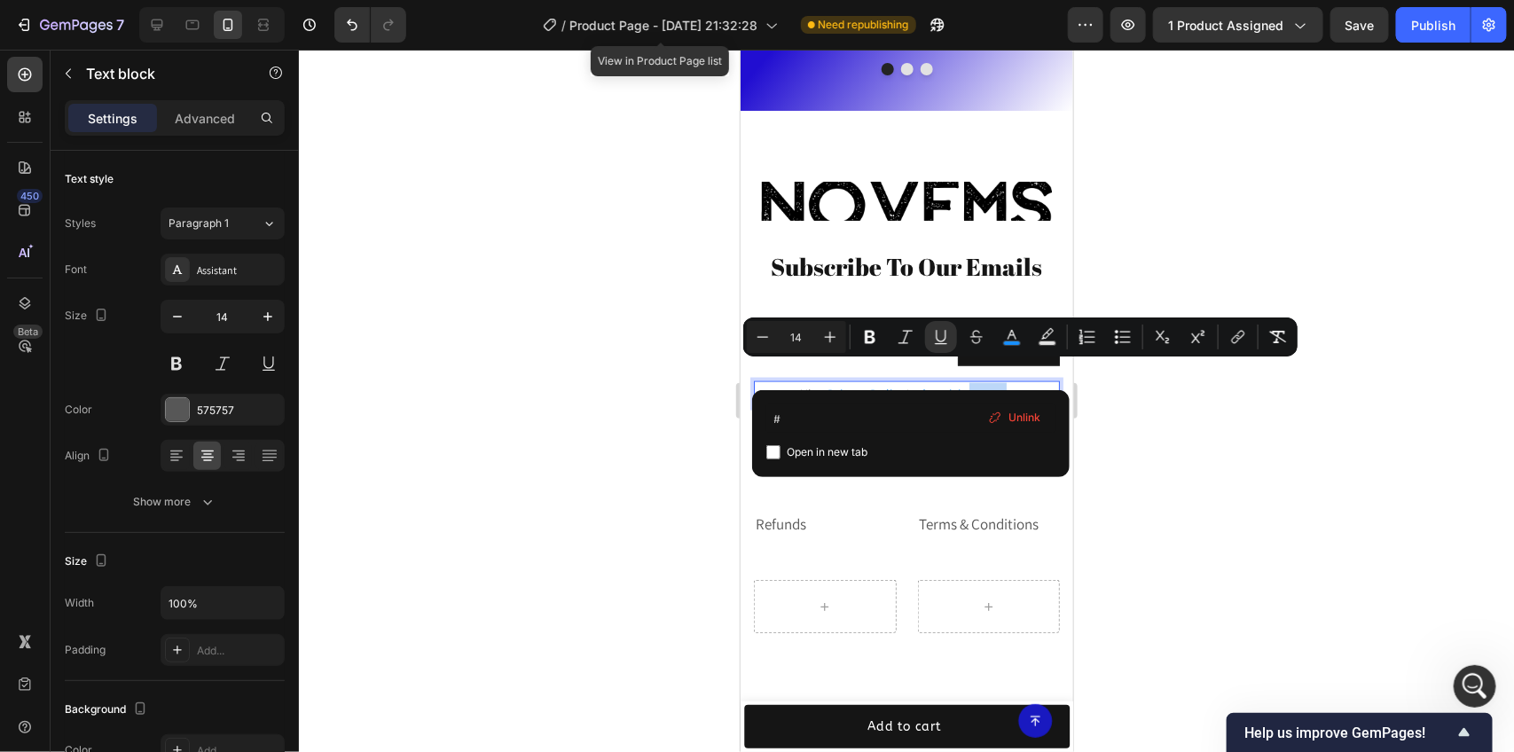
drag, startPoint x: 1003, startPoint y: 377, endPoint x: 967, endPoint y: 377, distance: 36.4
click at [967, 385] on u "advertising terms" at bounding box center [962, 393] width 100 height 16
click at [1124, 430] on div at bounding box center [906, 401] width 1215 height 702
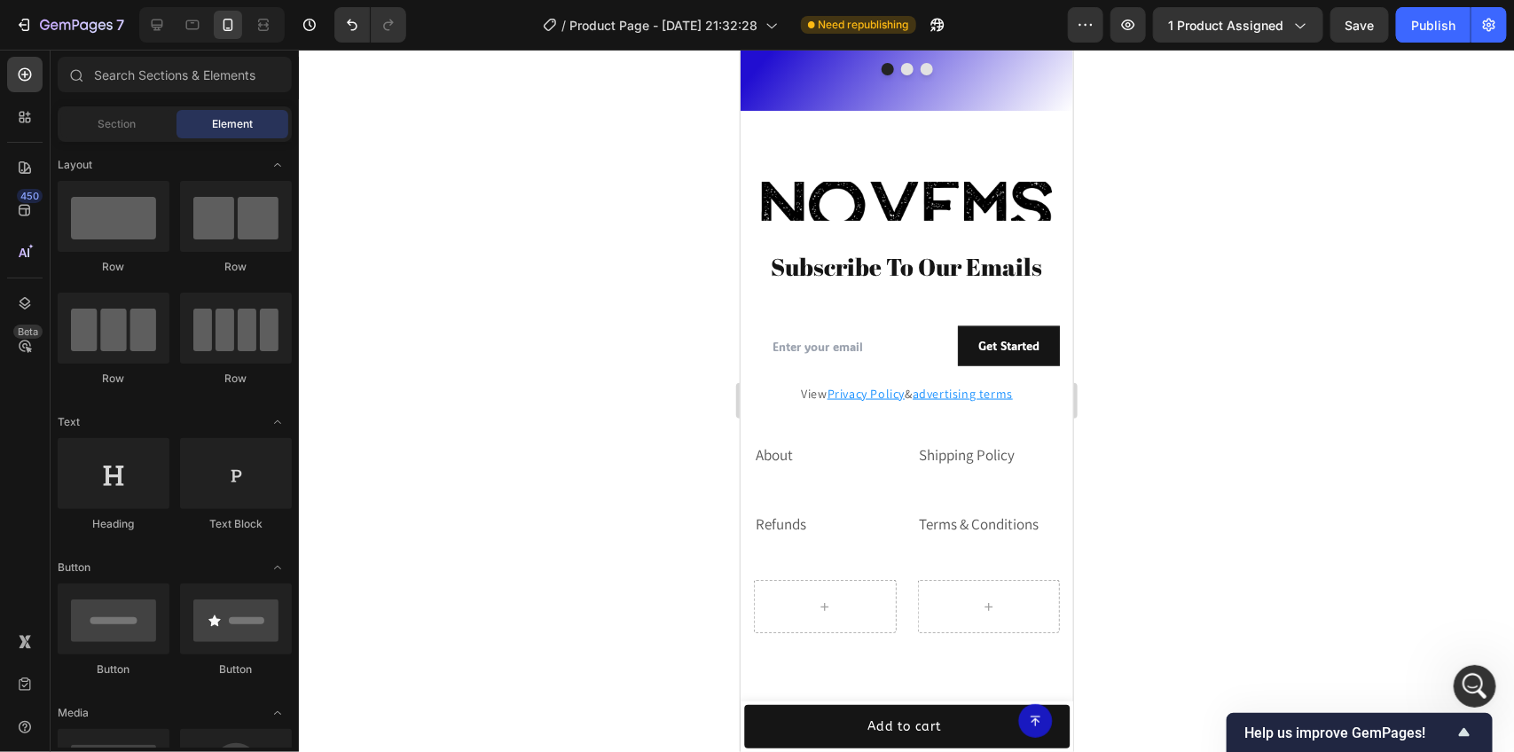
click at [499, 242] on div at bounding box center [906, 401] width 1215 height 702
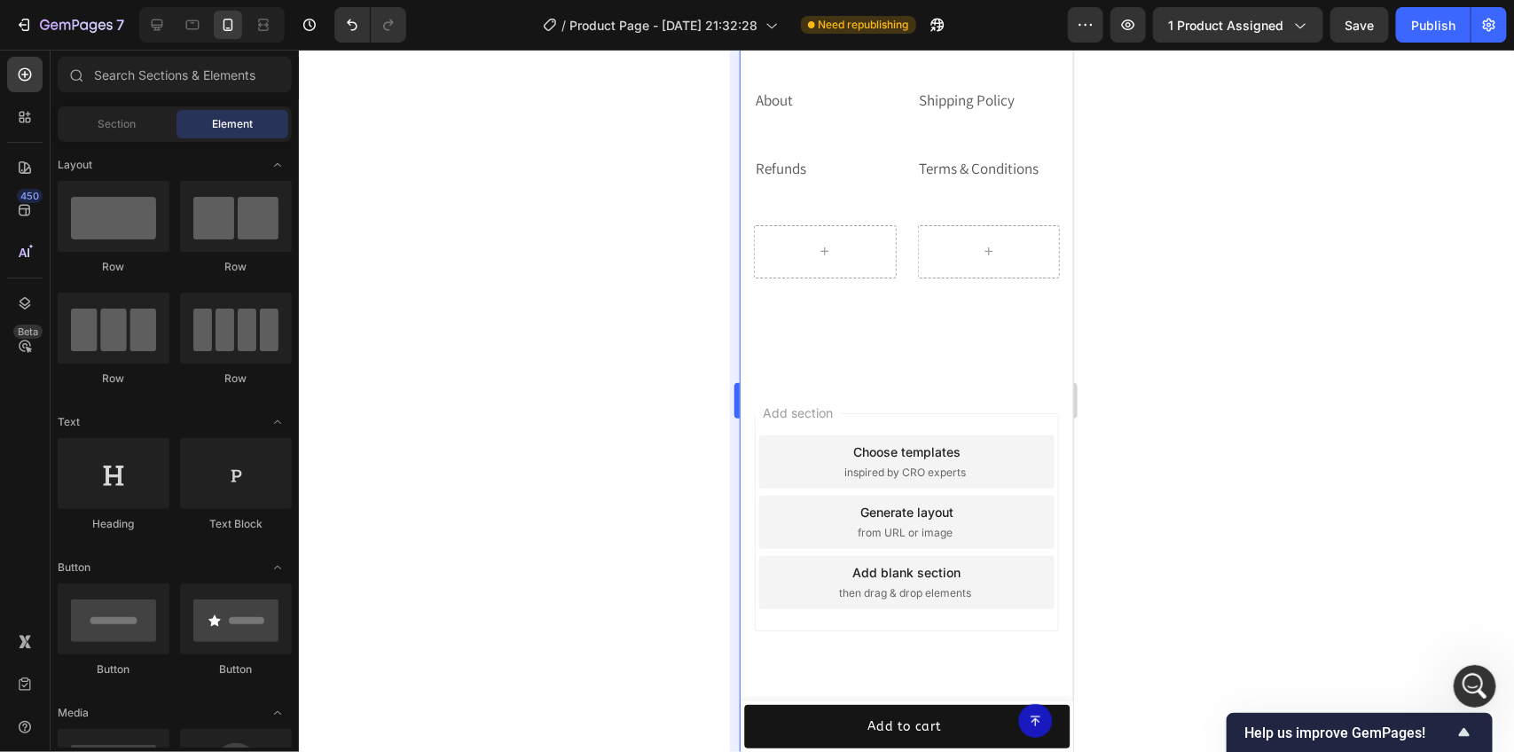
scroll to position [3921, 0]
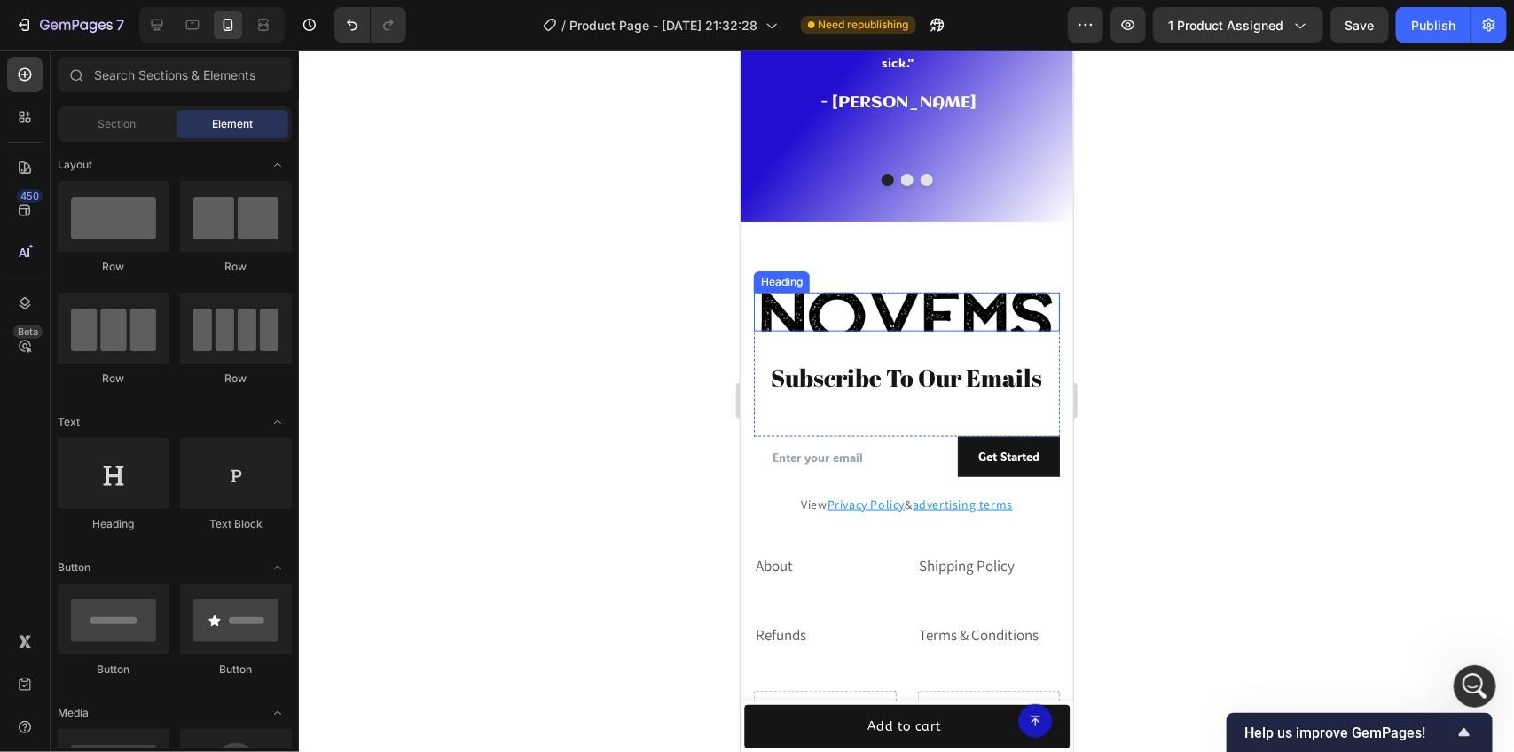
click at [799, 292] on h2 "Novems" at bounding box center [906, 311] width 306 height 39
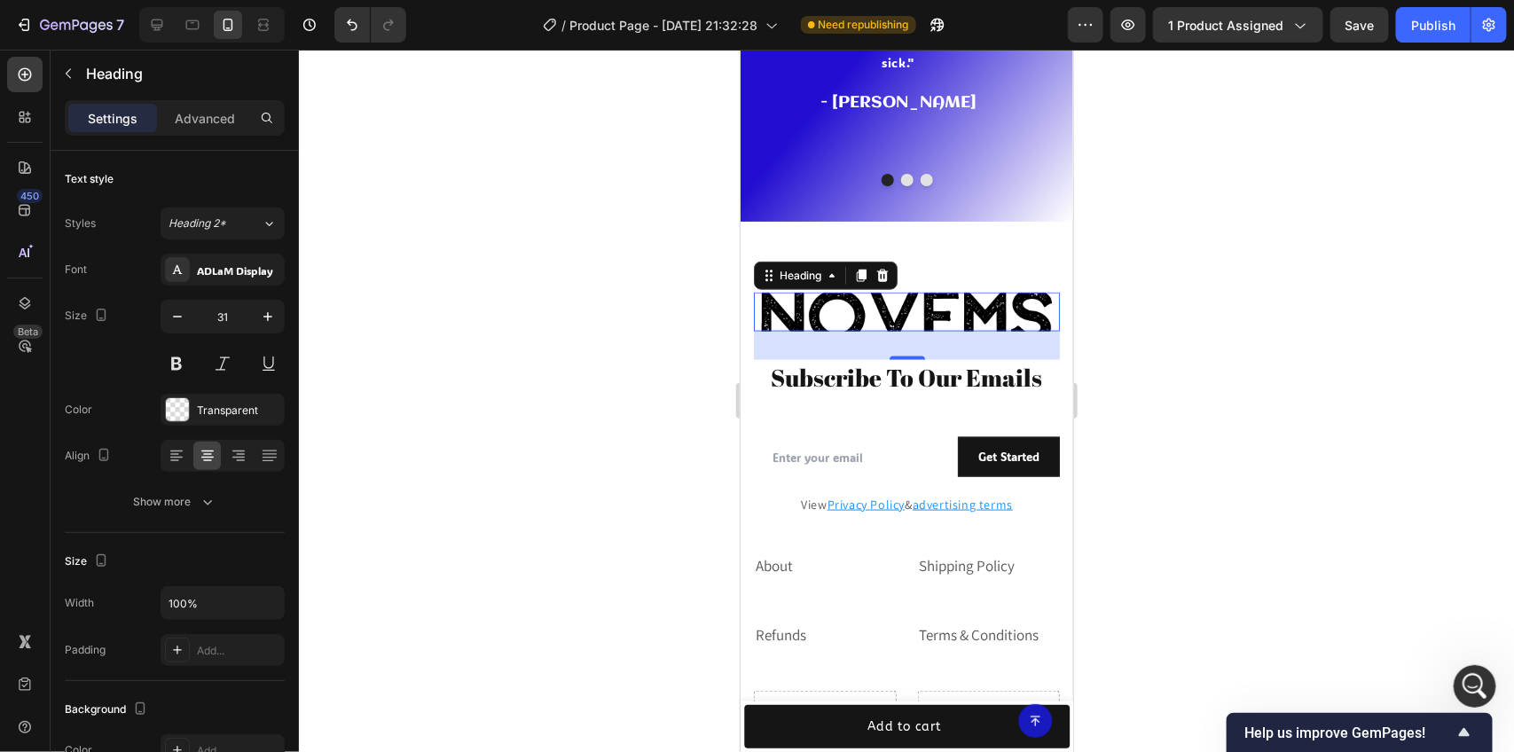
click at [480, 318] on div at bounding box center [906, 401] width 1215 height 702
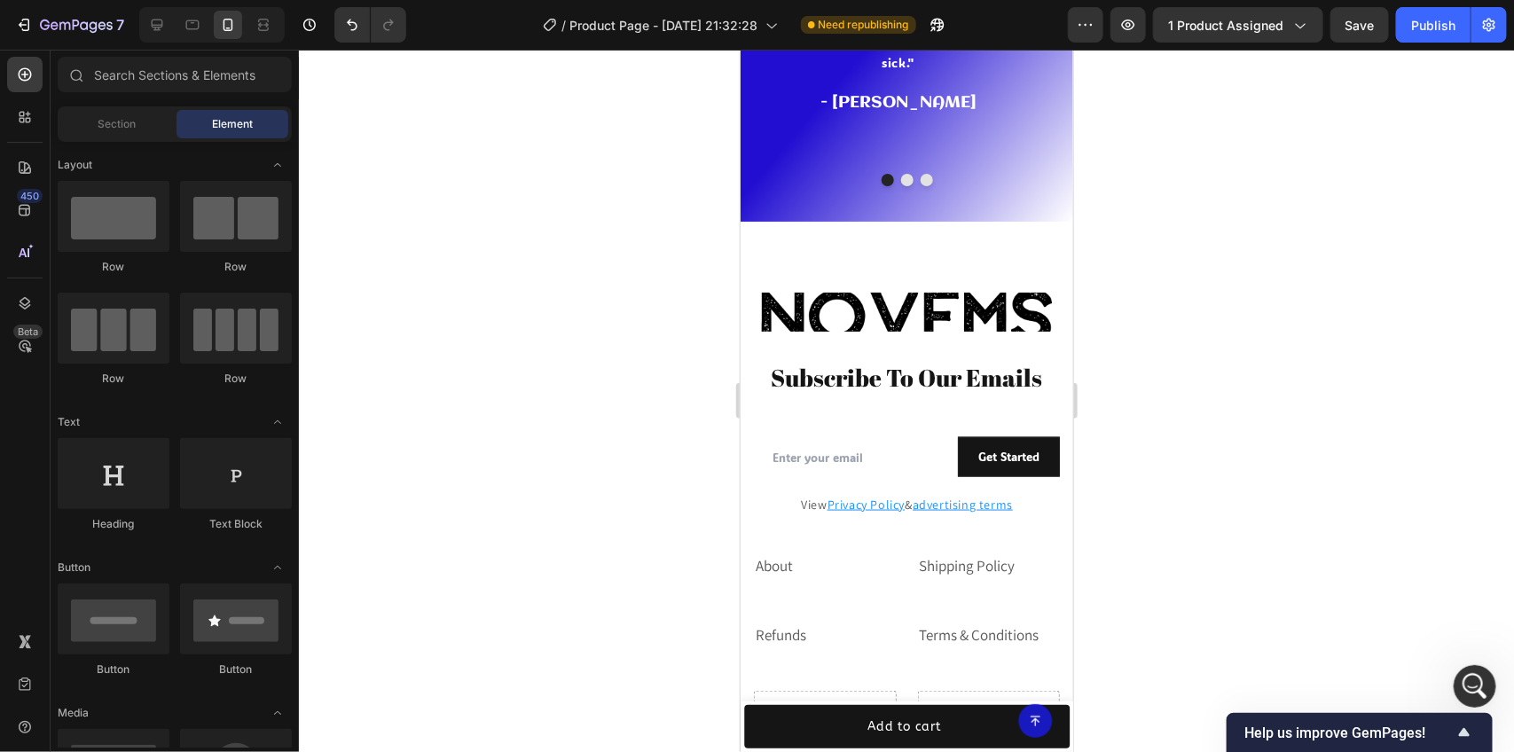
scroll to position [4599, 0]
